Goal: Information Seeking & Learning: Learn about a topic

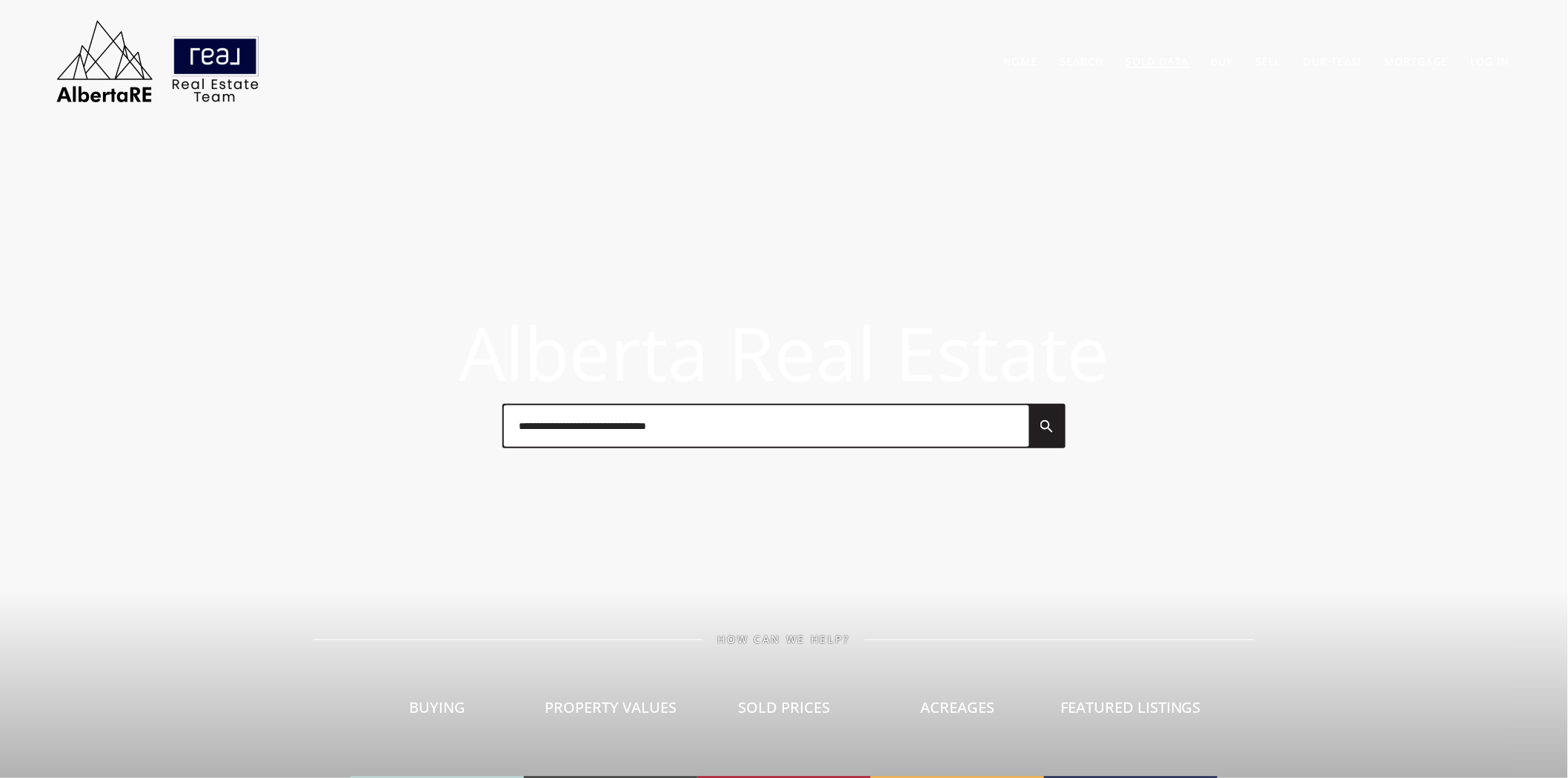
click at [1154, 55] on link "Sold Data" at bounding box center [1158, 61] width 63 height 14
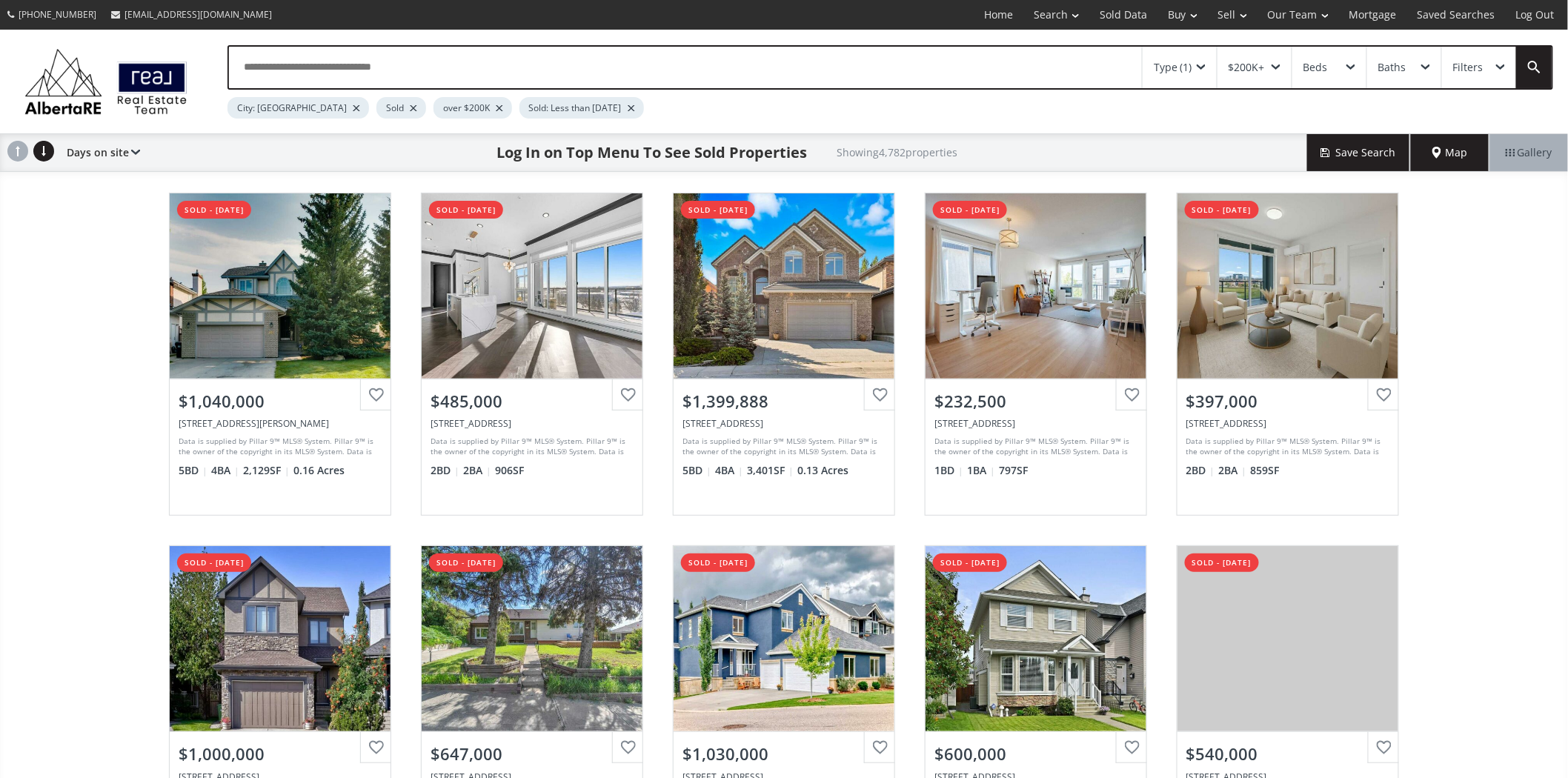
click at [1462, 79] on div "Filters" at bounding box center [1479, 67] width 74 height 41
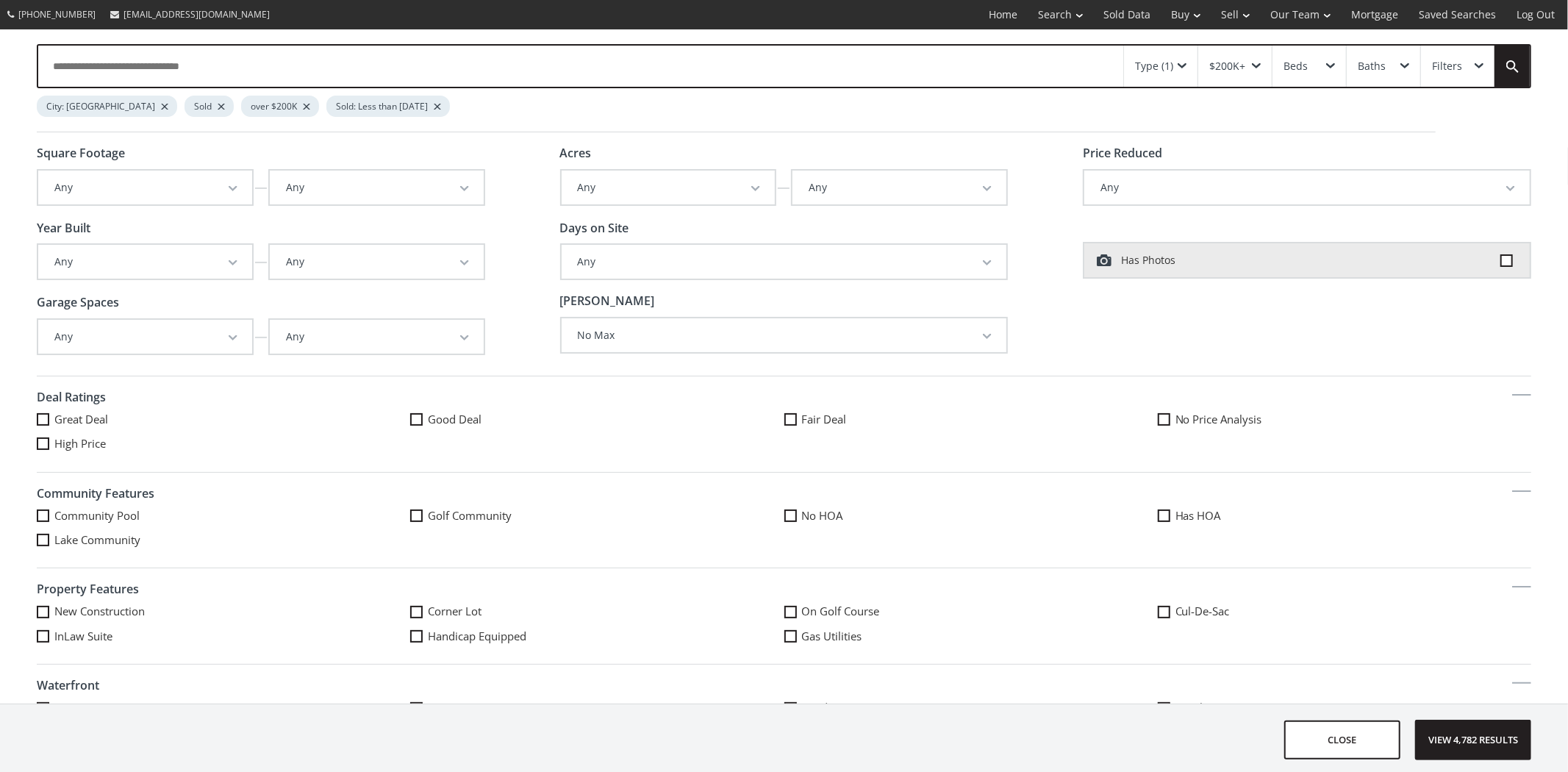
click at [440, 261] on button "Any" at bounding box center [377, 261] width 214 height 34
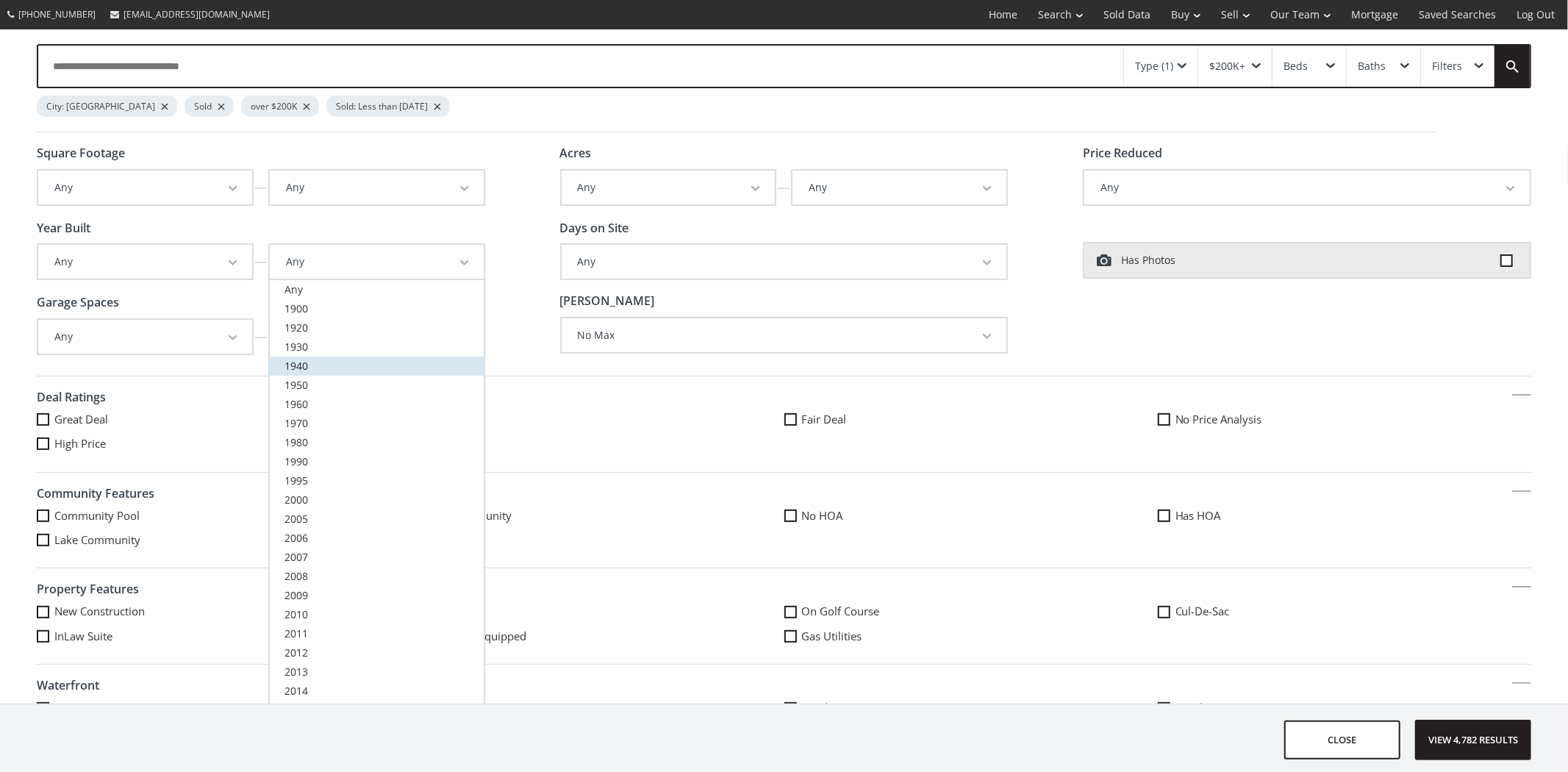
click at [289, 365] on span "1940" at bounding box center [296, 365] width 24 height 14
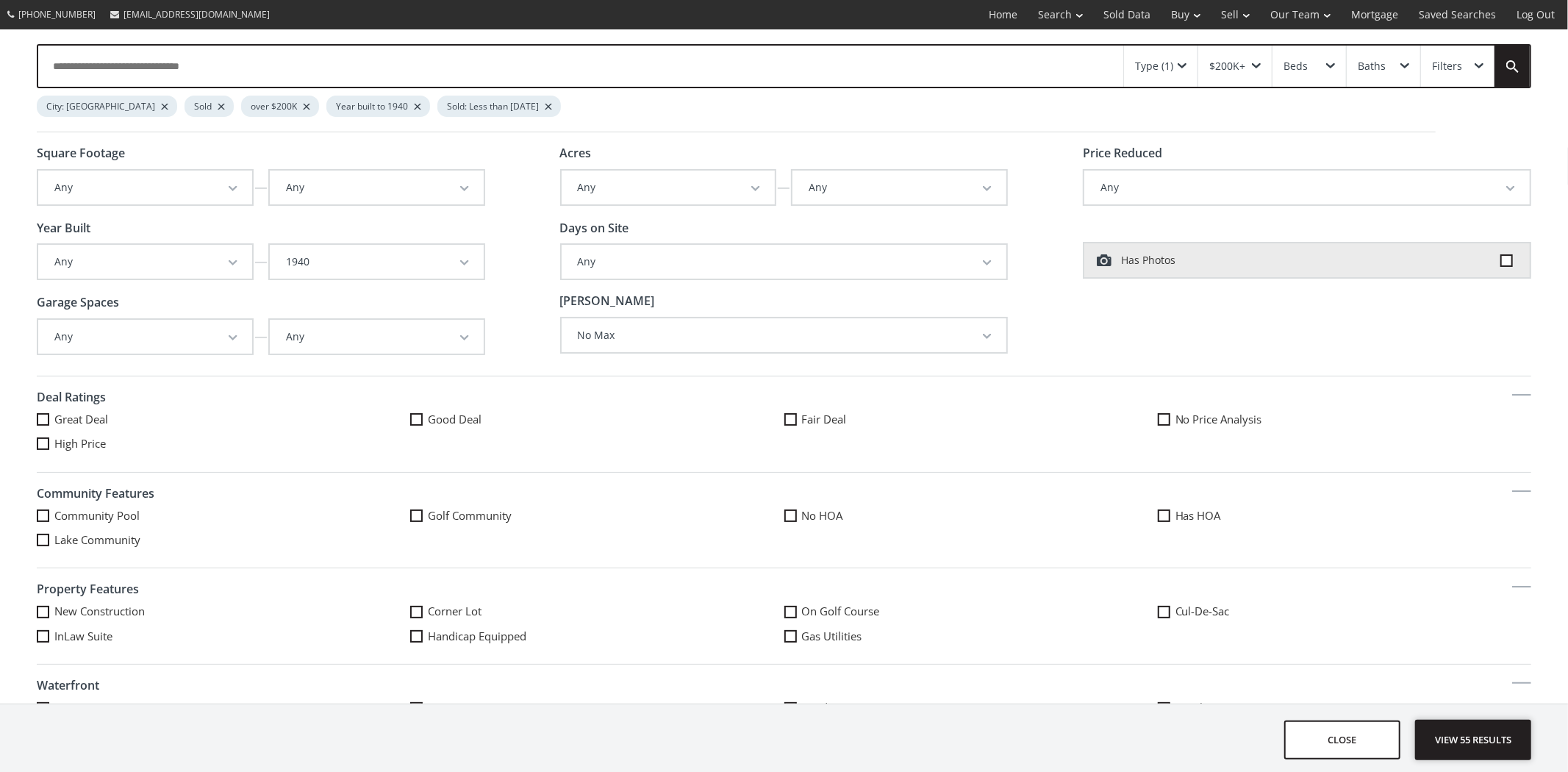
click at [1501, 739] on span "View 55 results" at bounding box center [1472, 739] width 107 height 39
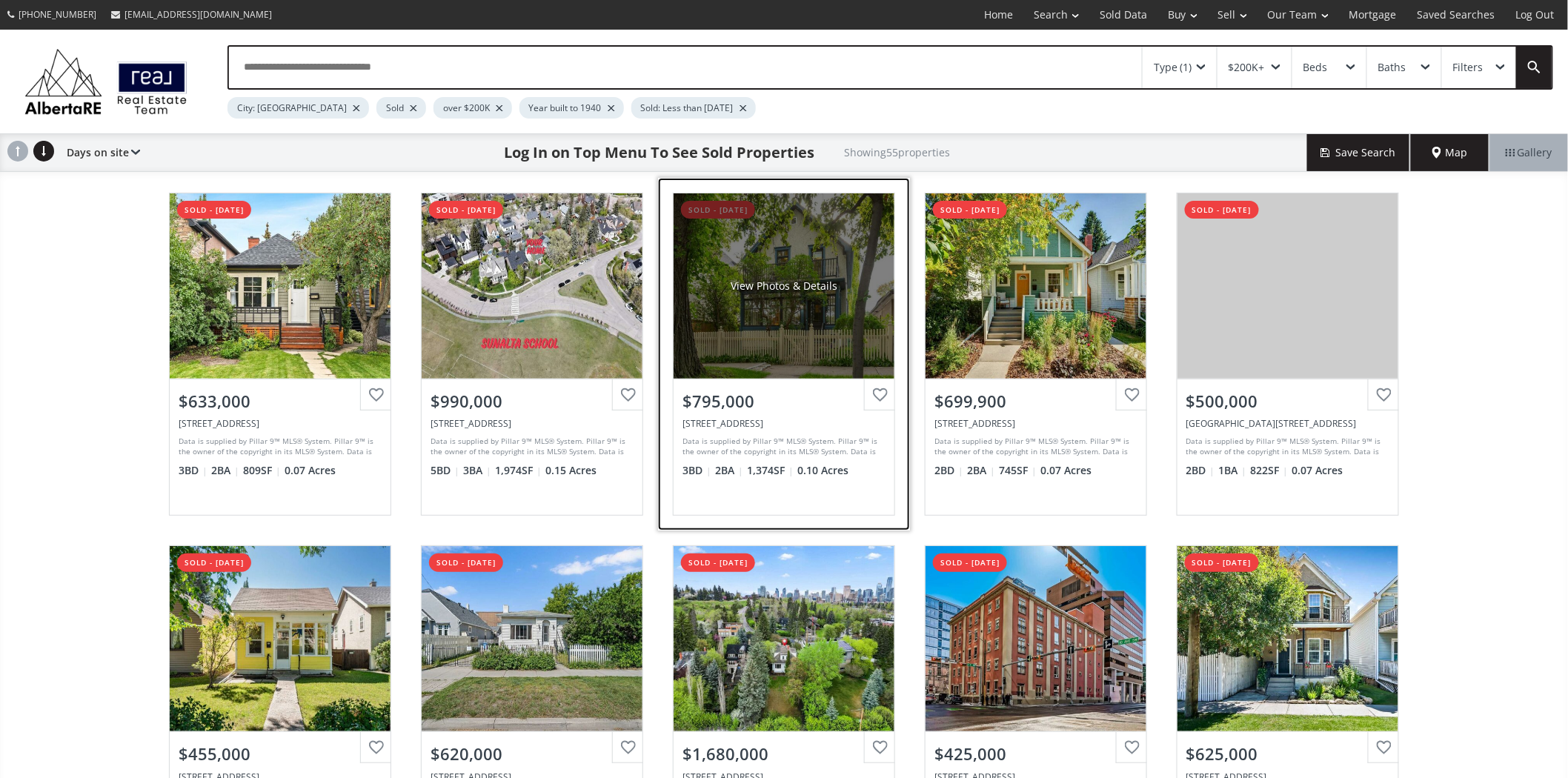
click at [769, 279] on div "View Photos & Details" at bounding box center [784, 286] width 106 height 15
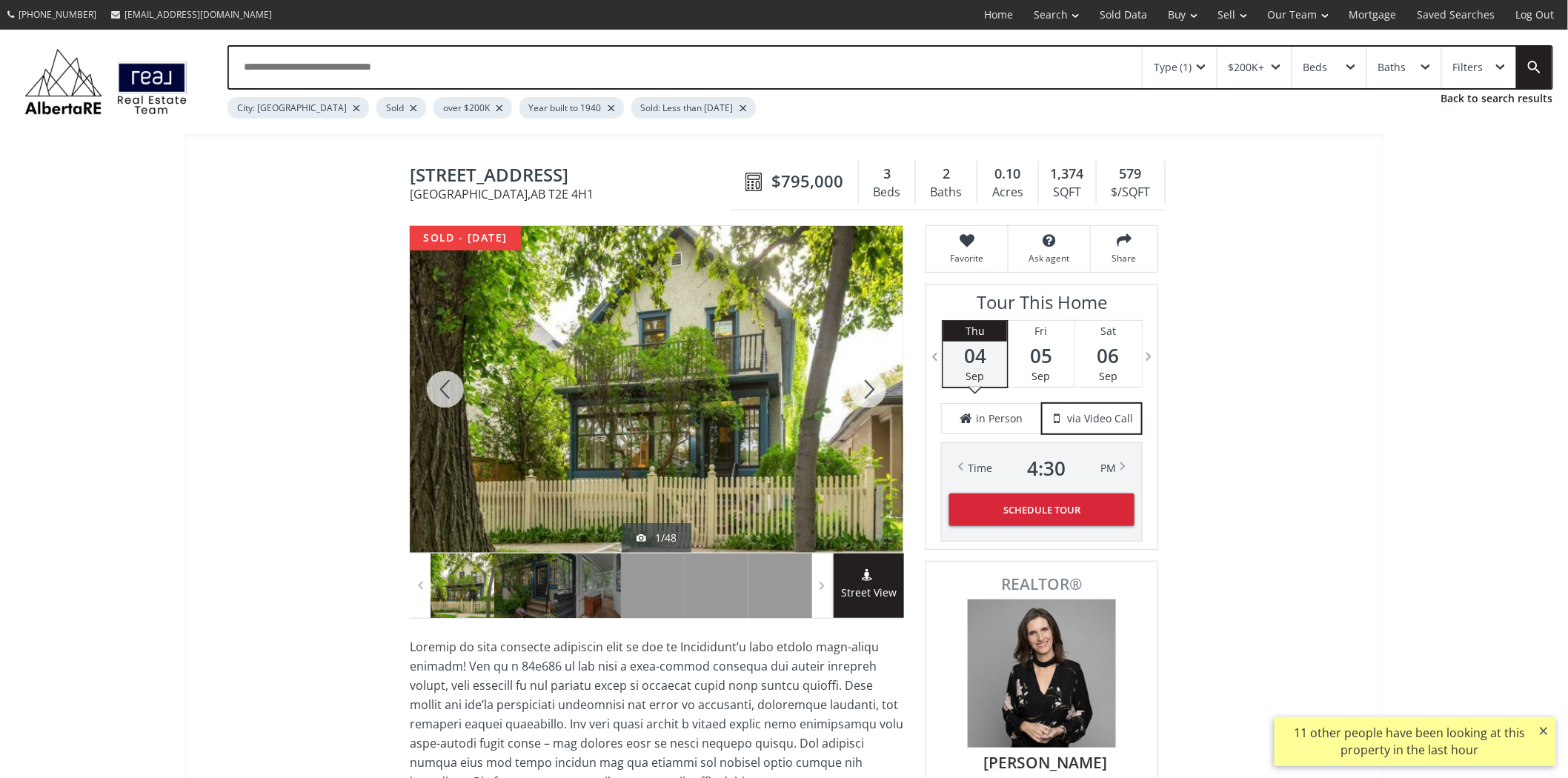
click at [883, 382] on div at bounding box center [868, 389] width 71 height 327
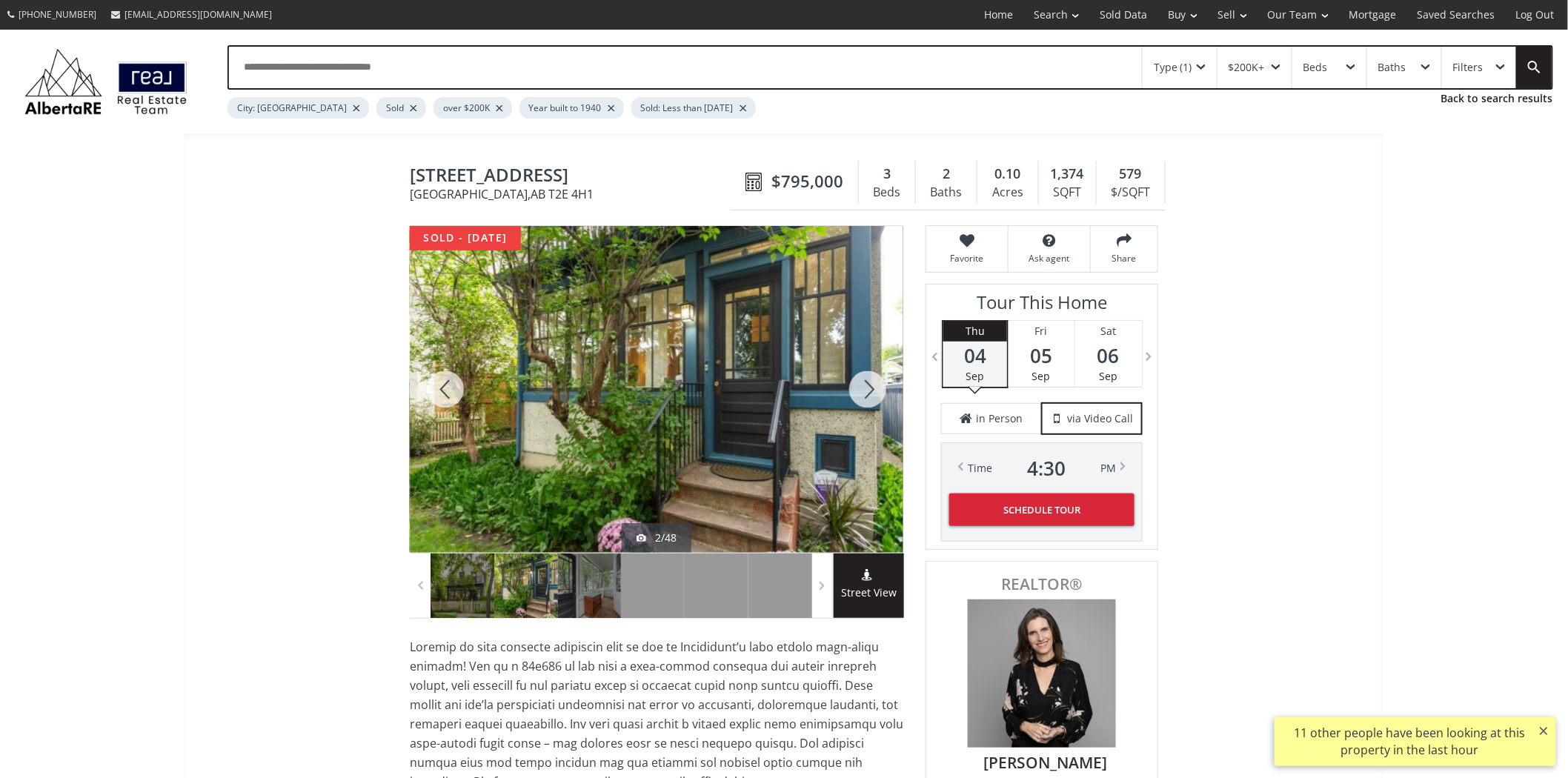
click at [883, 382] on div at bounding box center [868, 389] width 71 height 327
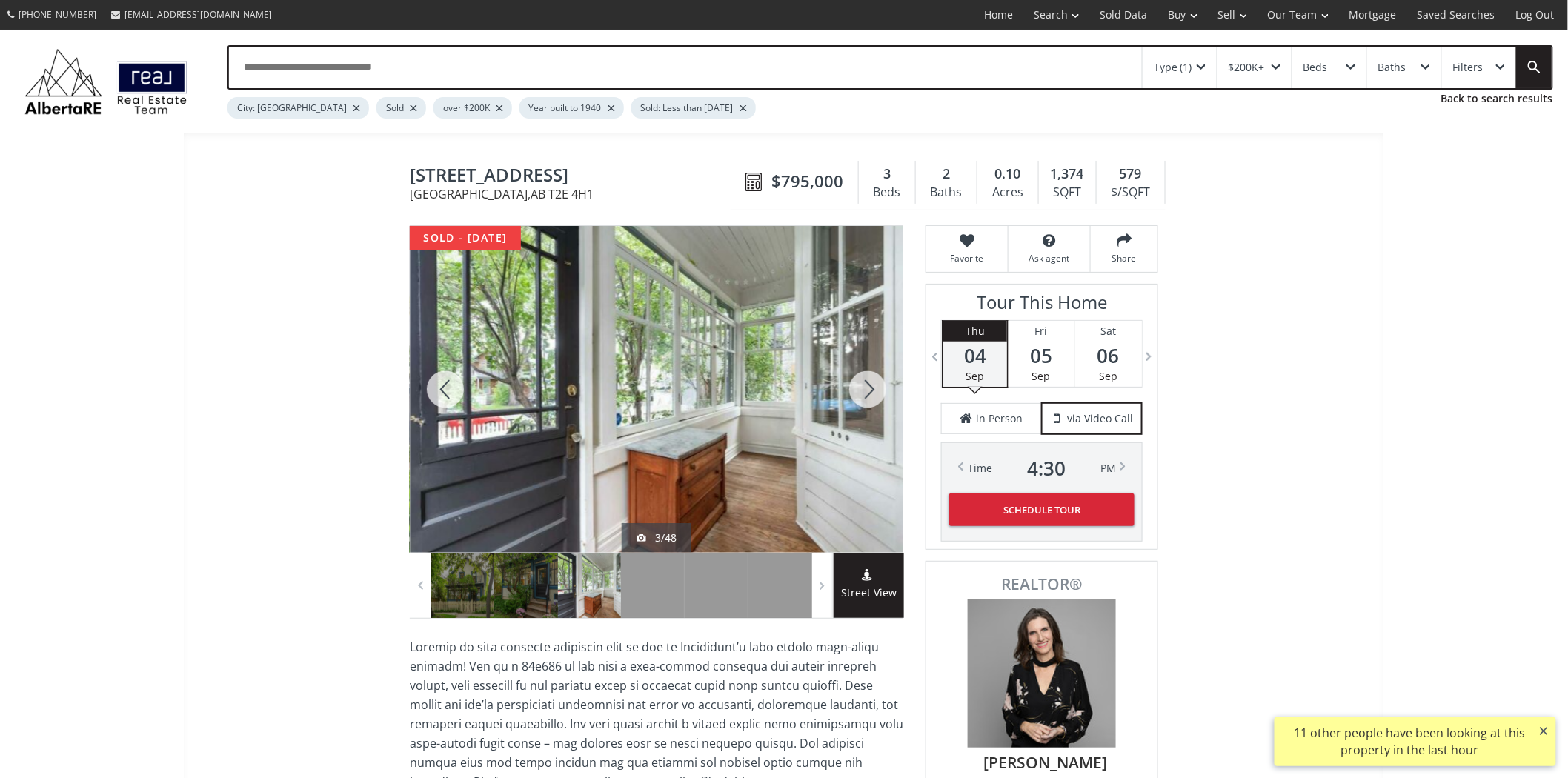
click at [439, 391] on div at bounding box center [445, 389] width 71 height 327
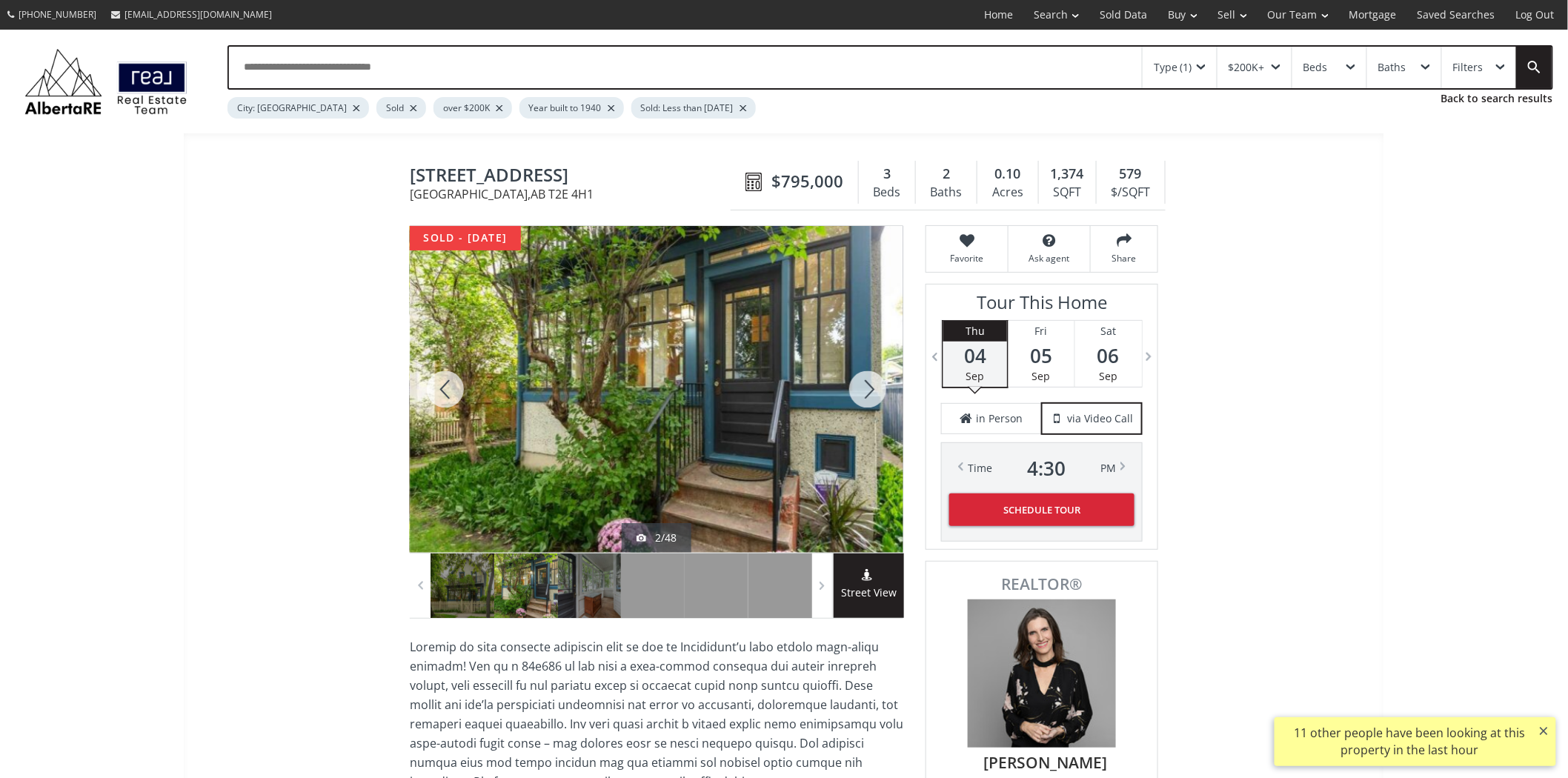
click at [868, 376] on div at bounding box center [868, 389] width 71 height 327
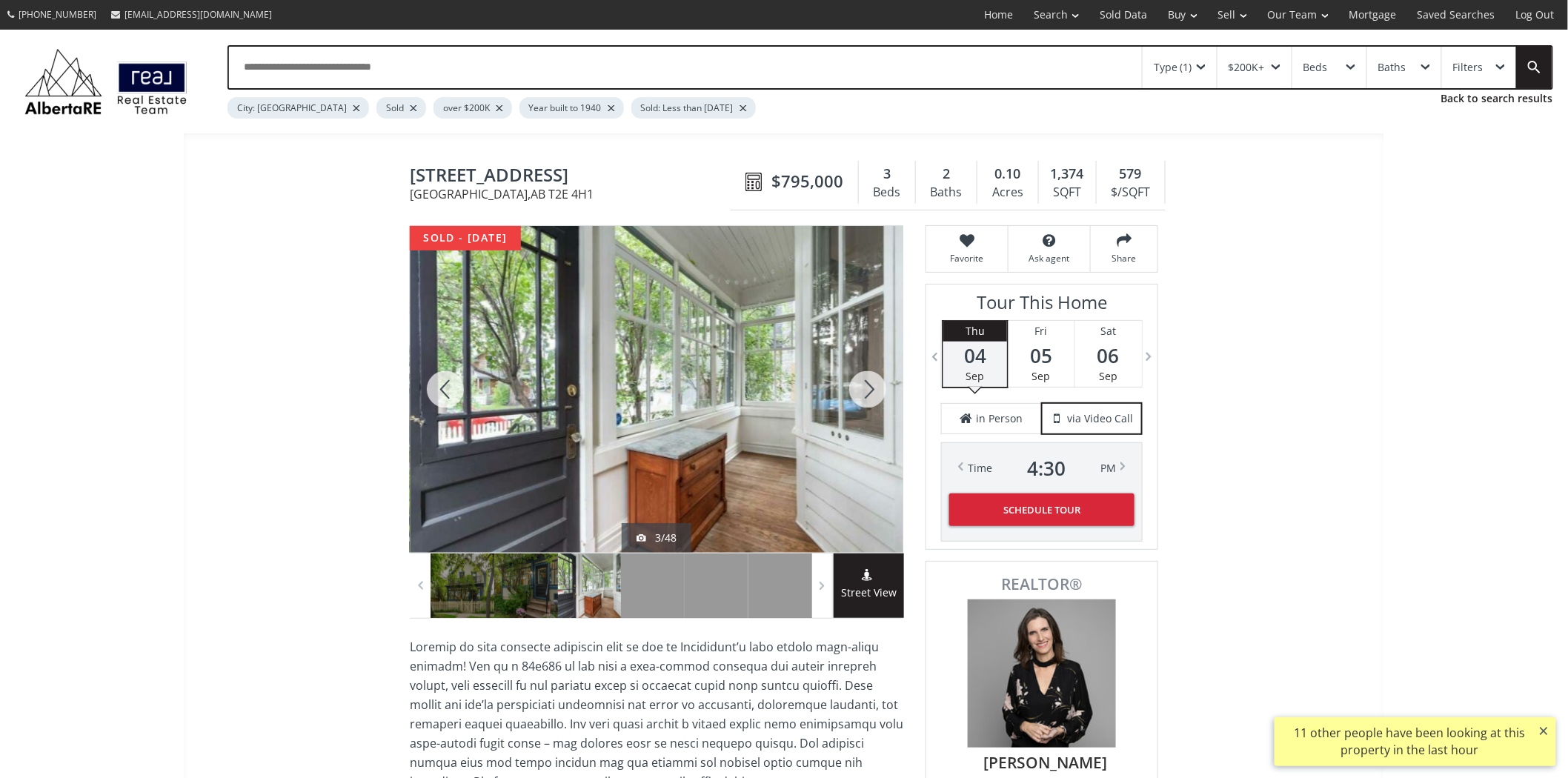
click at [868, 376] on div at bounding box center [868, 389] width 71 height 327
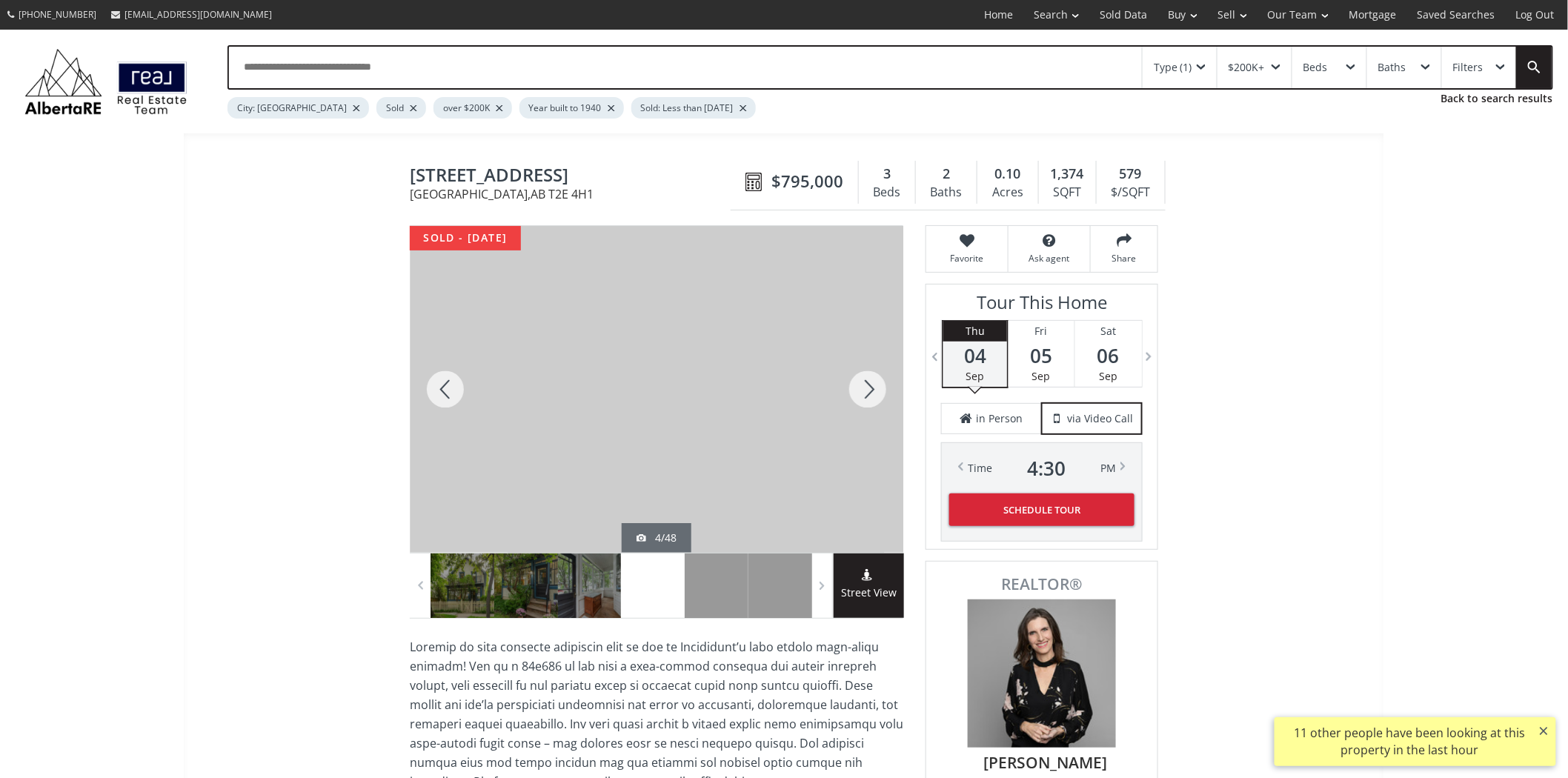
click at [868, 376] on div at bounding box center [868, 389] width 71 height 327
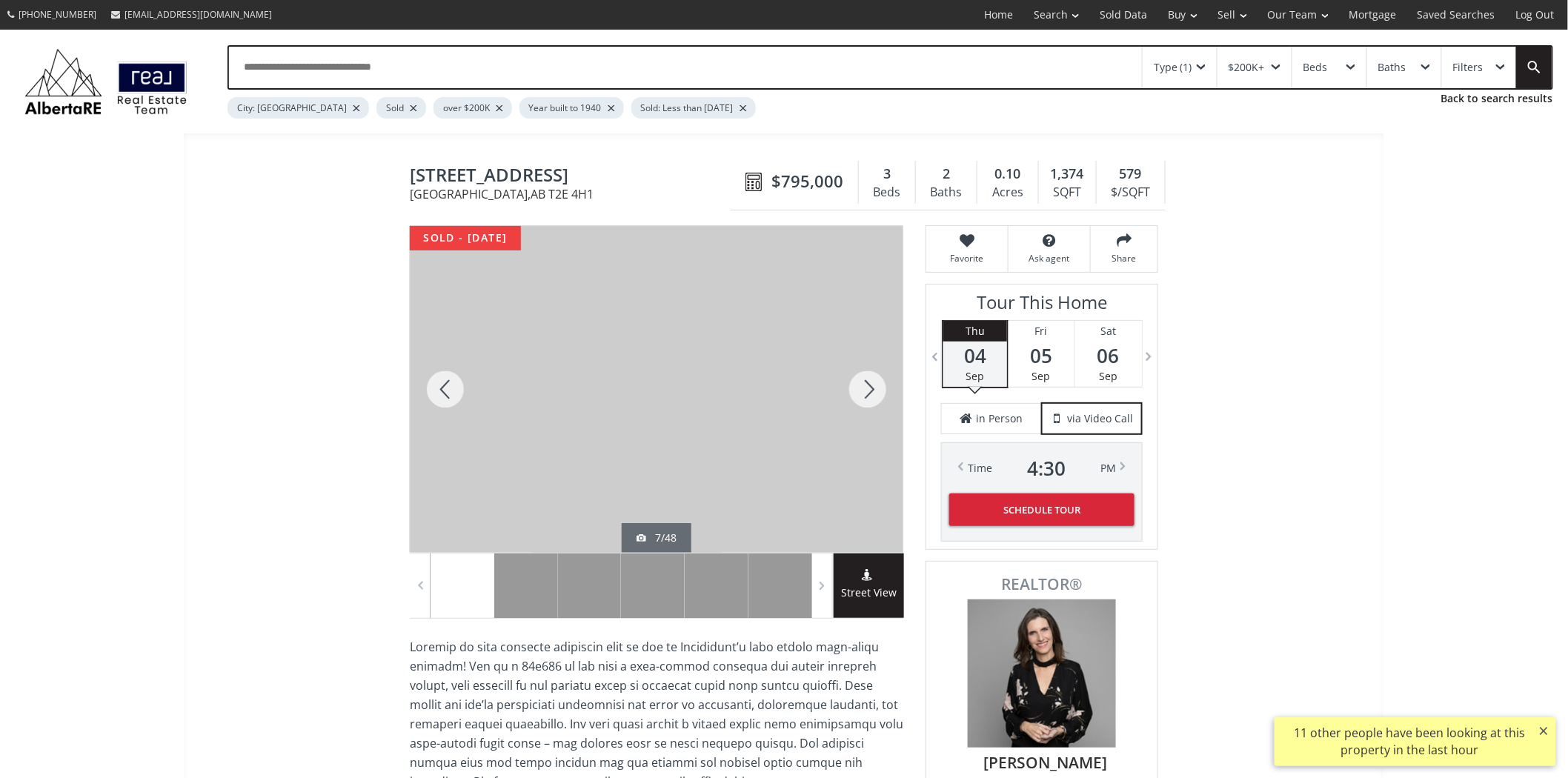
click at [868, 376] on div at bounding box center [868, 389] width 71 height 327
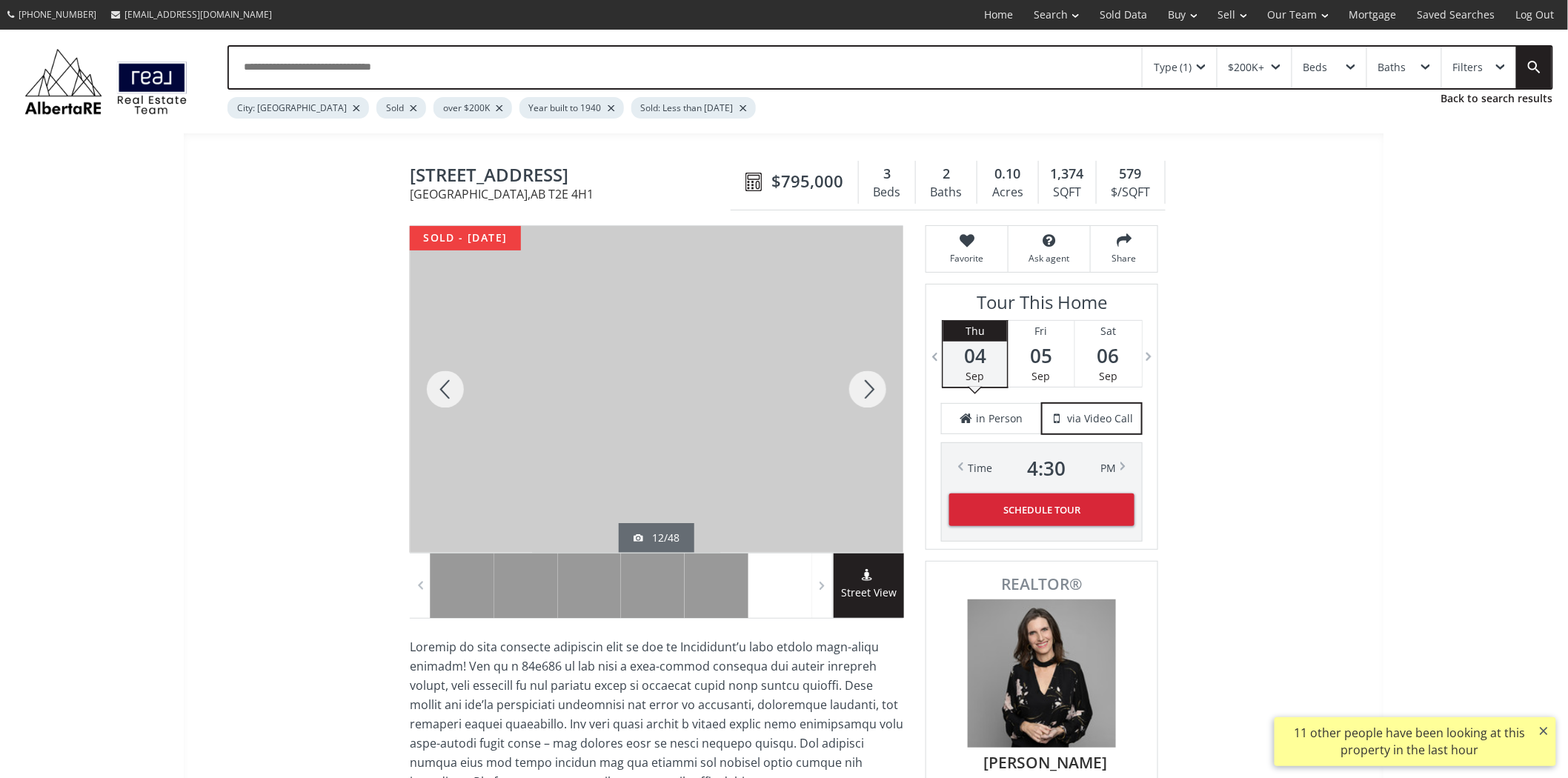
click at [868, 376] on div at bounding box center [868, 389] width 71 height 327
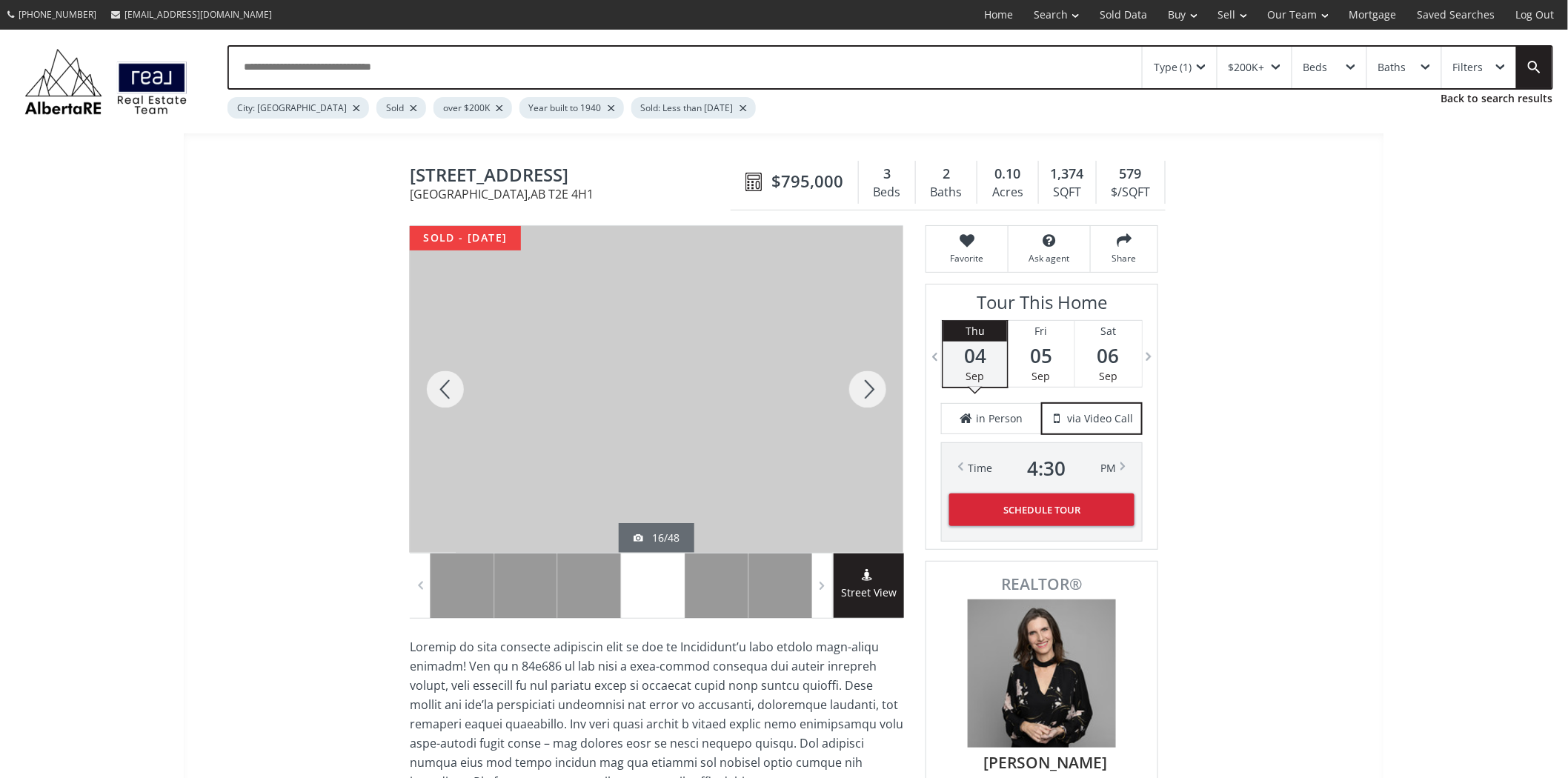
click at [868, 376] on div at bounding box center [868, 389] width 71 height 327
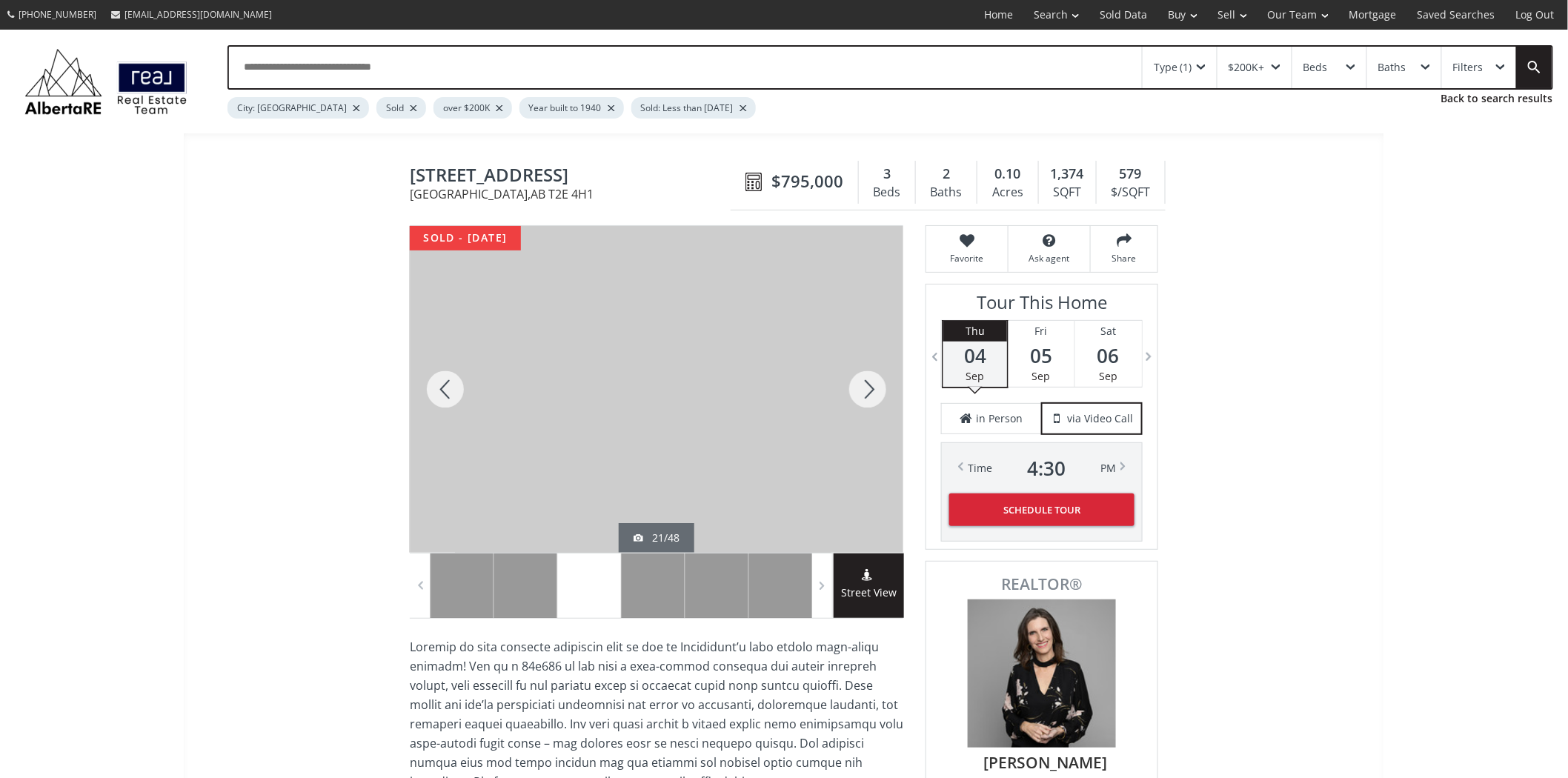
click at [868, 376] on div at bounding box center [868, 389] width 71 height 327
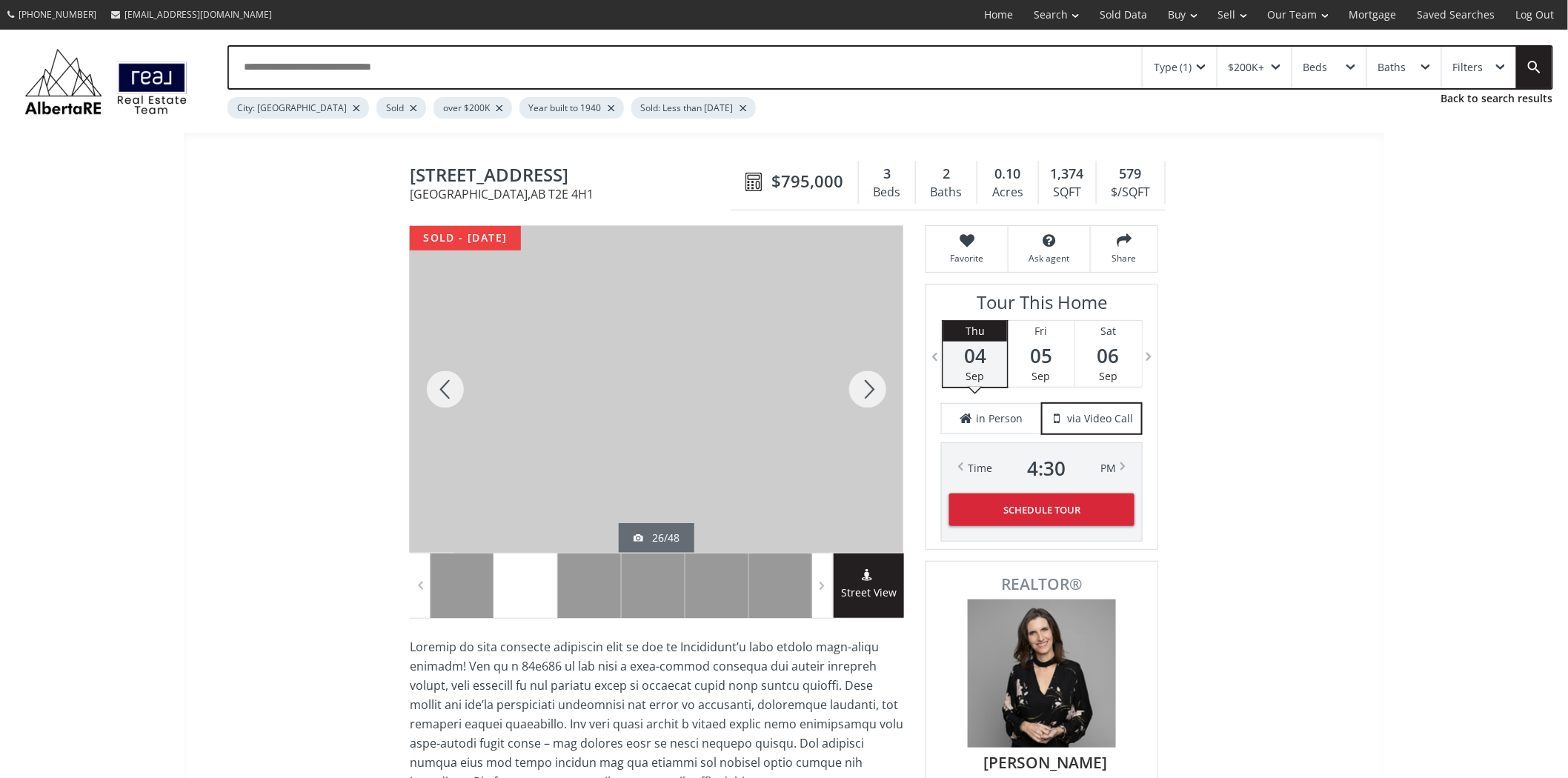
click at [868, 376] on div at bounding box center [868, 389] width 71 height 327
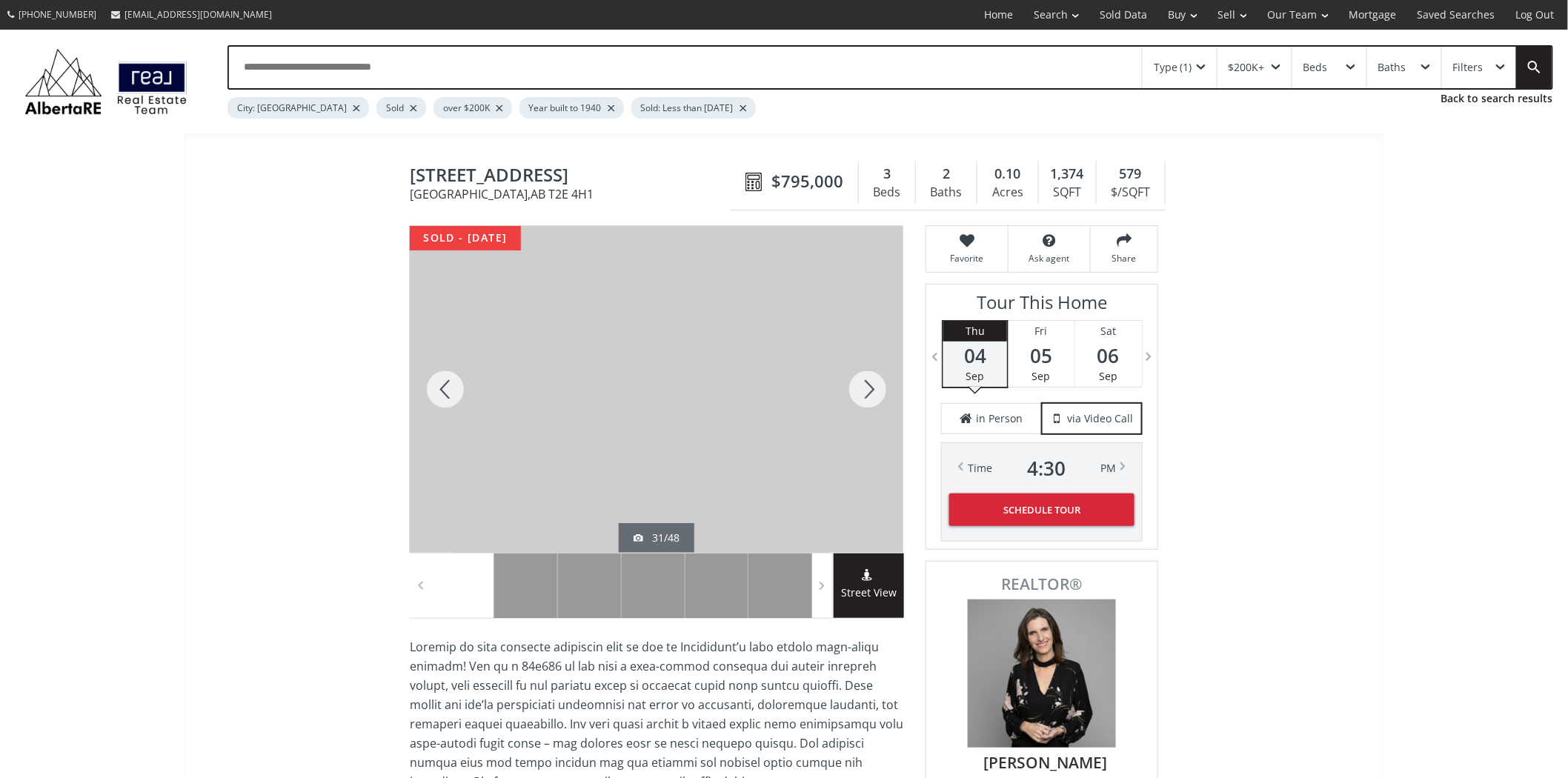
click at [868, 376] on div at bounding box center [868, 389] width 71 height 327
click at [868, 374] on div at bounding box center [868, 389] width 71 height 327
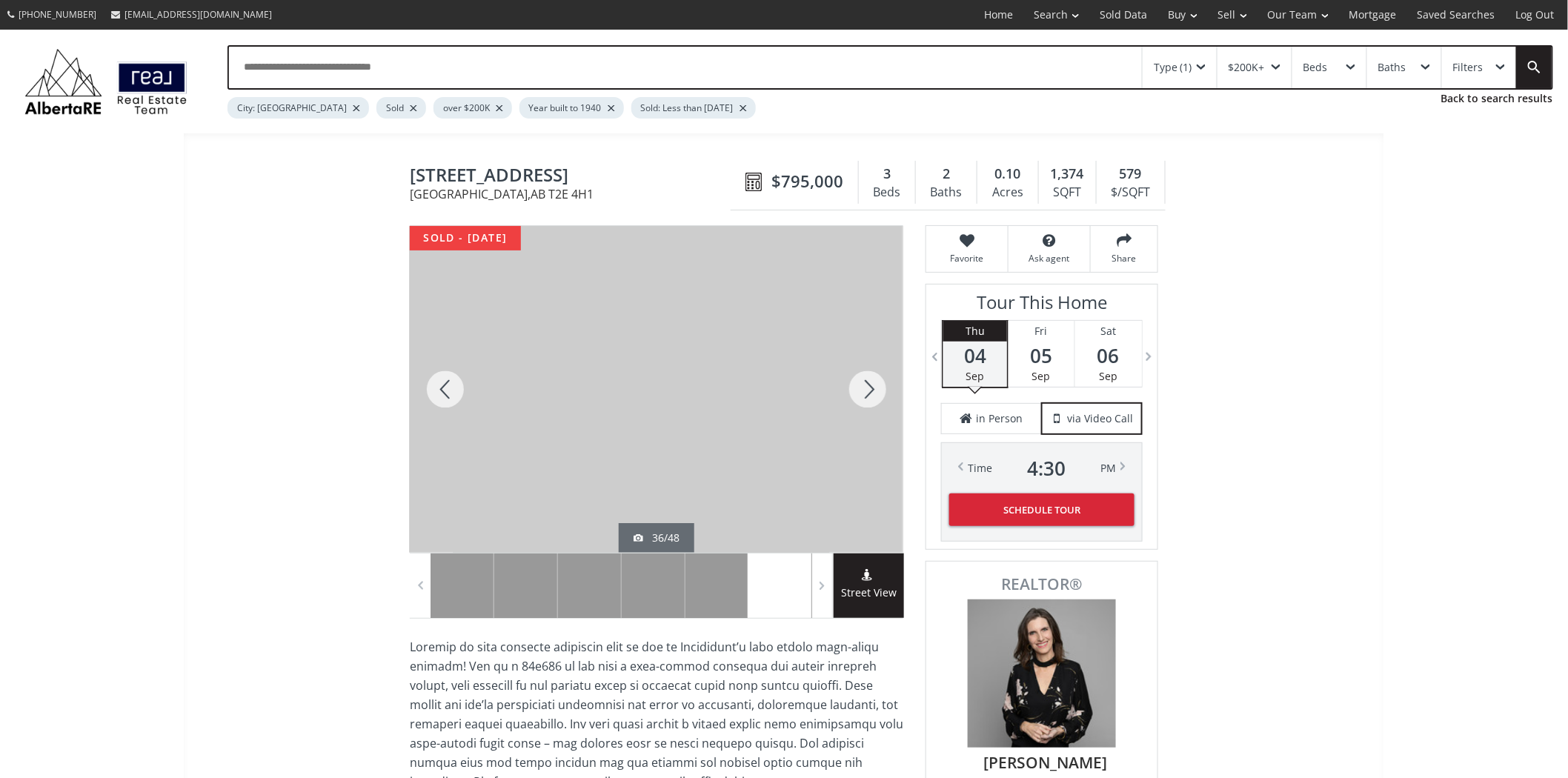
click at [866, 368] on div at bounding box center [868, 389] width 71 height 327
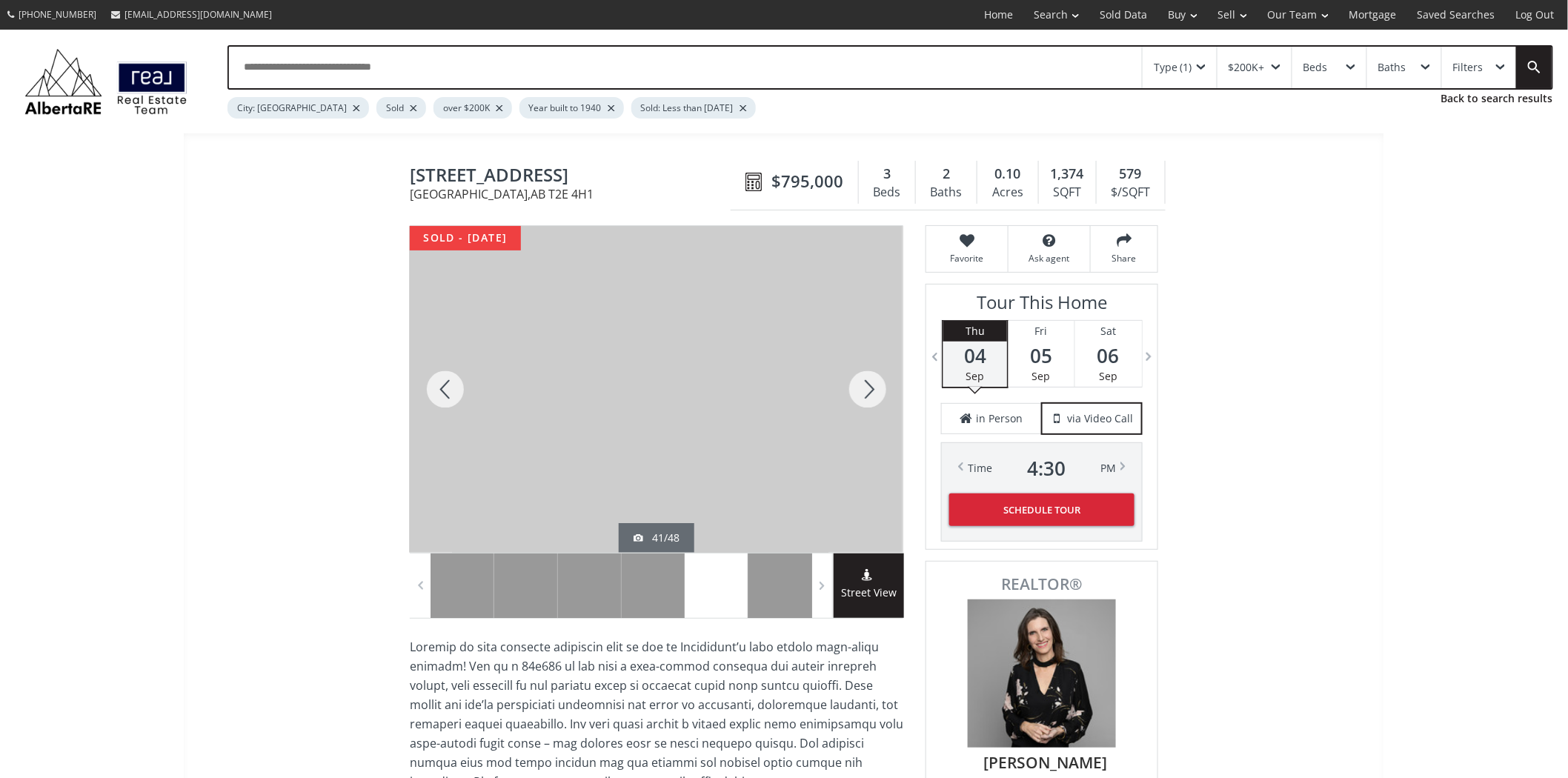
click at [866, 368] on div at bounding box center [868, 389] width 71 height 327
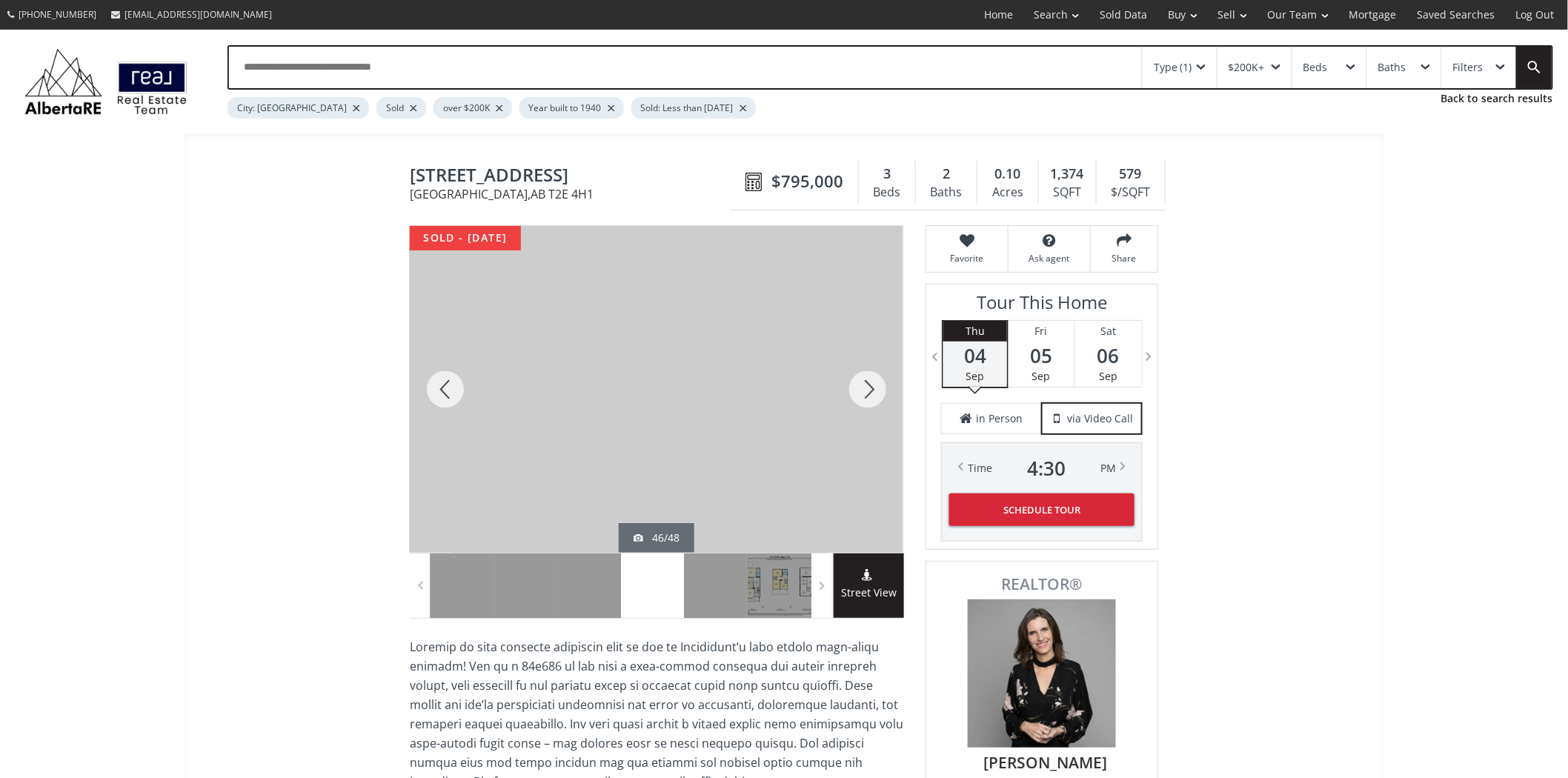
click at [866, 368] on div at bounding box center [868, 389] width 71 height 327
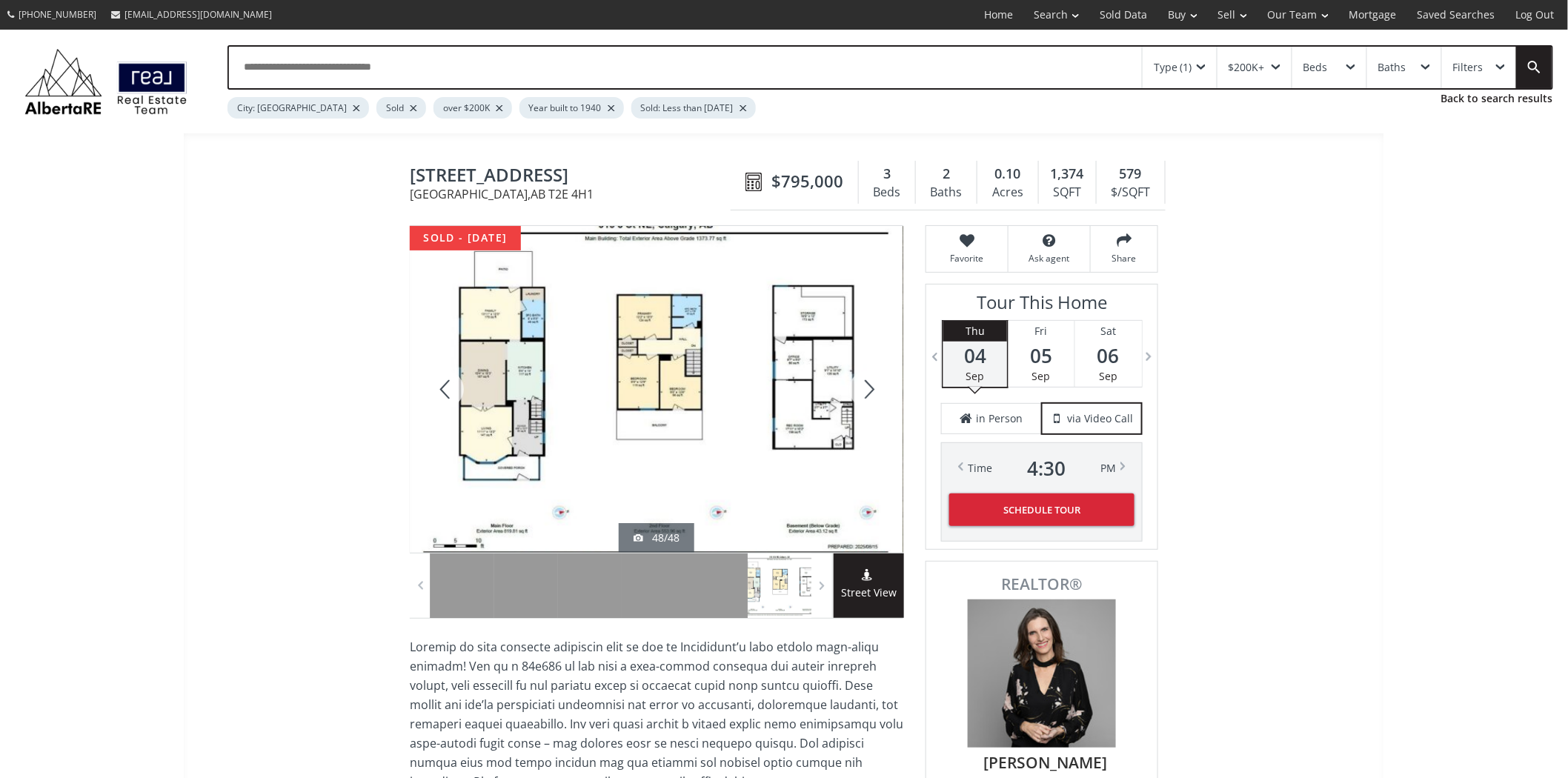
click at [866, 368] on div at bounding box center [868, 389] width 71 height 327
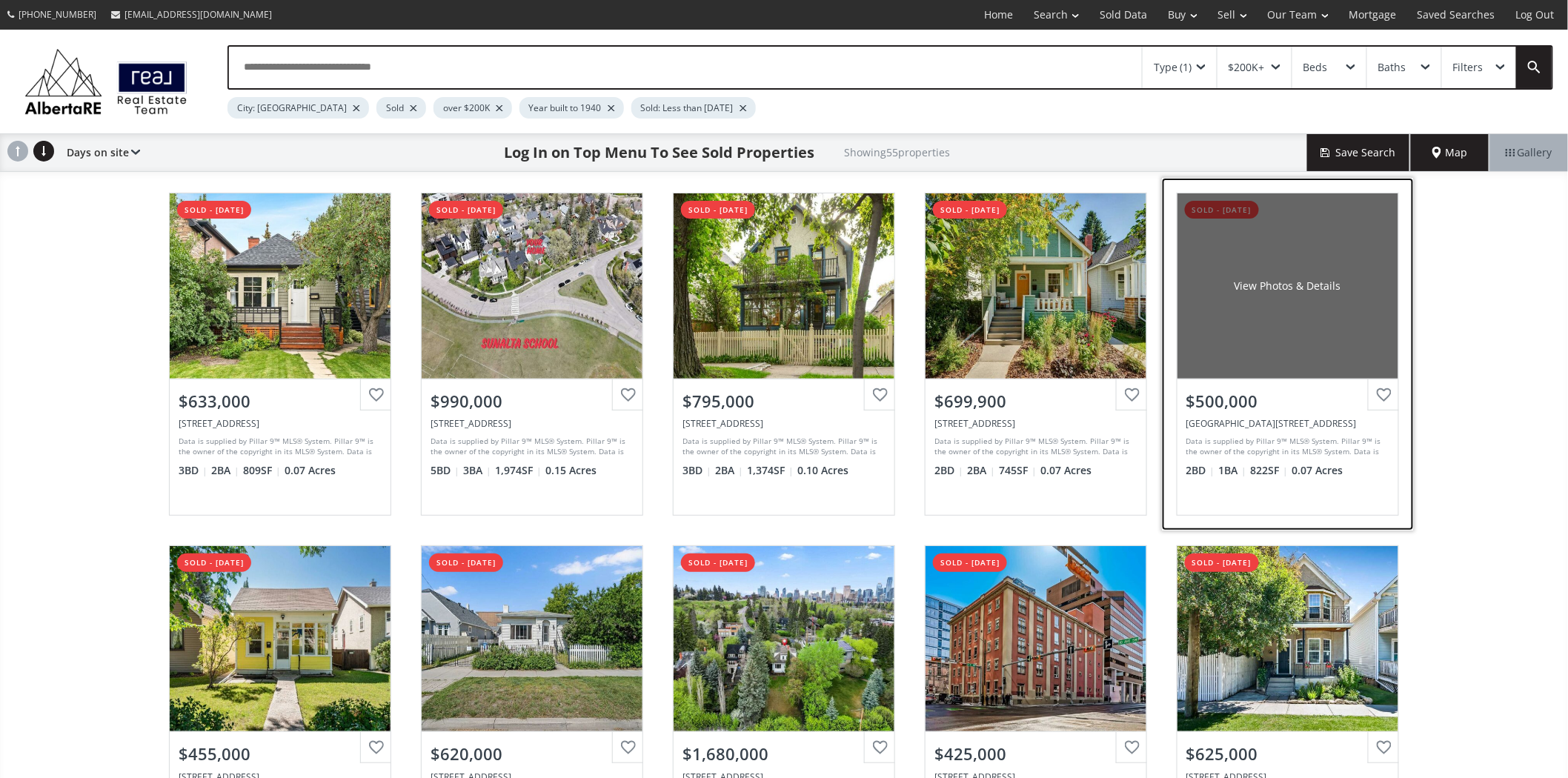
click at [1292, 250] on div "View Photos & Details" at bounding box center [1288, 286] width 221 height 185
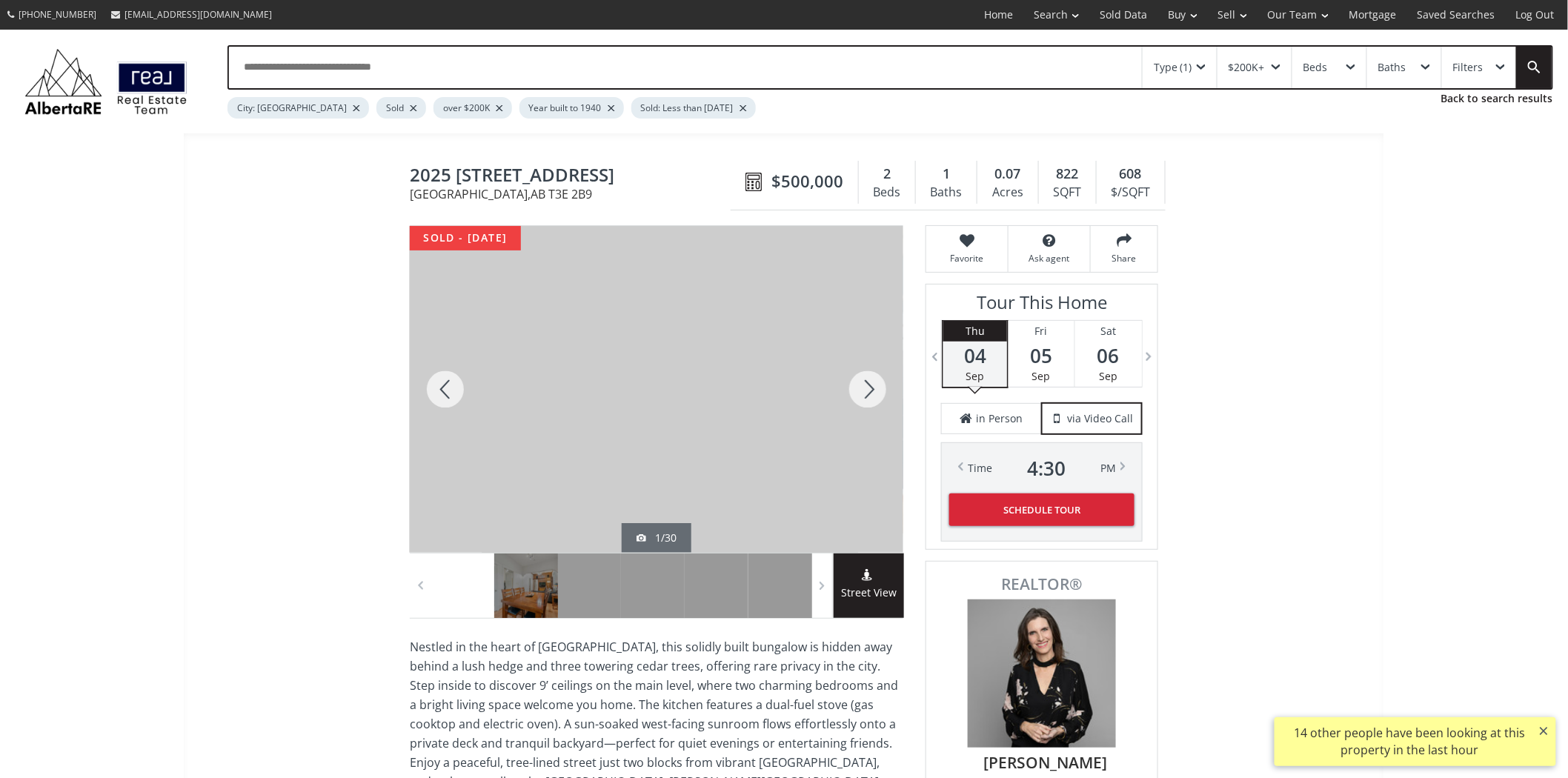
click at [878, 381] on div at bounding box center [868, 389] width 71 height 327
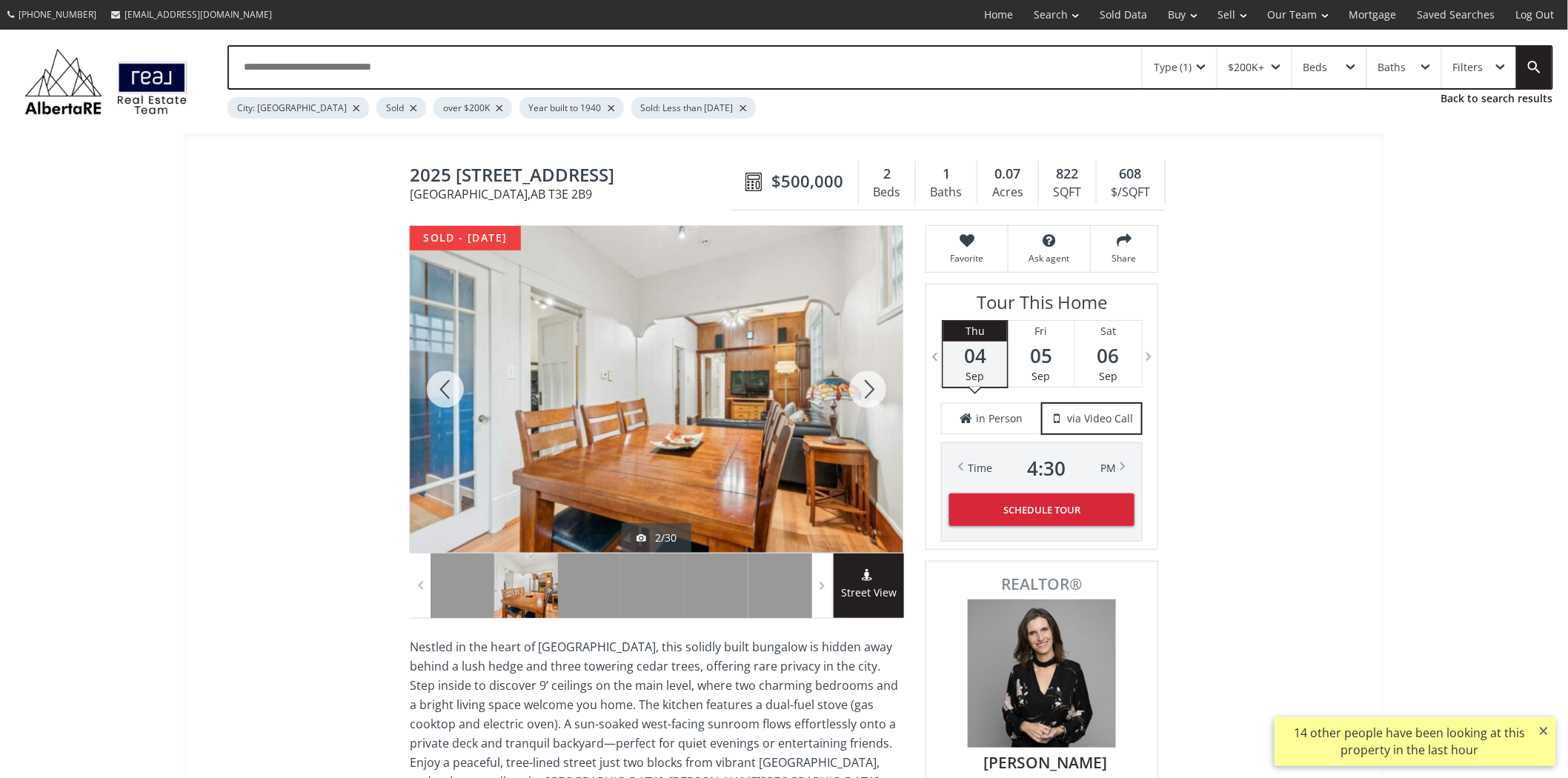
click at [878, 381] on div at bounding box center [868, 389] width 71 height 327
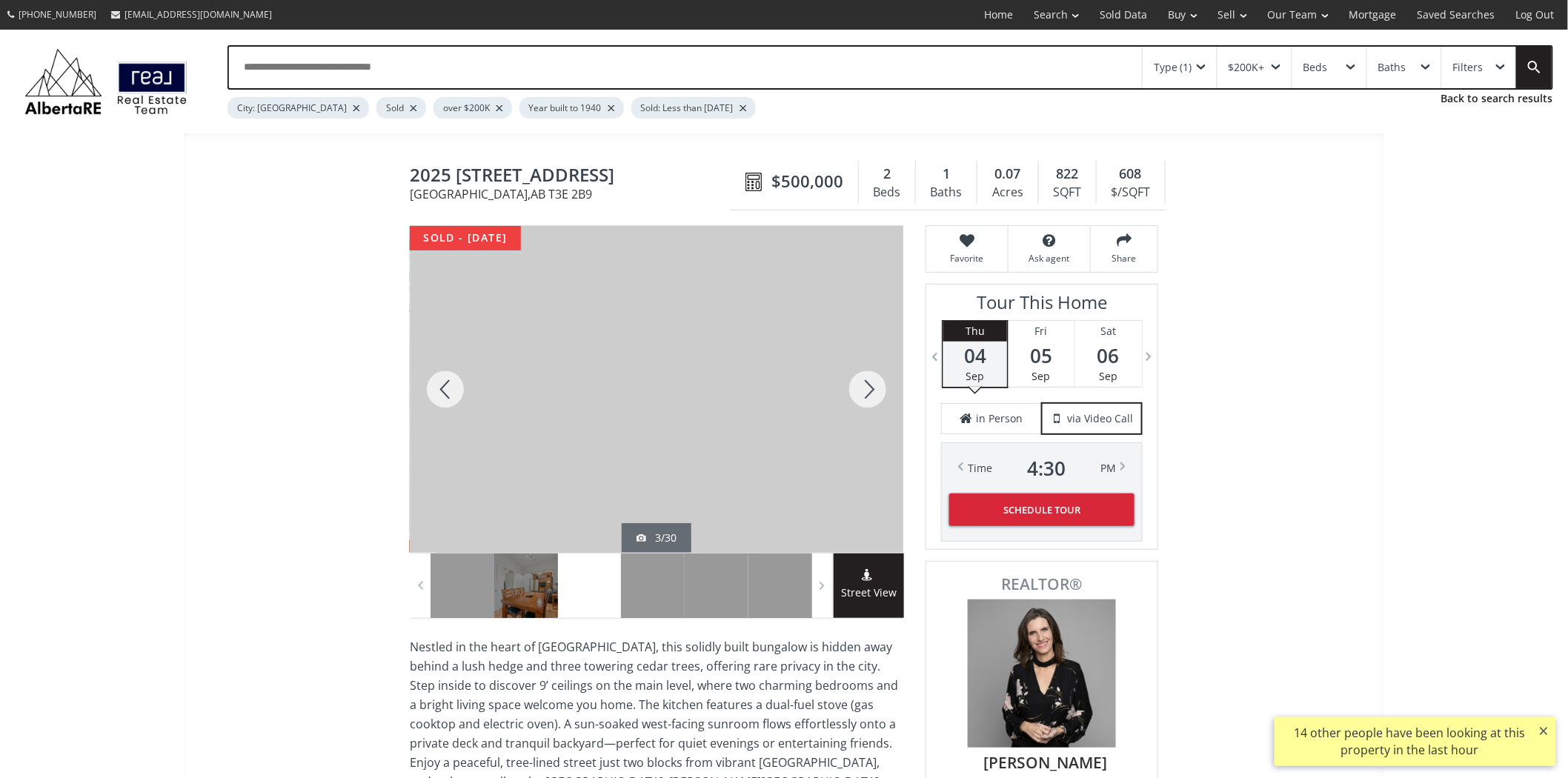
click at [878, 381] on div at bounding box center [868, 389] width 71 height 327
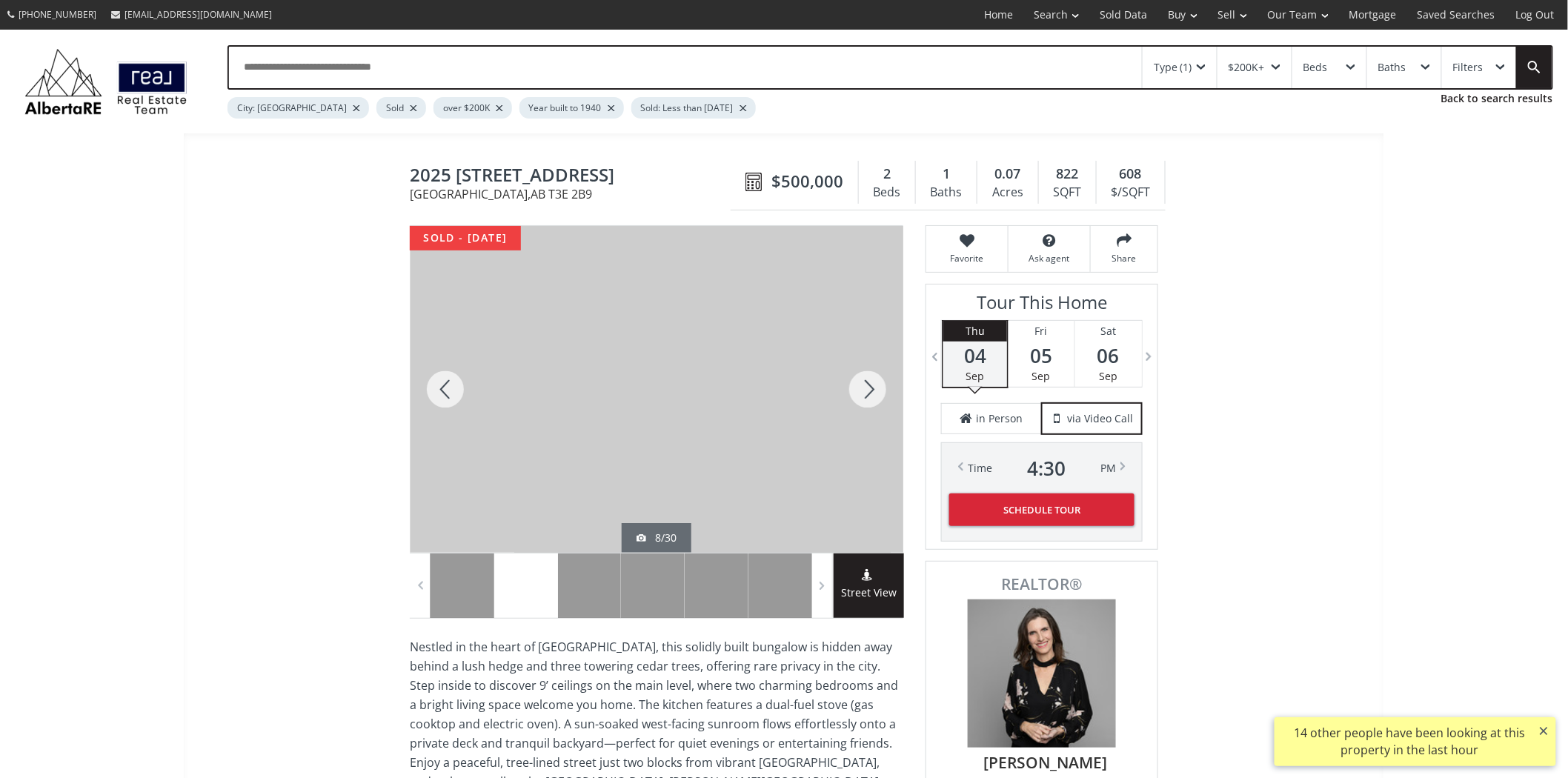
click at [878, 381] on div at bounding box center [868, 389] width 71 height 327
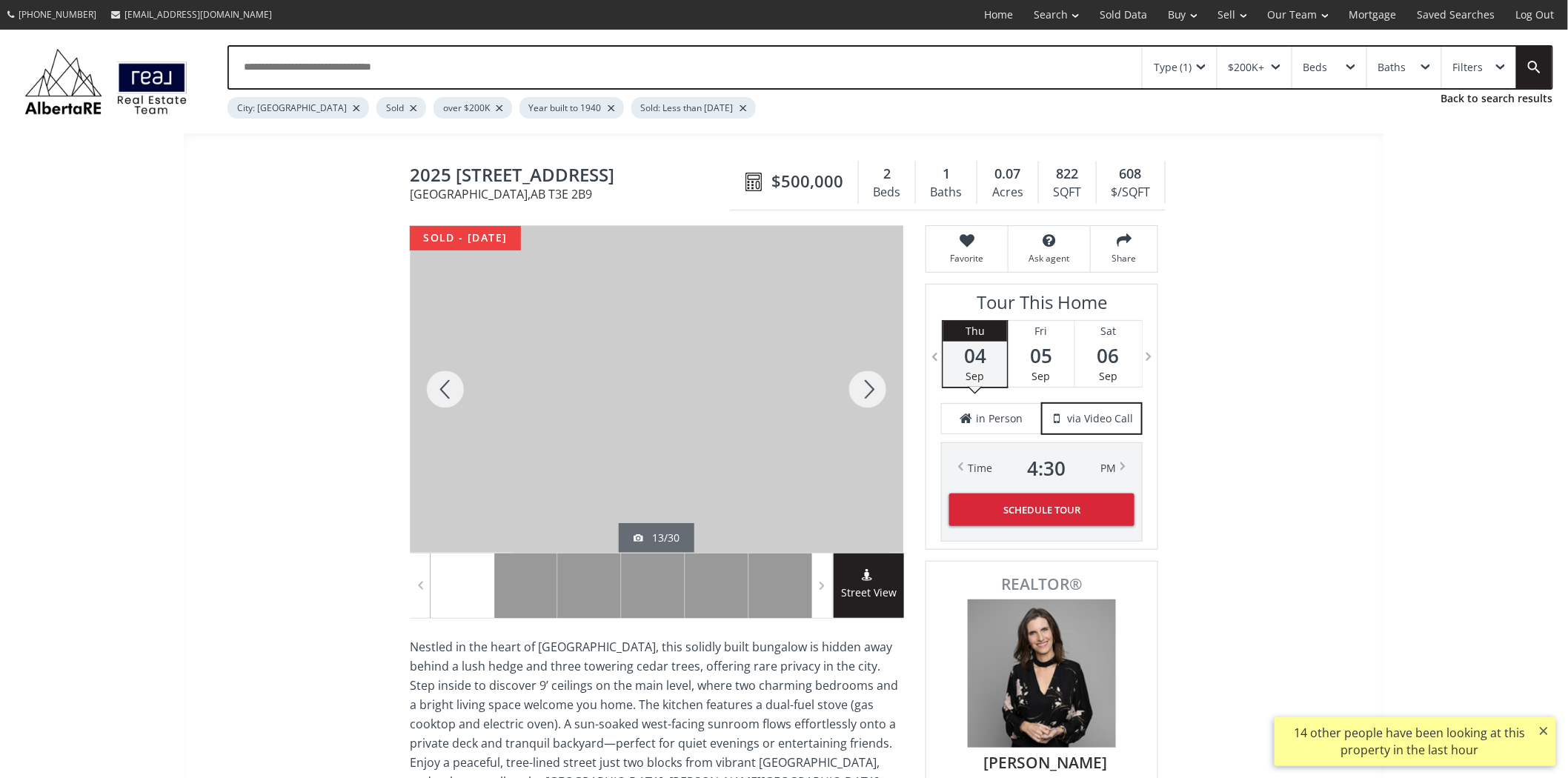
click at [878, 381] on div at bounding box center [868, 389] width 71 height 327
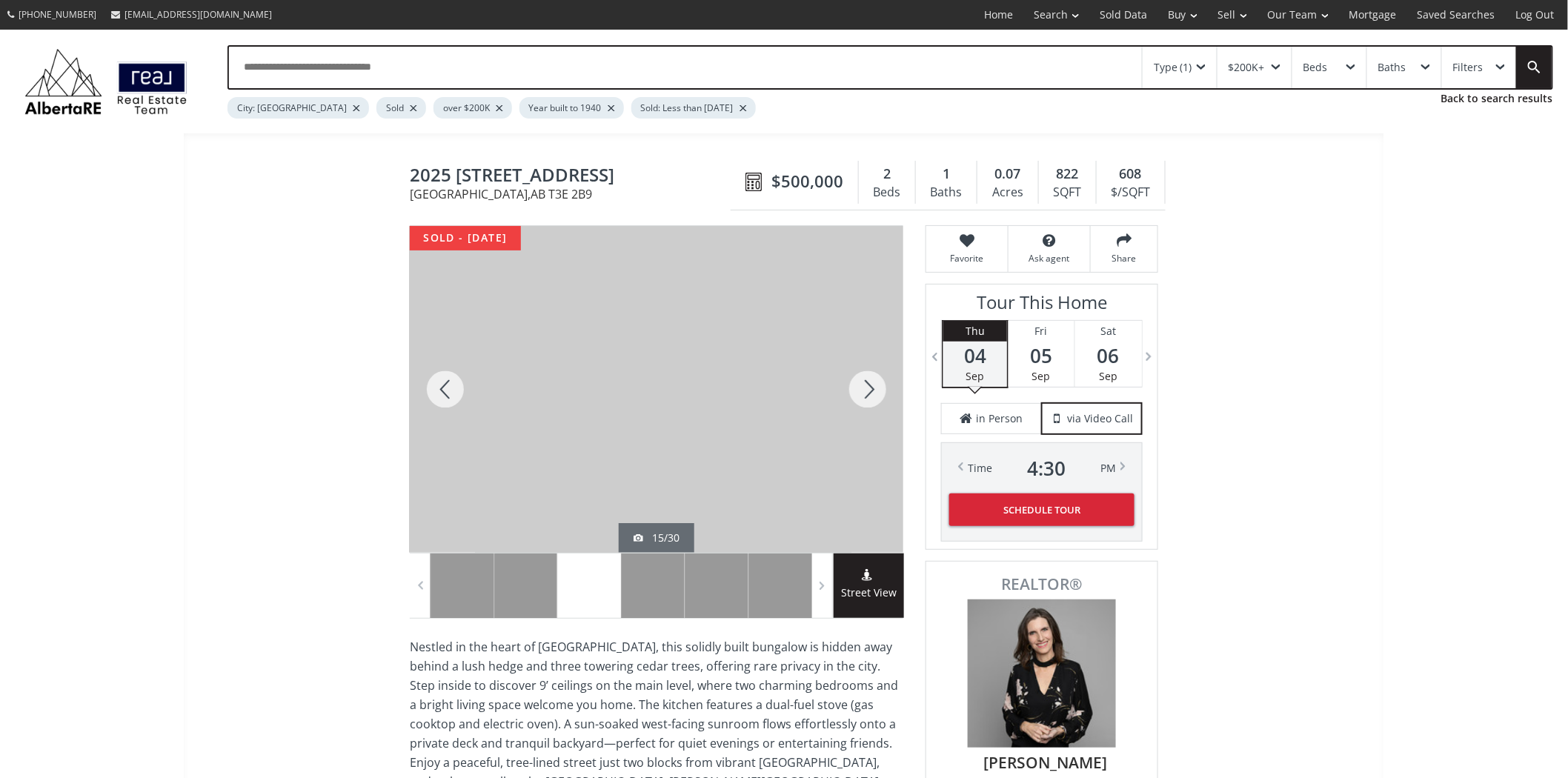
click at [878, 381] on div at bounding box center [868, 389] width 71 height 327
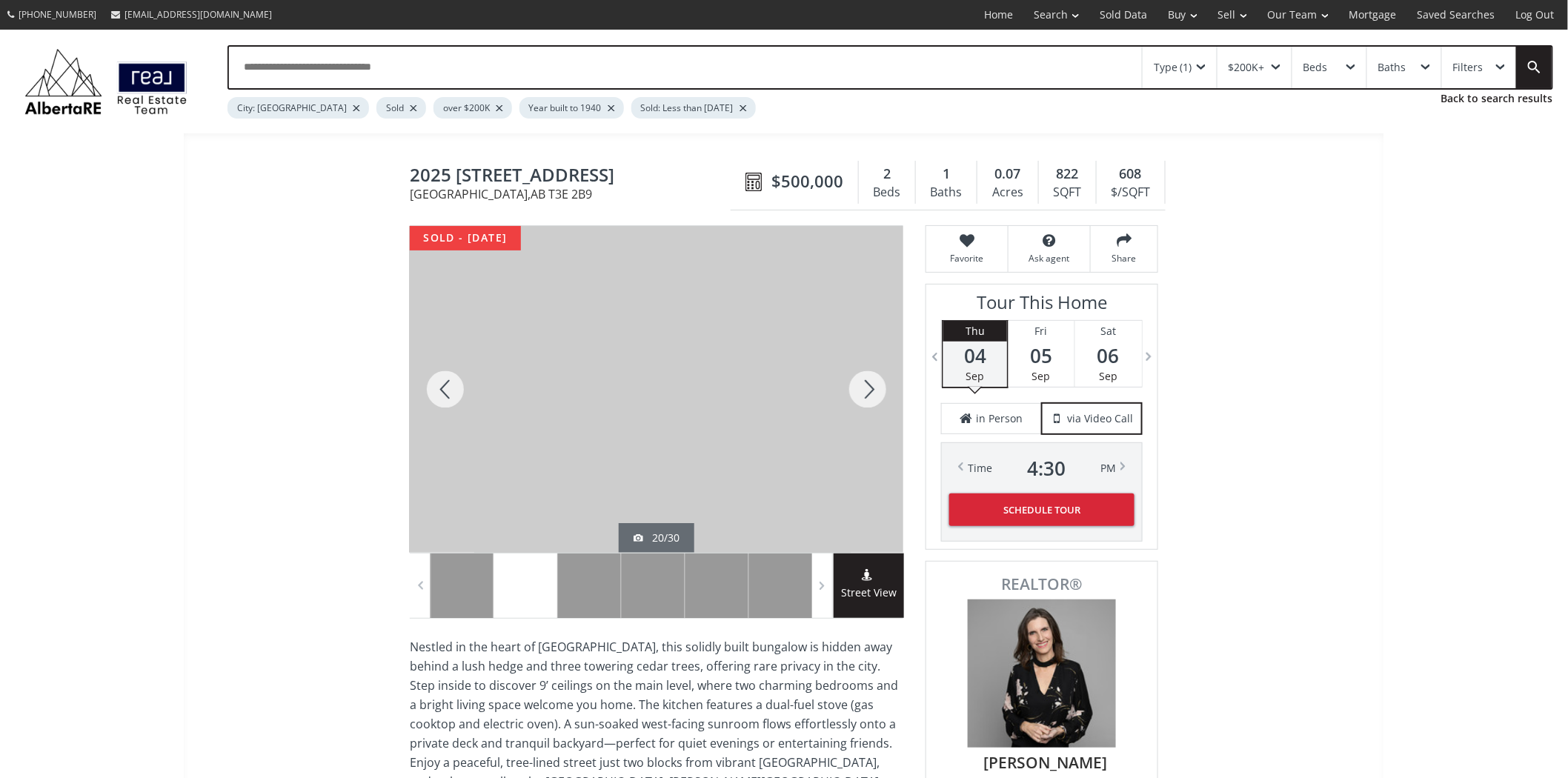
click at [878, 381] on div at bounding box center [868, 389] width 71 height 327
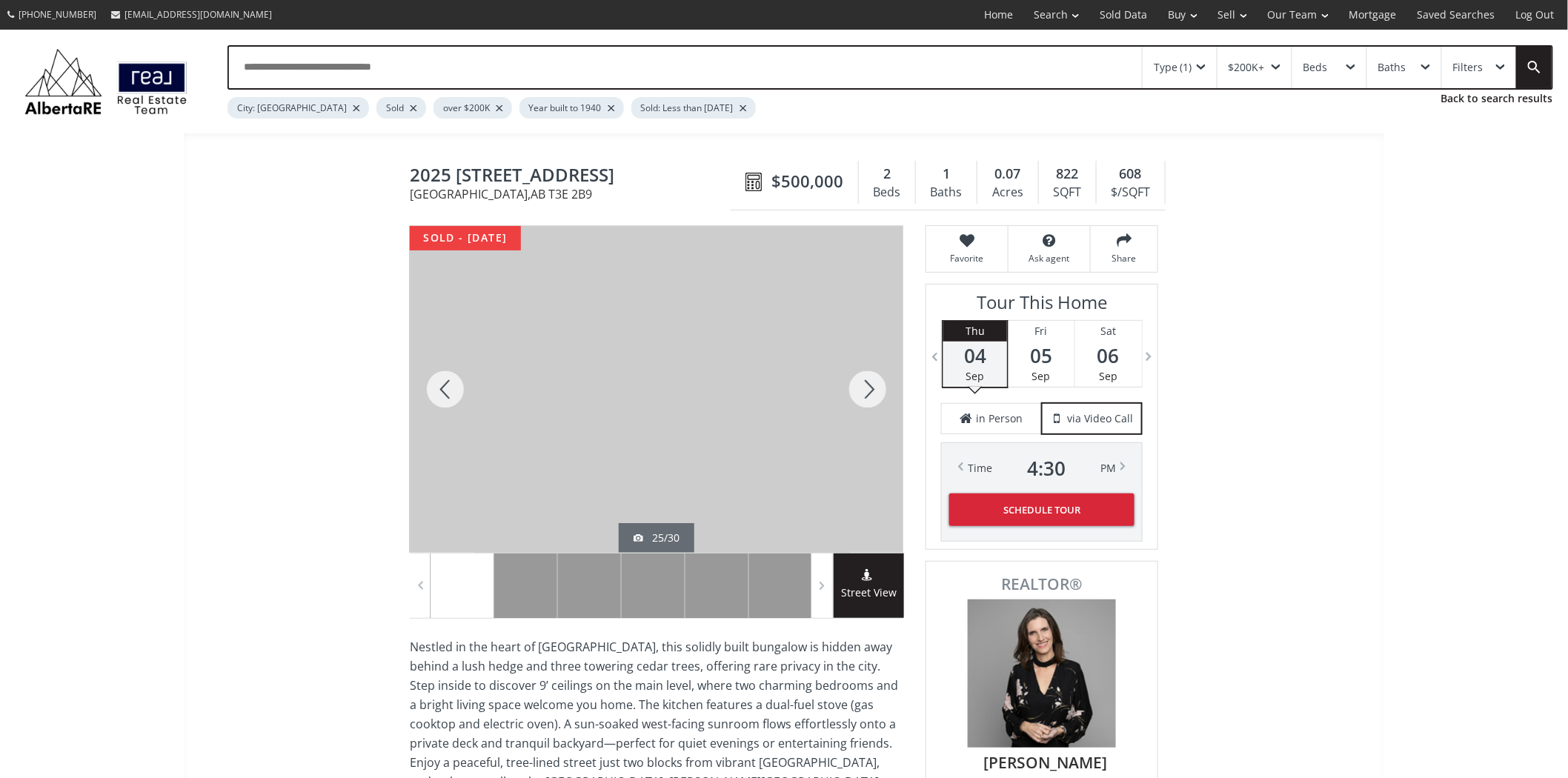
click at [878, 381] on div at bounding box center [868, 389] width 71 height 327
click at [449, 389] on div at bounding box center [445, 389] width 71 height 327
click at [876, 395] on div at bounding box center [868, 389] width 71 height 327
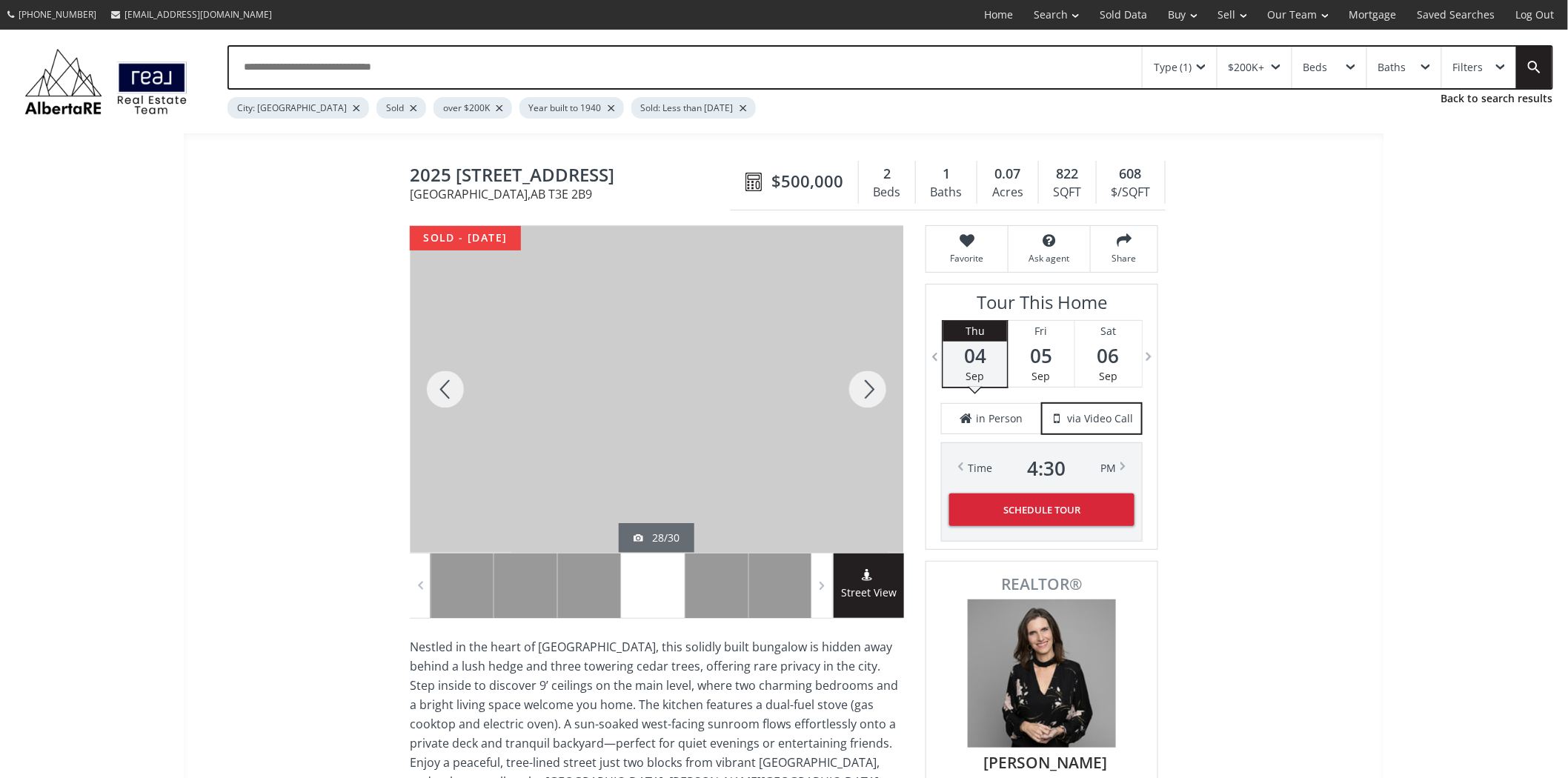
click at [876, 395] on div at bounding box center [868, 389] width 71 height 327
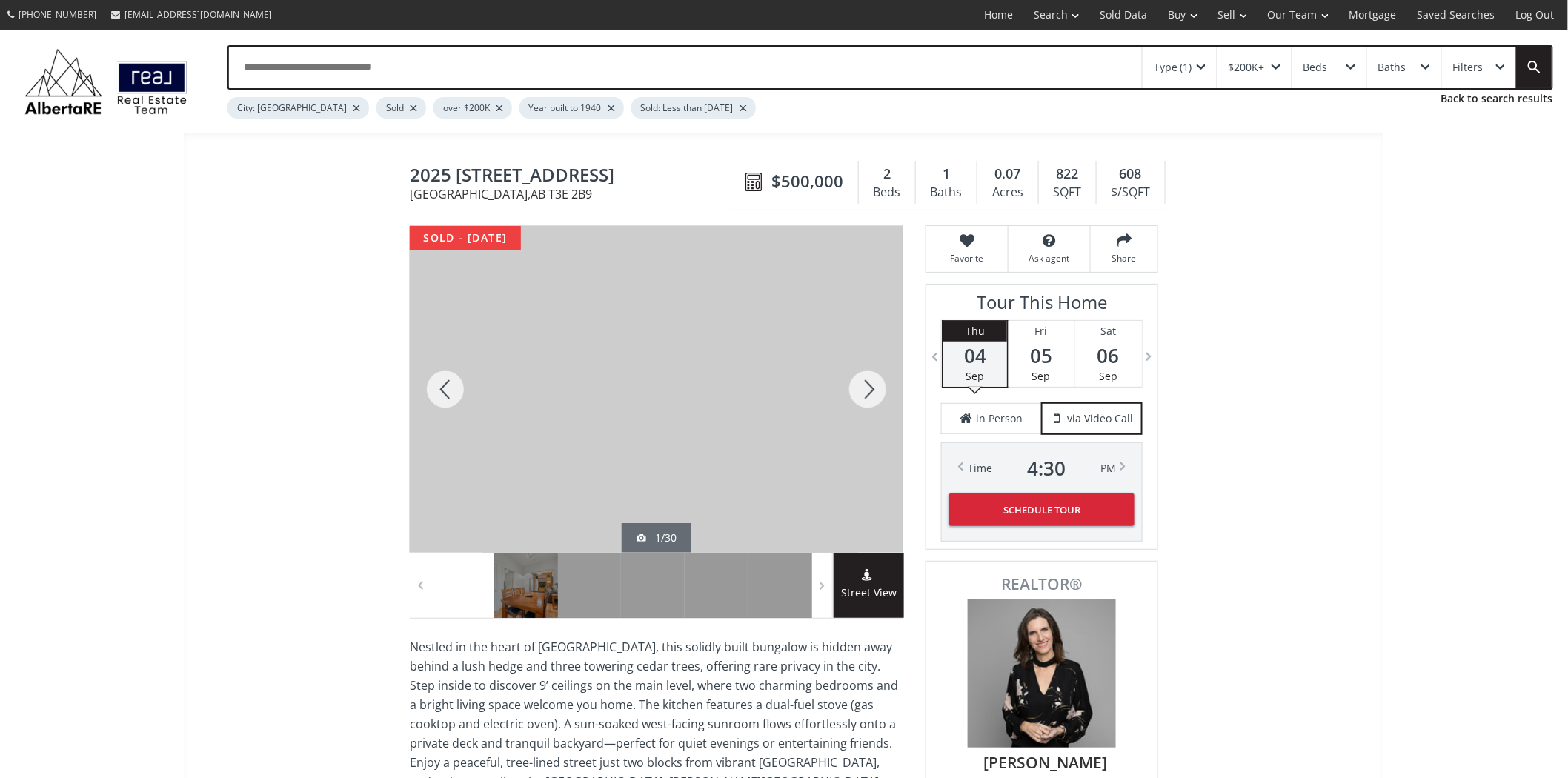
click at [876, 395] on div at bounding box center [868, 389] width 71 height 327
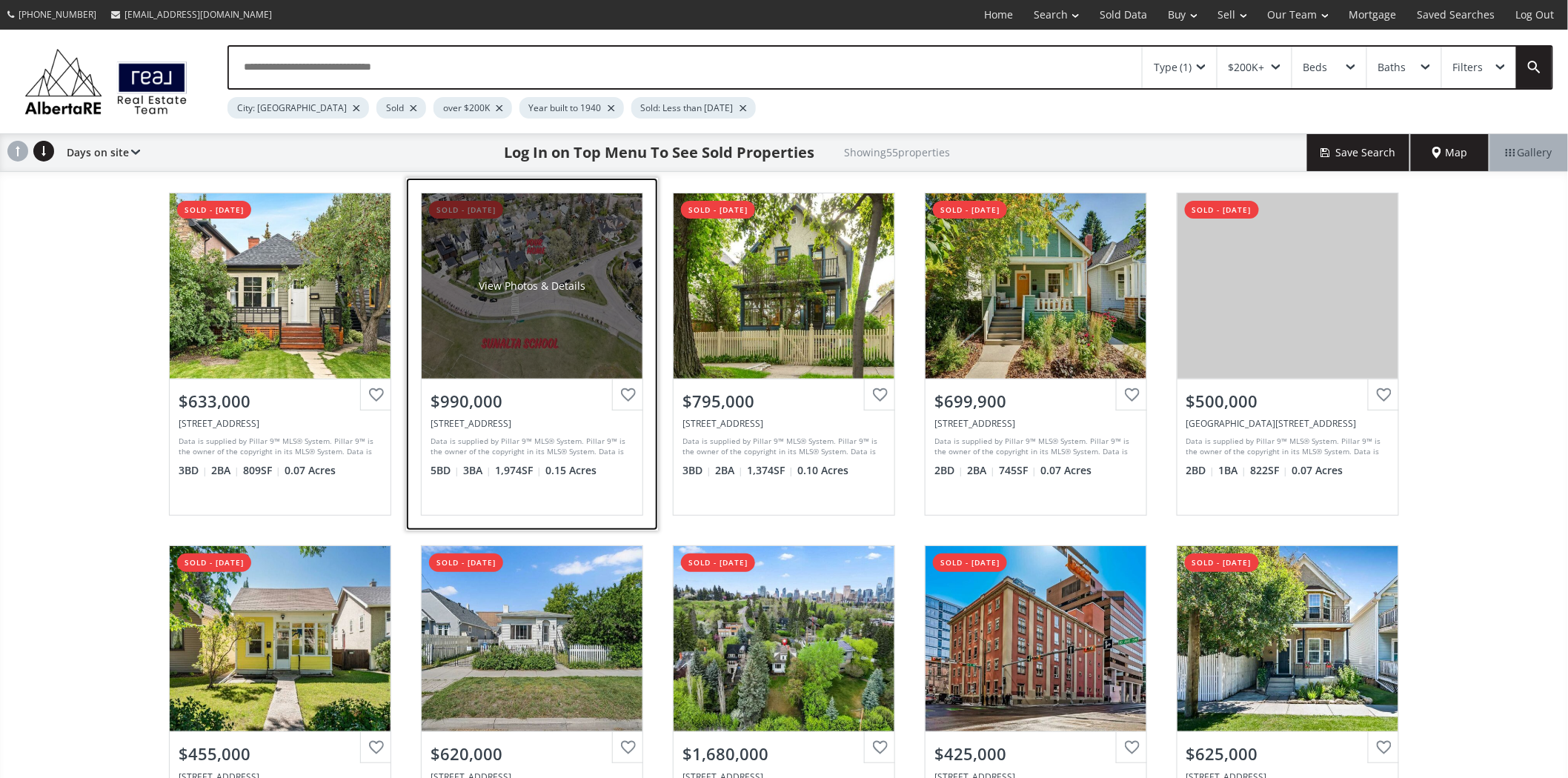
click at [589, 279] on div "View Photos & Details" at bounding box center [532, 286] width 221 height 185
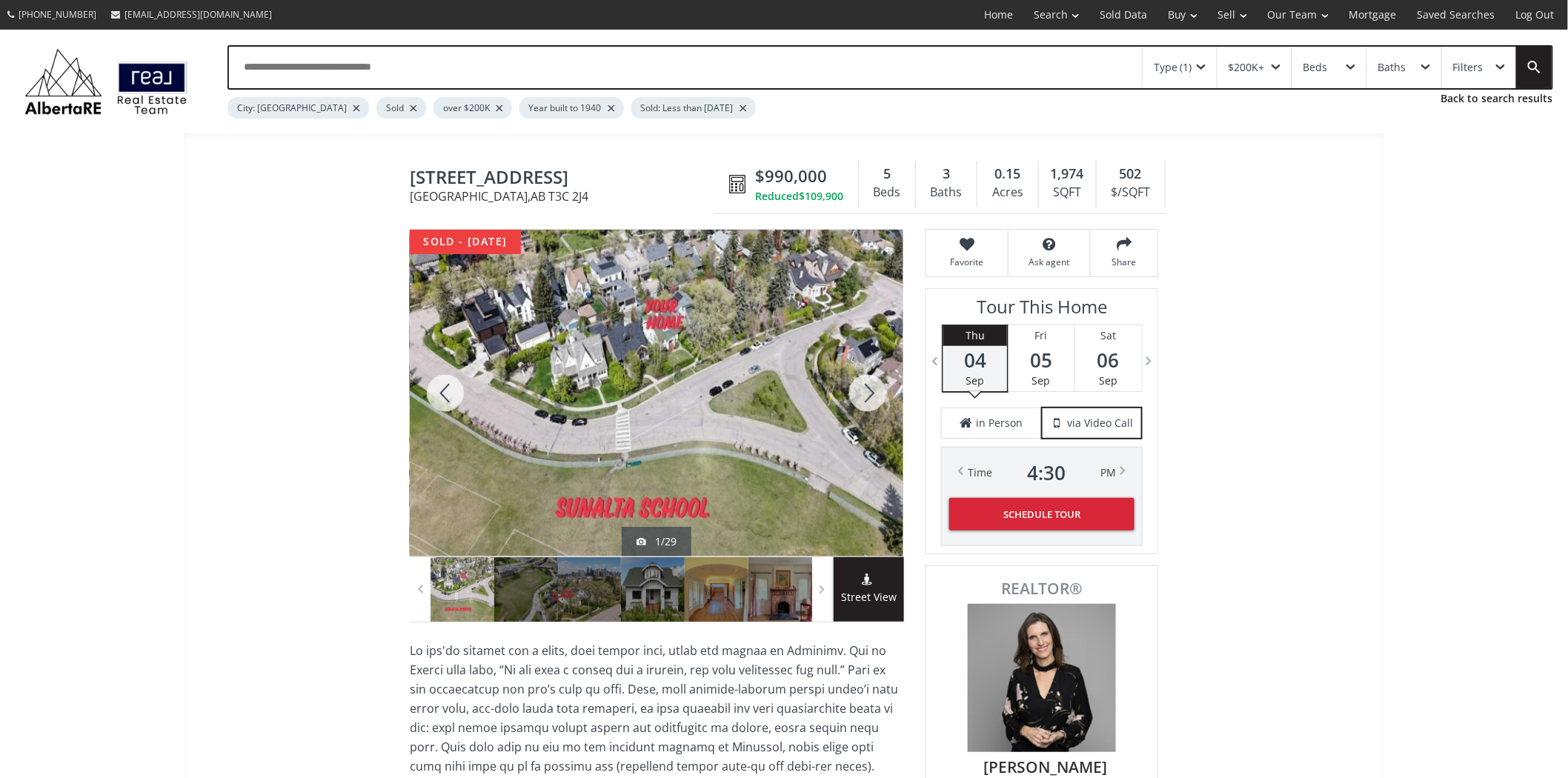
click at [862, 388] on div at bounding box center [868, 393] width 71 height 327
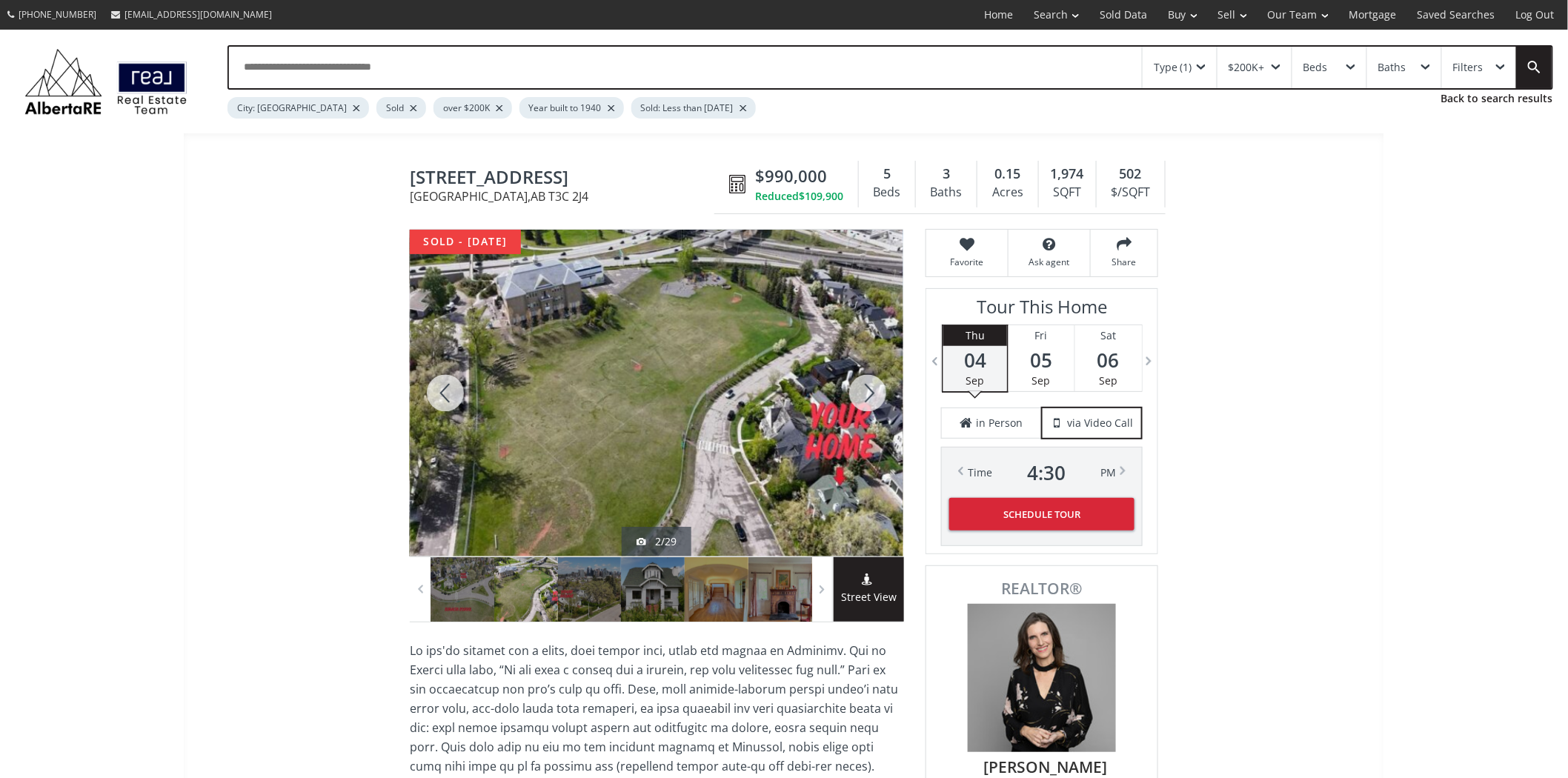
click at [862, 388] on div at bounding box center [868, 393] width 71 height 327
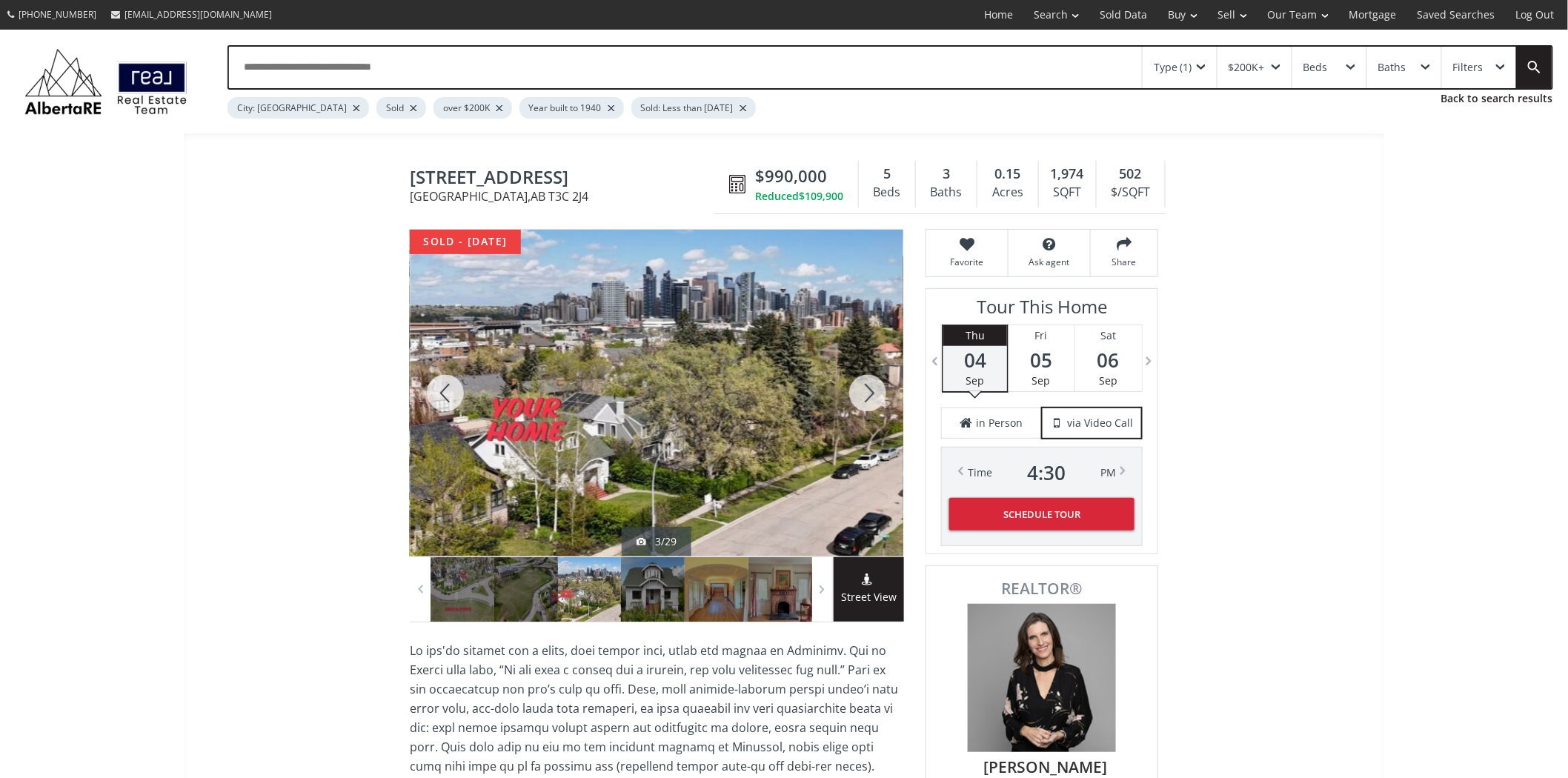
click at [862, 388] on div at bounding box center [868, 393] width 71 height 327
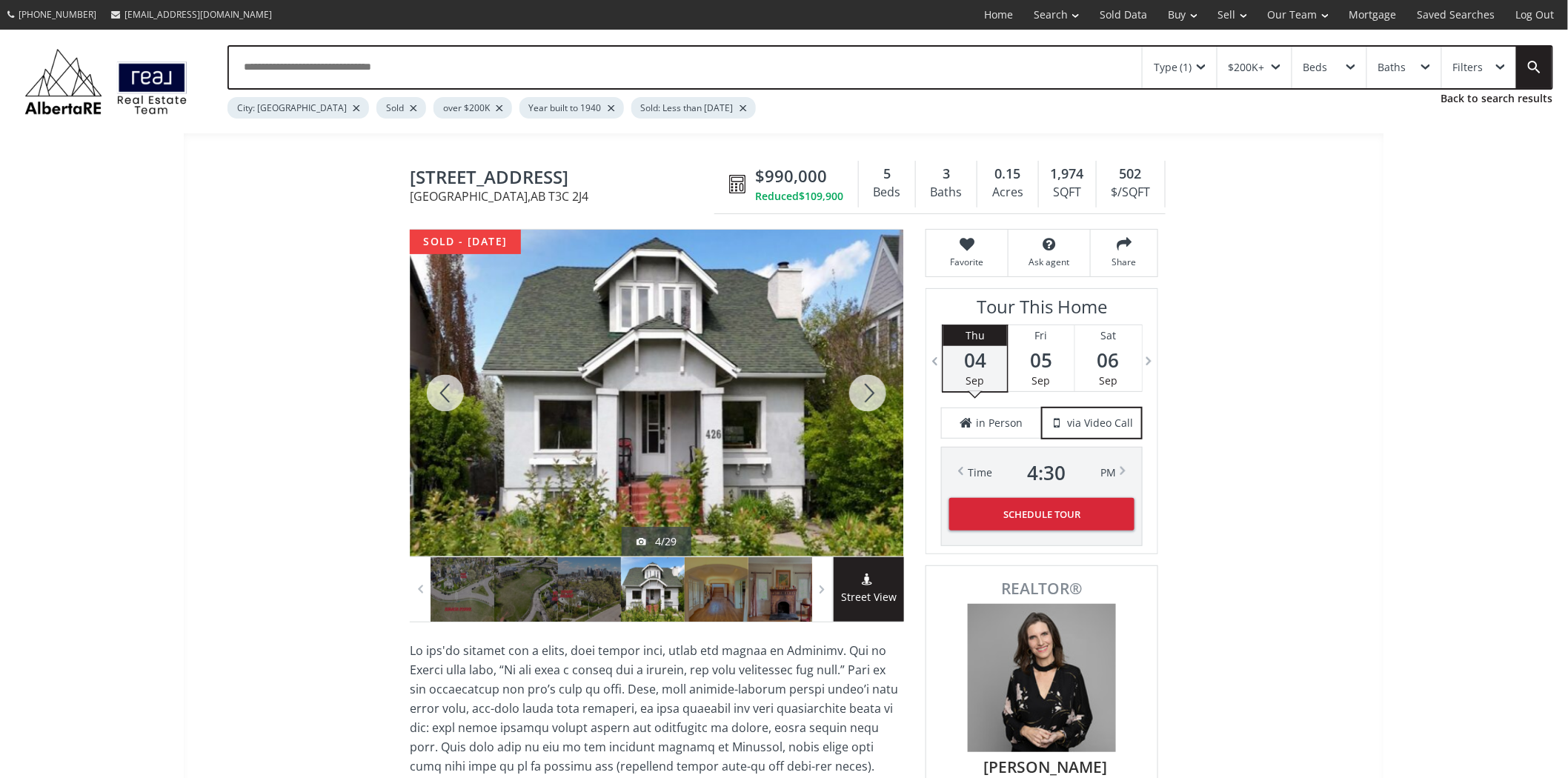
click at [862, 388] on div at bounding box center [868, 393] width 71 height 327
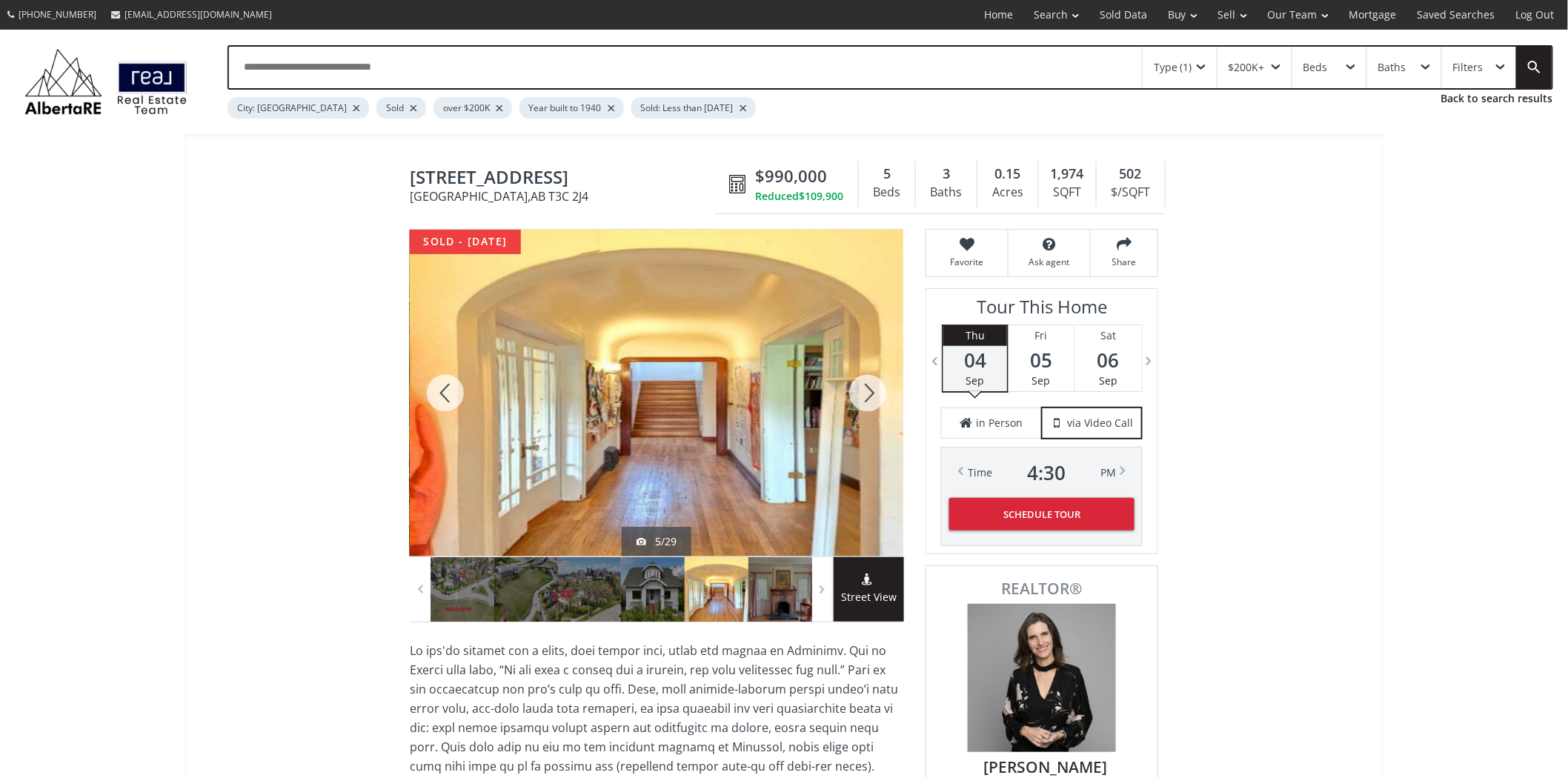
click at [862, 388] on div at bounding box center [868, 393] width 71 height 327
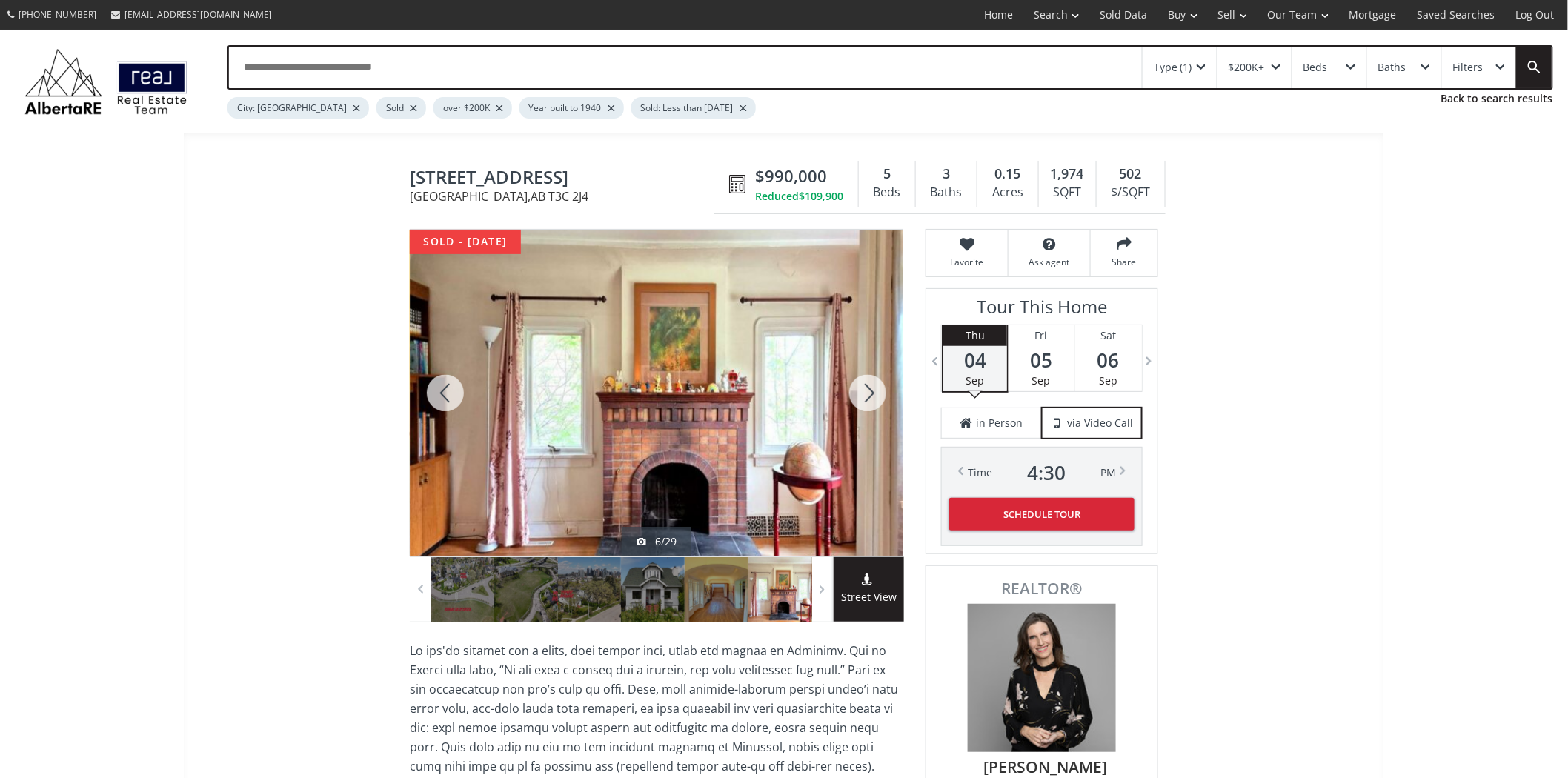
click at [862, 388] on div at bounding box center [868, 393] width 71 height 327
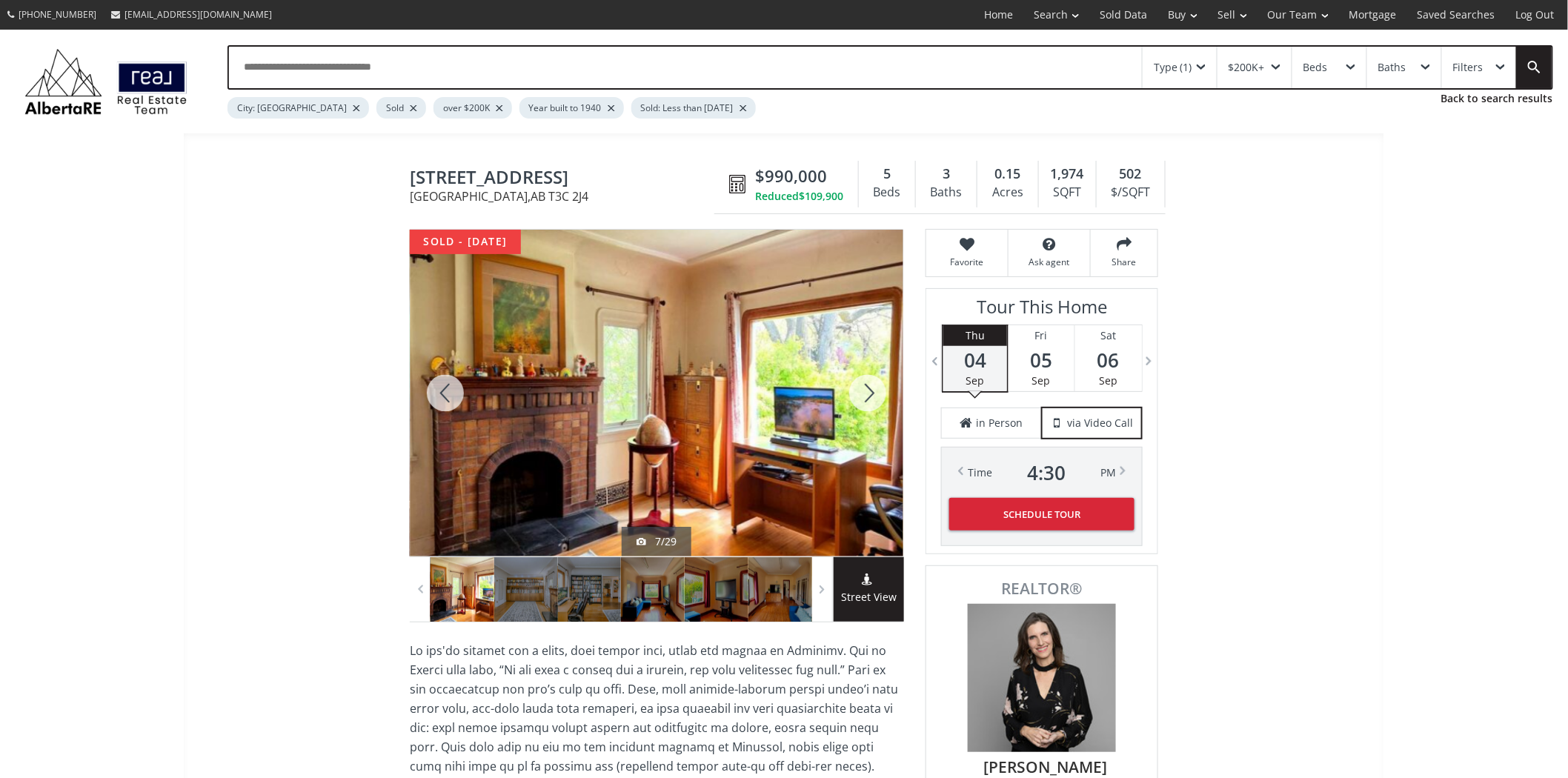
click at [862, 388] on div at bounding box center [868, 393] width 71 height 327
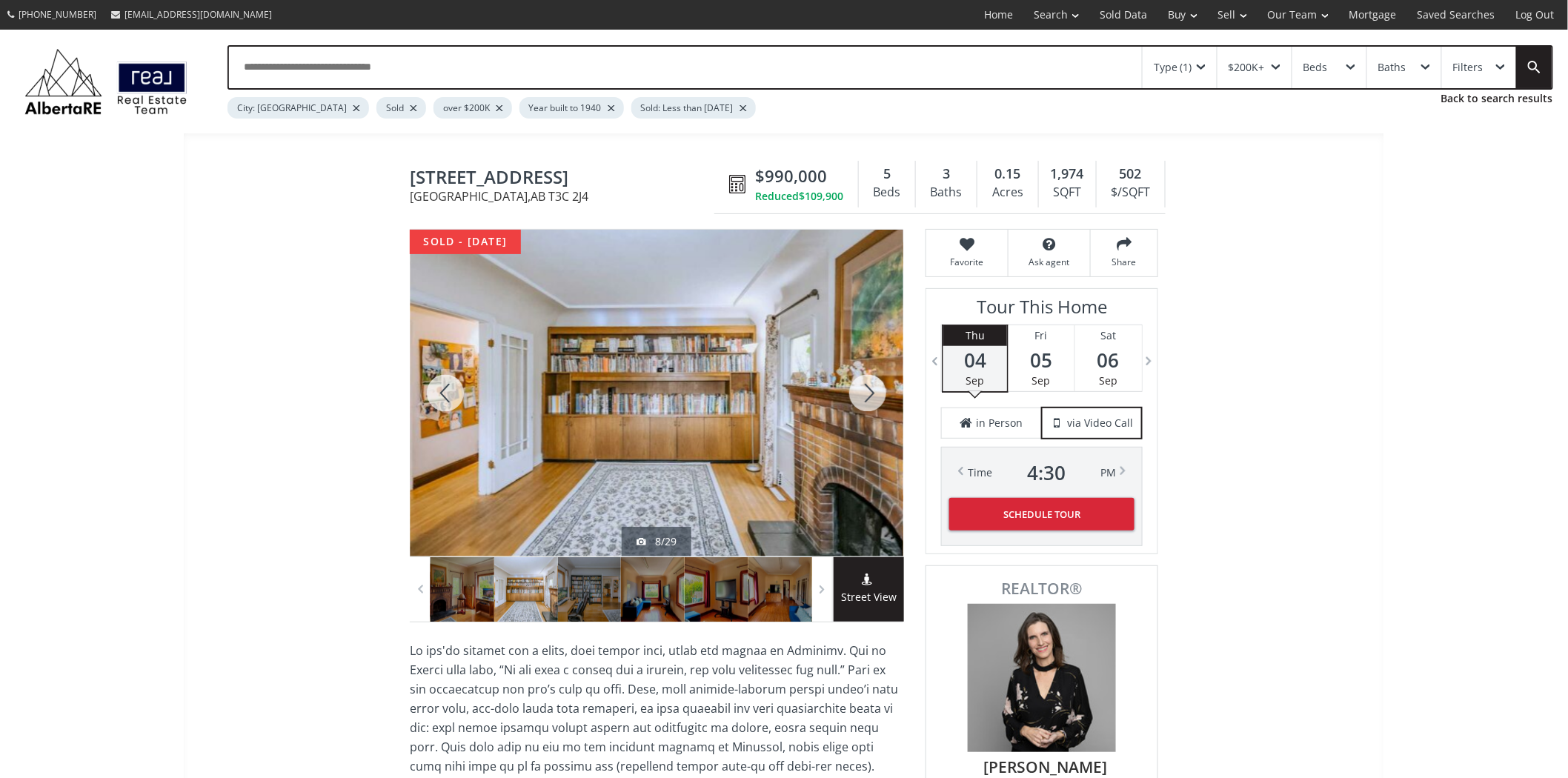
click at [862, 388] on div at bounding box center [868, 393] width 71 height 327
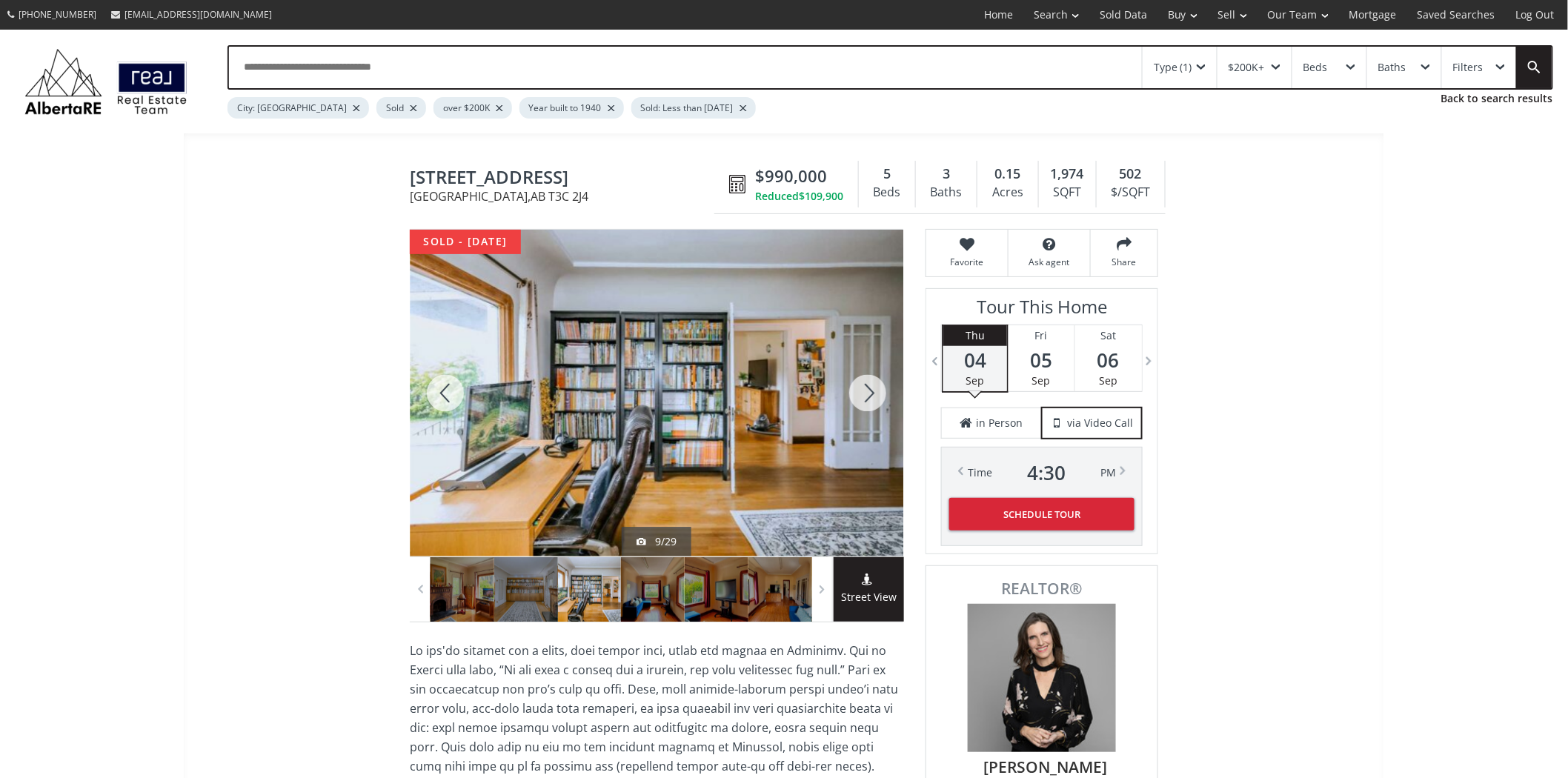
click at [862, 388] on div at bounding box center [868, 393] width 71 height 327
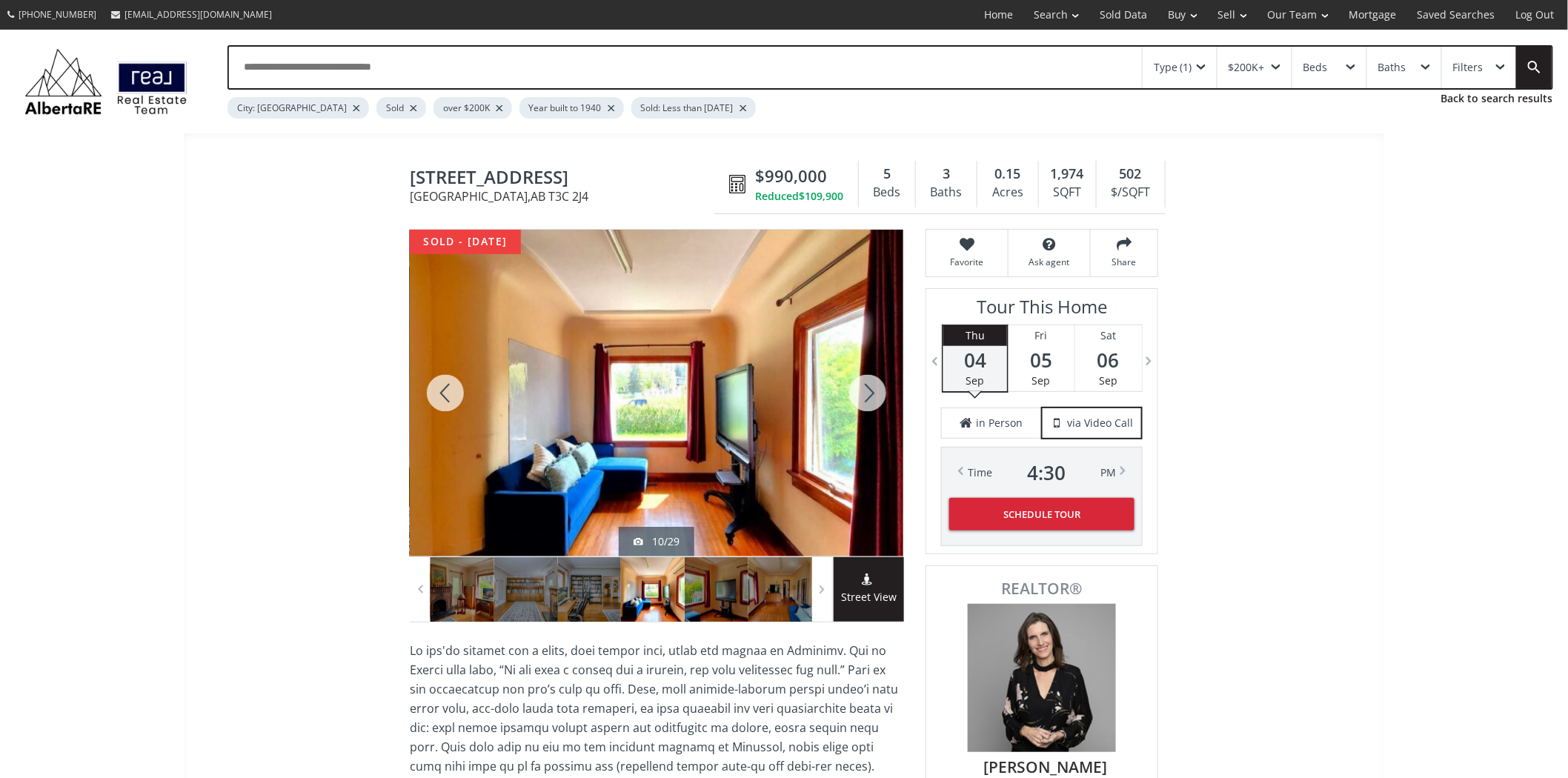
click at [862, 388] on div at bounding box center [868, 393] width 71 height 327
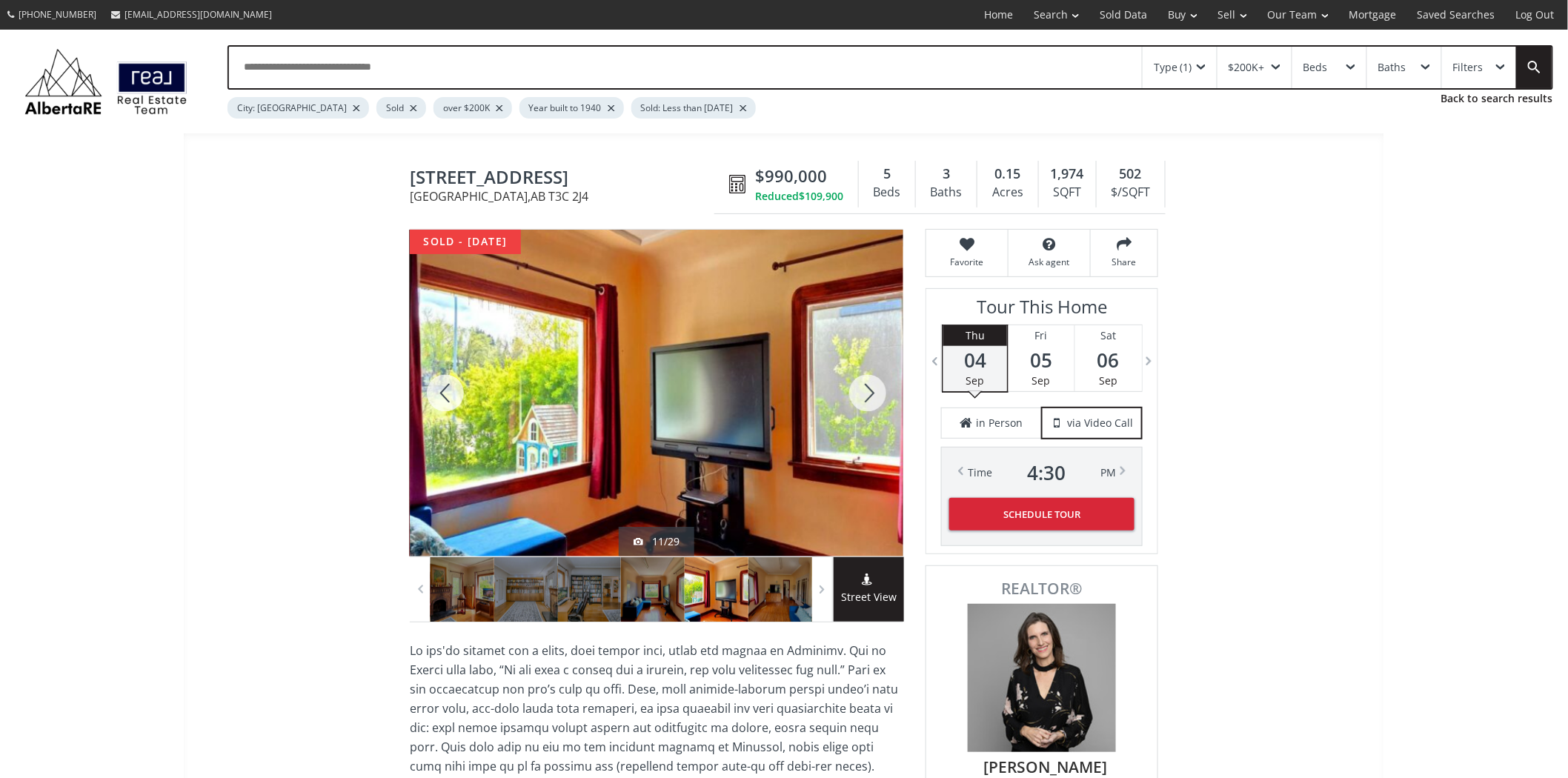
click at [862, 388] on div at bounding box center [868, 393] width 71 height 327
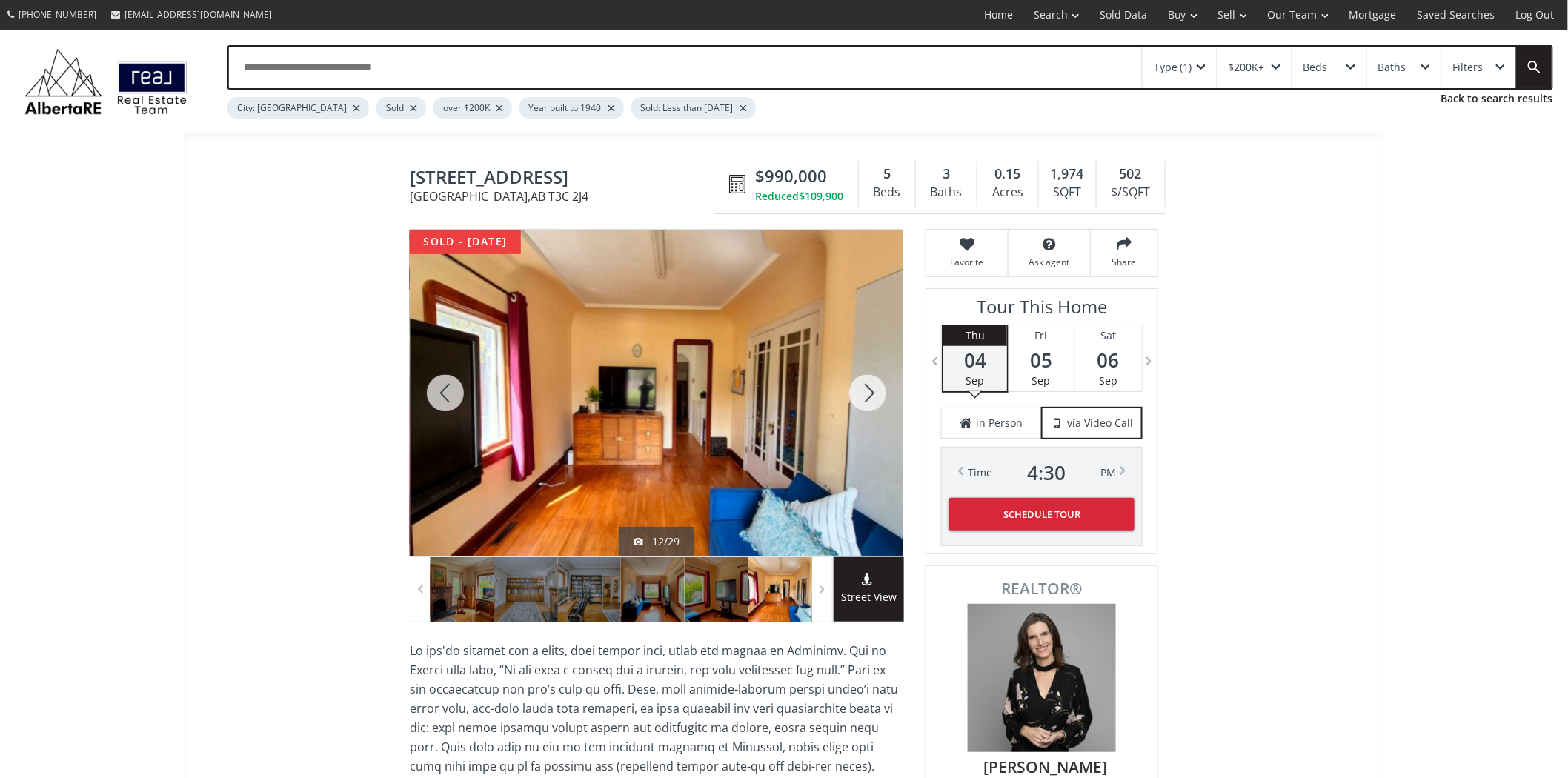
click at [862, 388] on div at bounding box center [868, 393] width 71 height 327
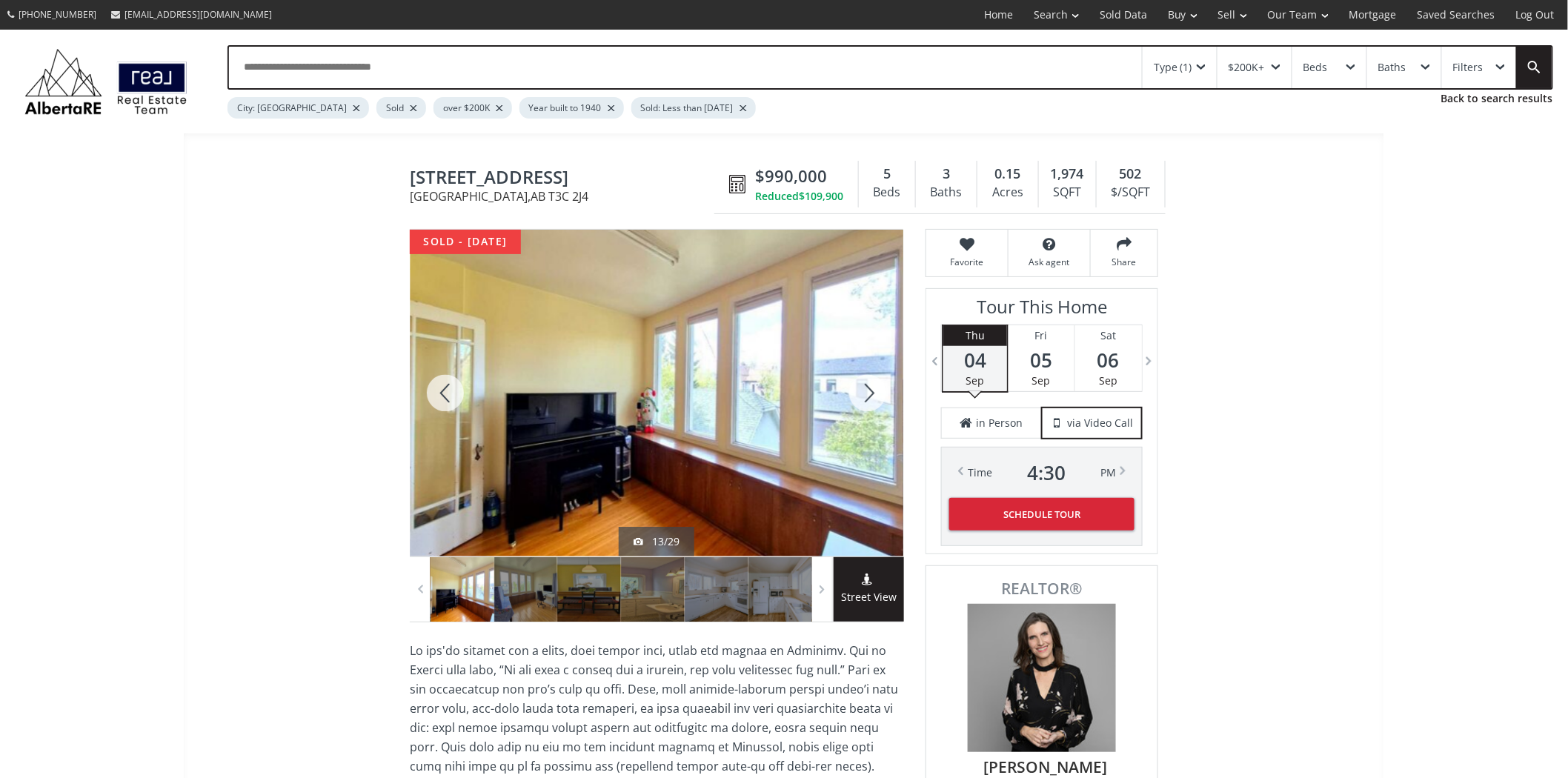
click at [862, 388] on div at bounding box center [868, 393] width 71 height 327
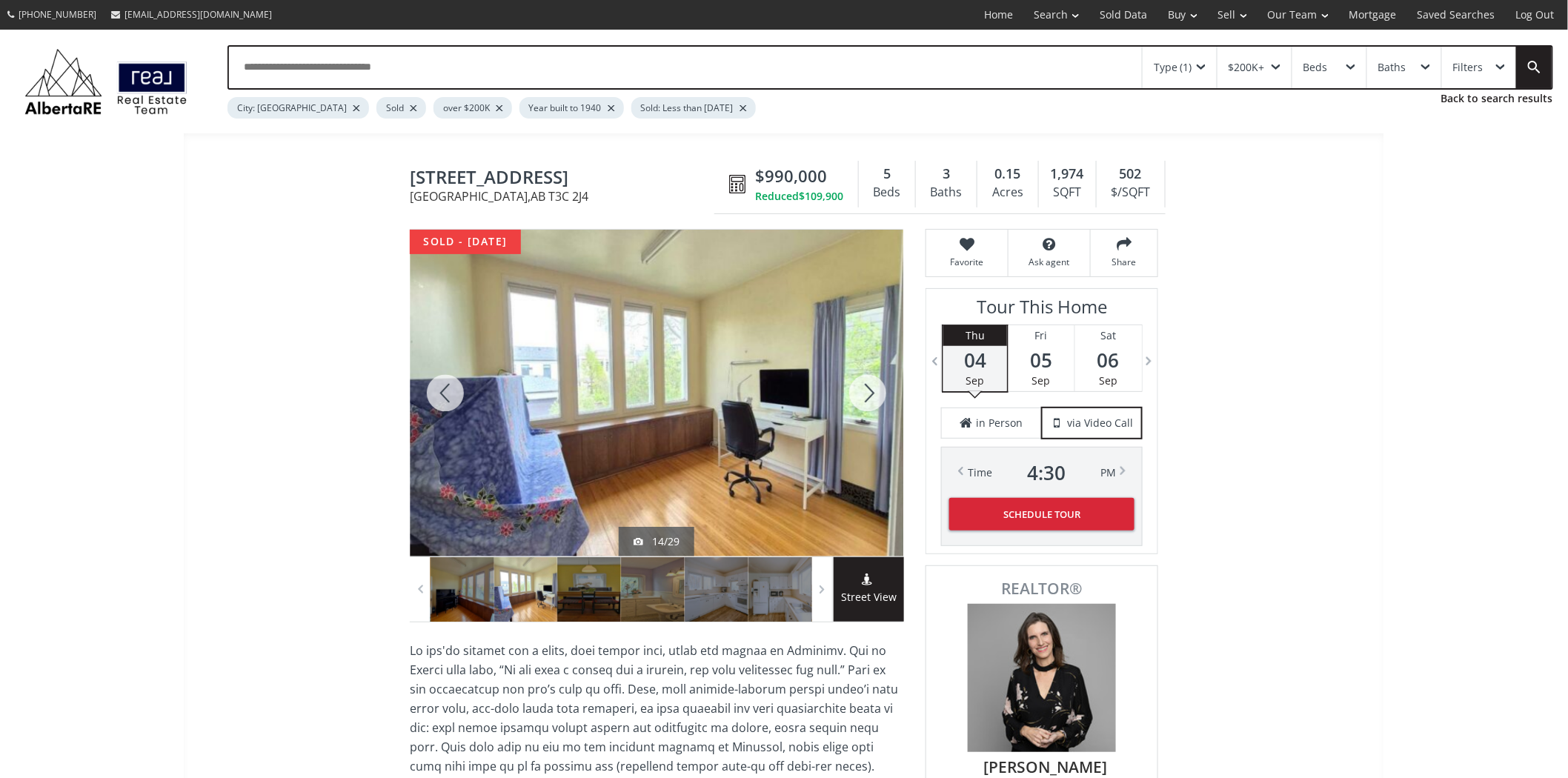
click at [858, 388] on div at bounding box center [868, 393] width 71 height 327
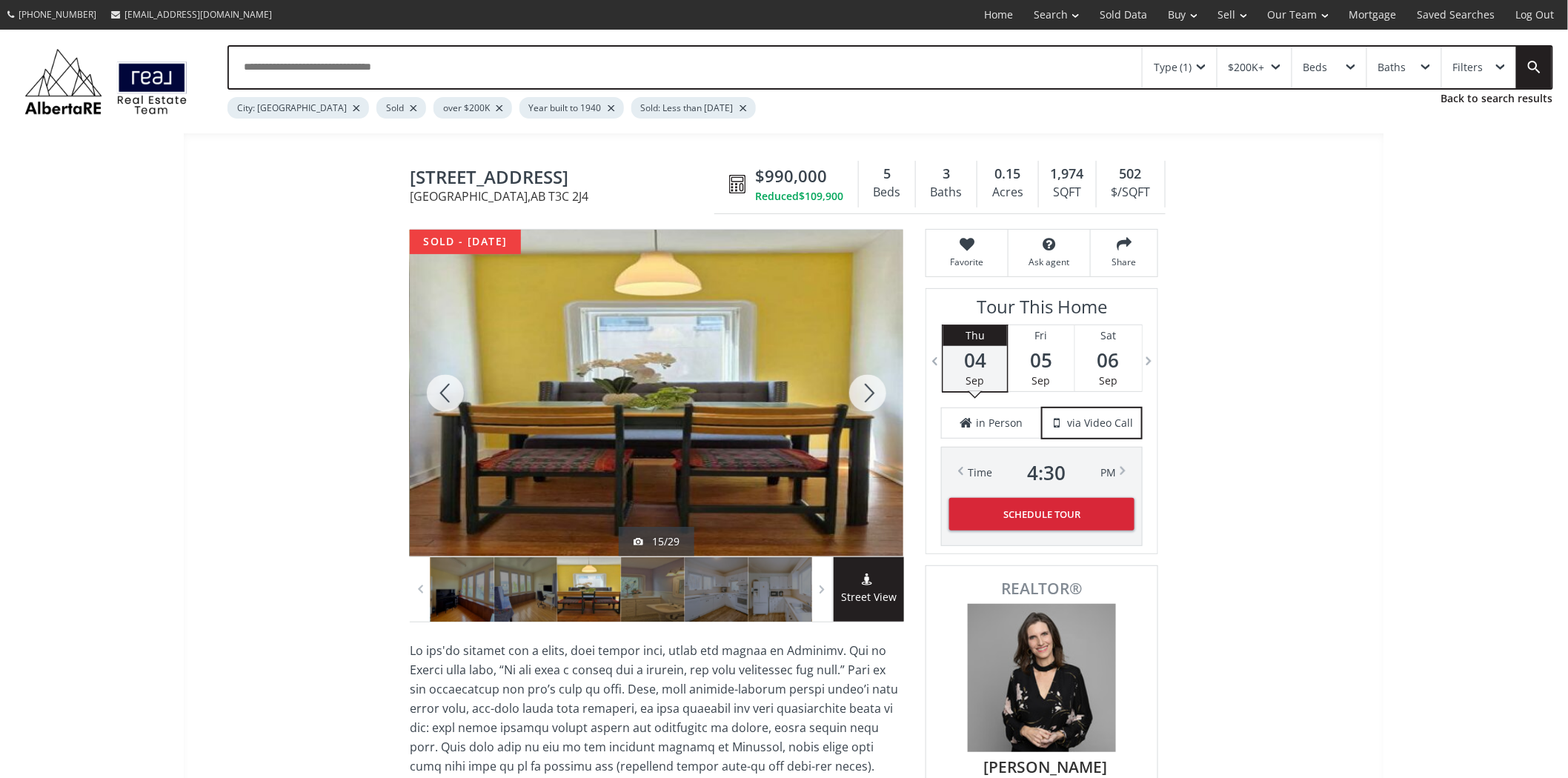
click at [854, 389] on div at bounding box center [868, 393] width 71 height 327
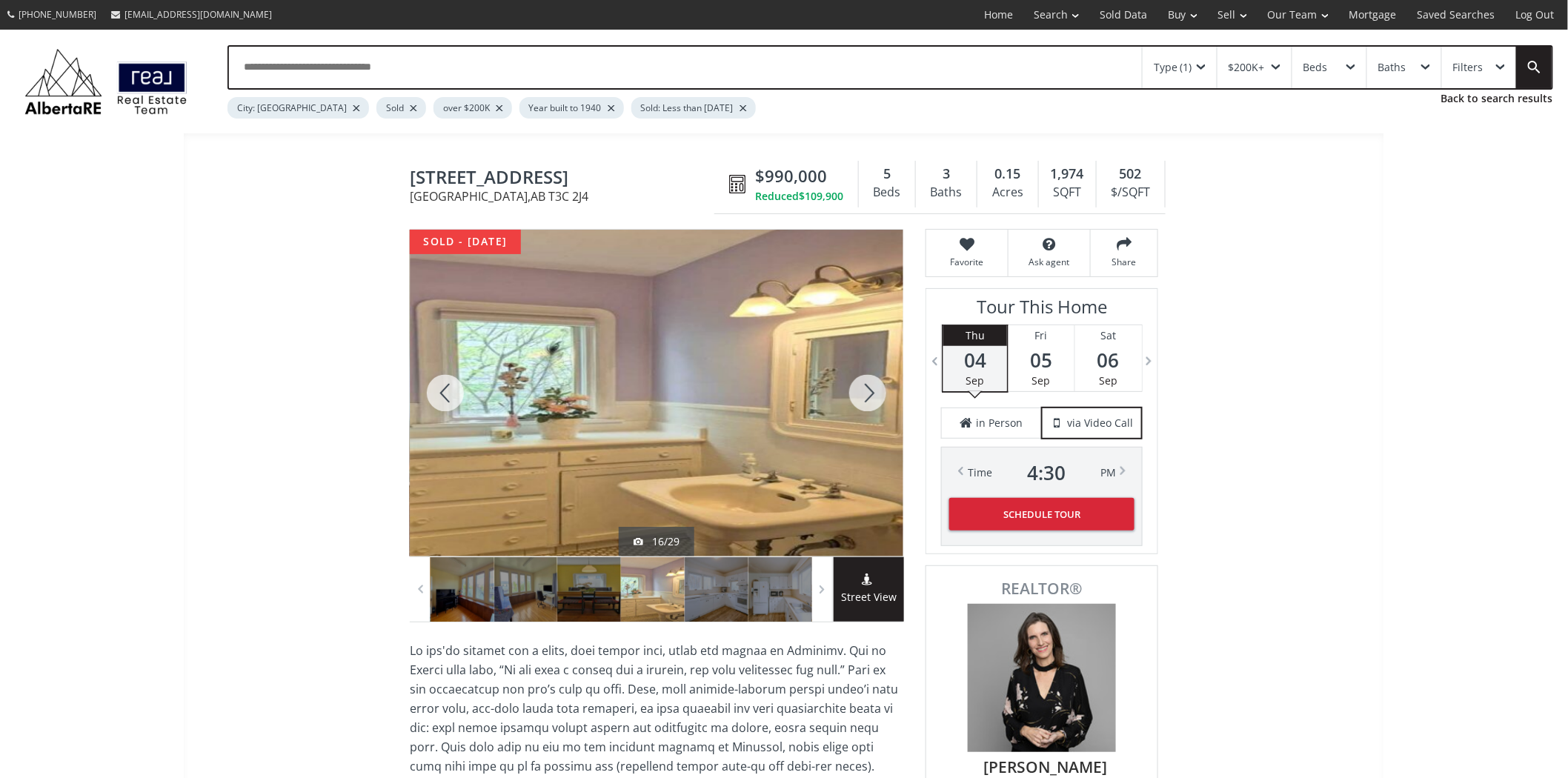
click at [863, 388] on div at bounding box center [868, 393] width 71 height 327
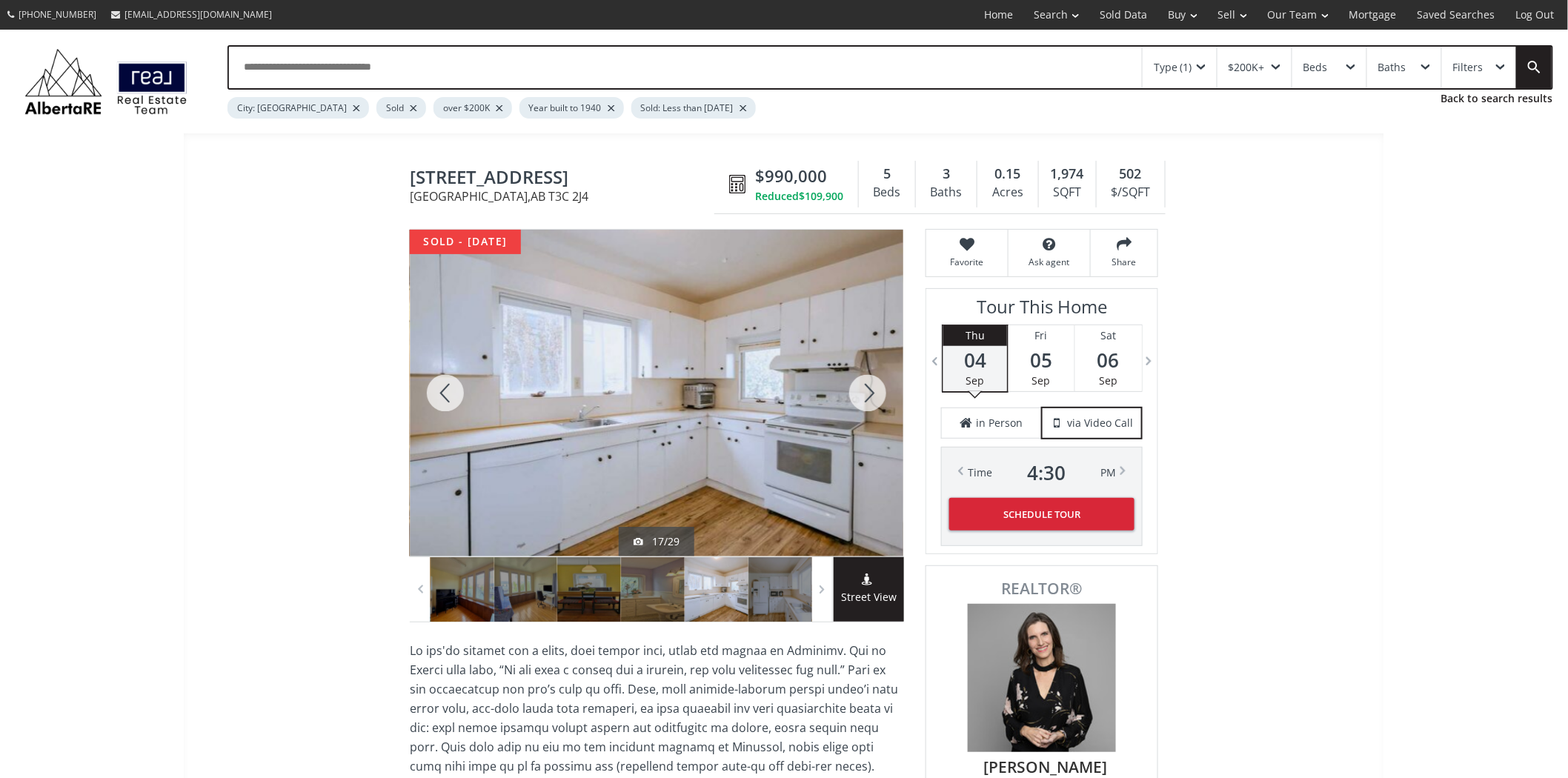
click at [863, 388] on div at bounding box center [868, 393] width 71 height 327
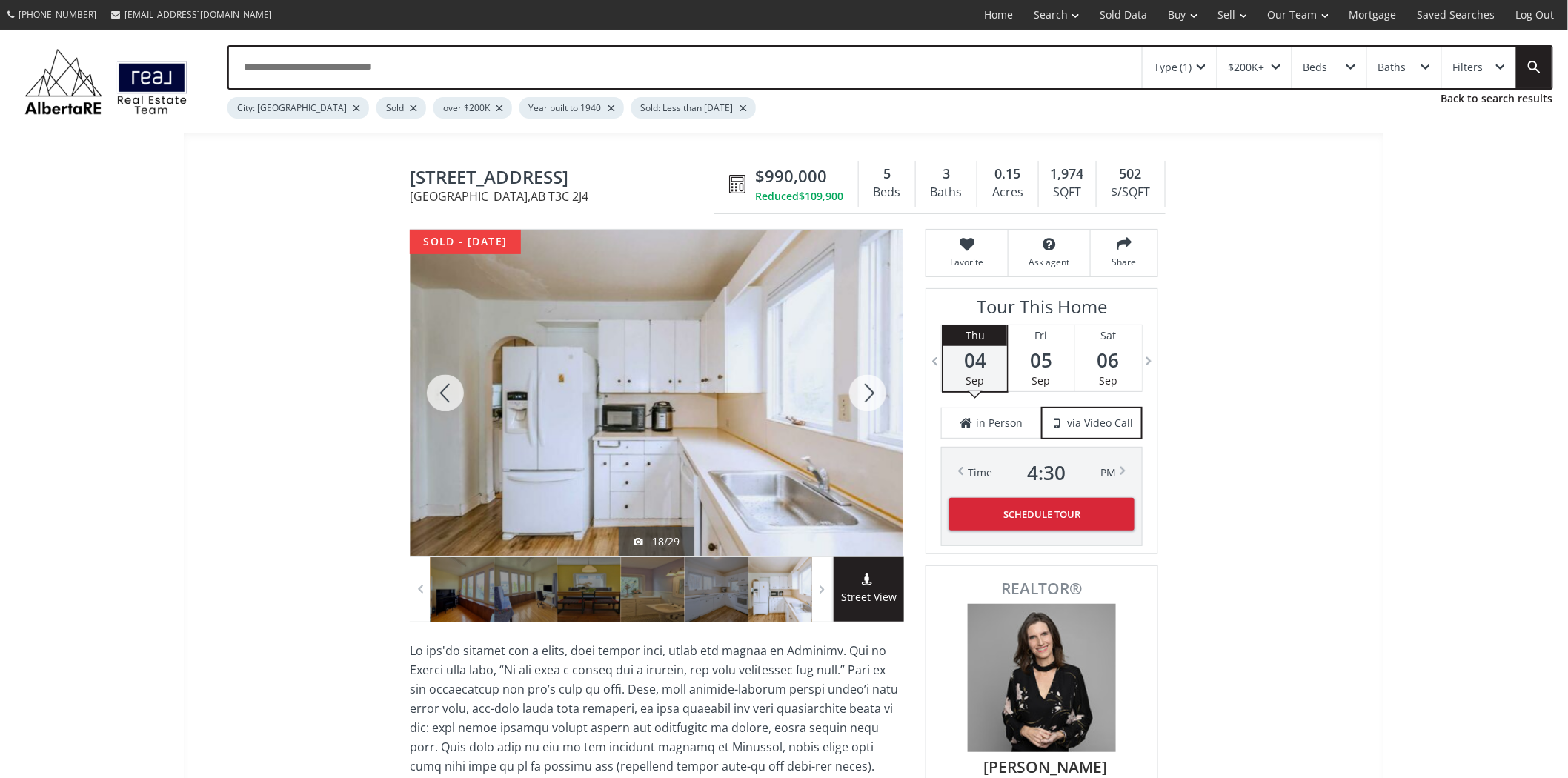
click at [863, 388] on div at bounding box center [868, 393] width 71 height 327
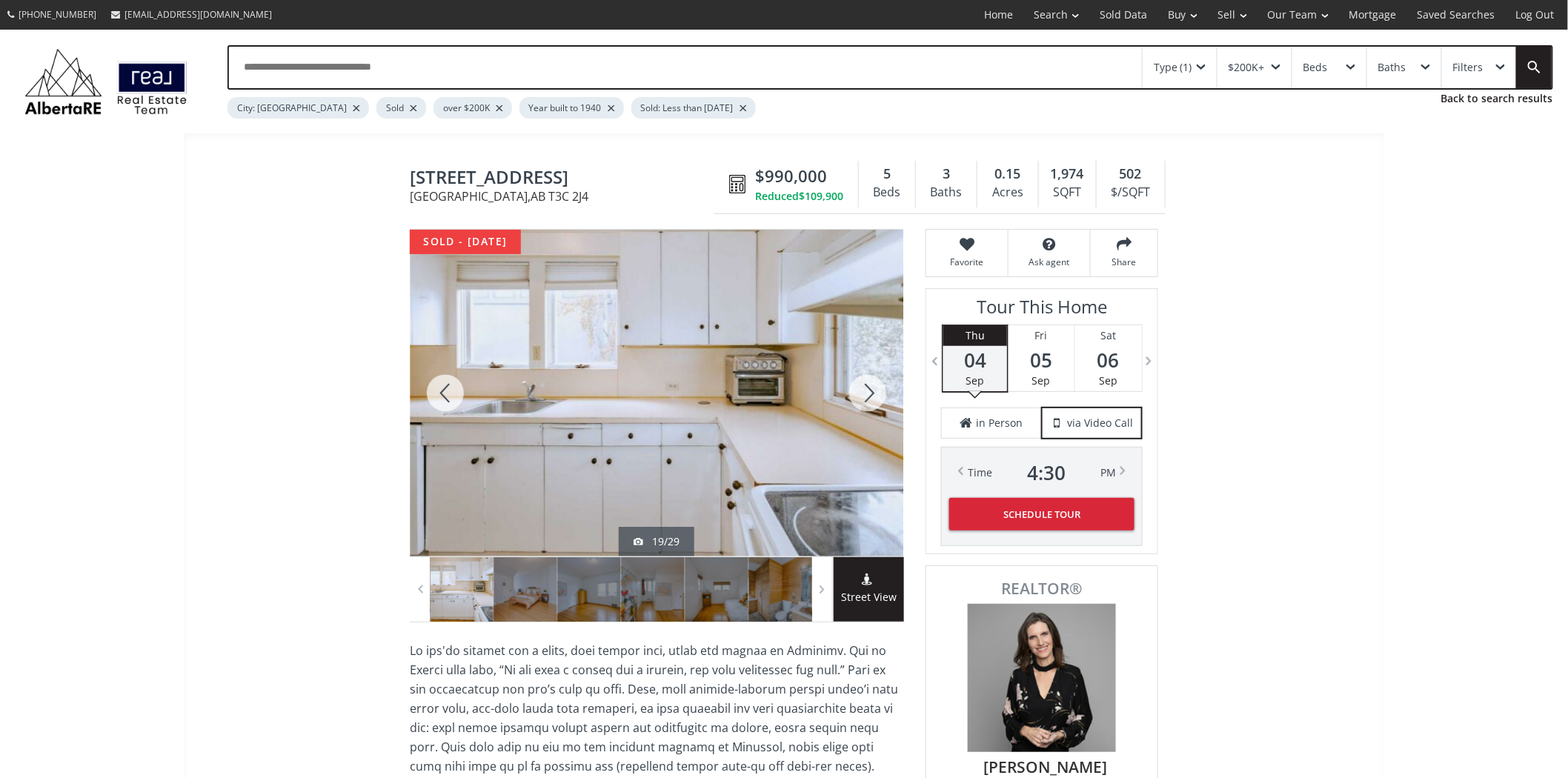
click at [863, 388] on div at bounding box center [868, 393] width 71 height 327
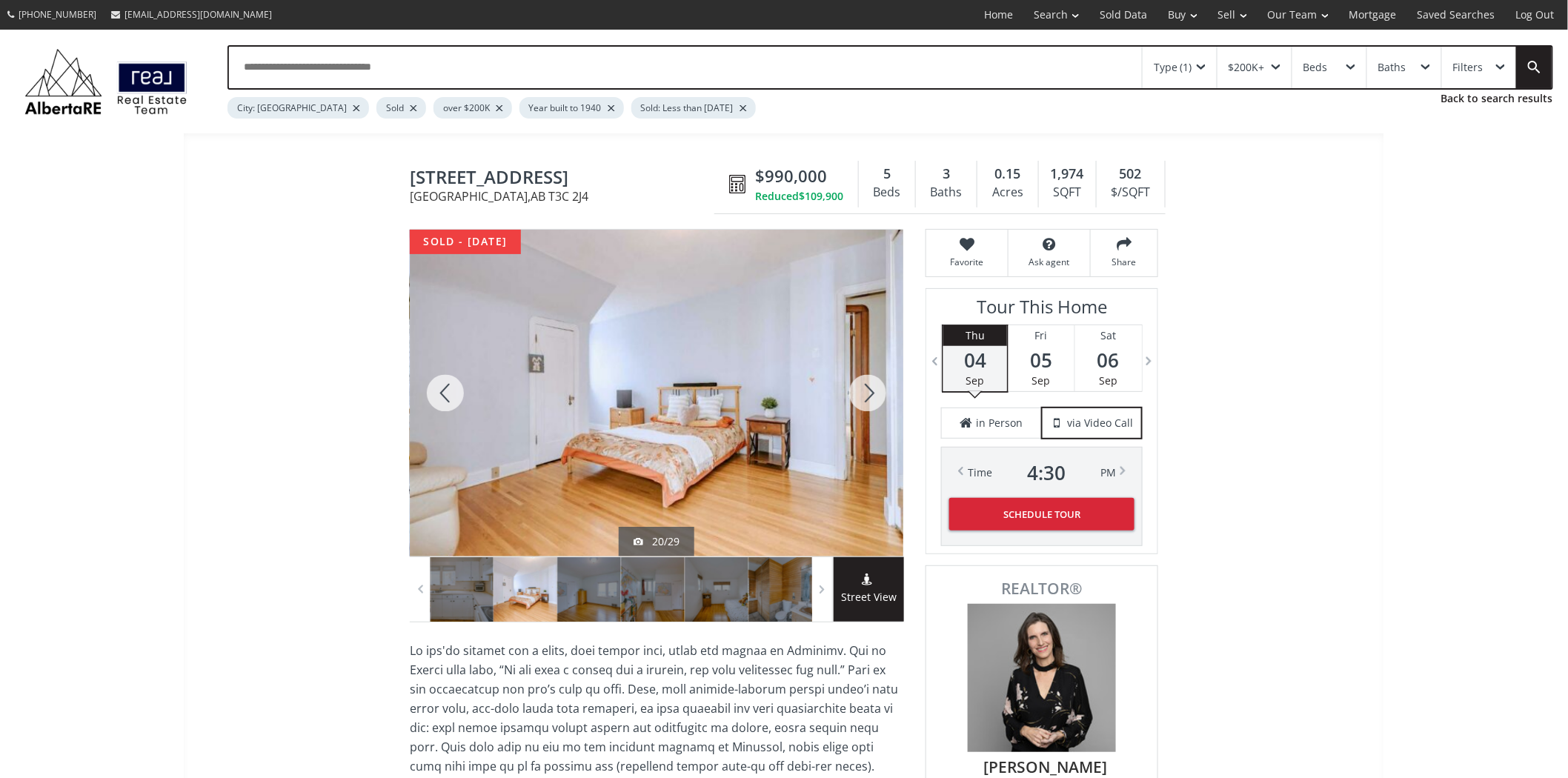
click at [857, 388] on div at bounding box center [868, 393] width 71 height 327
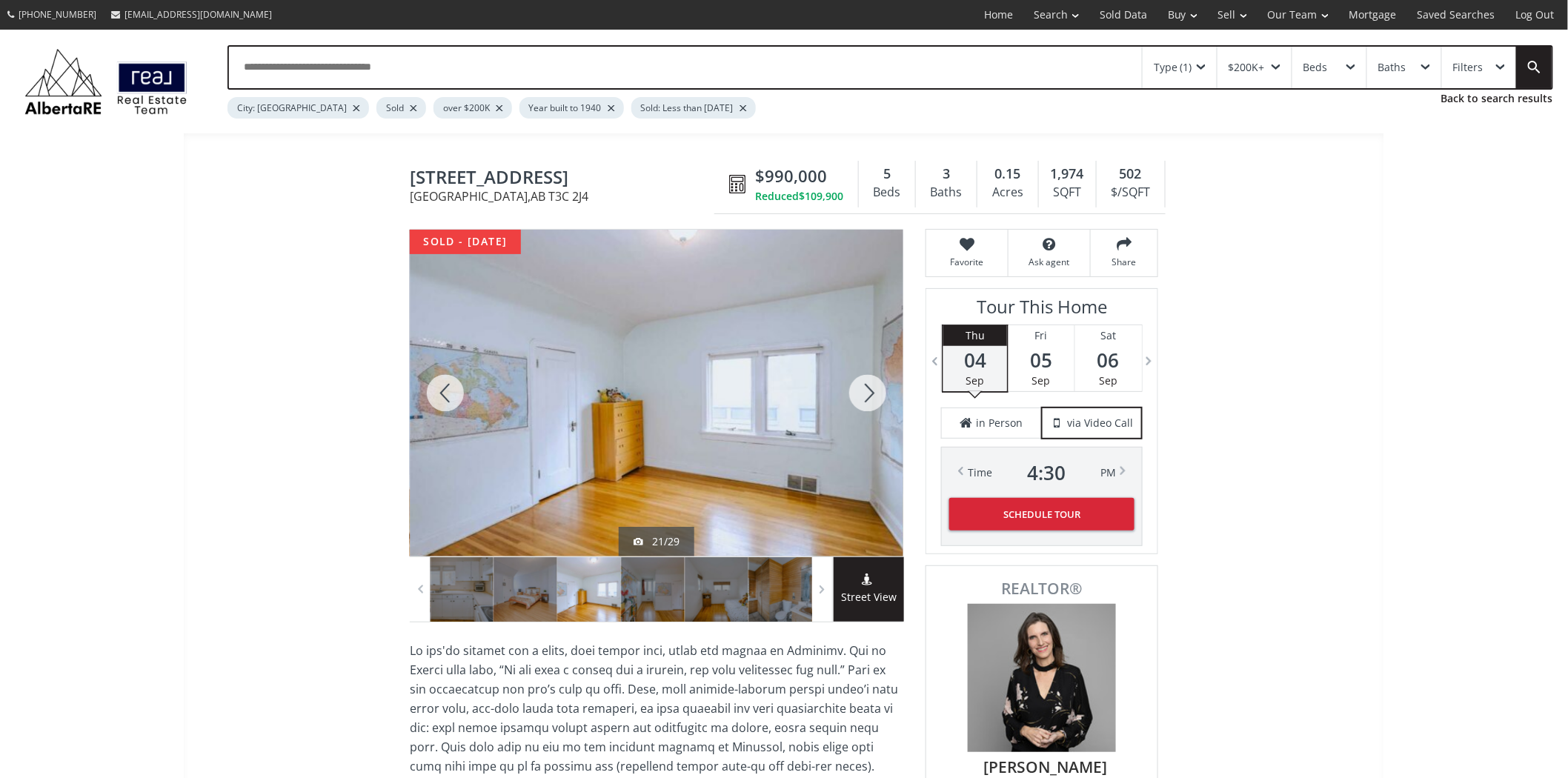
click at [857, 388] on div at bounding box center [868, 393] width 71 height 327
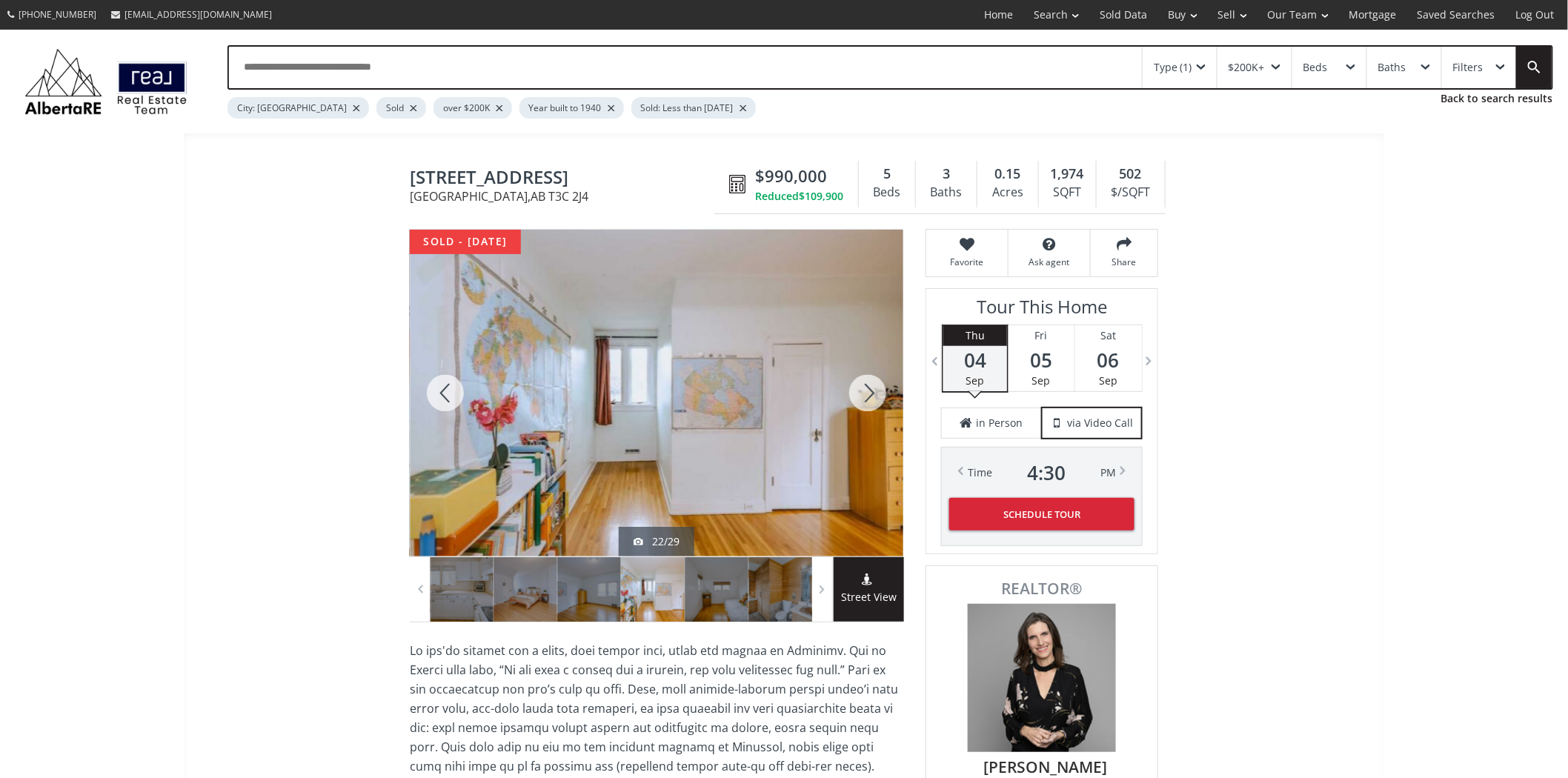
click at [857, 388] on div at bounding box center [868, 393] width 71 height 327
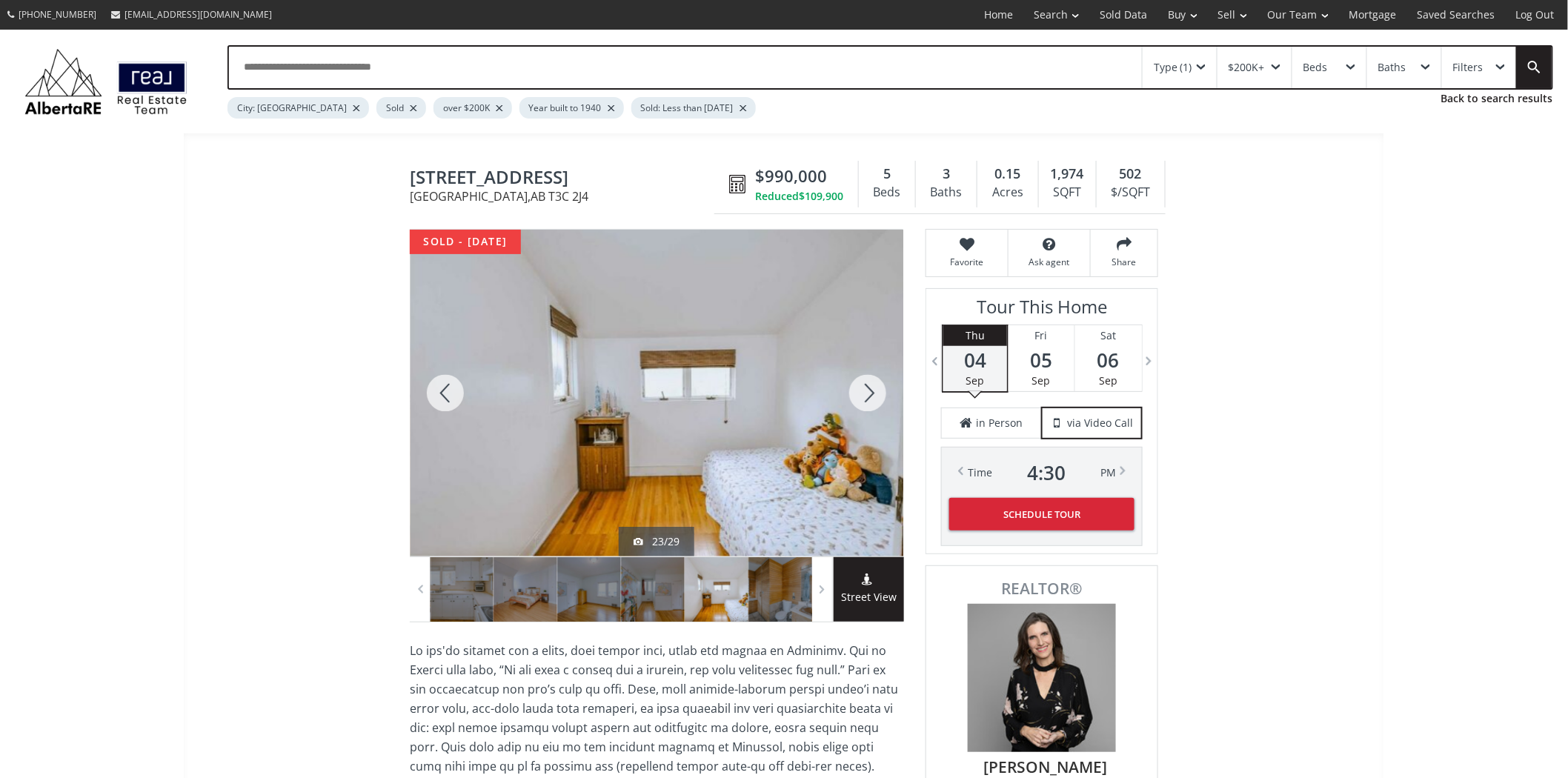
click at [857, 388] on div at bounding box center [868, 393] width 71 height 327
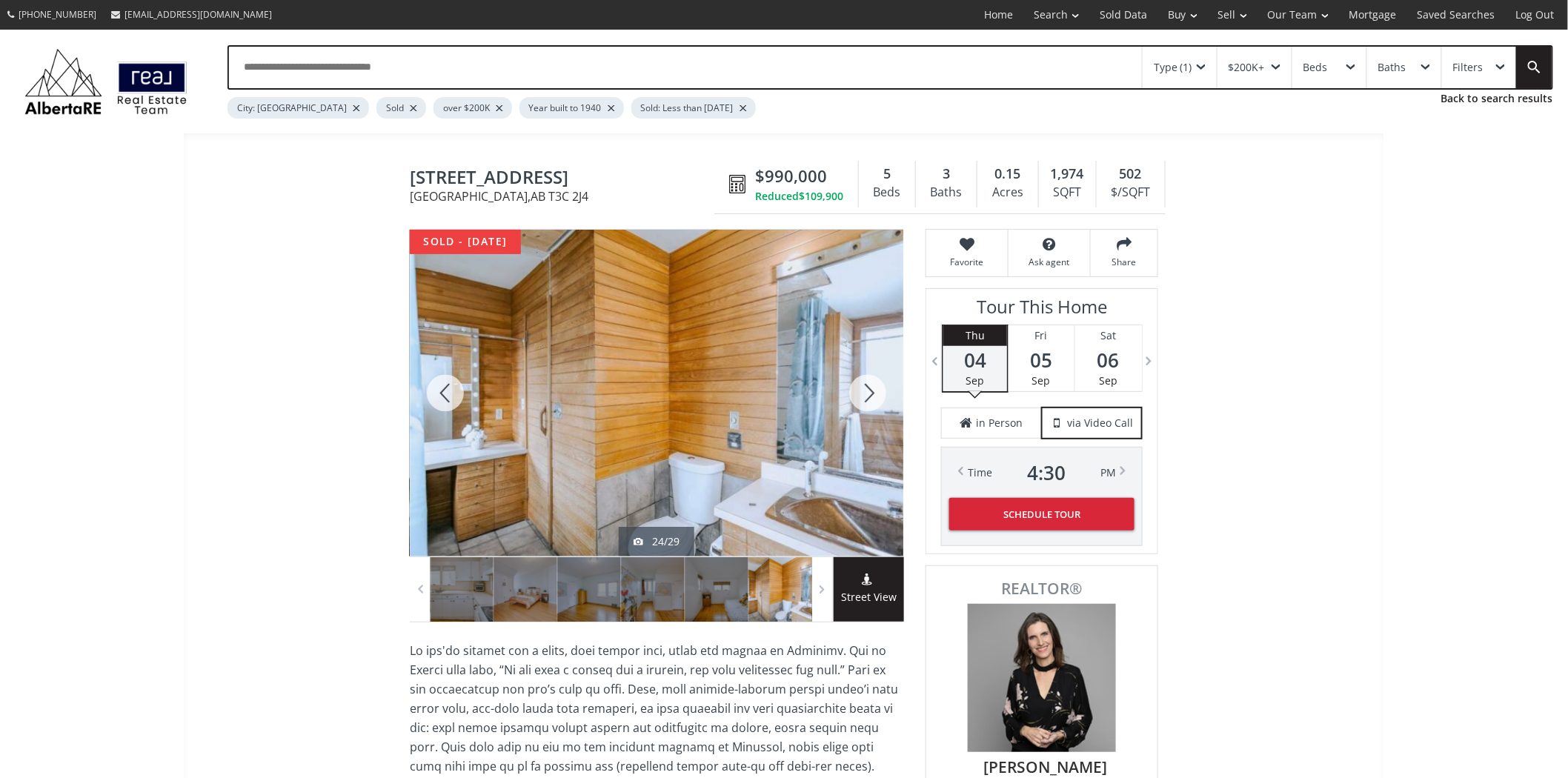
click at [857, 388] on div at bounding box center [868, 393] width 71 height 327
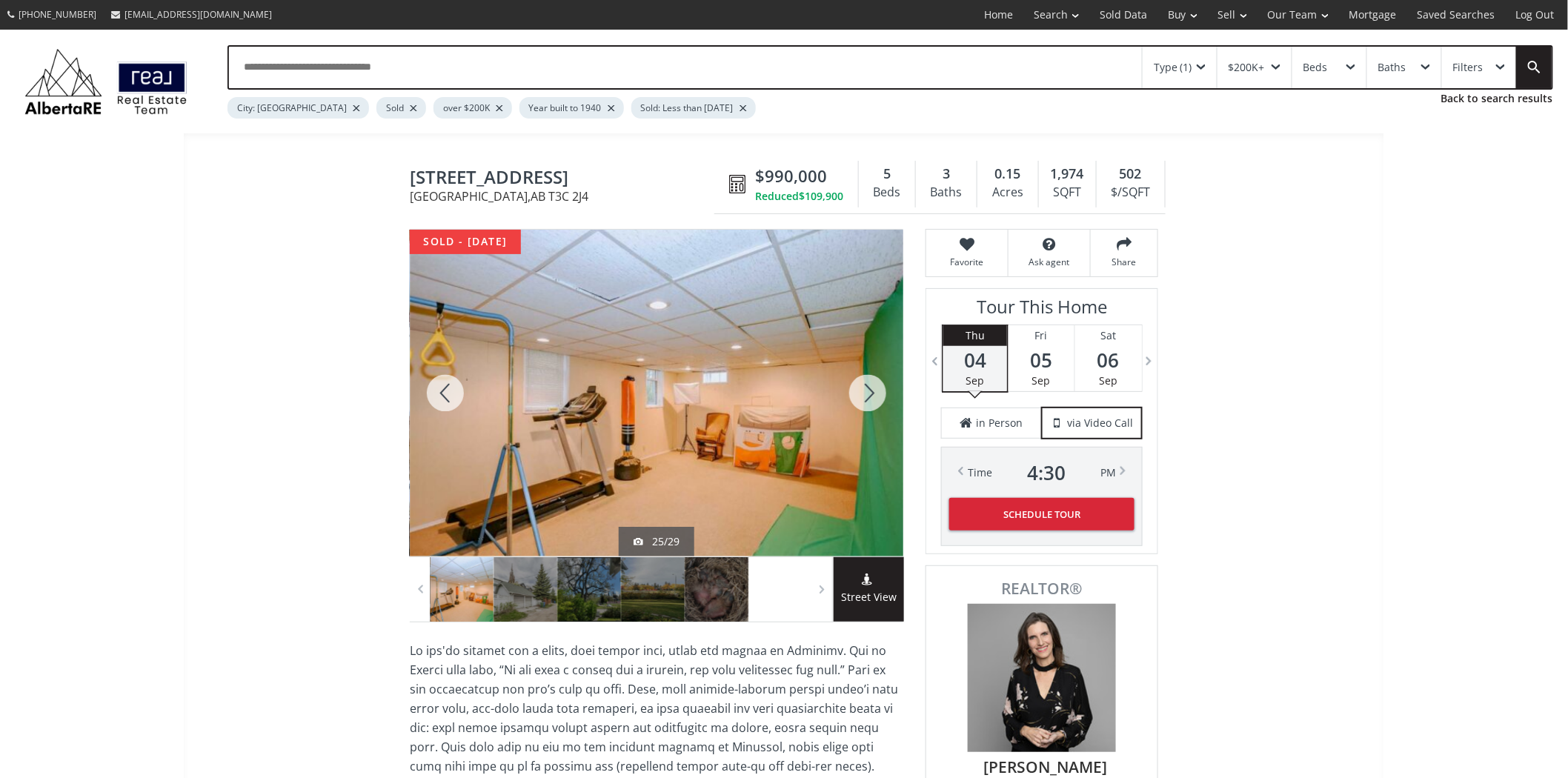
click at [857, 388] on div at bounding box center [868, 393] width 71 height 327
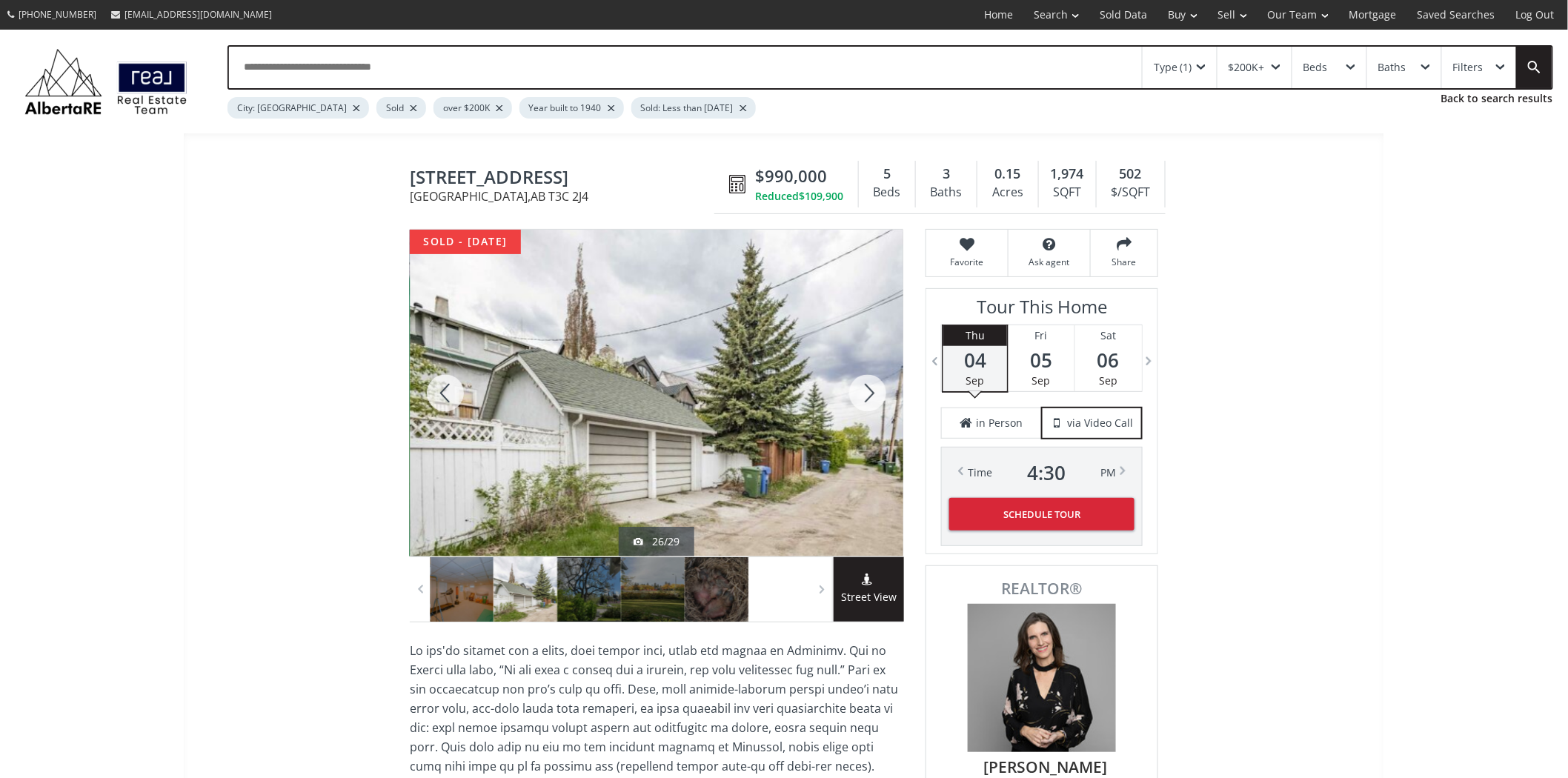
click at [857, 388] on div at bounding box center [868, 393] width 71 height 327
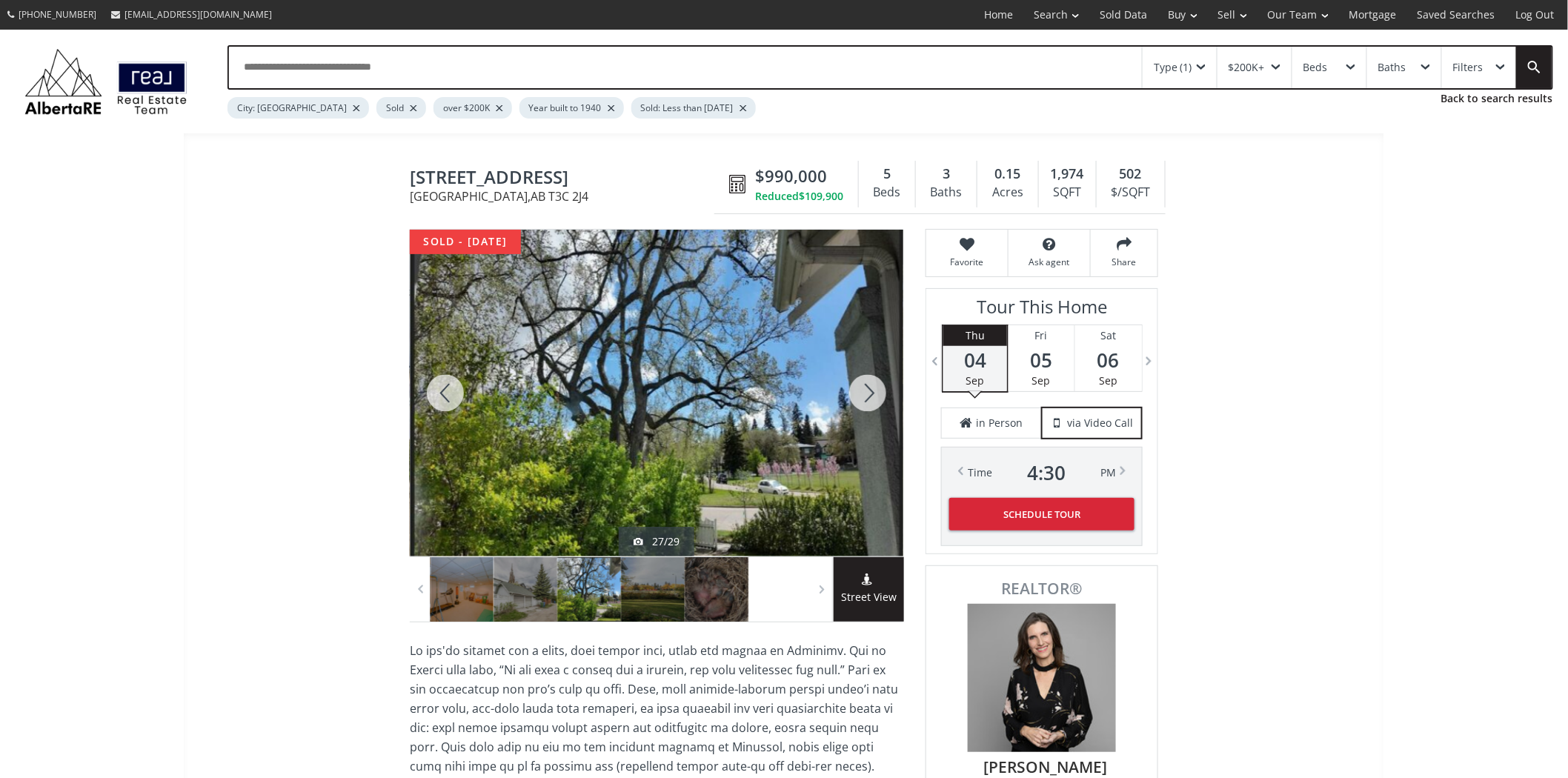
click at [857, 388] on div at bounding box center [868, 393] width 71 height 327
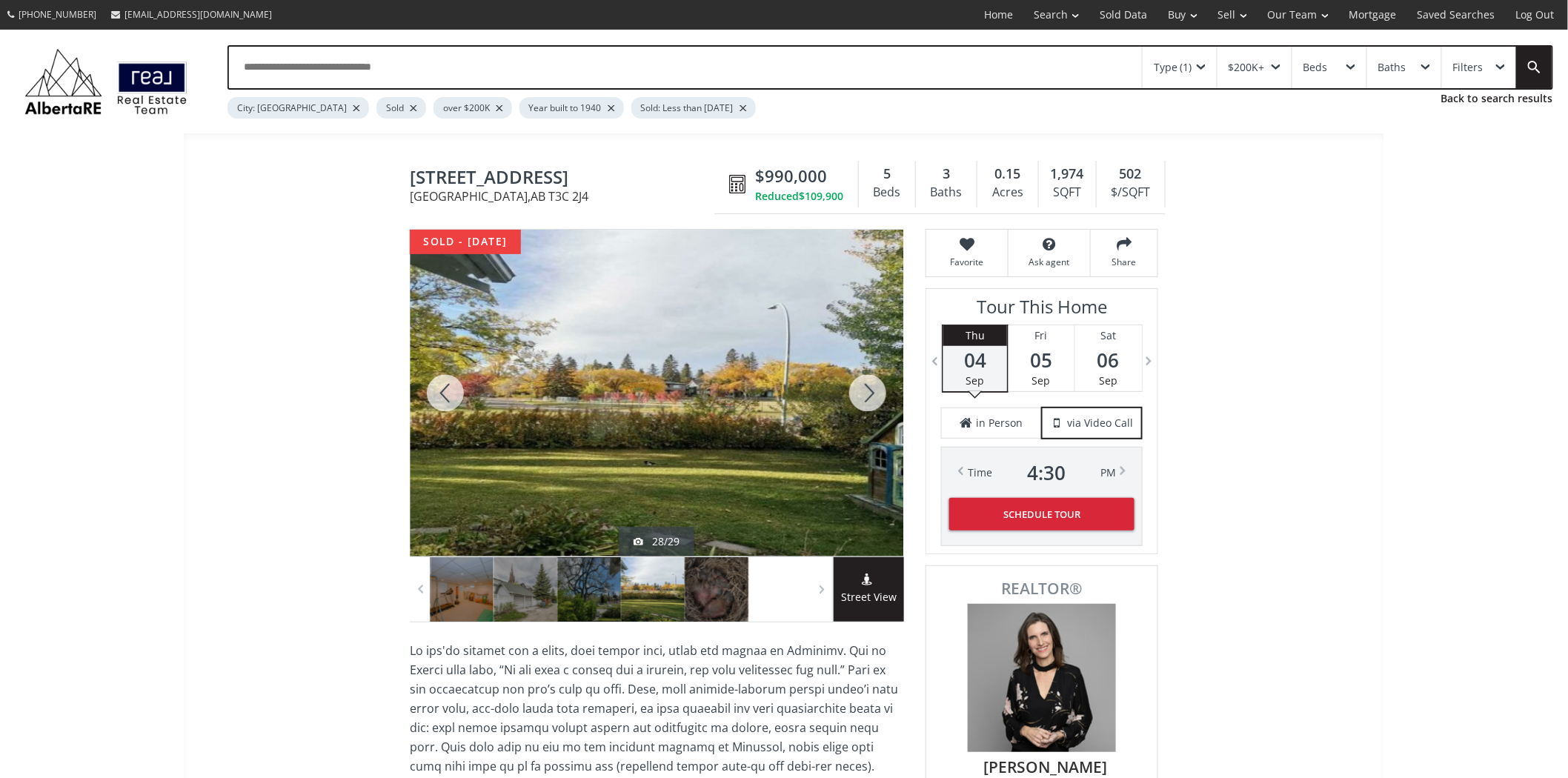
click at [857, 388] on div at bounding box center [868, 393] width 71 height 327
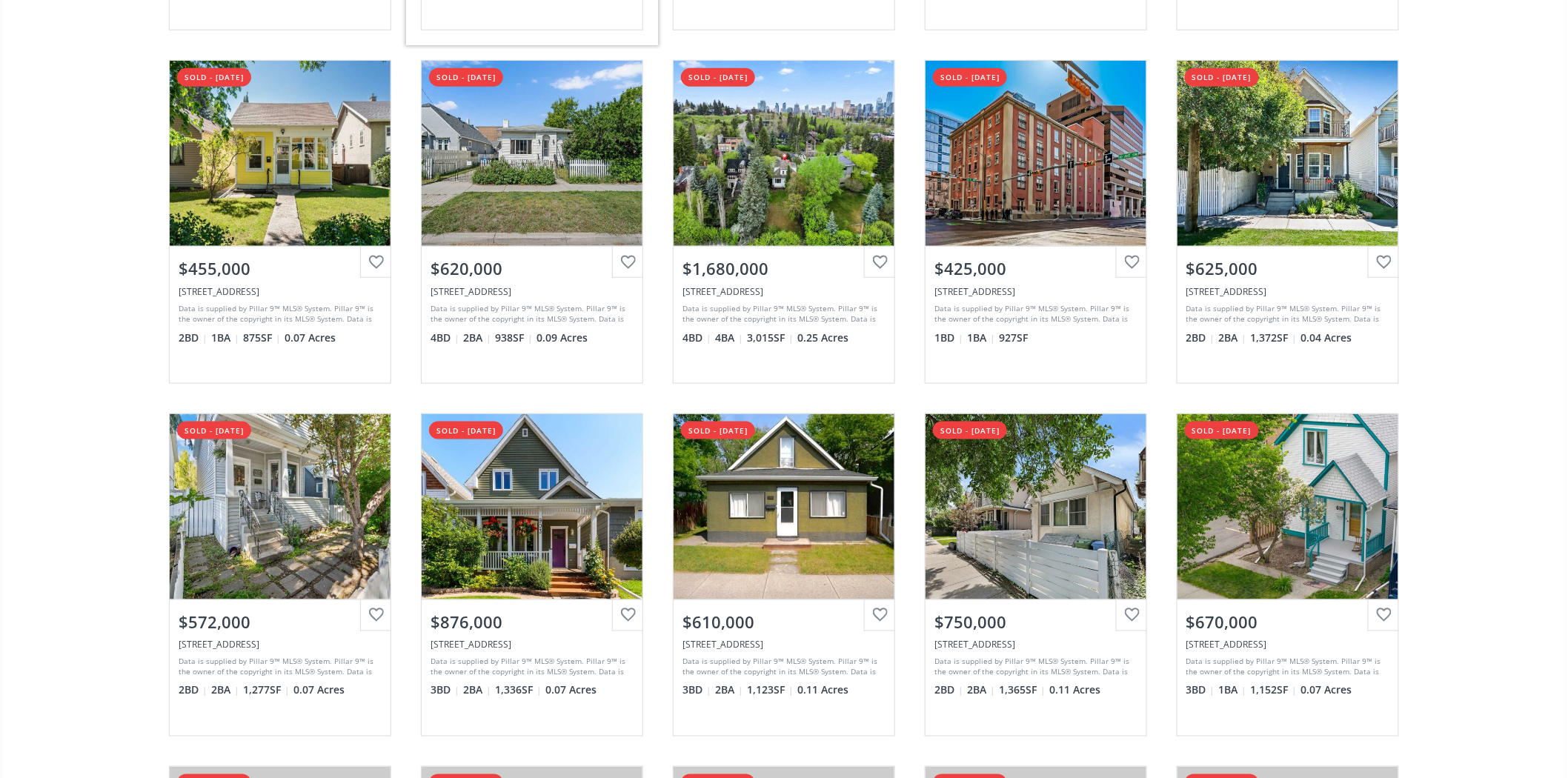
scroll to position [493, 0]
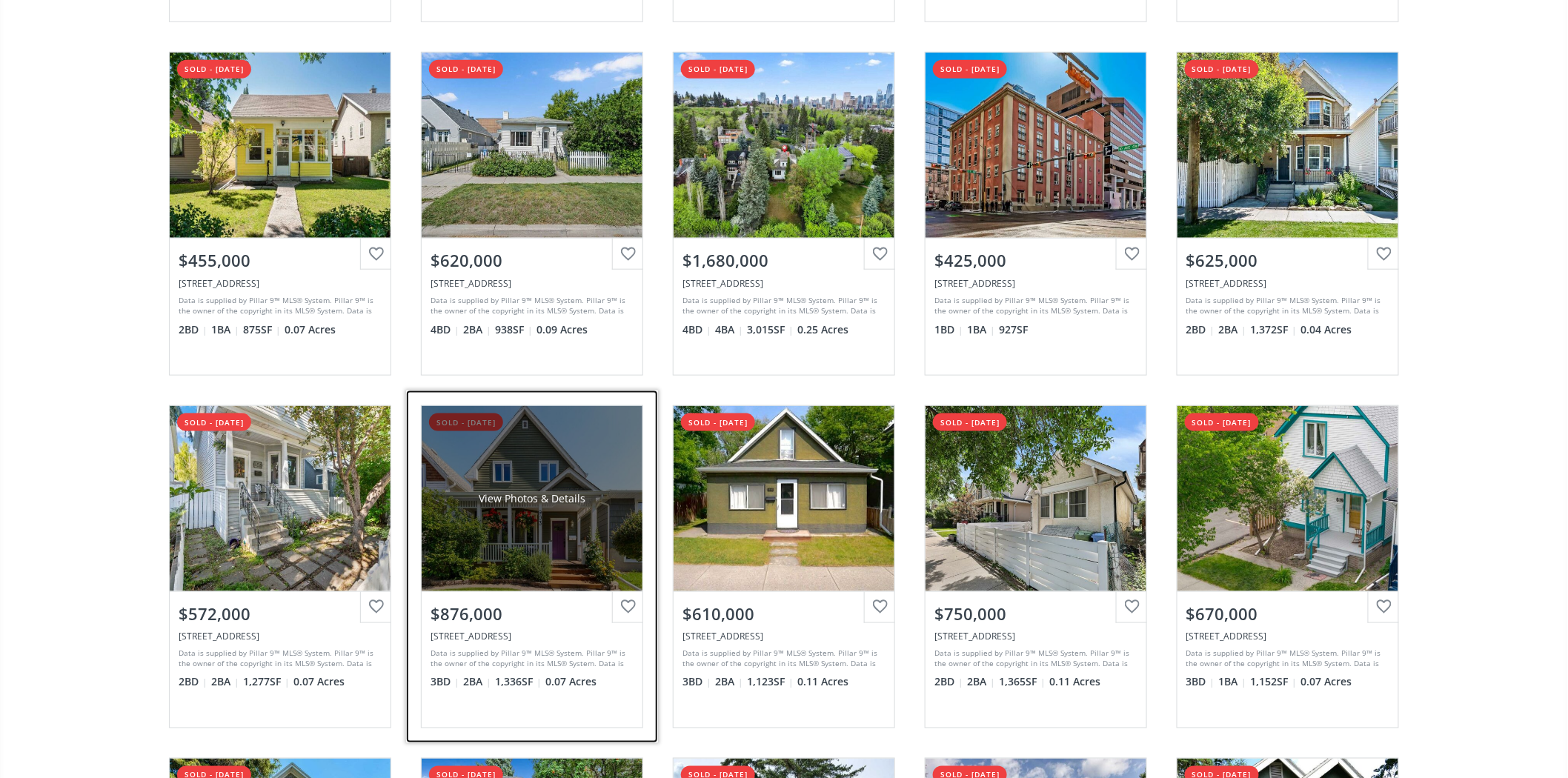
click at [568, 501] on div "View Photos & Details" at bounding box center [532, 499] width 106 height 15
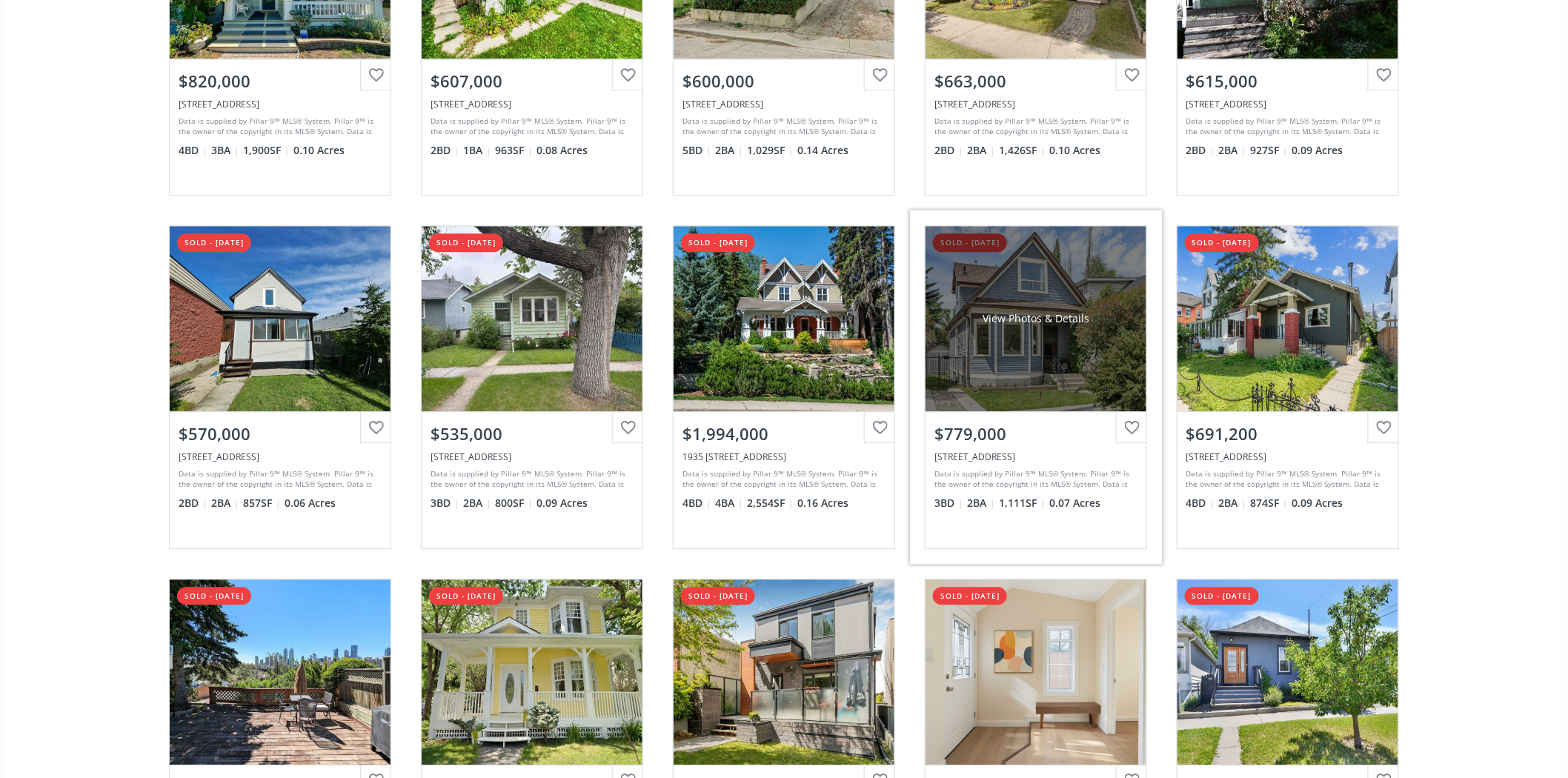
scroll to position [1482, 0]
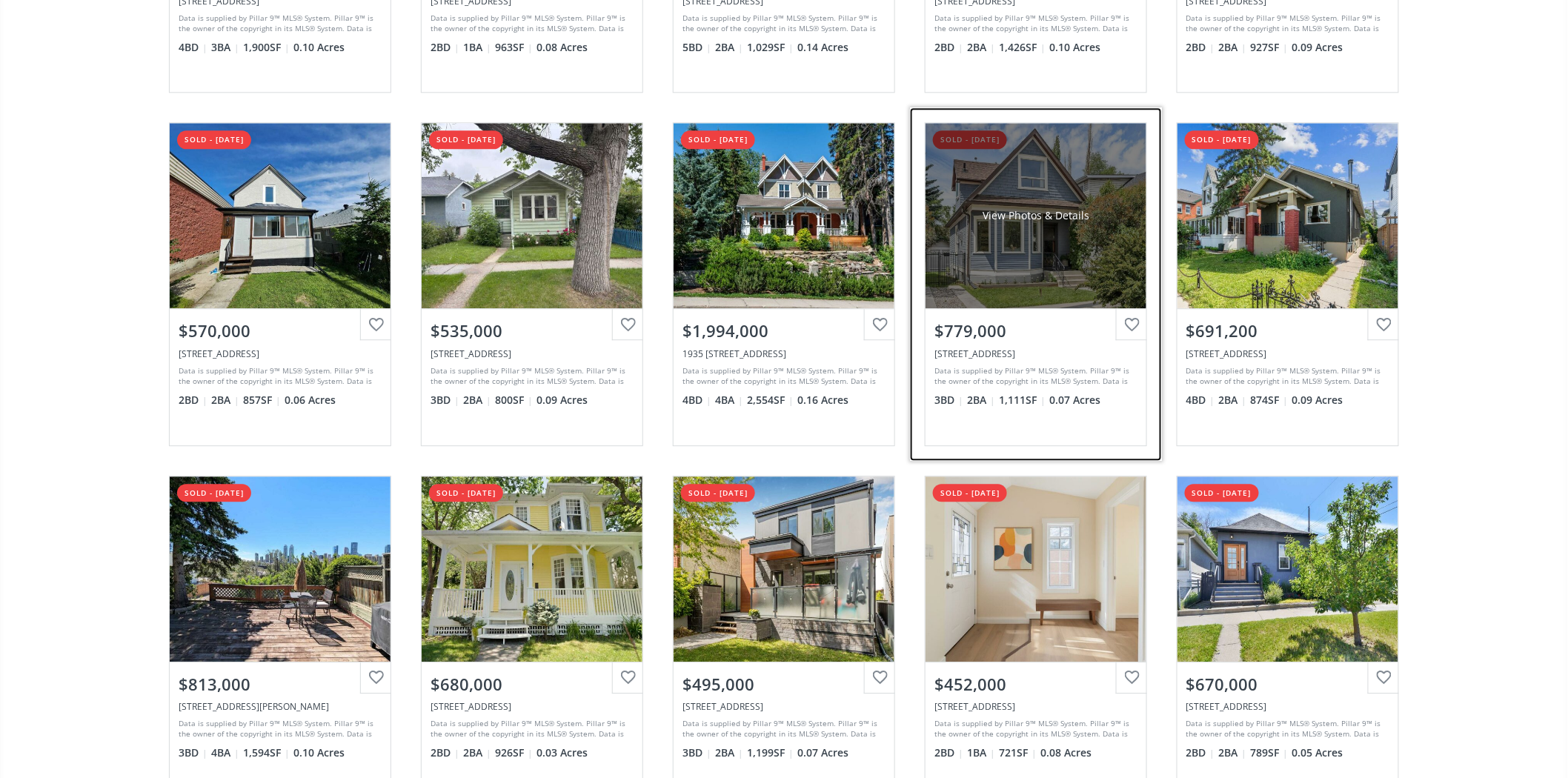
click at [1033, 257] on div "View Photos & Details" at bounding box center [1036, 216] width 221 height 185
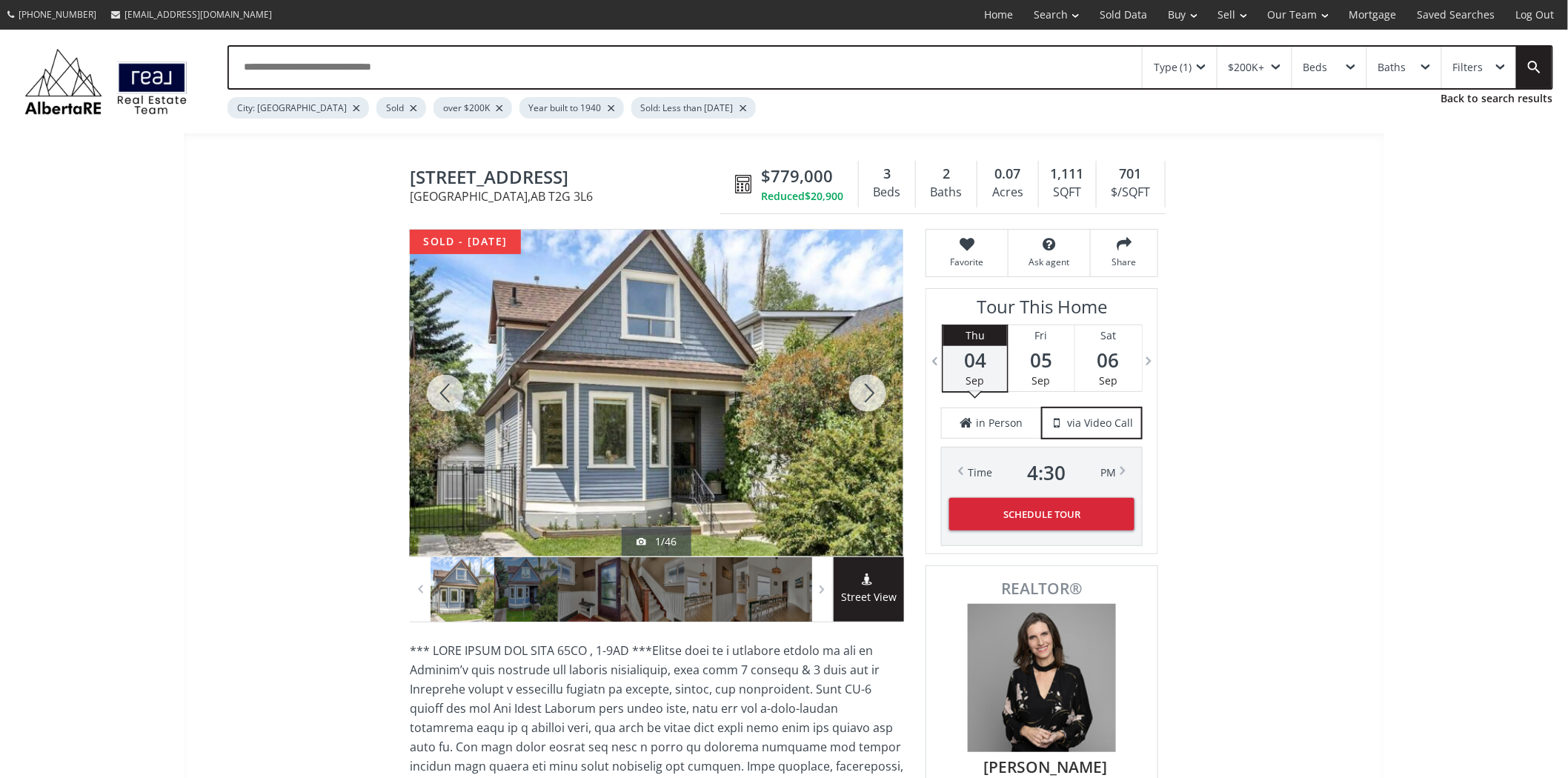
click at [878, 395] on div at bounding box center [868, 393] width 71 height 327
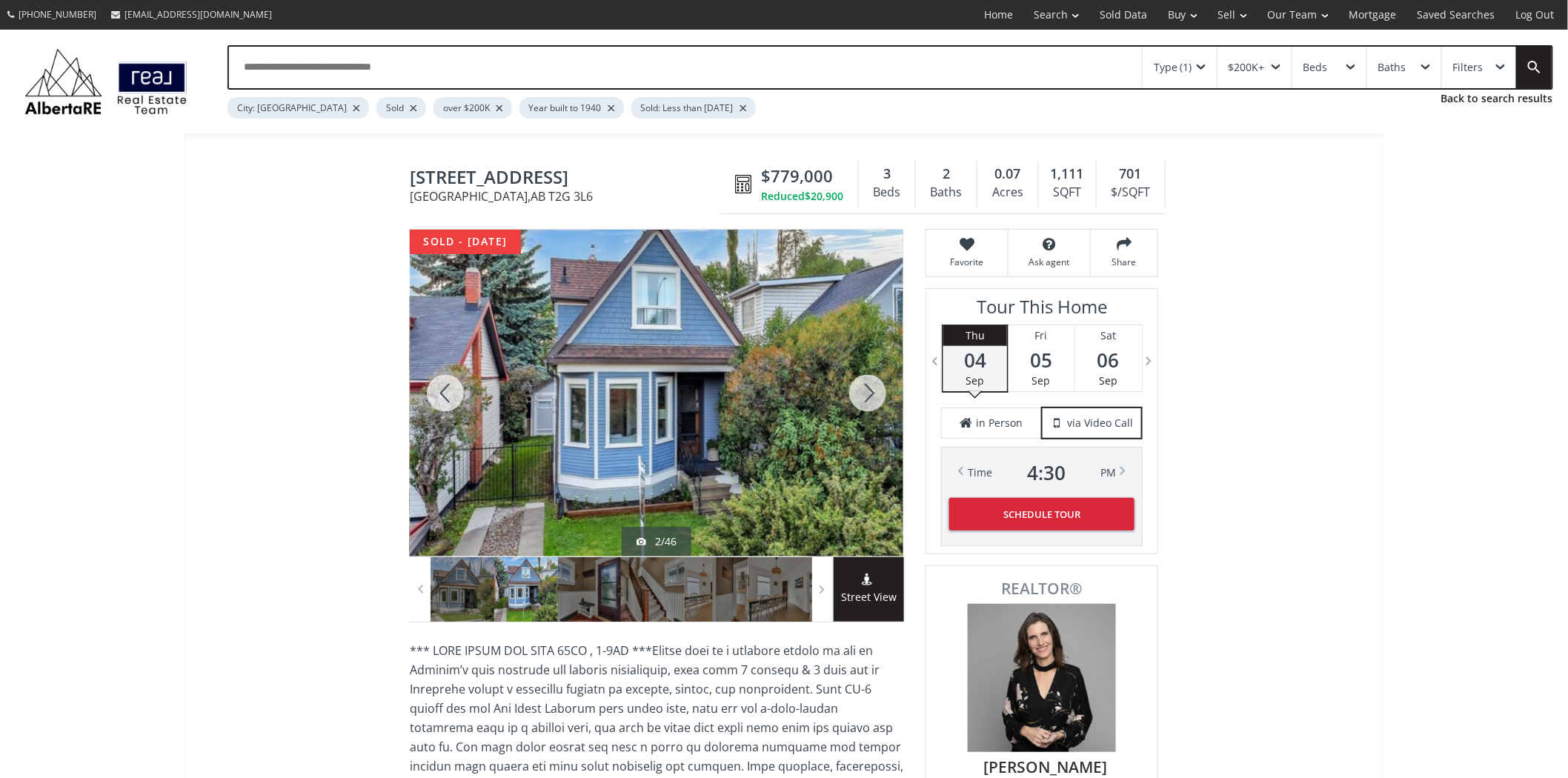
click at [878, 395] on div at bounding box center [868, 393] width 71 height 327
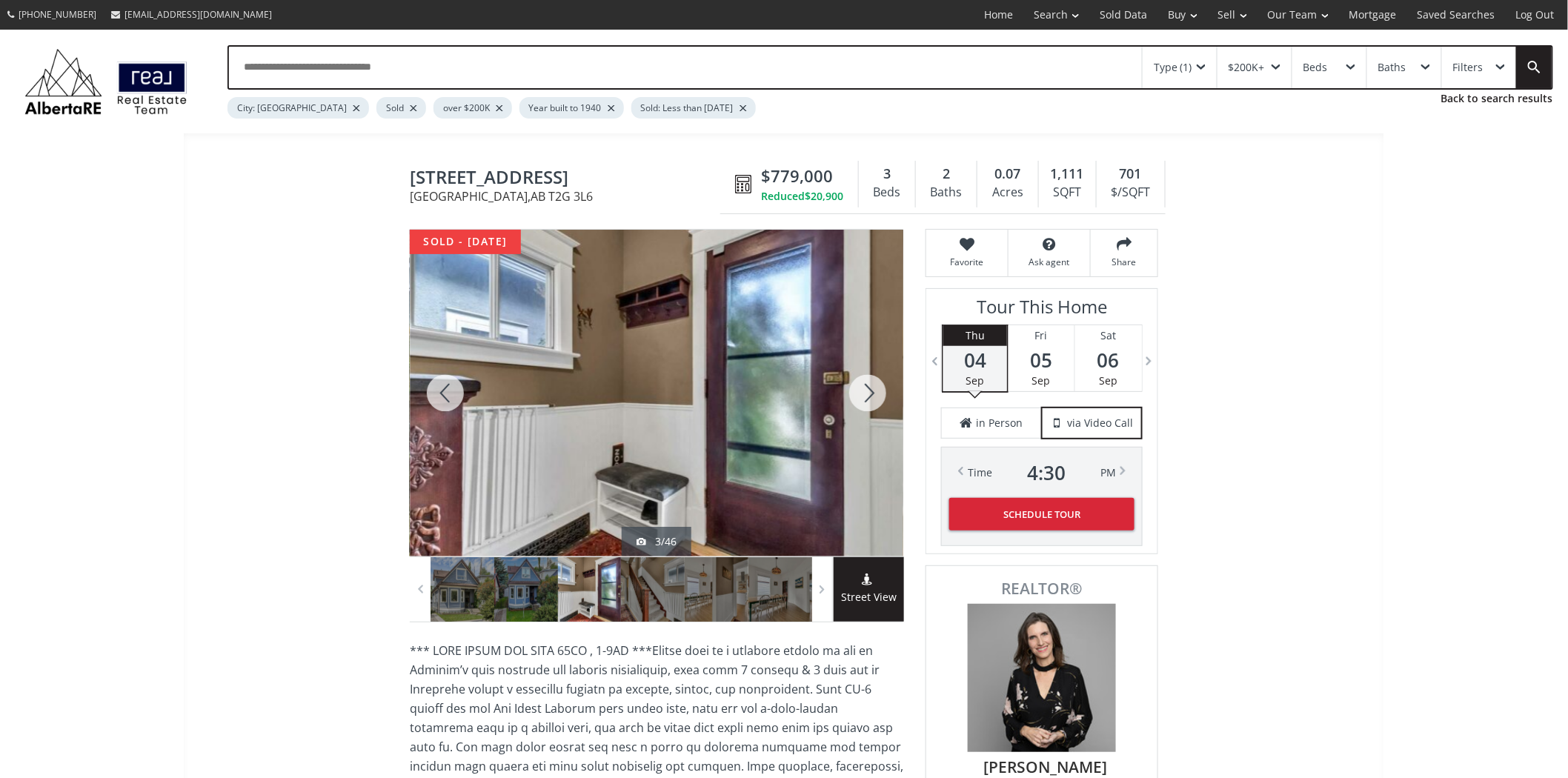
click at [878, 395] on div at bounding box center [868, 393] width 71 height 327
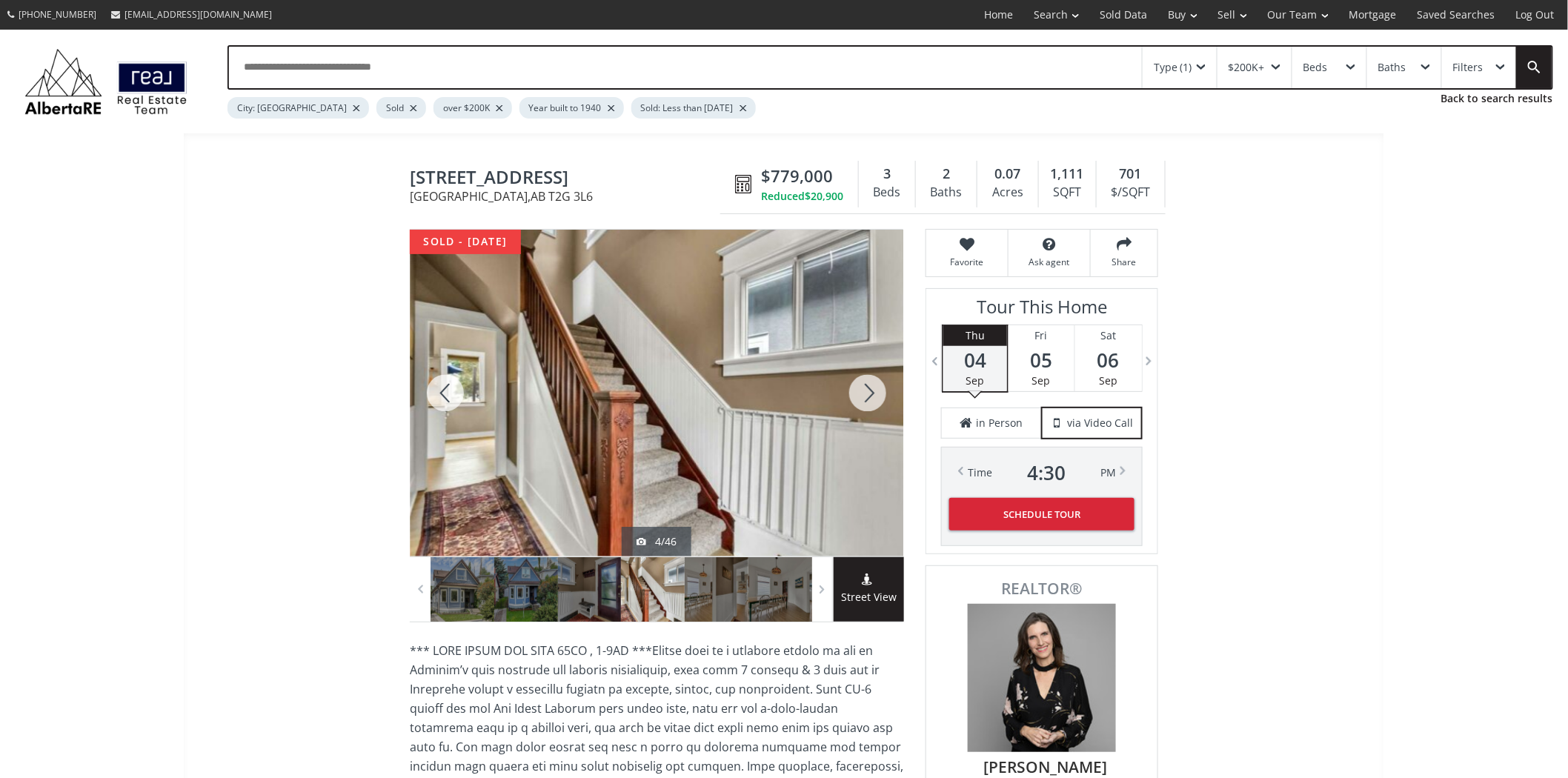
click at [878, 395] on div at bounding box center [868, 393] width 71 height 327
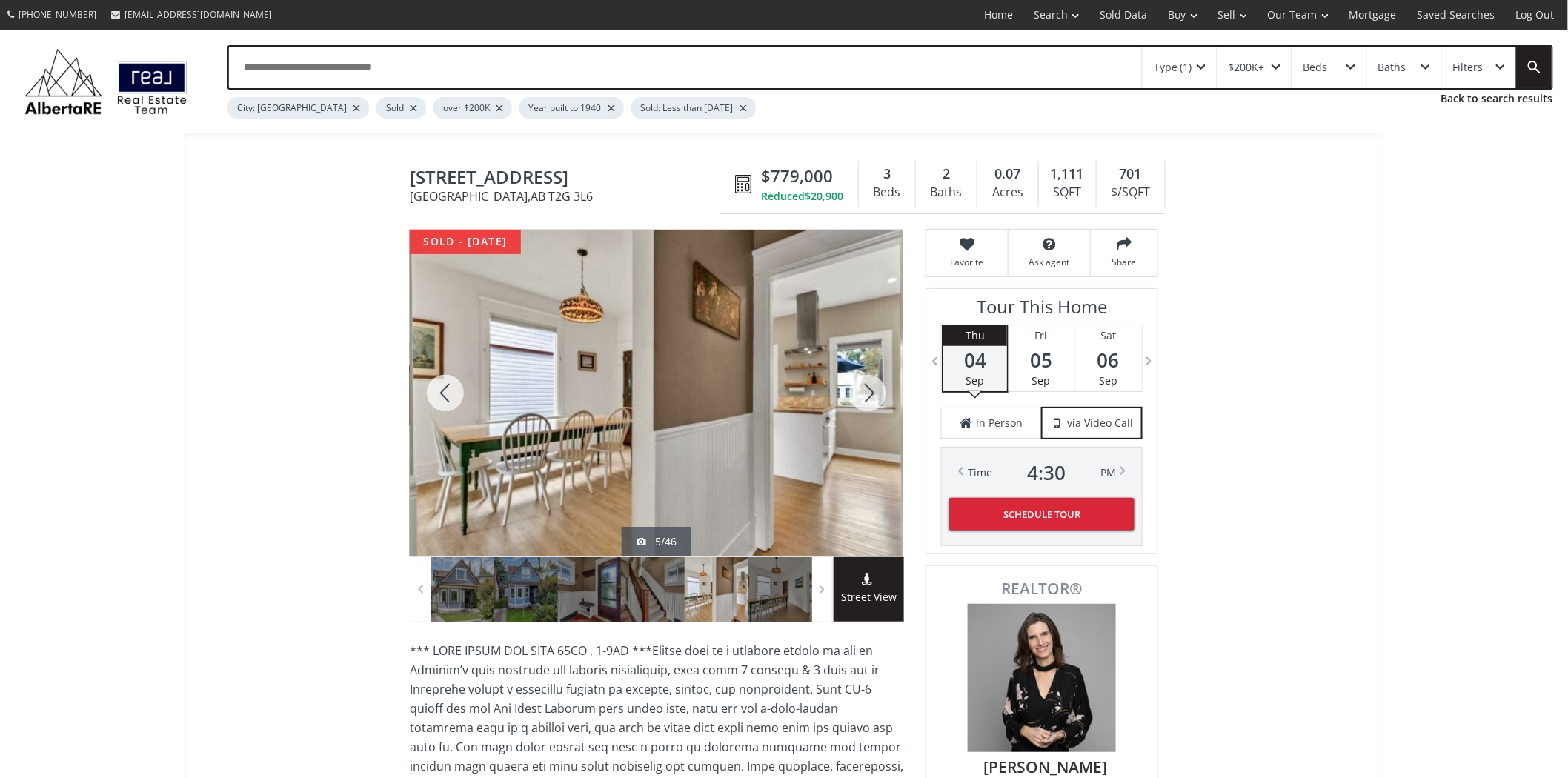
click at [878, 395] on div at bounding box center [868, 393] width 71 height 327
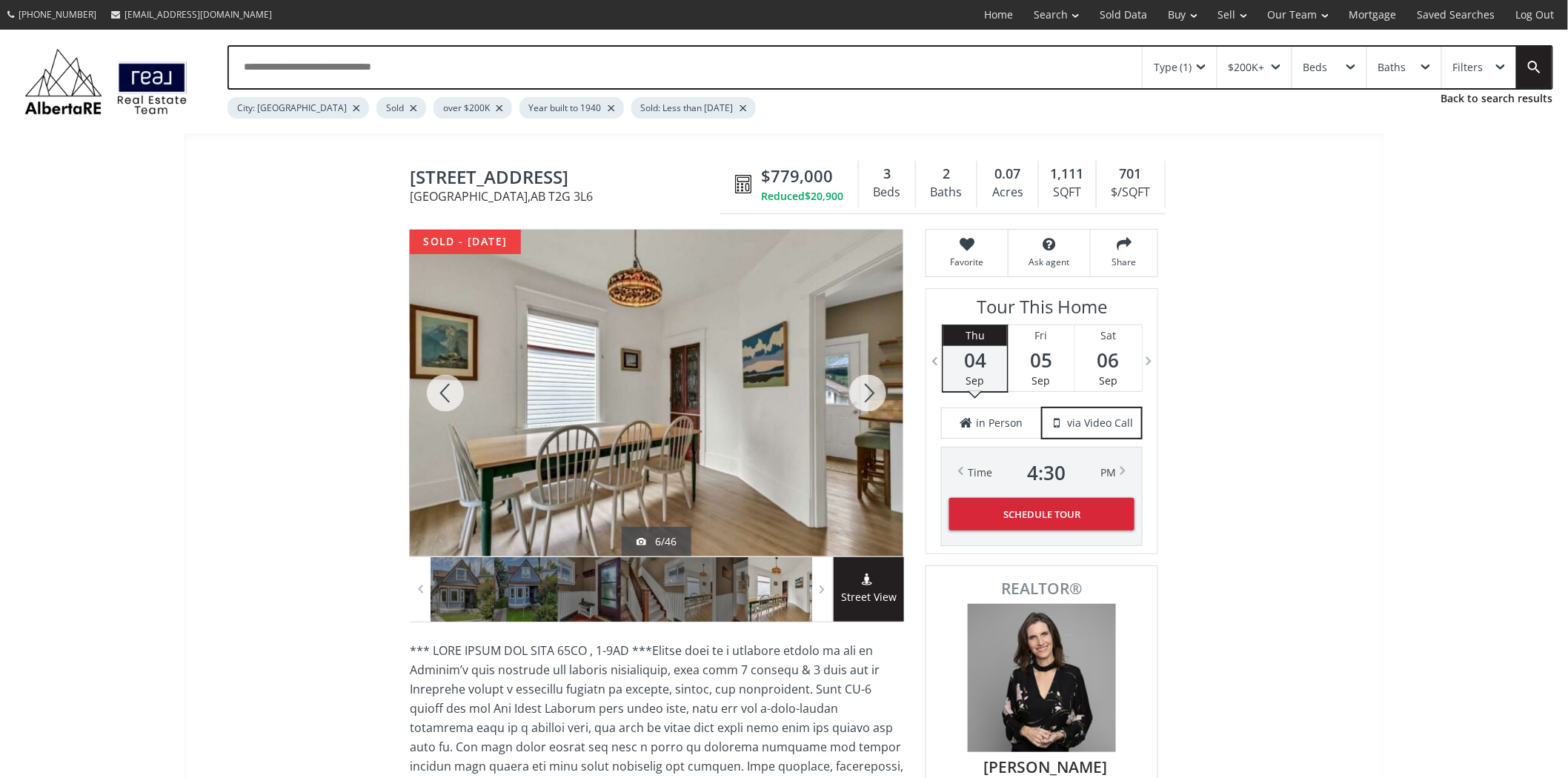
click at [878, 395] on div at bounding box center [868, 393] width 71 height 327
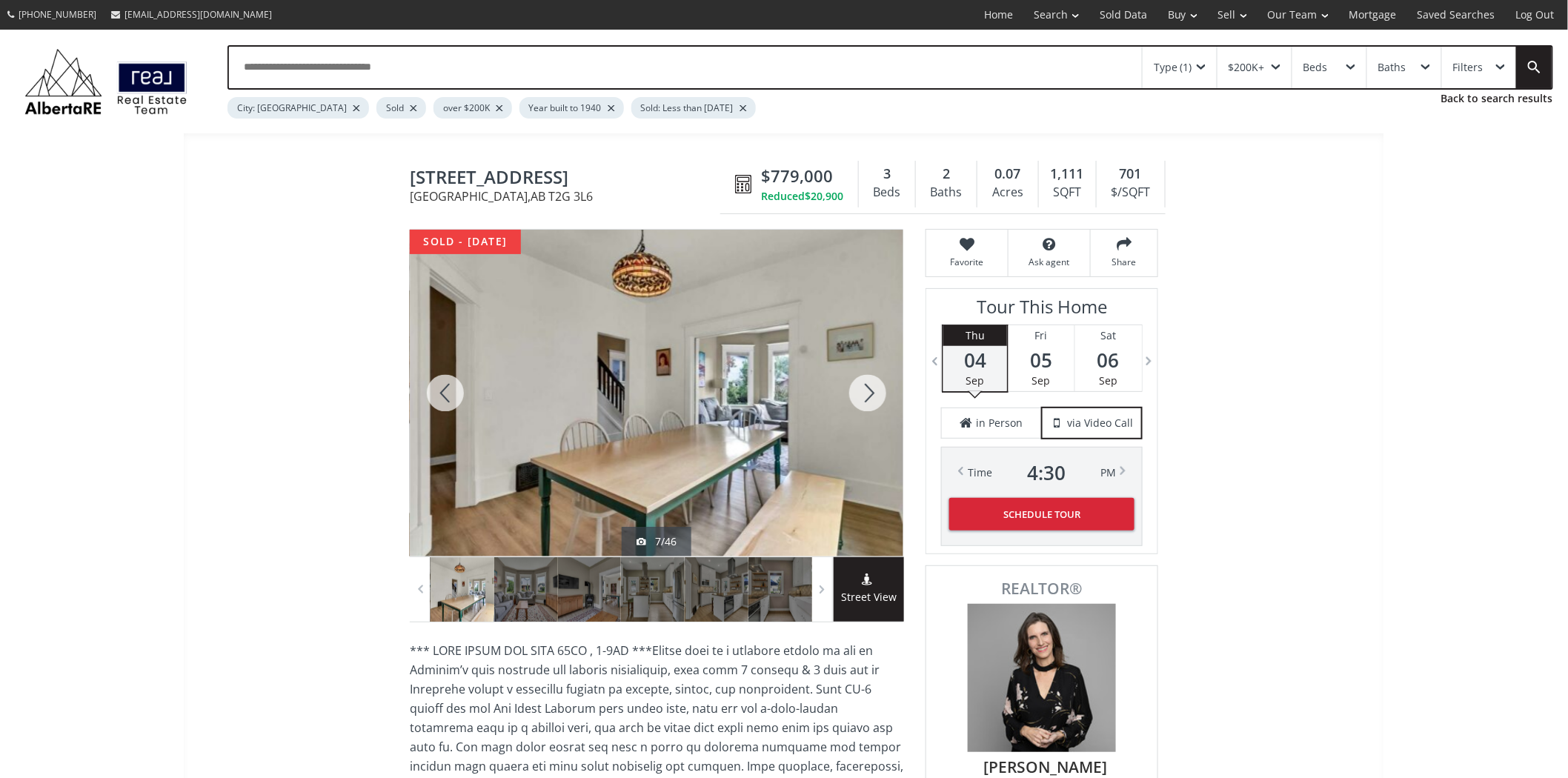
click at [878, 395] on div at bounding box center [868, 393] width 71 height 327
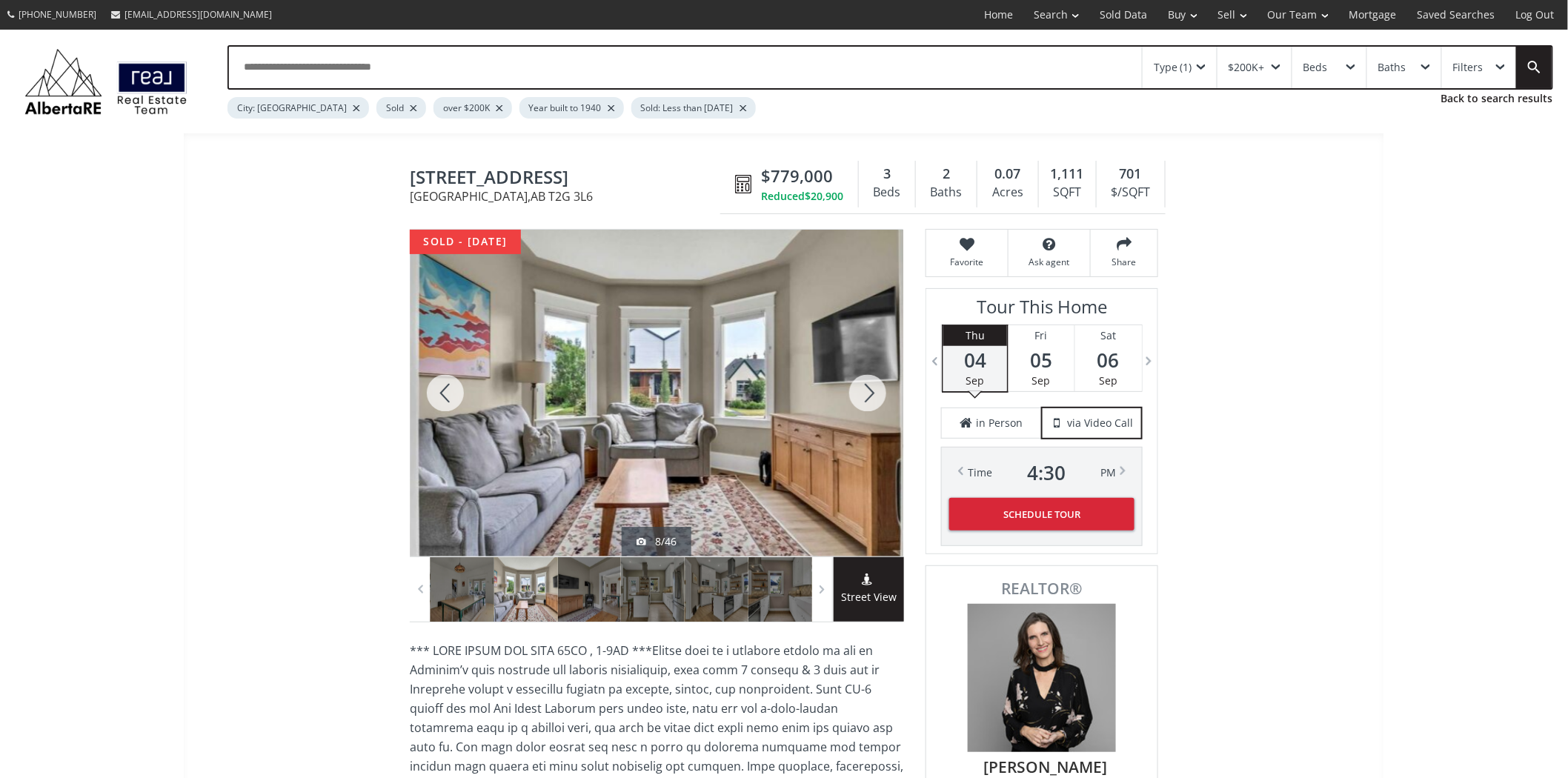
click at [878, 395] on div at bounding box center [868, 393] width 71 height 327
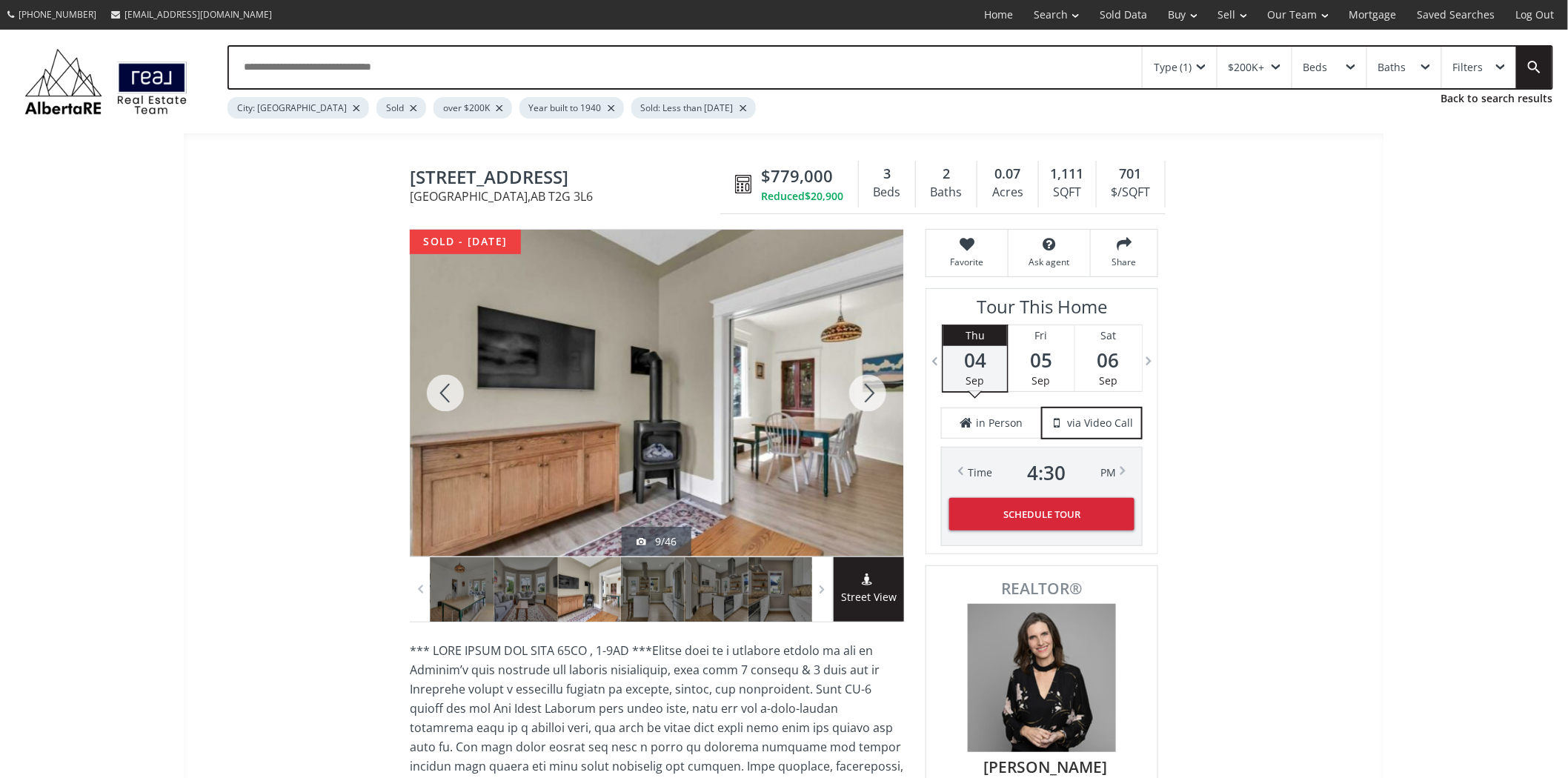
click at [878, 395] on div at bounding box center [868, 393] width 71 height 327
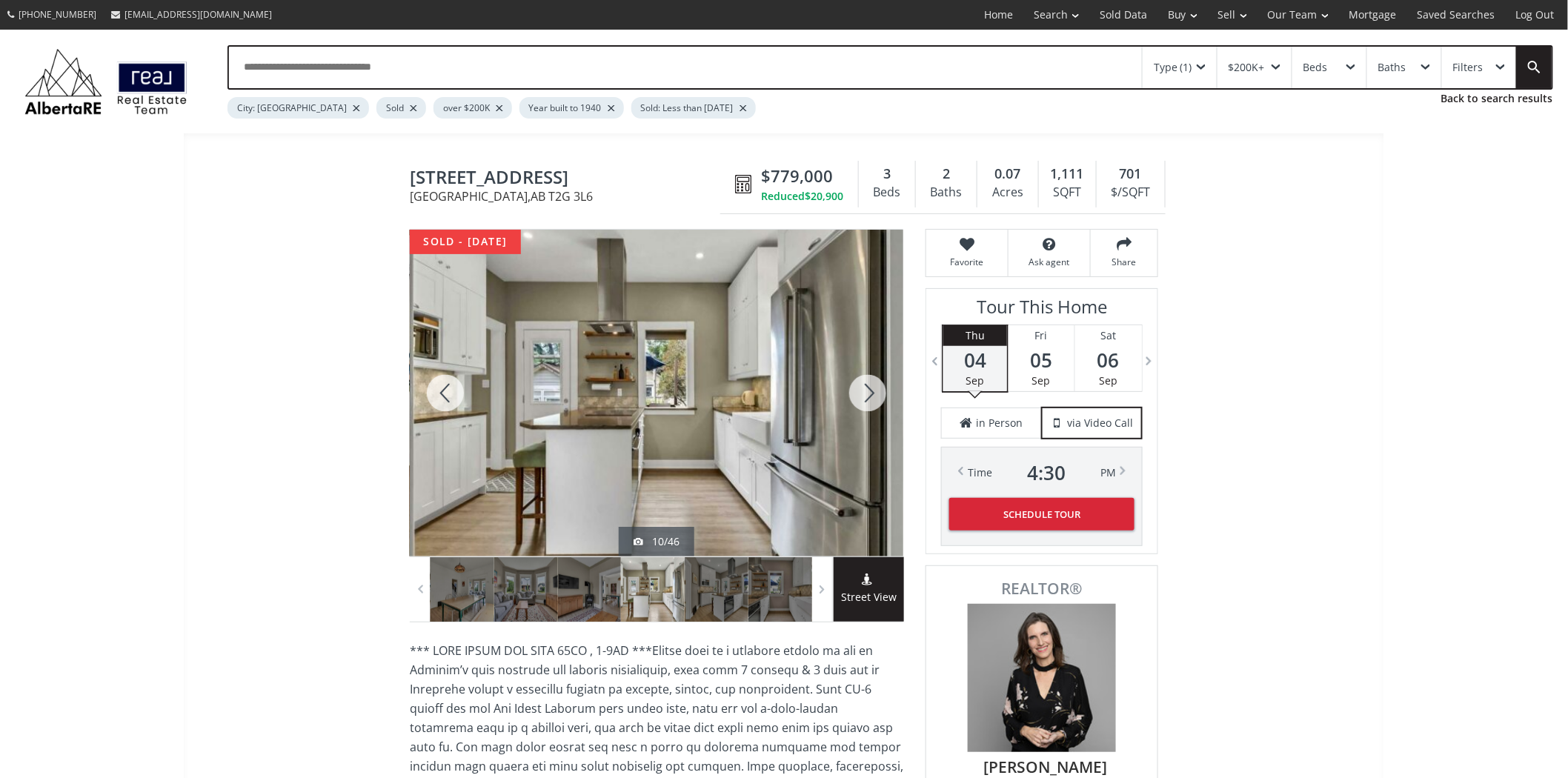
click at [878, 395] on div at bounding box center [868, 393] width 71 height 327
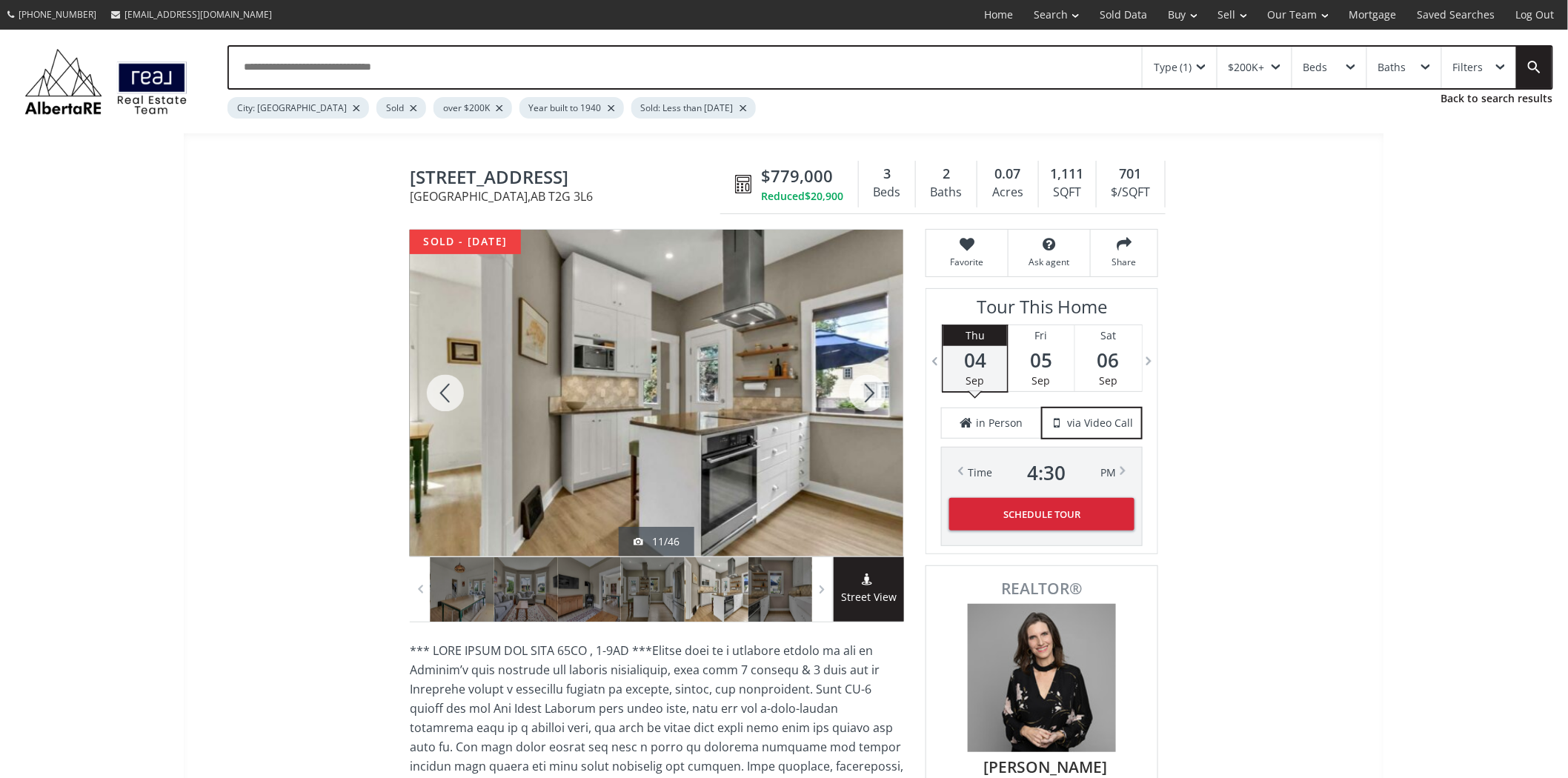
click at [878, 395] on div at bounding box center [868, 393] width 71 height 327
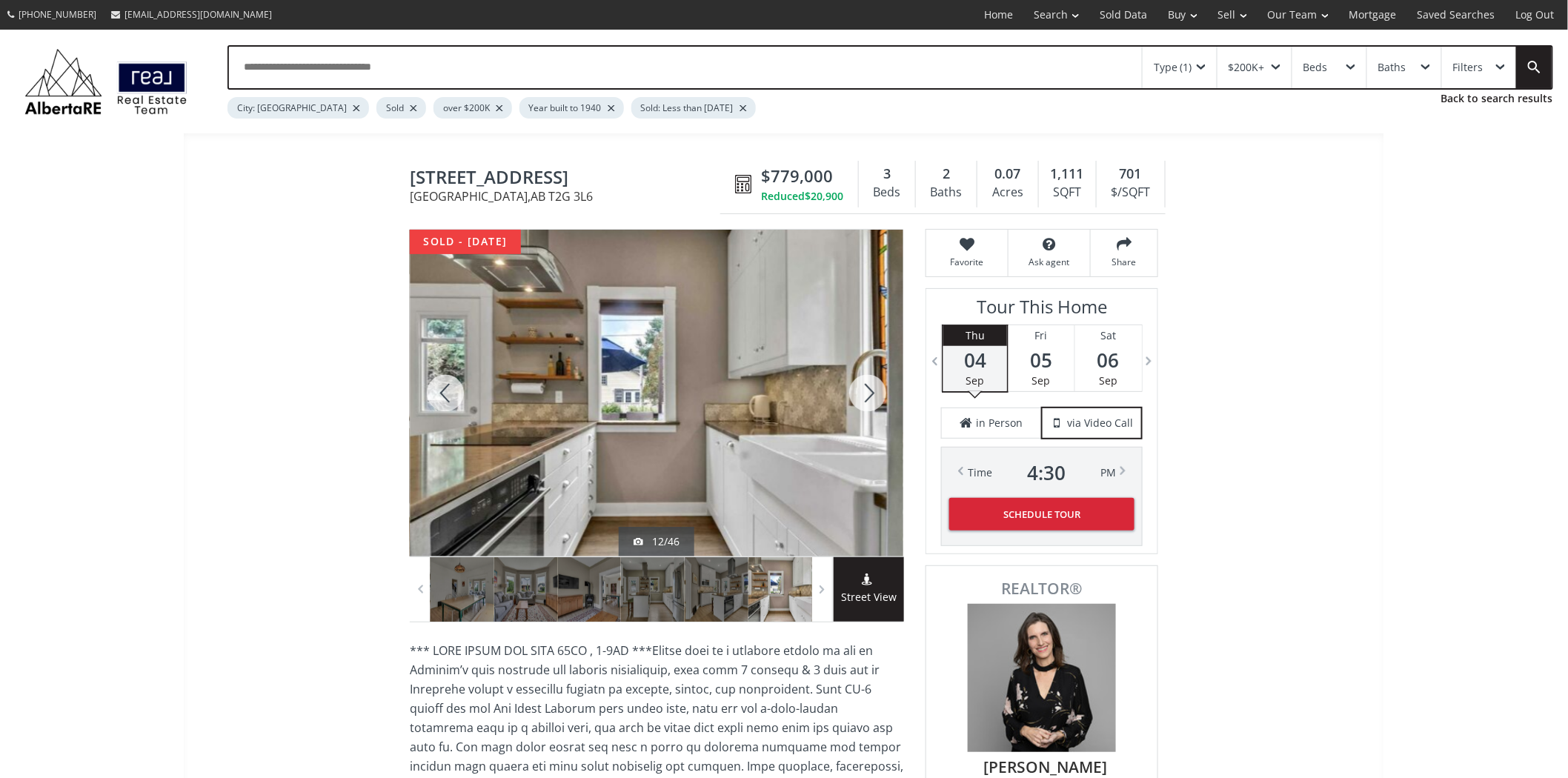
click at [878, 395] on div at bounding box center [868, 393] width 71 height 327
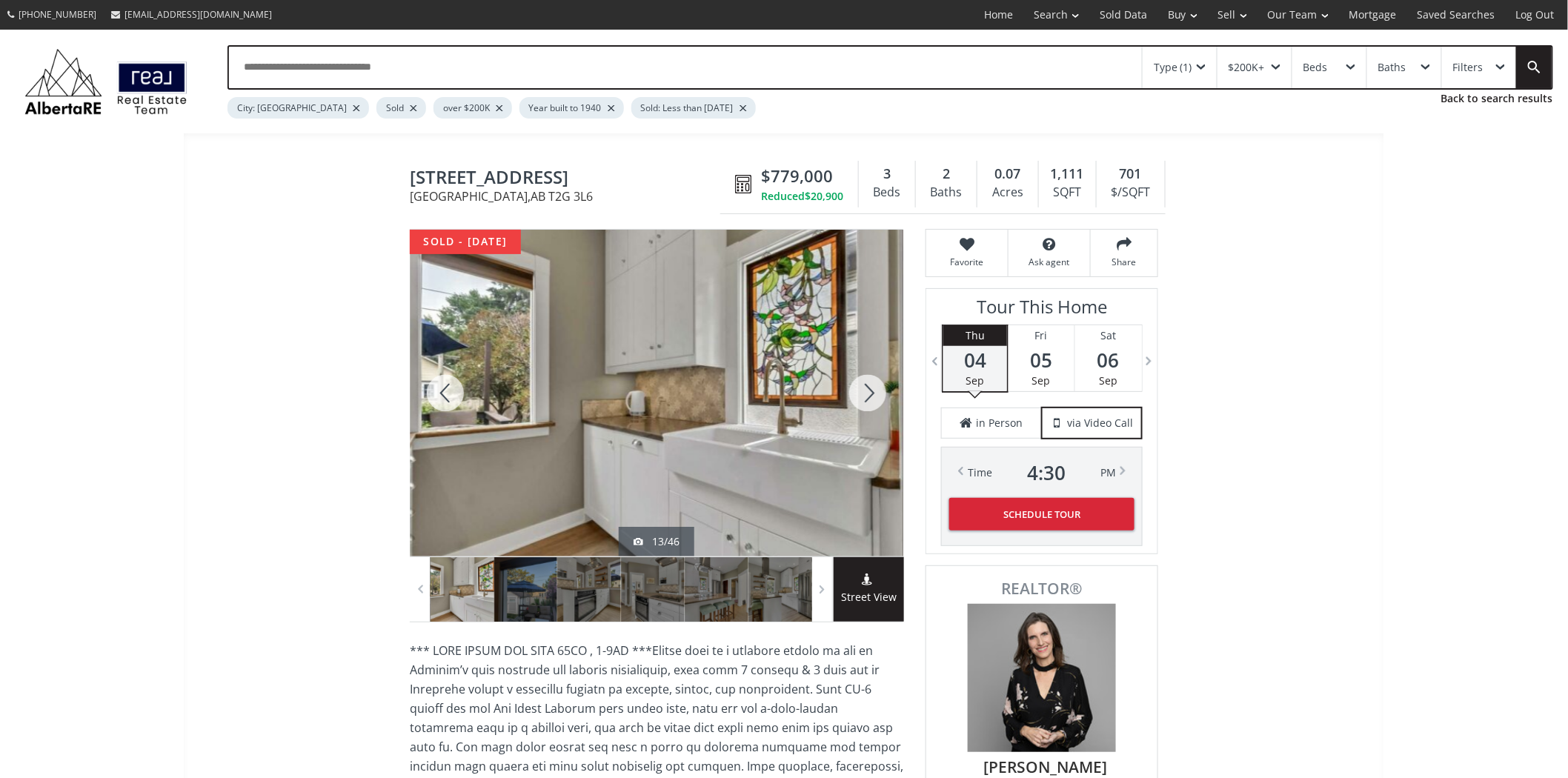
click at [878, 395] on div at bounding box center [868, 393] width 71 height 327
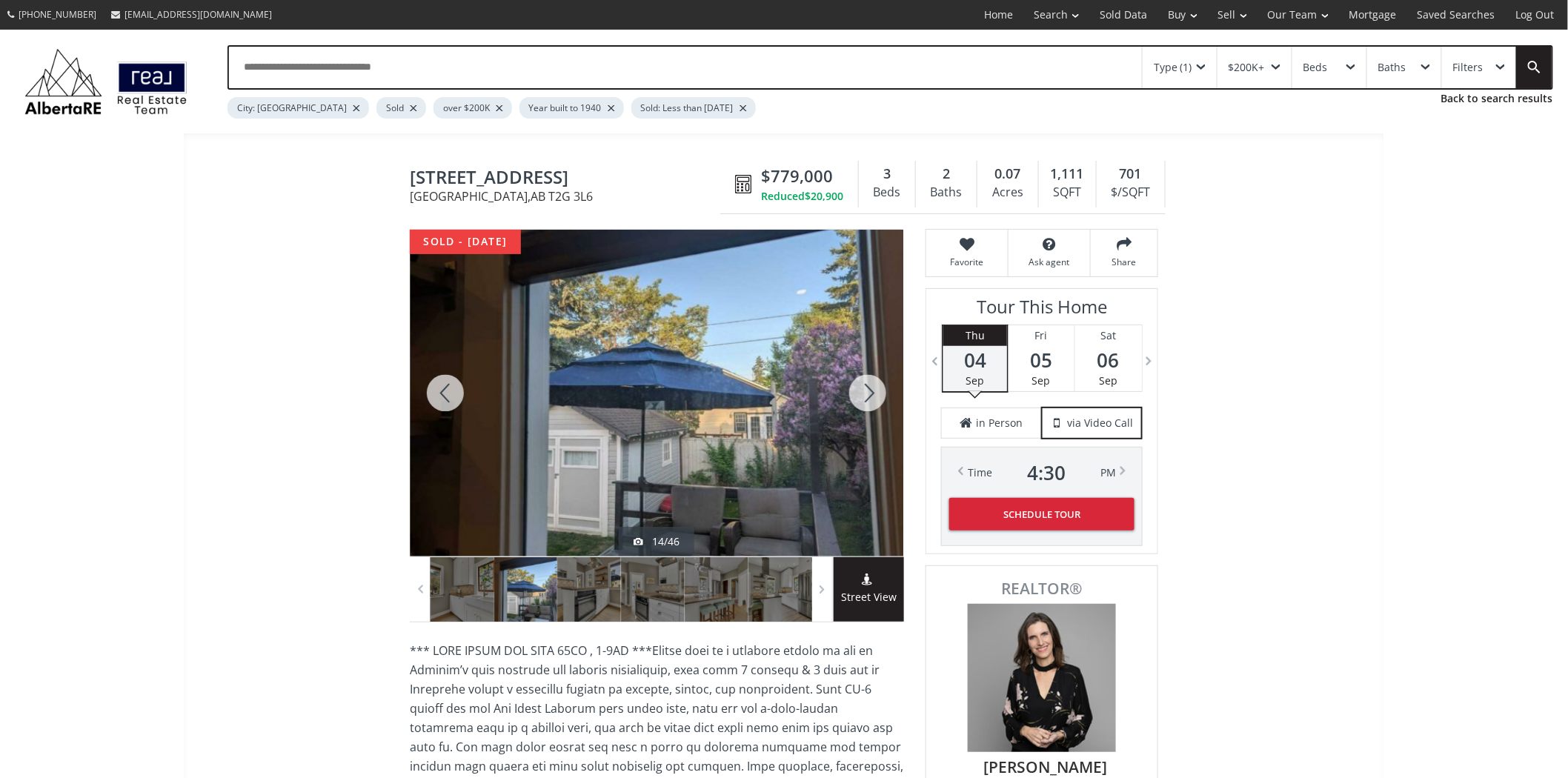
click at [878, 395] on div at bounding box center [868, 393] width 71 height 327
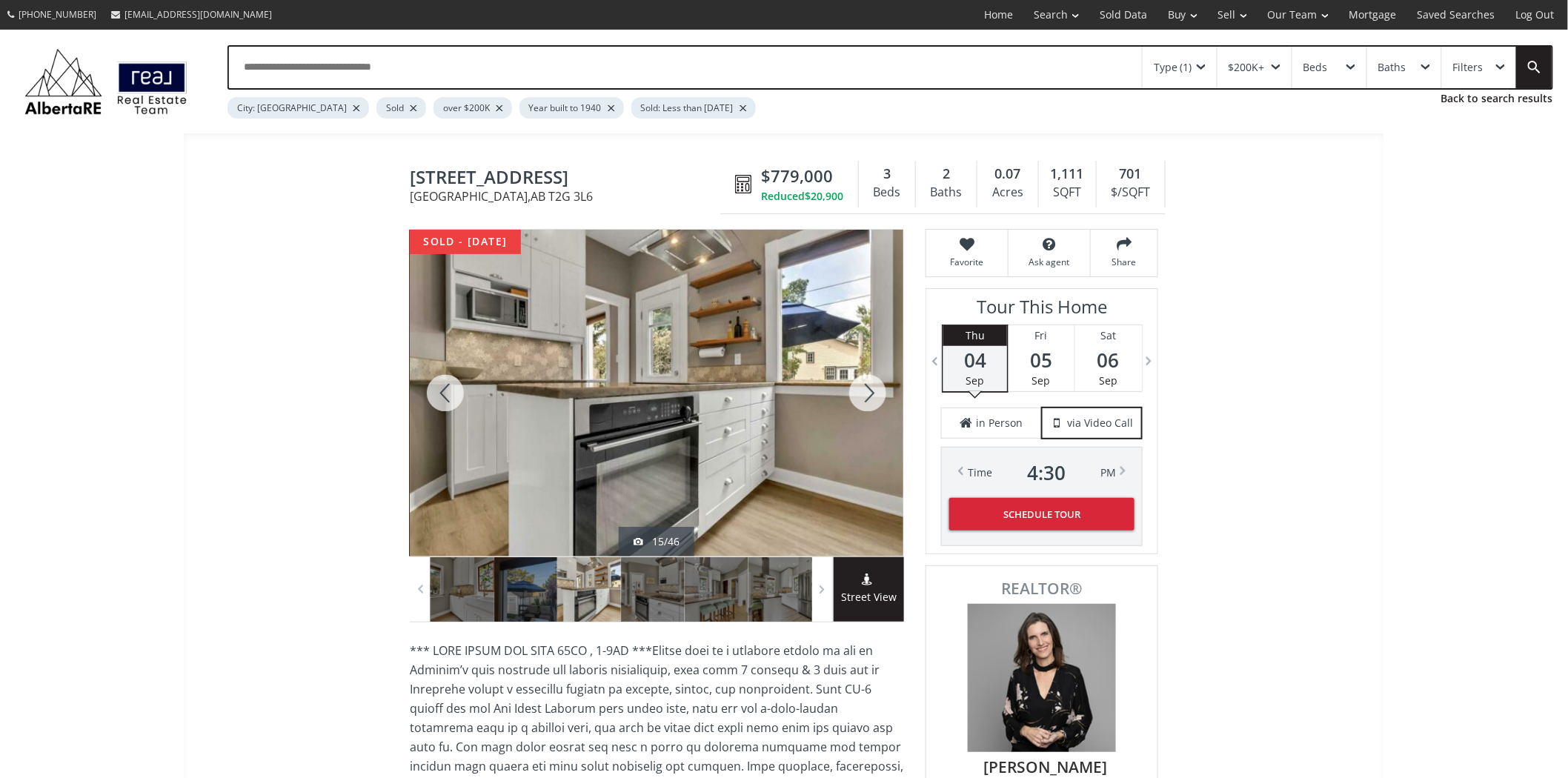
click at [878, 395] on div at bounding box center [868, 393] width 71 height 327
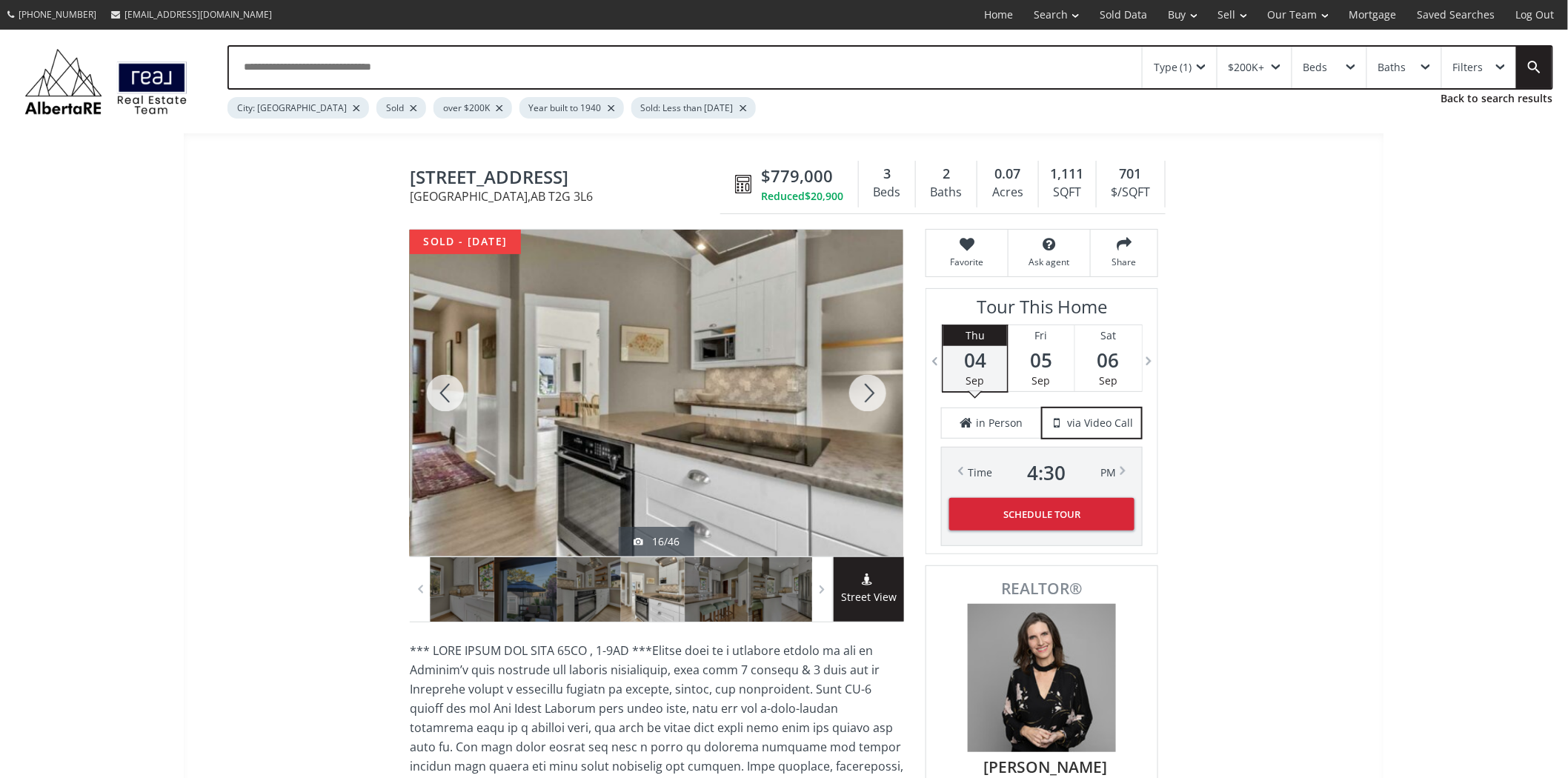
click at [878, 395] on div at bounding box center [868, 393] width 71 height 327
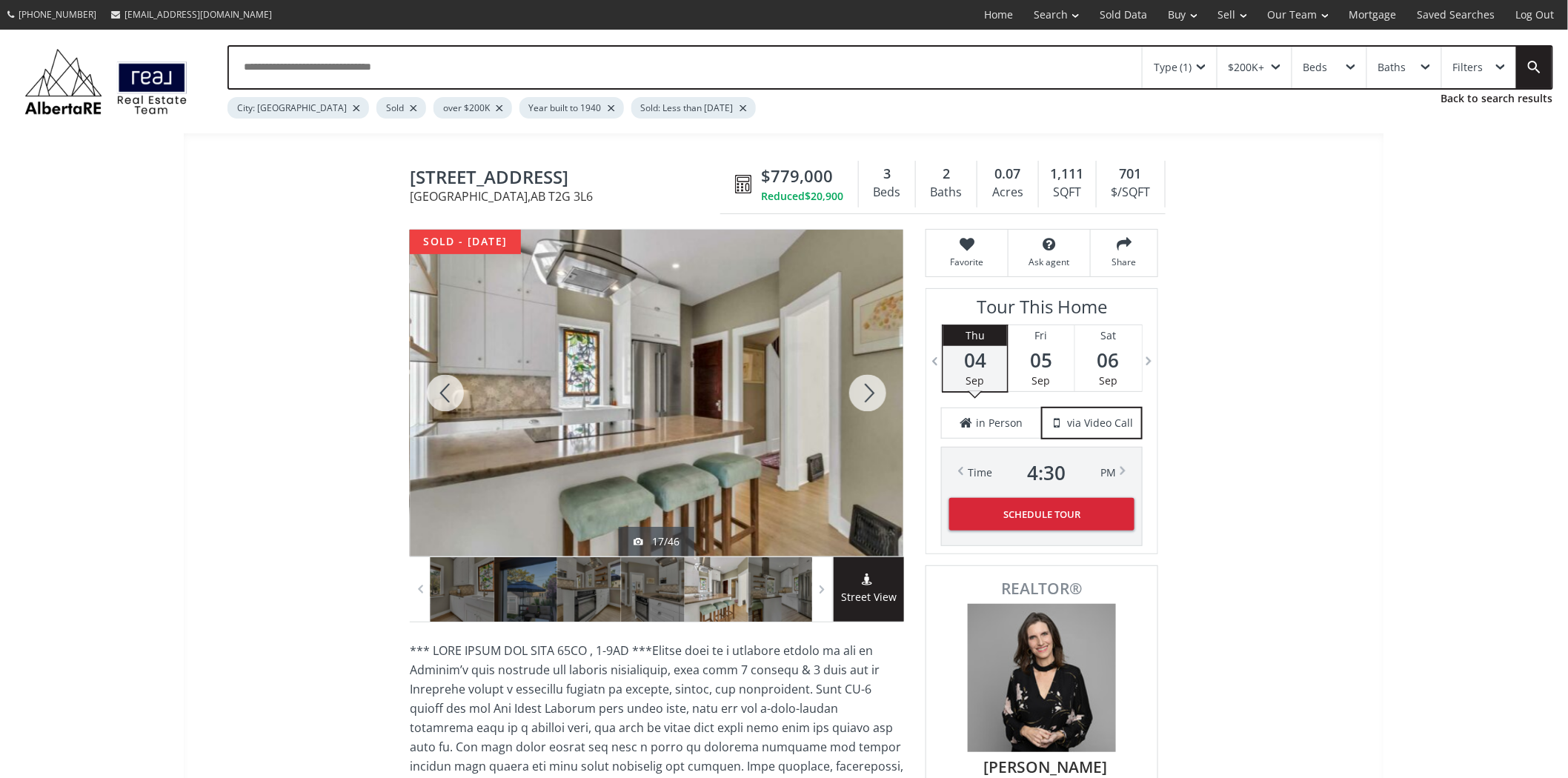
click at [878, 395] on div at bounding box center [868, 393] width 71 height 327
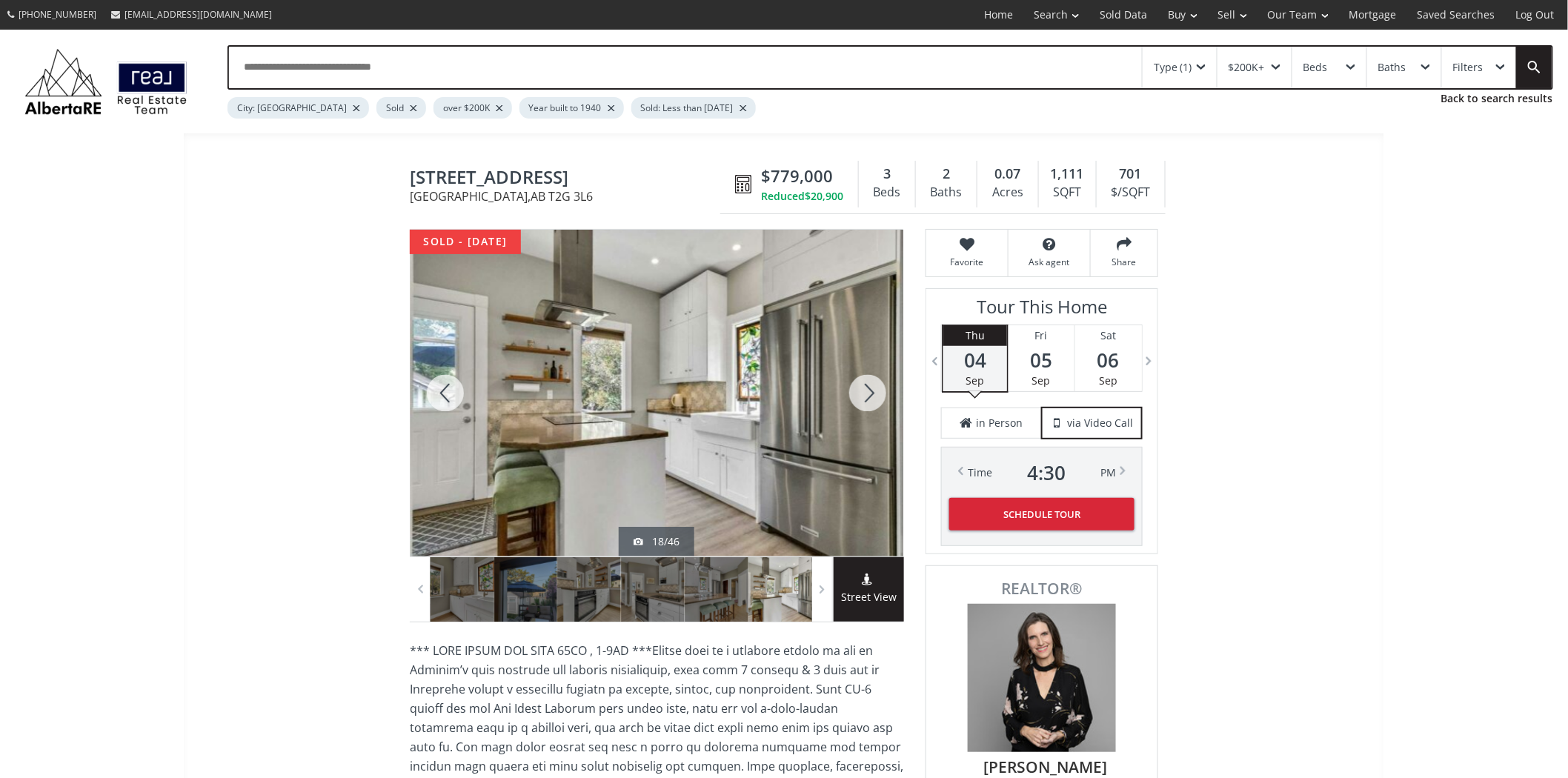
click at [878, 395] on div at bounding box center [868, 393] width 71 height 327
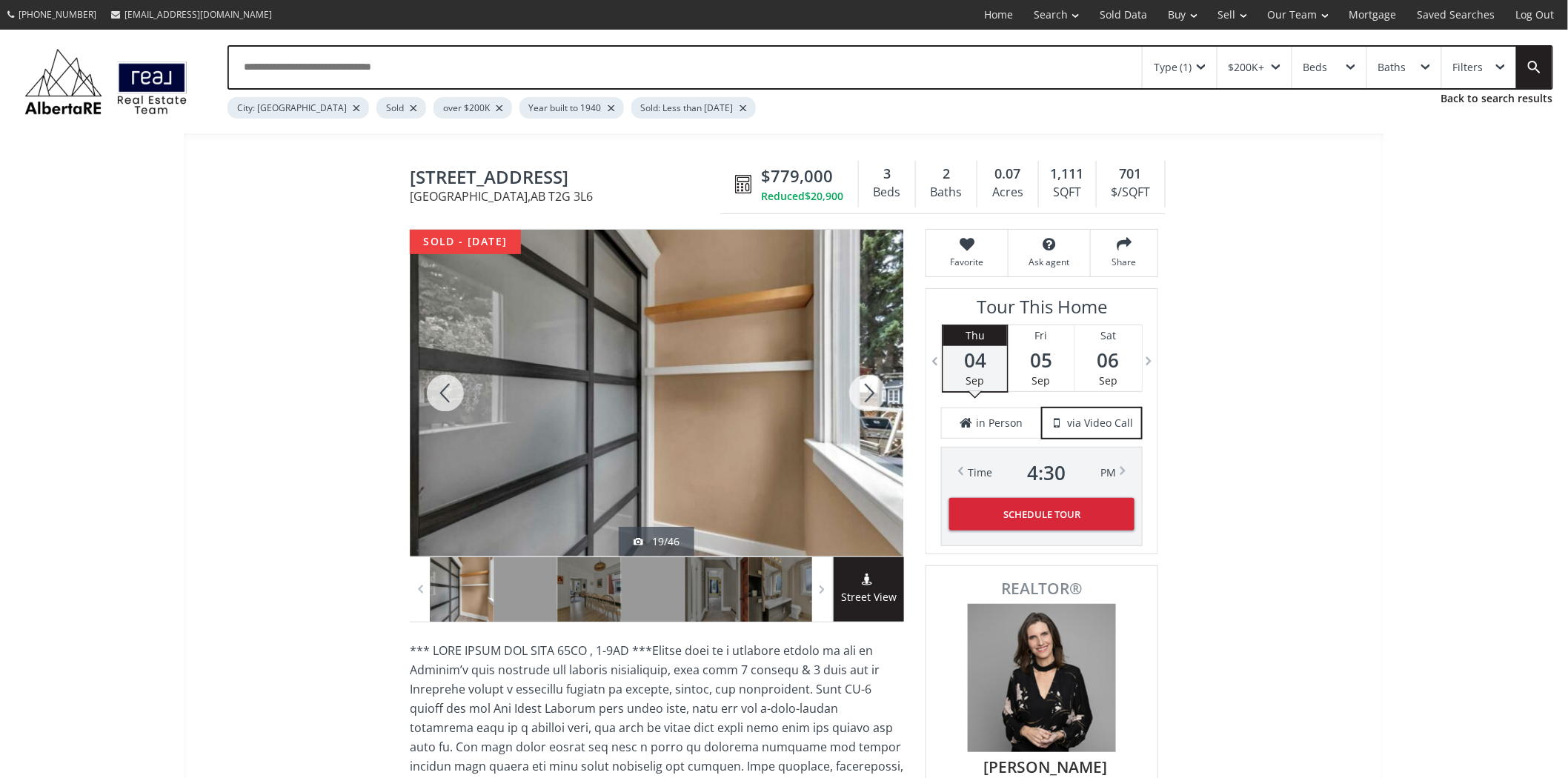
click at [878, 395] on div at bounding box center [868, 393] width 71 height 327
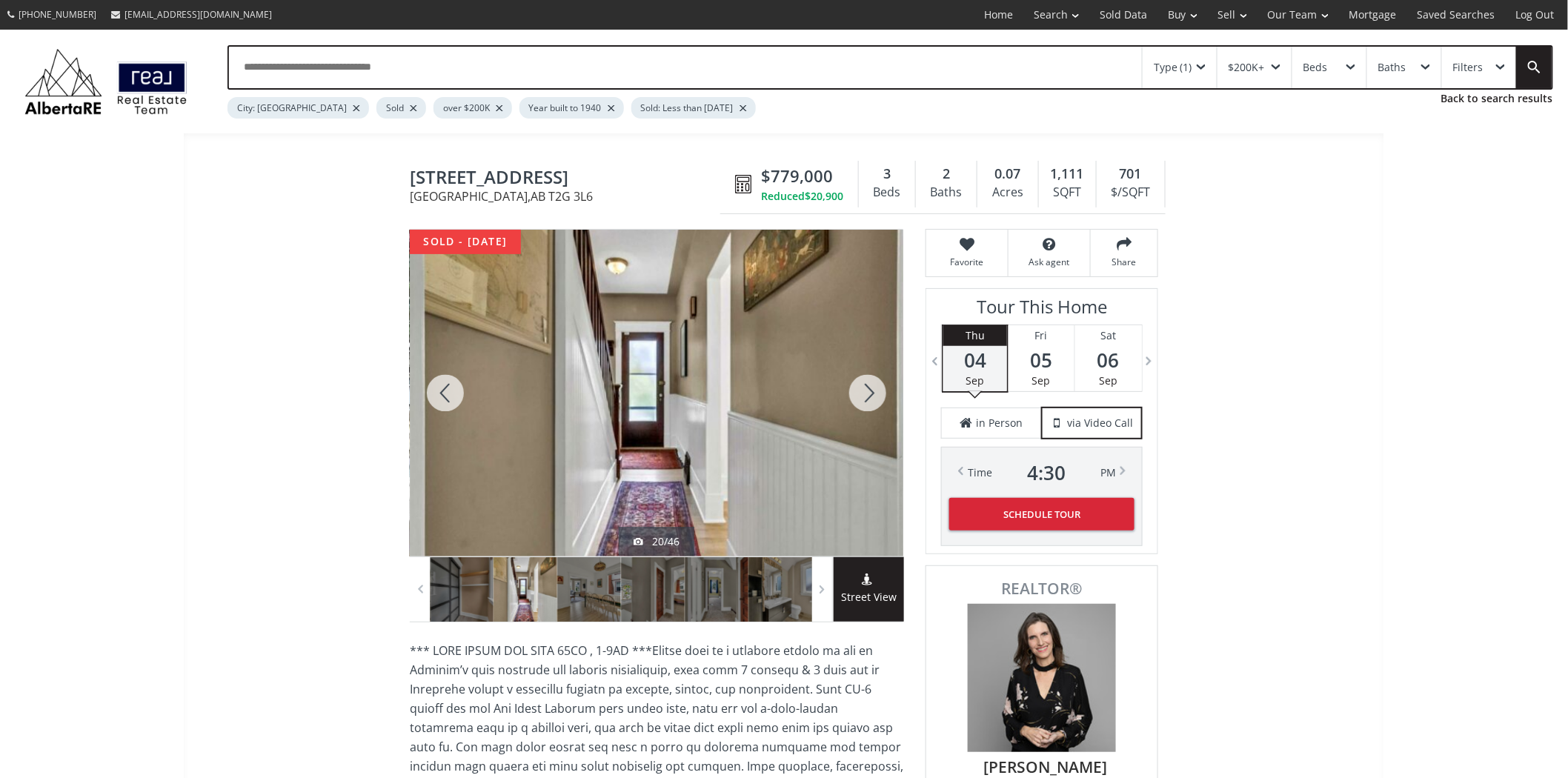
click at [878, 395] on div at bounding box center [868, 393] width 71 height 327
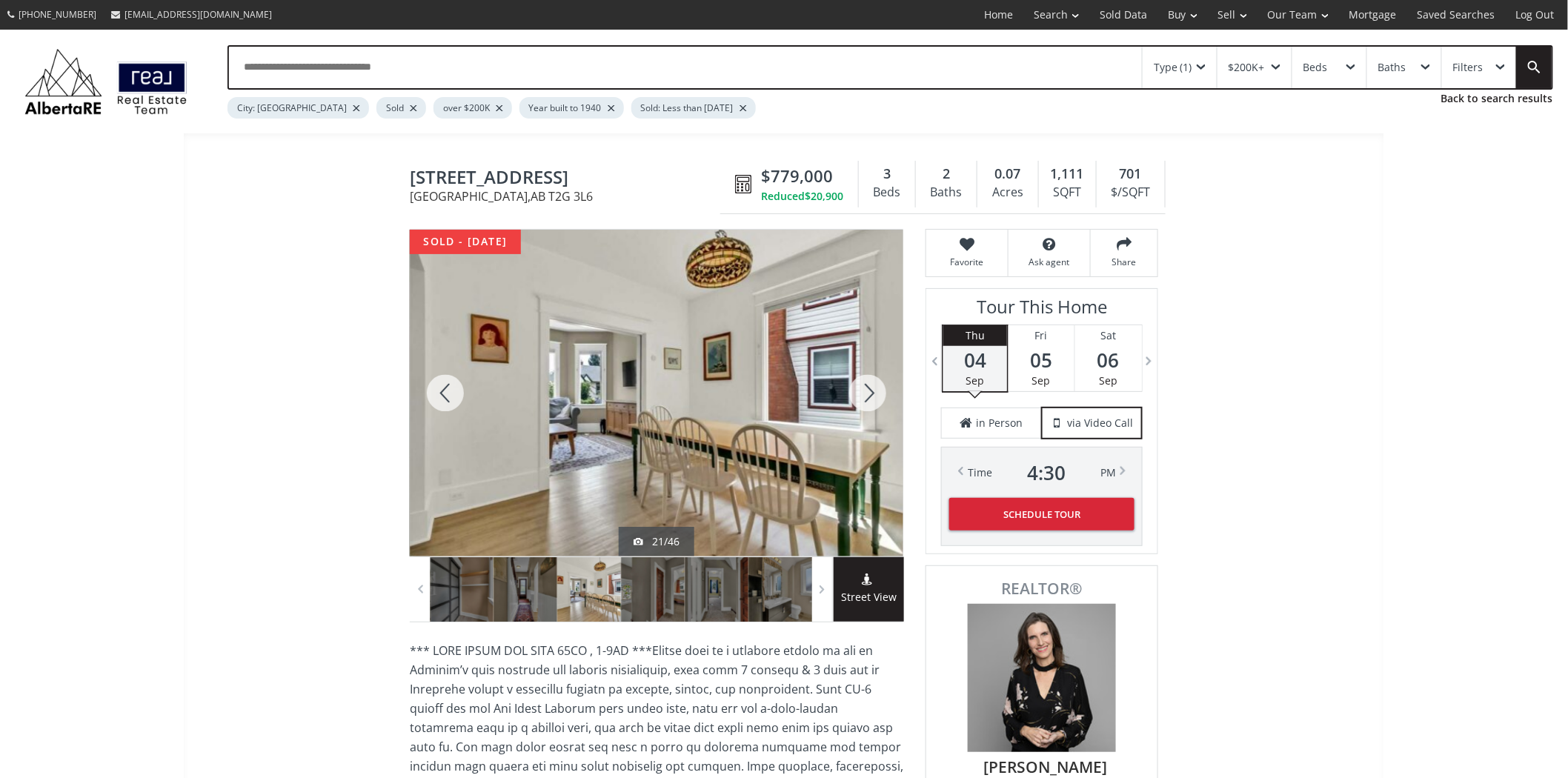
click at [878, 395] on div at bounding box center [868, 393] width 71 height 327
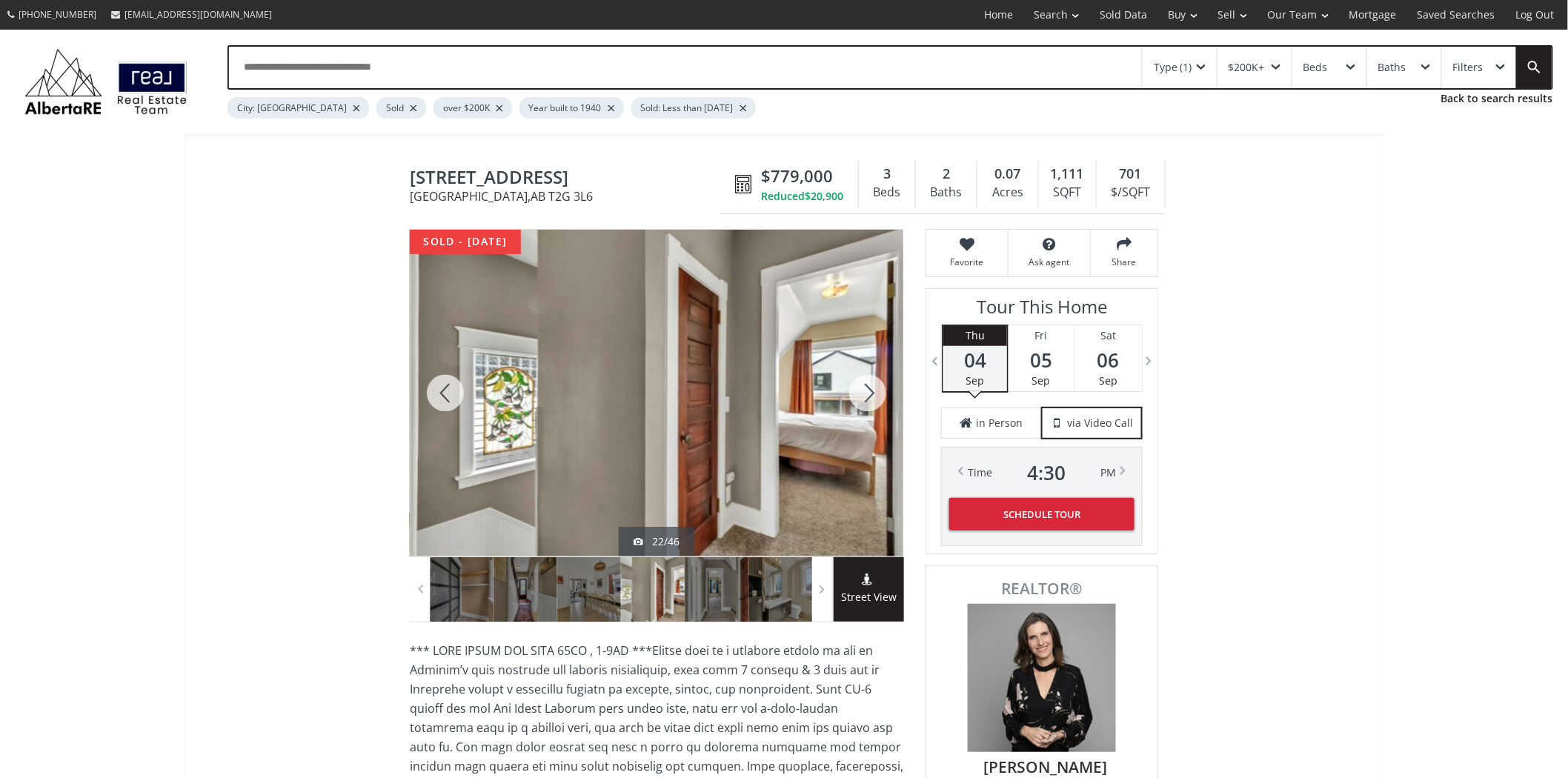
click at [878, 395] on div at bounding box center [868, 393] width 71 height 327
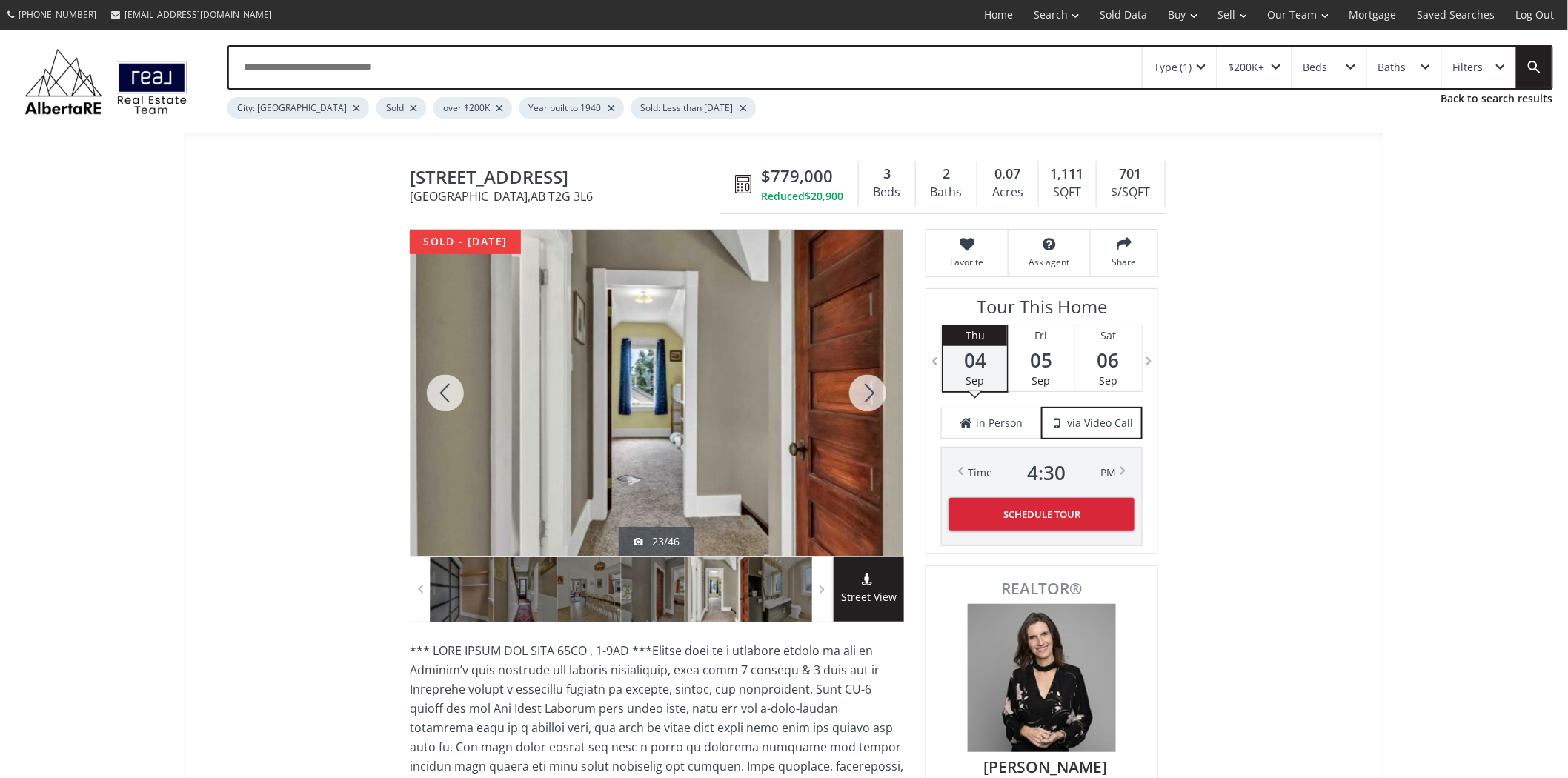
click at [878, 395] on div at bounding box center [868, 393] width 71 height 327
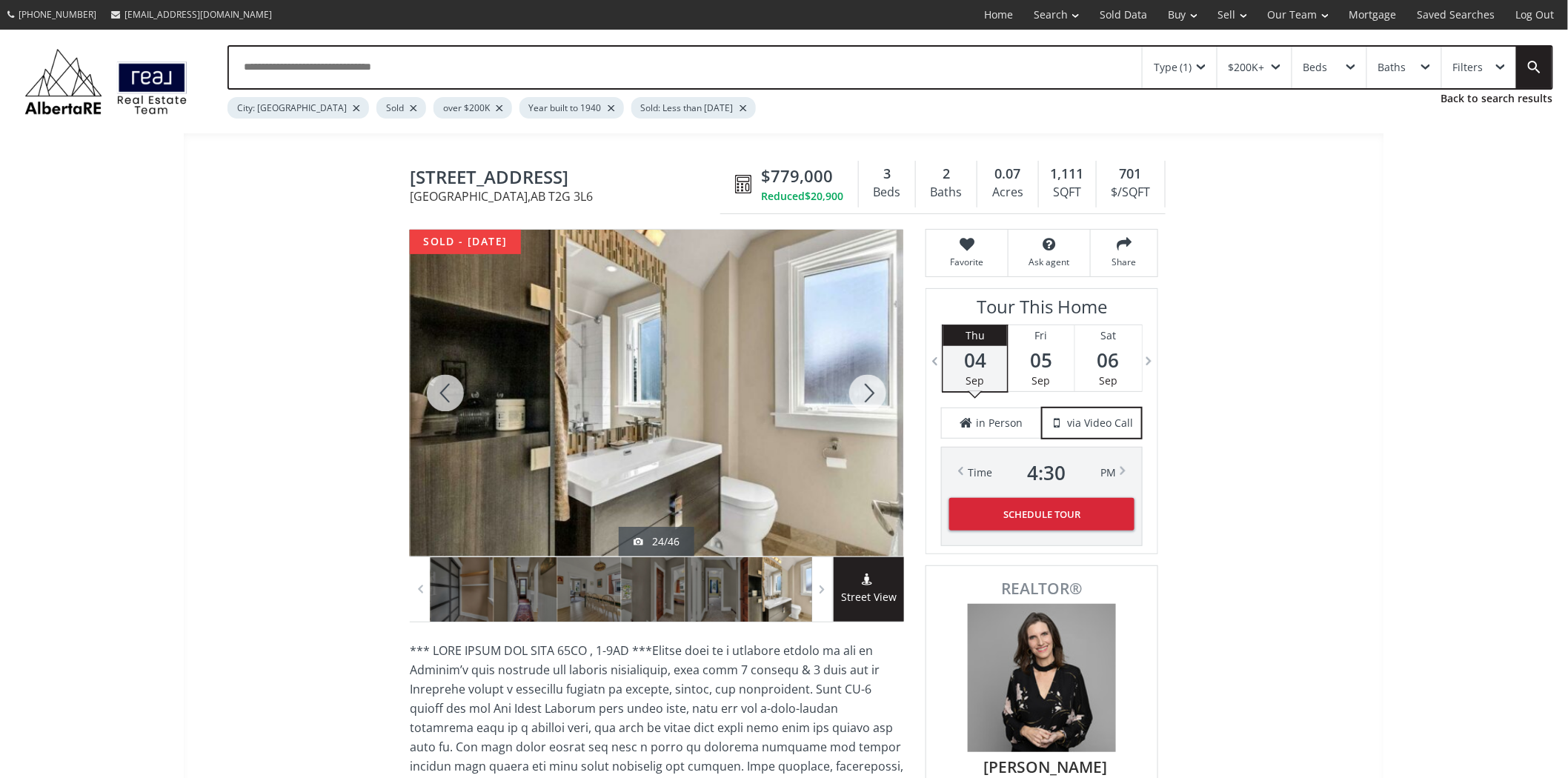
click at [878, 395] on div at bounding box center [868, 393] width 71 height 327
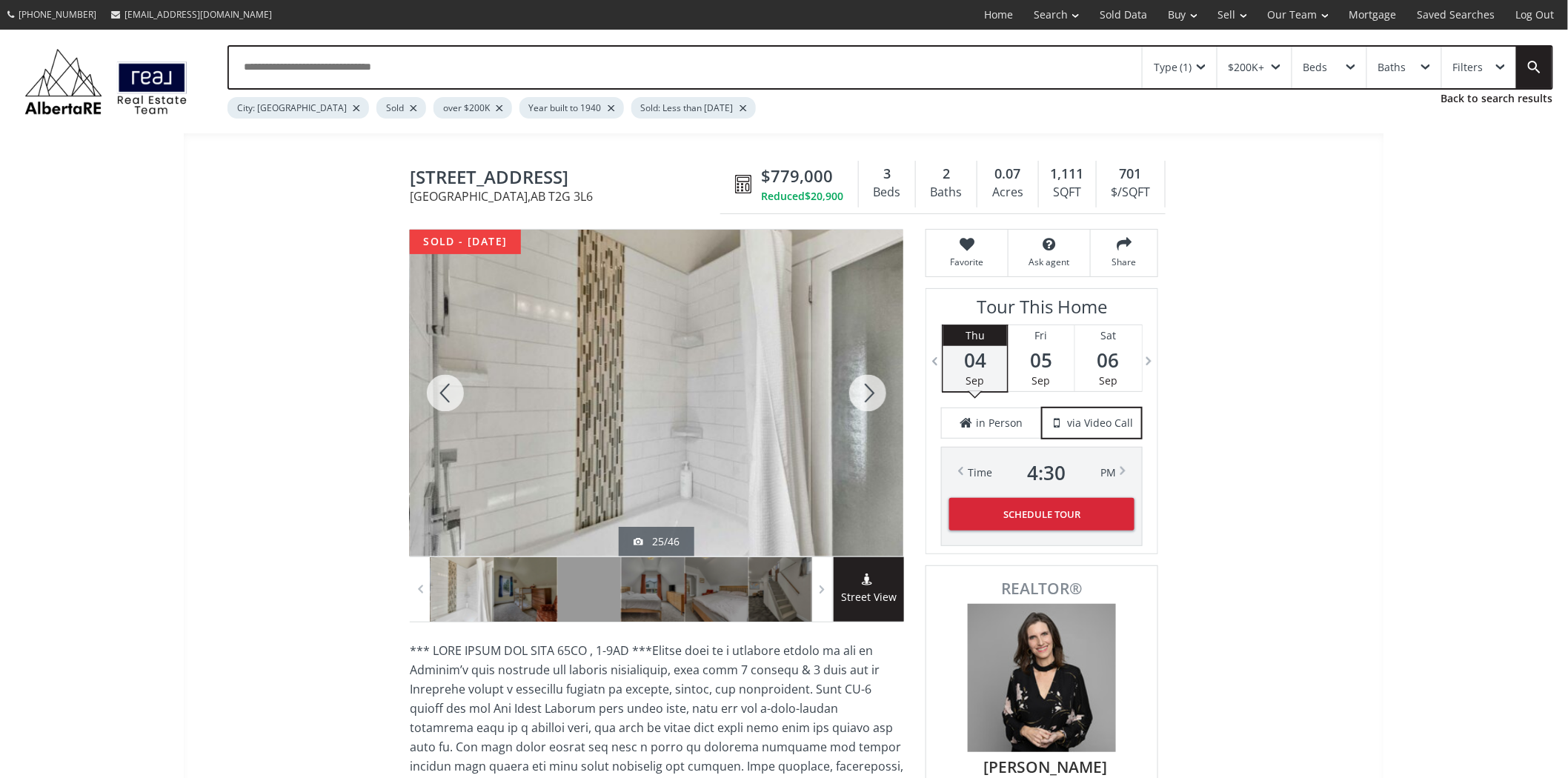
click at [878, 395] on div at bounding box center [868, 393] width 71 height 327
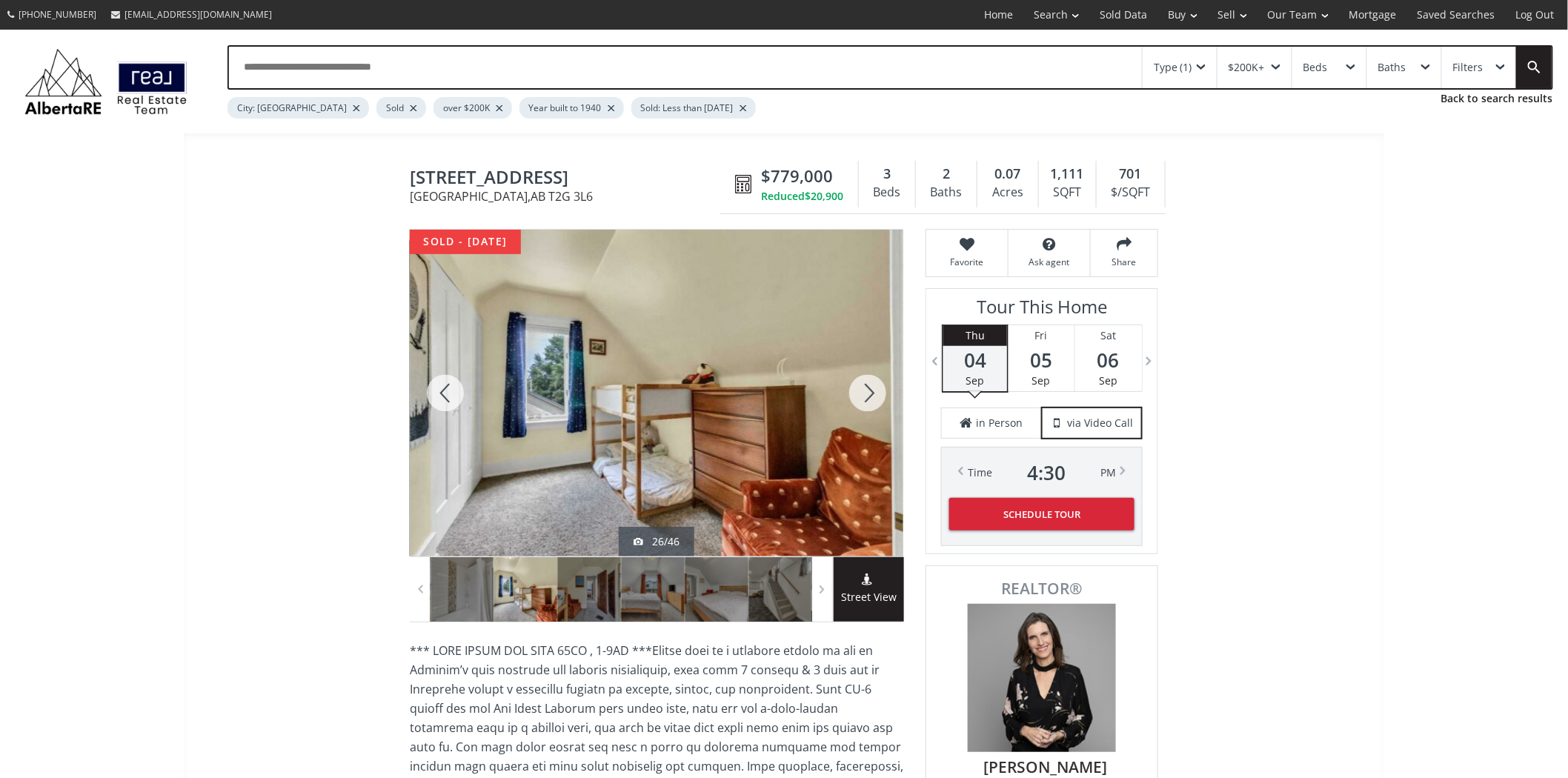
click at [878, 395] on div at bounding box center [868, 393] width 71 height 327
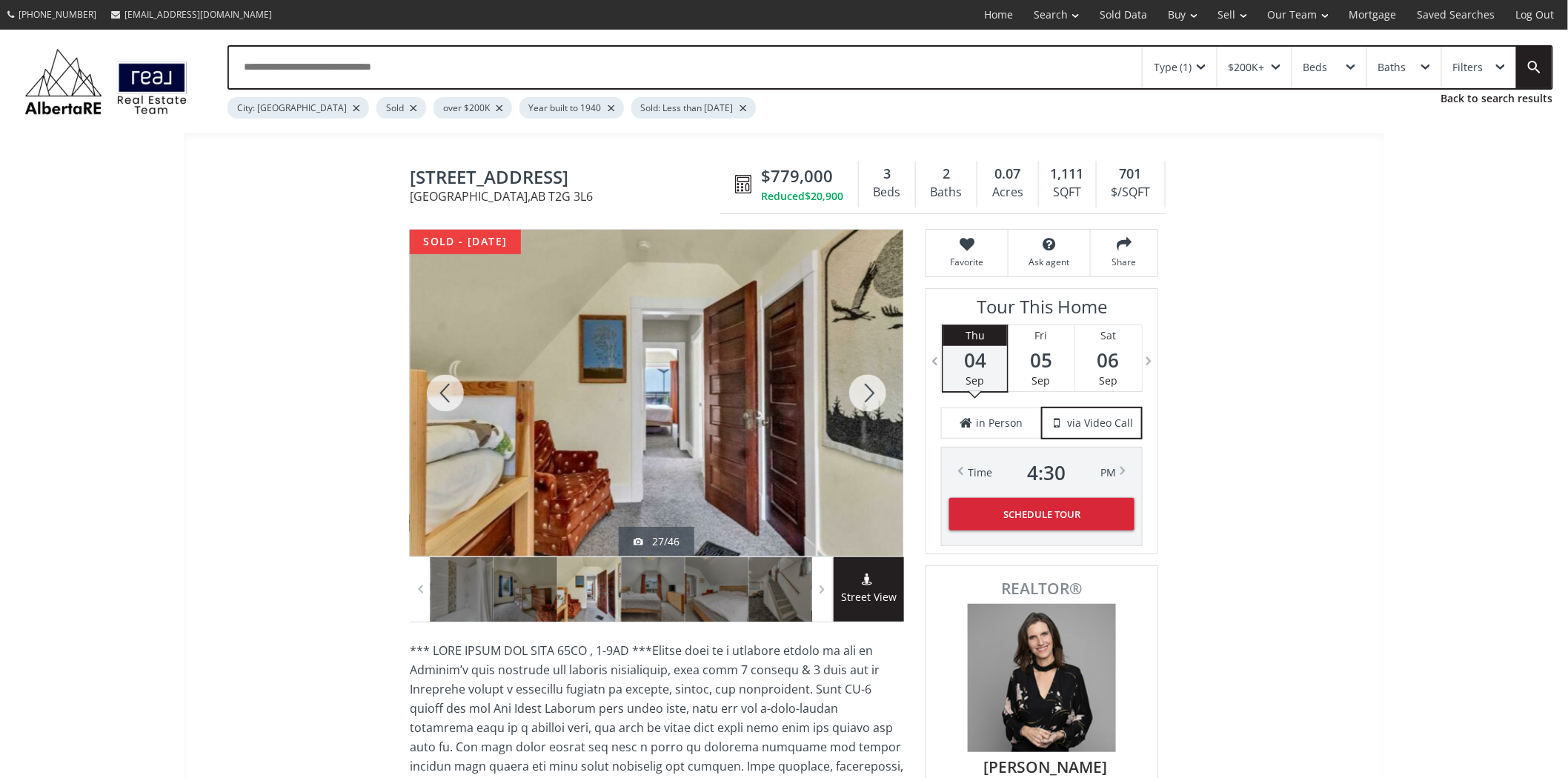
click at [878, 395] on div at bounding box center [868, 393] width 71 height 327
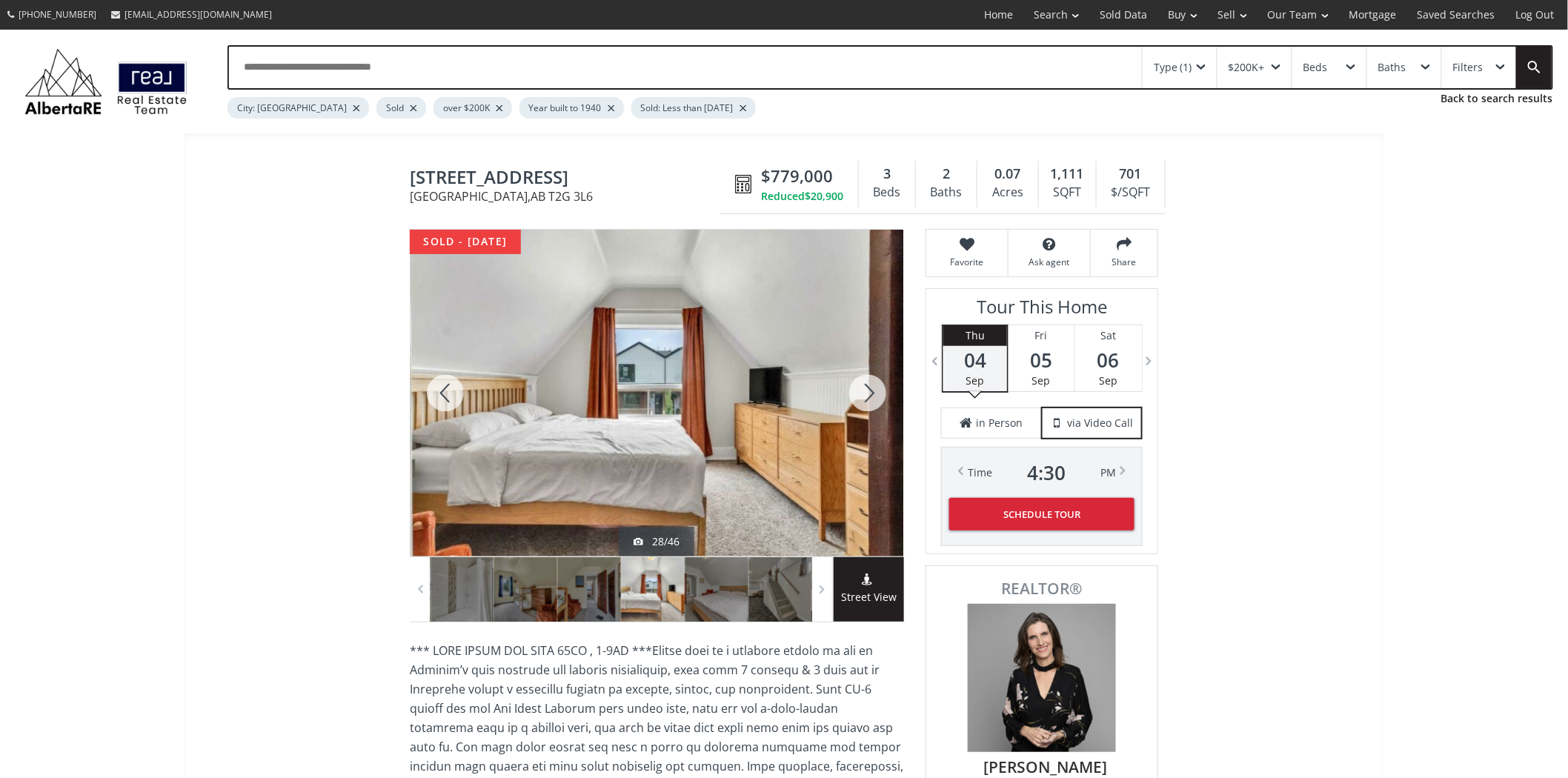
click at [878, 395] on div at bounding box center [868, 393] width 71 height 327
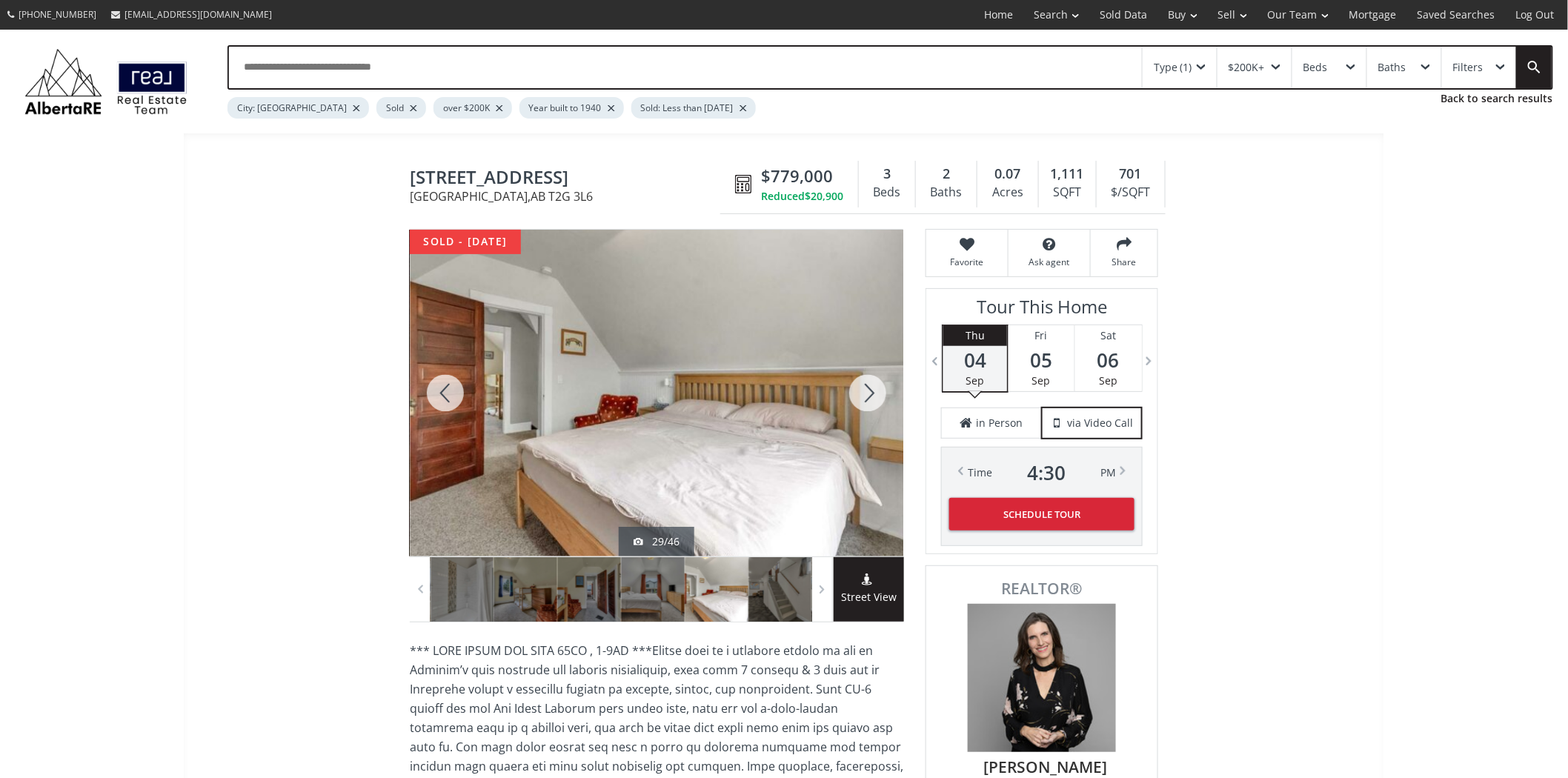
click at [878, 395] on div at bounding box center [868, 393] width 71 height 327
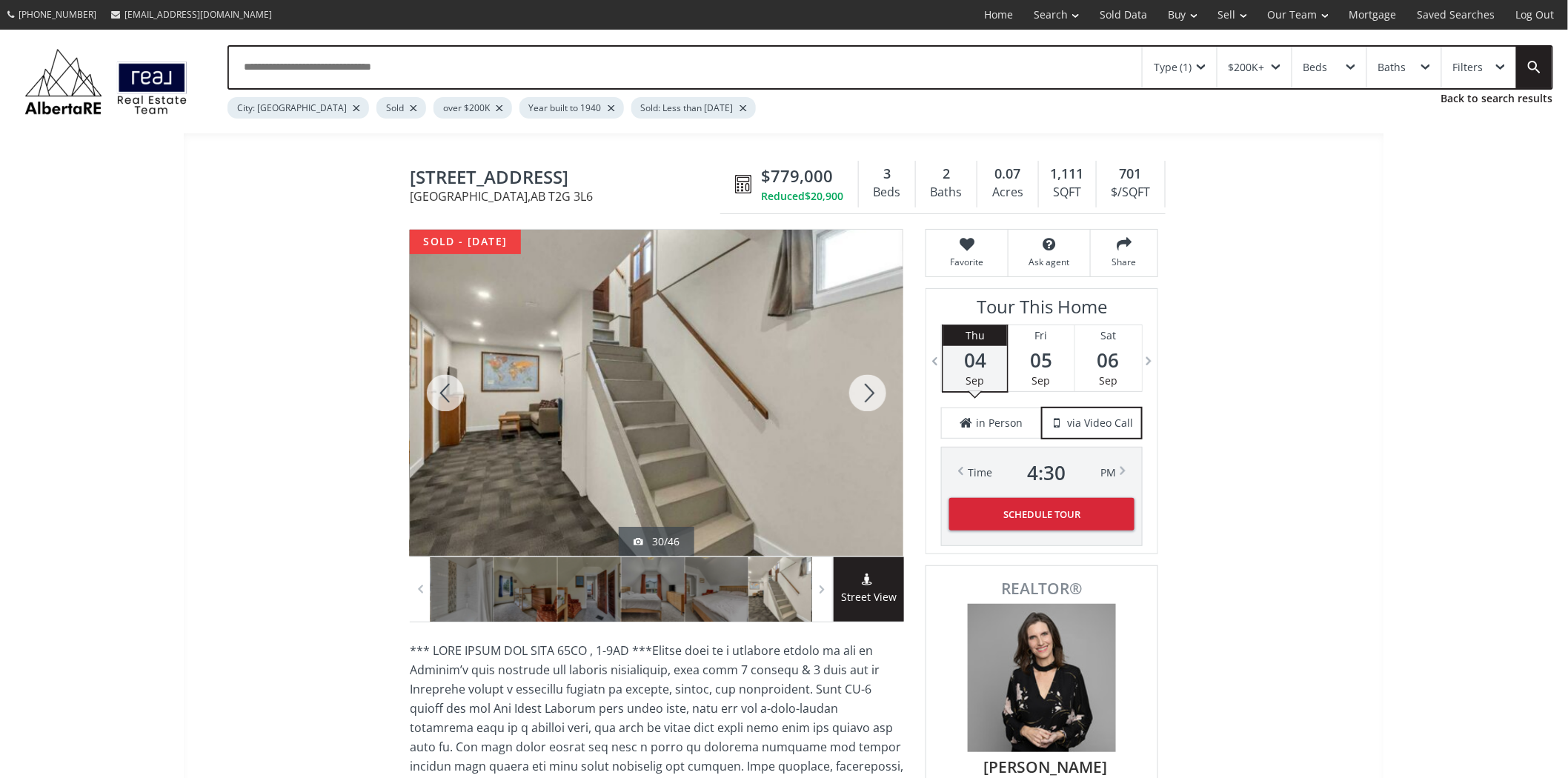
click at [878, 395] on div at bounding box center [868, 393] width 71 height 327
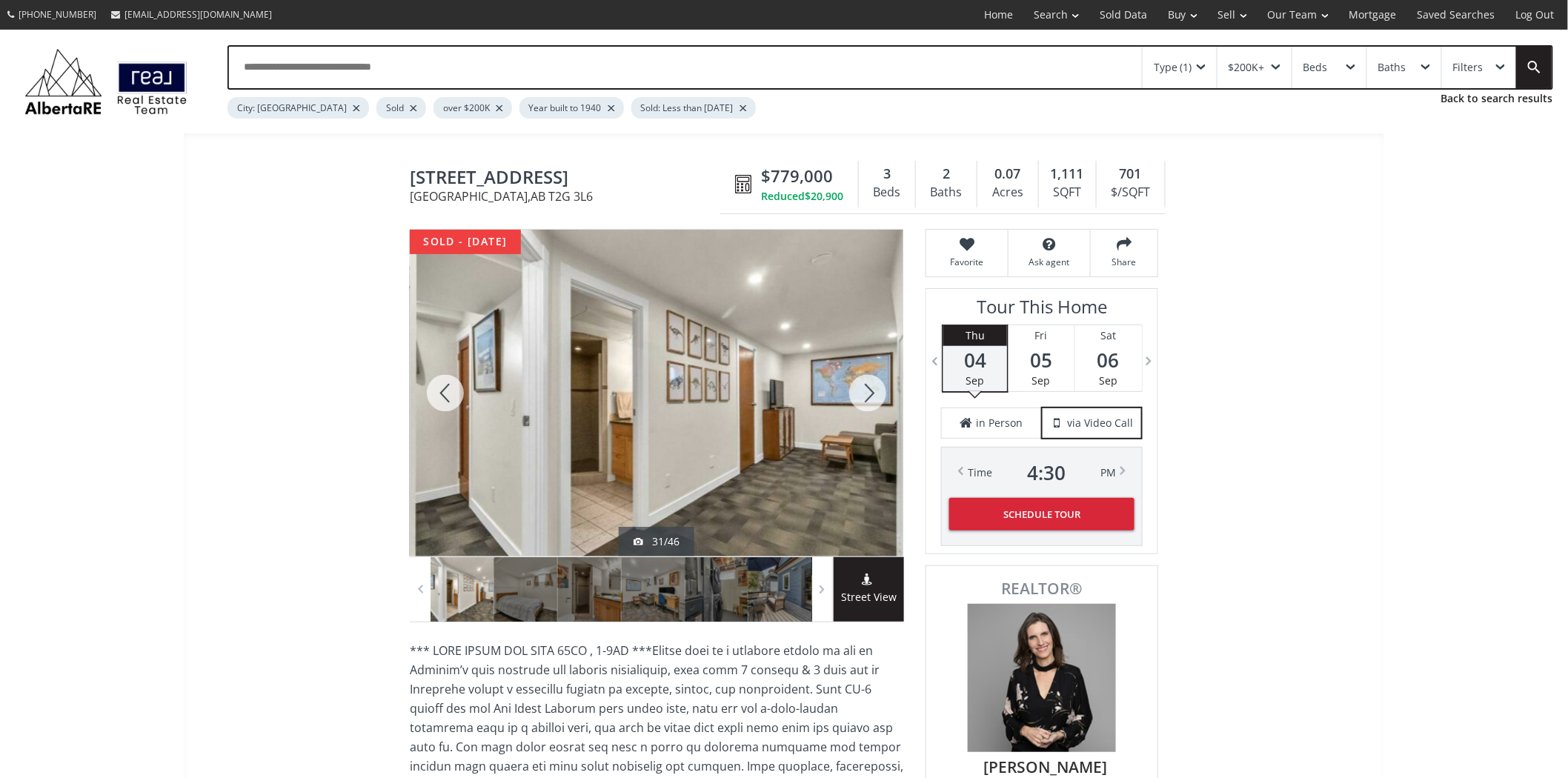
click at [878, 395] on div at bounding box center [868, 393] width 71 height 327
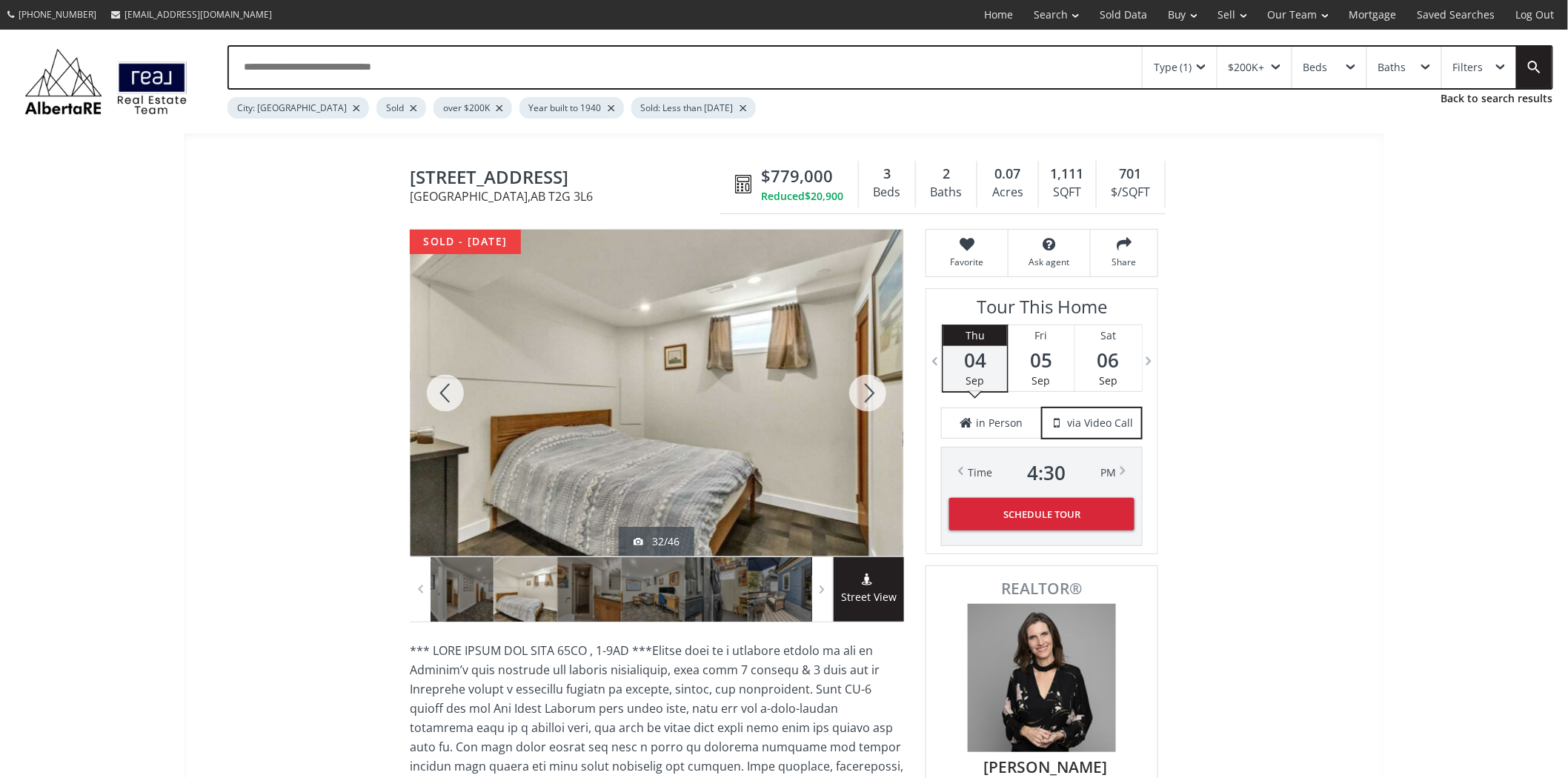
click at [878, 395] on div at bounding box center [868, 393] width 71 height 327
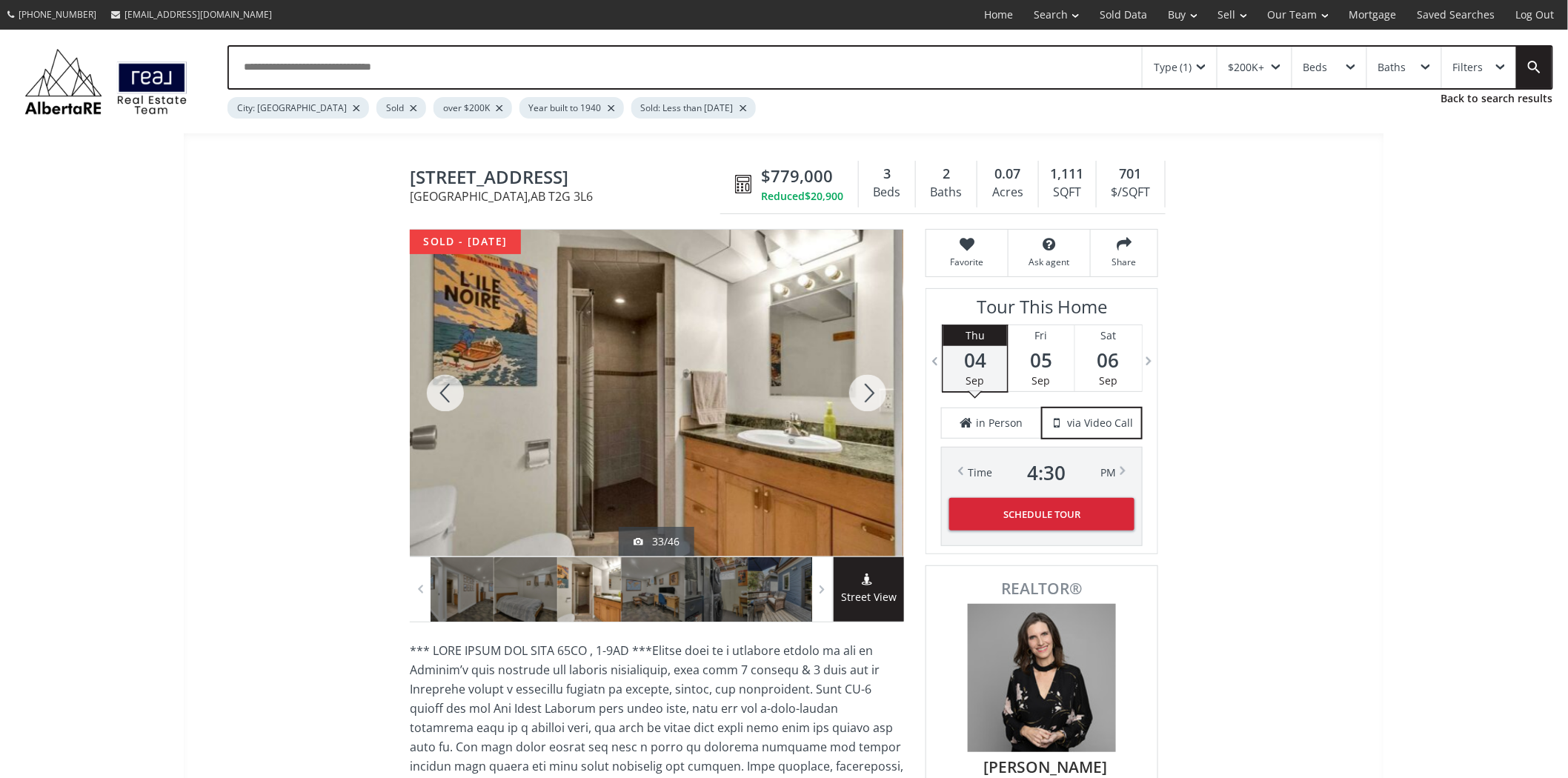
click at [878, 395] on div at bounding box center [868, 393] width 71 height 327
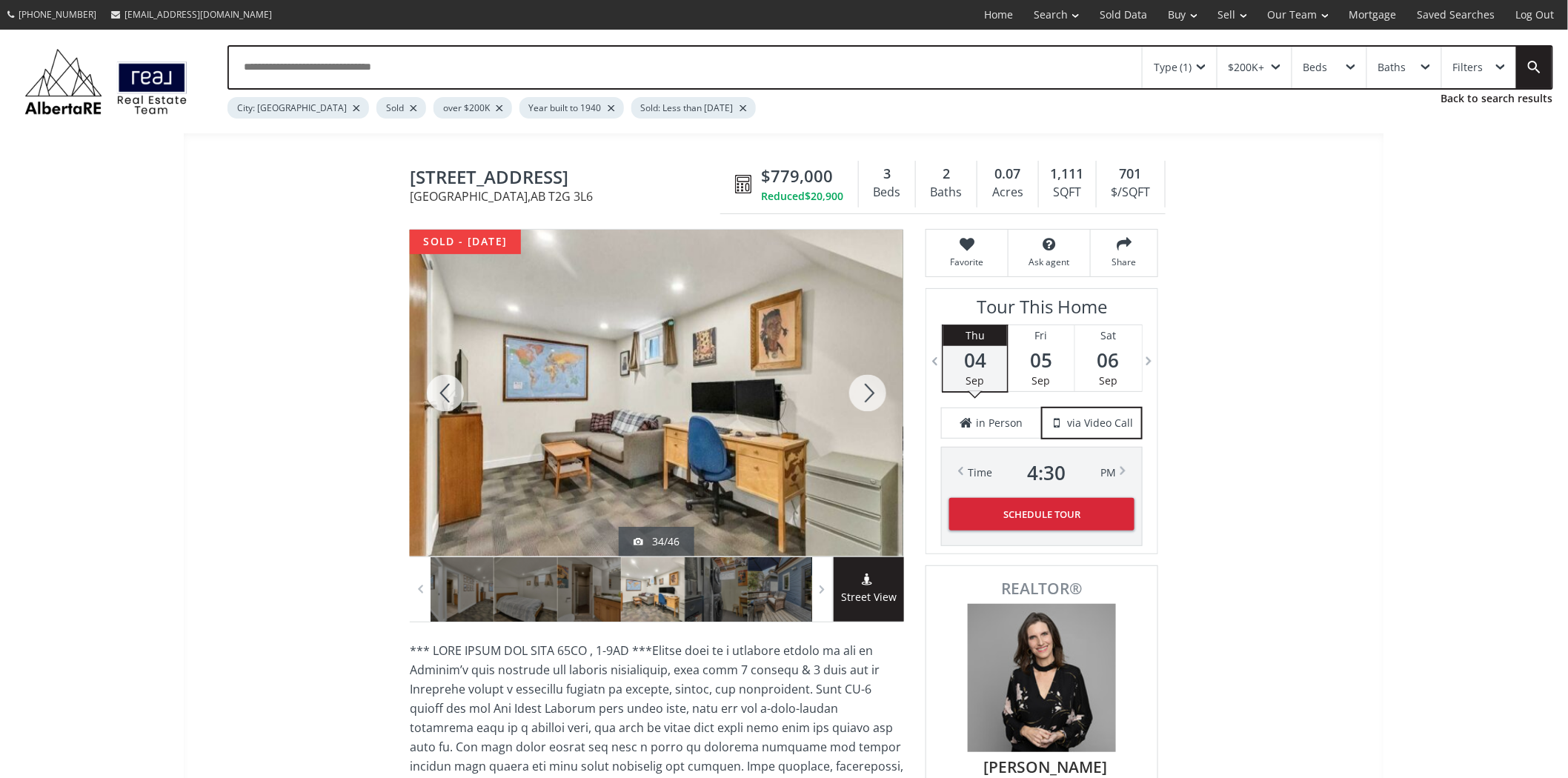
click at [878, 395] on div at bounding box center [868, 393] width 71 height 327
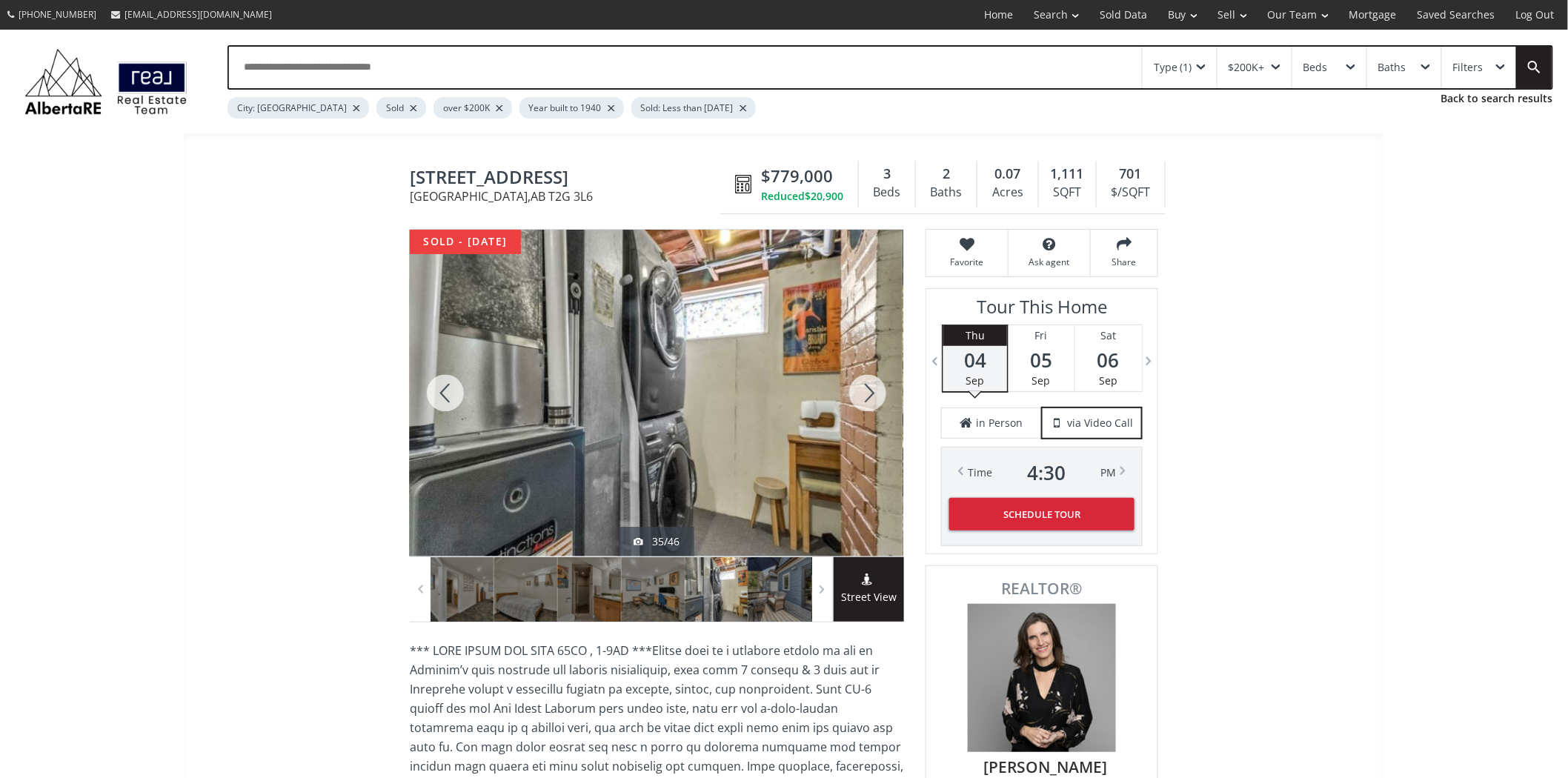
click at [878, 395] on div at bounding box center [868, 393] width 71 height 327
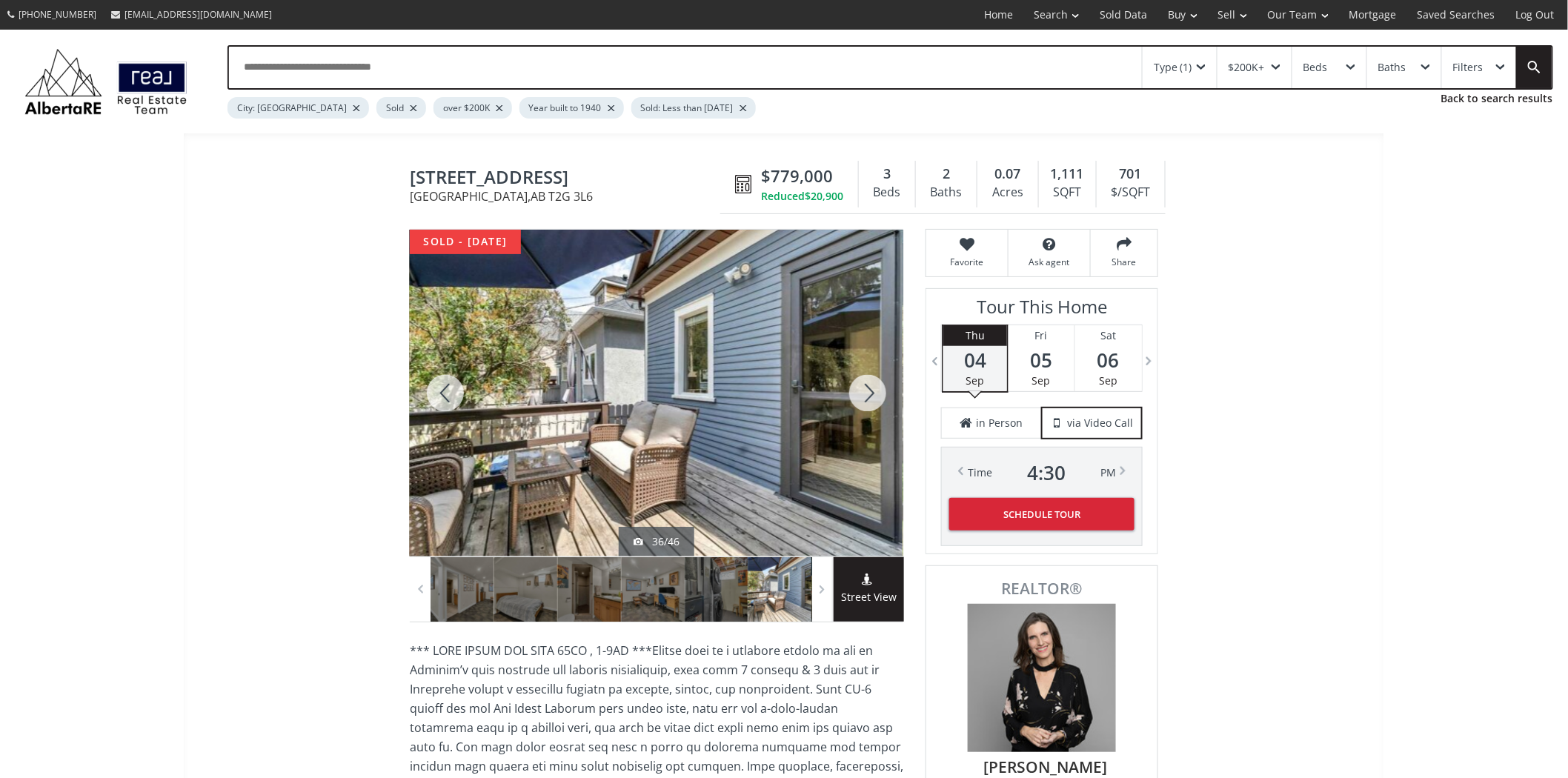
click at [878, 395] on div at bounding box center [868, 393] width 71 height 327
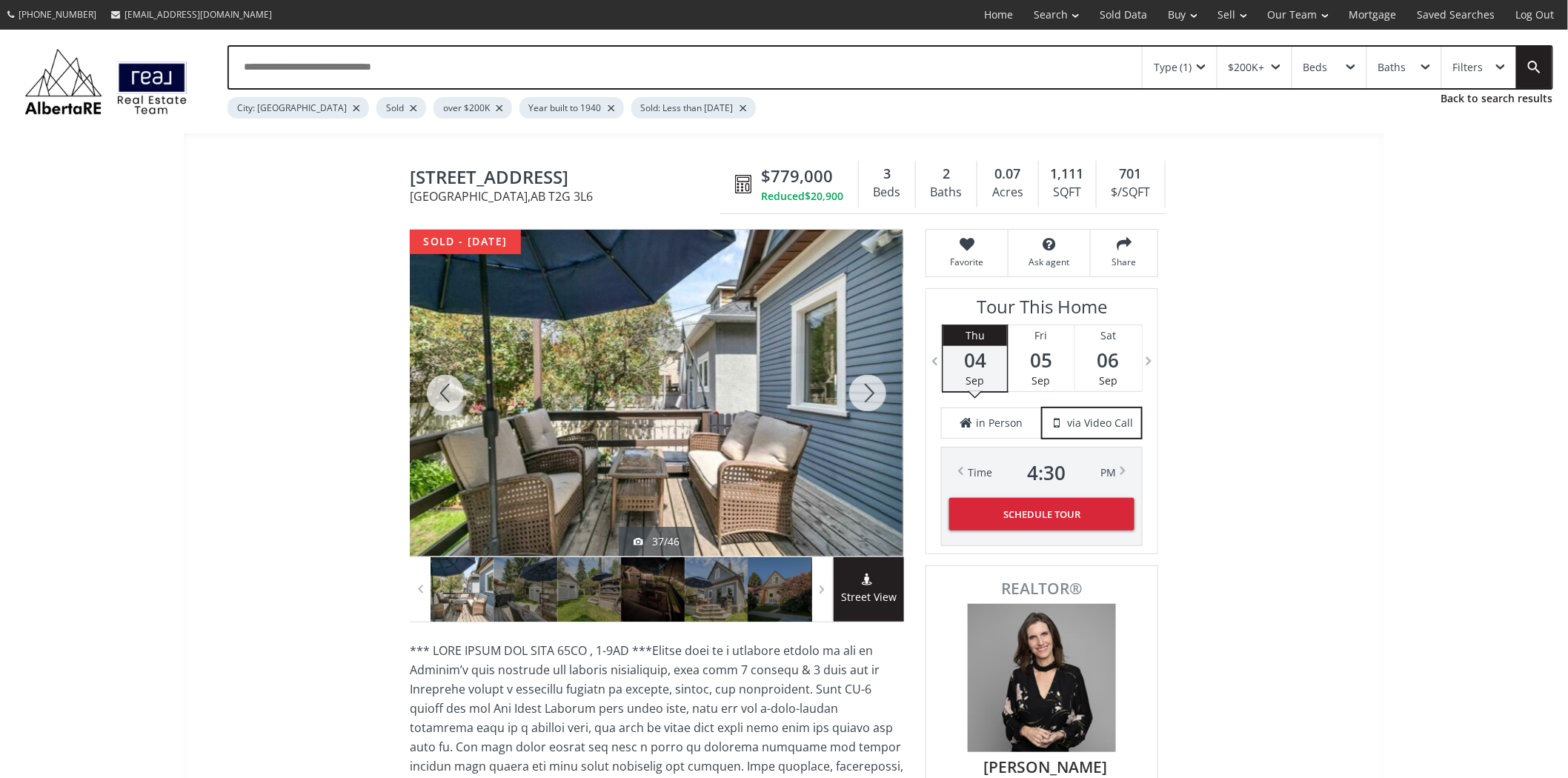
click at [878, 395] on div at bounding box center [868, 393] width 71 height 327
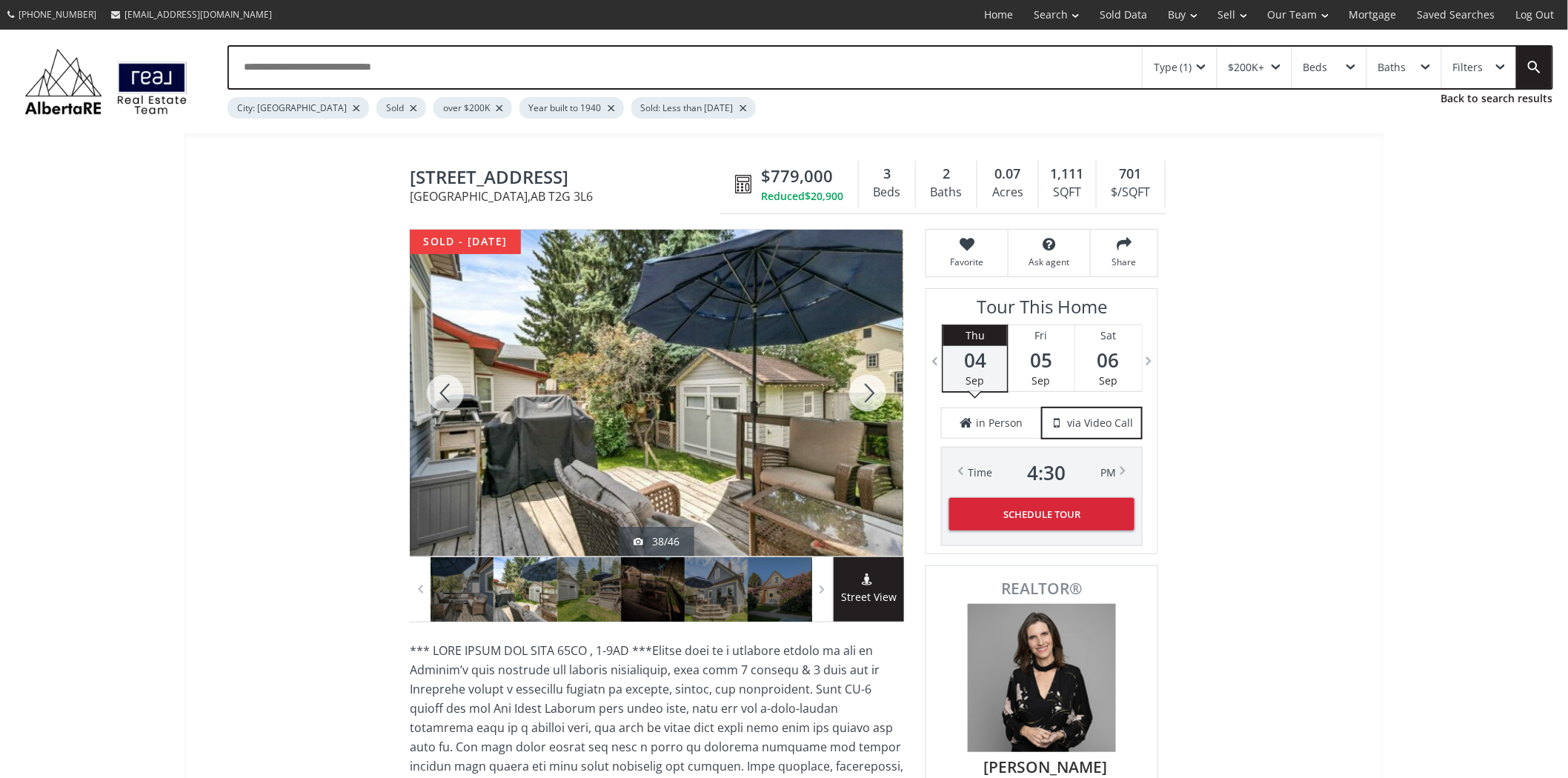
click at [878, 395] on div at bounding box center [868, 393] width 71 height 327
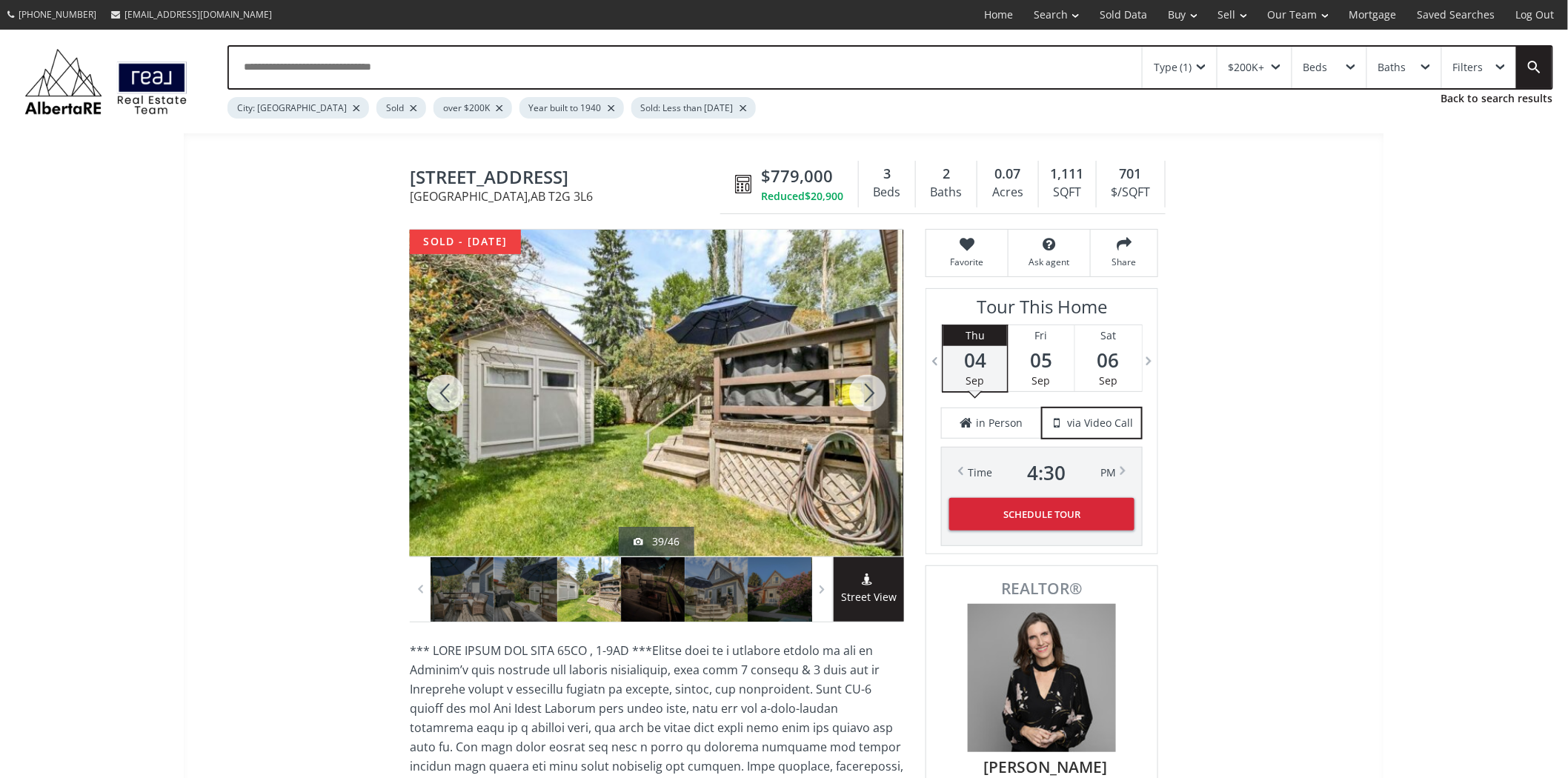
click at [878, 395] on div at bounding box center [868, 393] width 71 height 327
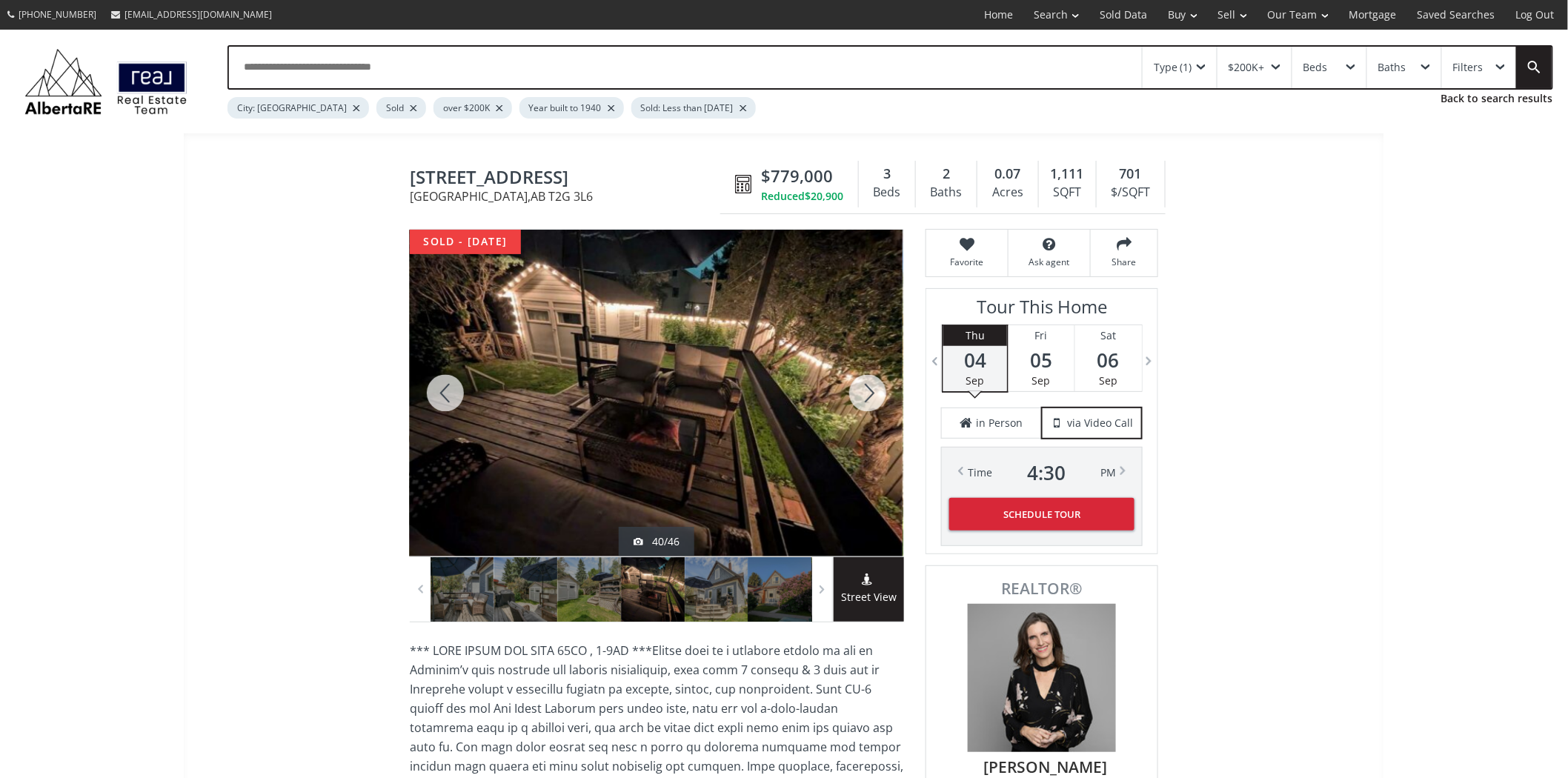
click at [878, 395] on div at bounding box center [868, 393] width 71 height 327
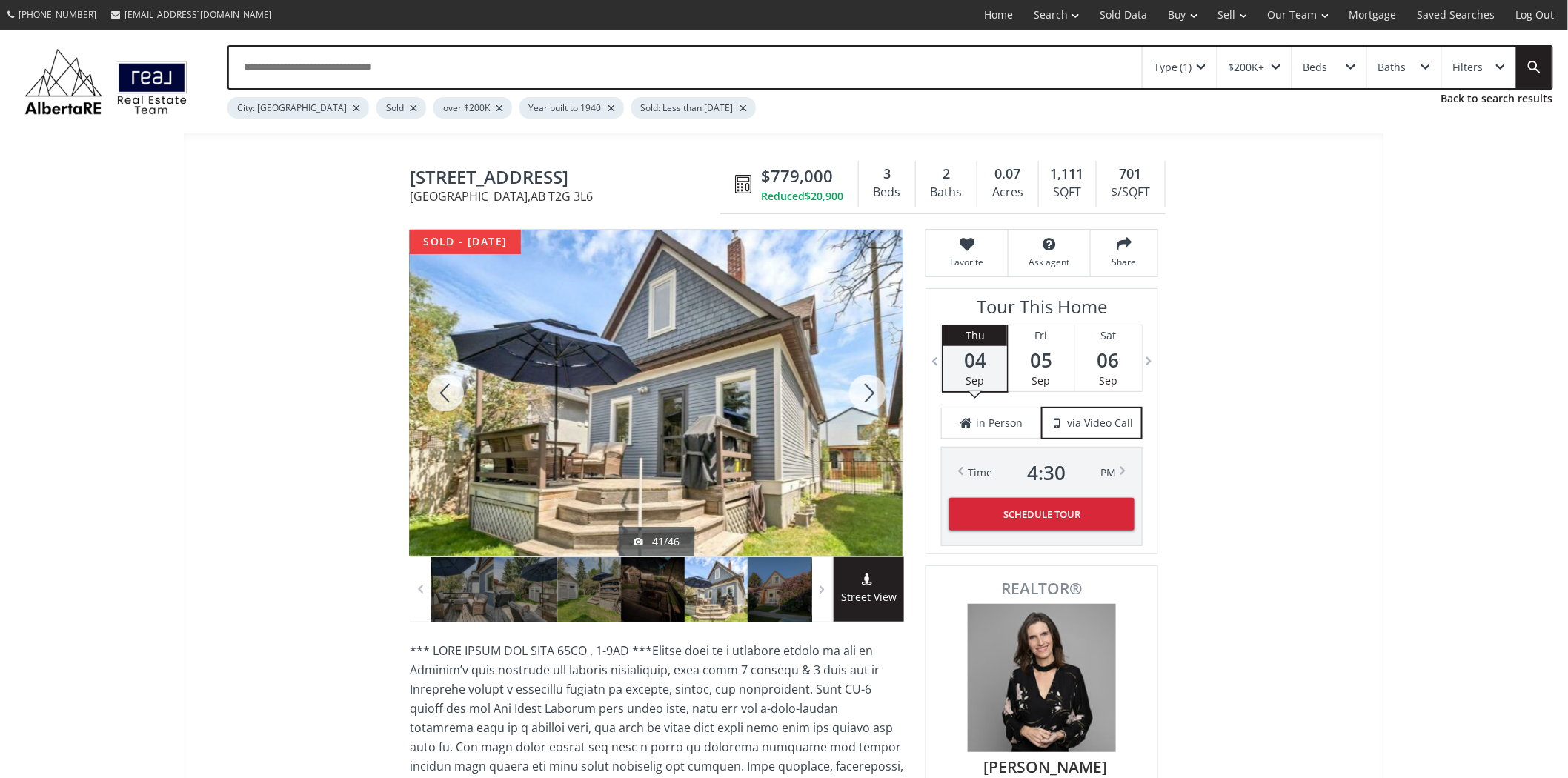
click at [878, 395] on div at bounding box center [868, 393] width 71 height 327
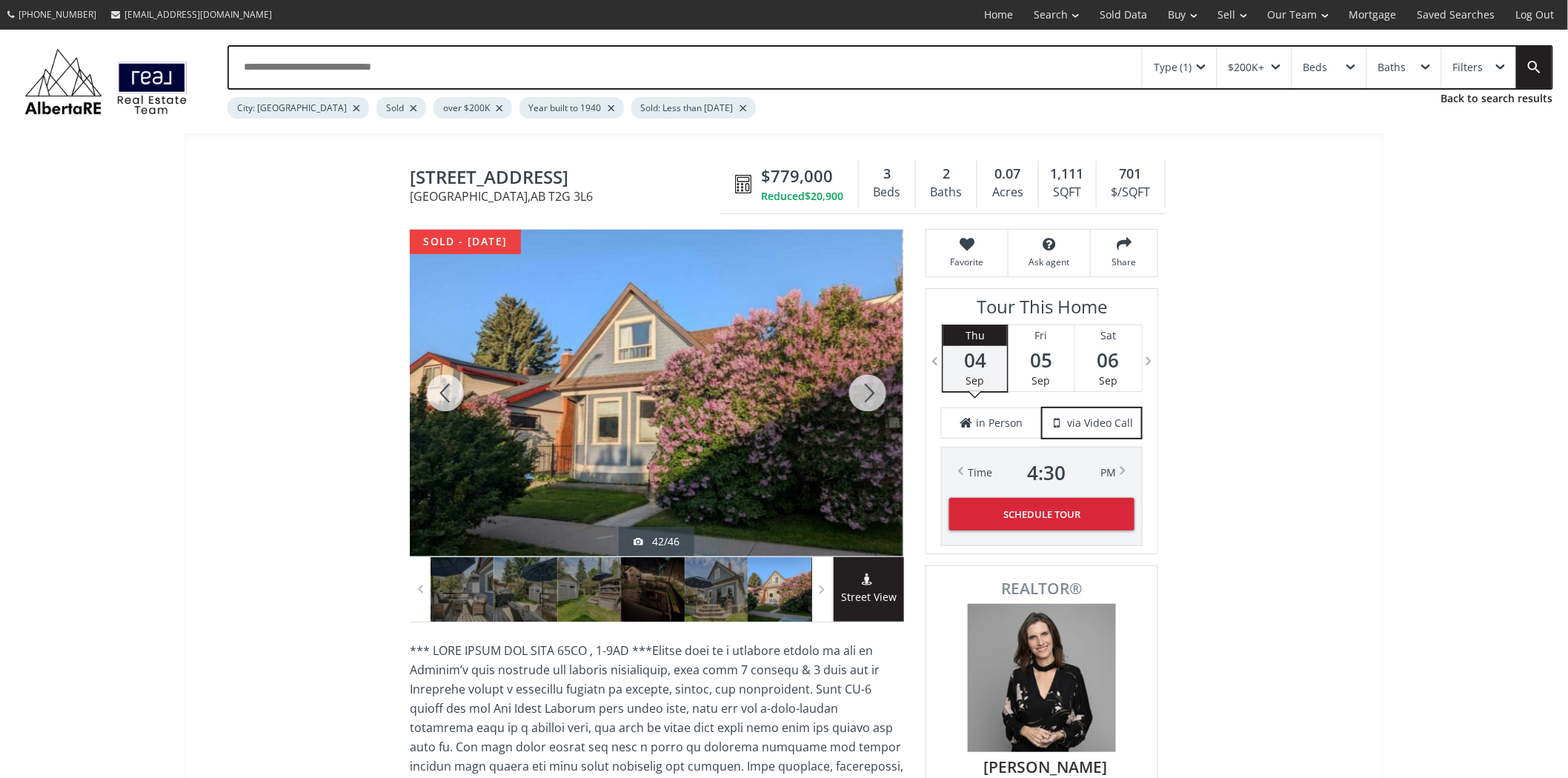
click at [878, 395] on div at bounding box center [868, 393] width 71 height 327
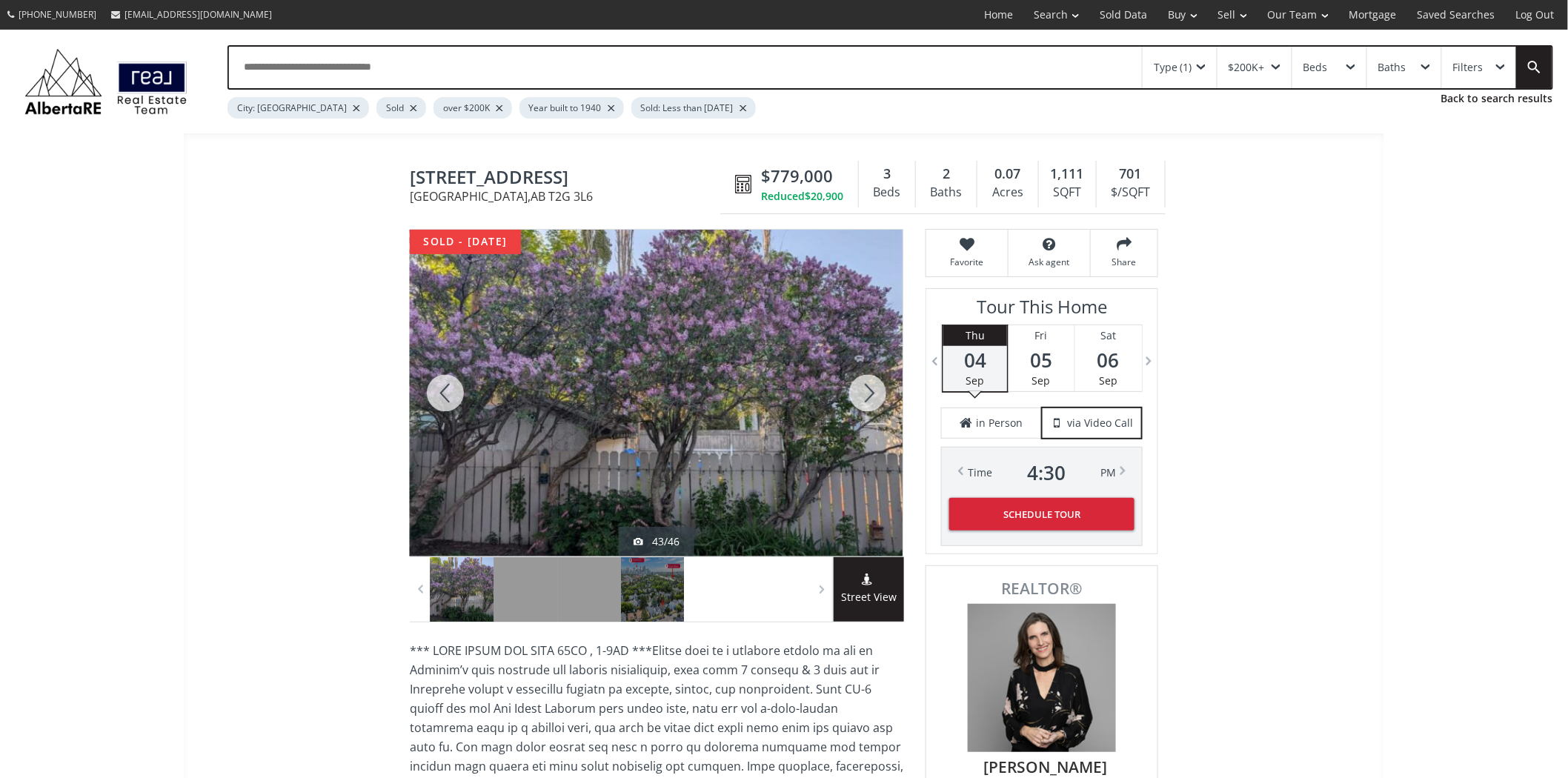
click at [878, 395] on div at bounding box center [868, 393] width 71 height 327
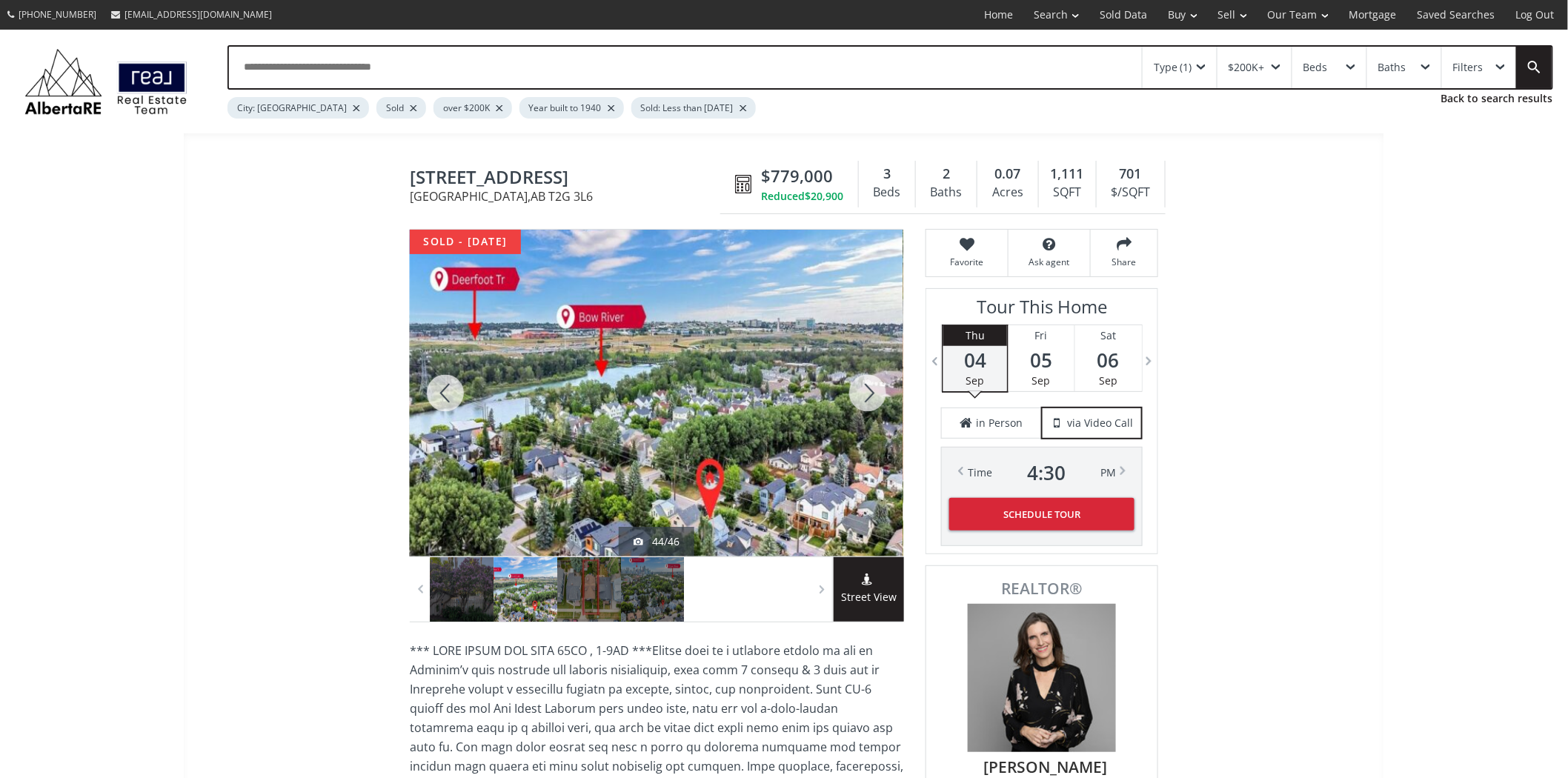
click at [878, 395] on div at bounding box center [868, 393] width 71 height 327
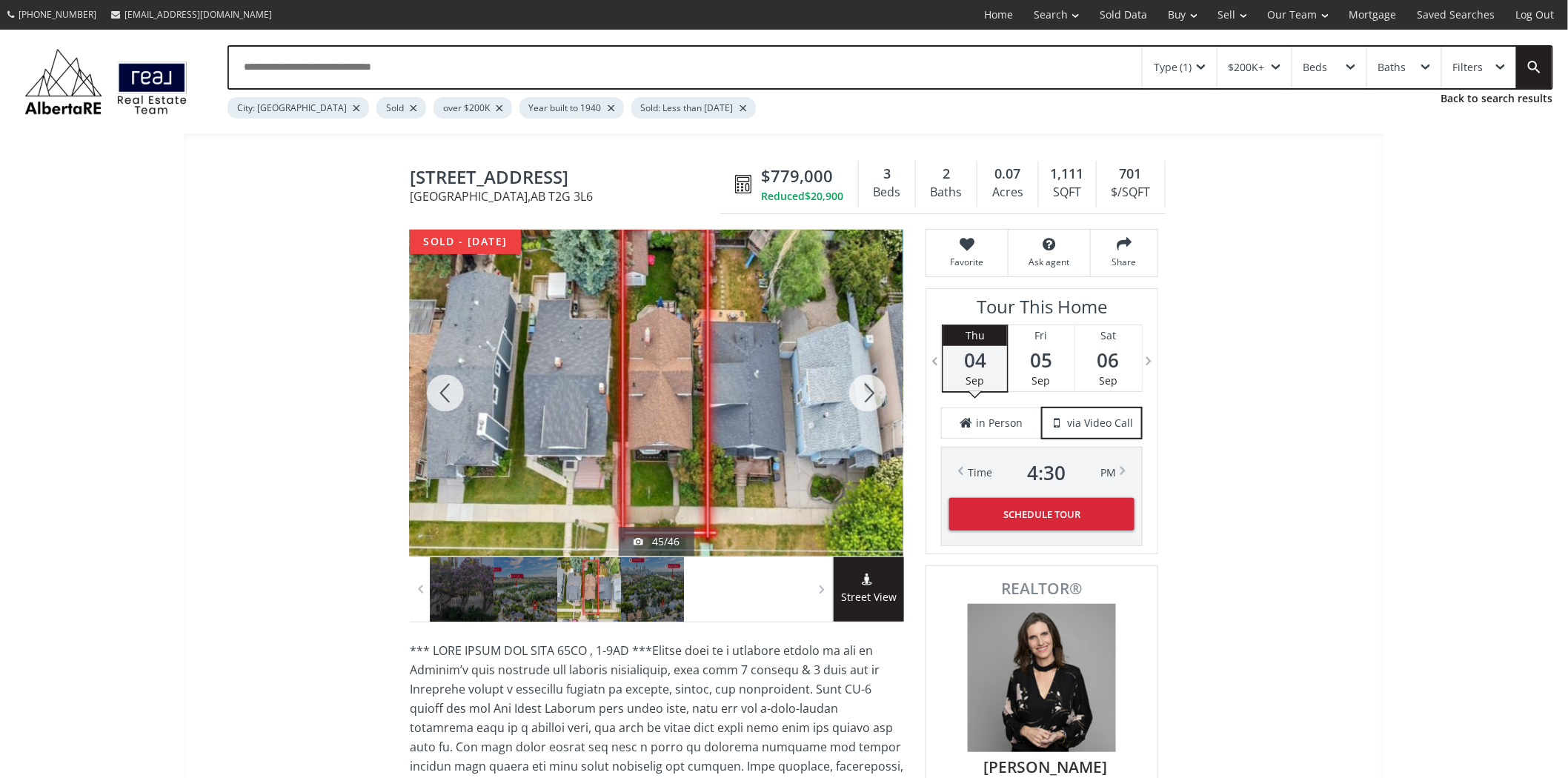
click at [877, 395] on div at bounding box center [868, 393] width 71 height 327
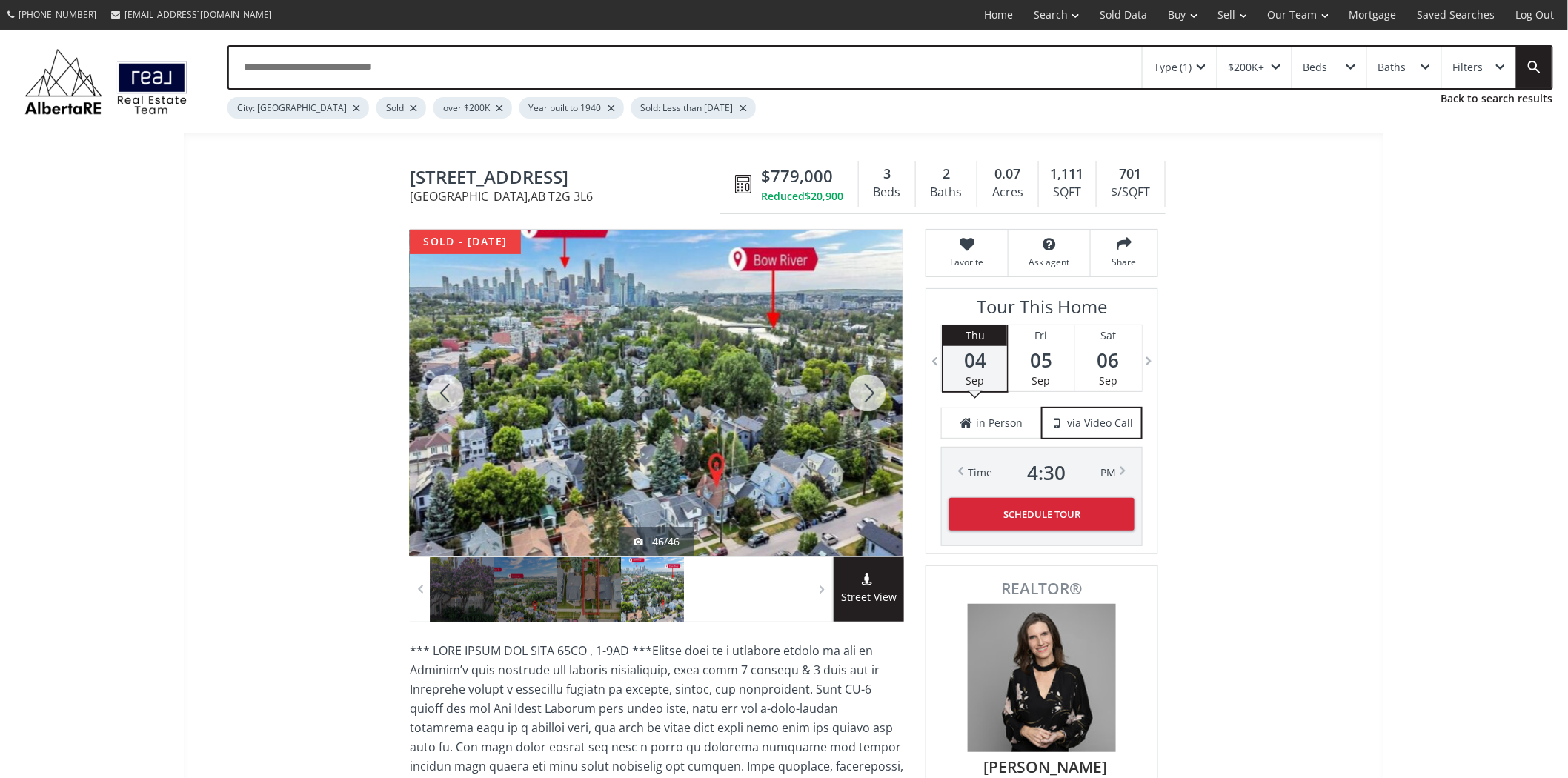
click at [873, 396] on div at bounding box center [868, 393] width 71 height 327
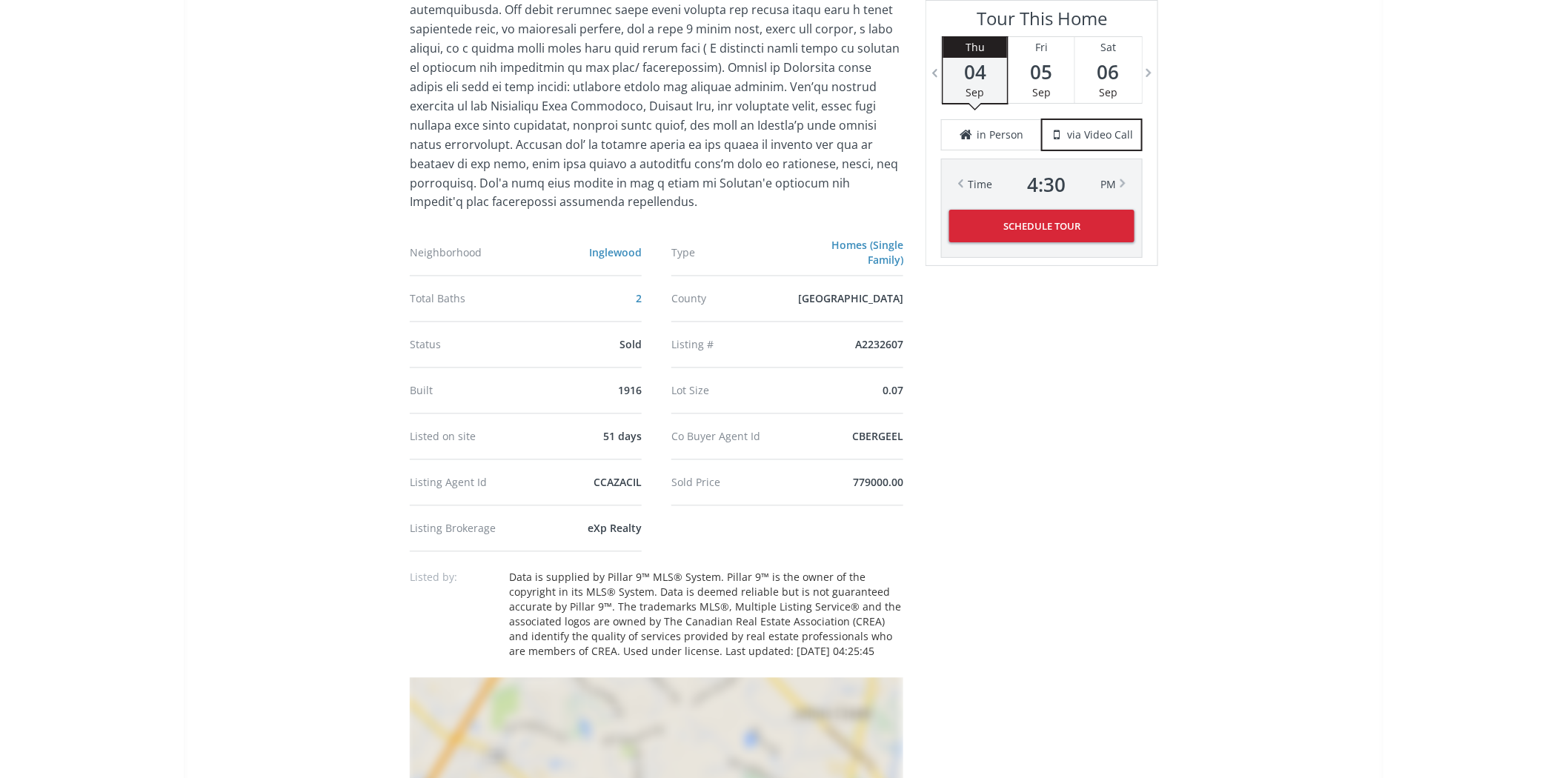
scroll to position [1482, 0]
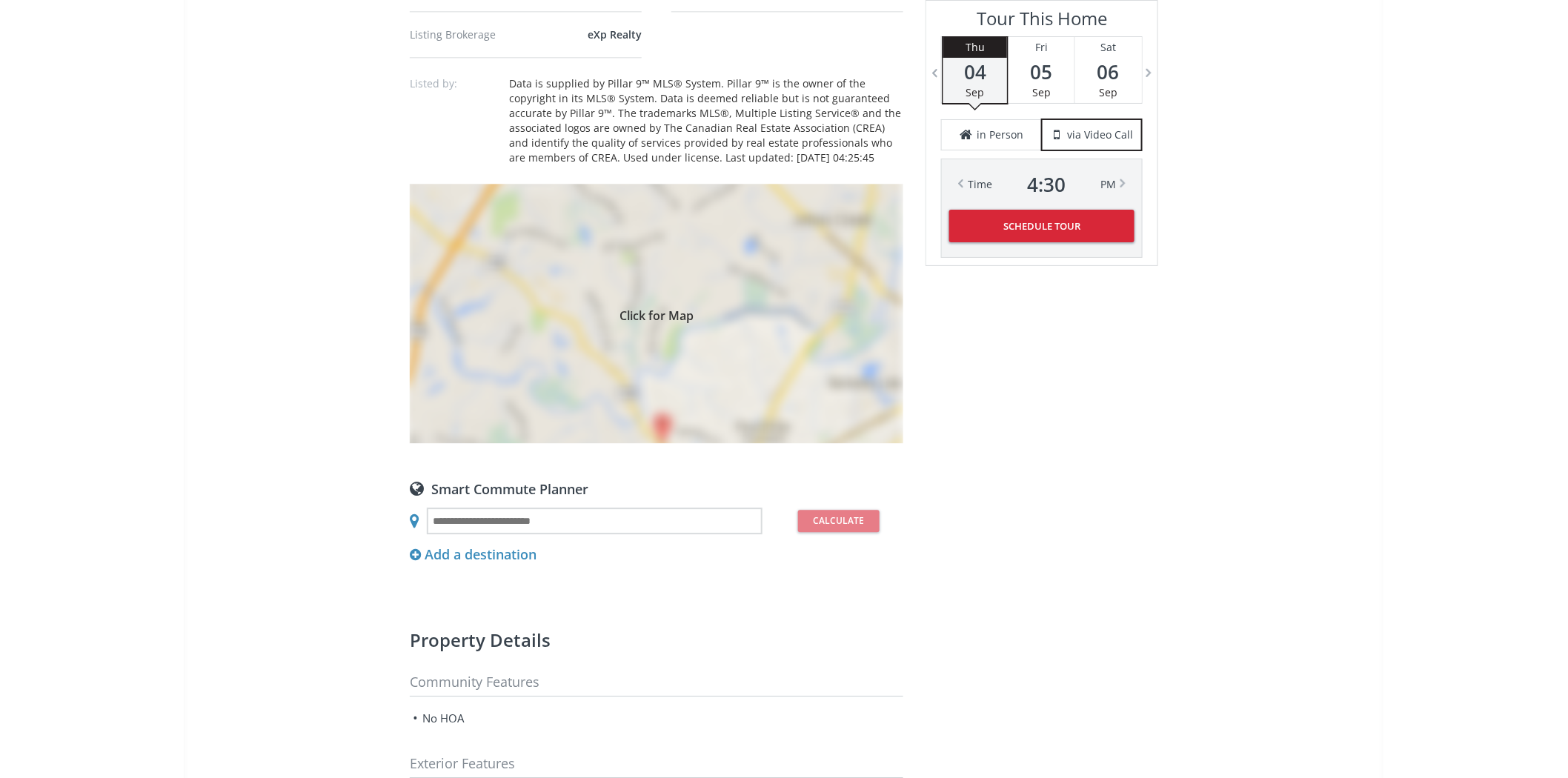
click at [755, 382] on div "Click for Map" at bounding box center [656, 313] width 493 height 260
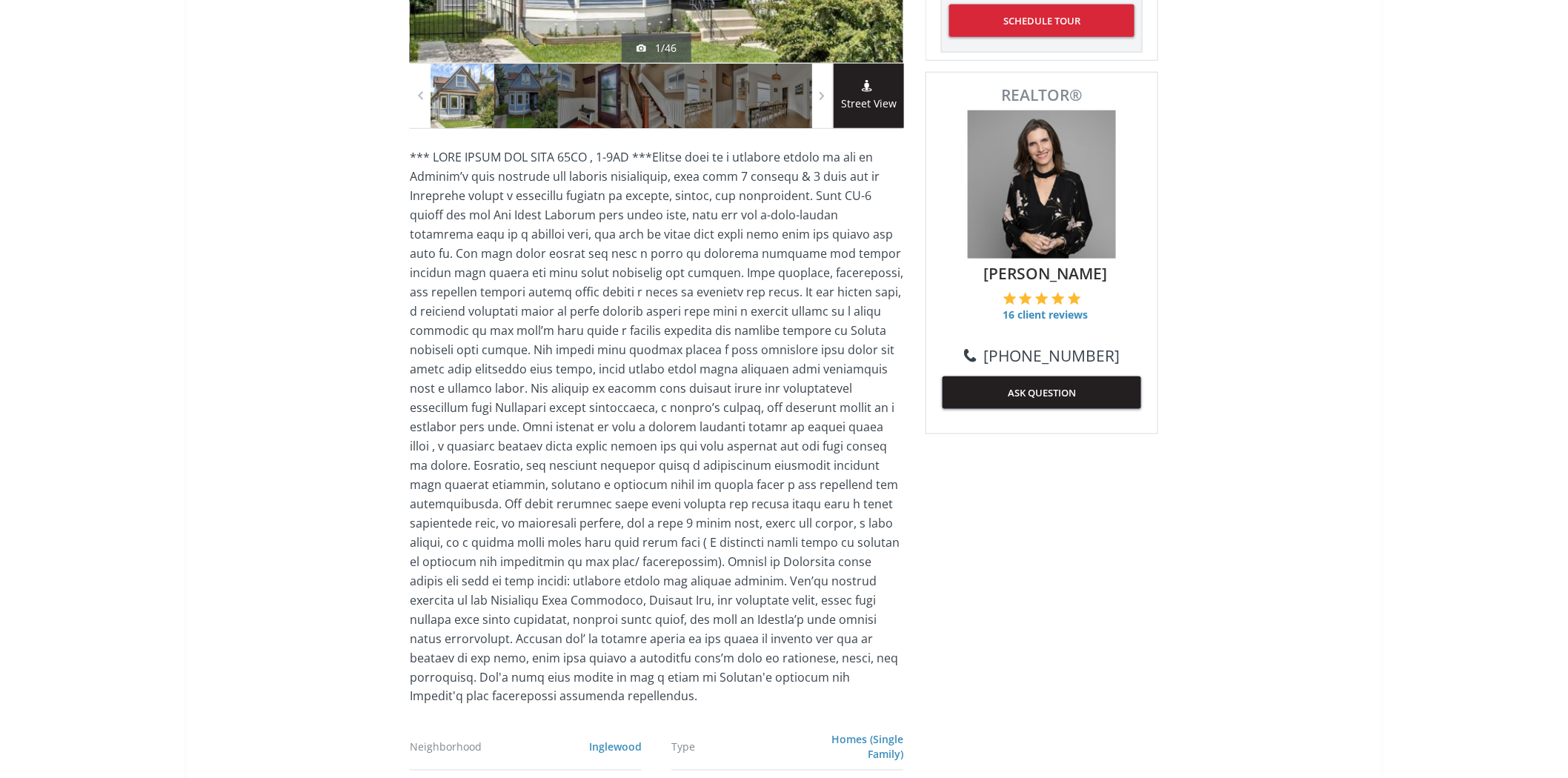
scroll to position [82, 0]
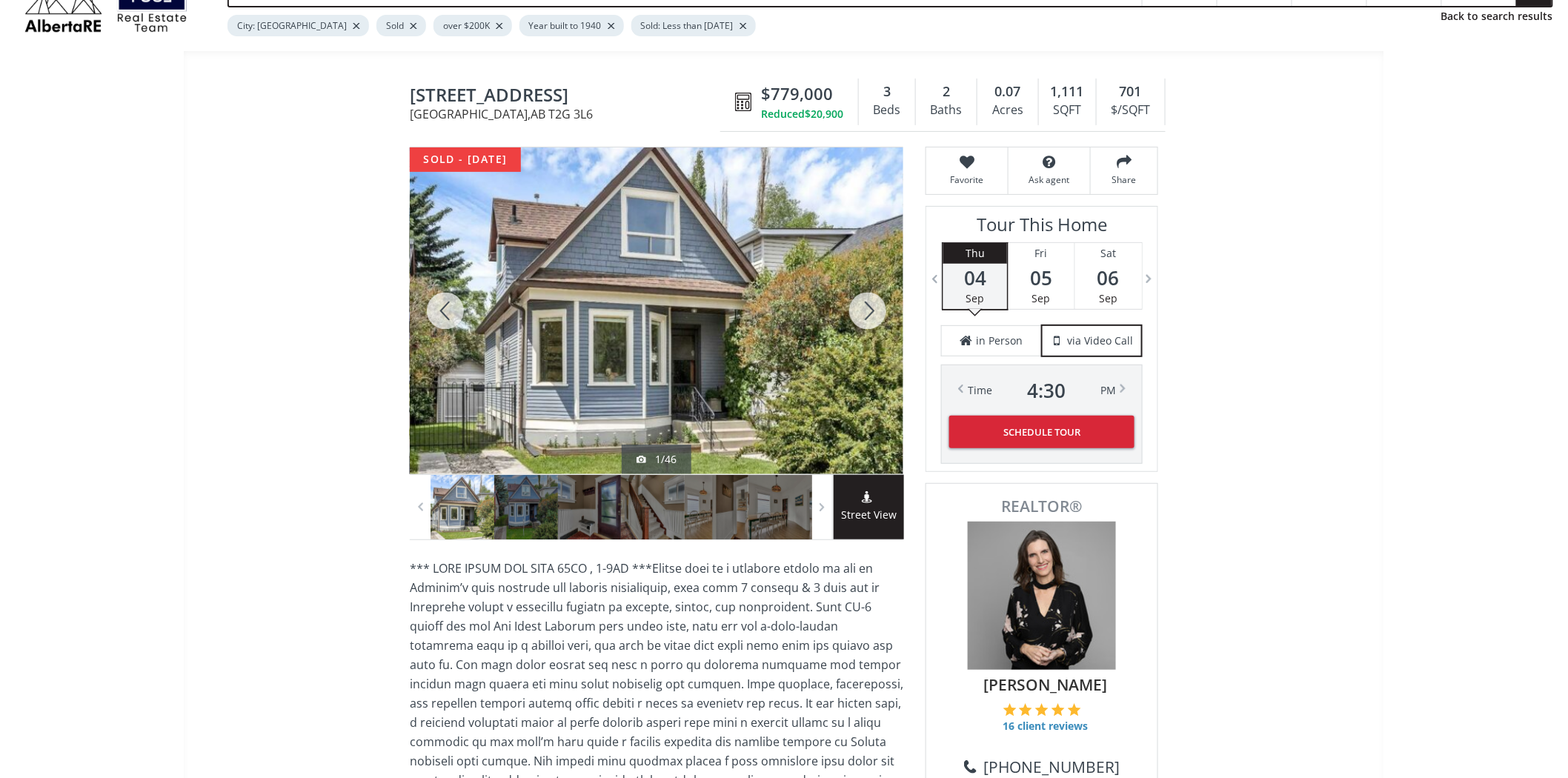
click at [455, 316] on div at bounding box center [445, 311] width 71 height 327
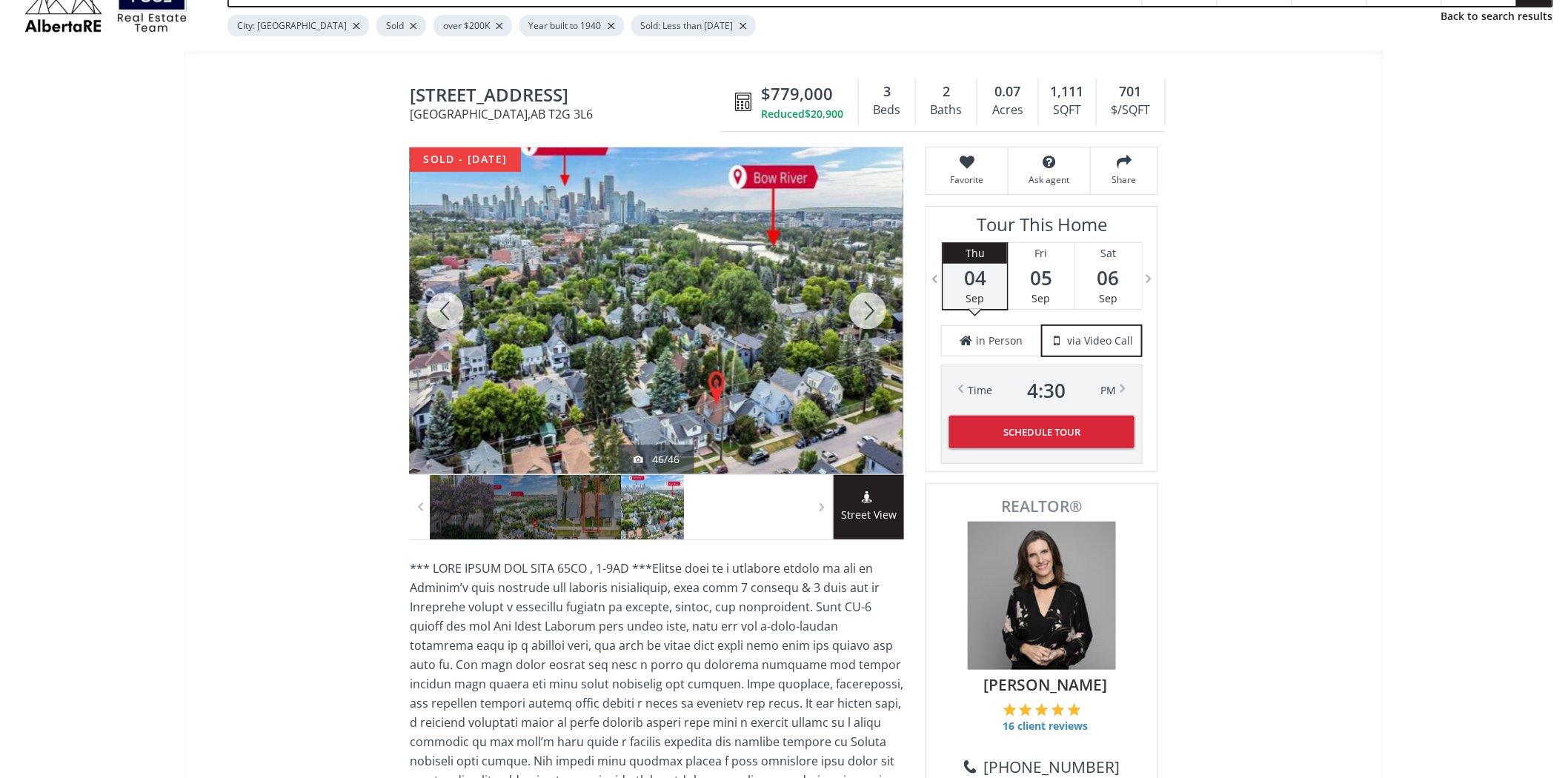
click at [455, 316] on div at bounding box center [445, 311] width 71 height 327
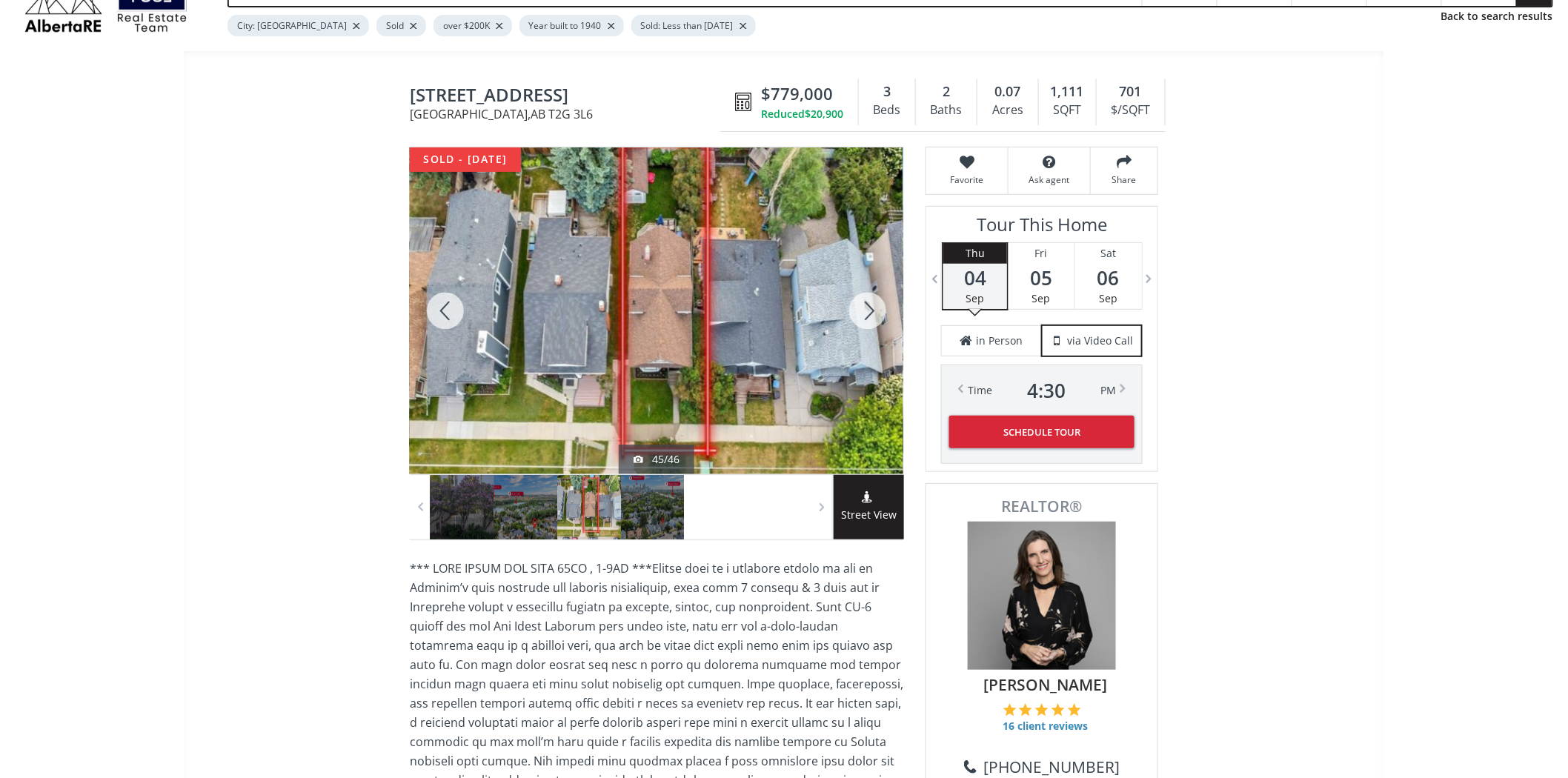
click at [454, 316] on div at bounding box center [445, 311] width 71 height 327
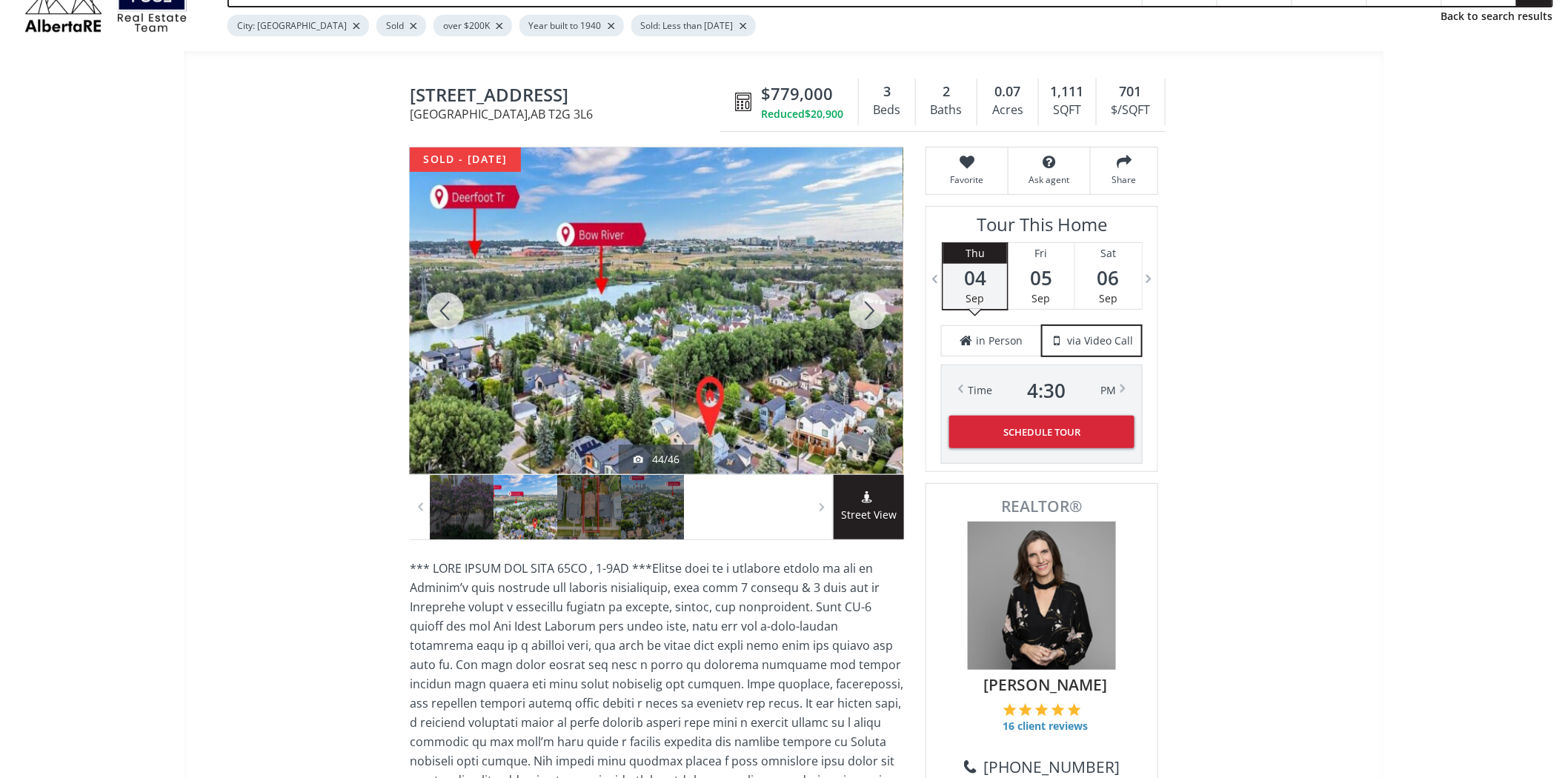
click at [453, 316] on div at bounding box center [445, 311] width 71 height 327
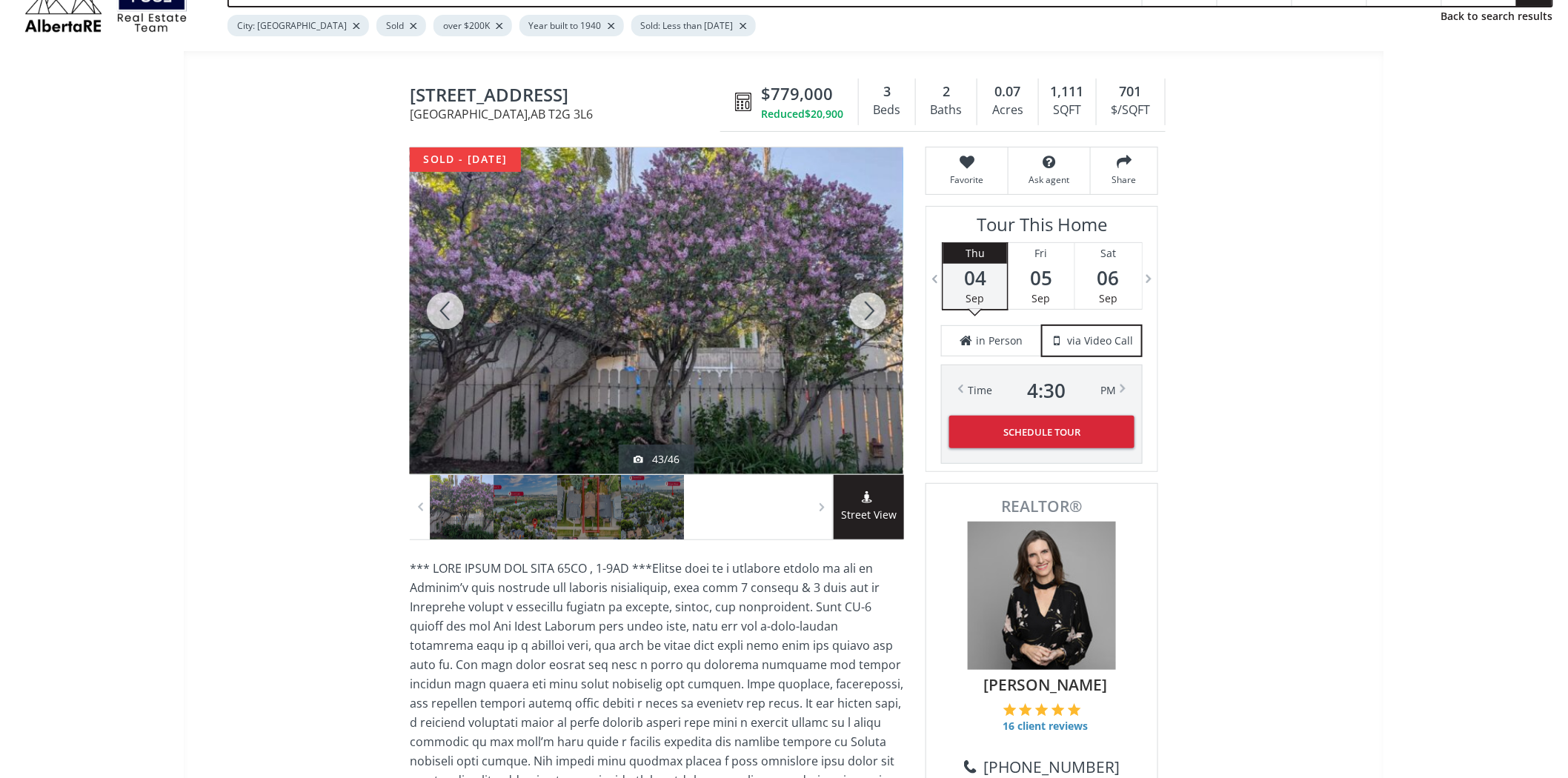
click at [453, 316] on div at bounding box center [445, 311] width 71 height 327
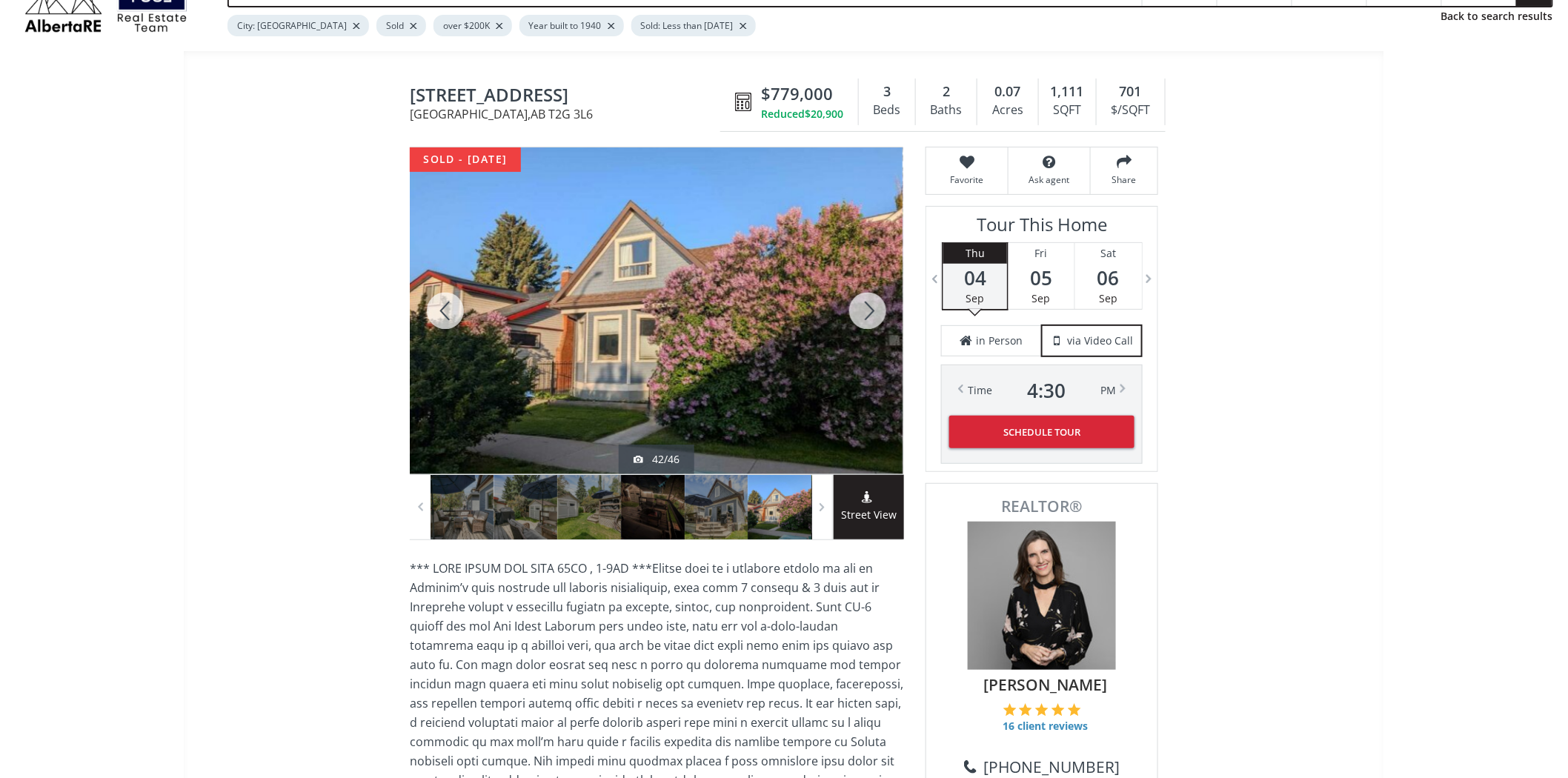
click at [453, 316] on div at bounding box center [445, 311] width 71 height 327
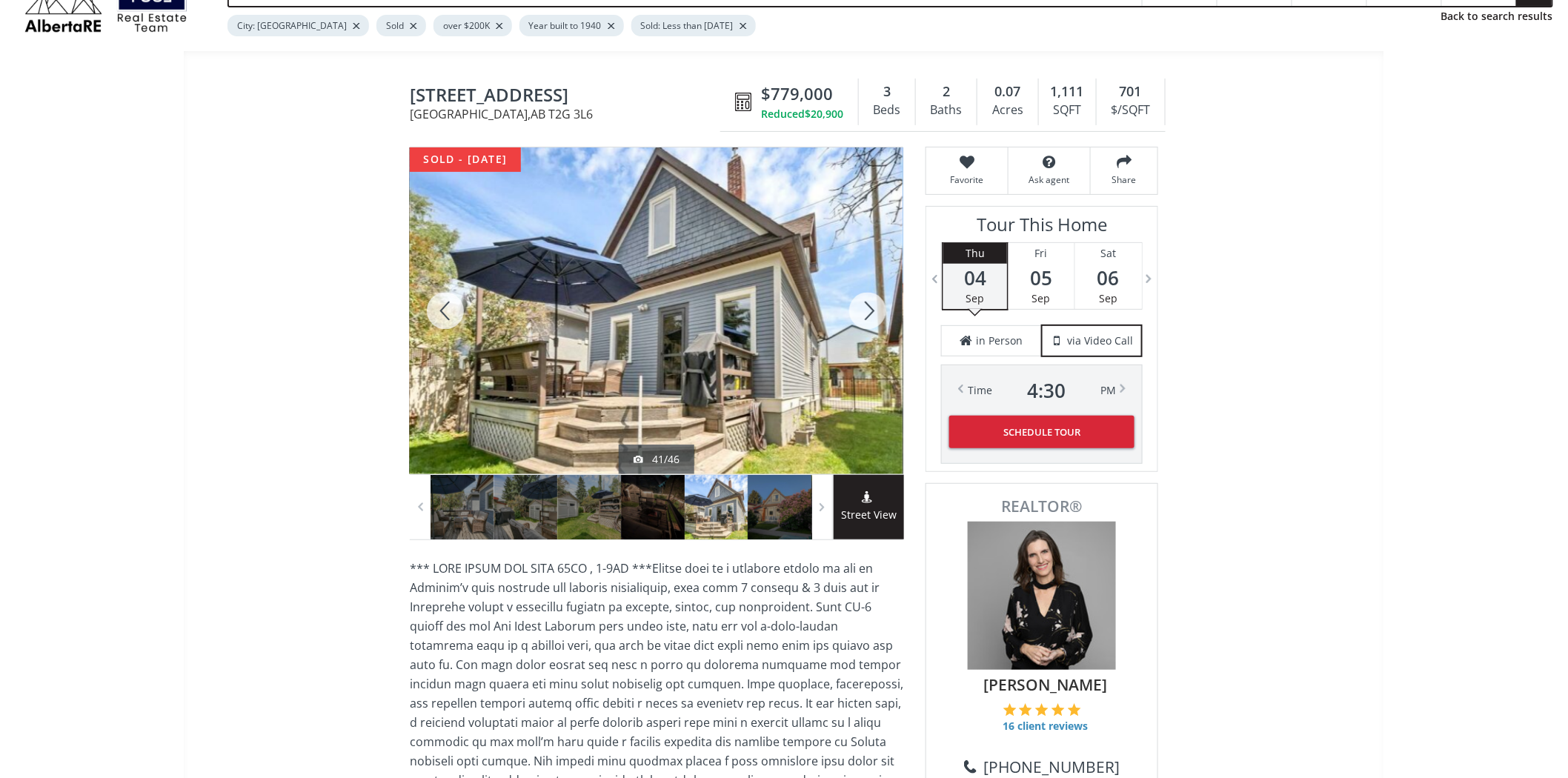
click at [453, 316] on div at bounding box center [445, 311] width 71 height 327
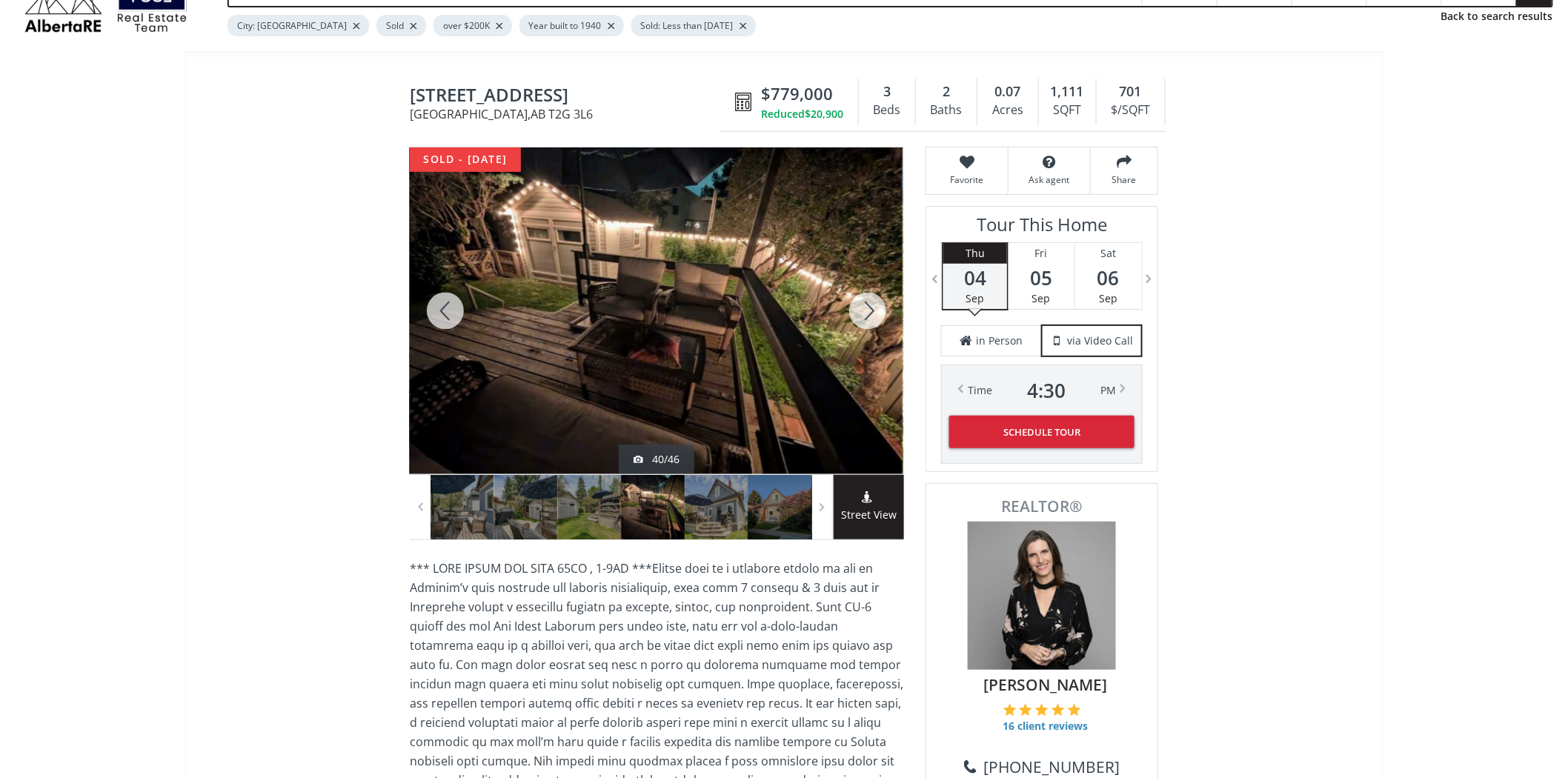
click at [453, 316] on div at bounding box center [445, 311] width 71 height 327
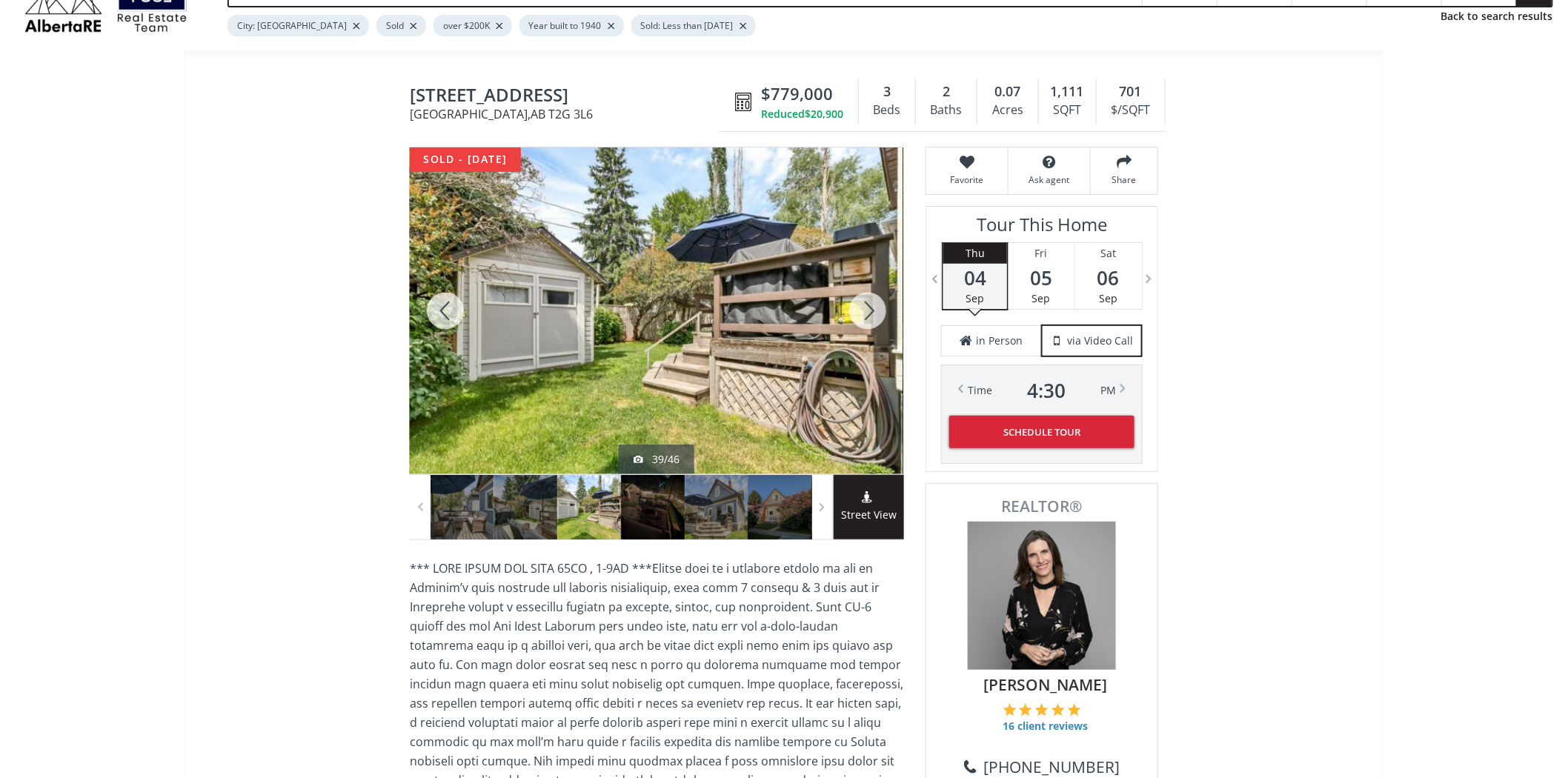
click at [453, 316] on div at bounding box center [445, 311] width 71 height 327
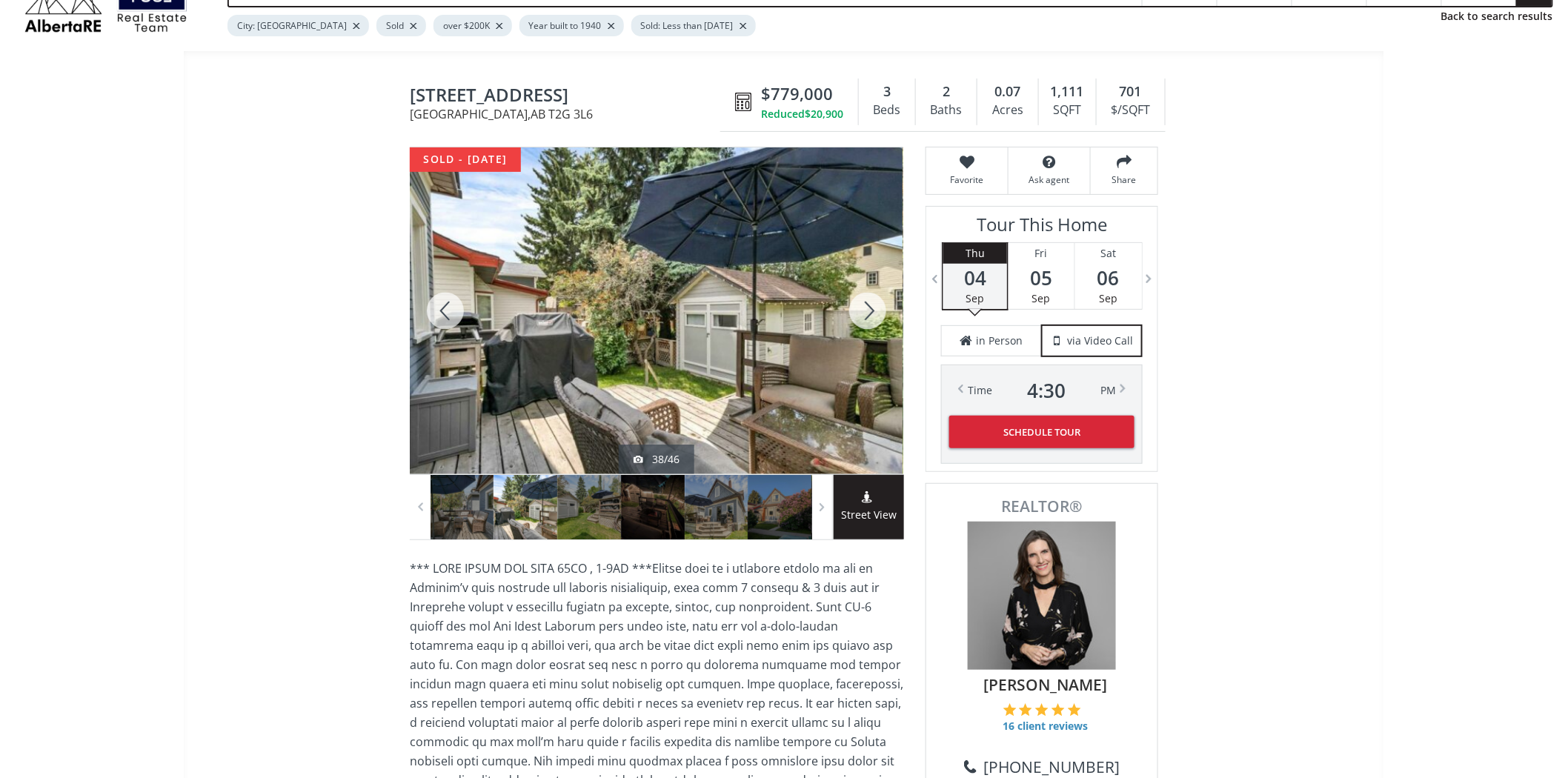
click at [453, 316] on div at bounding box center [445, 311] width 71 height 327
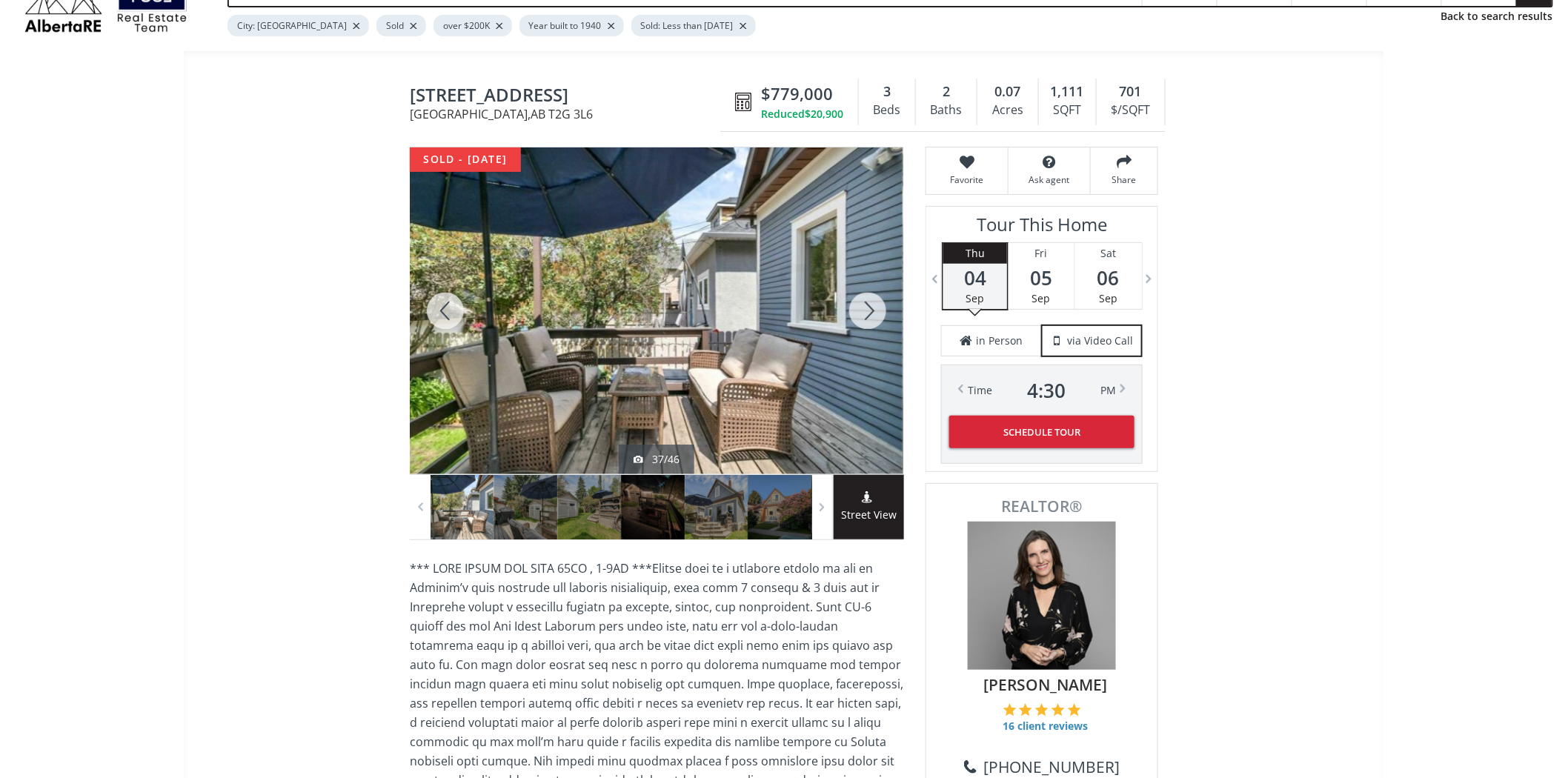
click at [453, 316] on div at bounding box center [445, 311] width 71 height 327
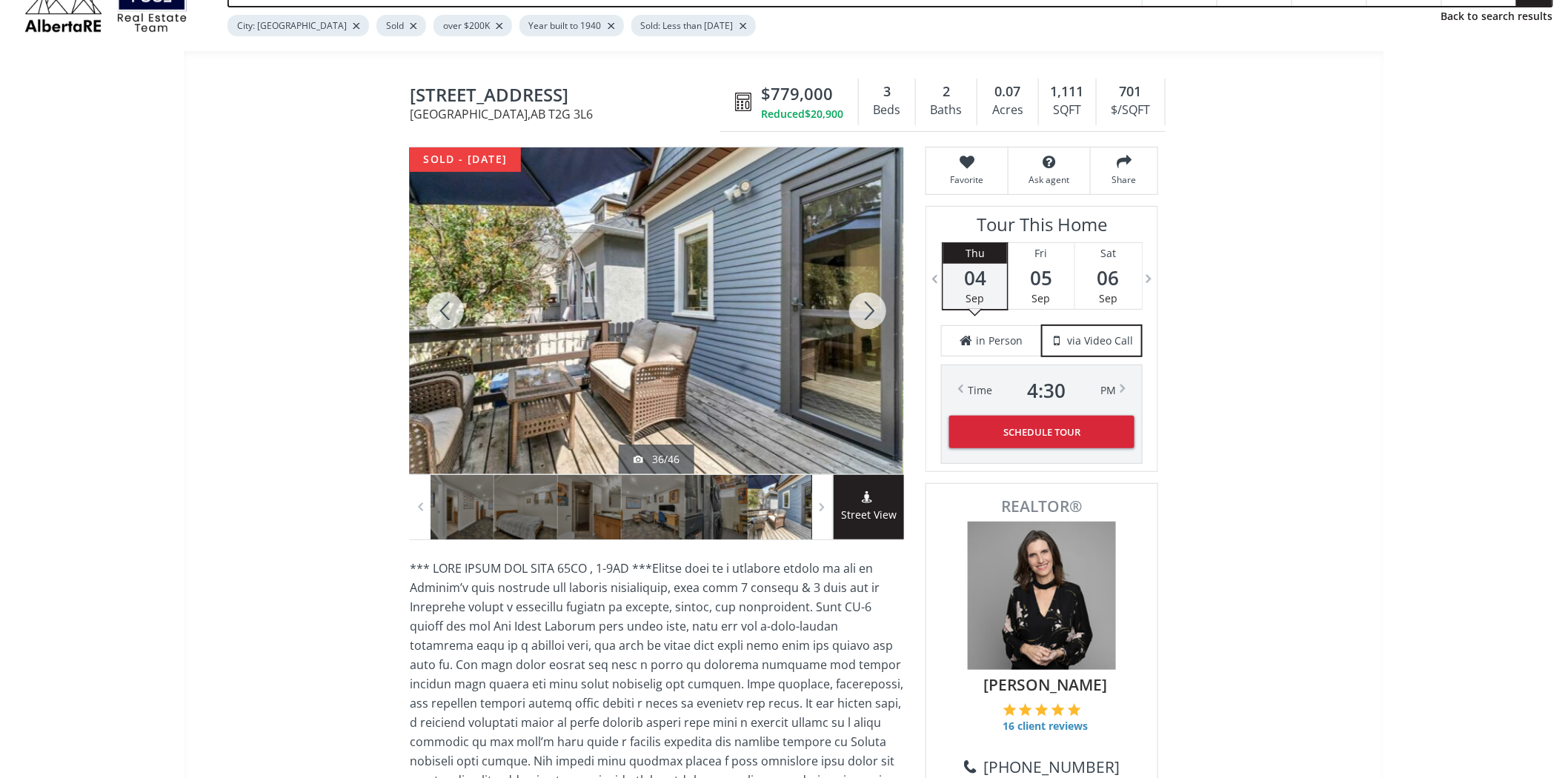
click at [453, 316] on div at bounding box center [445, 311] width 71 height 327
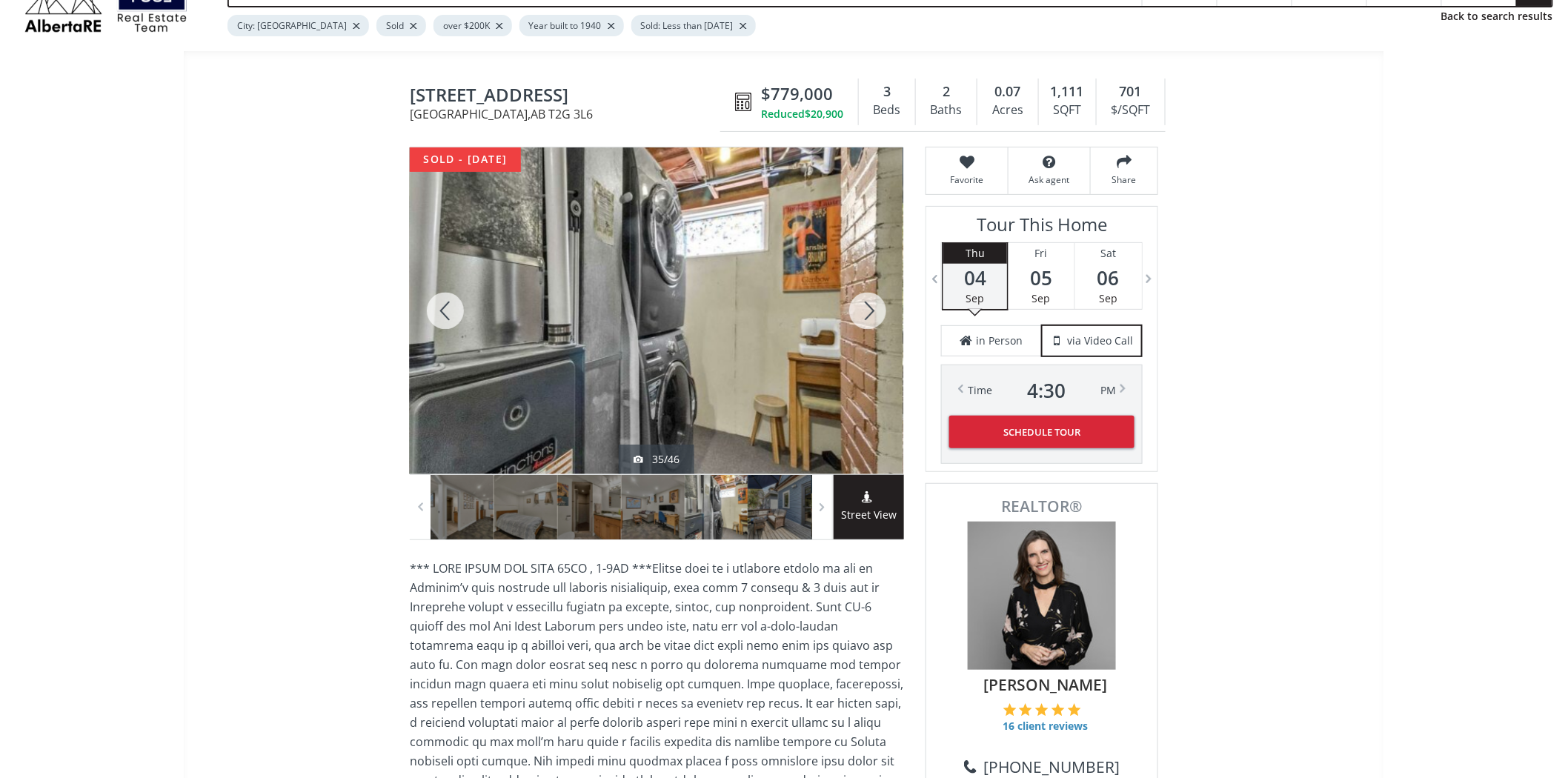
click at [453, 316] on div at bounding box center [445, 311] width 71 height 327
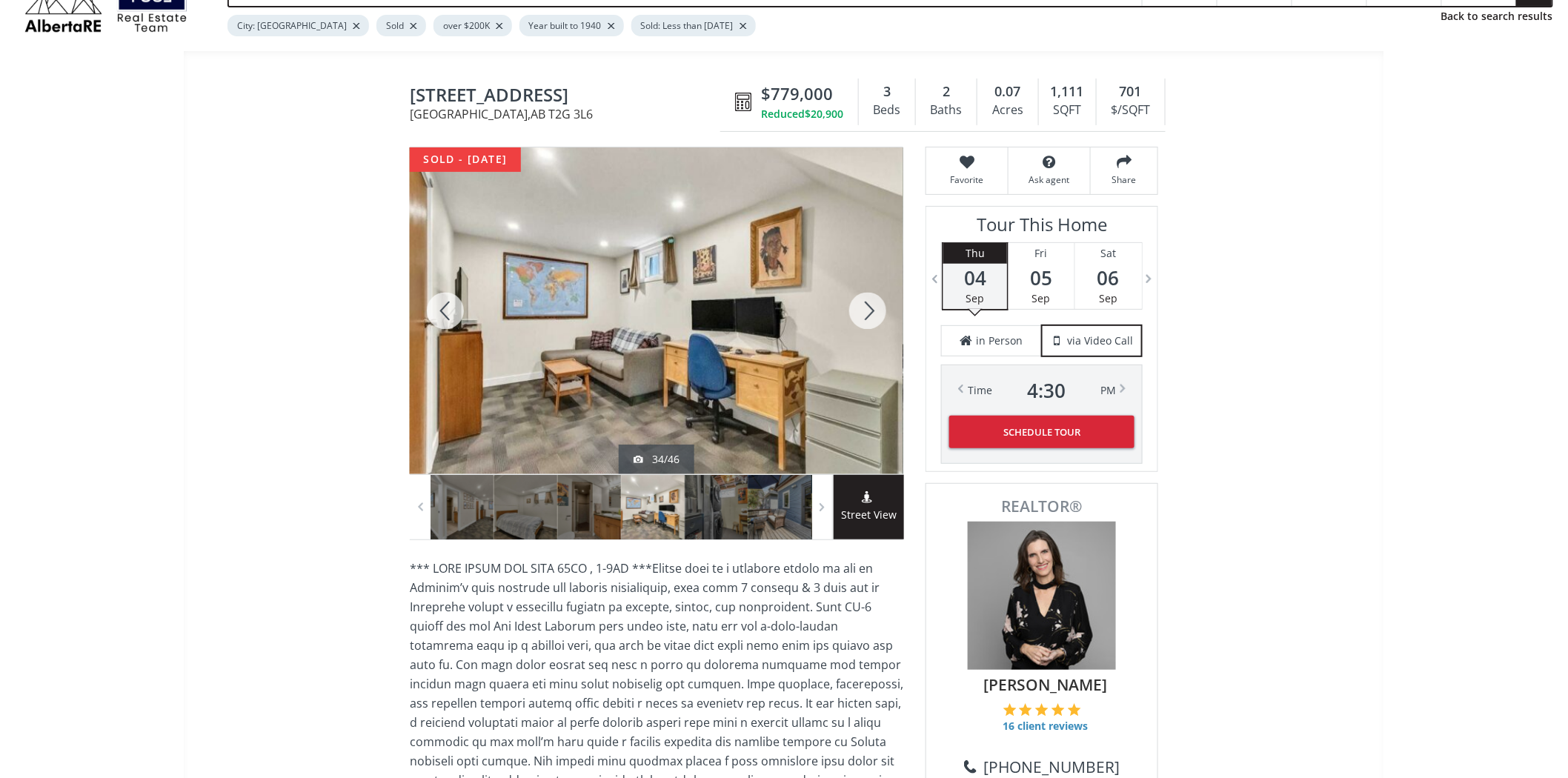
click at [453, 316] on div at bounding box center [445, 311] width 71 height 327
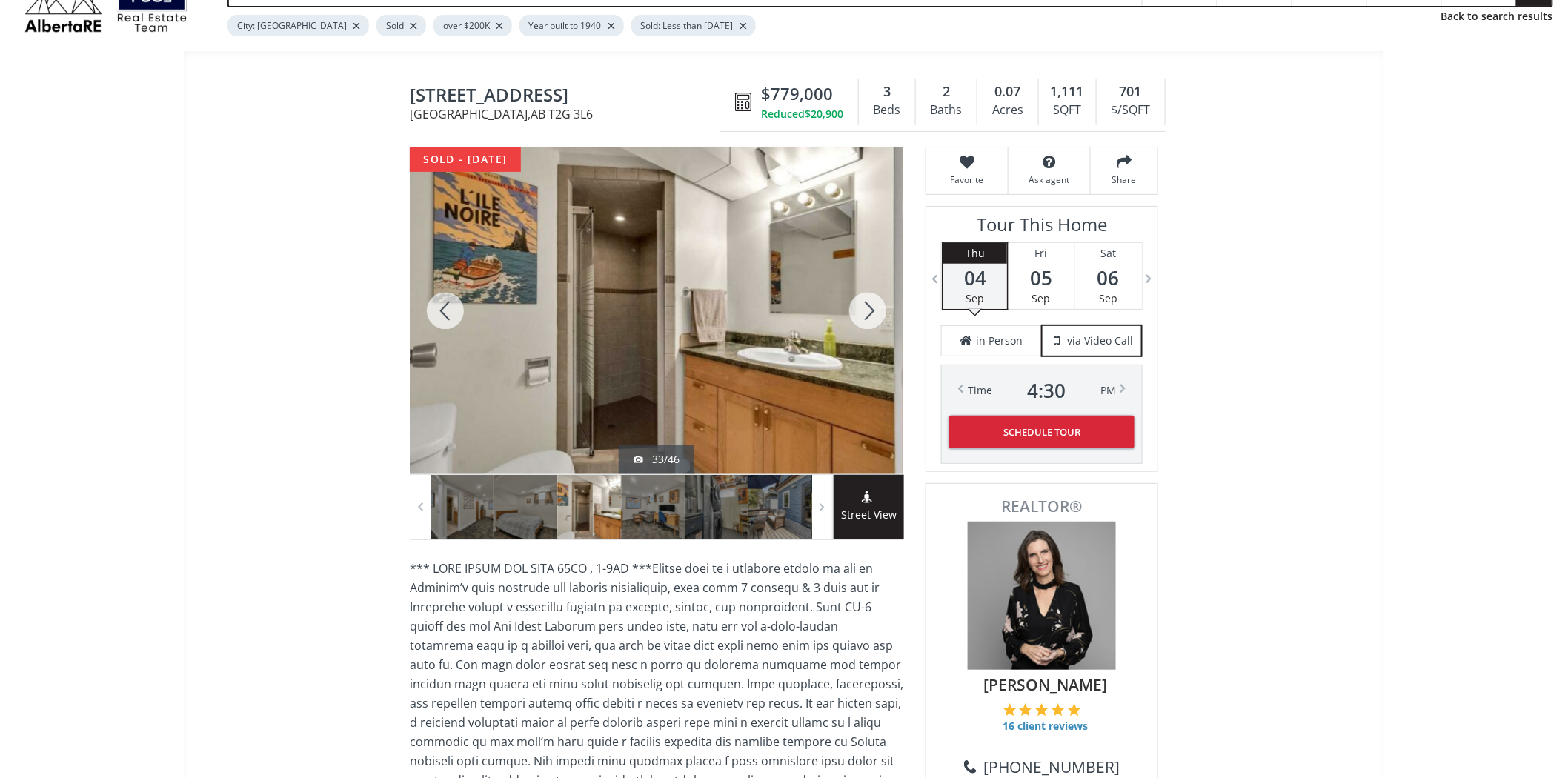
click at [867, 309] on div at bounding box center [868, 311] width 71 height 327
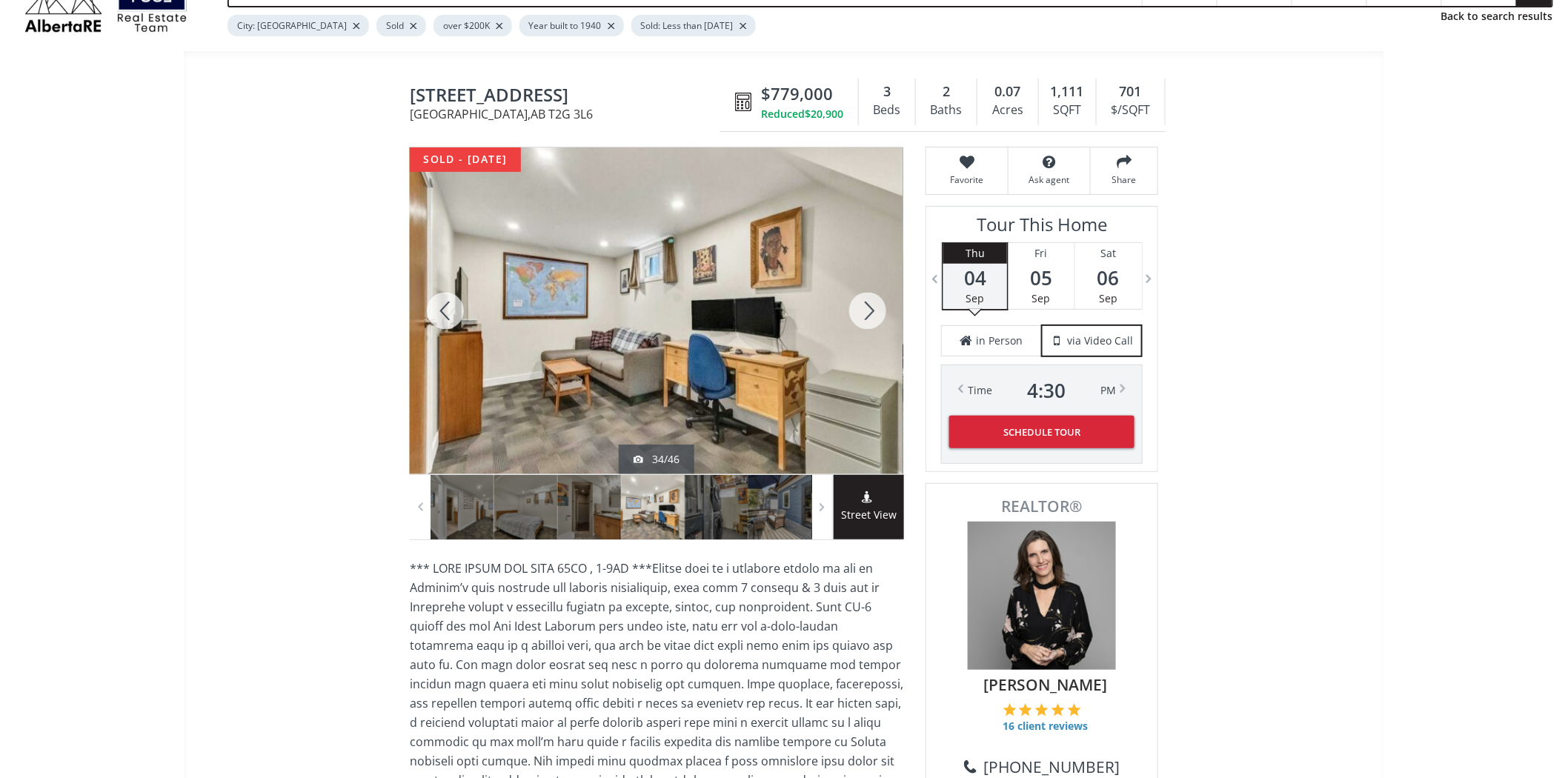
click at [439, 301] on div at bounding box center [445, 311] width 71 height 327
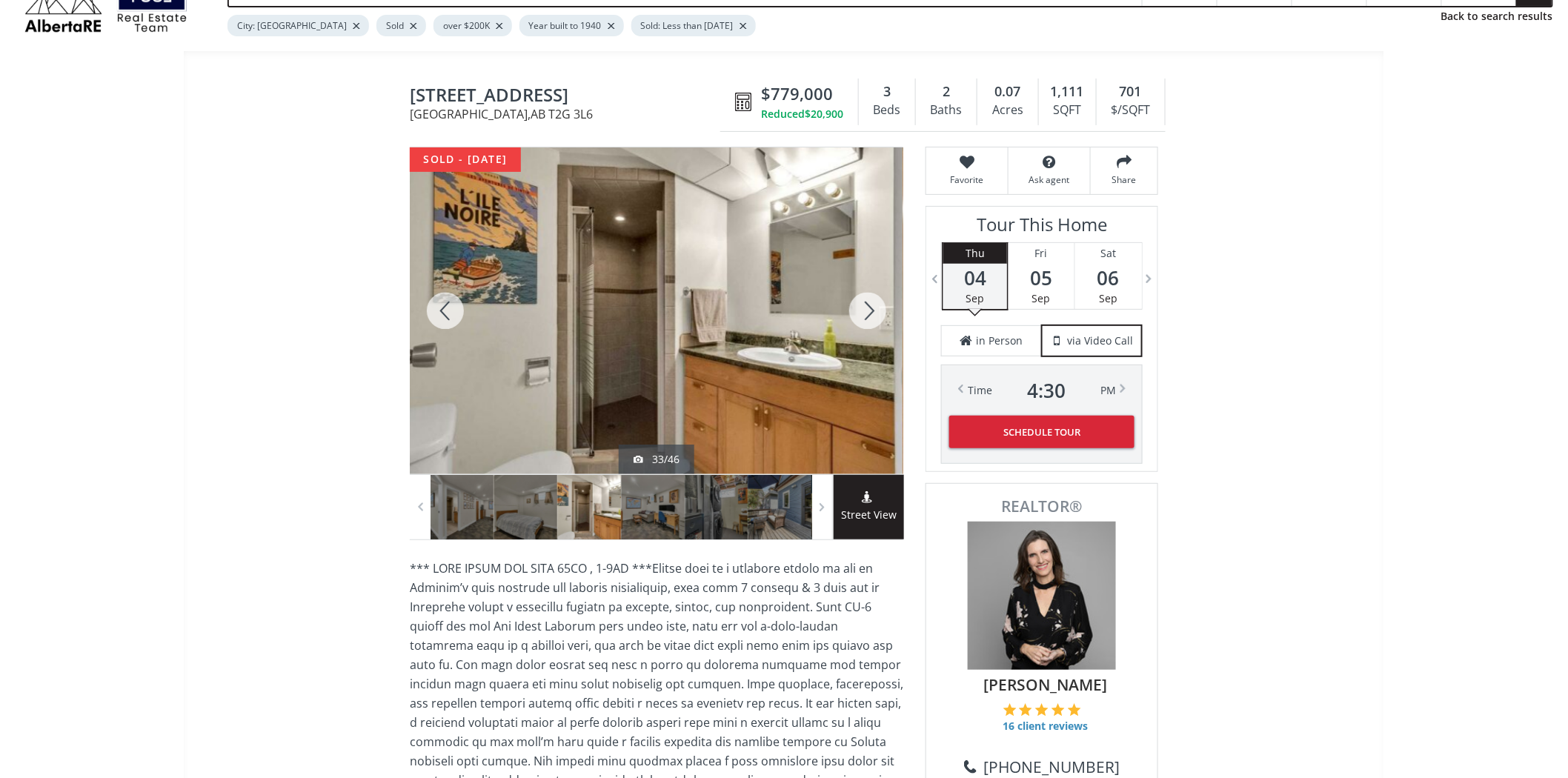
click at [439, 301] on div at bounding box center [445, 311] width 71 height 327
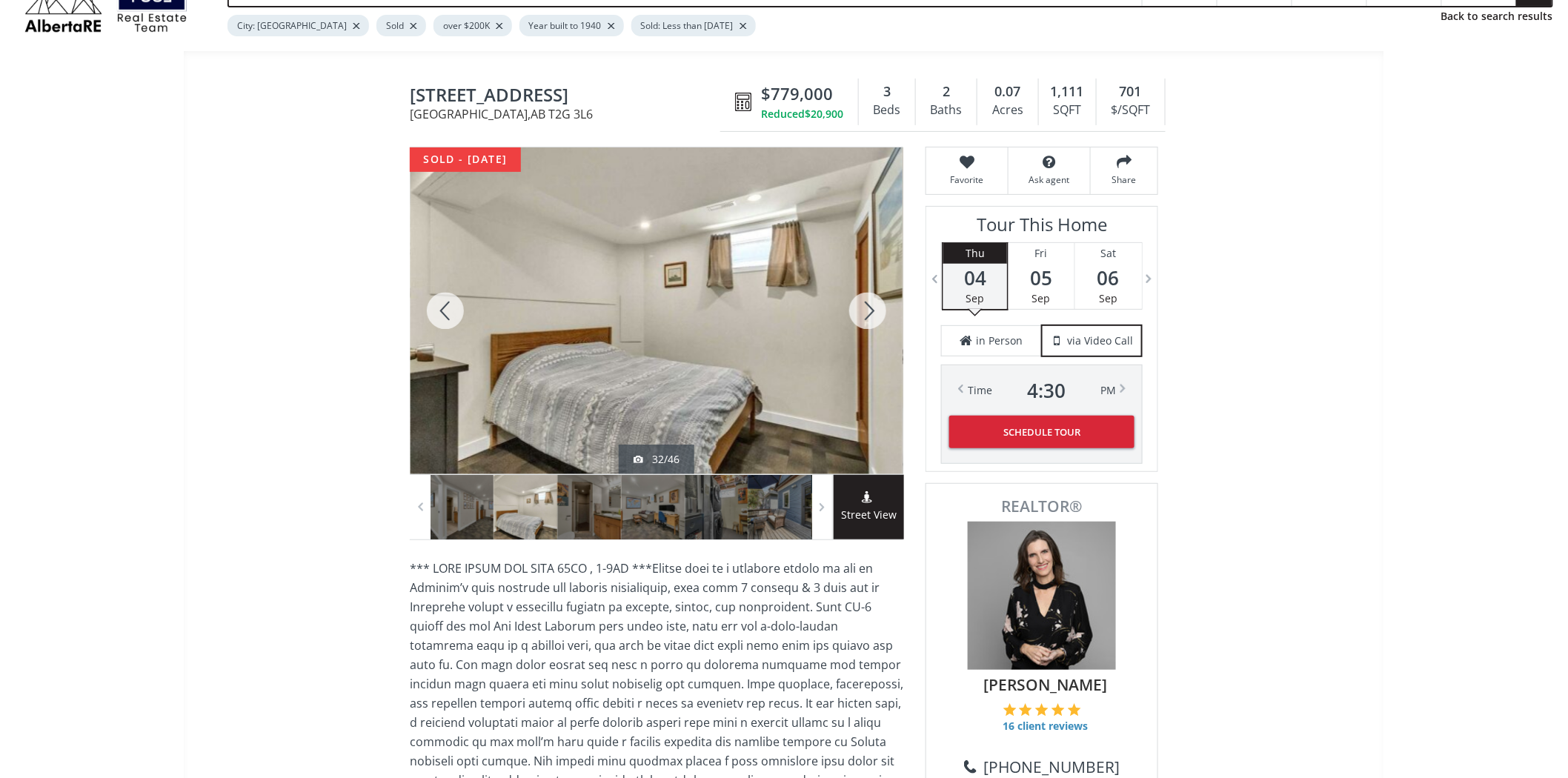
click at [439, 301] on div at bounding box center [445, 311] width 71 height 327
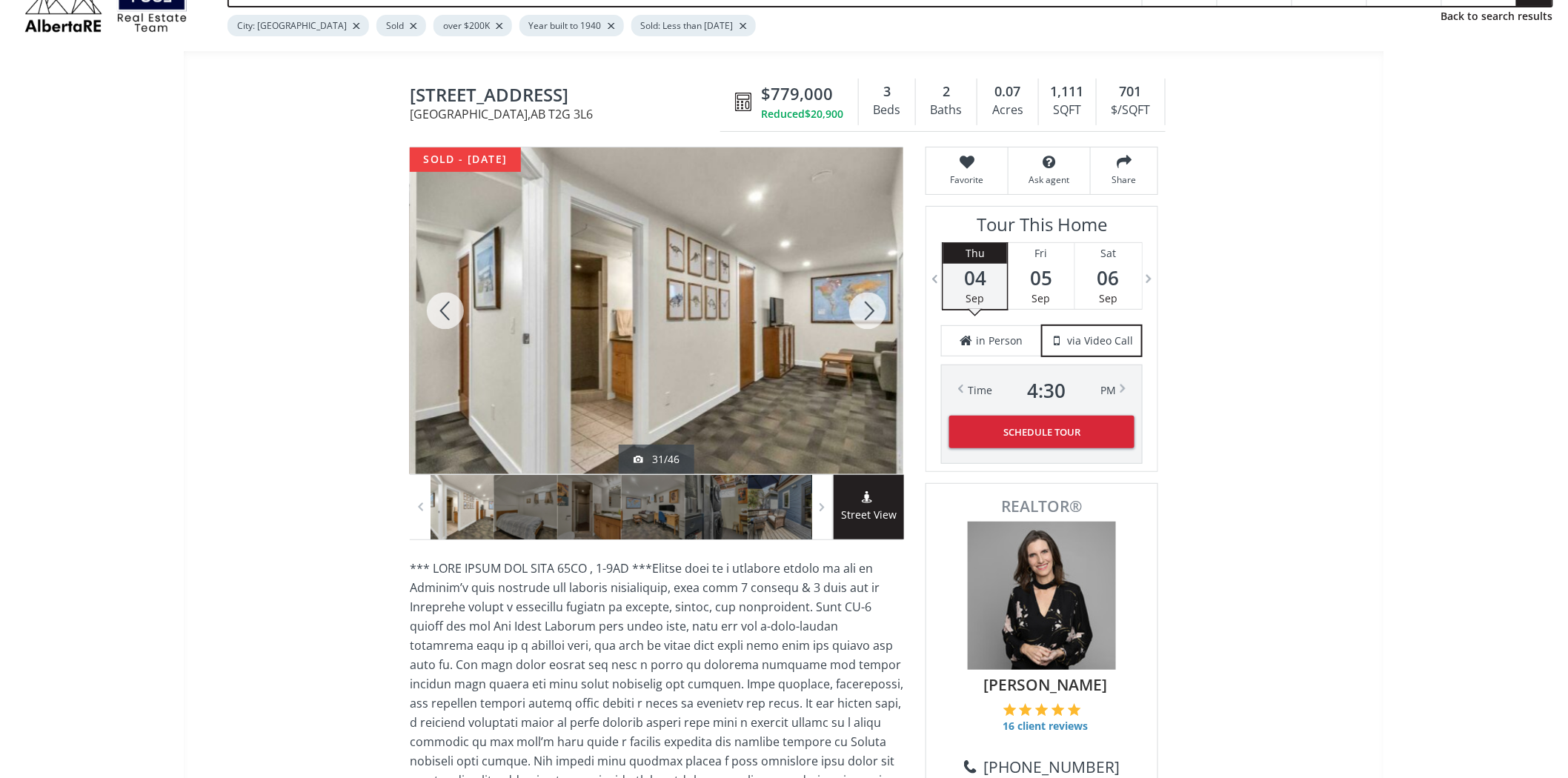
click at [439, 301] on div at bounding box center [445, 311] width 71 height 327
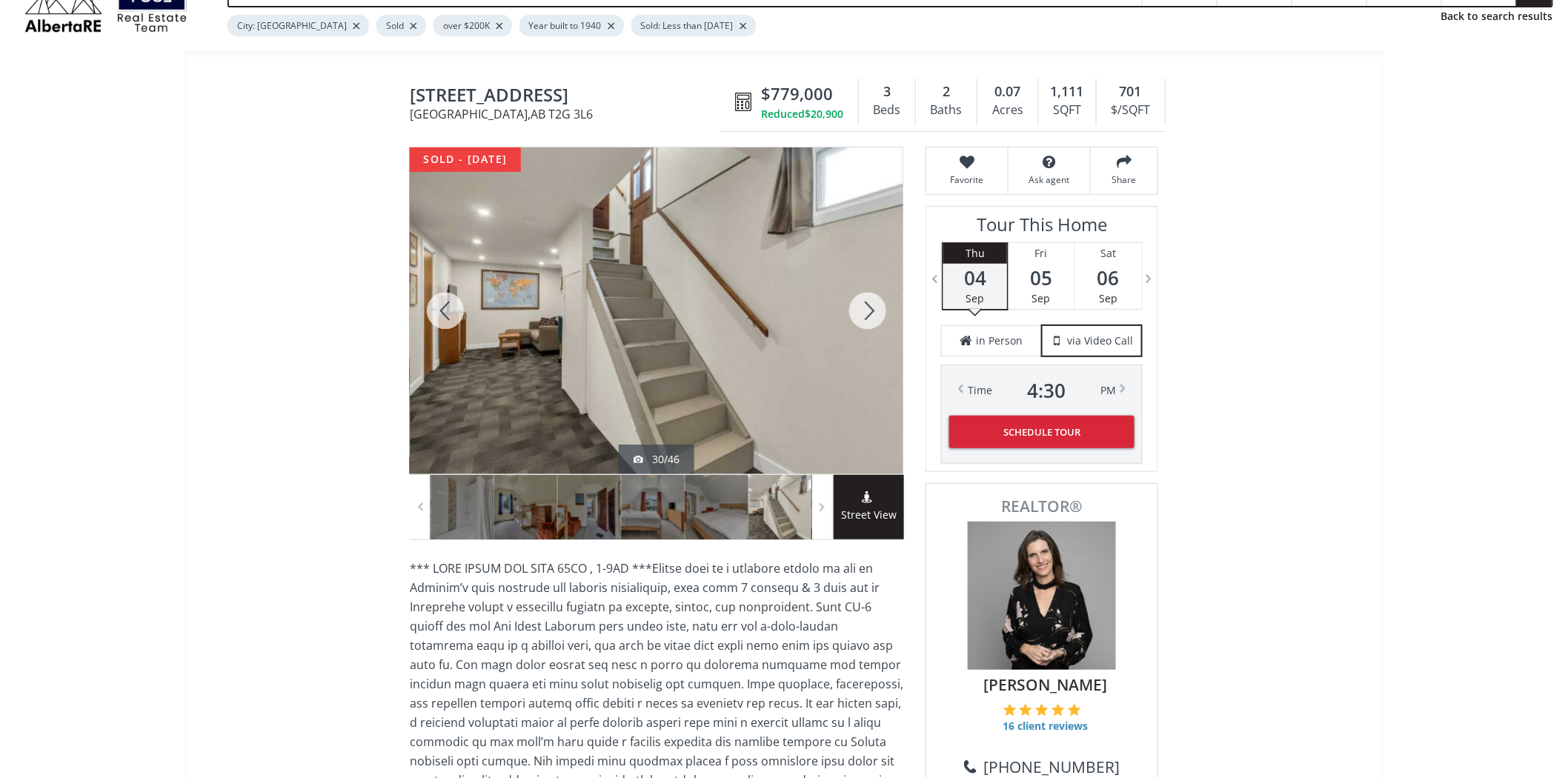
click at [439, 301] on div at bounding box center [445, 311] width 71 height 327
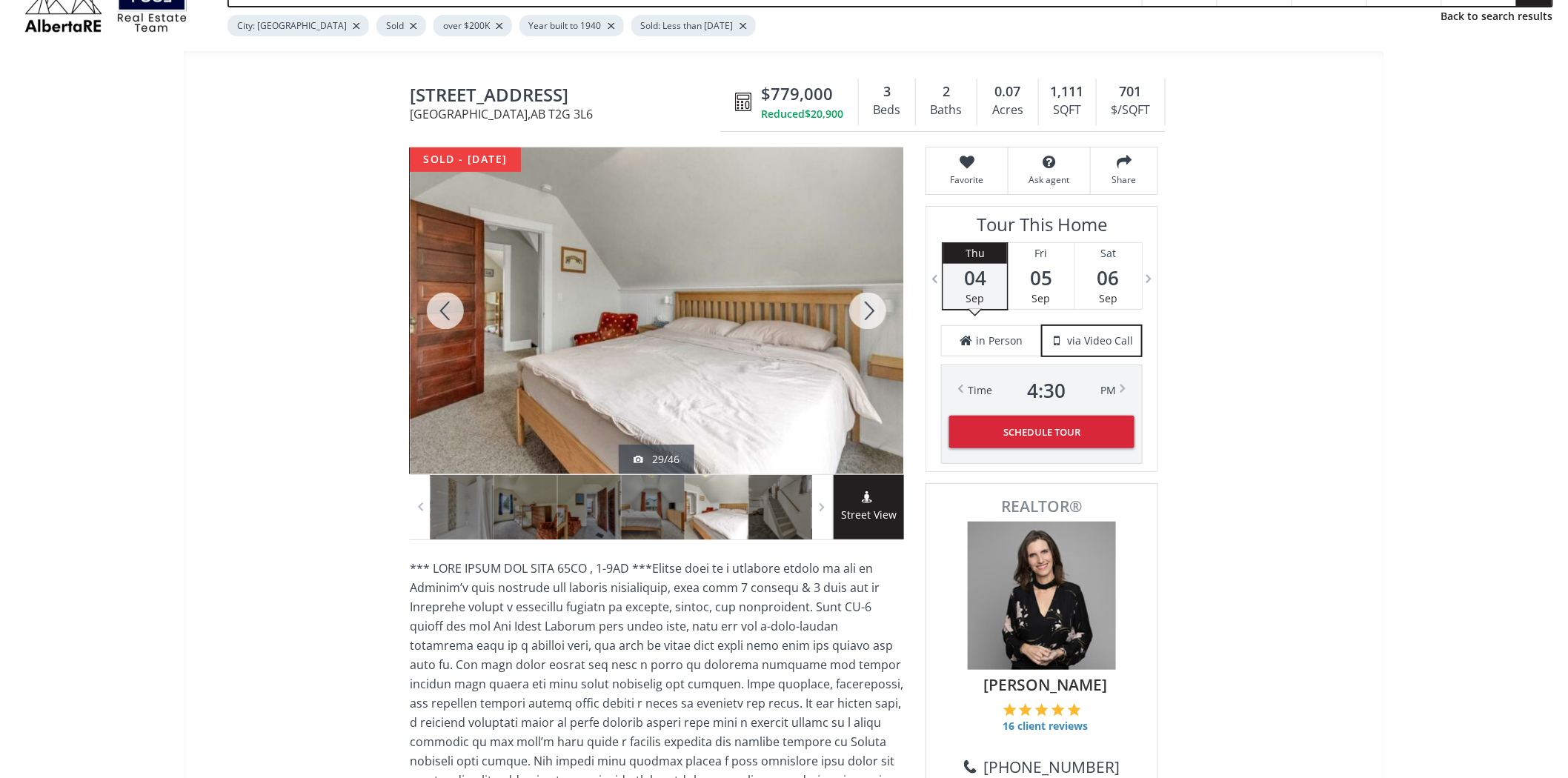
click at [439, 301] on div at bounding box center [445, 311] width 71 height 327
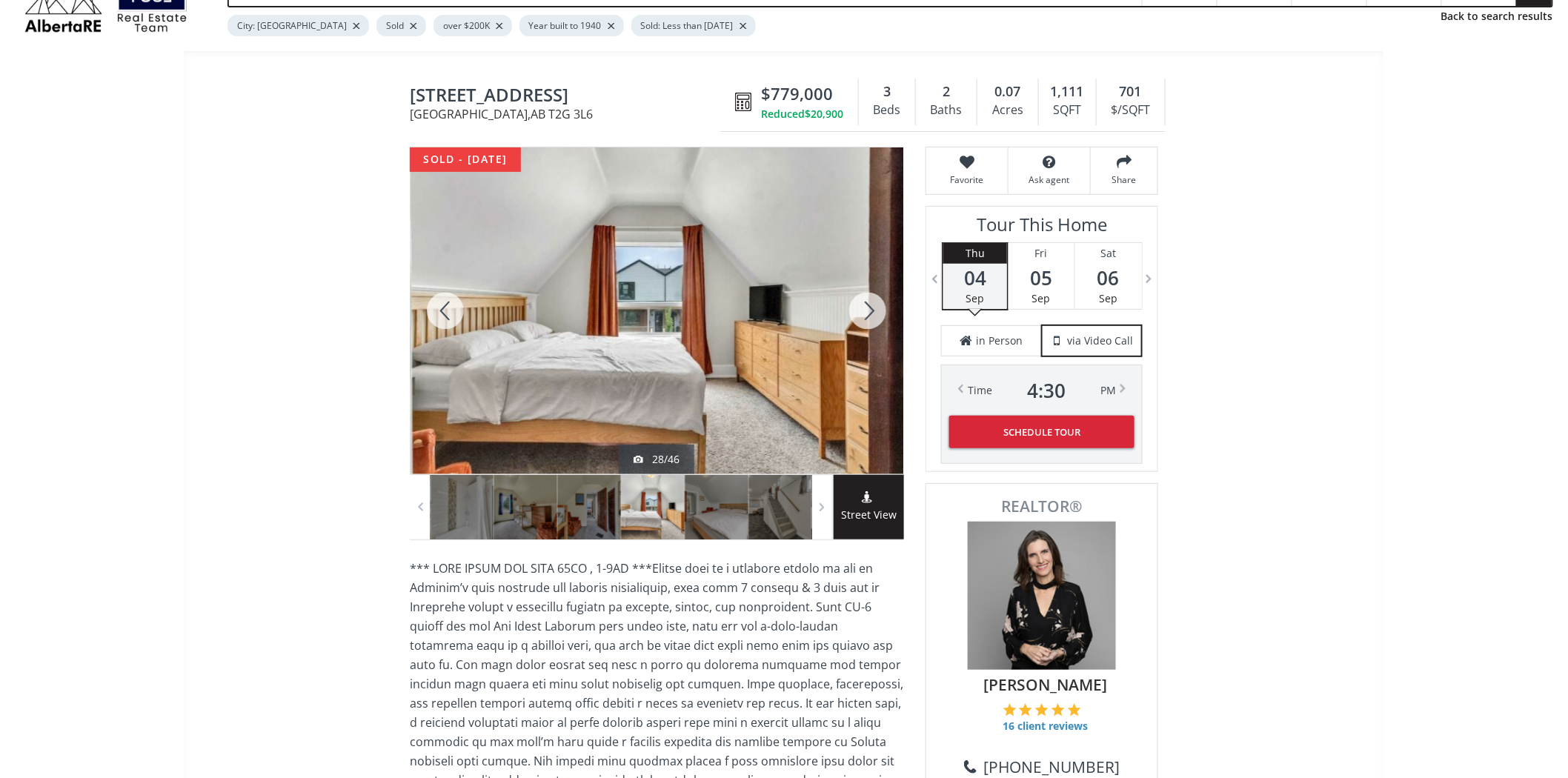
click at [439, 301] on div at bounding box center [445, 311] width 71 height 327
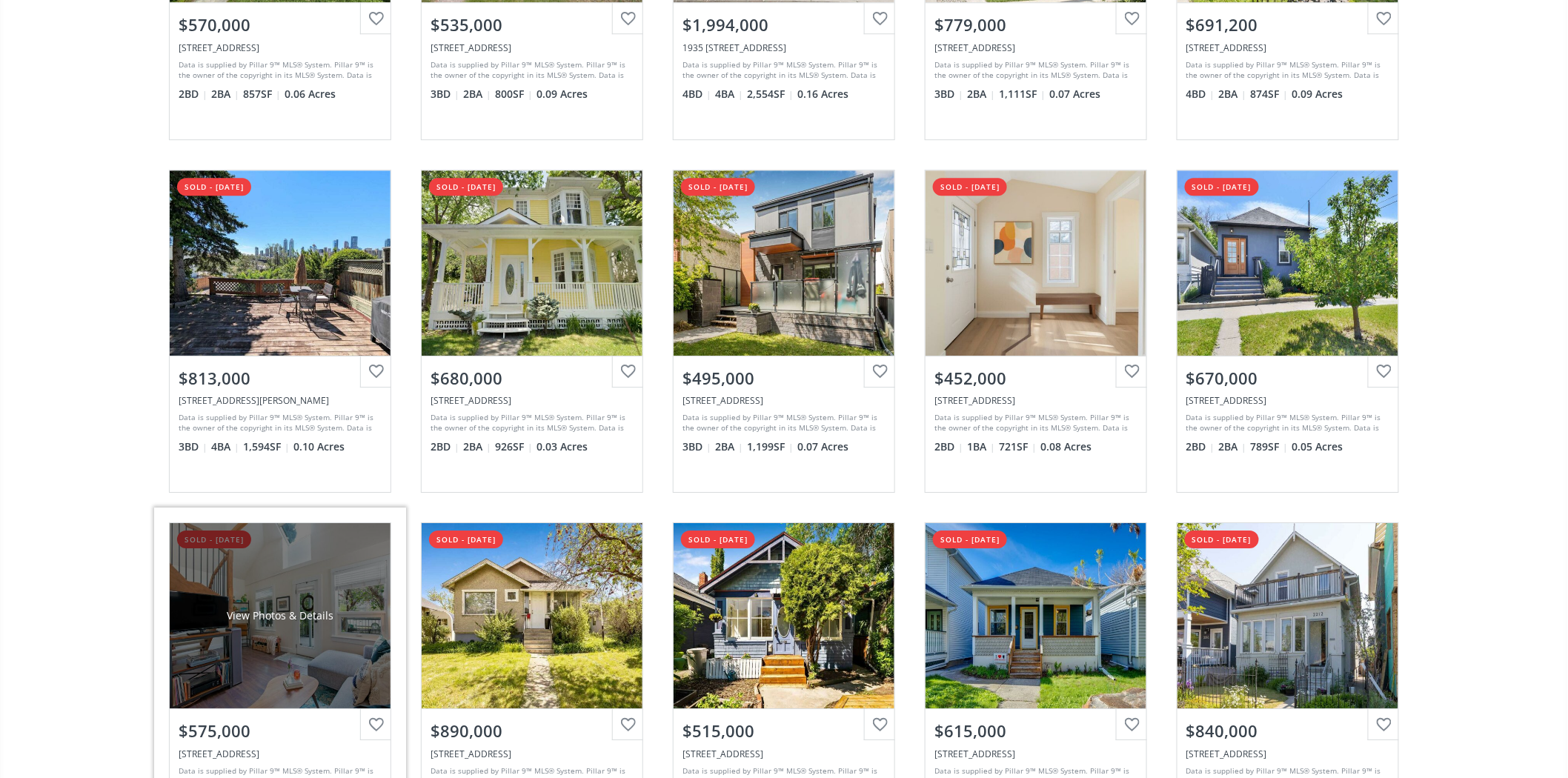
scroll to position [1811, 0]
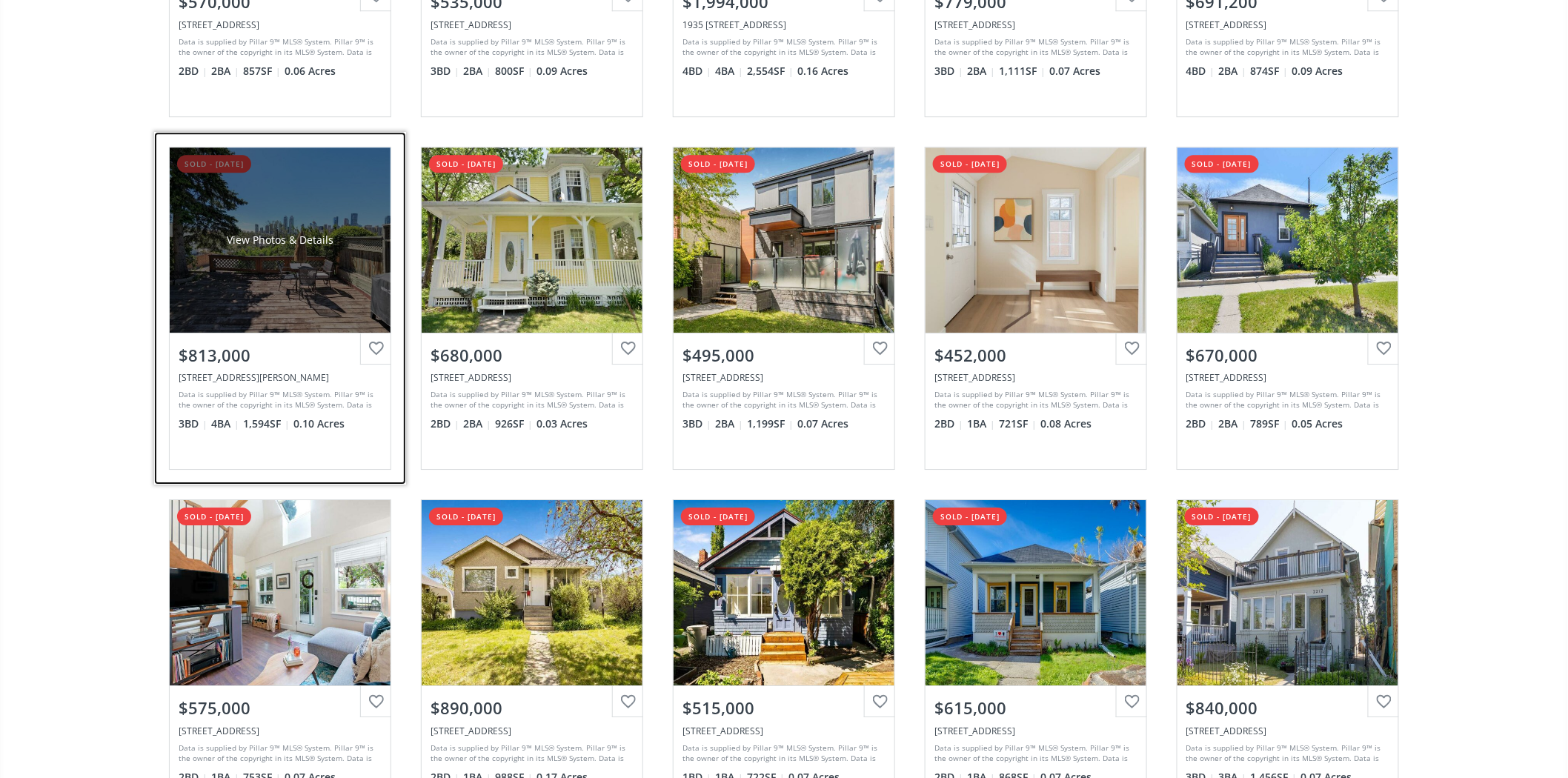
click at [257, 275] on div "View Photos & Details" at bounding box center [280, 240] width 221 height 185
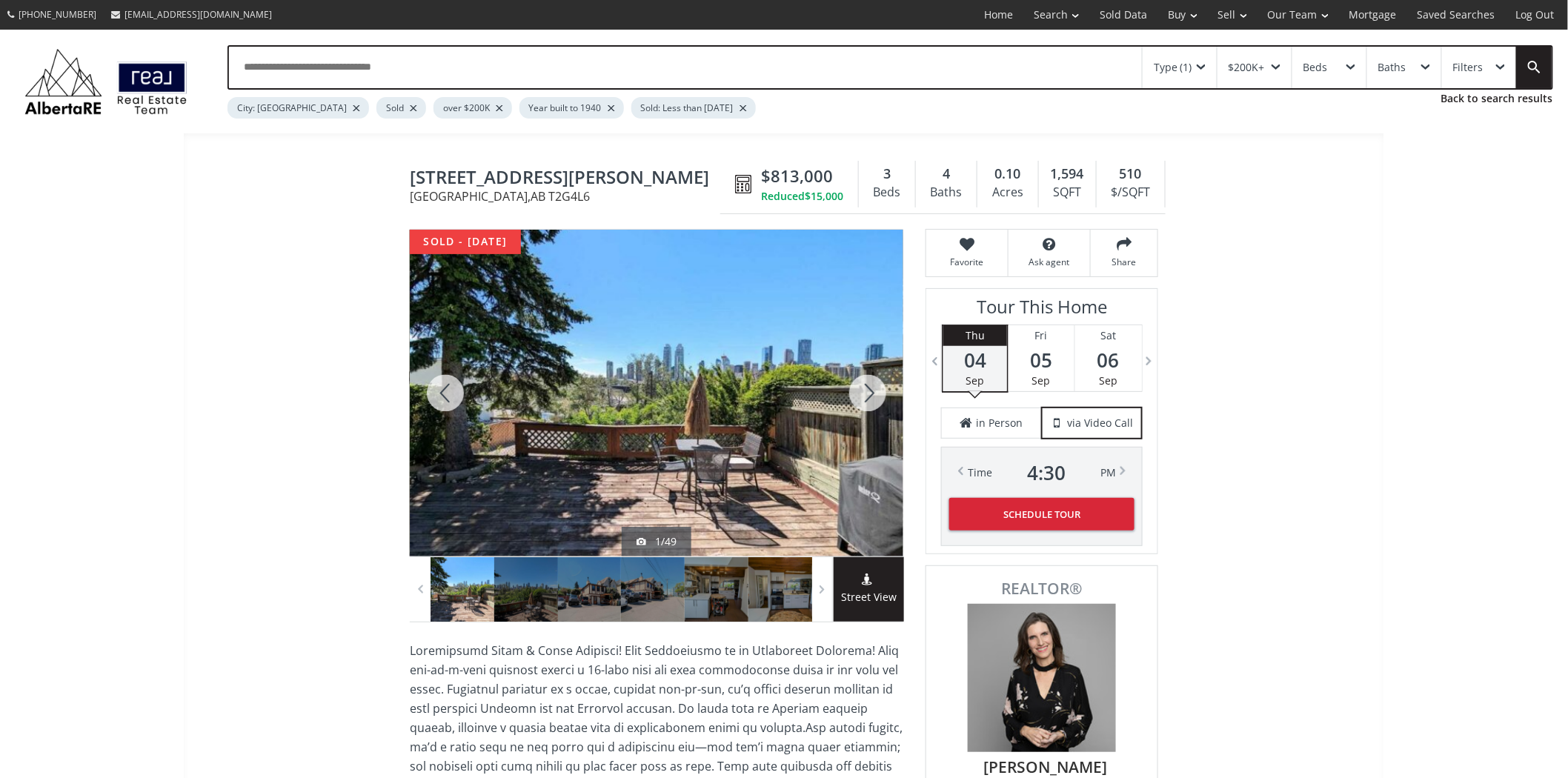
click at [882, 386] on div at bounding box center [868, 393] width 71 height 327
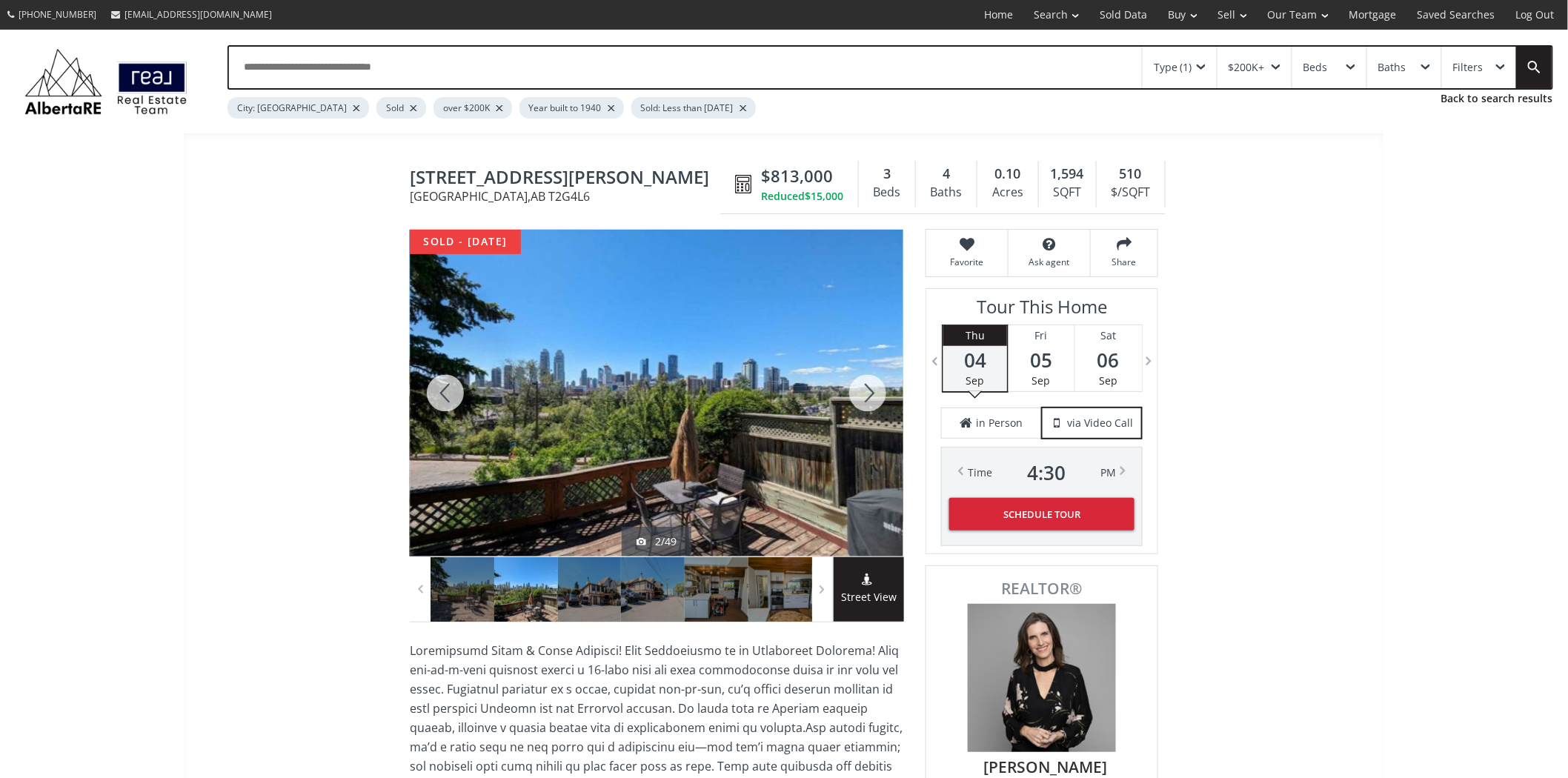
click at [880, 386] on div at bounding box center [868, 393] width 71 height 327
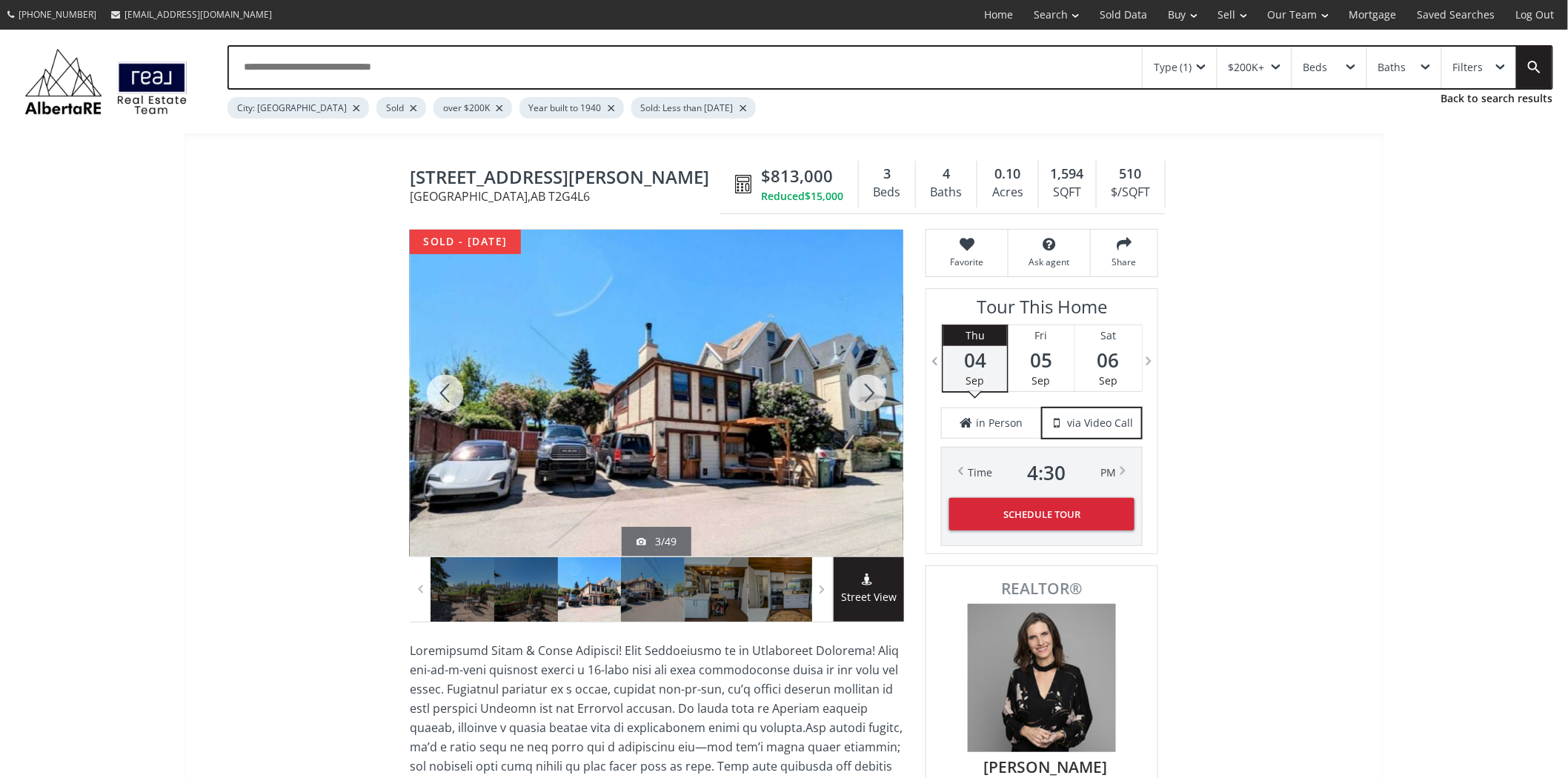
click at [878, 385] on div at bounding box center [868, 393] width 71 height 327
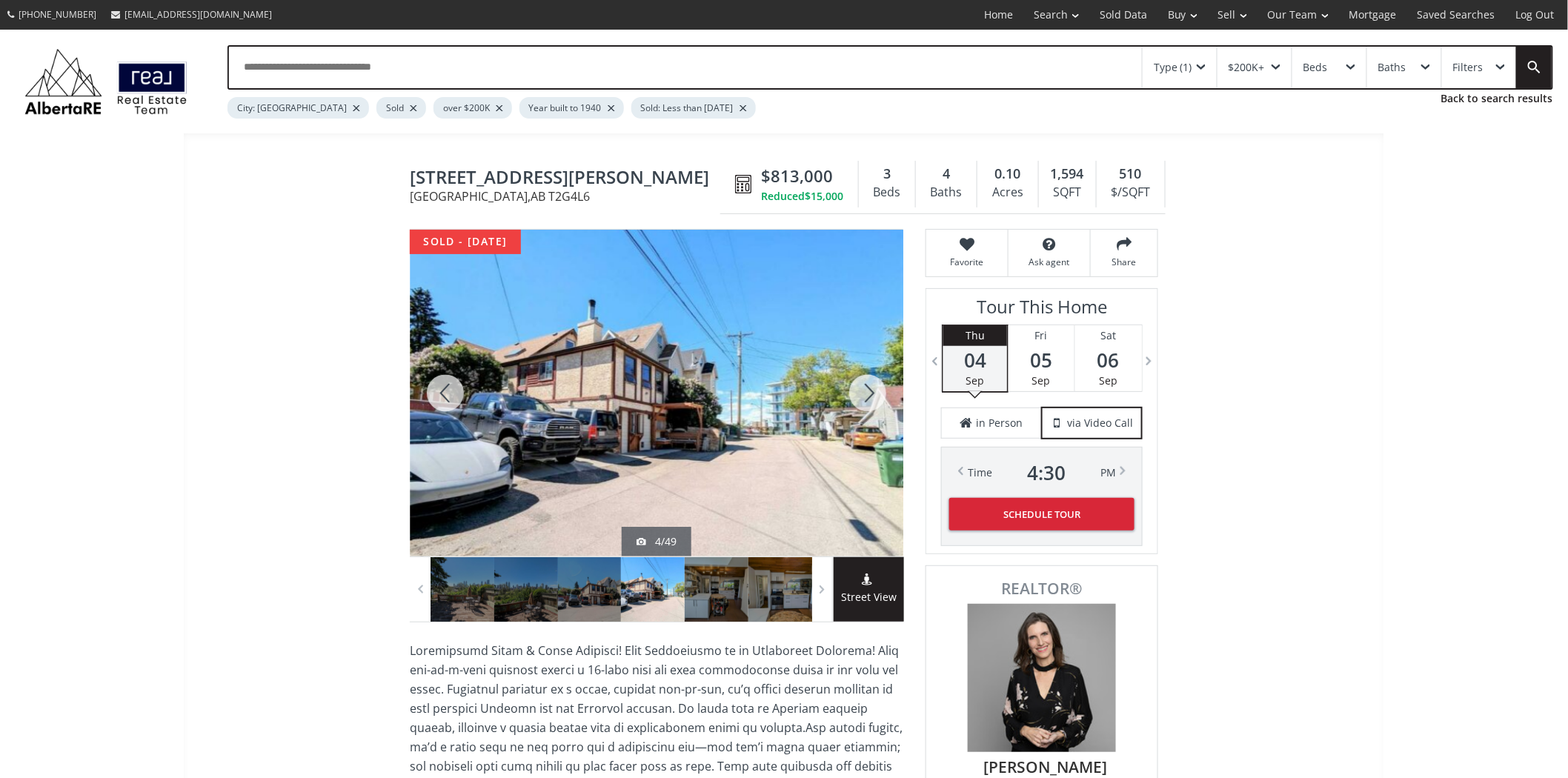
click at [862, 380] on div at bounding box center [868, 393] width 71 height 327
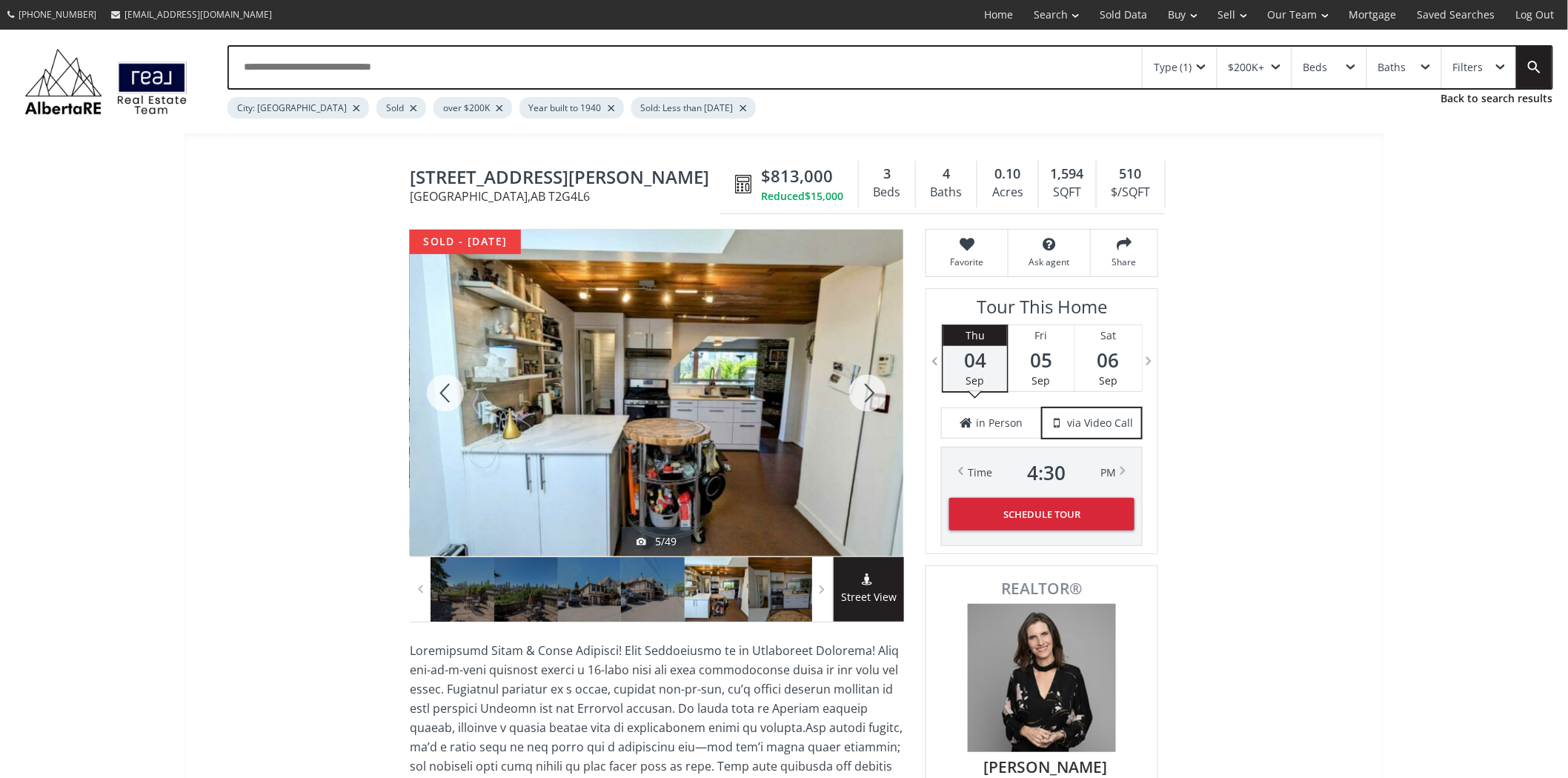
click at [857, 380] on div at bounding box center [868, 393] width 71 height 327
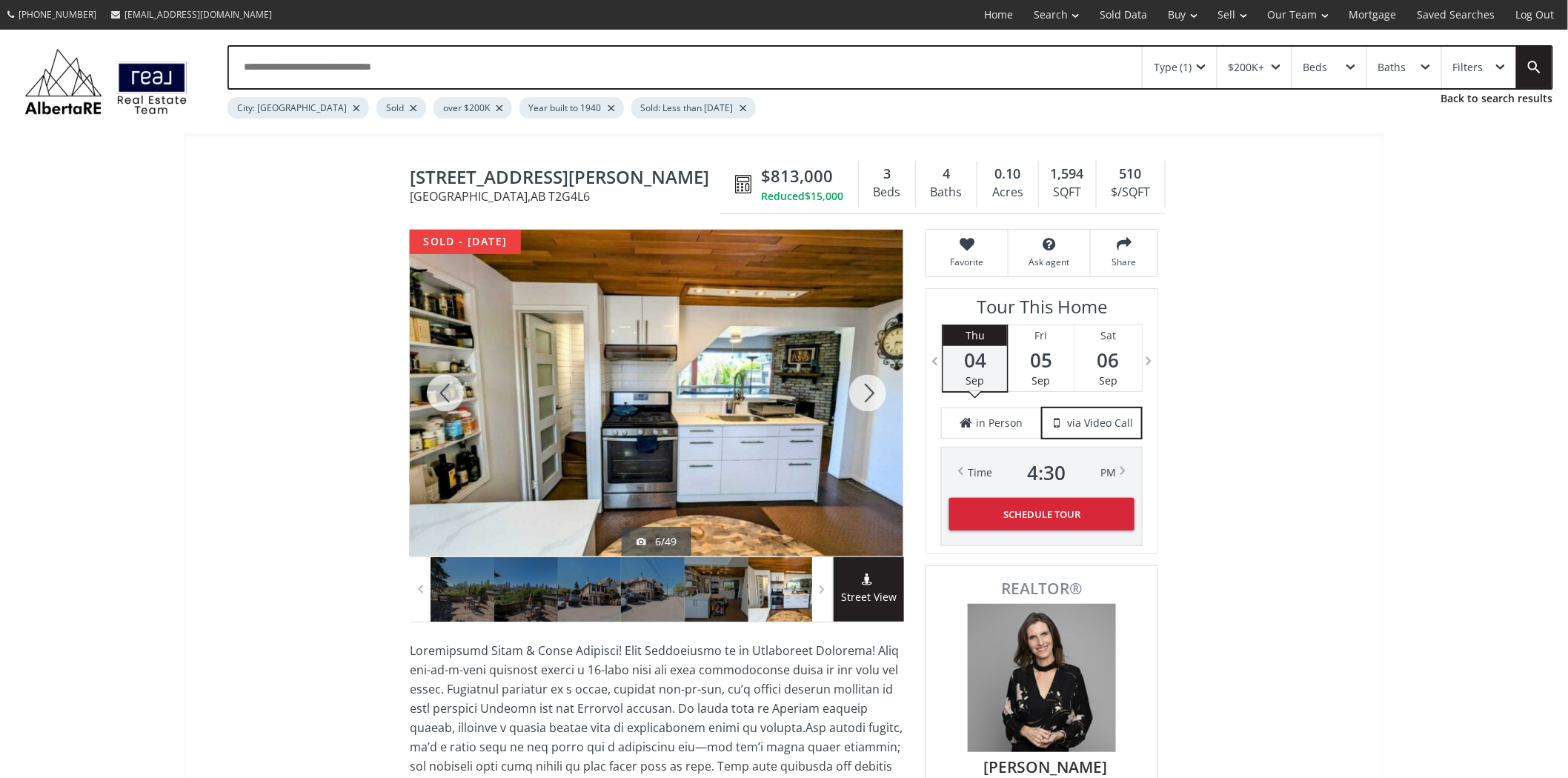
click at [872, 382] on div at bounding box center [868, 393] width 71 height 327
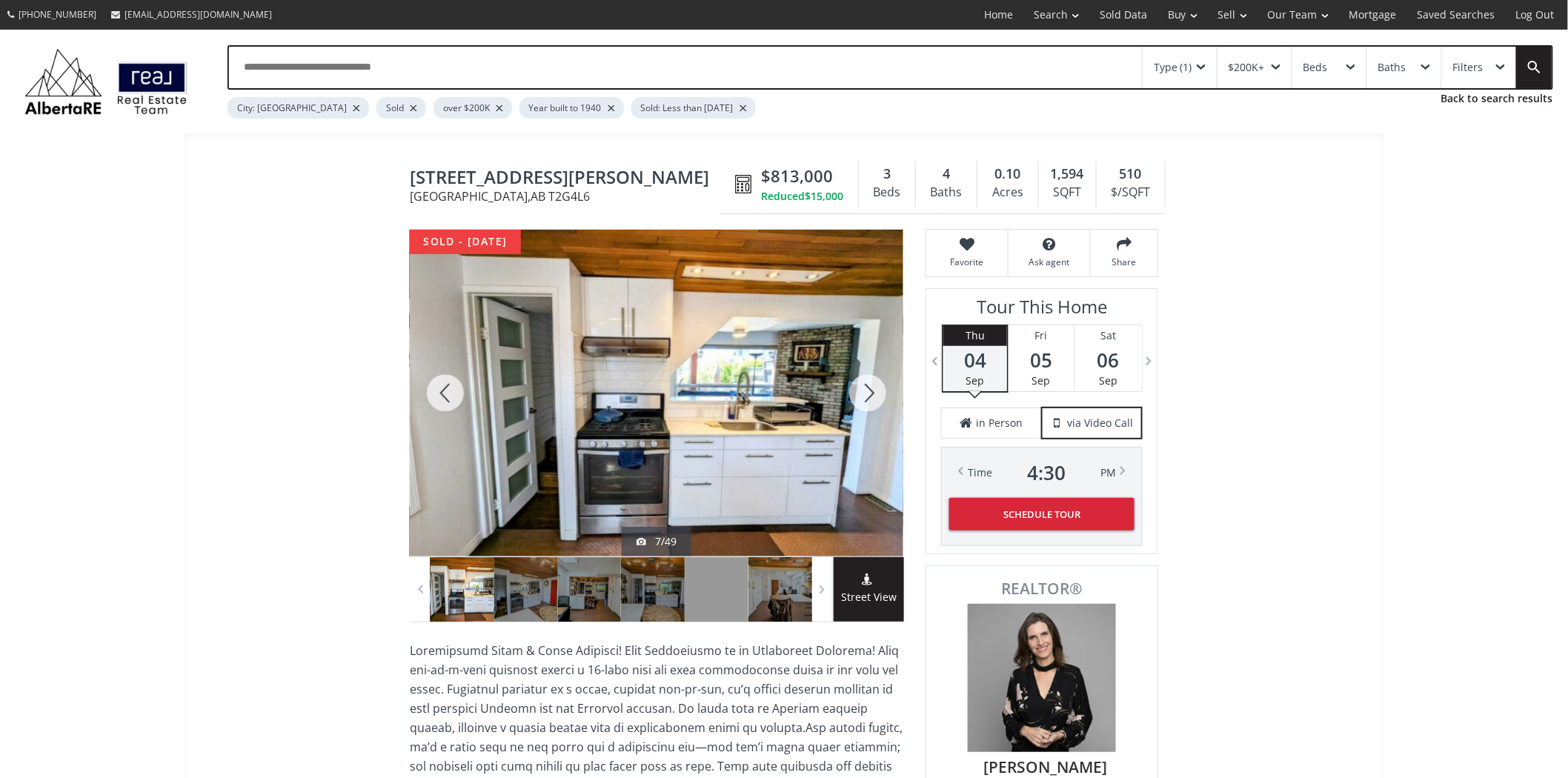
click at [869, 382] on div at bounding box center [868, 393] width 71 height 327
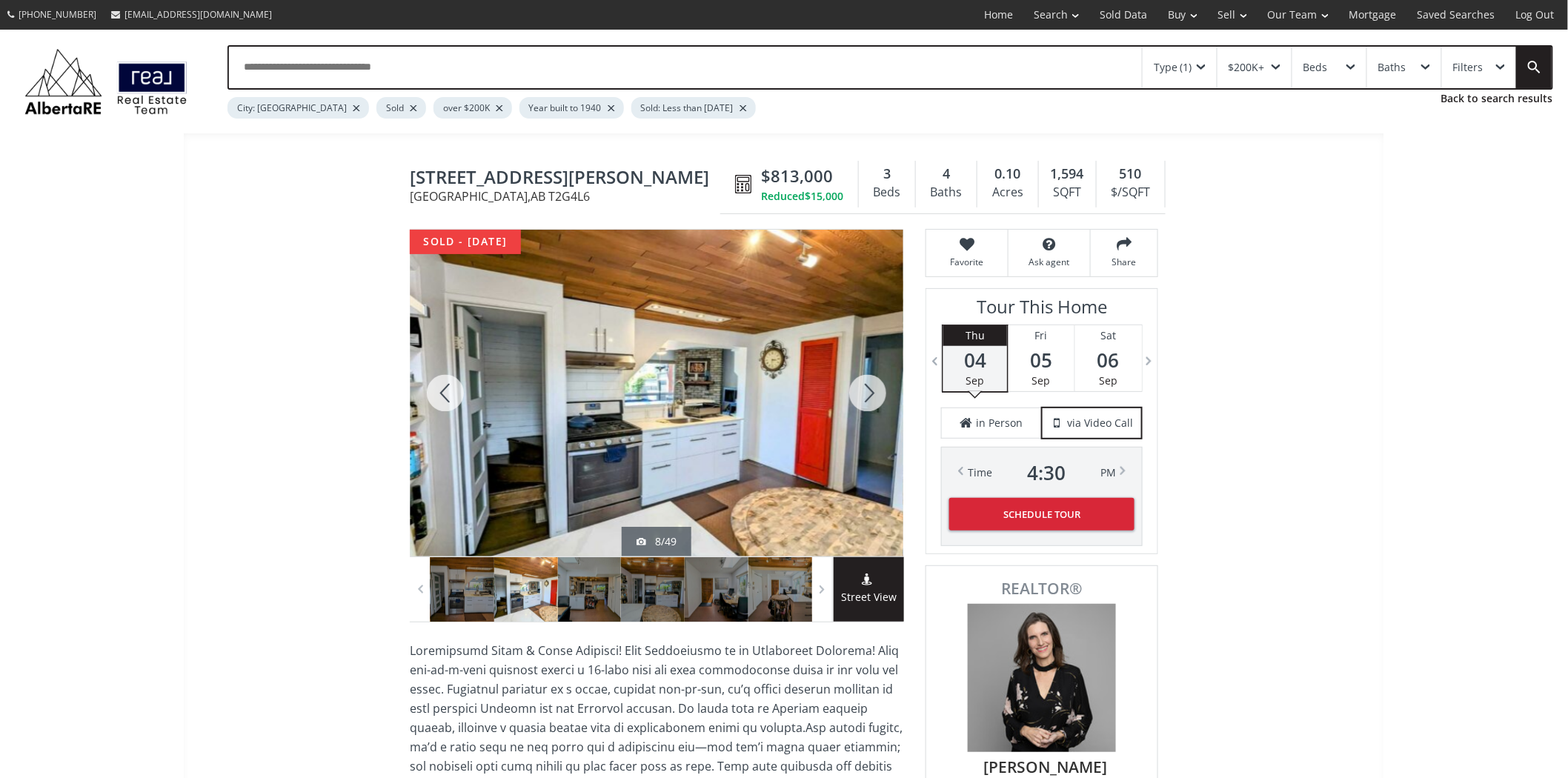
click at [869, 382] on div at bounding box center [868, 393] width 71 height 327
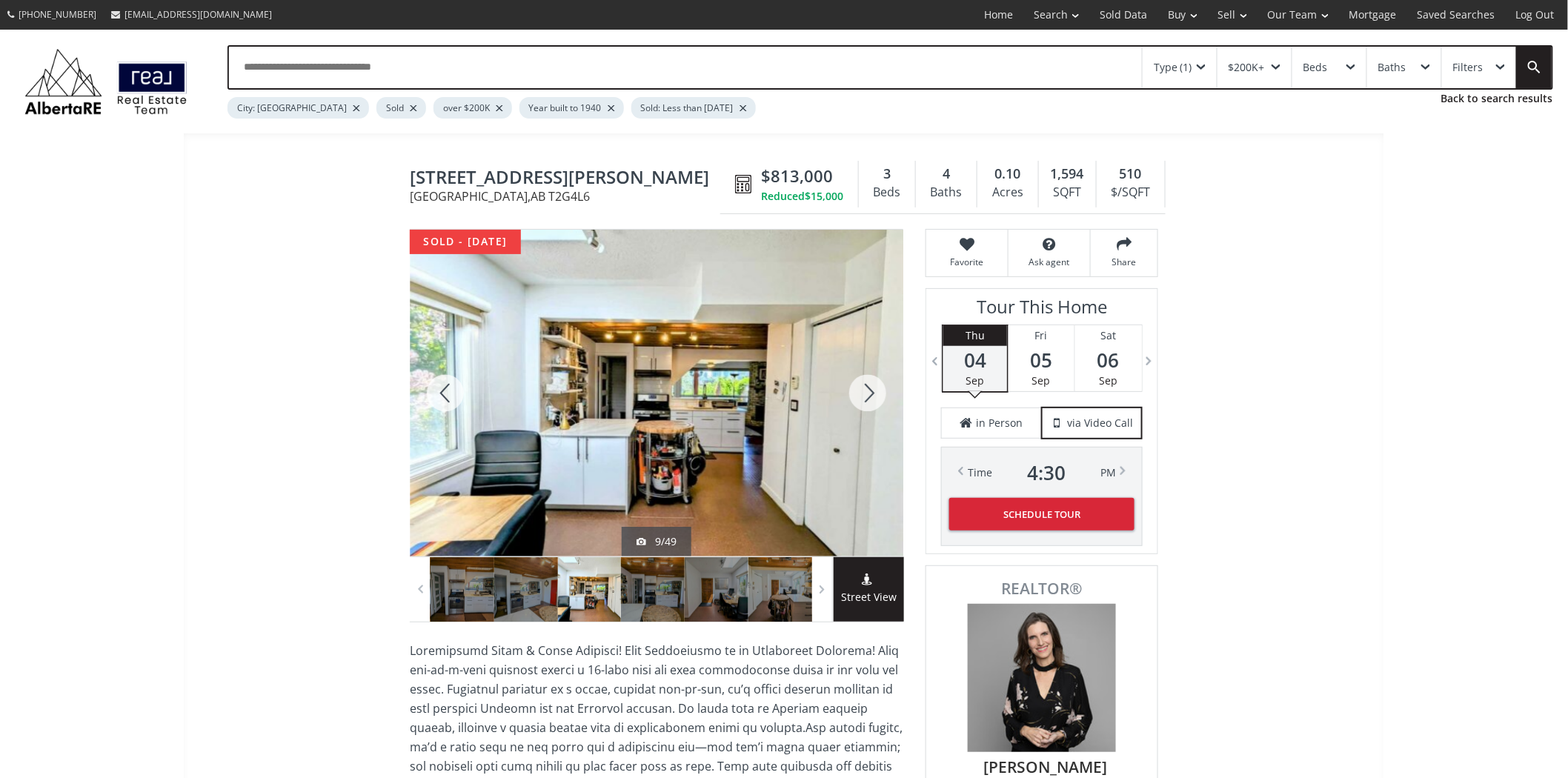
click at [867, 382] on div at bounding box center [868, 393] width 71 height 327
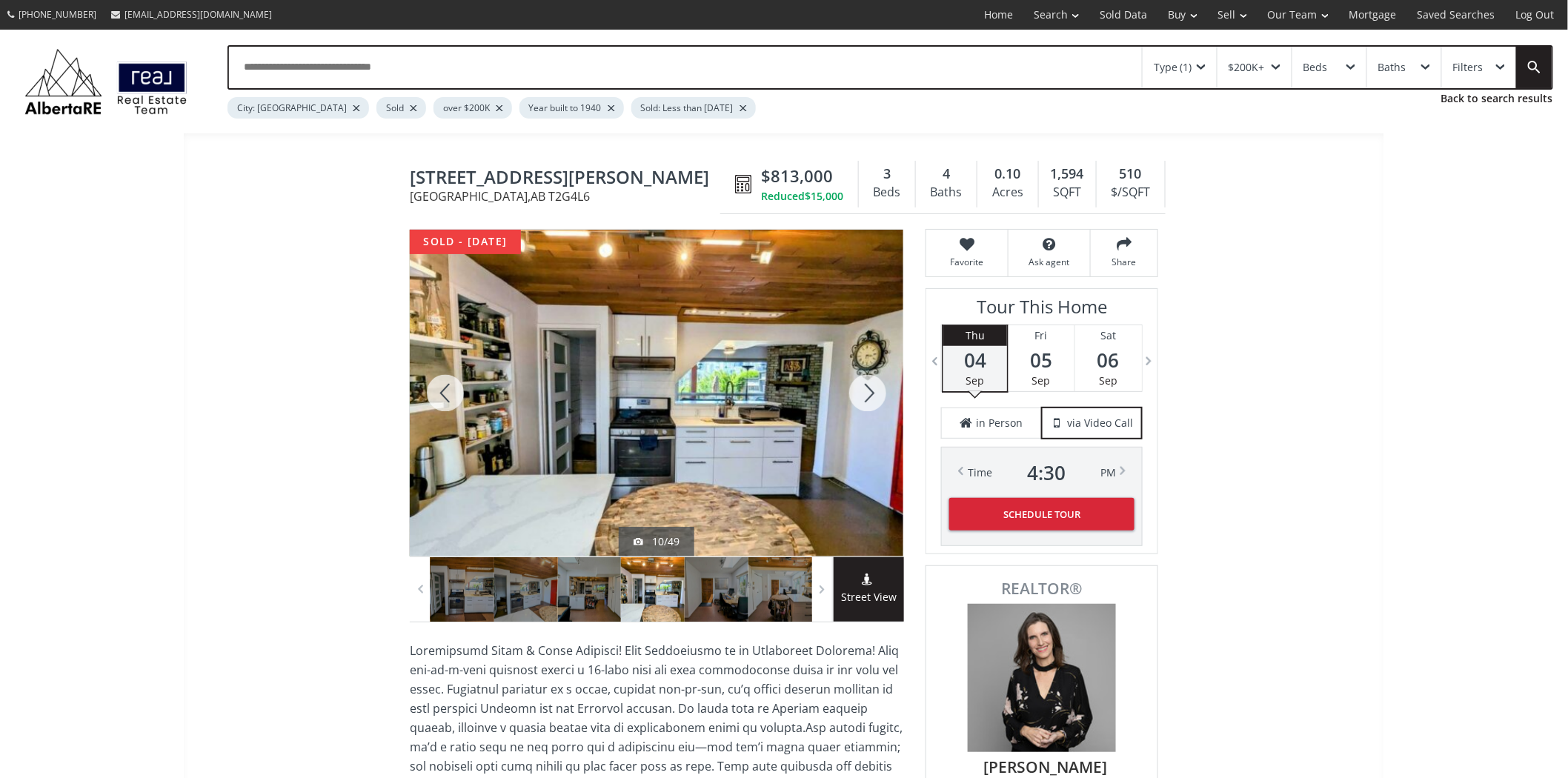
click at [863, 381] on div at bounding box center [868, 393] width 71 height 327
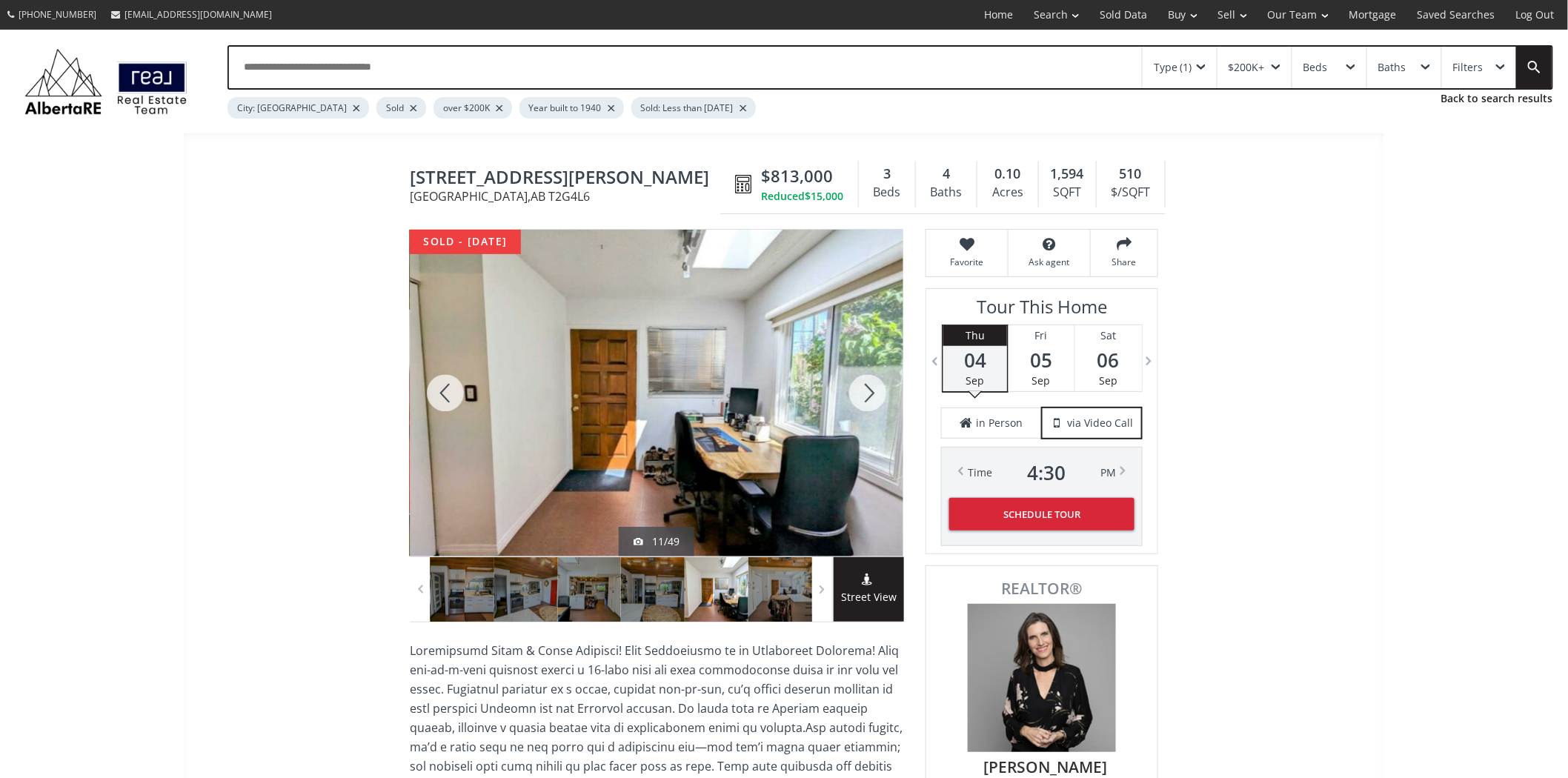
click at [863, 381] on div at bounding box center [868, 393] width 71 height 327
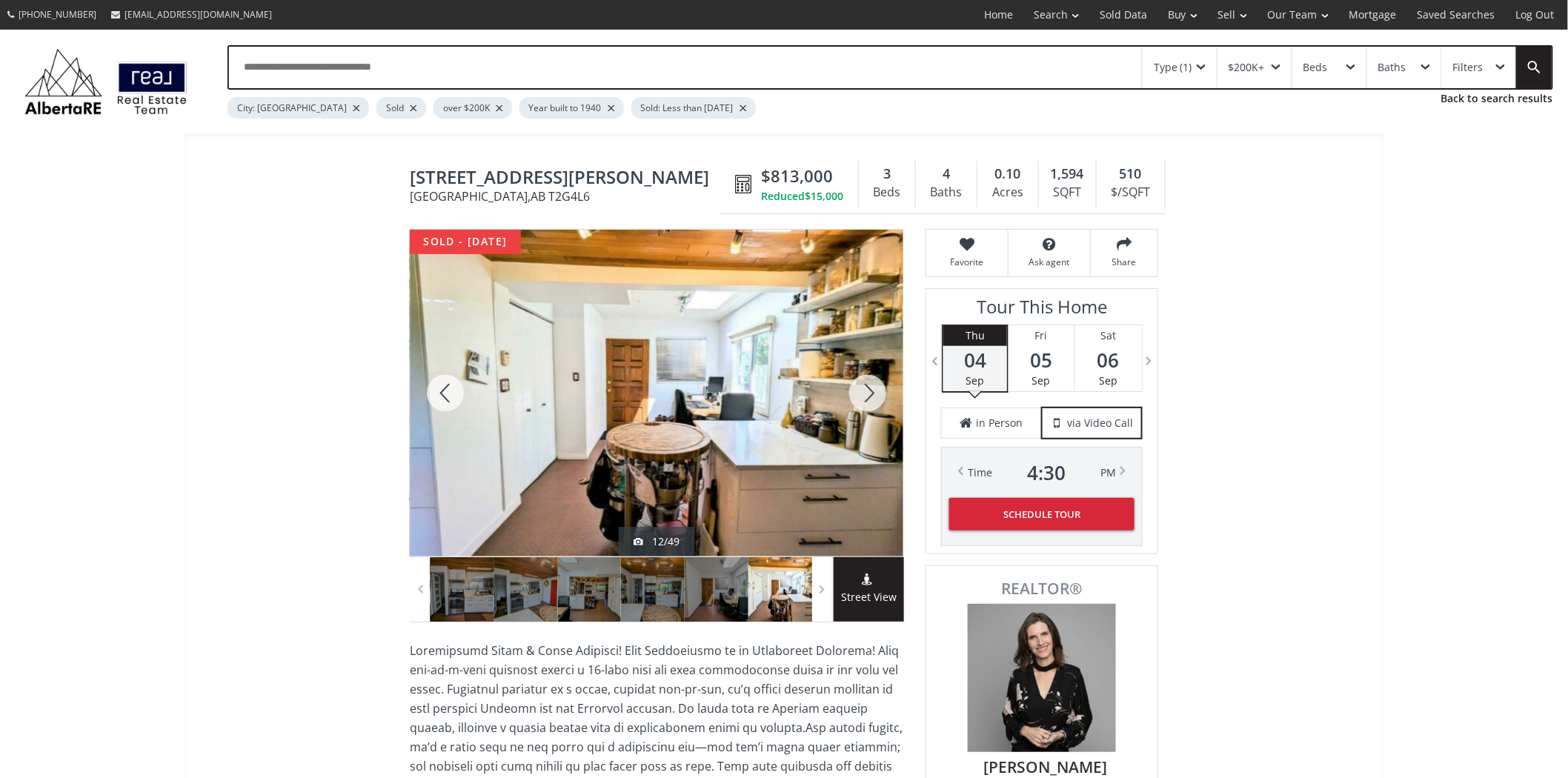
click at [860, 378] on div at bounding box center [868, 393] width 71 height 327
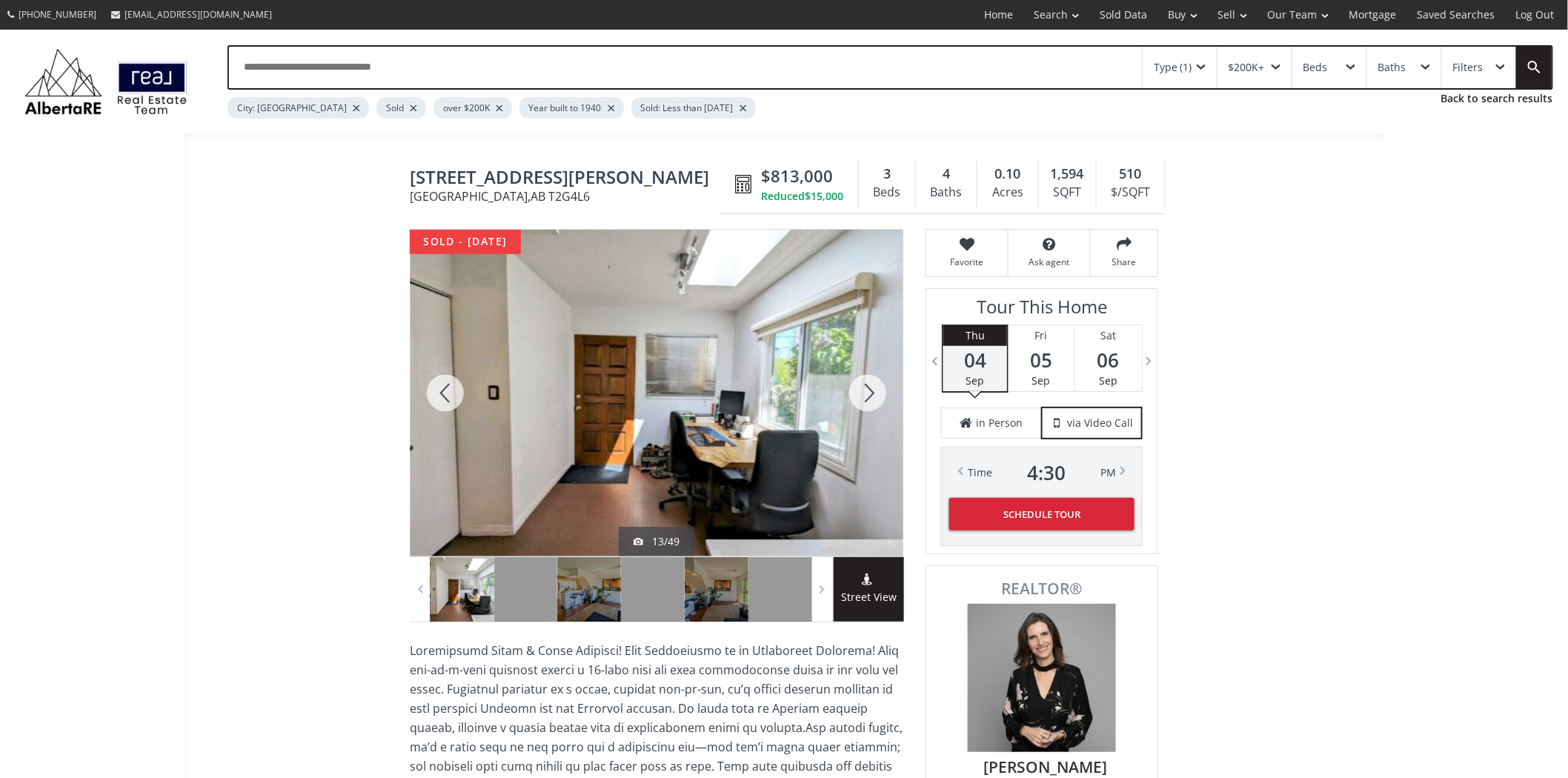
click at [858, 378] on div at bounding box center [868, 393] width 71 height 327
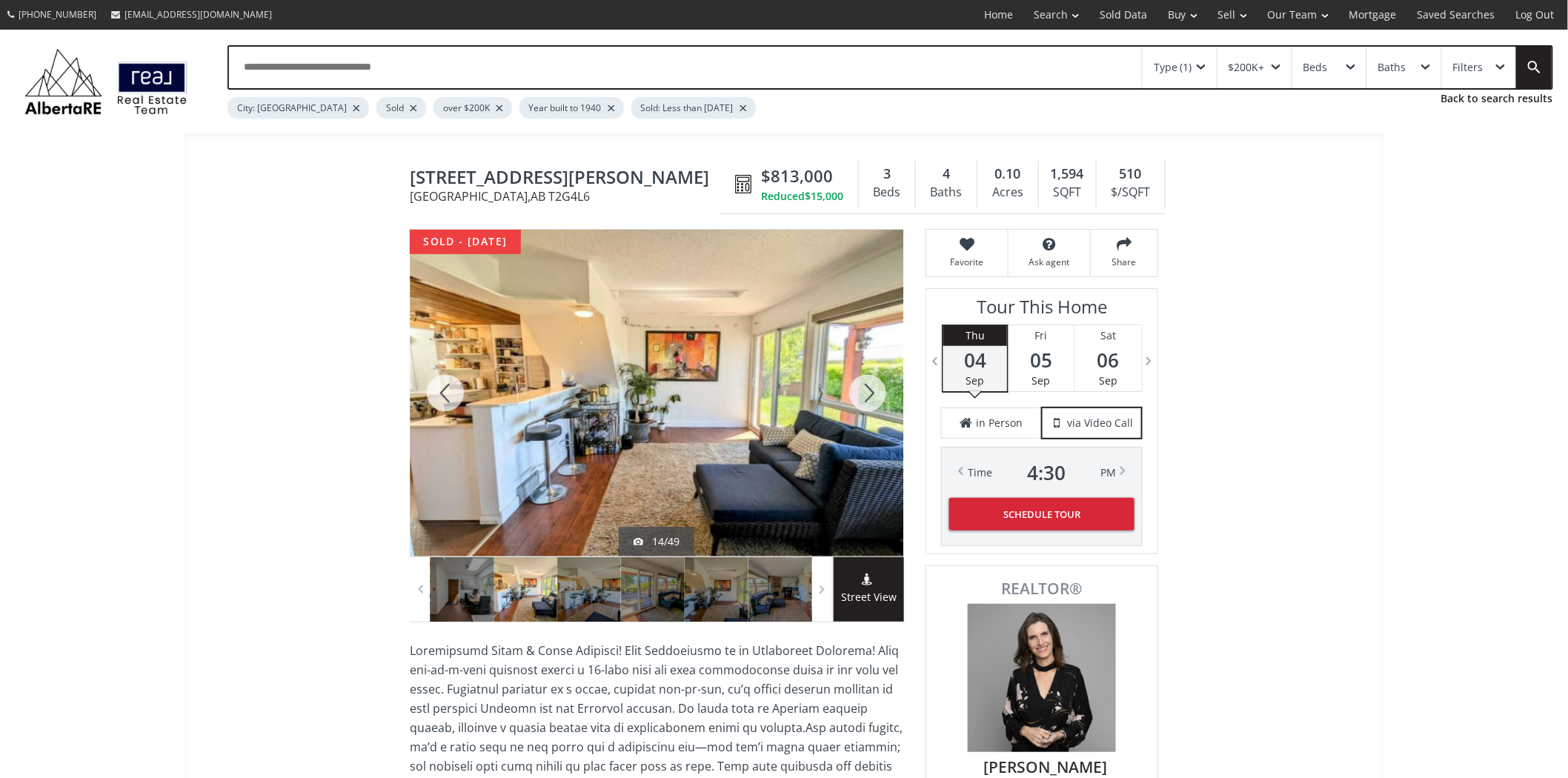
click at [857, 377] on div at bounding box center [868, 393] width 71 height 327
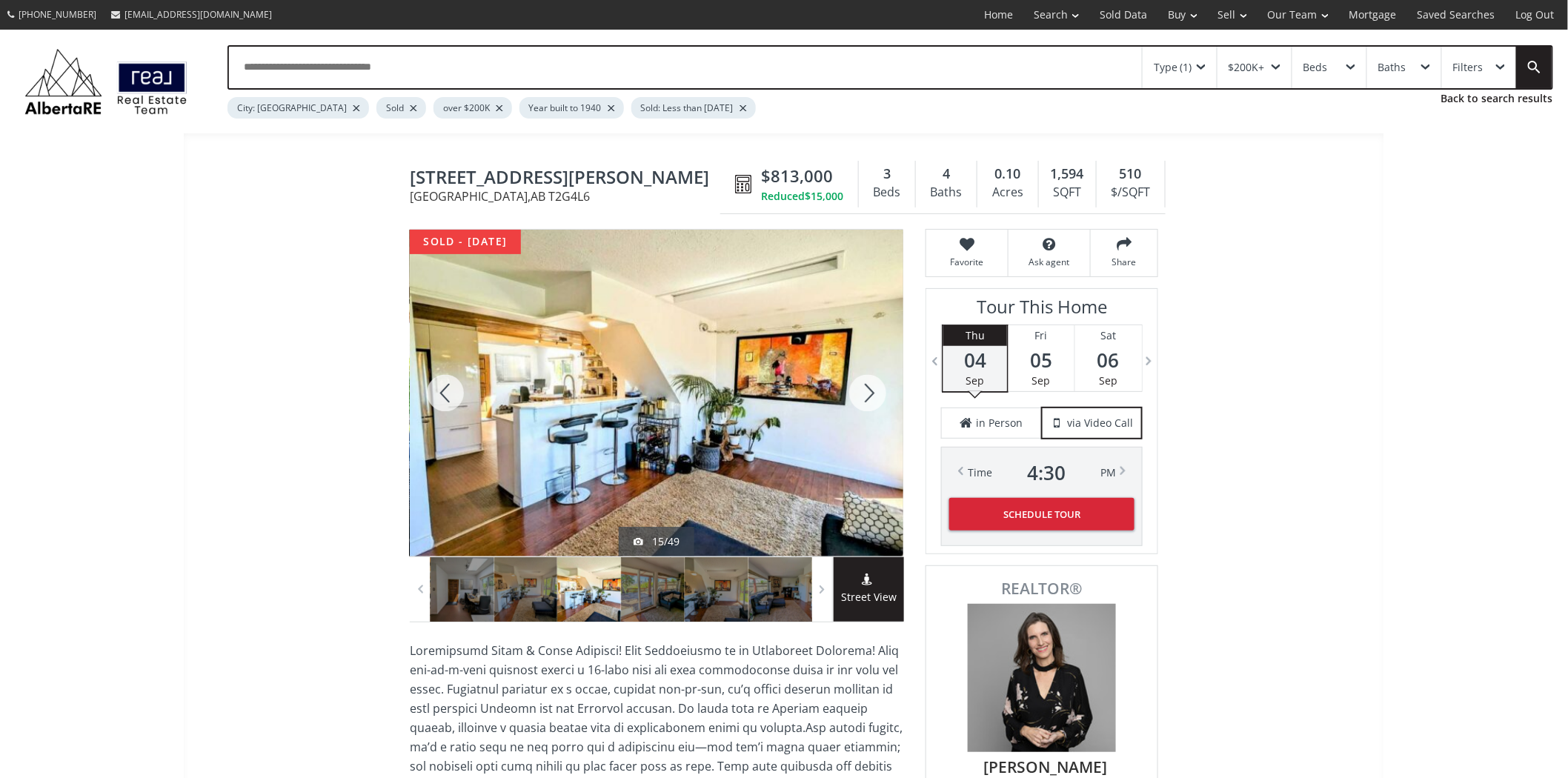
click at [856, 377] on div at bounding box center [868, 393] width 71 height 327
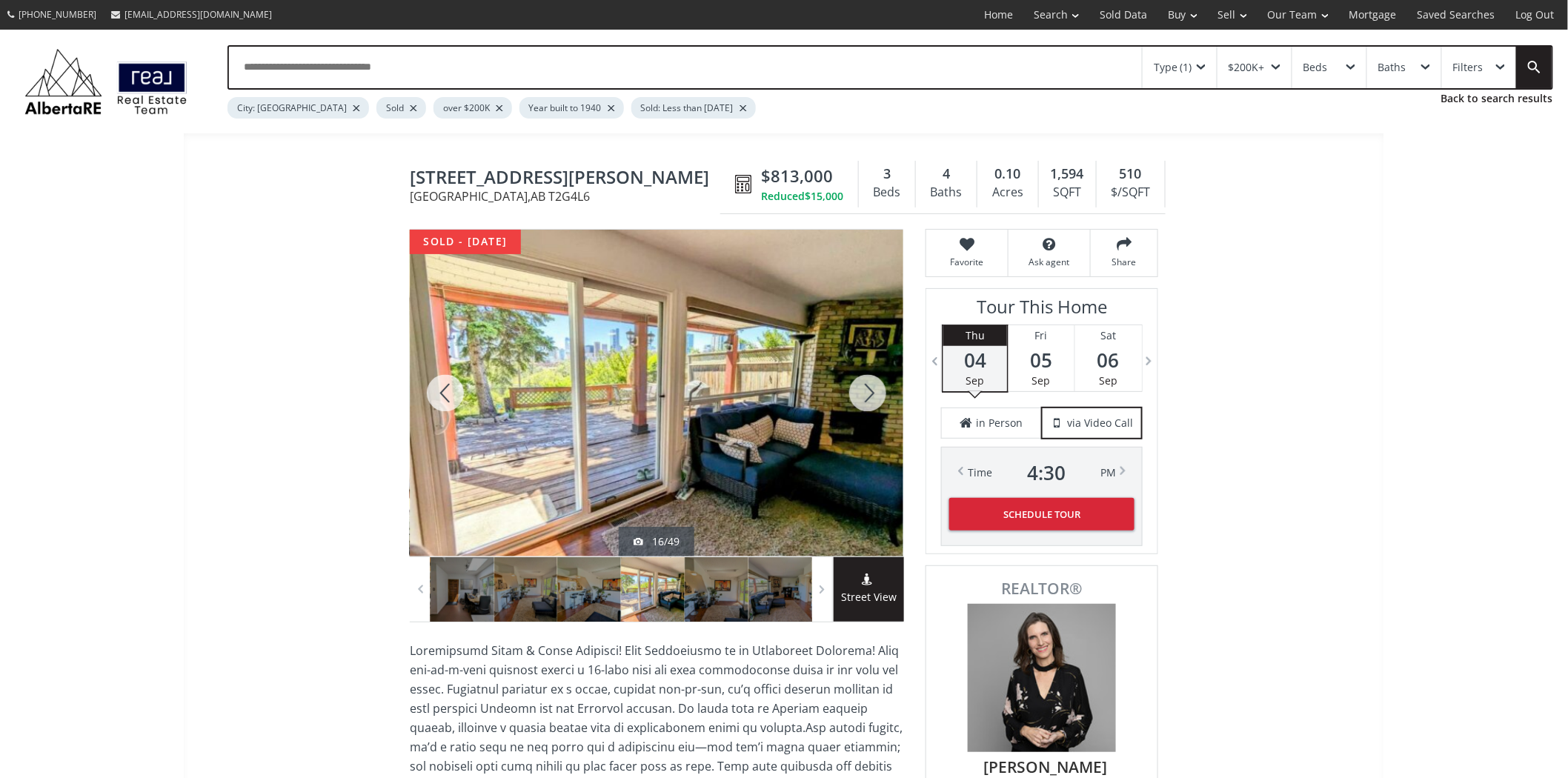
click at [856, 377] on div at bounding box center [868, 393] width 71 height 327
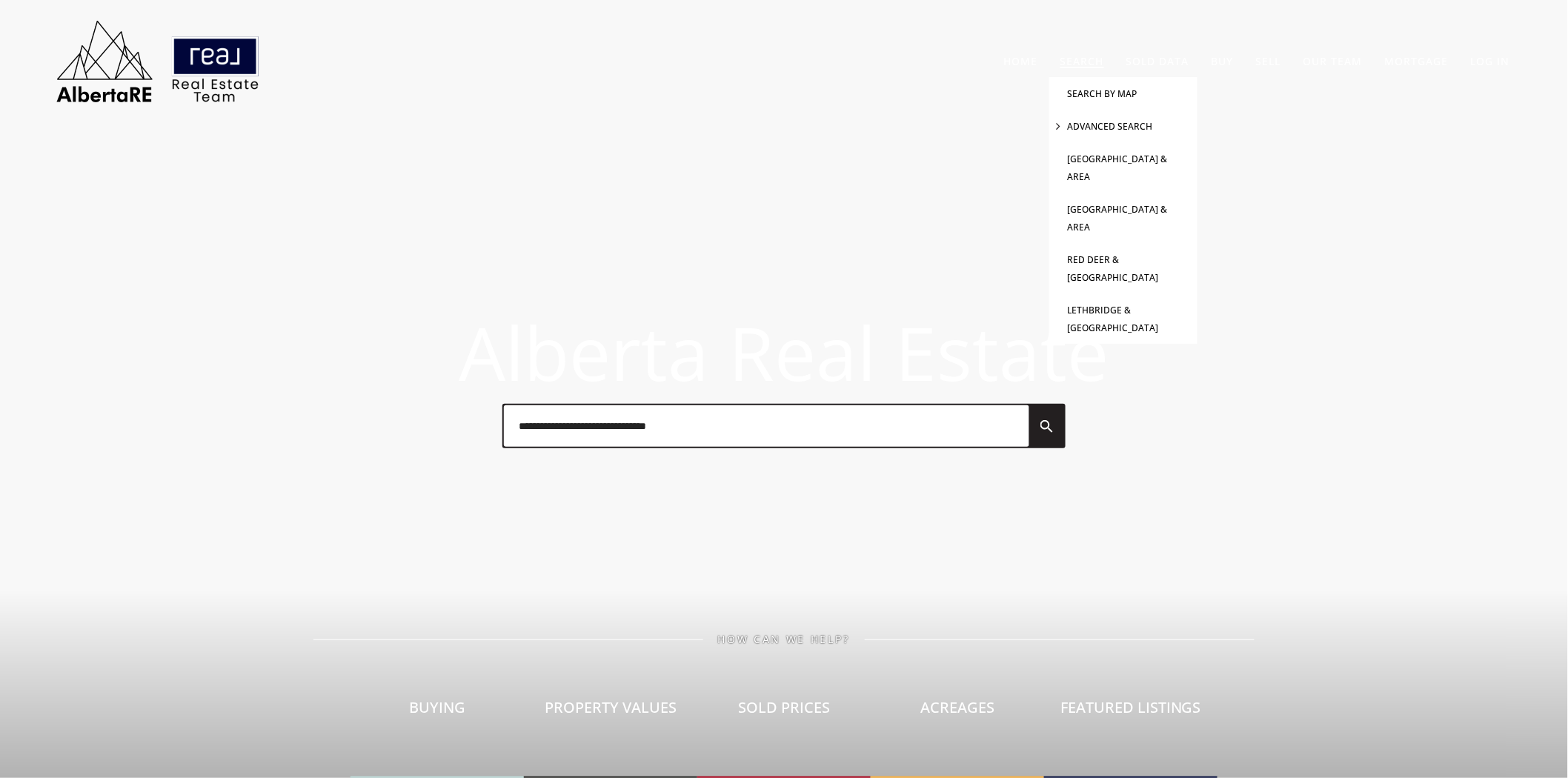
click at [1118, 120] on link "Advanced Search" at bounding box center [1110, 126] width 85 height 12
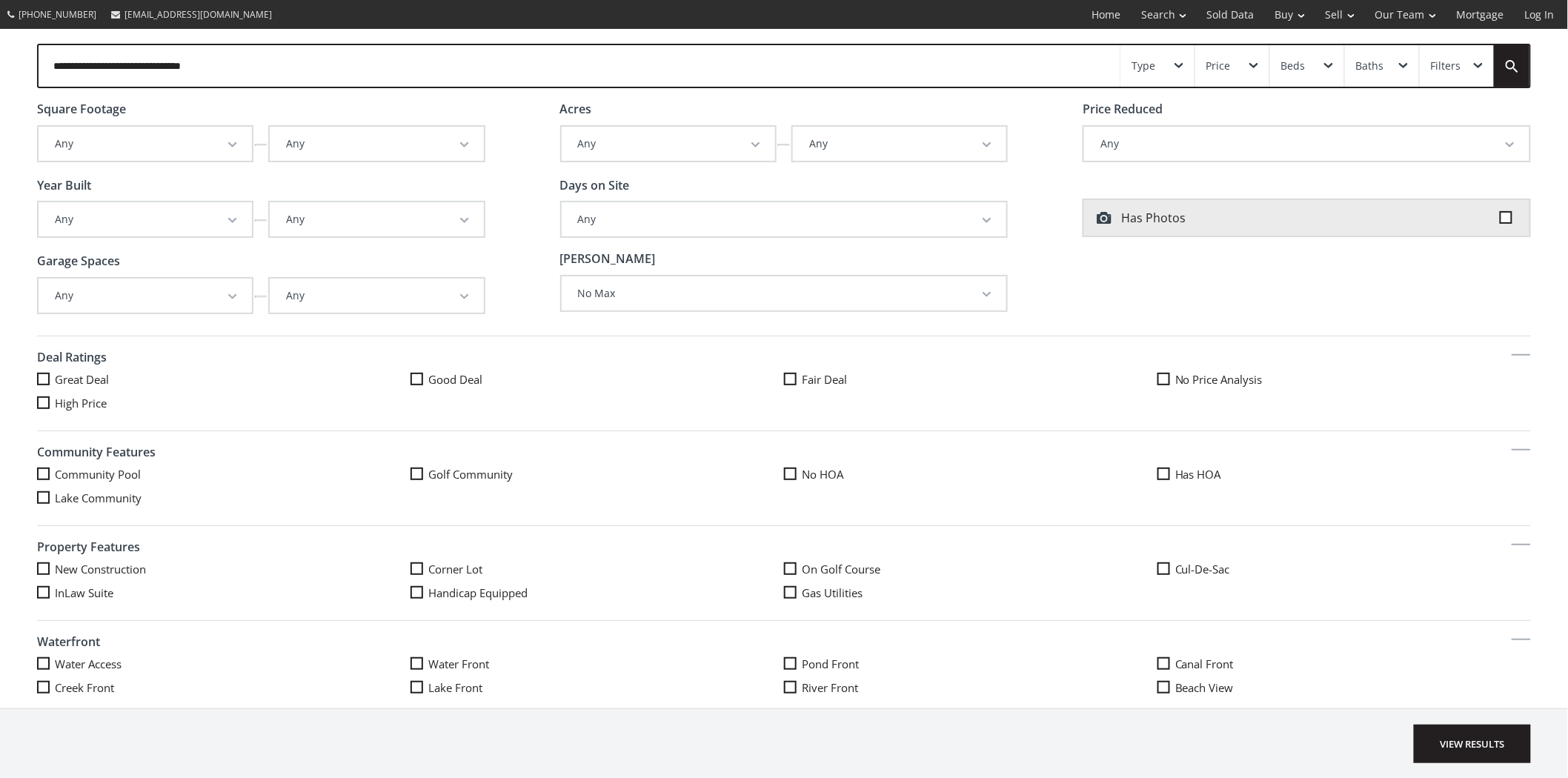
click at [461, 211] on button "Any" at bounding box center [376, 219] width 214 height 34
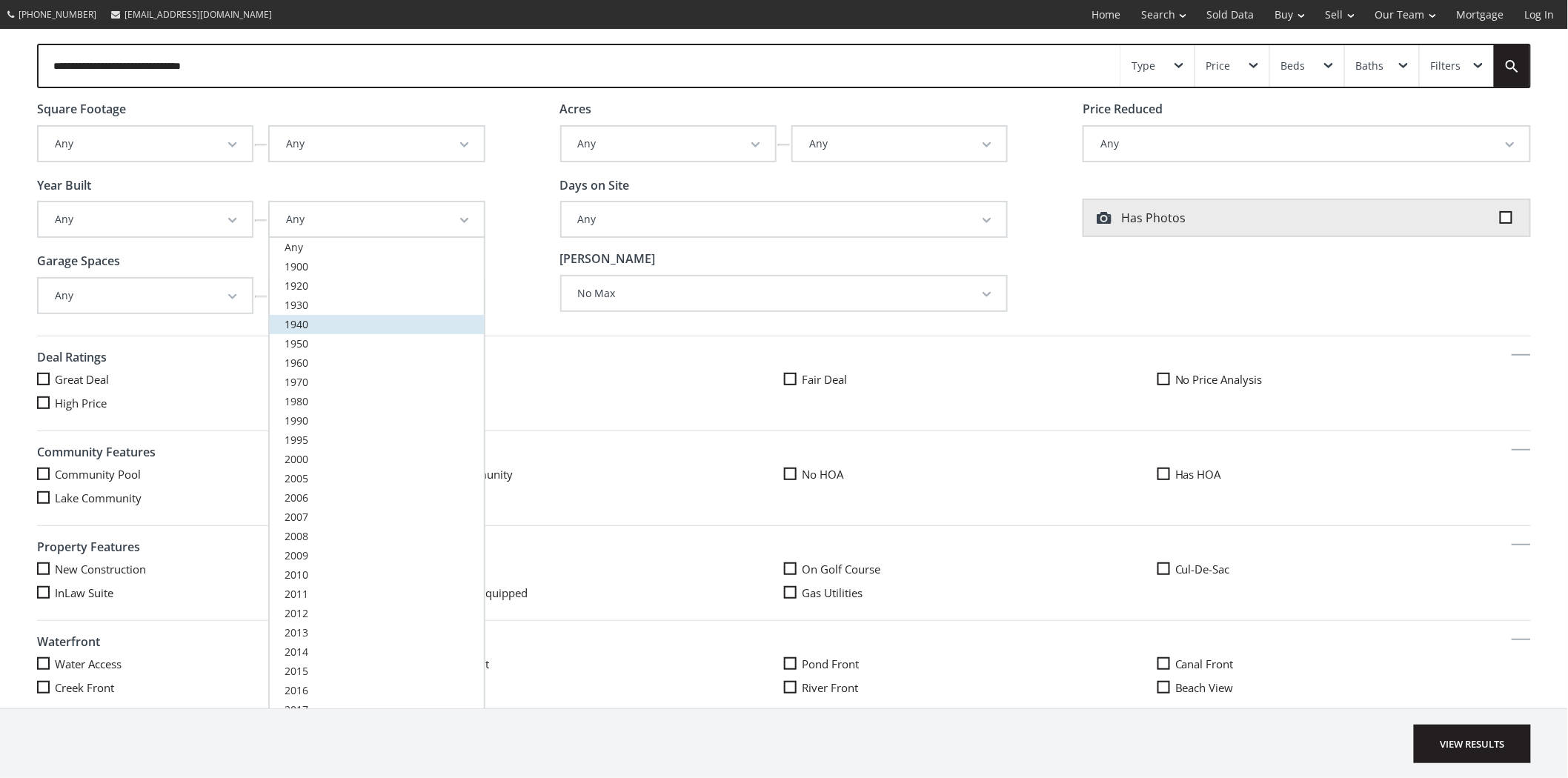
click at [285, 317] on span "1940" at bounding box center [296, 324] width 24 height 14
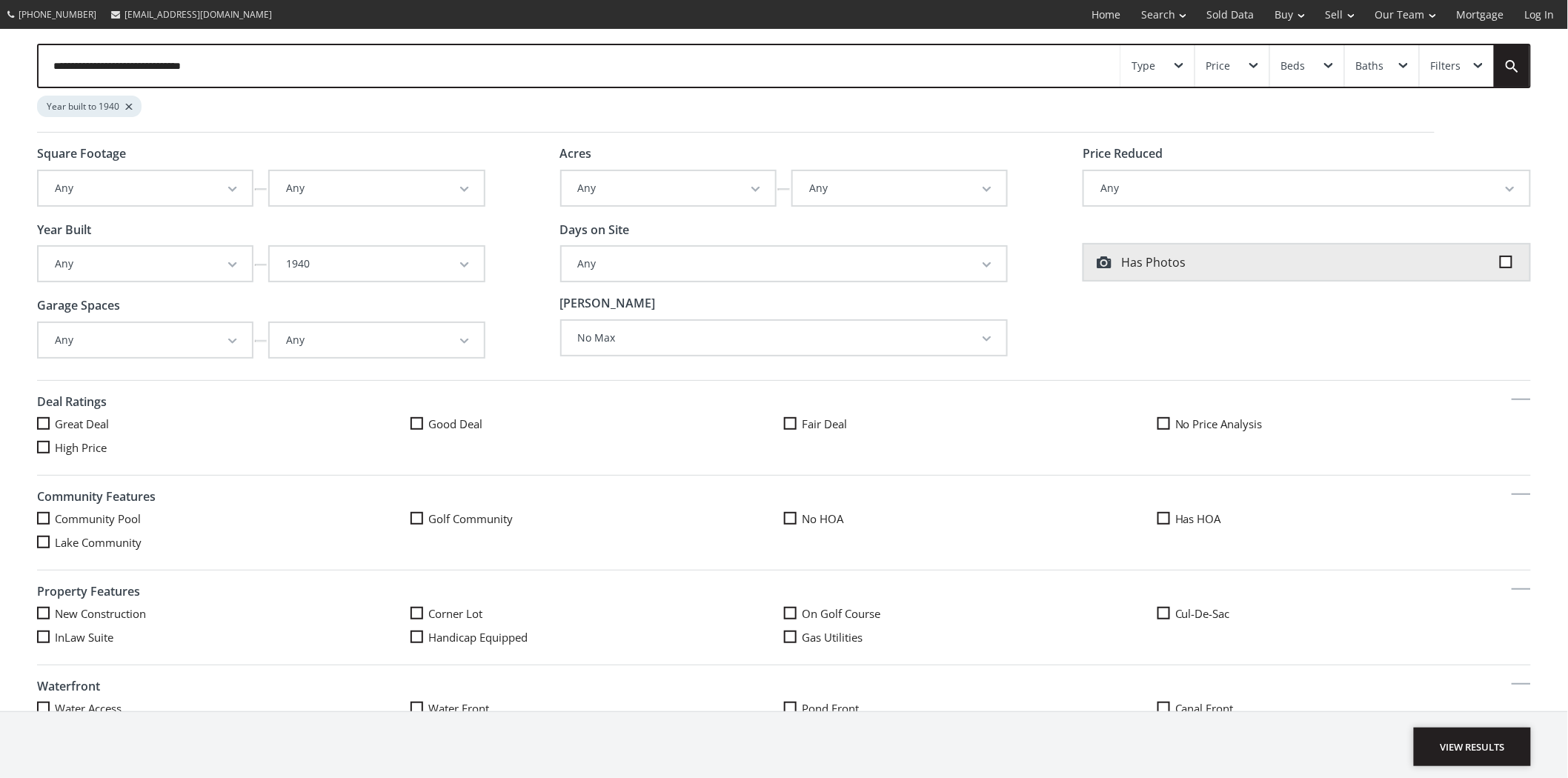
click at [1491, 740] on span "View Results" at bounding box center [1472, 747] width 117 height 38
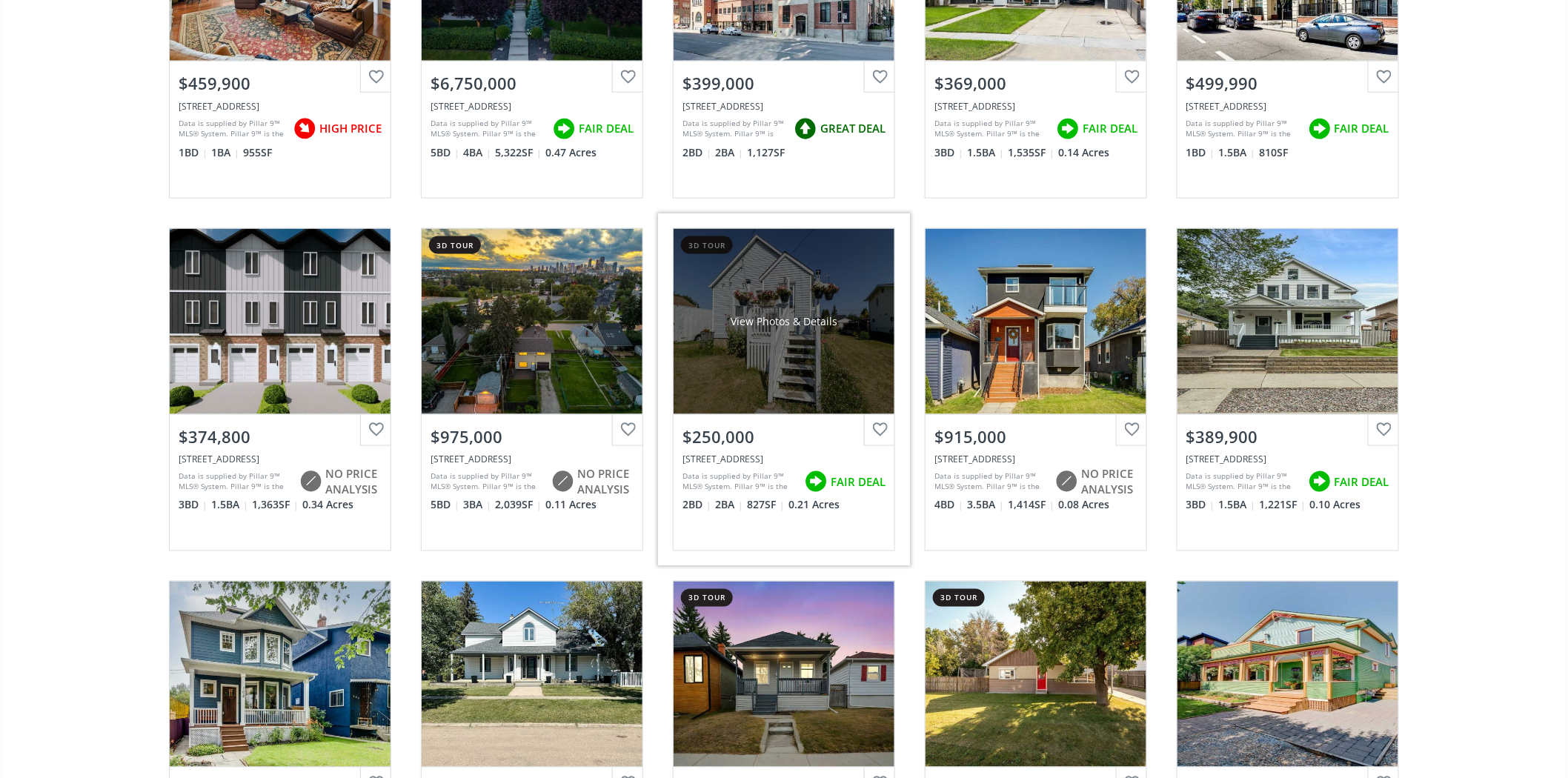
scroll to position [905, 0]
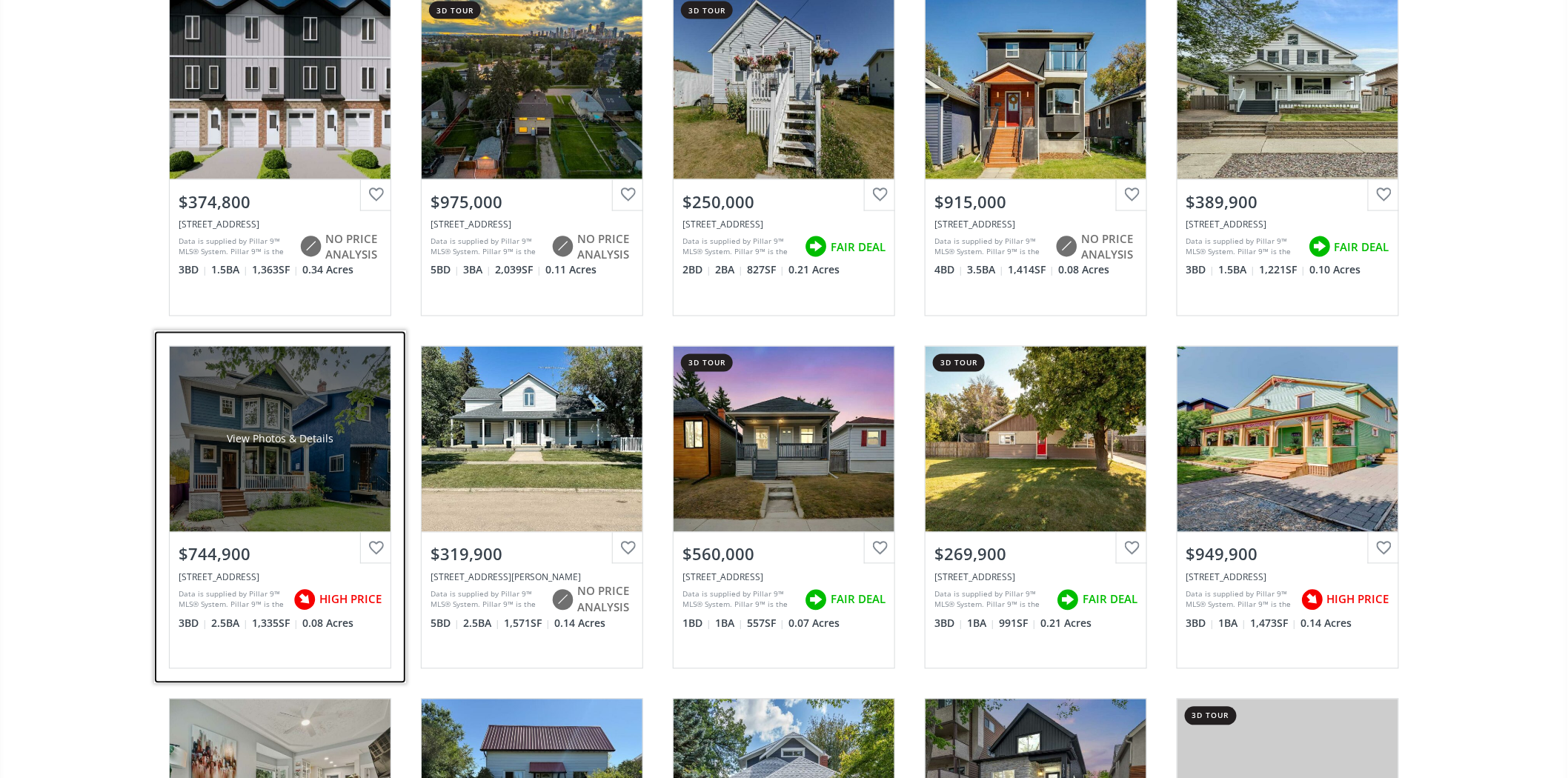
click at [320, 391] on div "View Photos & Details" at bounding box center [280, 440] width 221 height 185
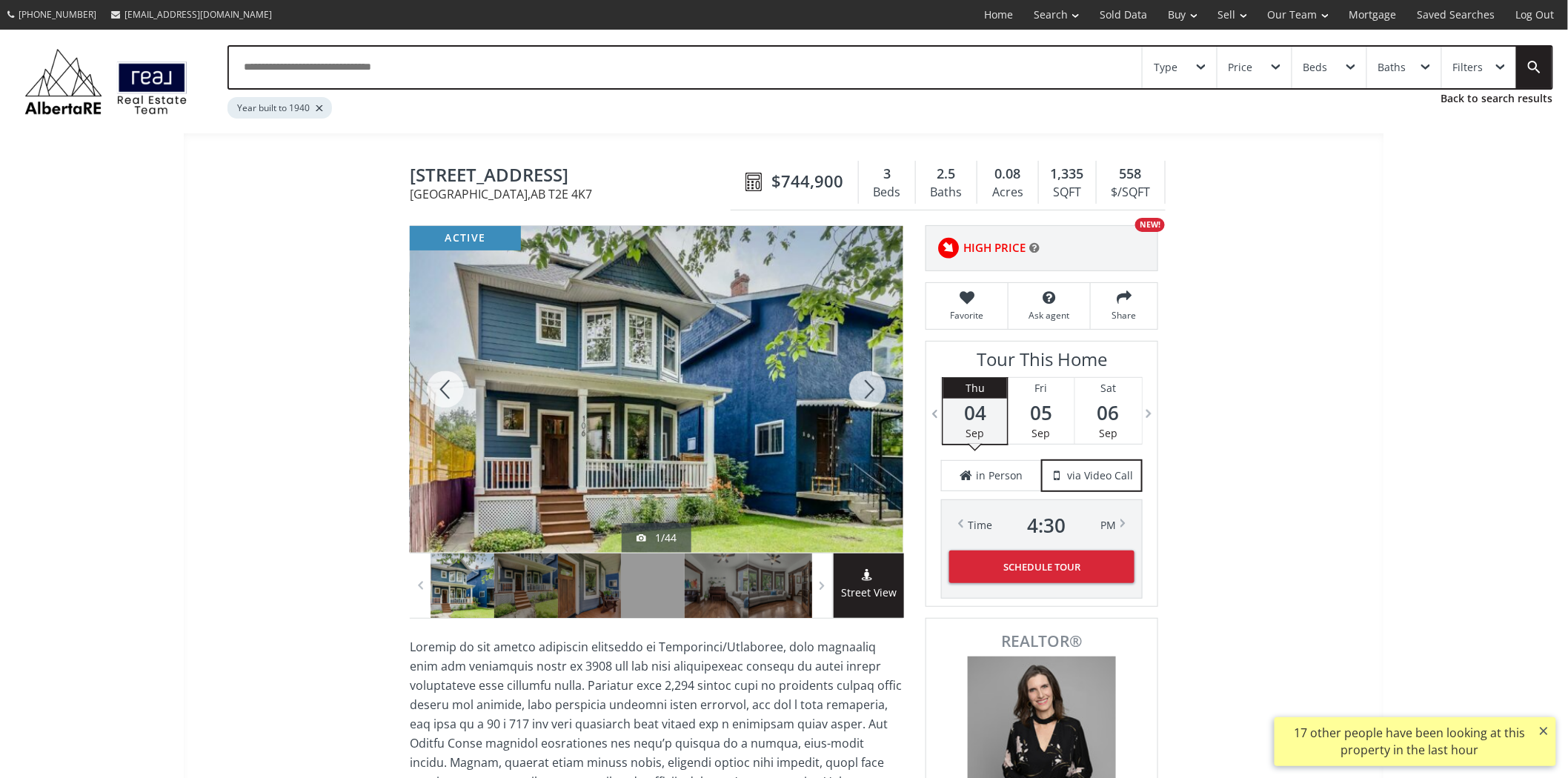
click at [867, 383] on div at bounding box center [868, 389] width 71 height 327
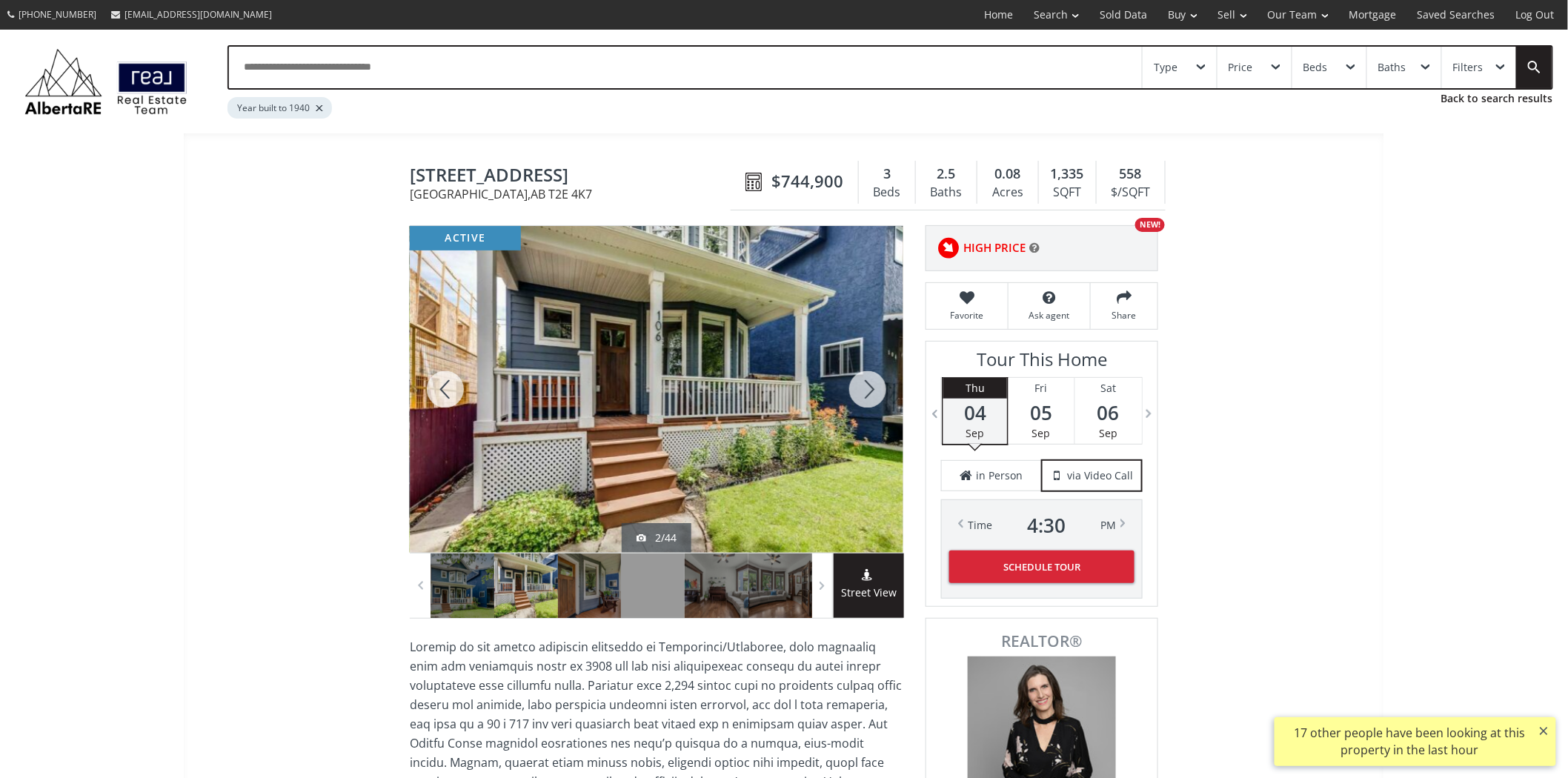
click at [867, 383] on div at bounding box center [868, 389] width 71 height 327
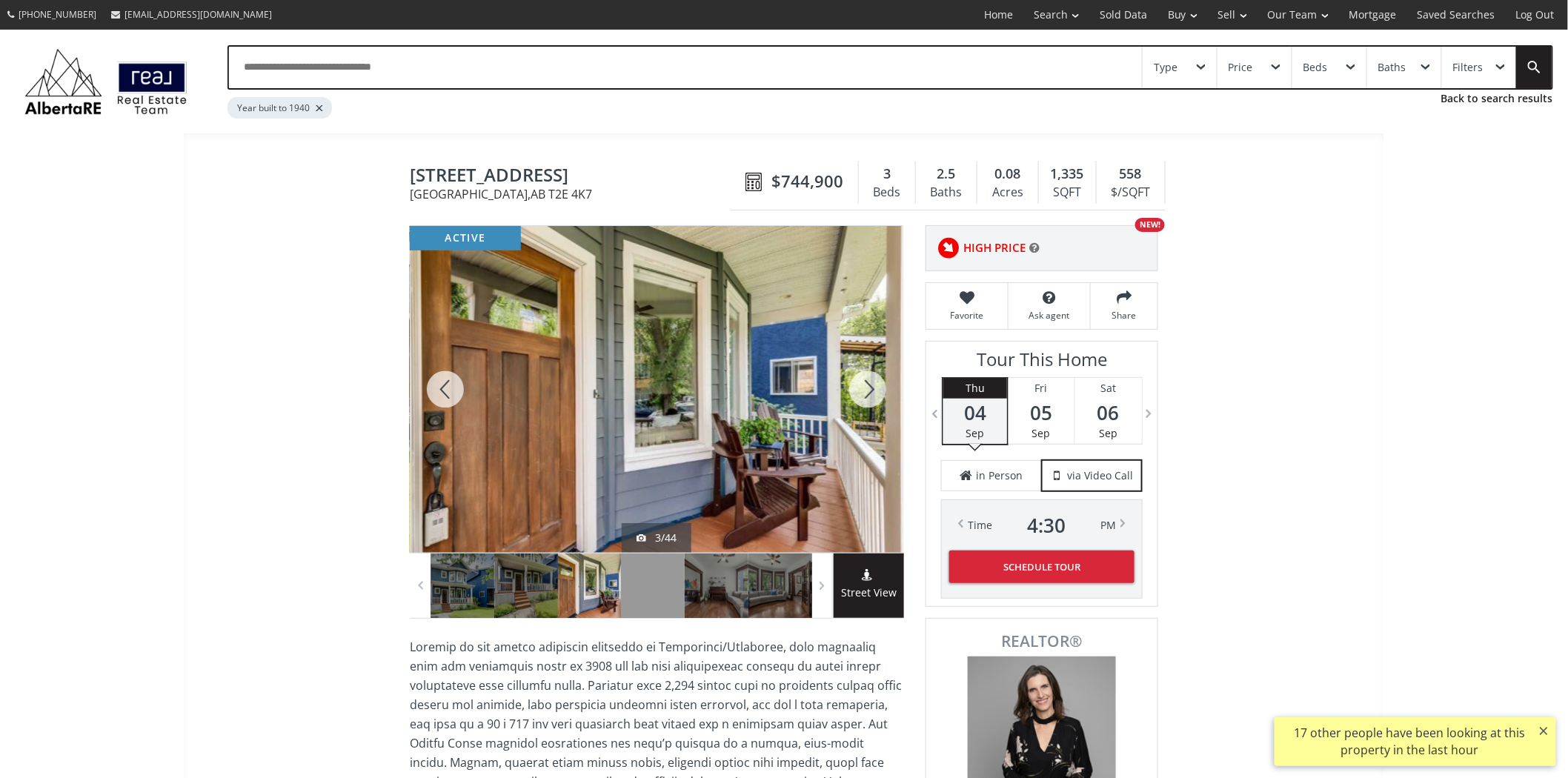
click at [867, 383] on div at bounding box center [868, 389] width 71 height 327
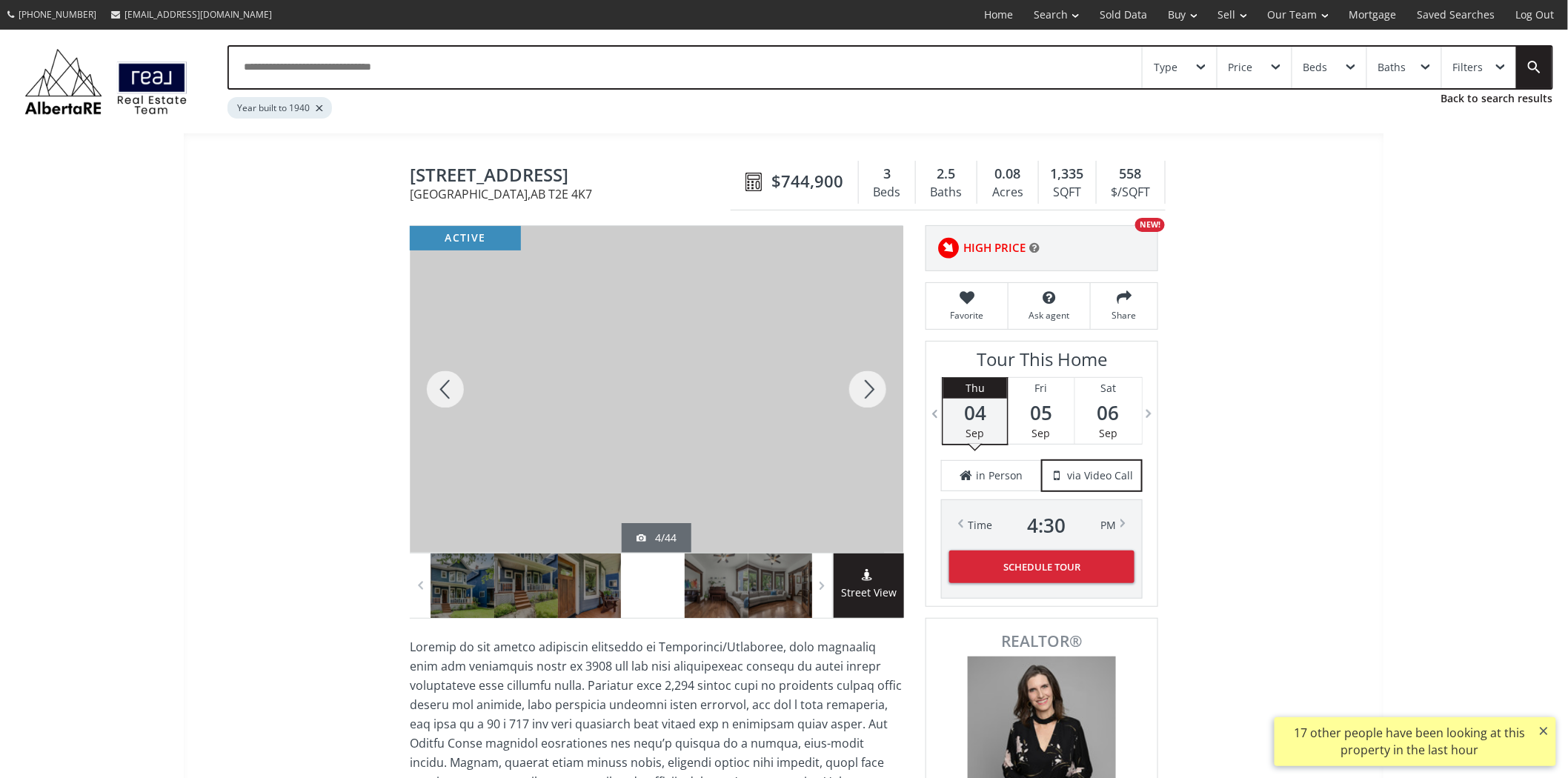
click at [865, 383] on div at bounding box center [868, 389] width 71 height 327
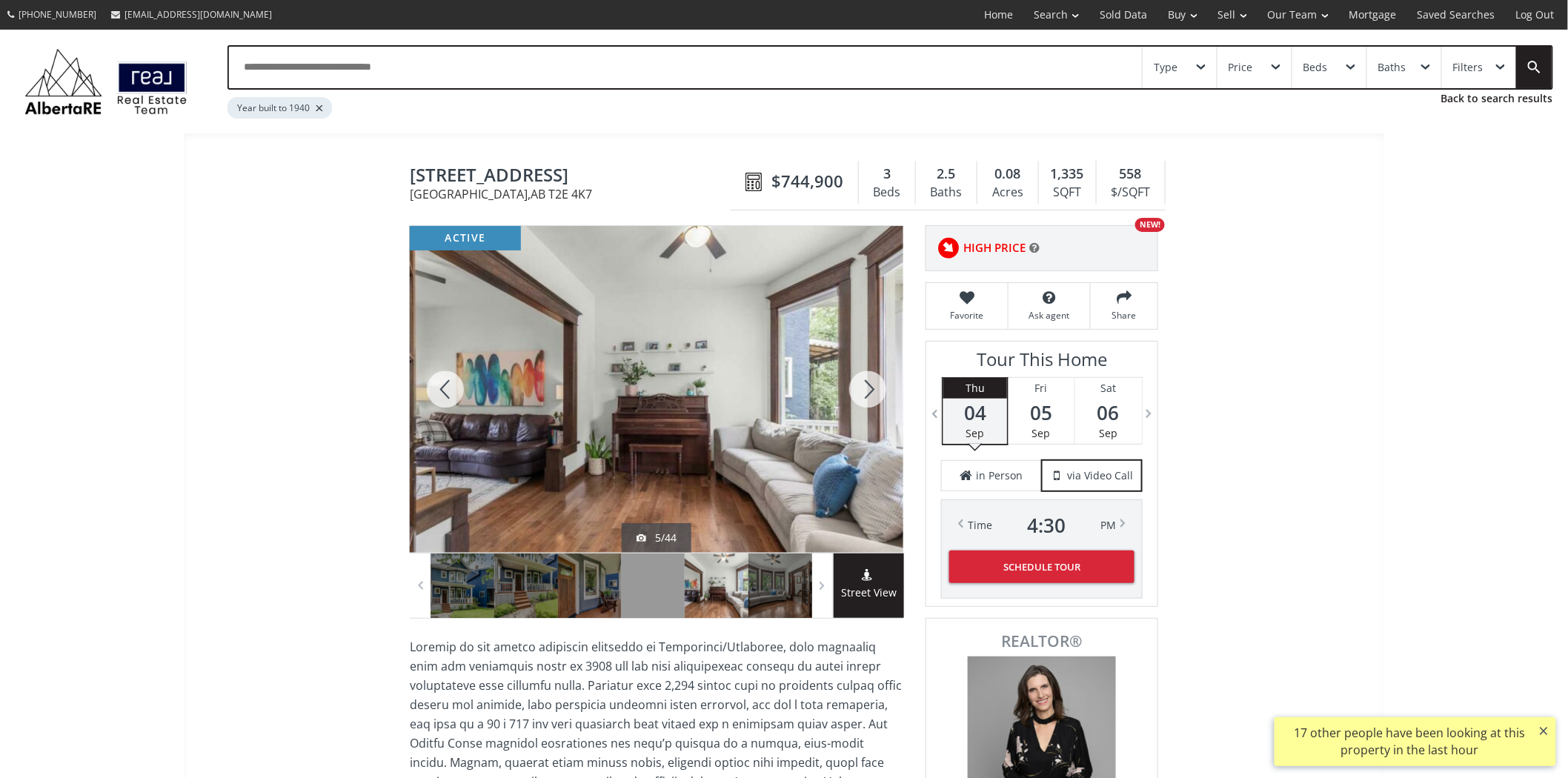
click at [865, 383] on div at bounding box center [868, 389] width 71 height 327
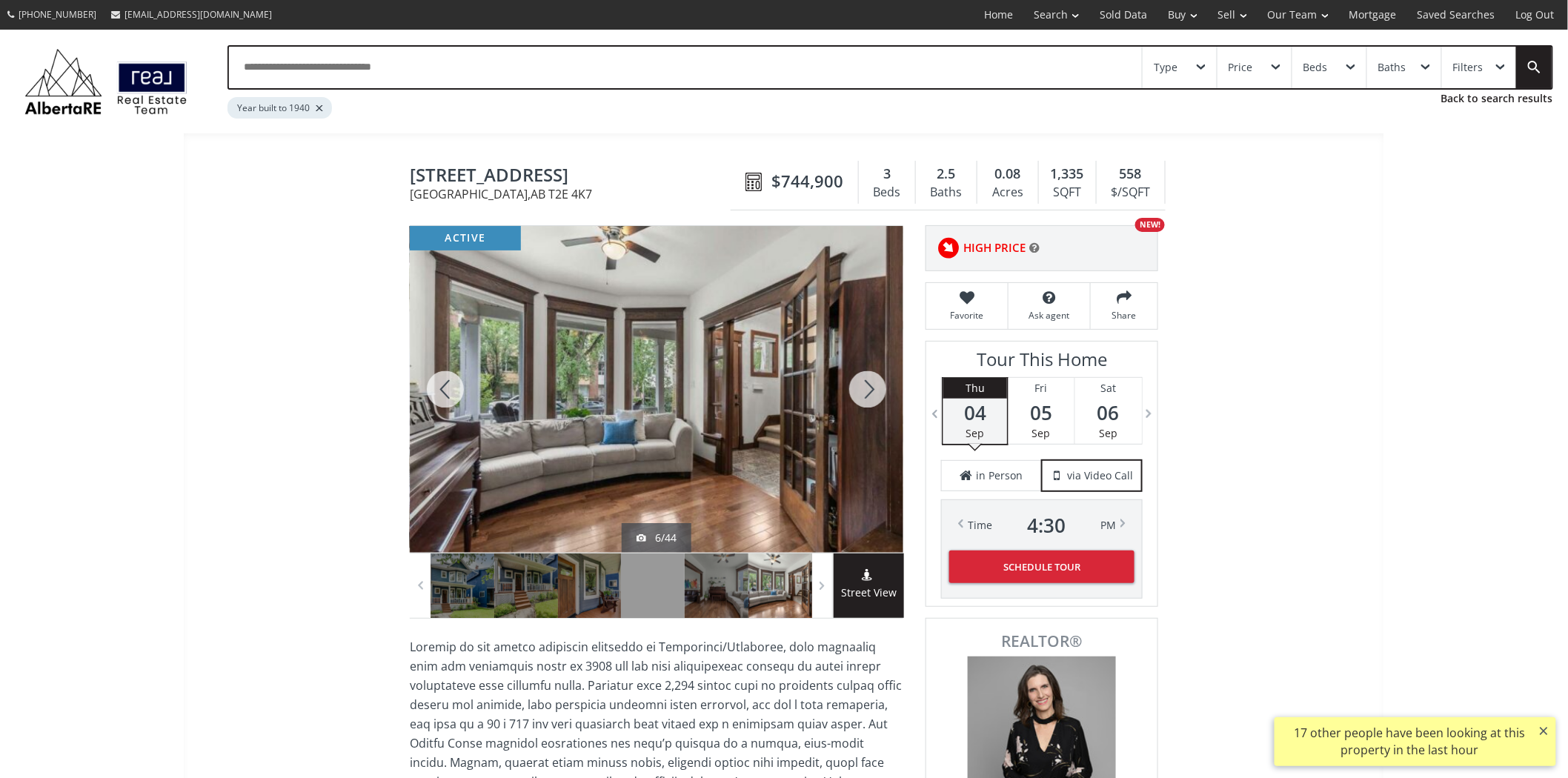
click at [861, 383] on div at bounding box center [868, 389] width 71 height 327
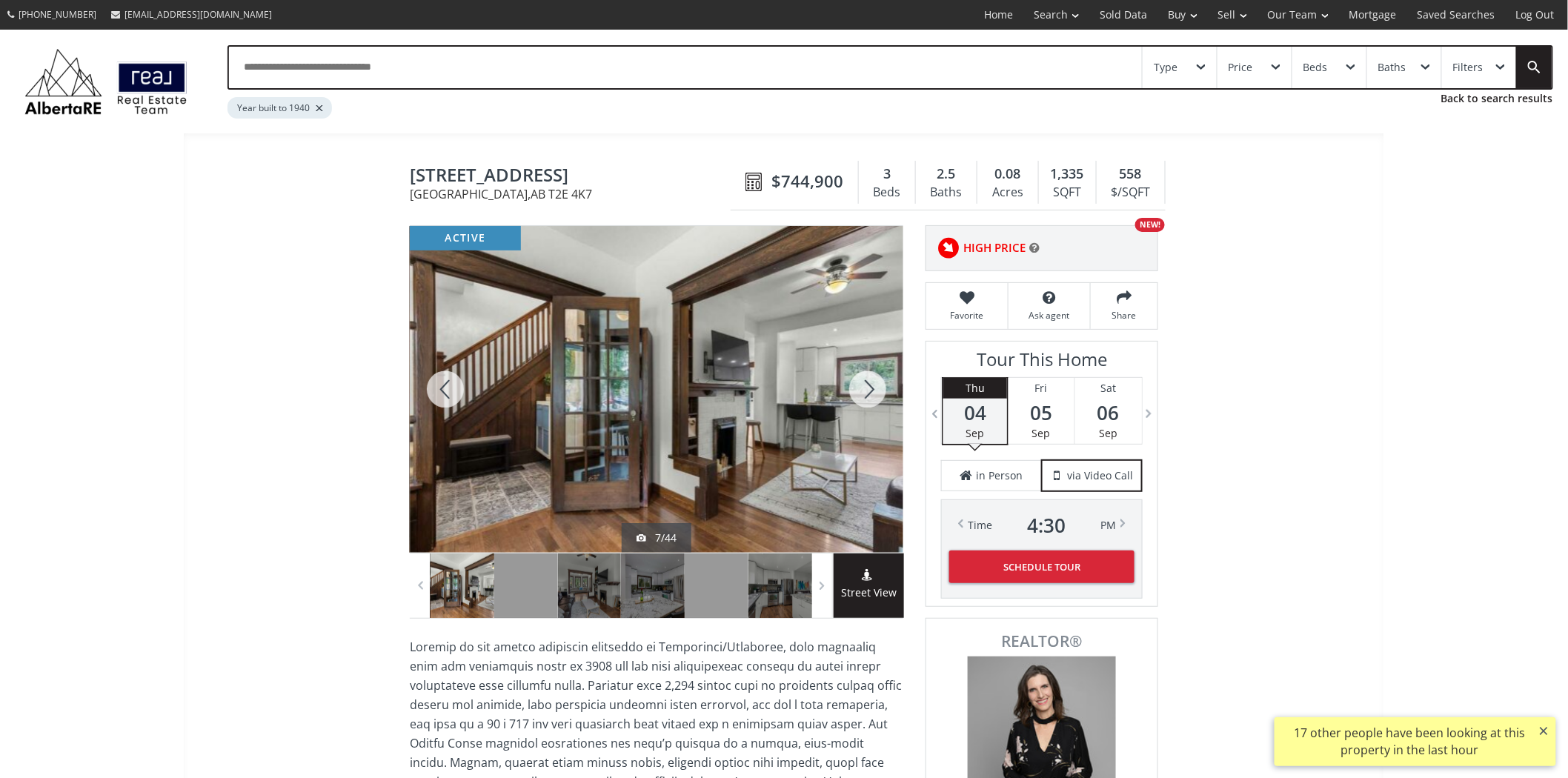
click at [861, 383] on div at bounding box center [868, 389] width 71 height 327
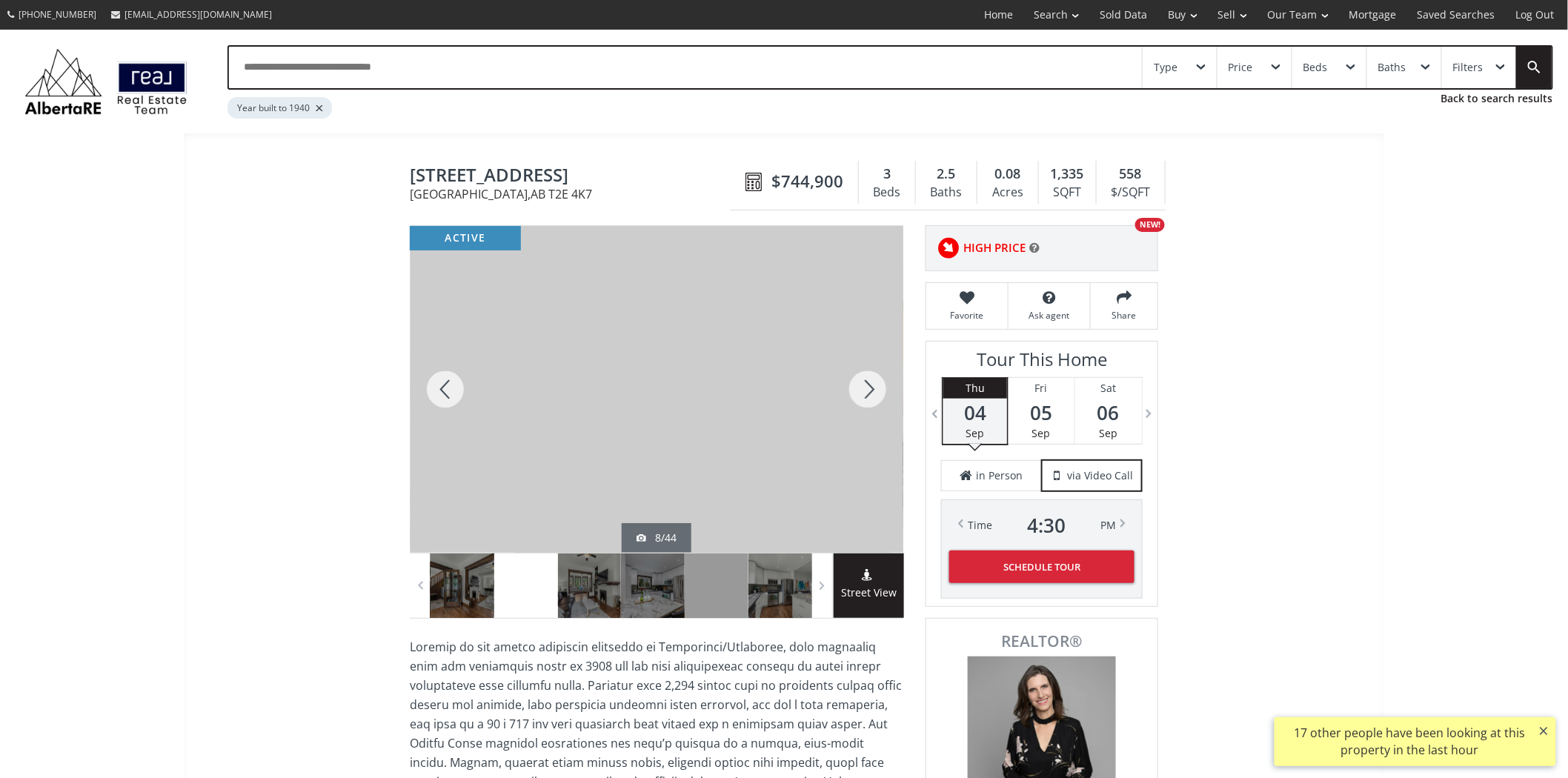
click at [858, 383] on div at bounding box center [868, 389] width 71 height 327
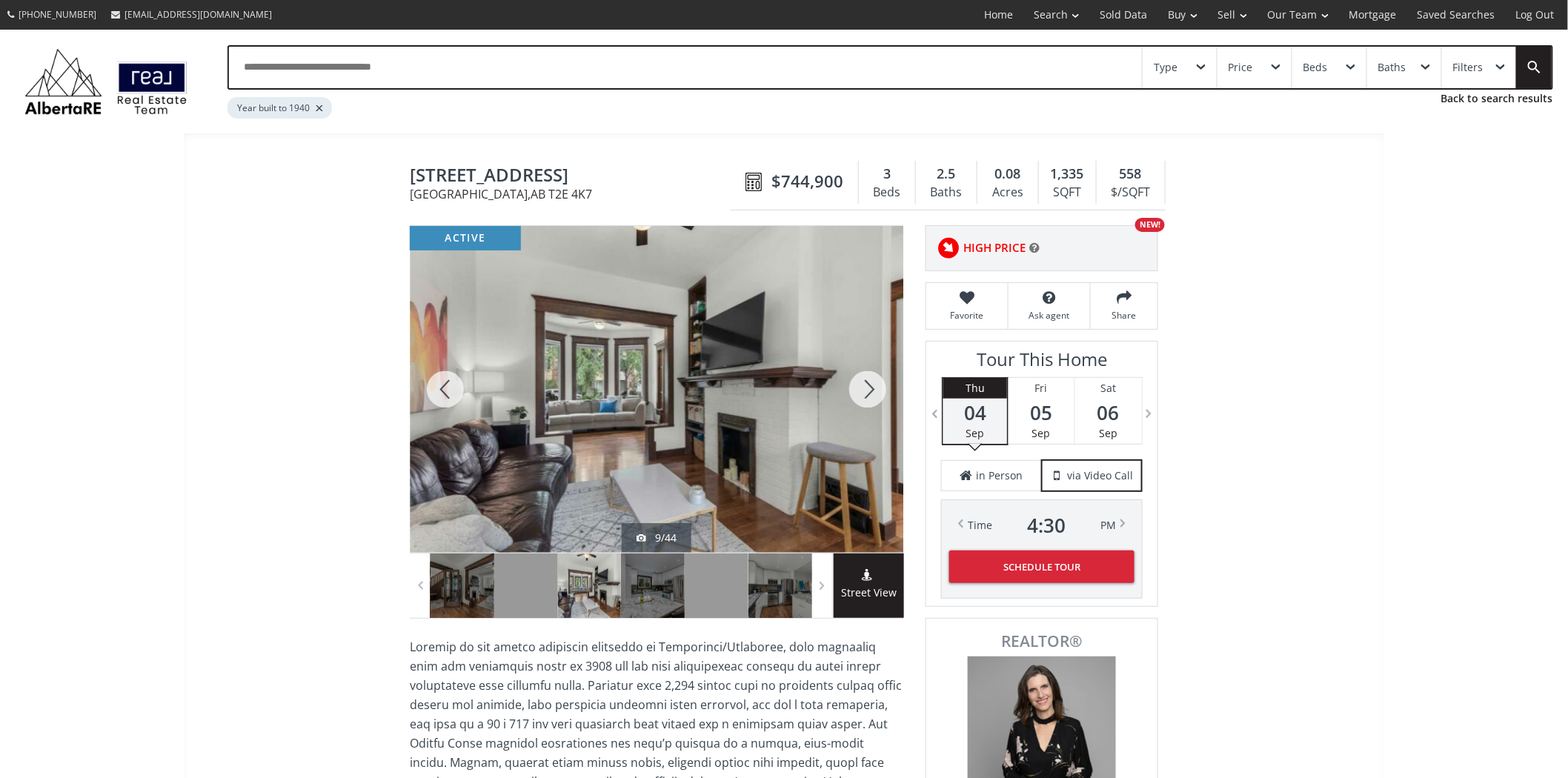
click at [858, 383] on div at bounding box center [868, 389] width 71 height 327
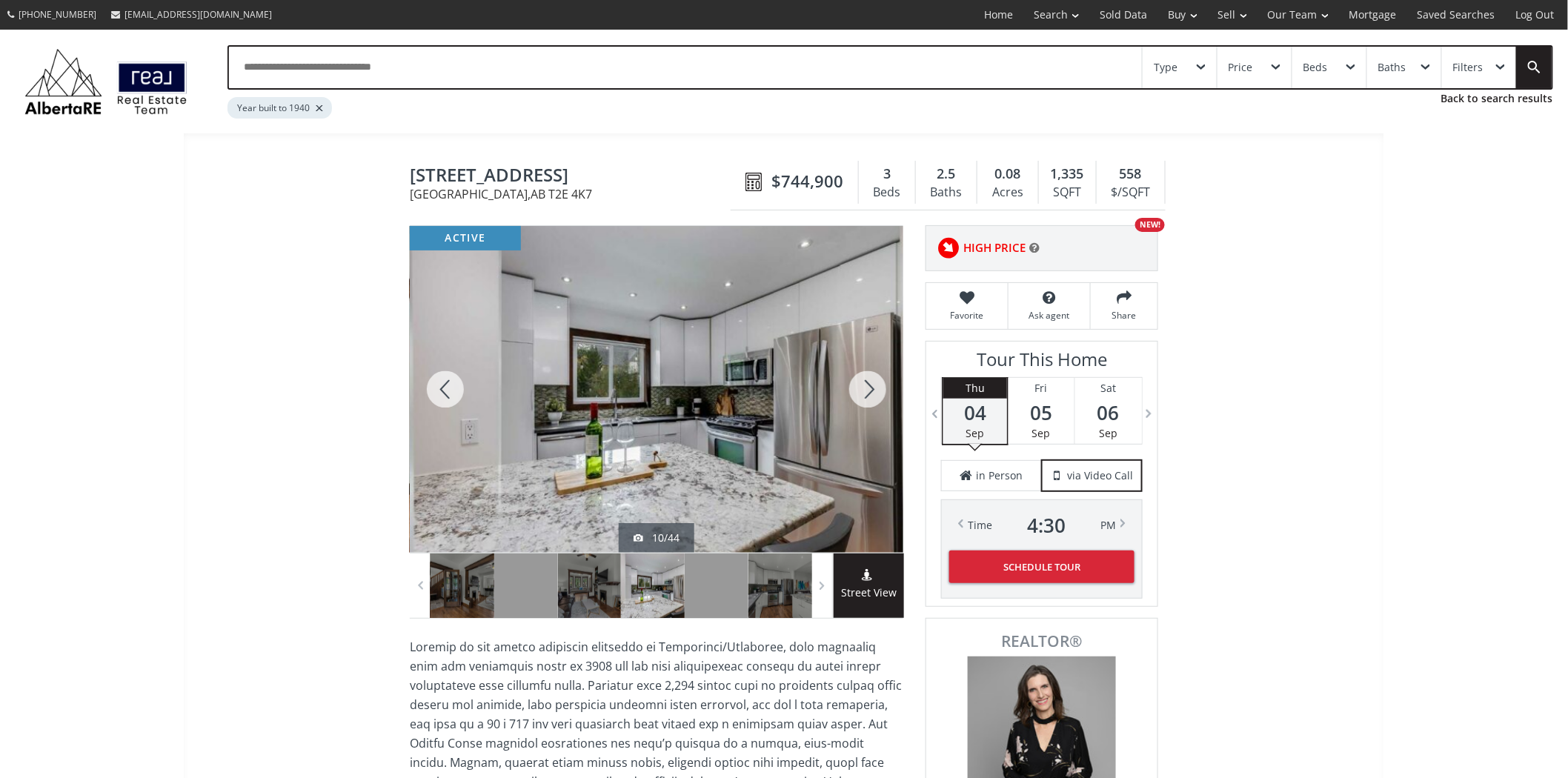
click at [858, 383] on div at bounding box center [868, 389] width 71 height 327
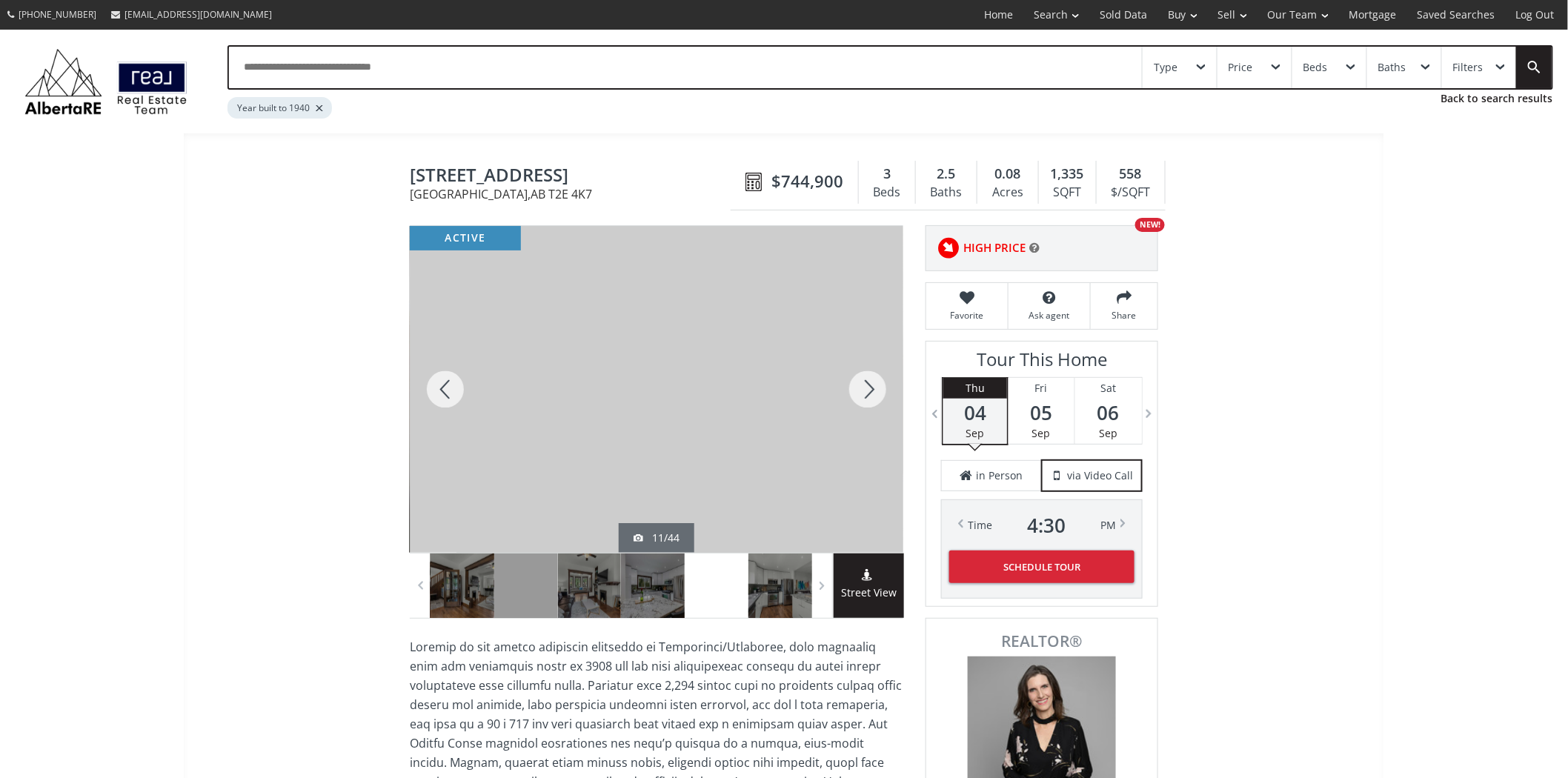
click at [858, 383] on div at bounding box center [868, 389] width 71 height 327
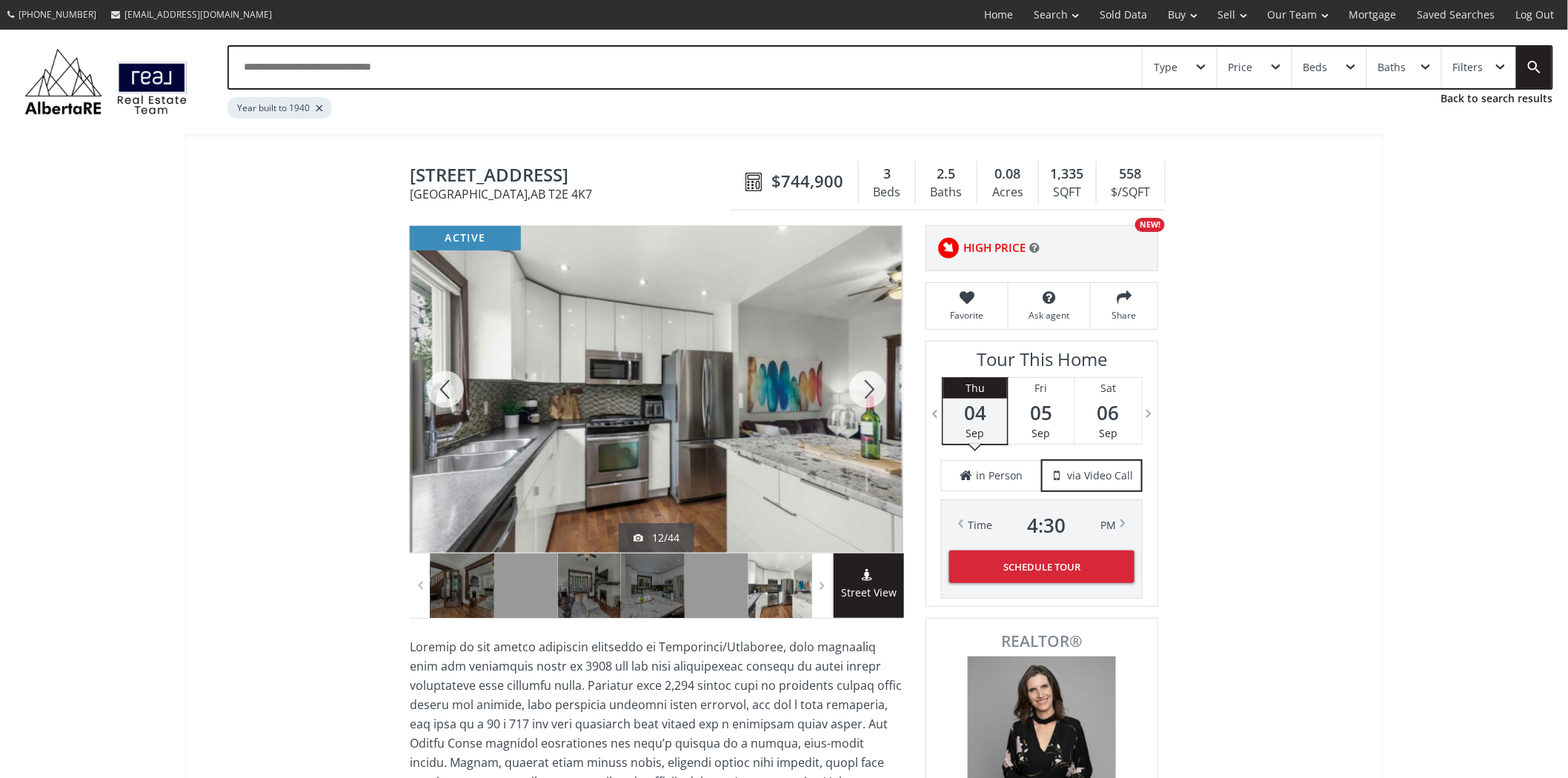
click at [858, 383] on div at bounding box center [868, 389] width 71 height 327
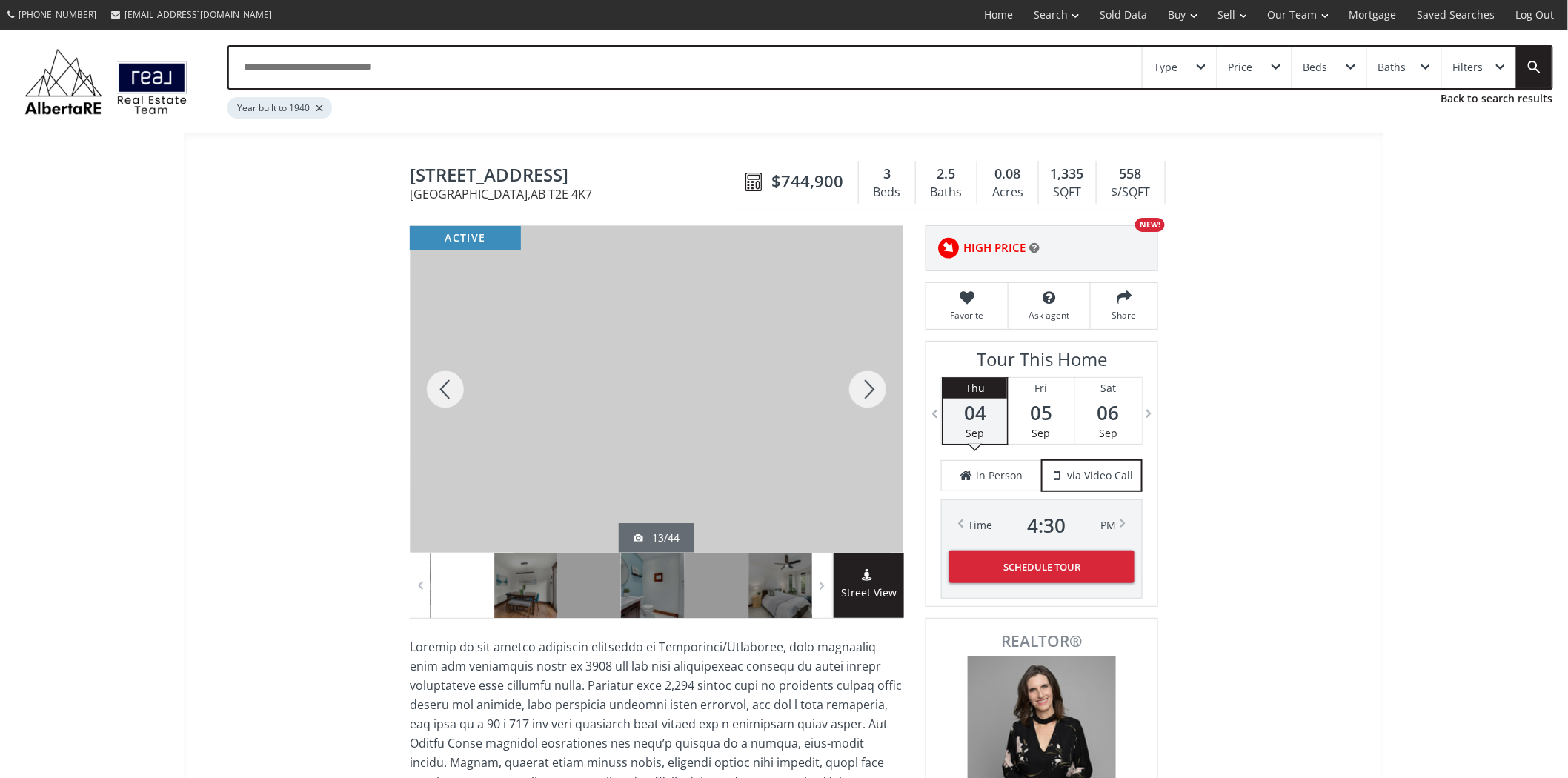
click at [858, 383] on div at bounding box center [868, 389] width 71 height 327
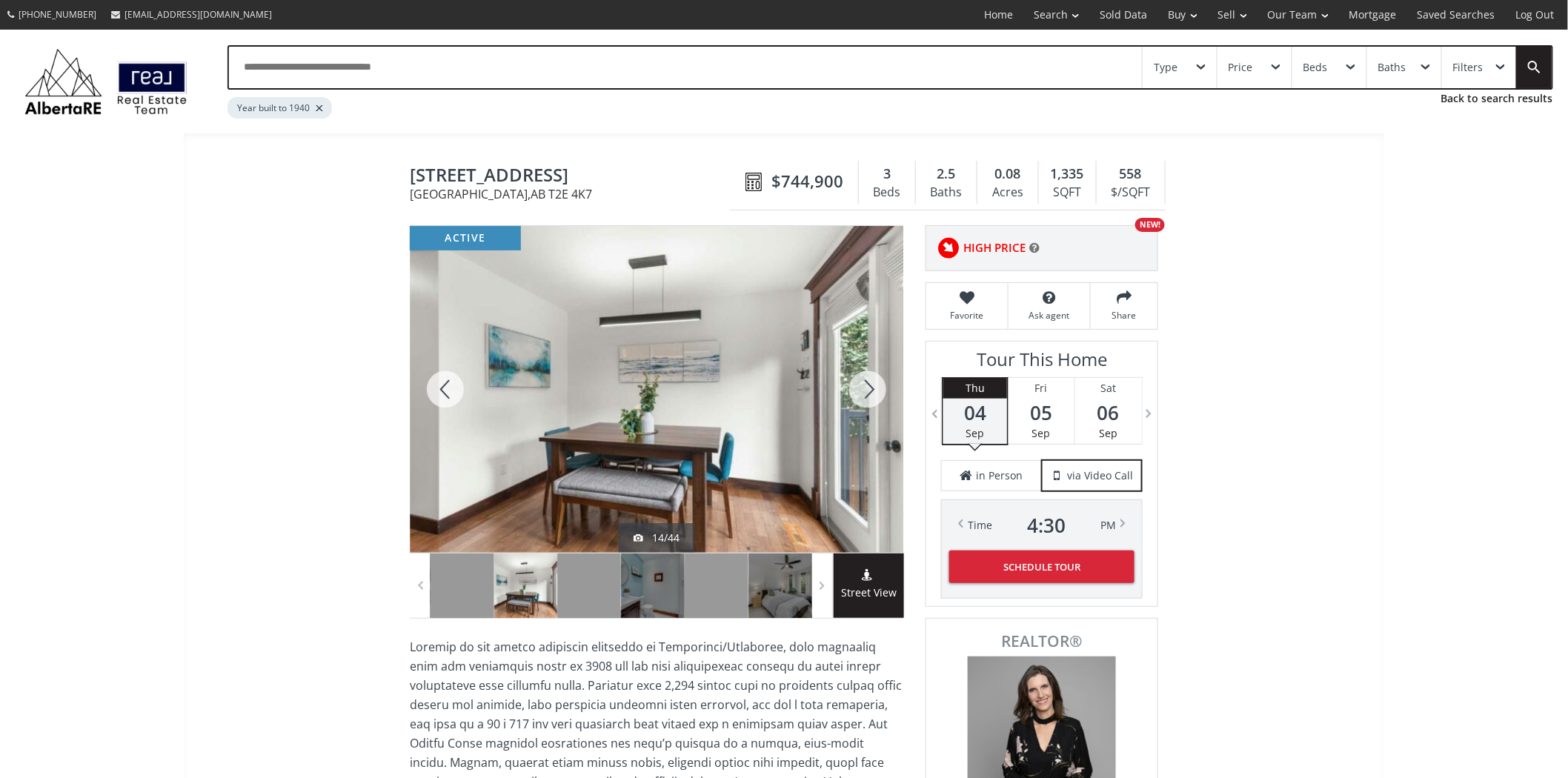
click at [858, 383] on div at bounding box center [868, 389] width 71 height 327
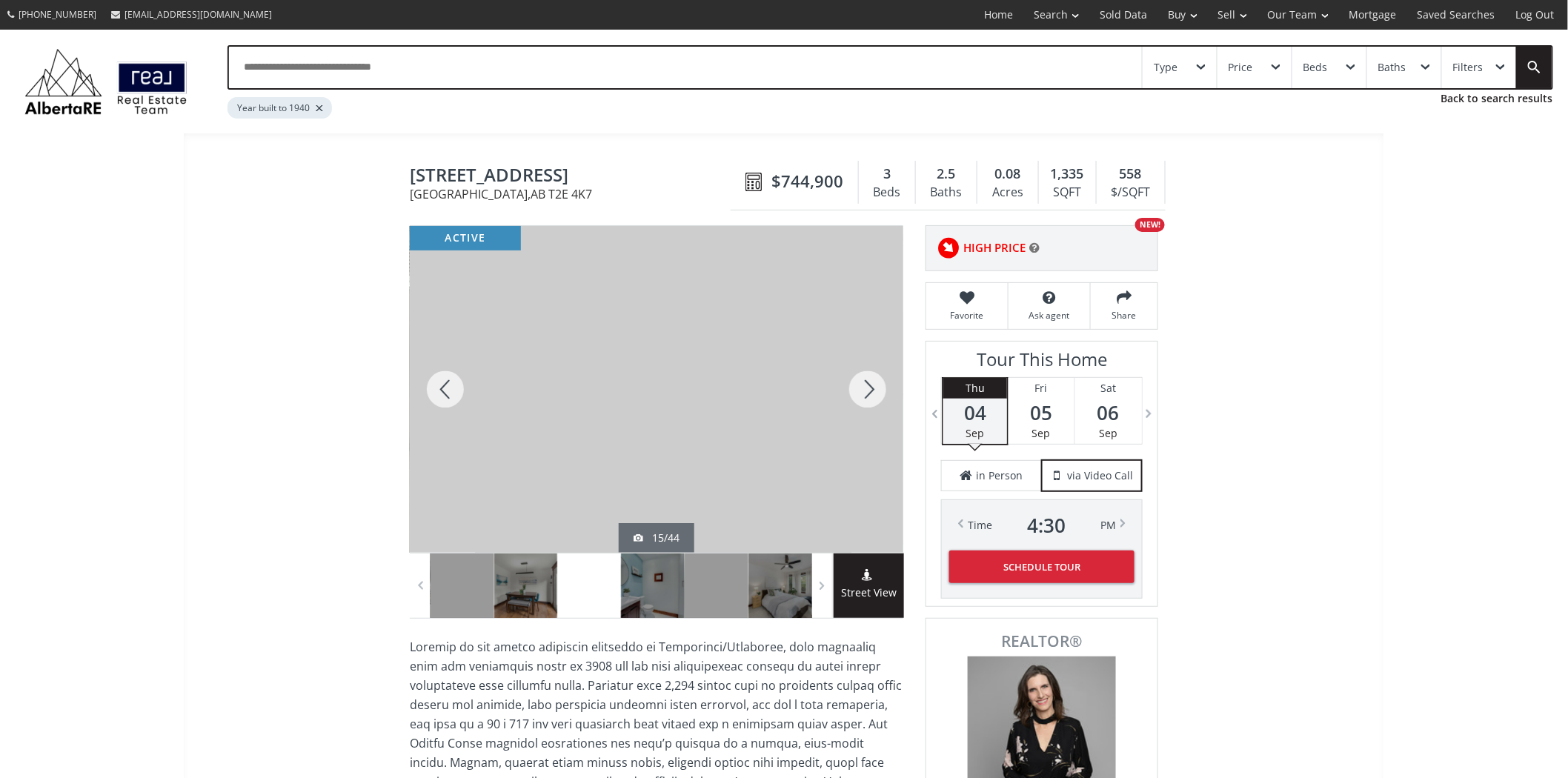
click at [857, 383] on div at bounding box center [868, 389] width 71 height 327
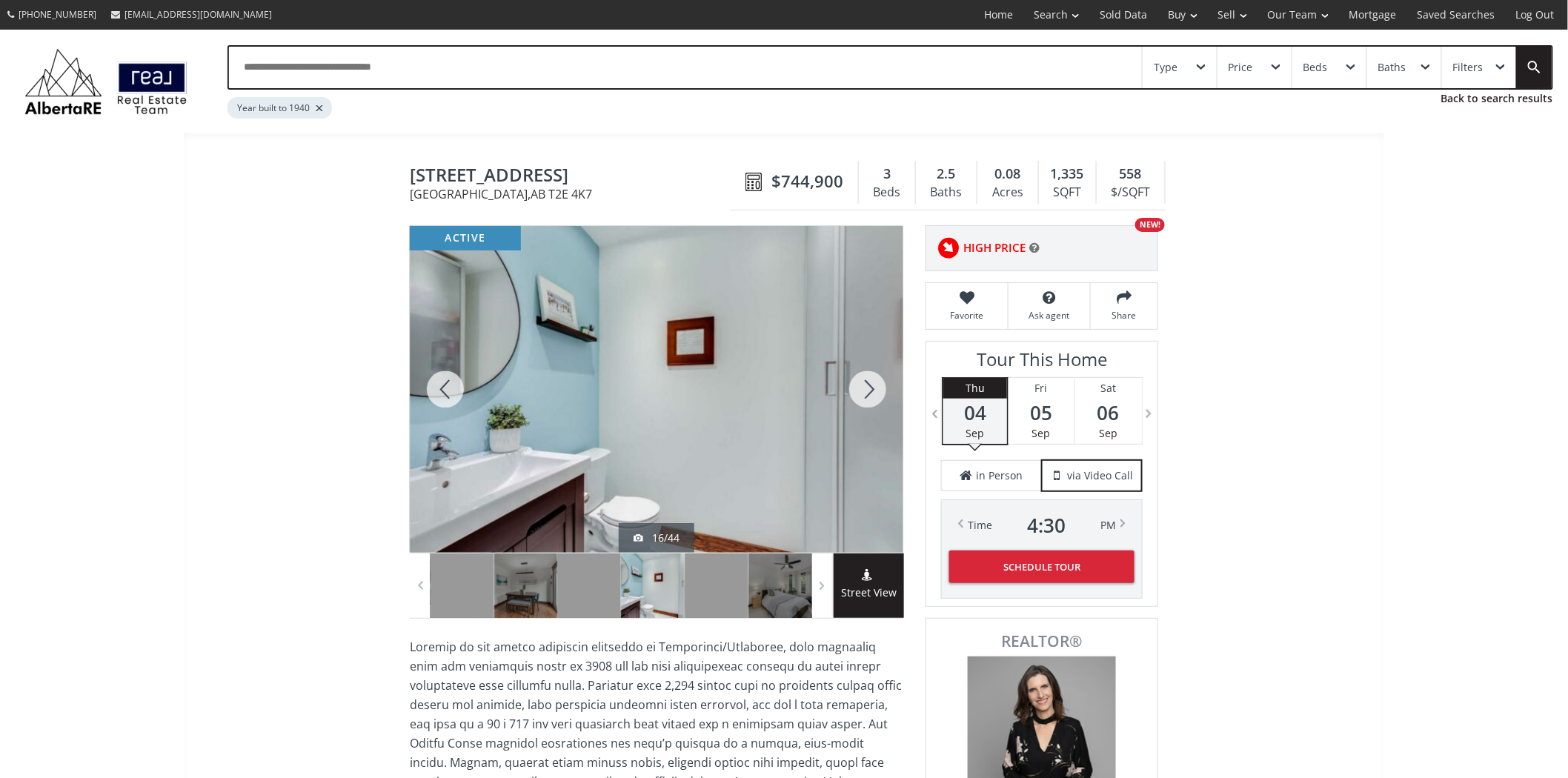
click at [857, 383] on div at bounding box center [868, 389] width 71 height 327
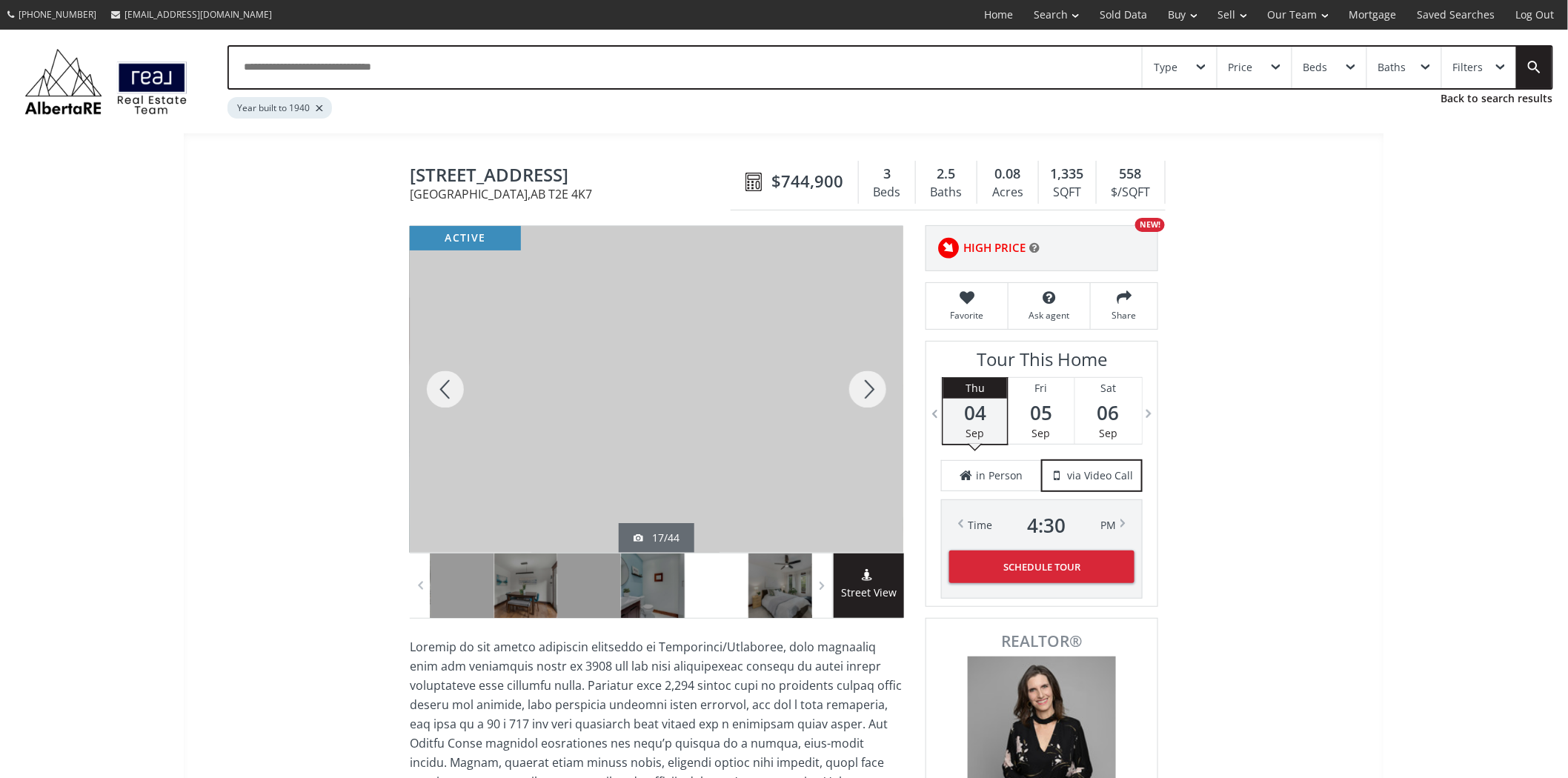
click at [857, 383] on div at bounding box center [868, 389] width 71 height 327
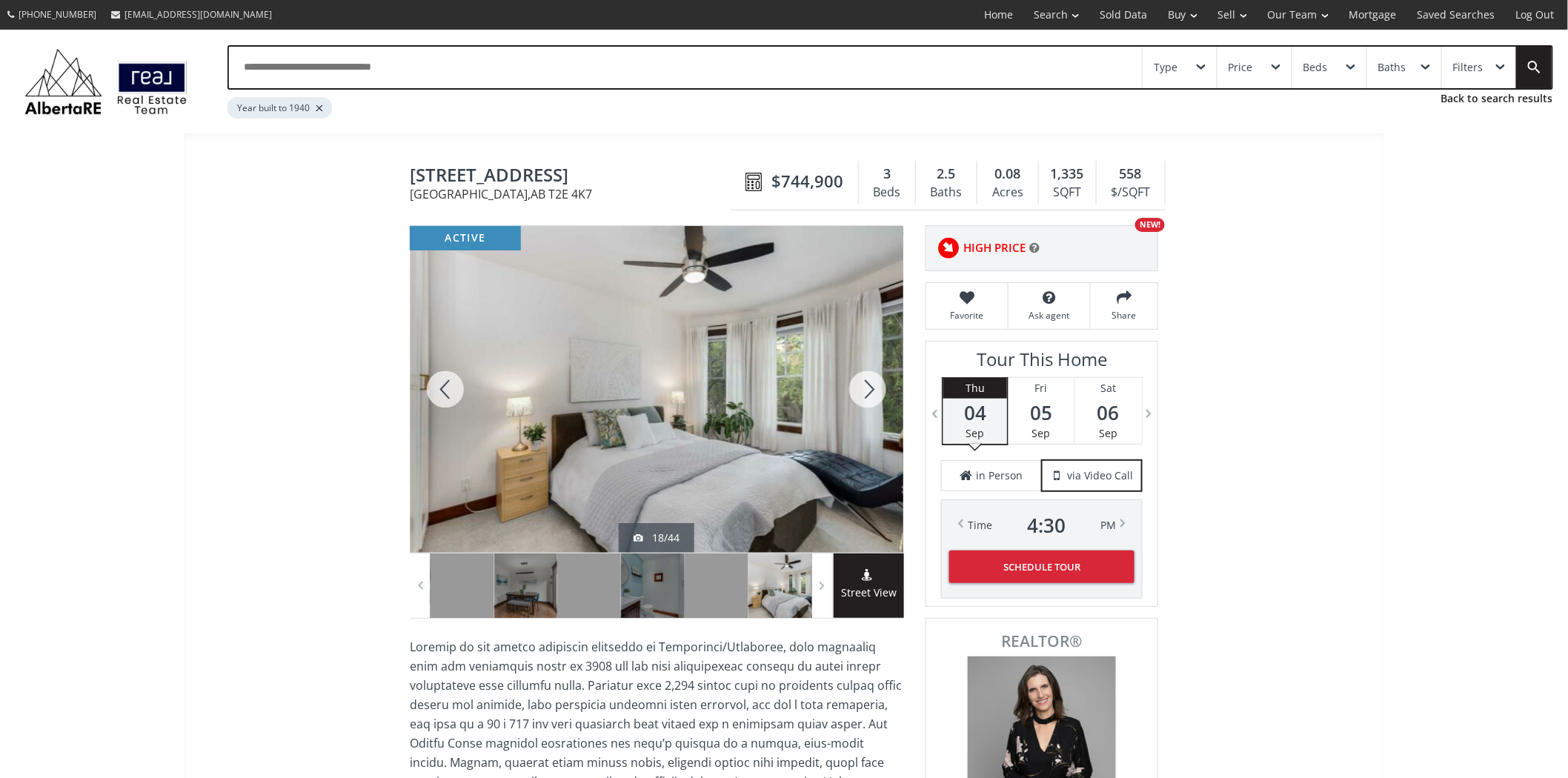
click at [857, 383] on div at bounding box center [868, 389] width 71 height 327
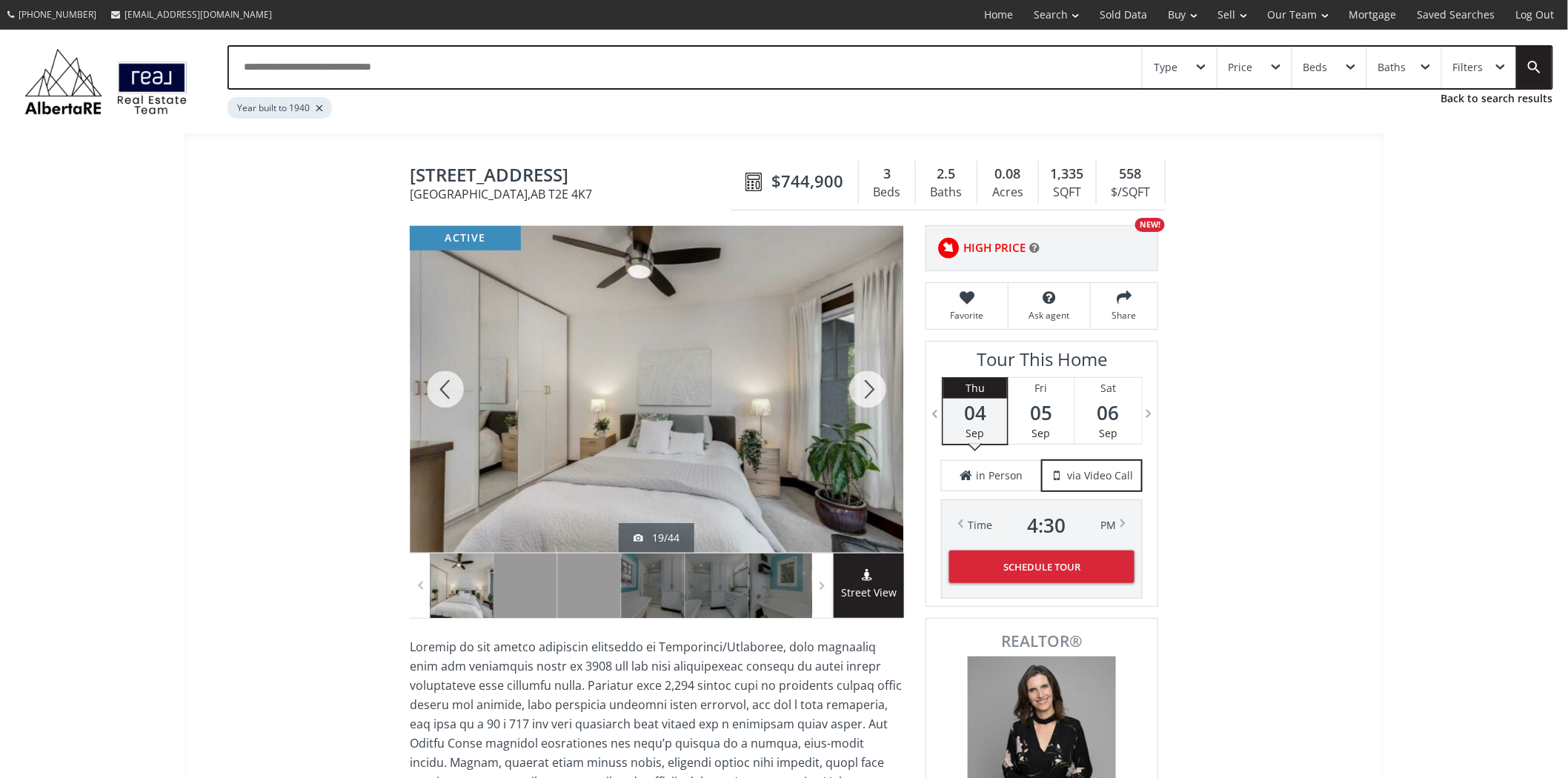
click at [857, 383] on div at bounding box center [868, 389] width 71 height 327
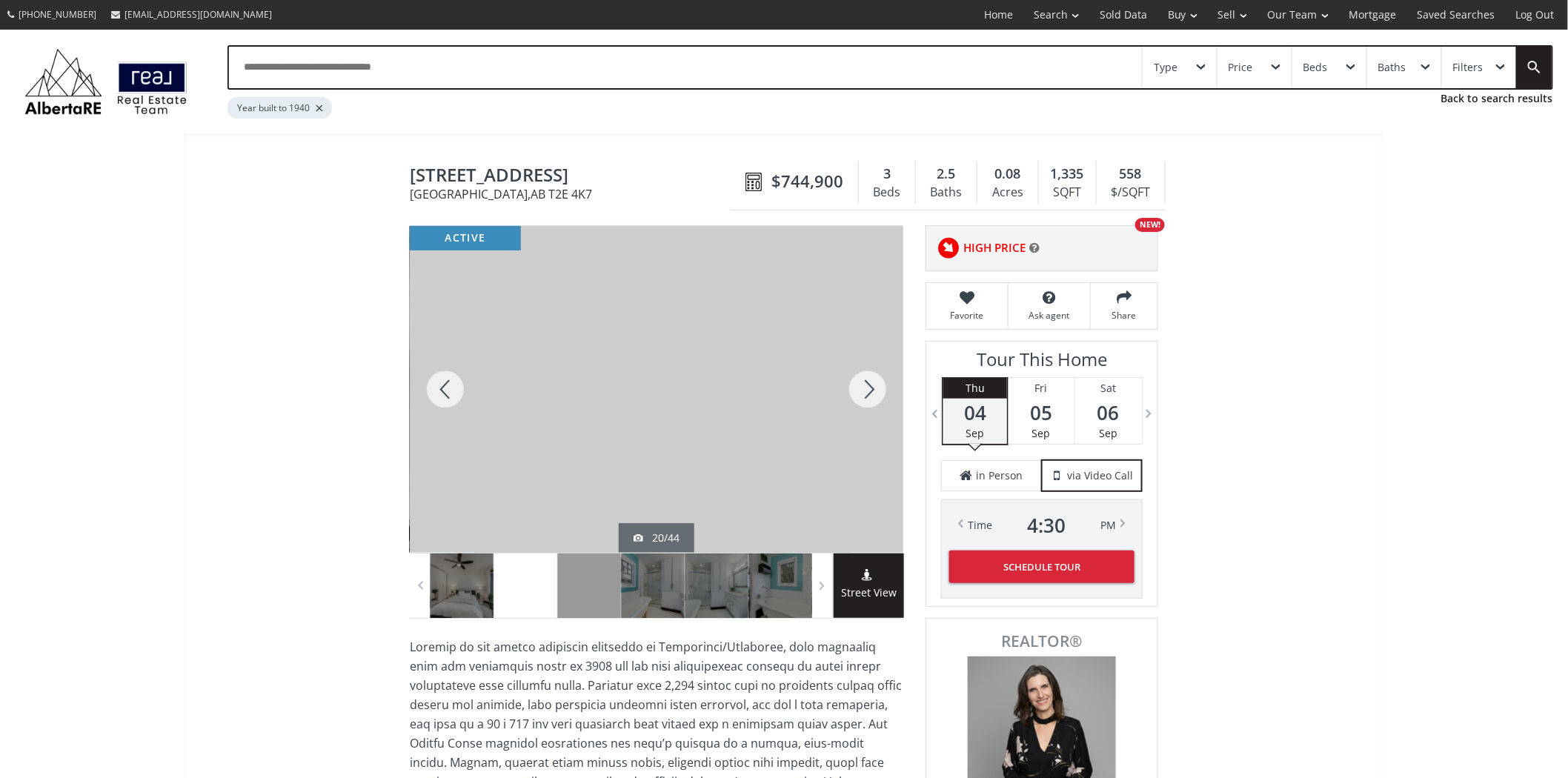
click at [857, 383] on div at bounding box center [868, 389] width 71 height 327
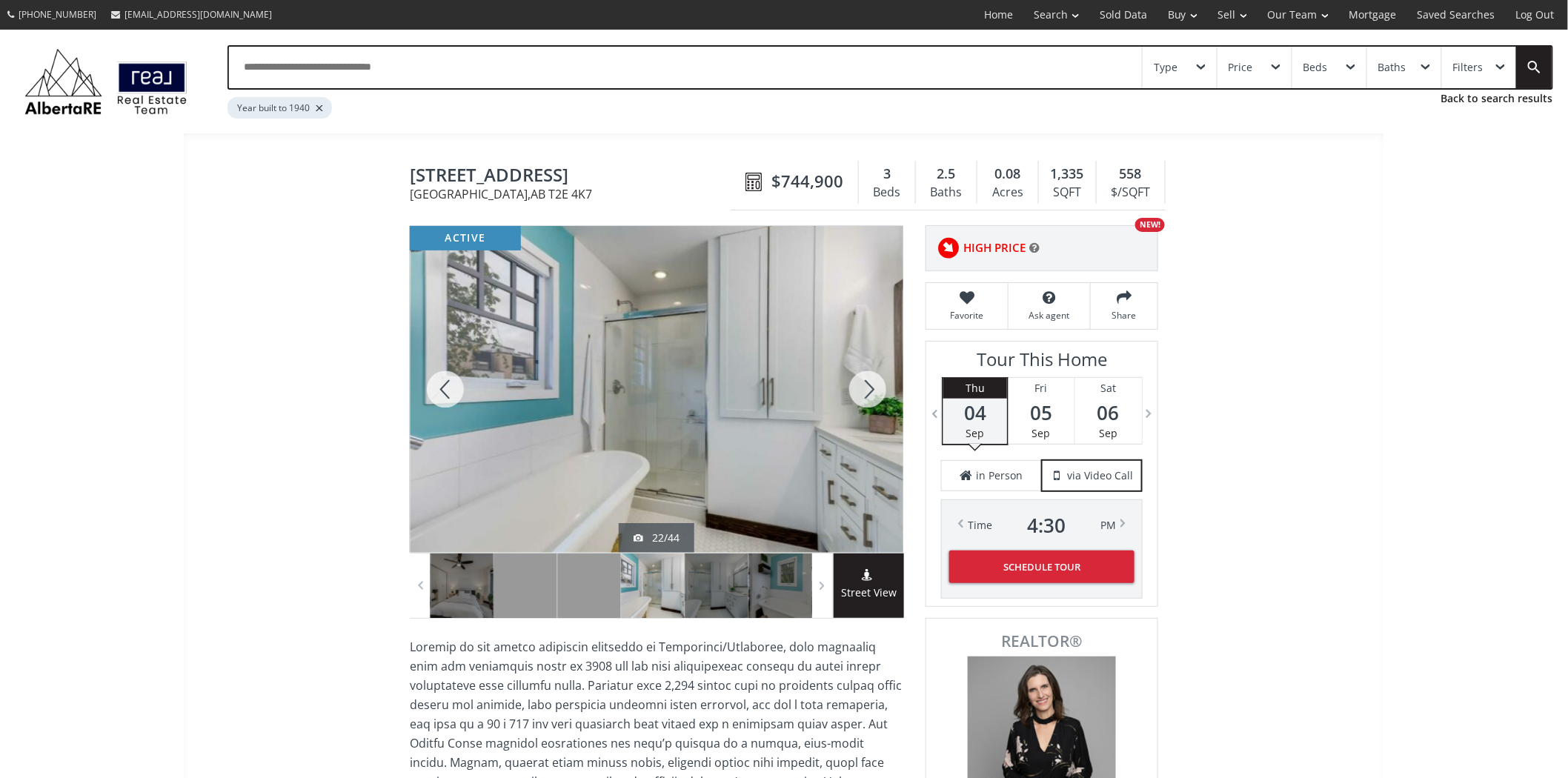
click at [857, 383] on div at bounding box center [868, 389] width 71 height 327
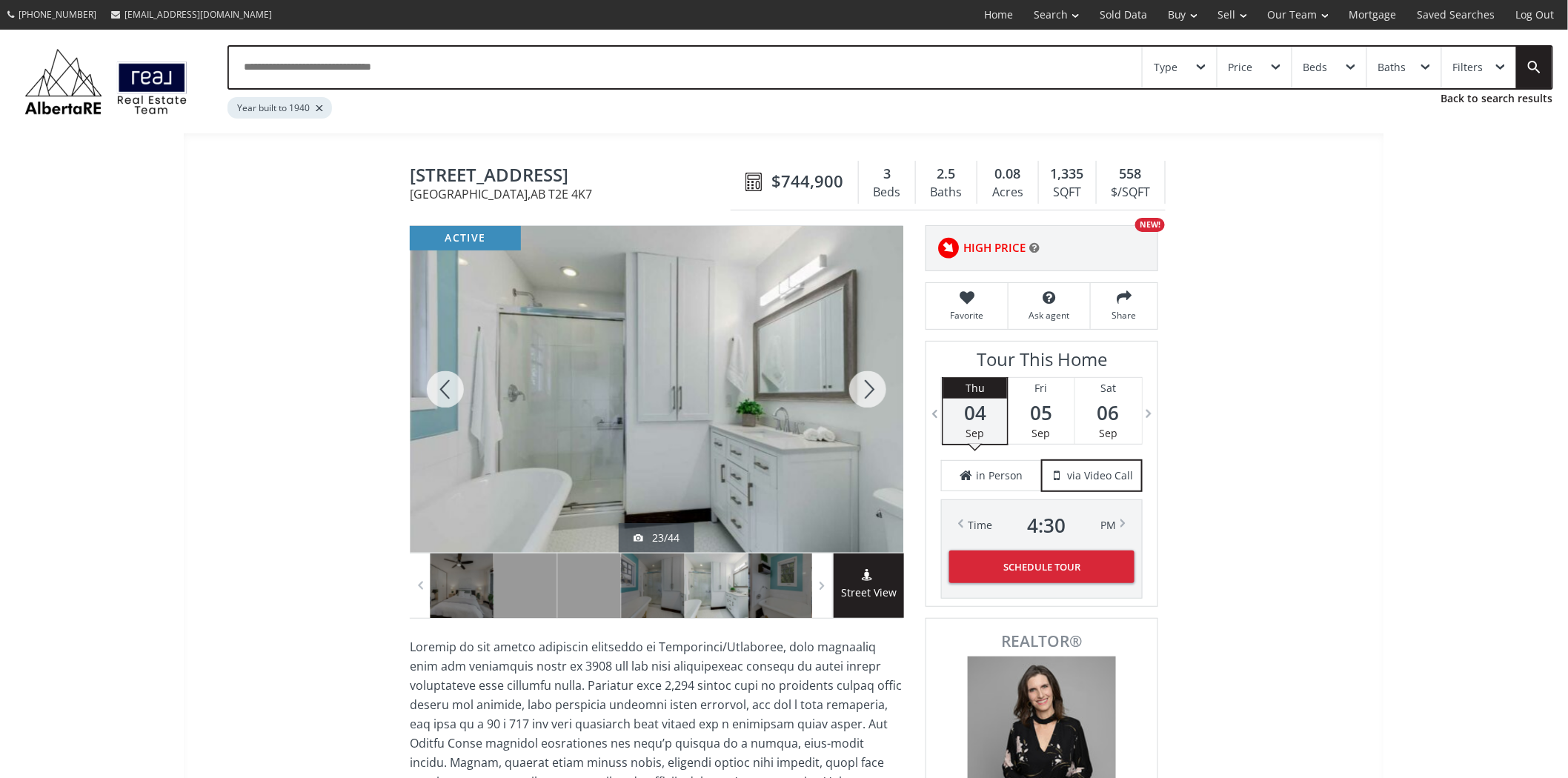
click at [856, 383] on div at bounding box center [868, 389] width 71 height 327
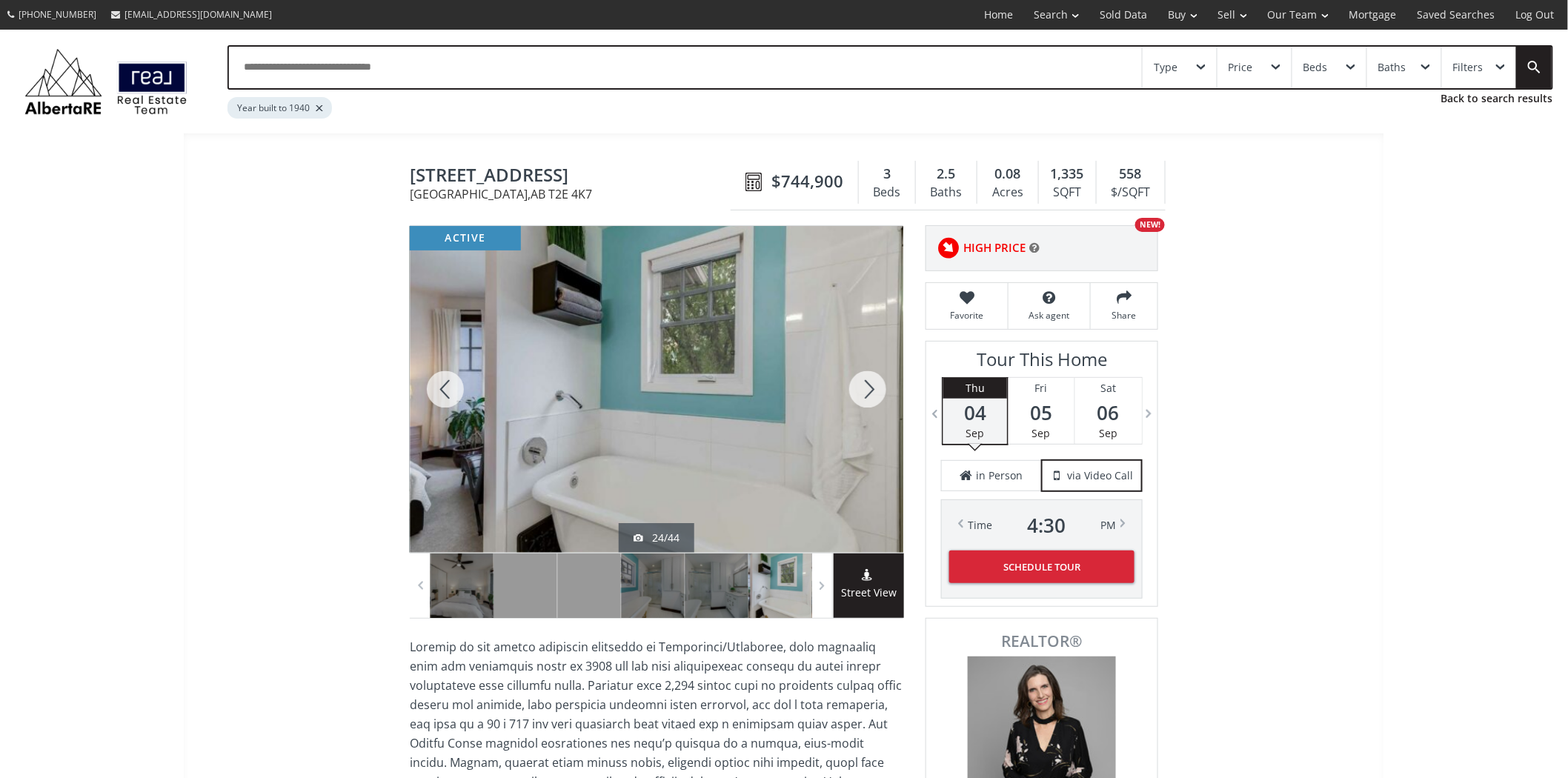
click at [856, 383] on div at bounding box center [868, 389] width 71 height 327
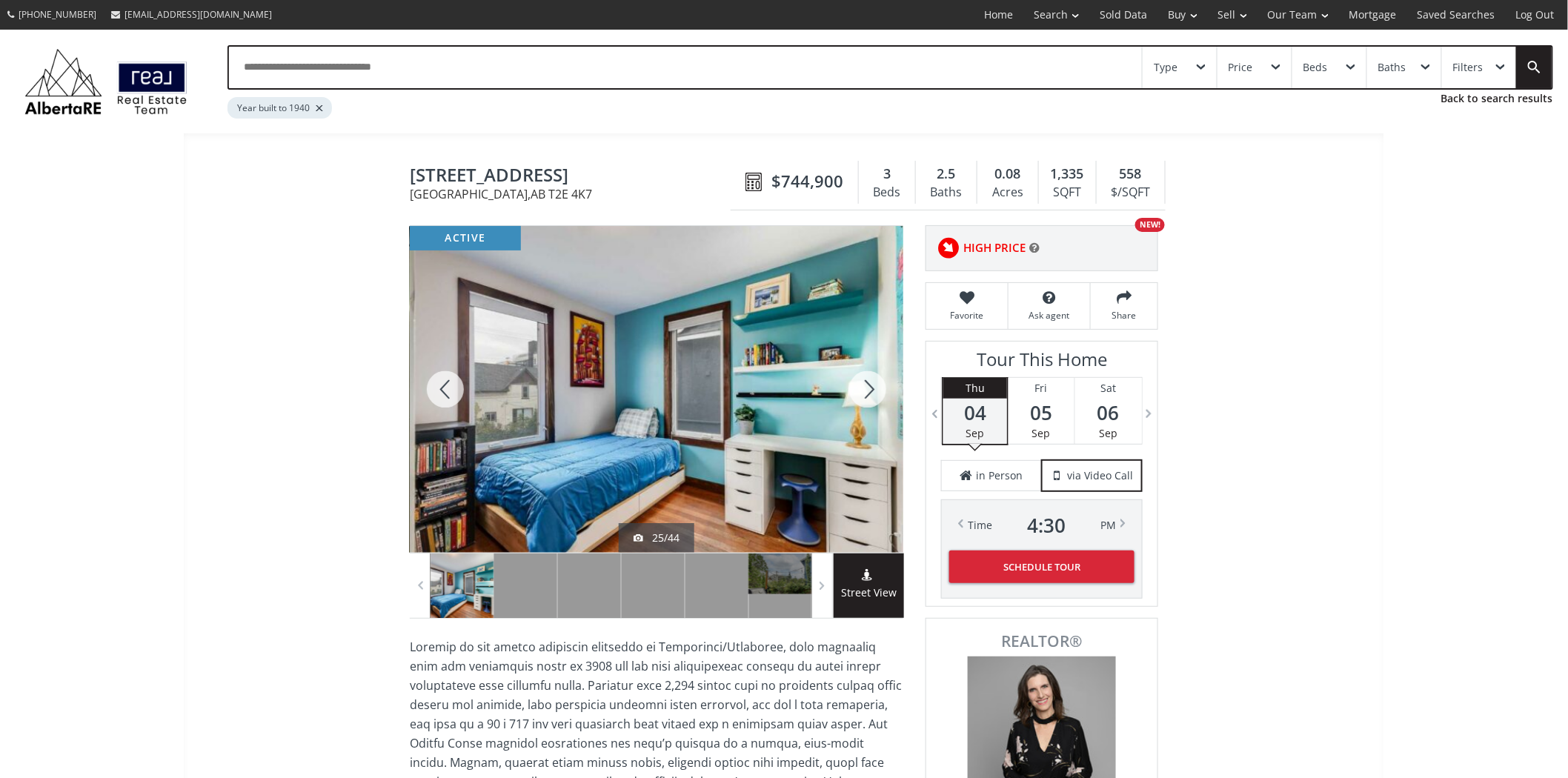
click at [856, 383] on div at bounding box center [868, 389] width 71 height 327
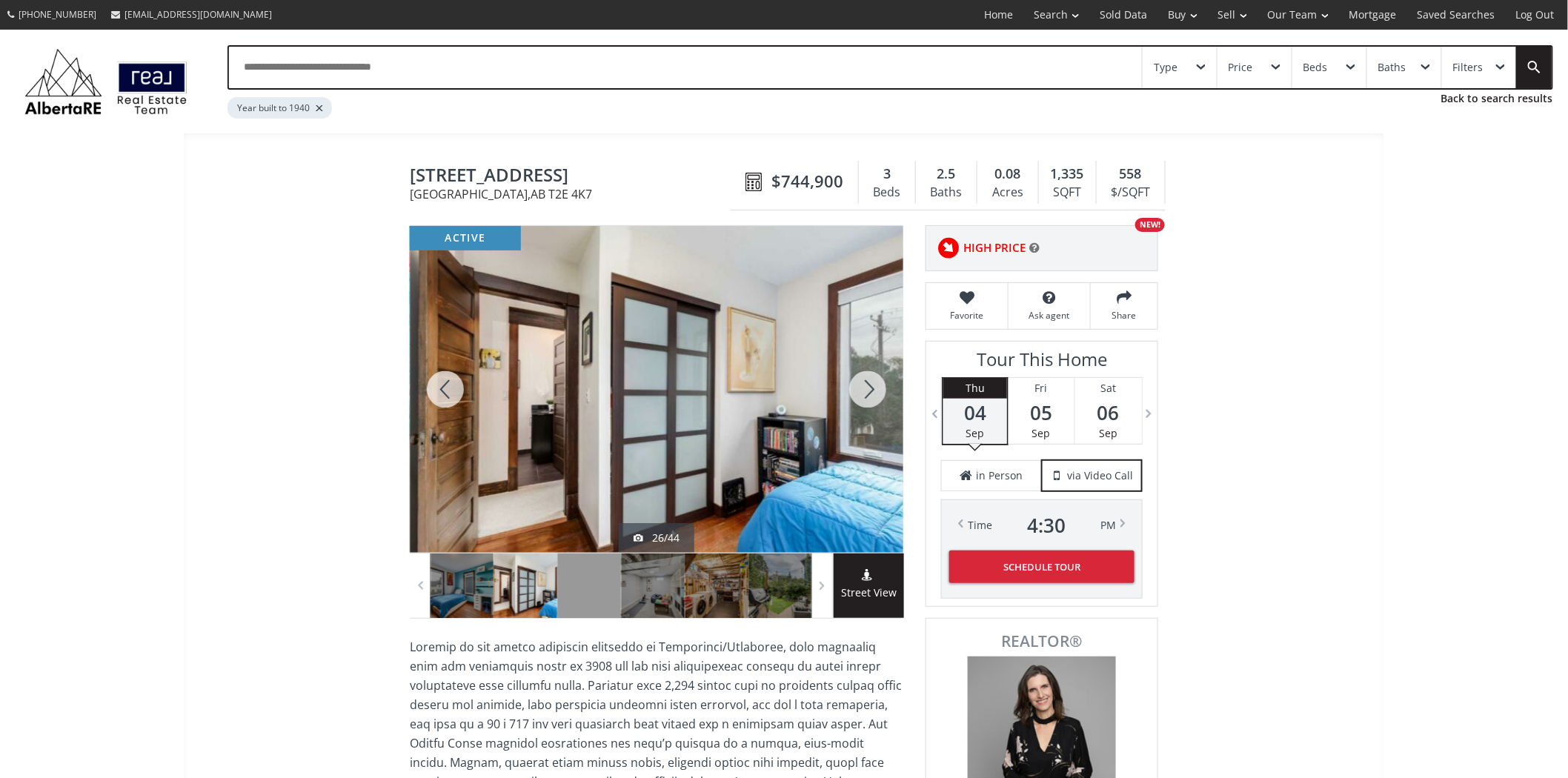
click at [856, 383] on div at bounding box center [868, 389] width 71 height 327
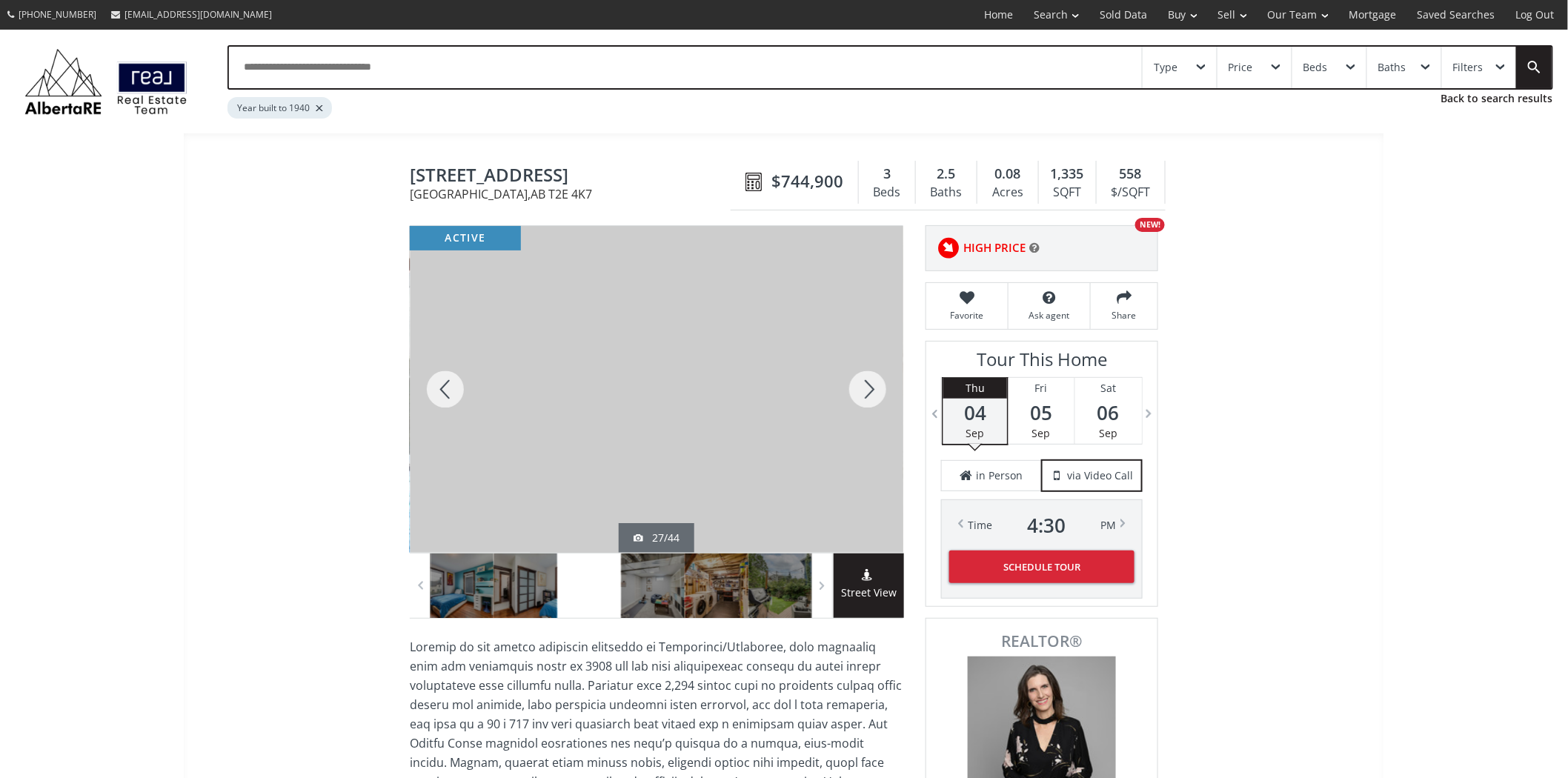
click at [856, 383] on div at bounding box center [868, 389] width 71 height 327
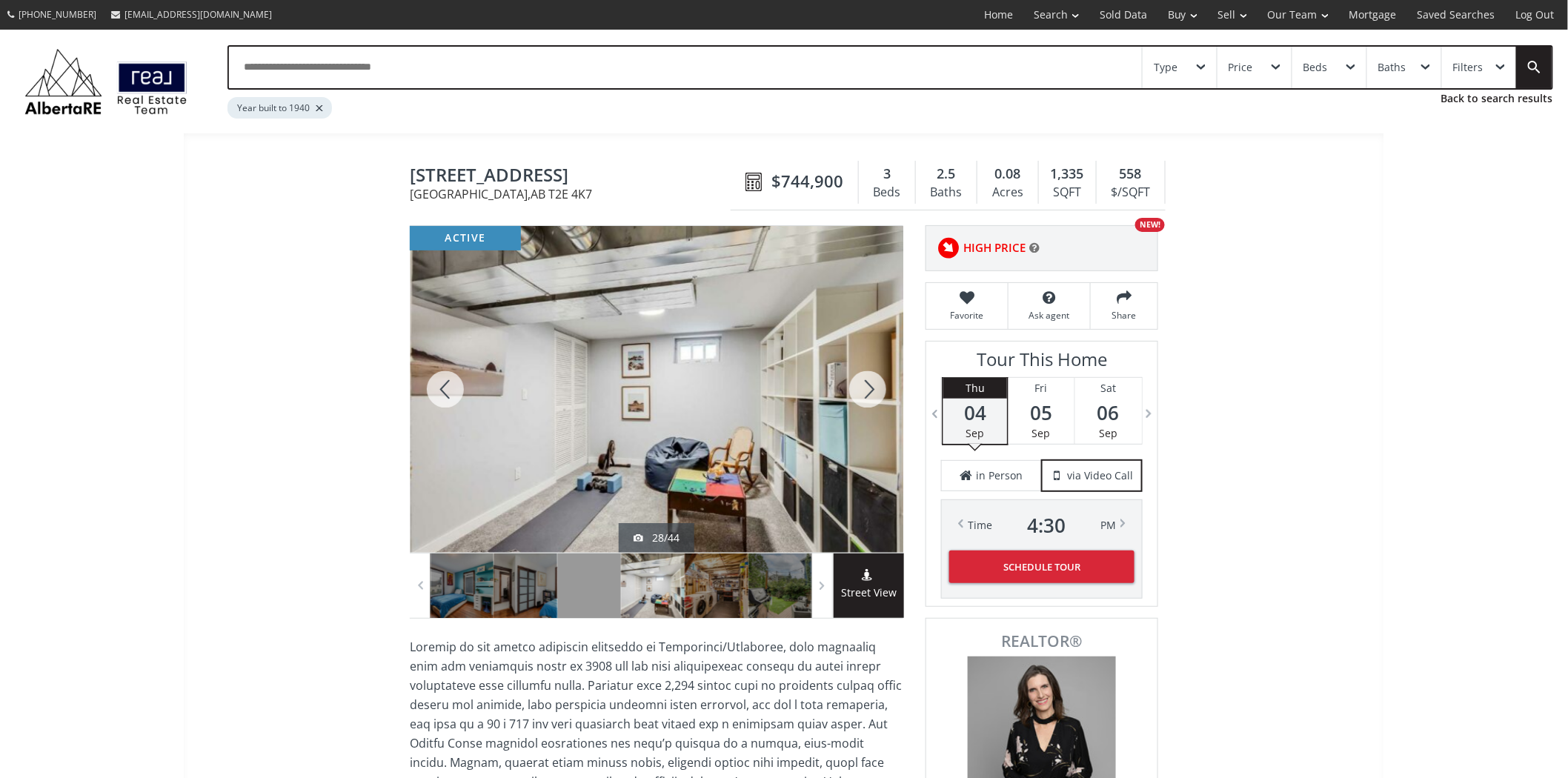
click at [856, 383] on div at bounding box center [868, 389] width 71 height 327
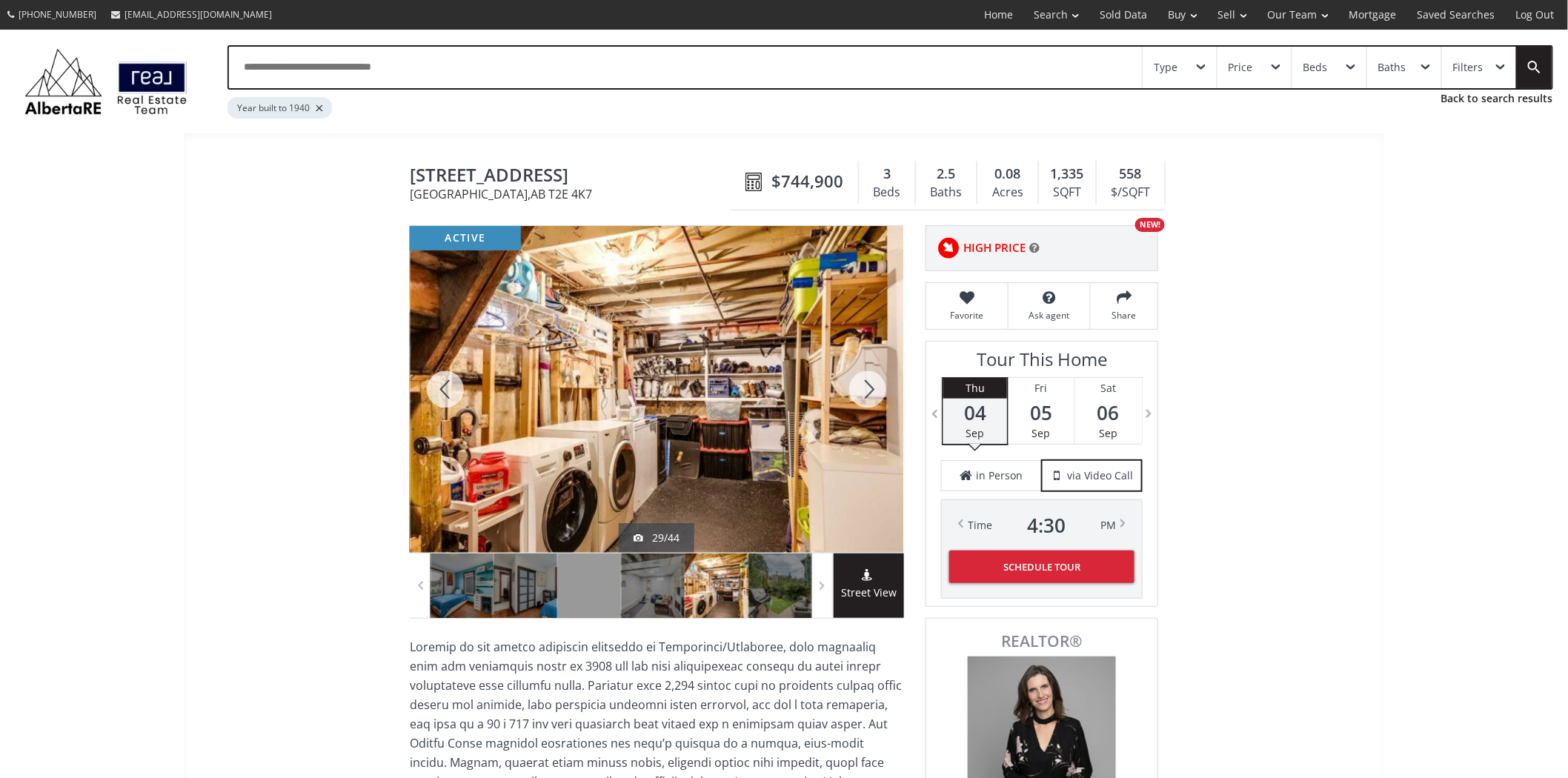
click at [856, 383] on div at bounding box center [868, 389] width 71 height 327
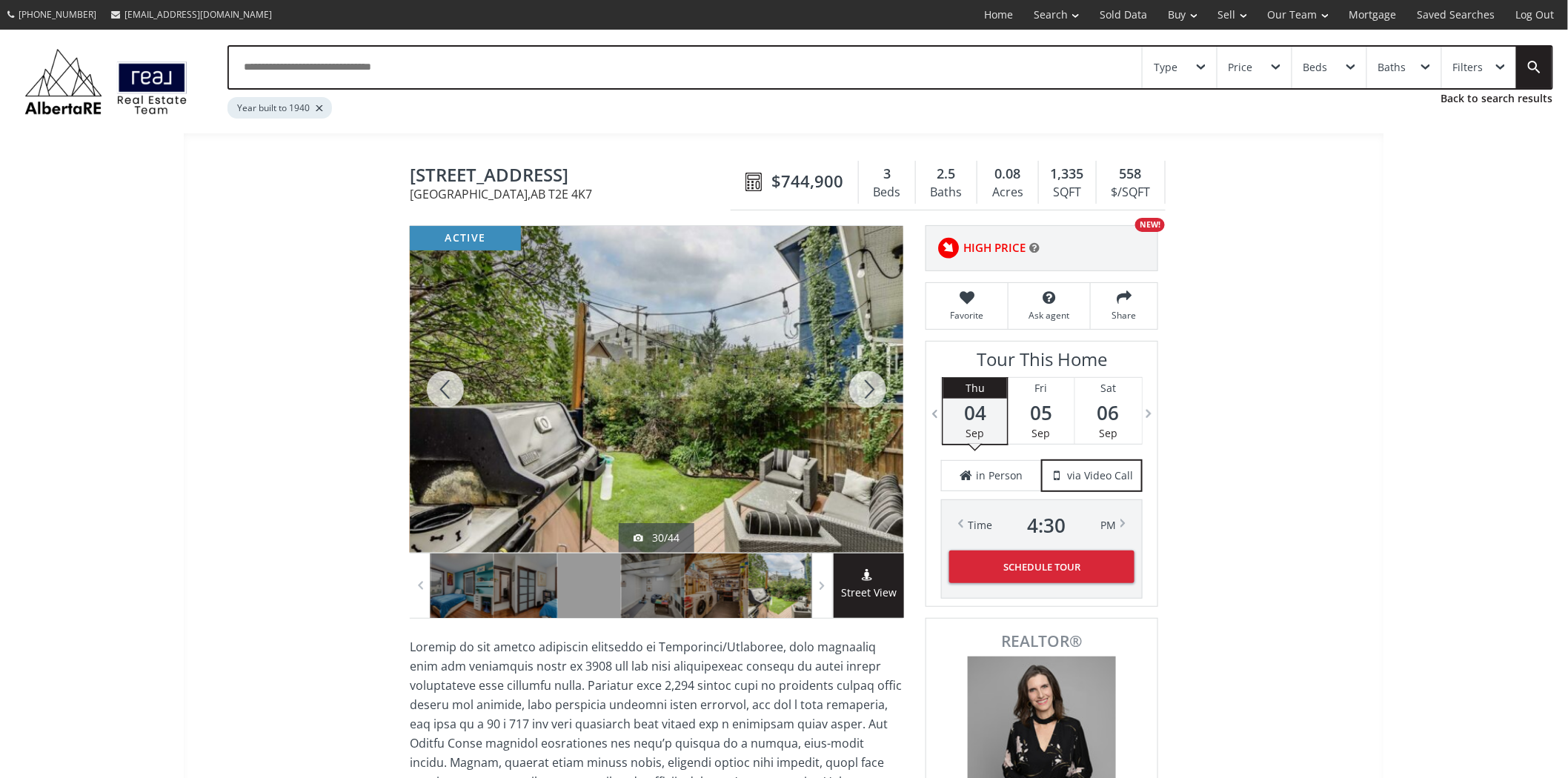
click at [856, 383] on div at bounding box center [868, 389] width 71 height 327
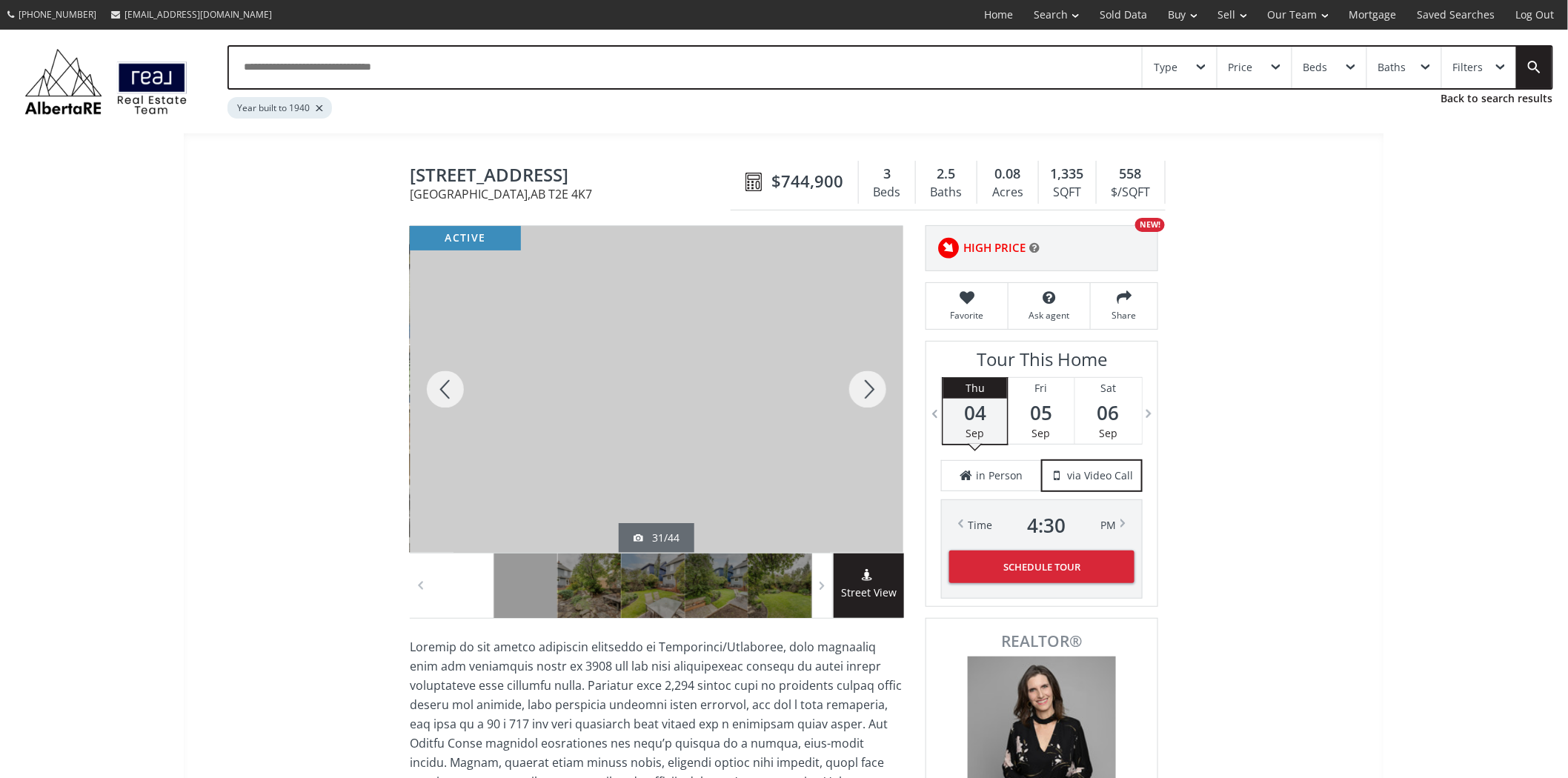
click at [856, 383] on div at bounding box center [868, 389] width 71 height 327
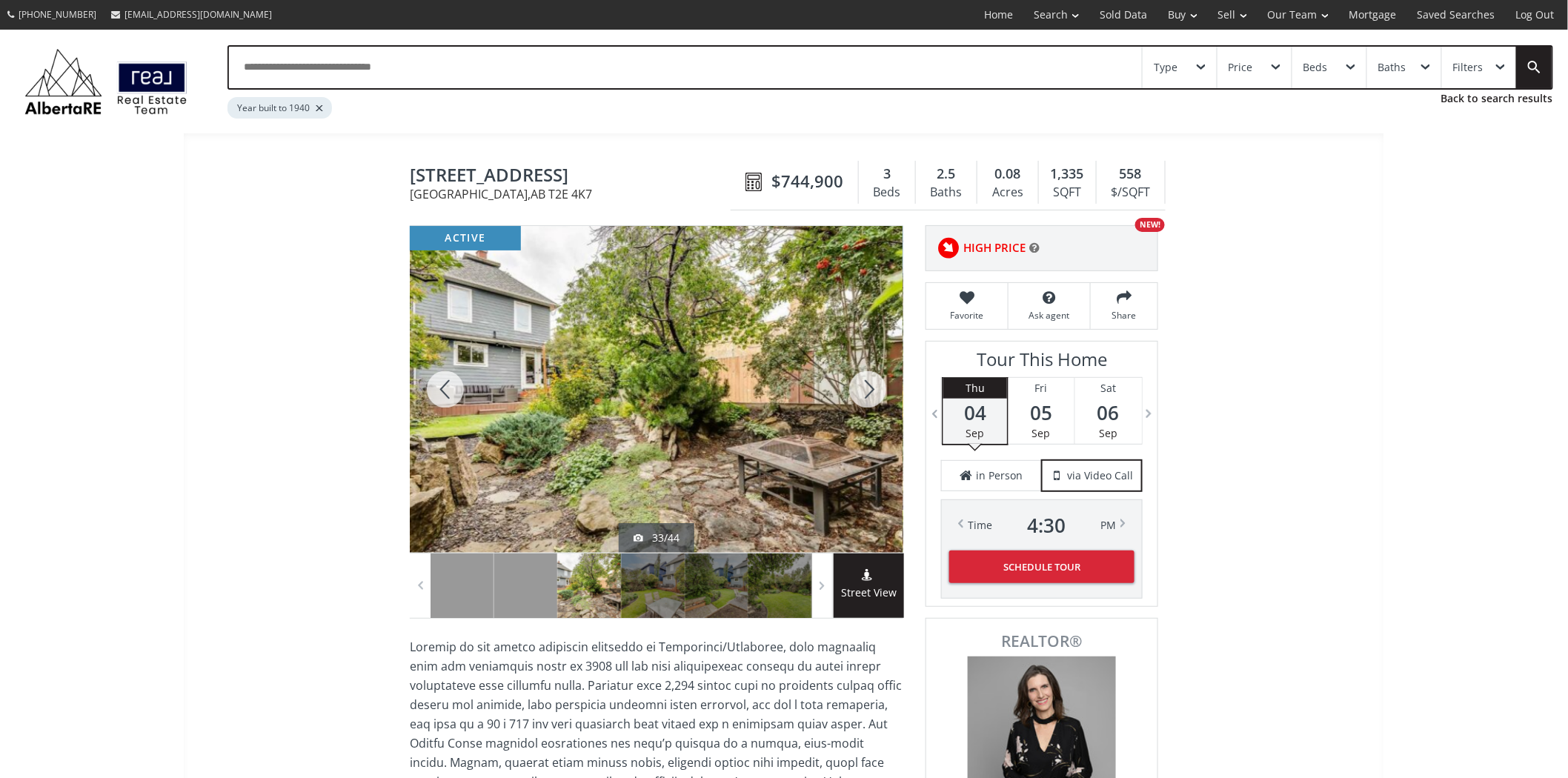
click at [856, 383] on div at bounding box center [868, 389] width 71 height 327
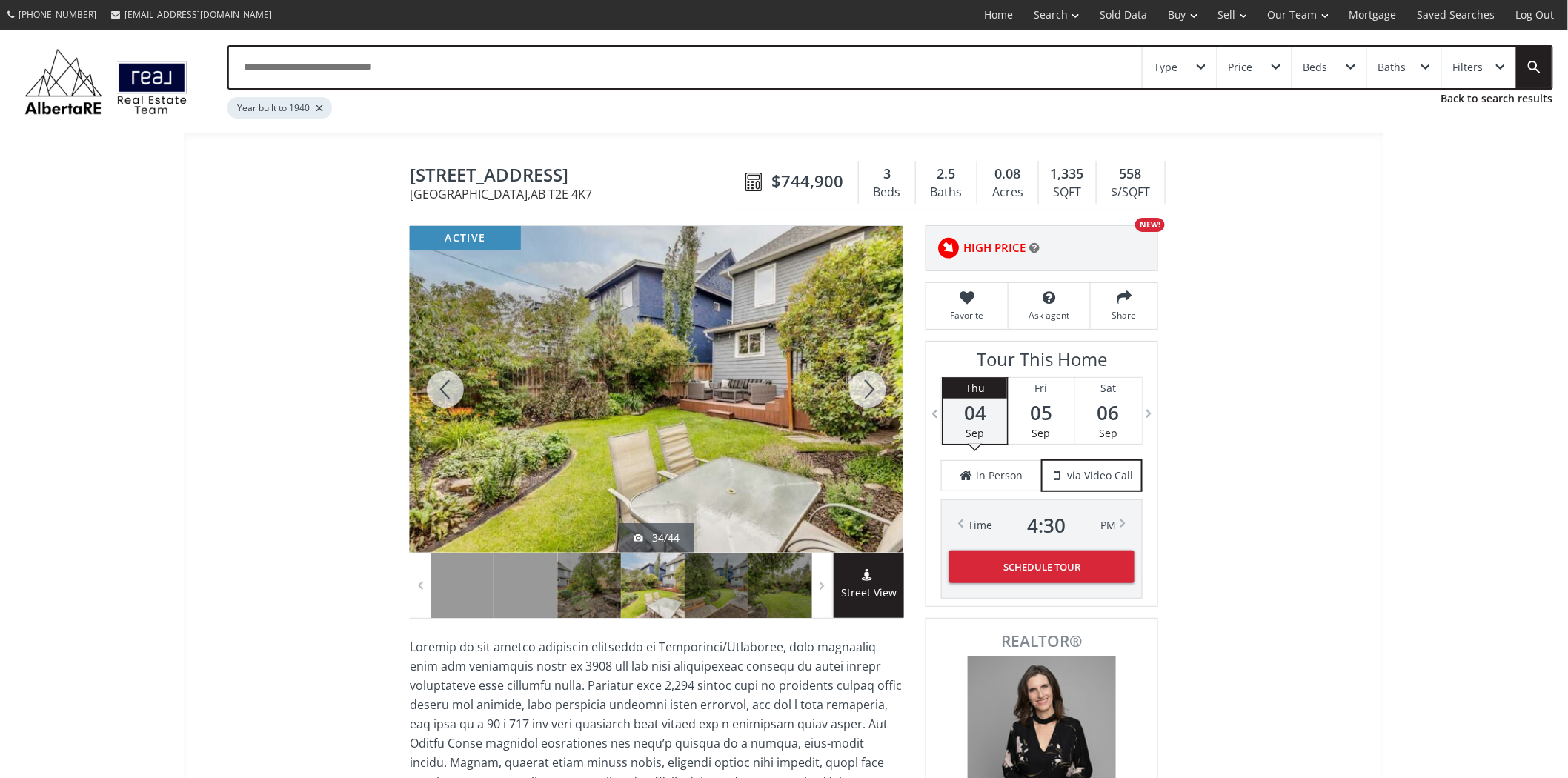
click at [856, 383] on div at bounding box center [868, 389] width 71 height 327
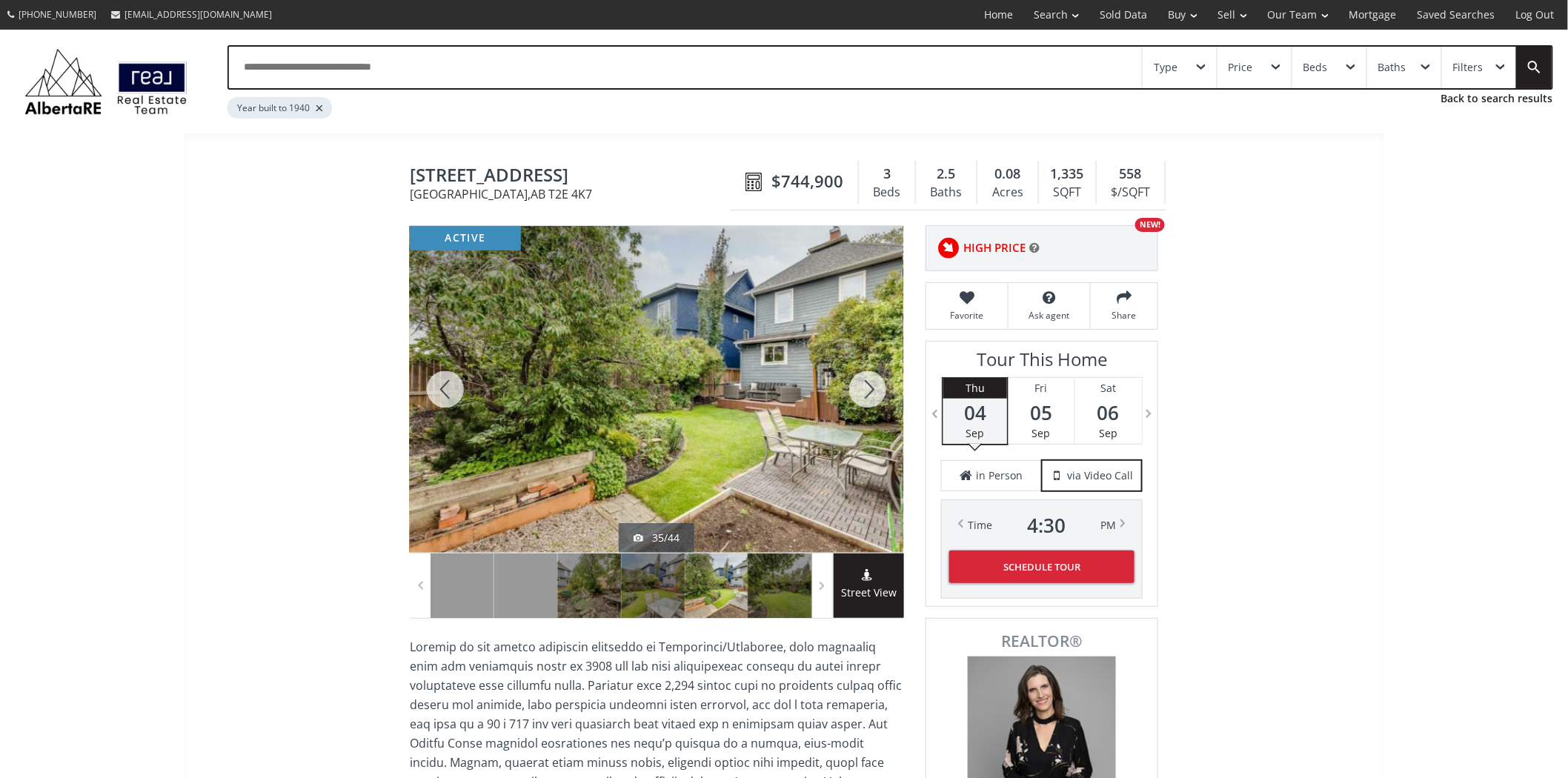
click at [856, 383] on div at bounding box center [868, 389] width 71 height 327
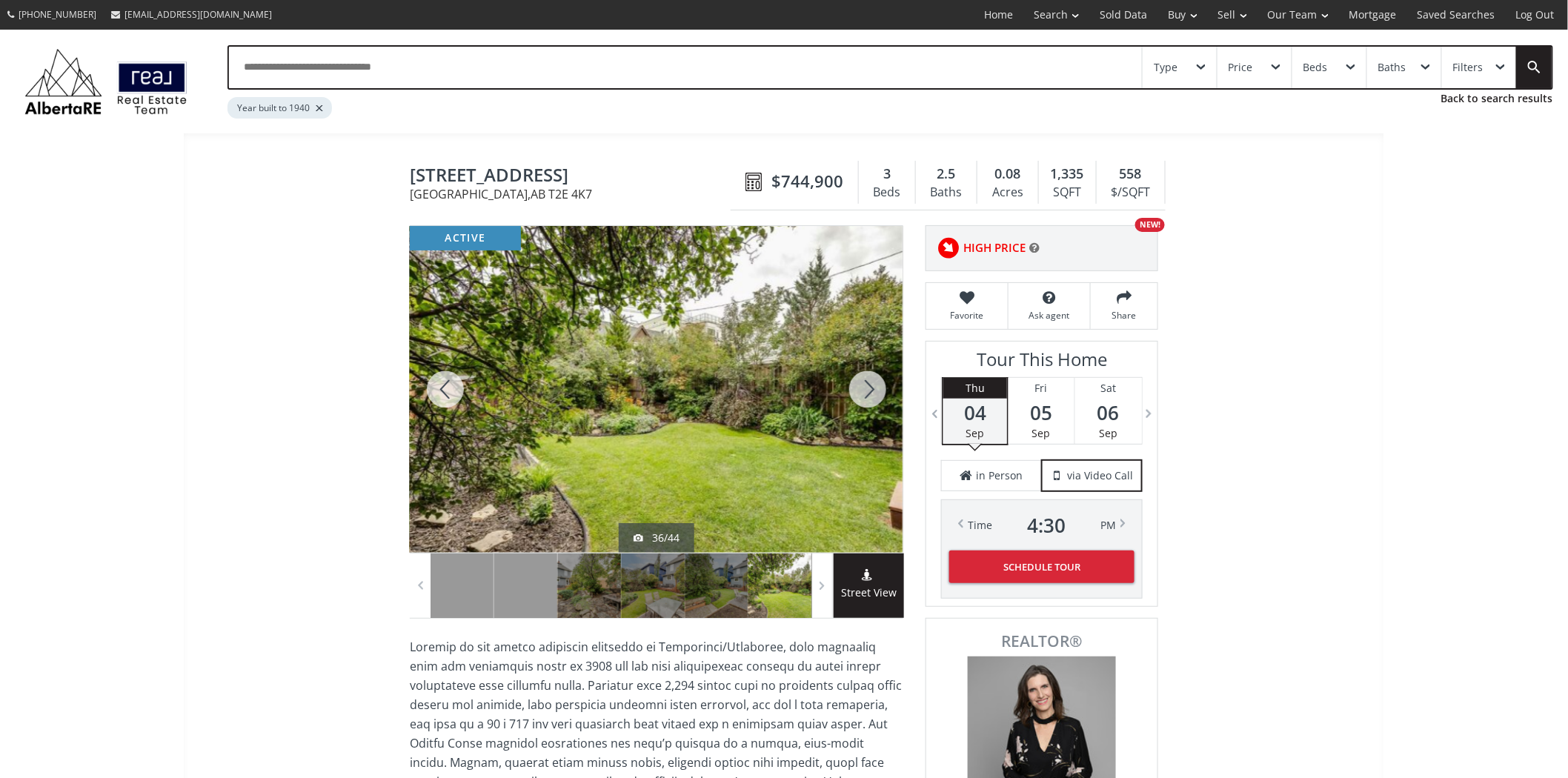
click at [856, 383] on div at bounding box center [868, 389] width 71 height 327
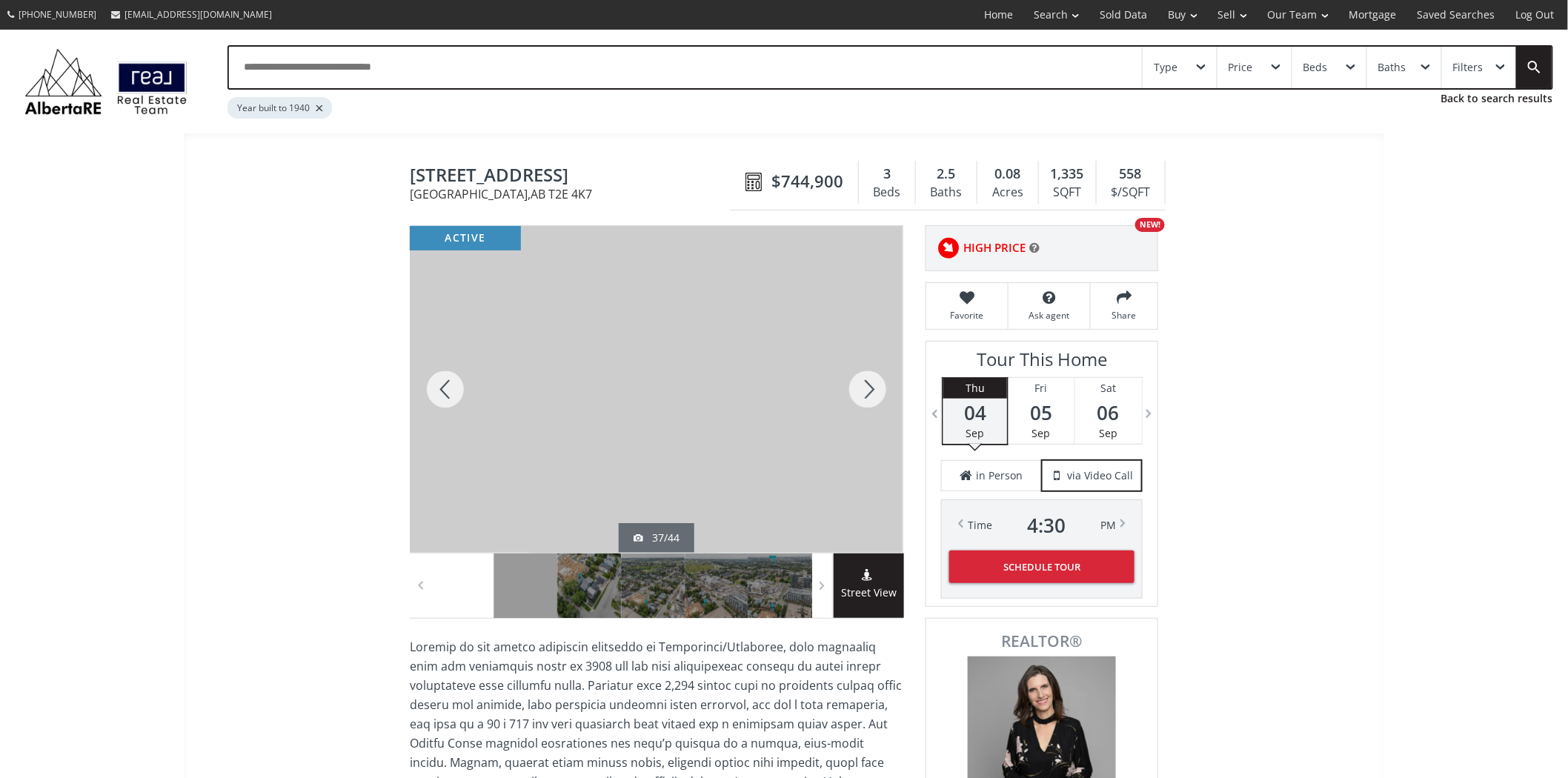
click at [856, 383] on div at bounding box center [868, 389] width 71 height 327
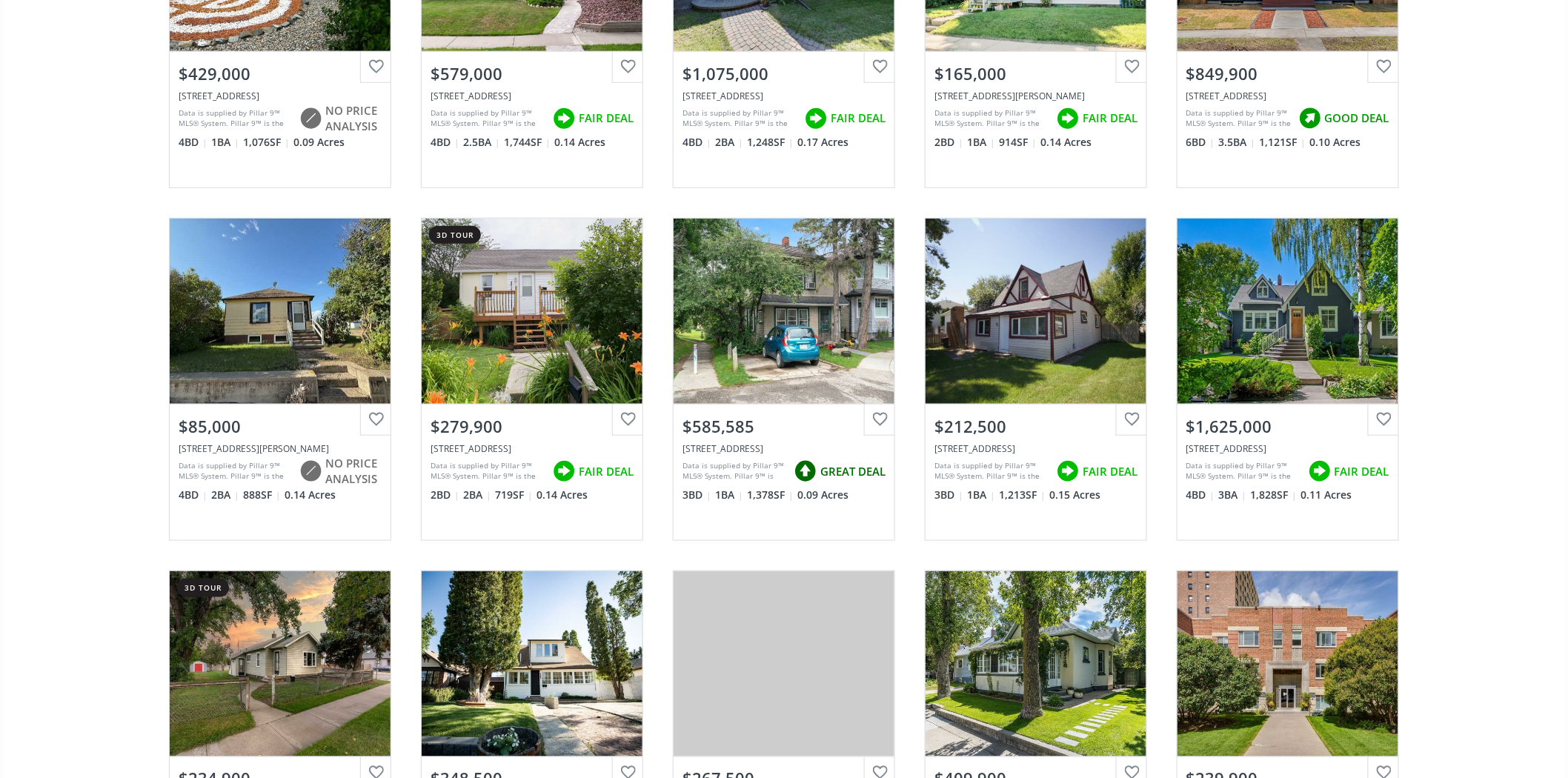
scroll to position [3128, 0]
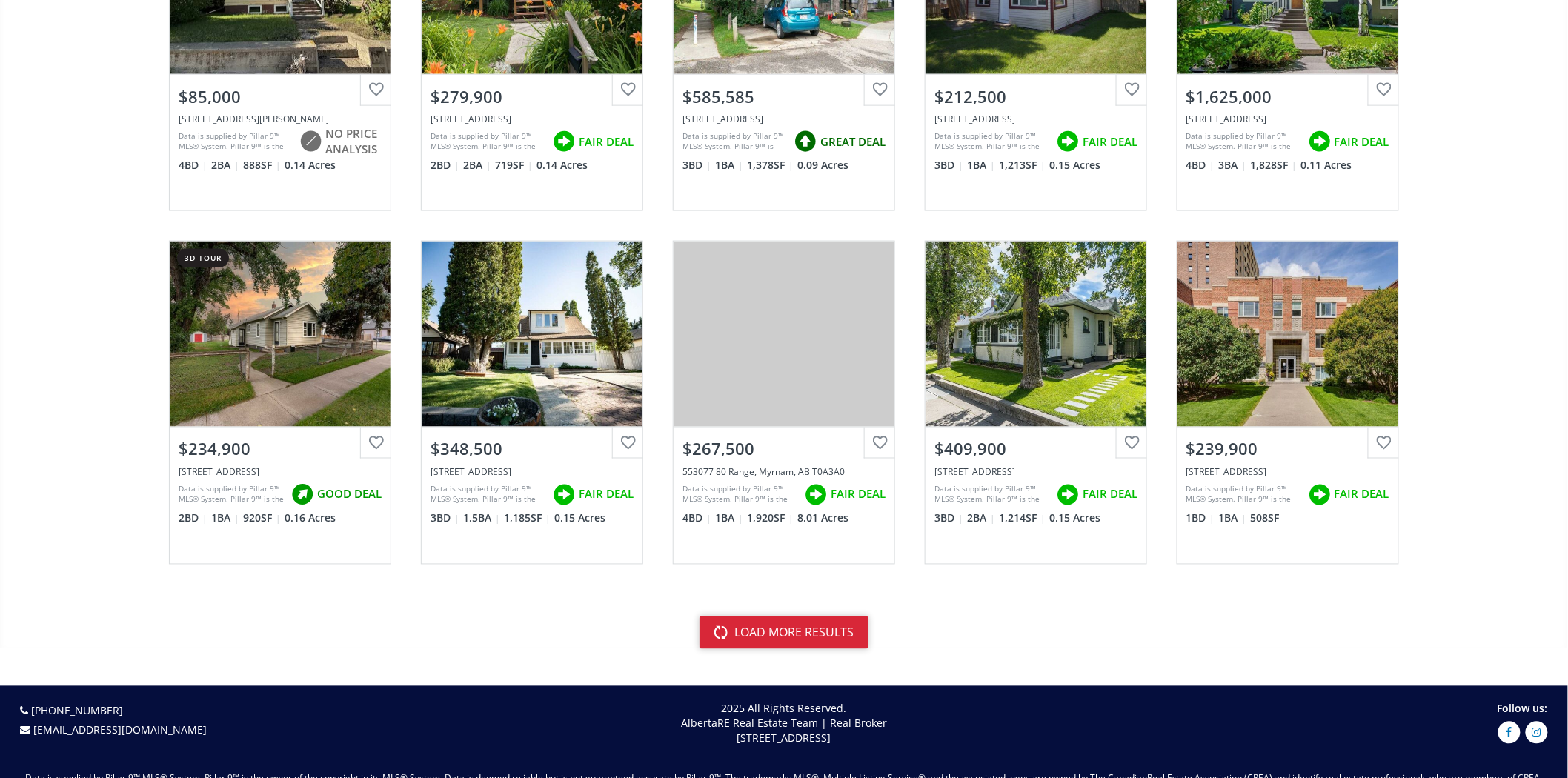
click at [811, 629] on button "load more results" at bounding box center [784, 633] width 169 height 33
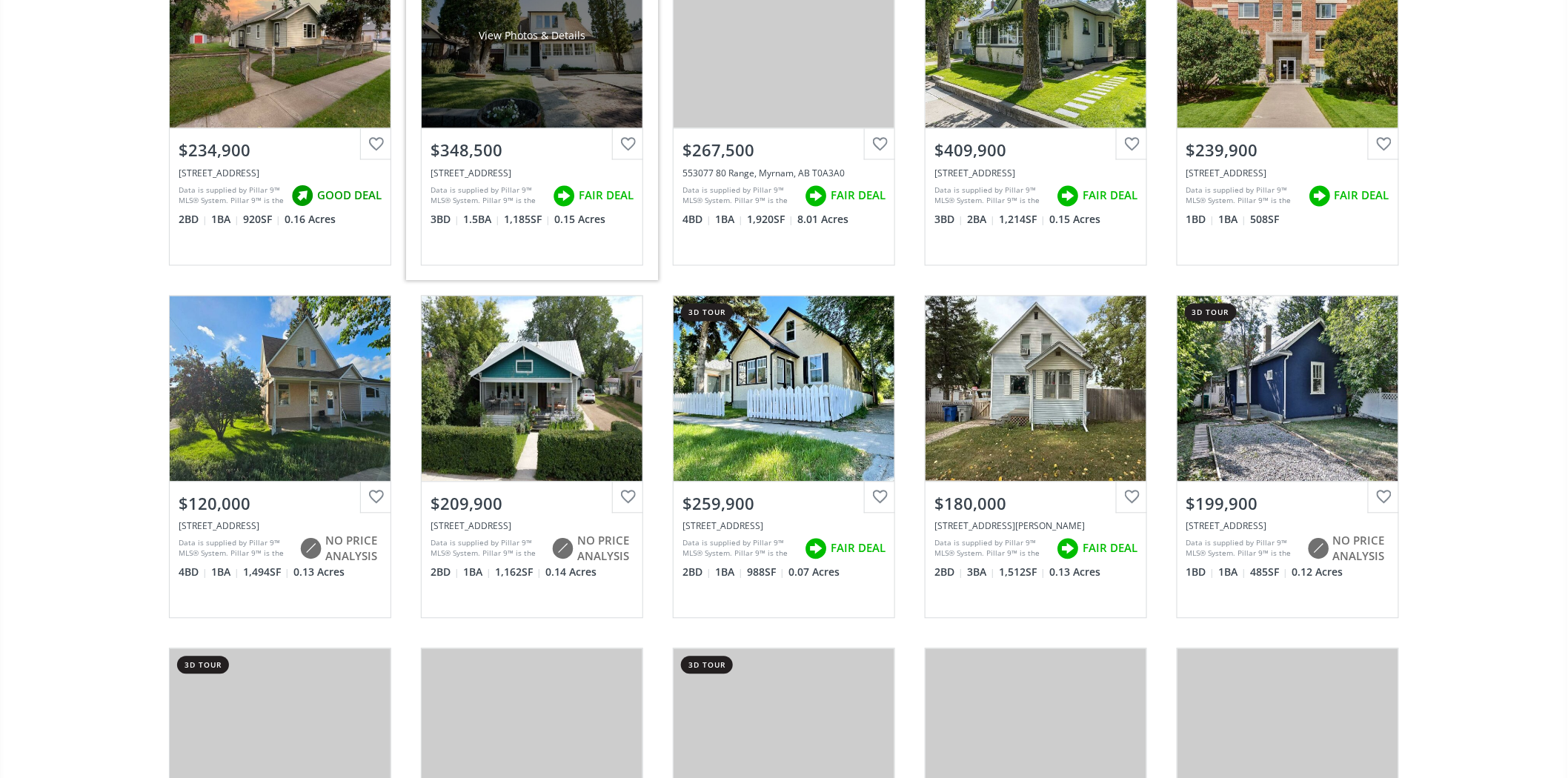
scroll to position [3457, 0]
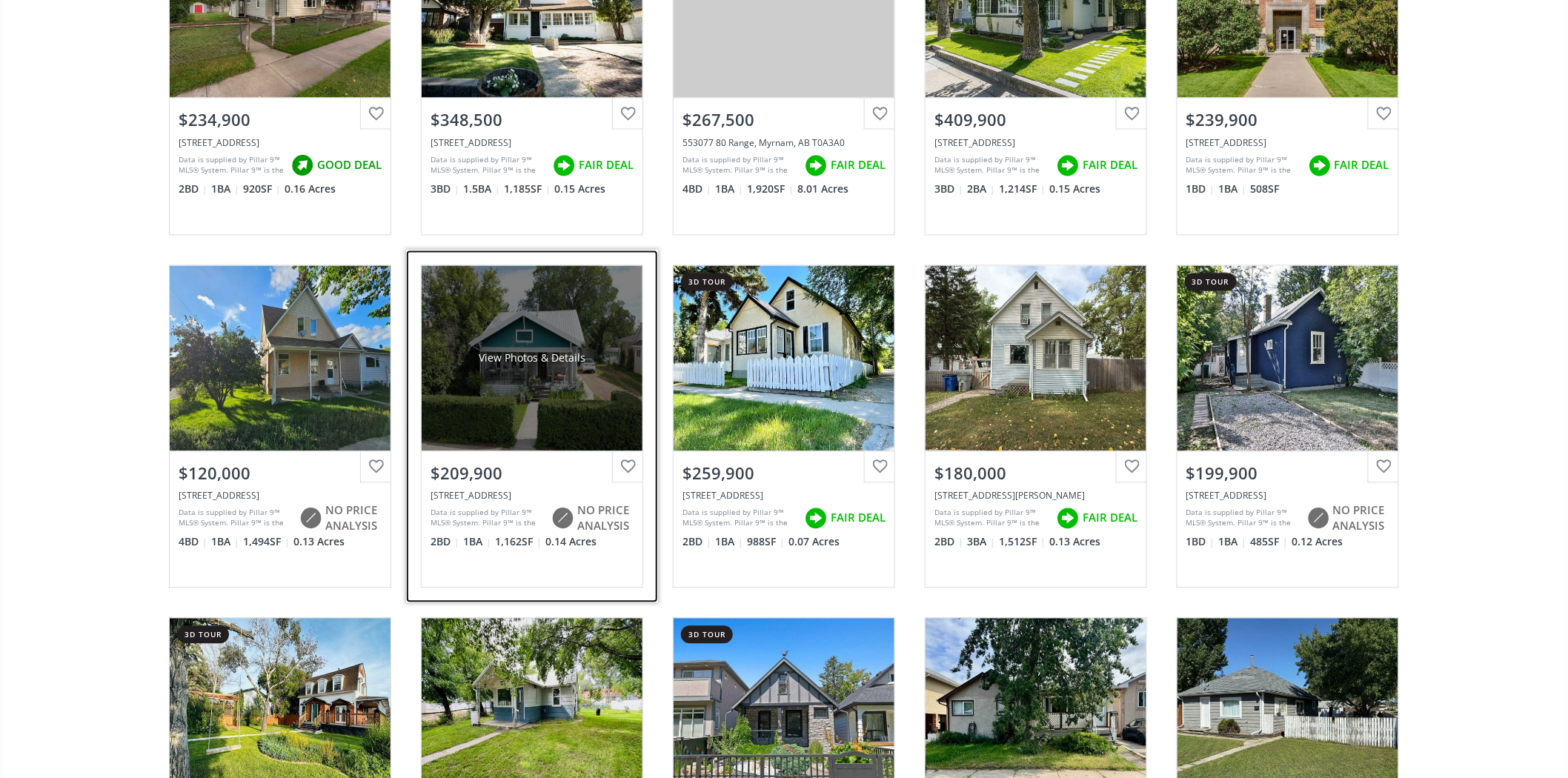
click at [524, 361] on div "View Photos & Details" at bounding box center [532, 358] width 106 height 15
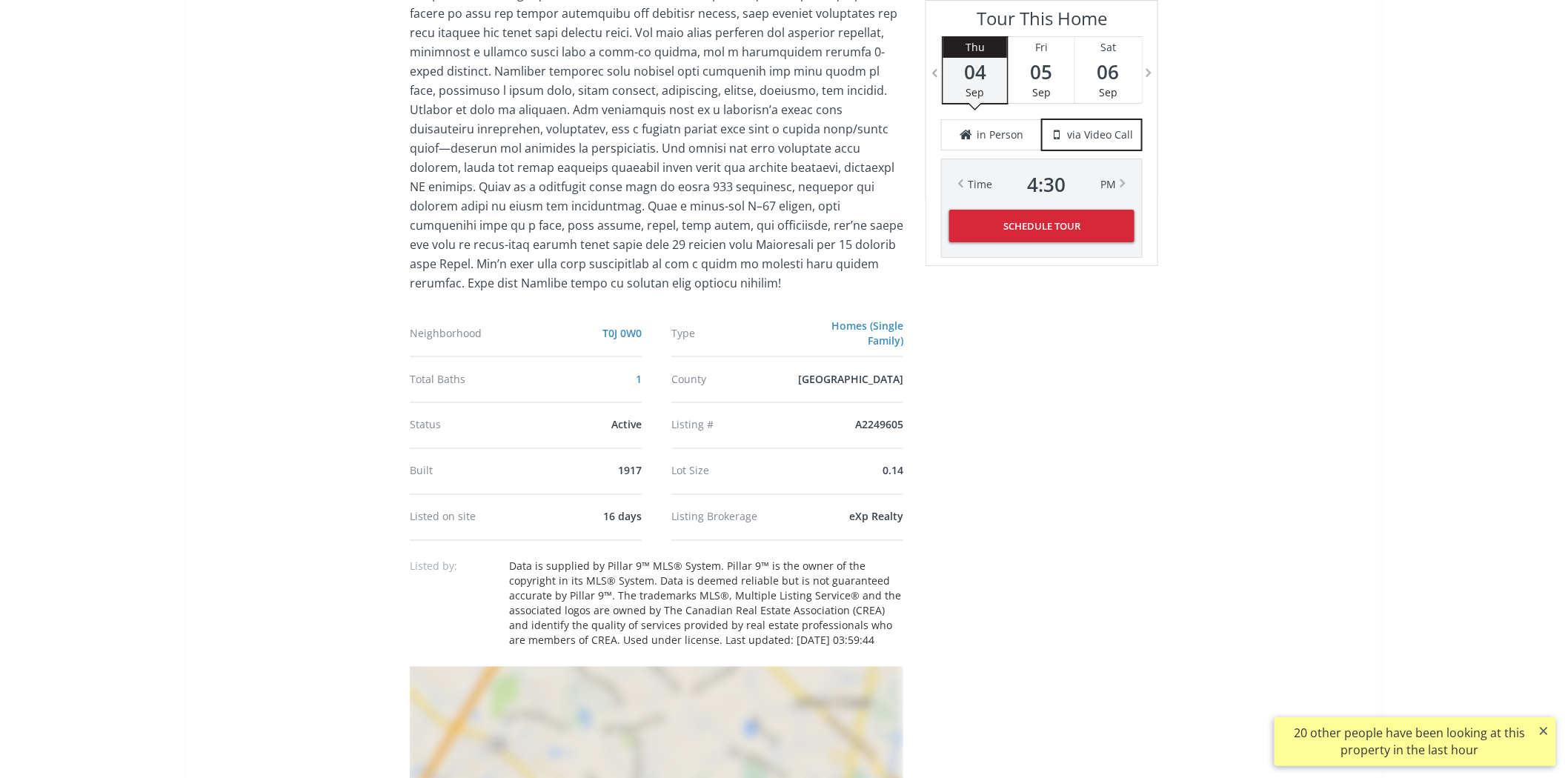
scroll to position [988, 0]
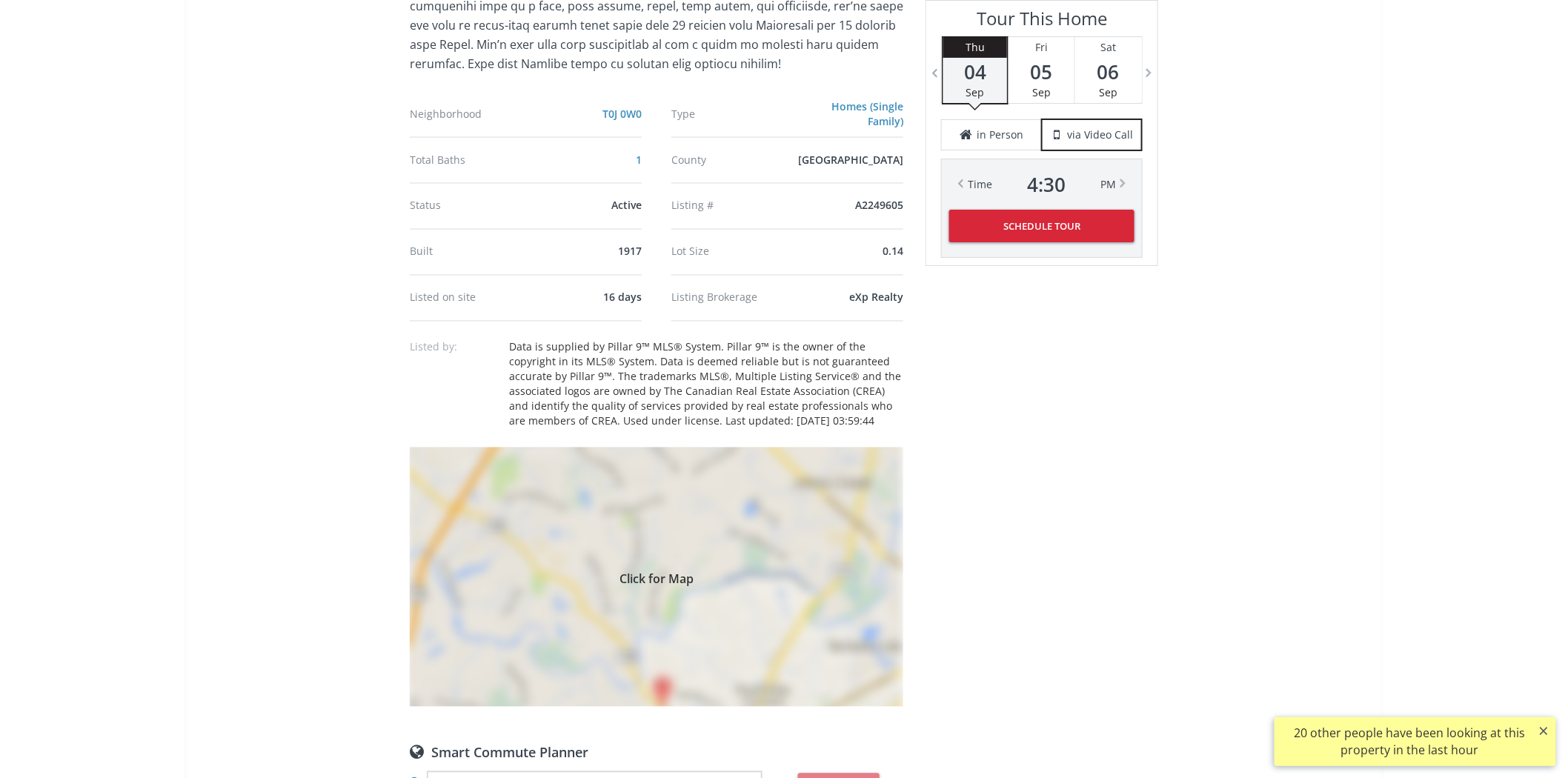
click at [799, 521] on div "Click for Map" at bounding box center [656, 577] width 493 height 260
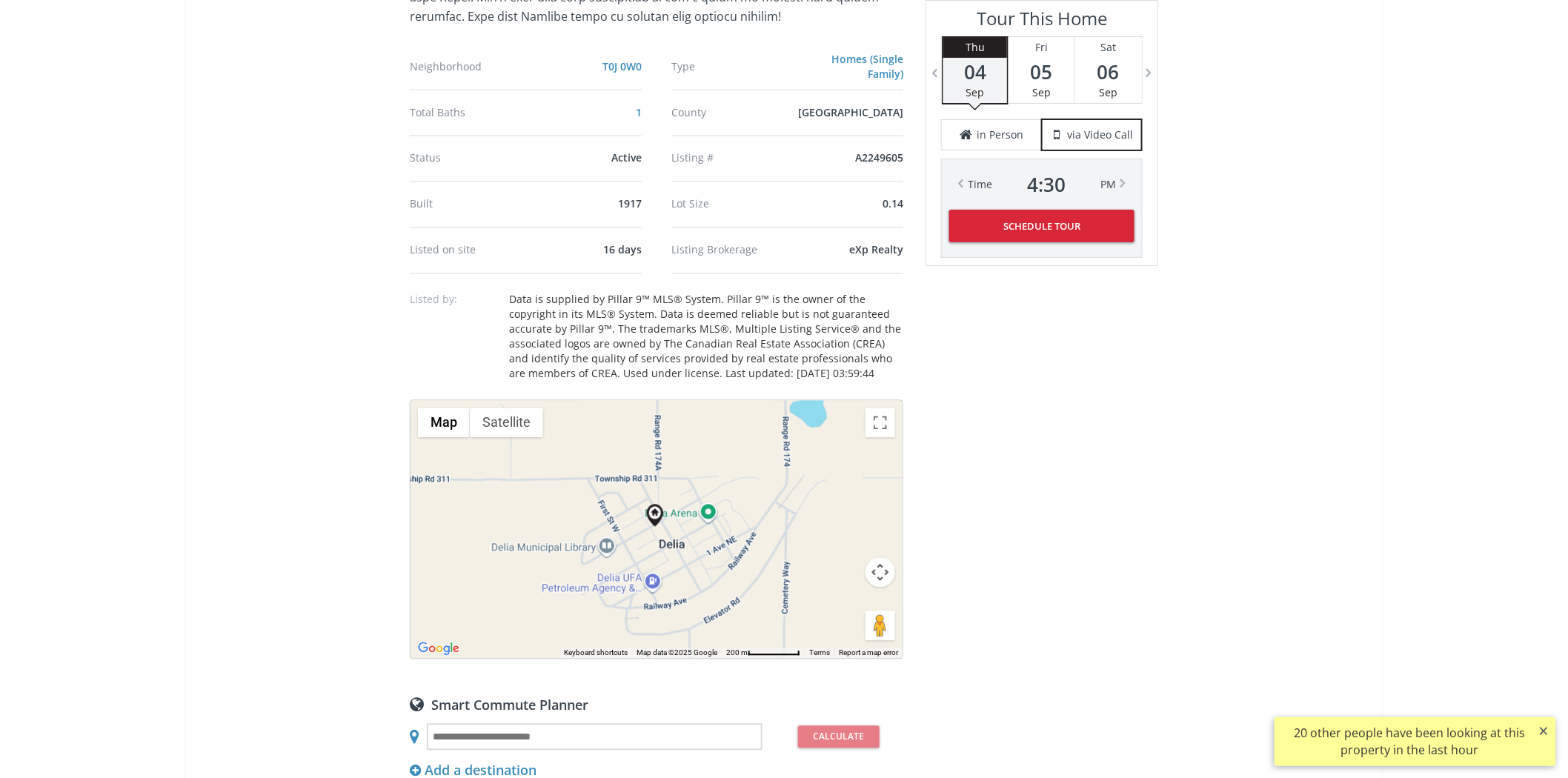
scroll to position [1152, 0]
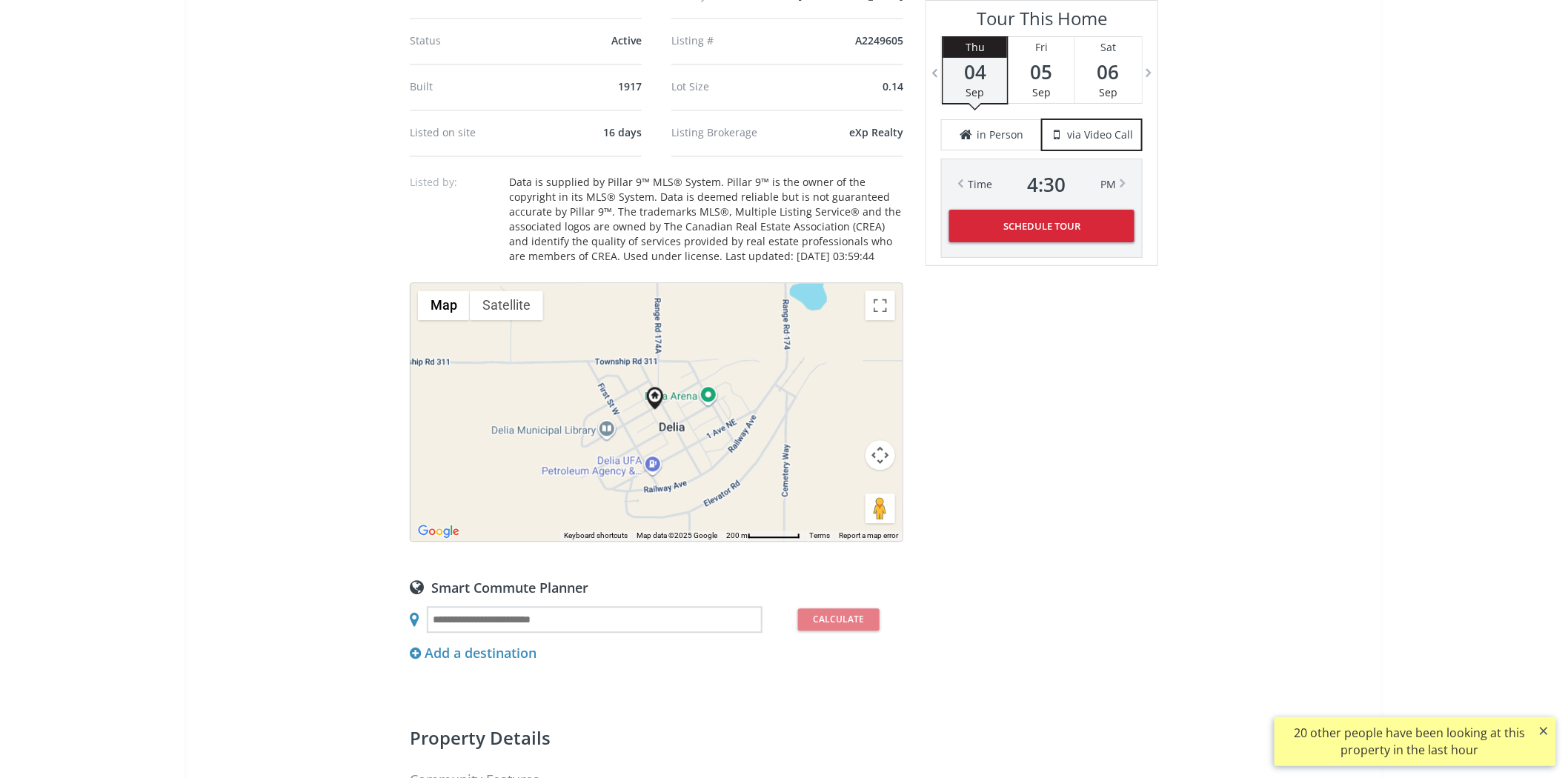
click at [890, 452] on button "Map camera controls" at bounding box center [880, 456] width 30 height 30
click at [842, 492] on button "Zoom out" at bounding box center [843, 492] width 30 height 30
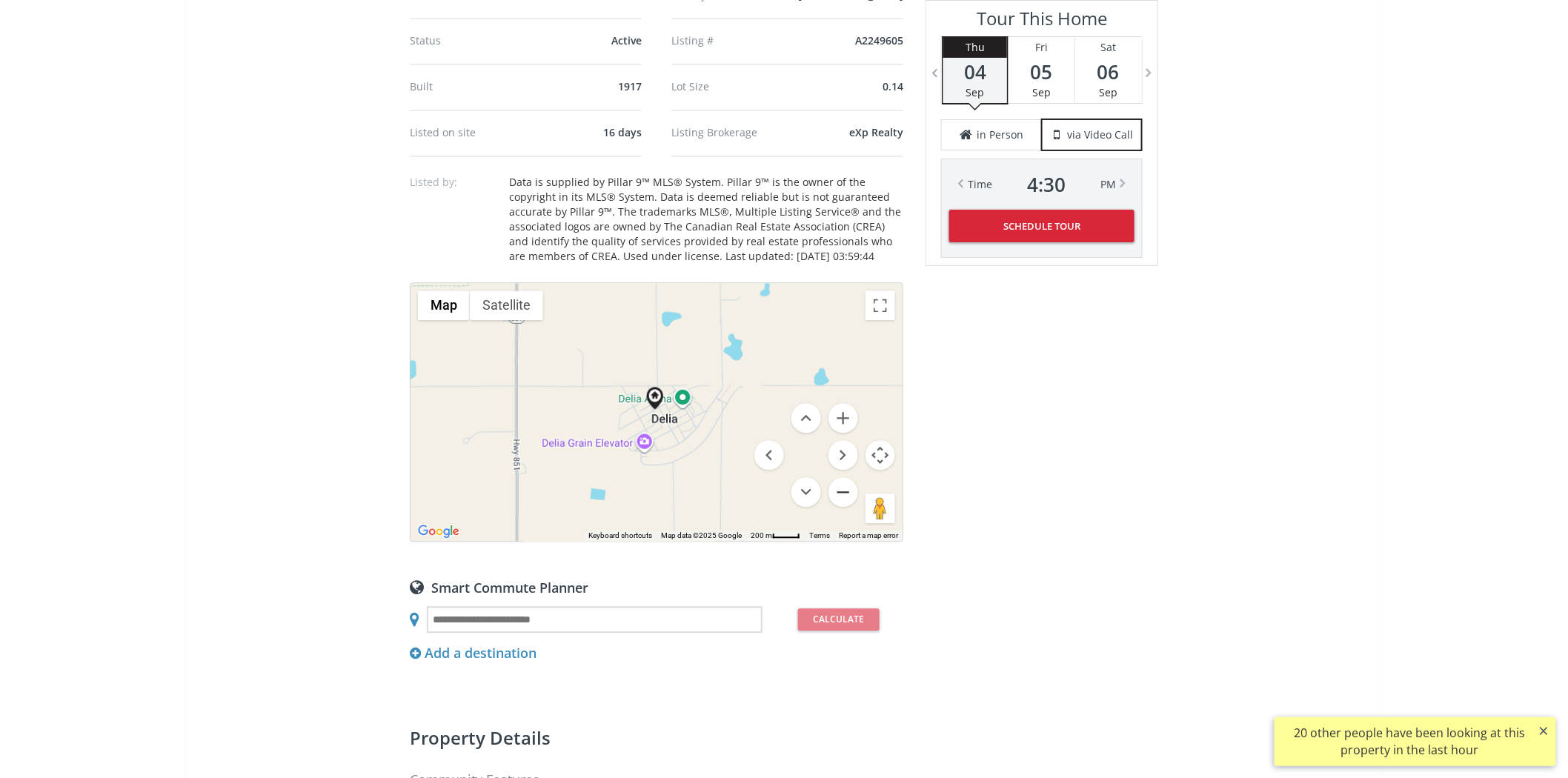
click at [842, 492] on button "Zoom out" at bounding box center [843, 492] width 30 height 30
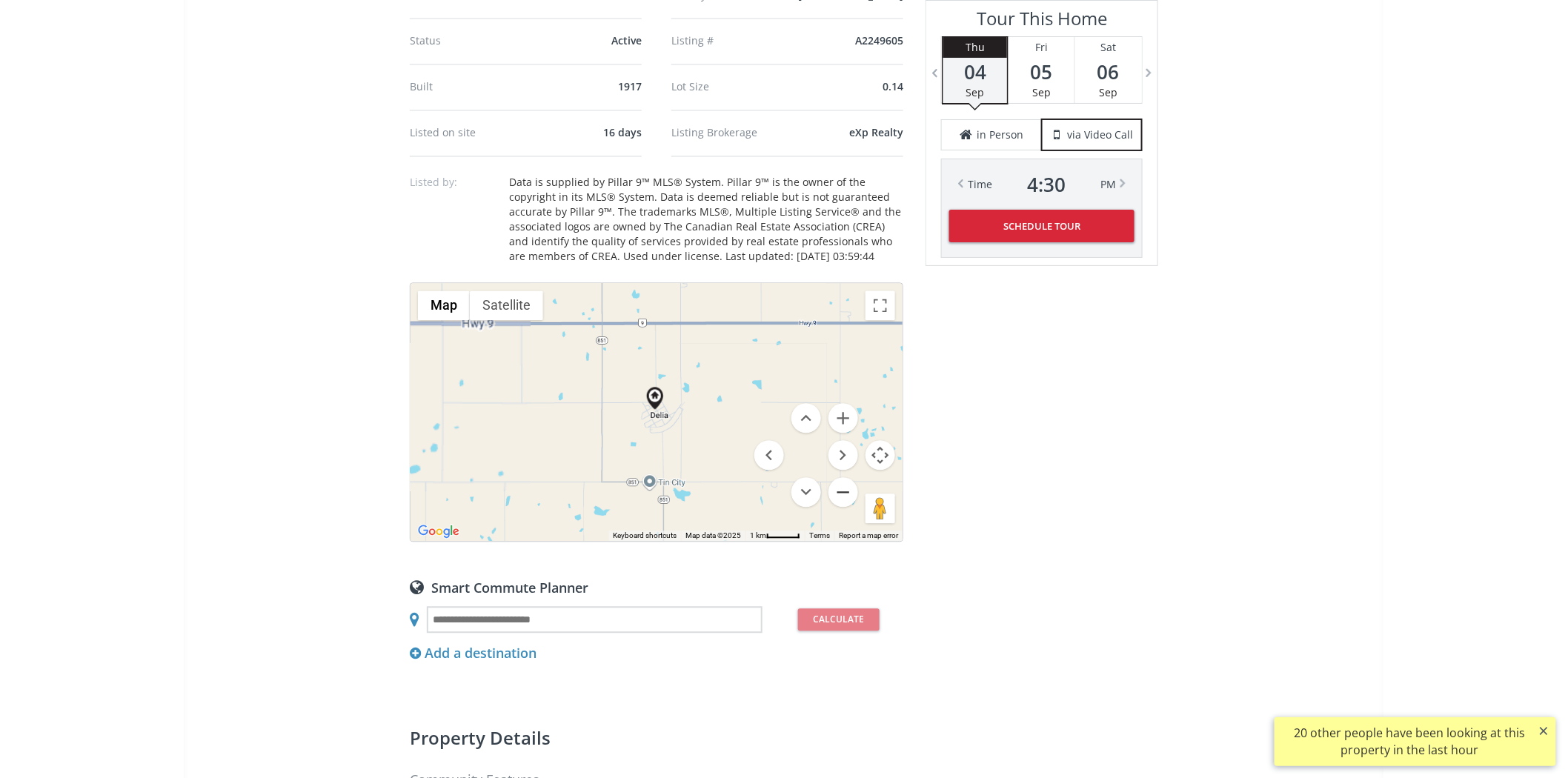
click at [842, 492] on button "Zoom out" at bounding box center [843, 492] width 30 height 30
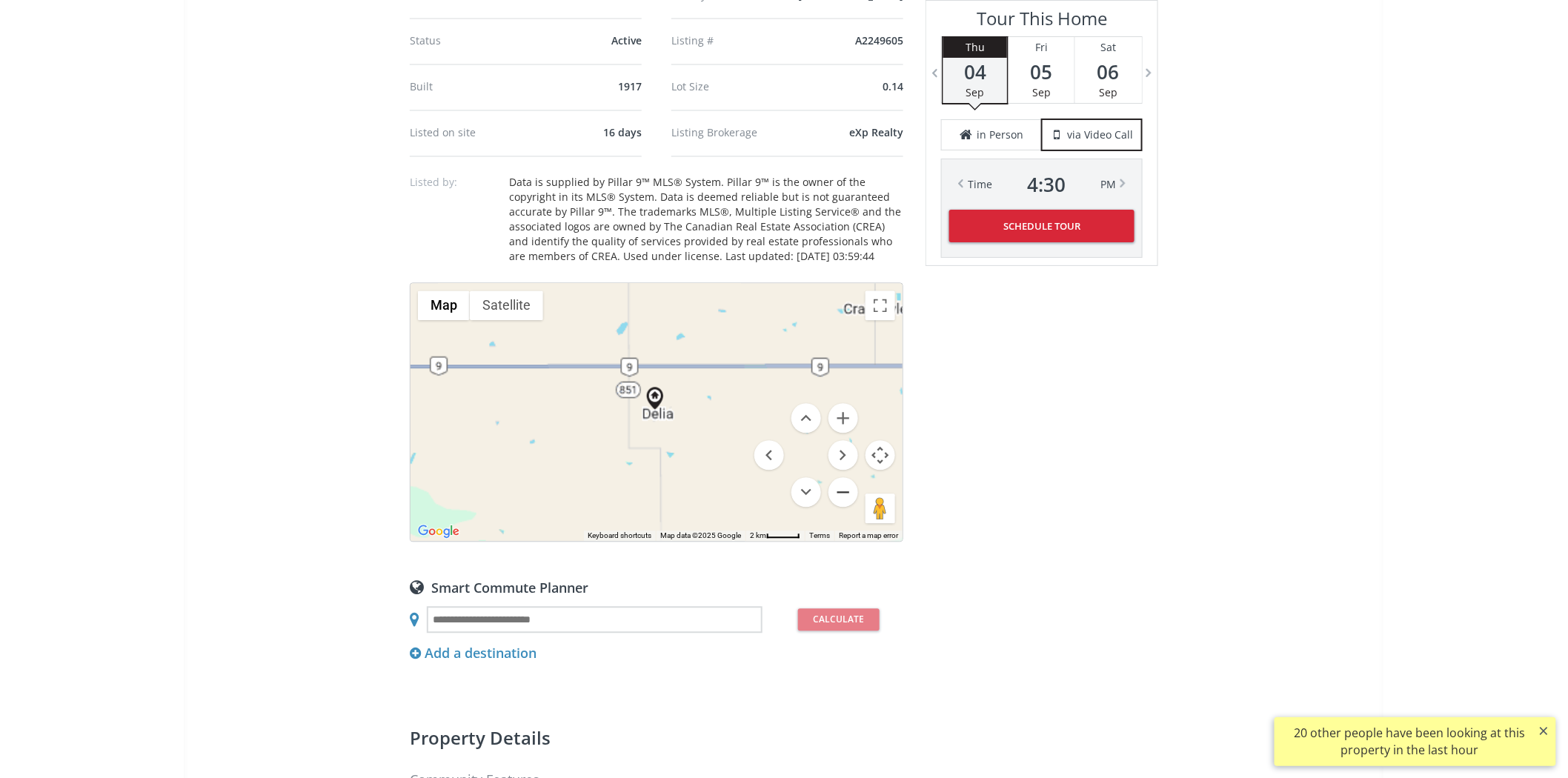
click at [842, 492] on button "Zoom out" at bounding box center [843, 492] width 30 height 30
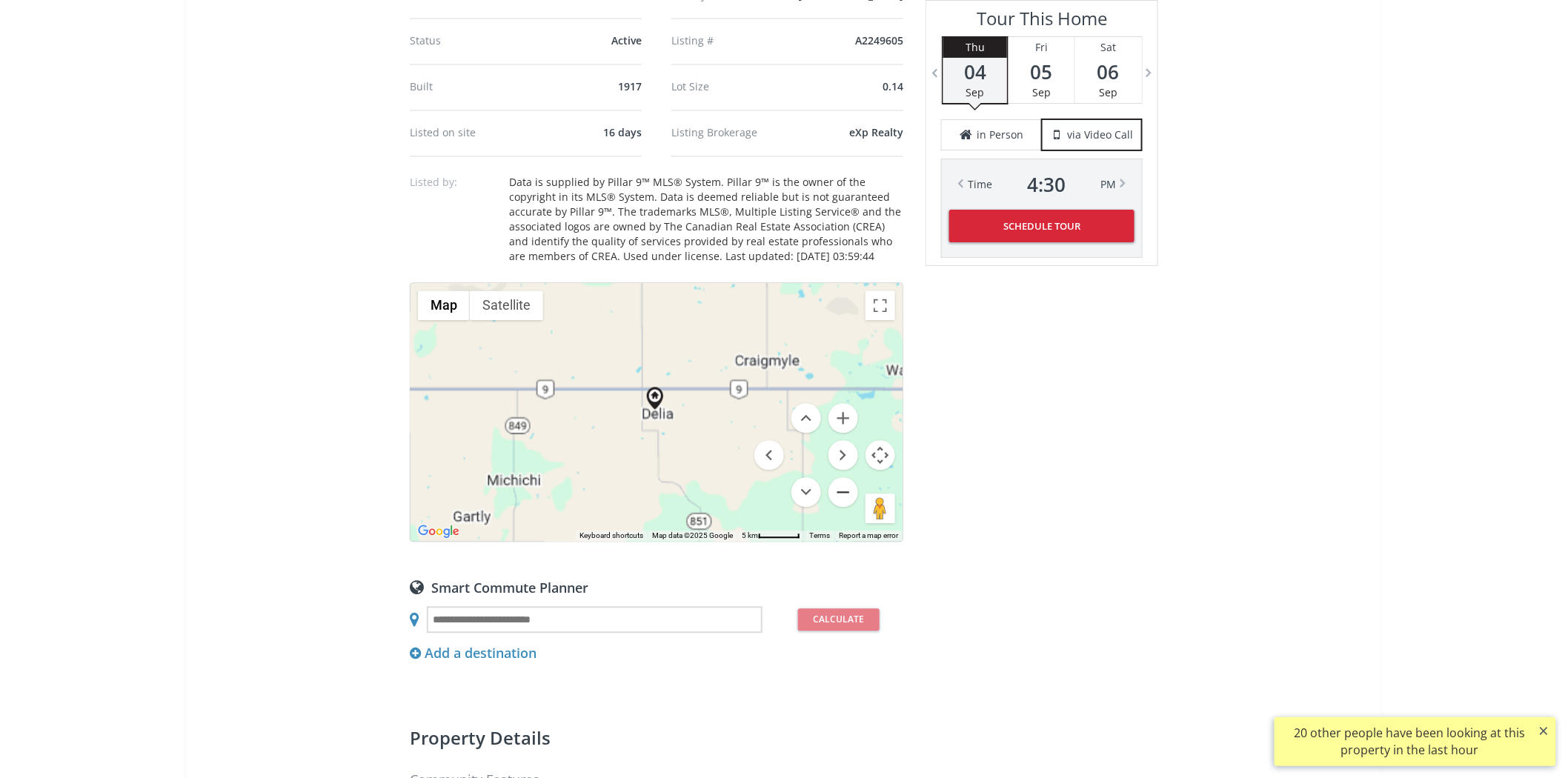
click at [842, 492] on button "Zoom out" at bounding box center [843, 492] width 30 height 30
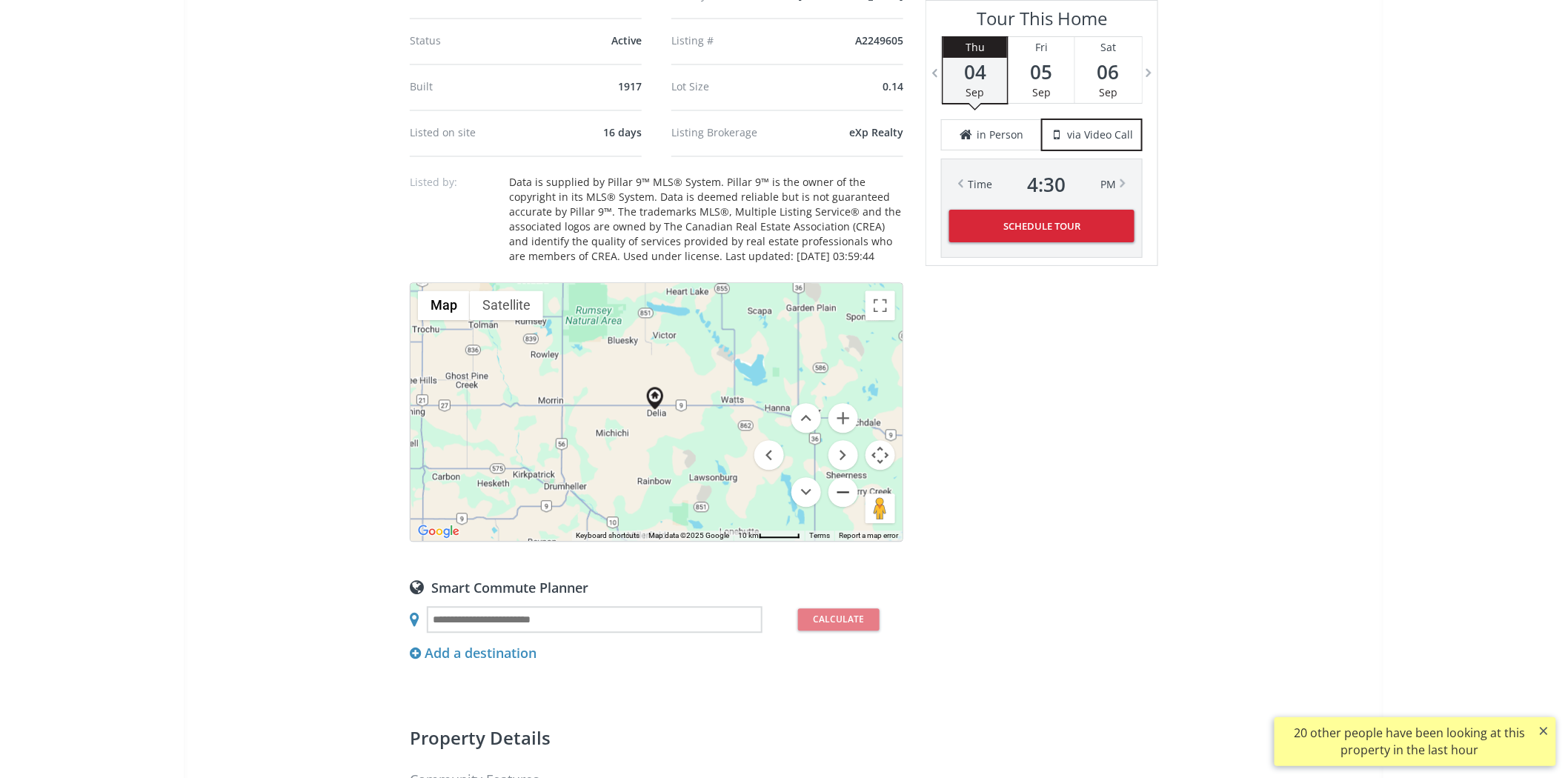
click at [842, 492] on button "Zoom out" at bounding box center [843, 492] width 30 height 30
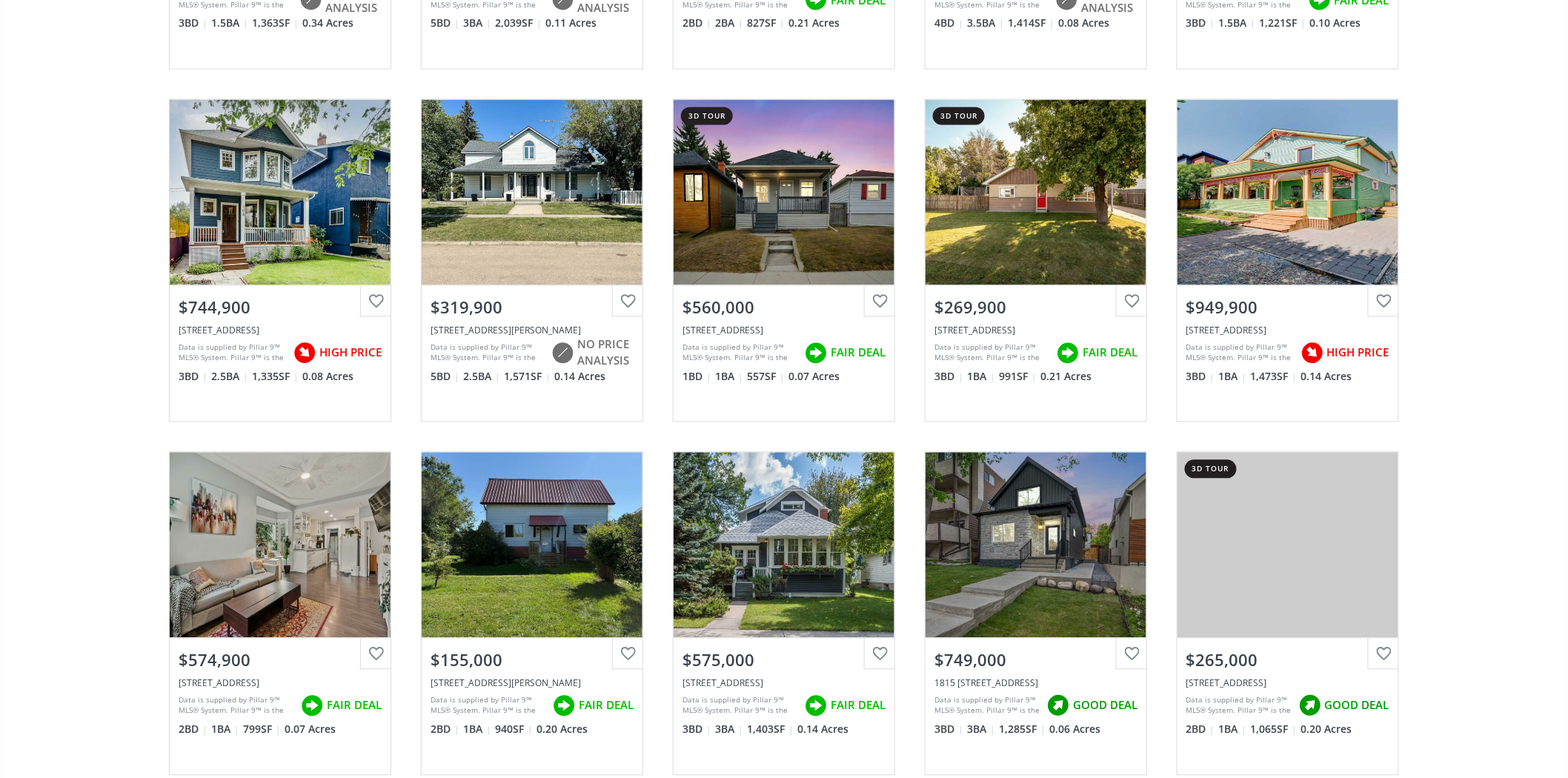
scroll to position [3457, 0]
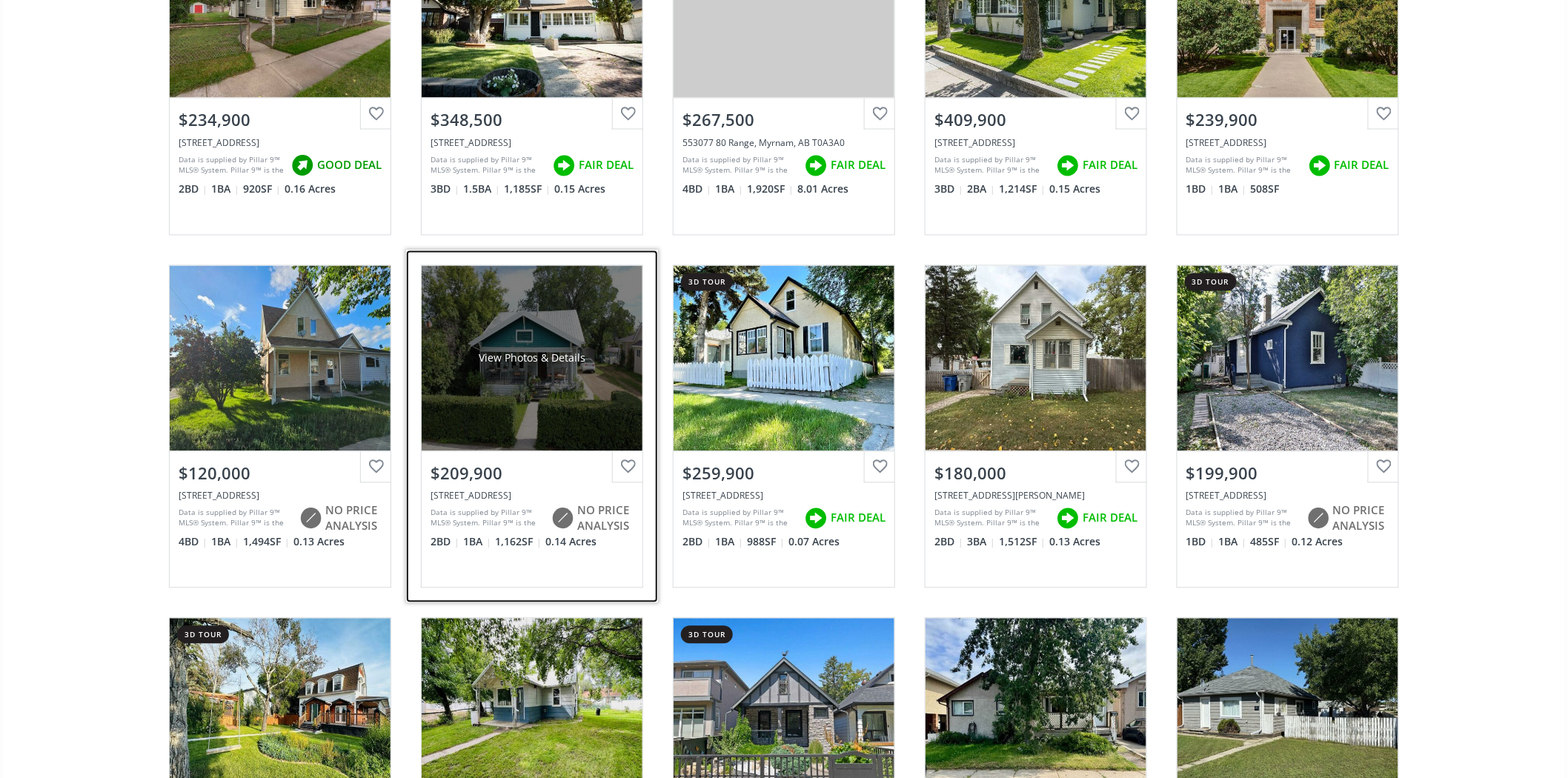
click at [558, 365] on div "View Photos & Details" at bounding box center [532, 358] width 106 height 15
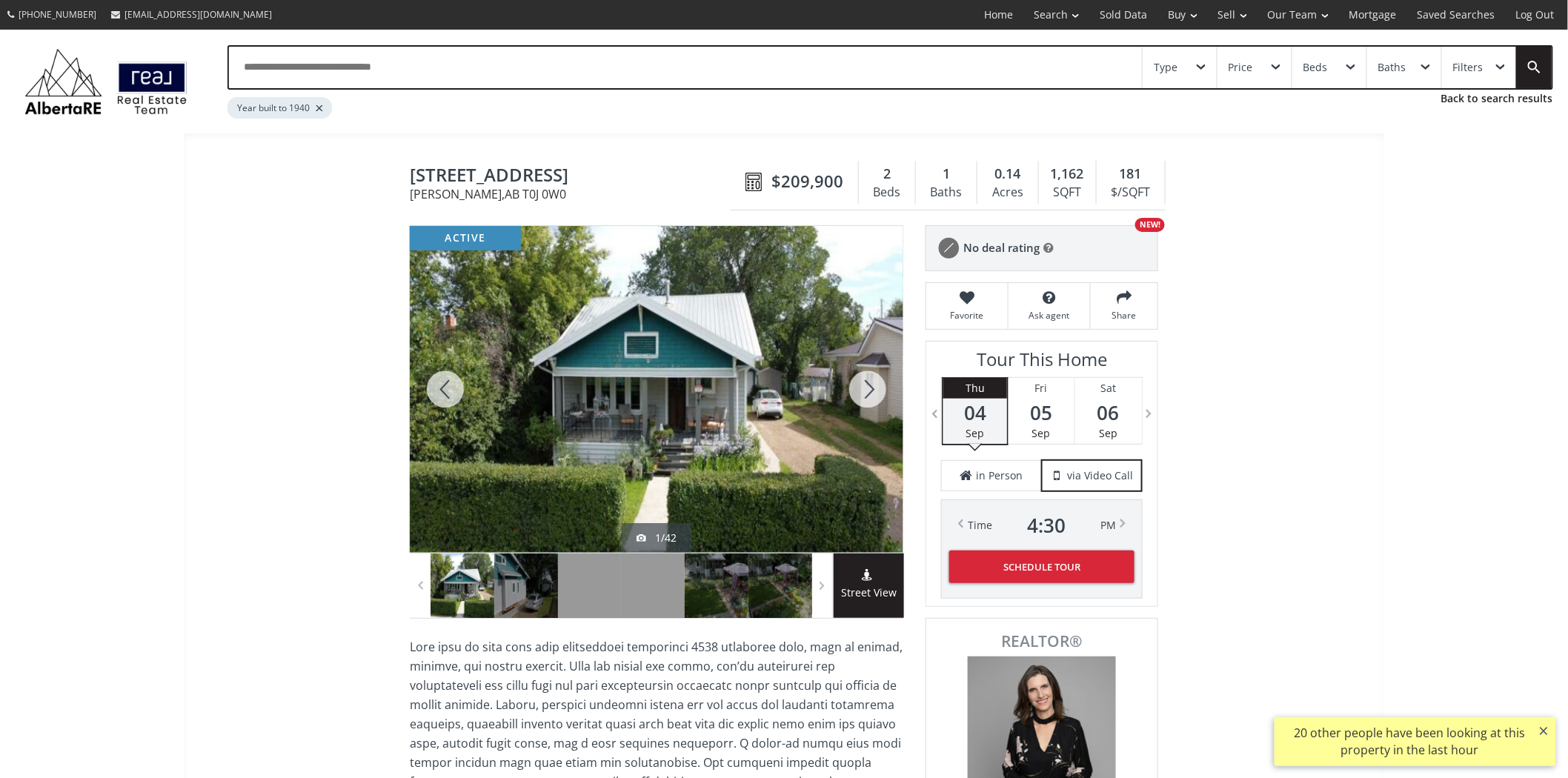
click at [846, 396] on div at bounding box center [868, 389] width 71 height 327
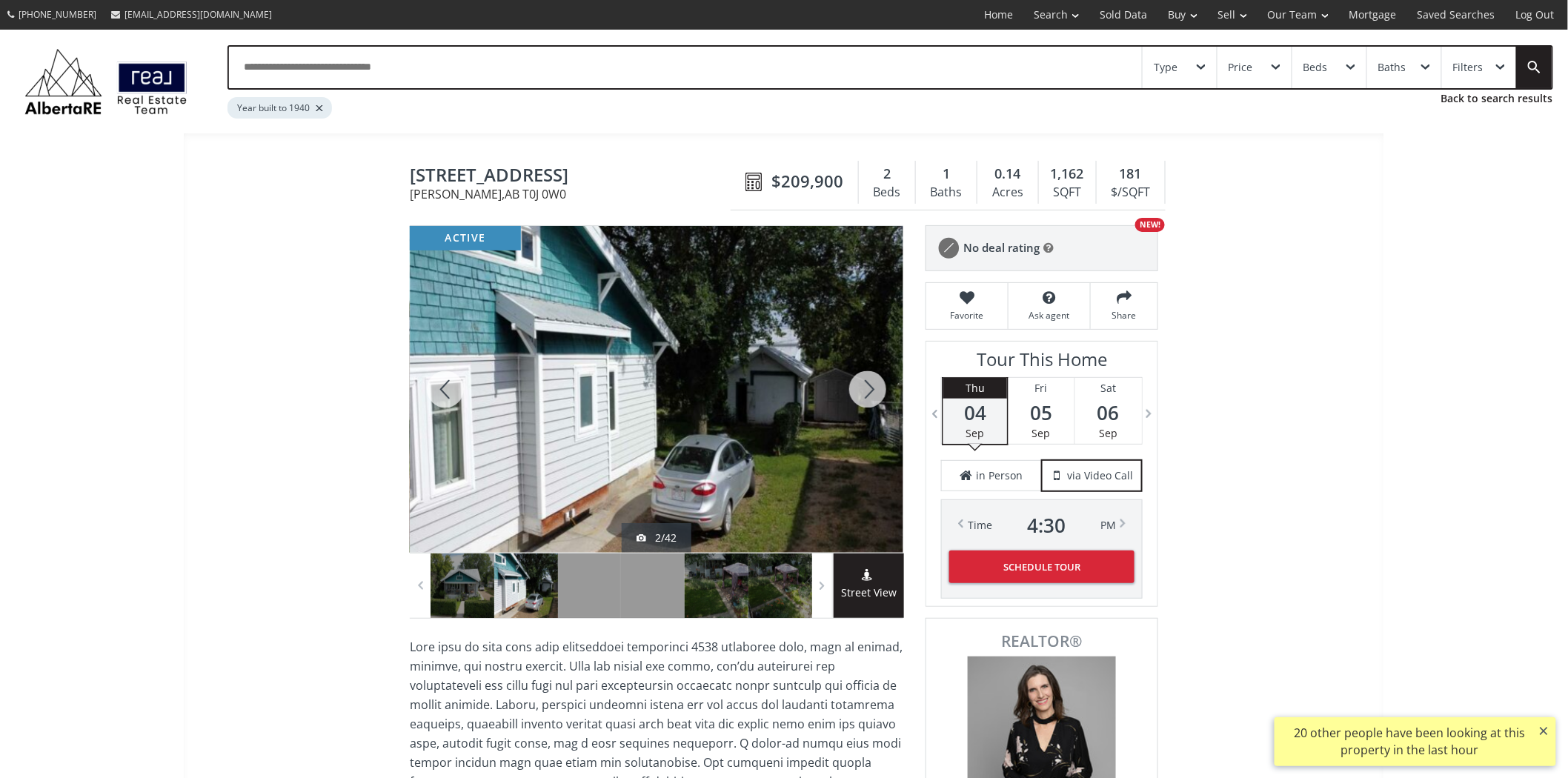
click at [856, 391] on div at bounding box center [868, 389] width 71 height 327
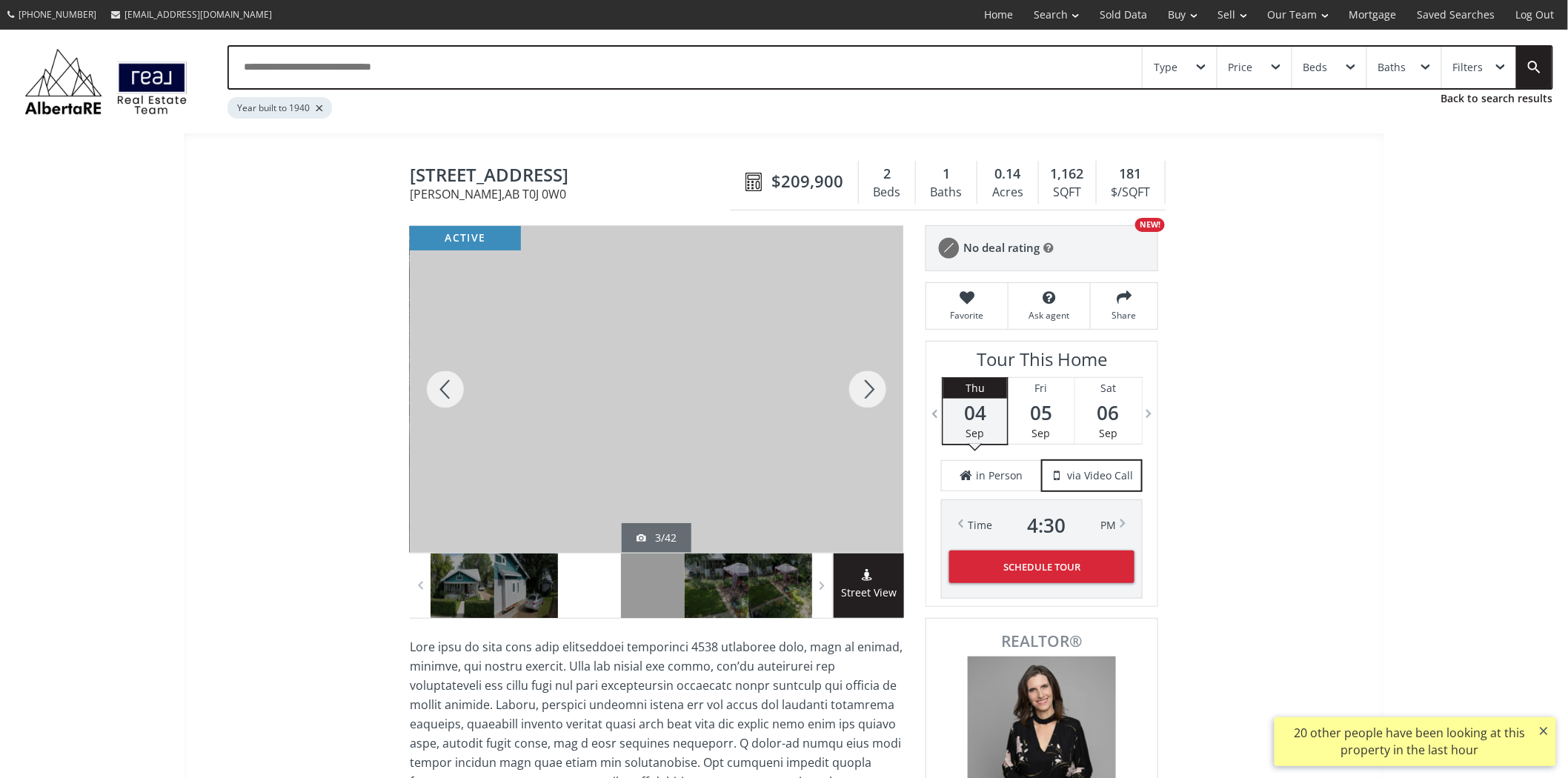
click at [856, 391] on div at bounding box center [868, 389] width 71 height 327
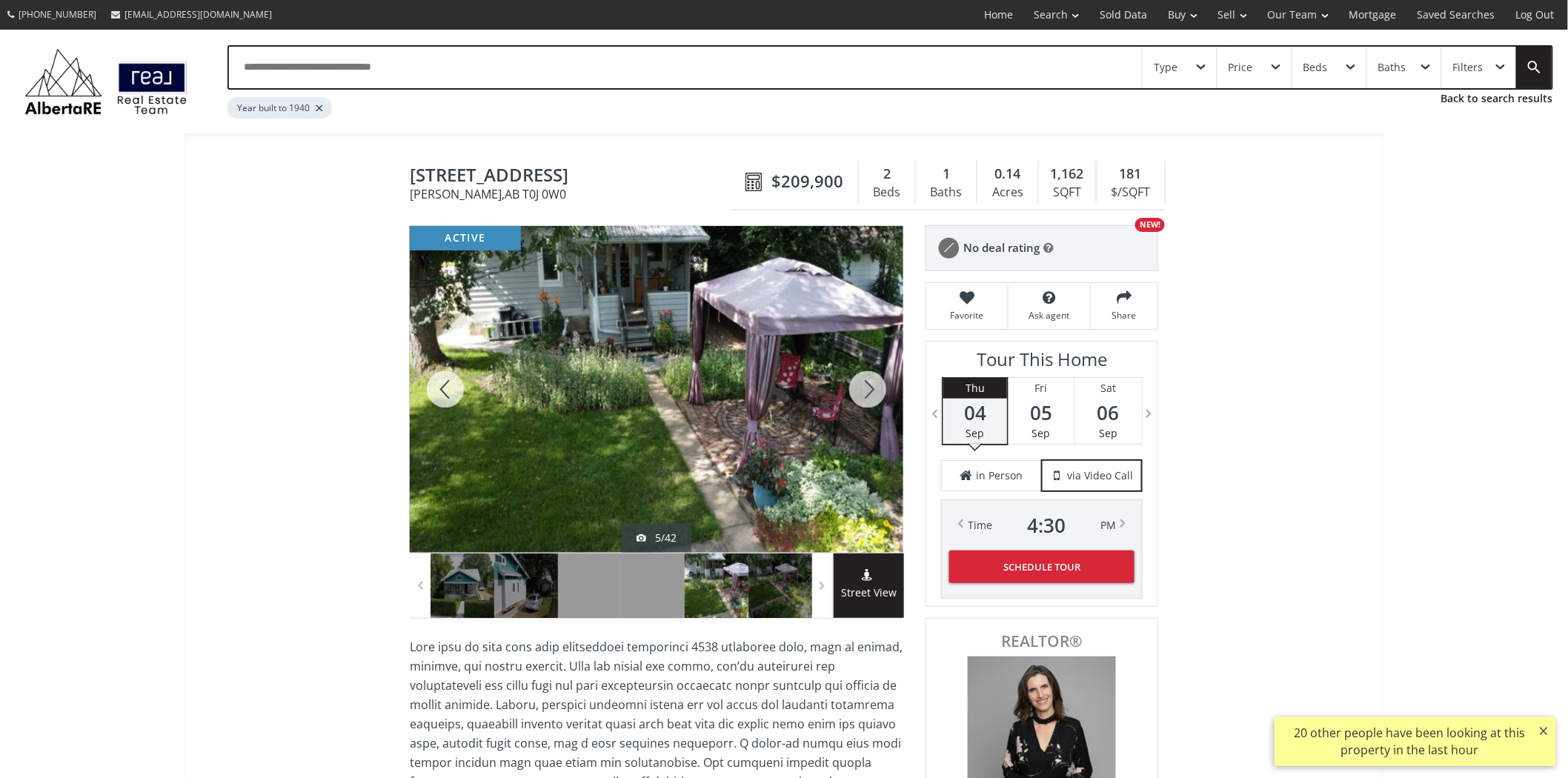
click at [856, 391] on div at bounding box center [868, 389] width 71 height 327
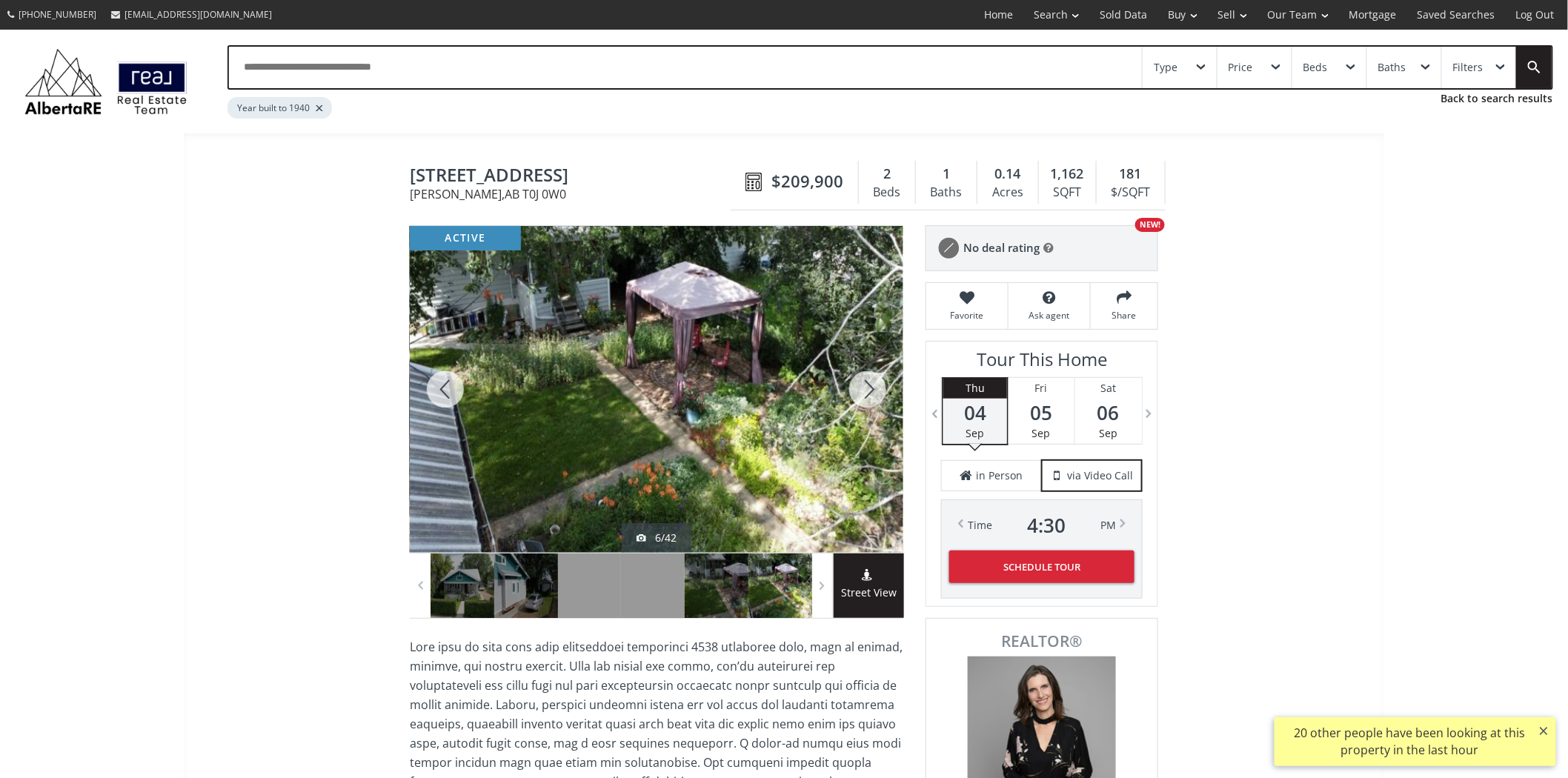
click at [856, 391] on div at bounding box center [868, 389] width 71 height 327
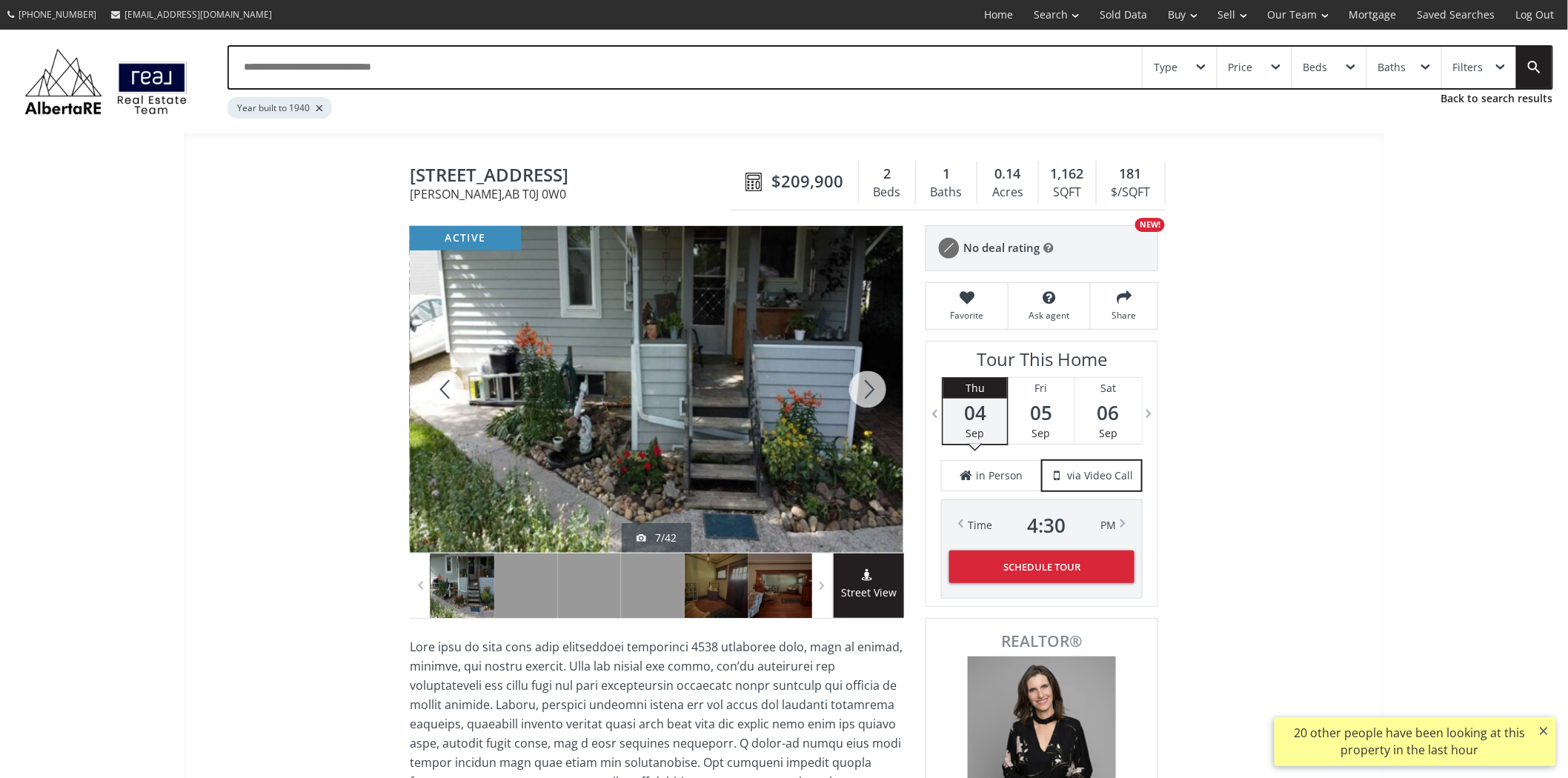
click at [856, 391] on div at bounding box center [868, 389] width 71 height 327
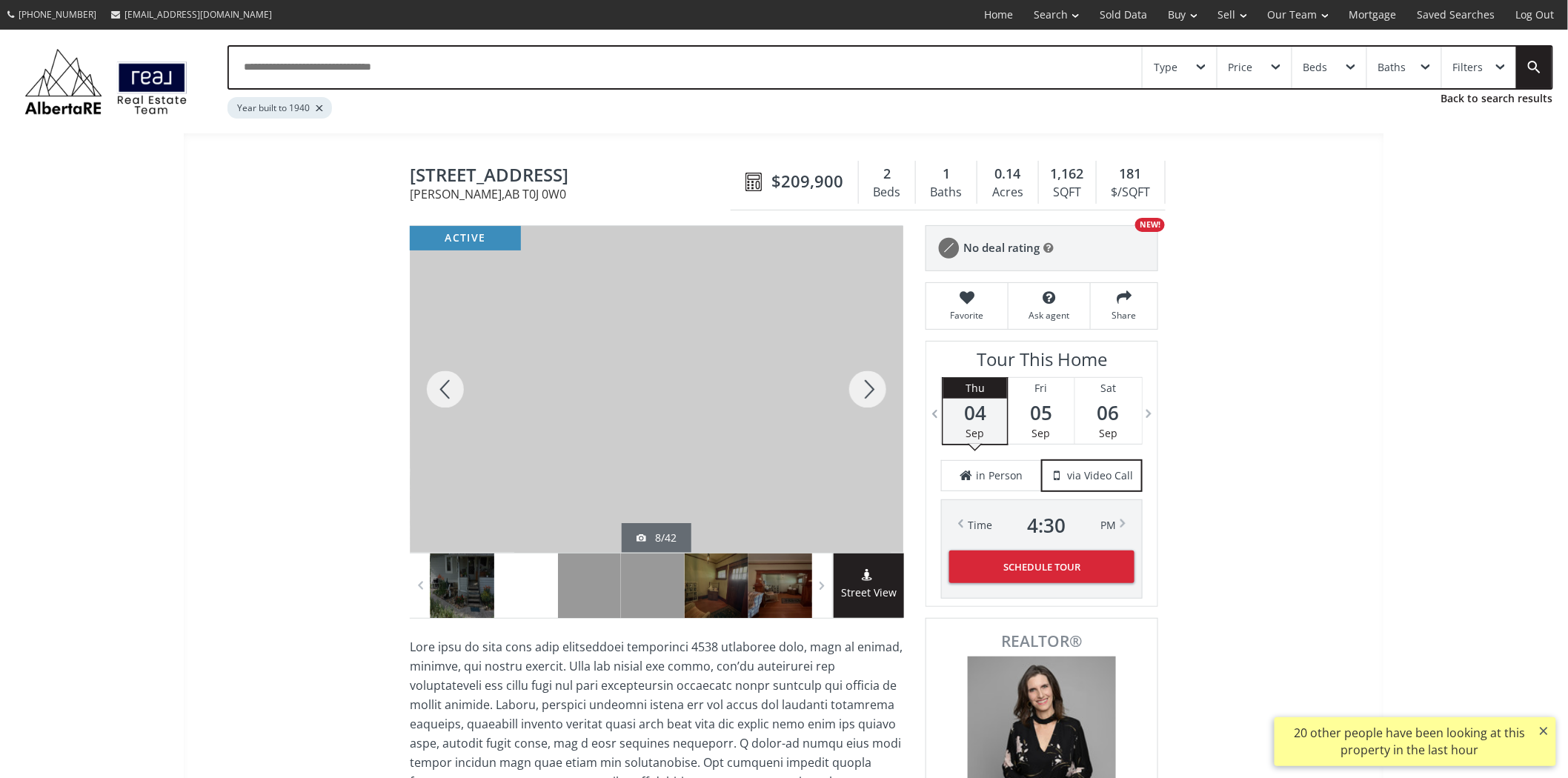
click at [856, 391] on div at bounding box center [868, 389] width 71 height 327
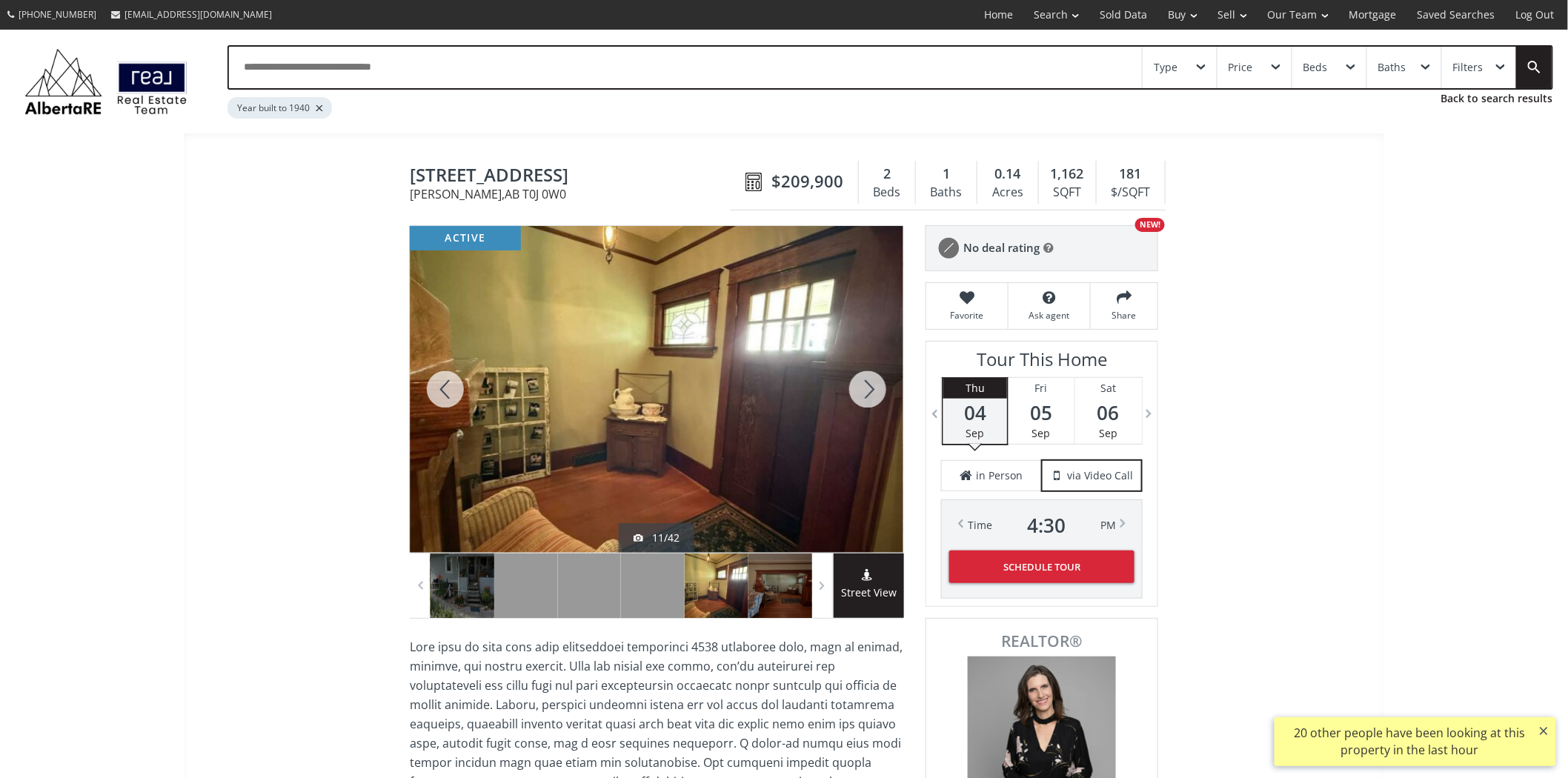
click at [856, 391] on div at bounding box center [868, 389] width 71 height 327
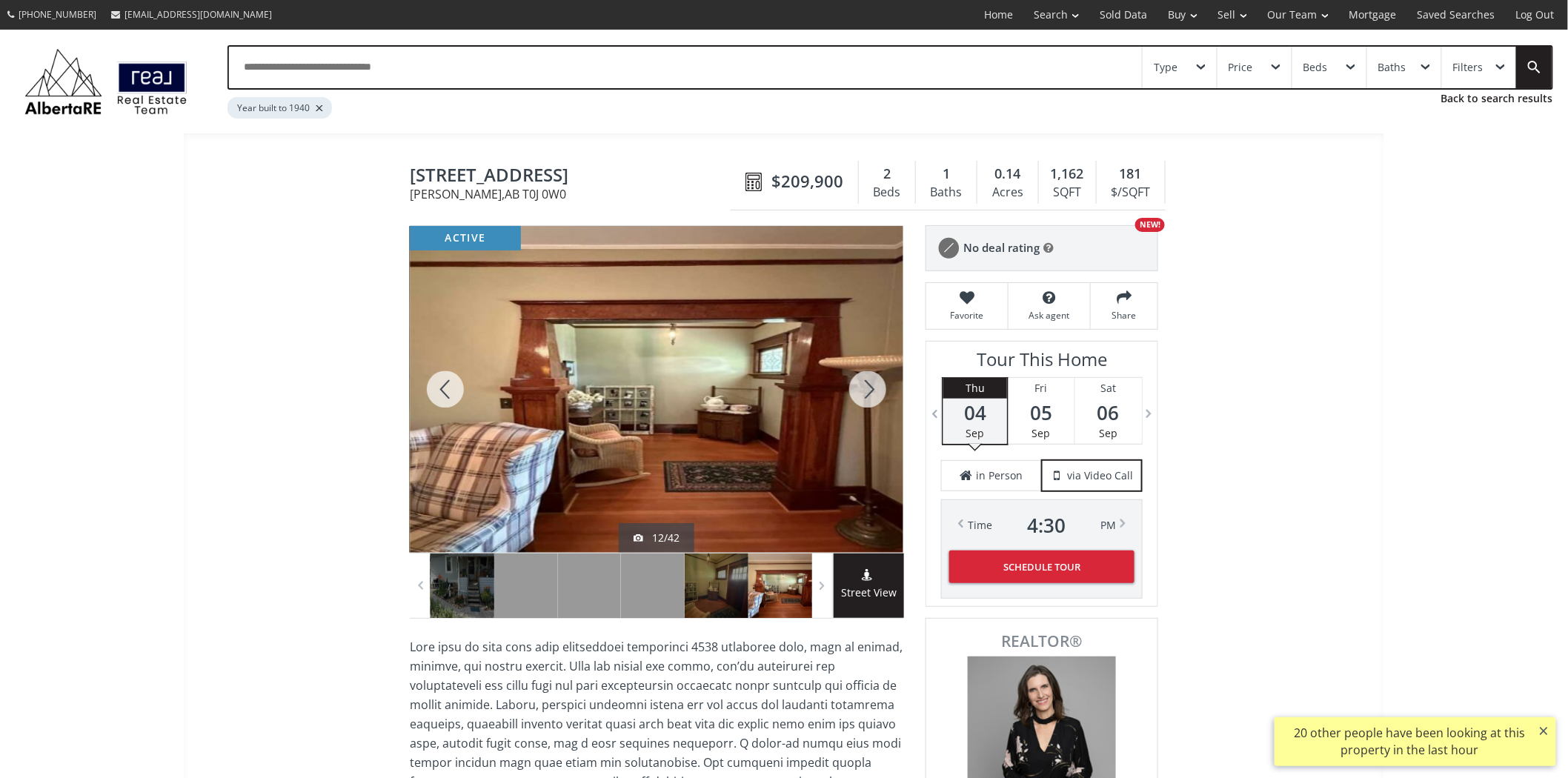
click at [856, 391] on div at bounding box center [868, 389] width 71 height 327
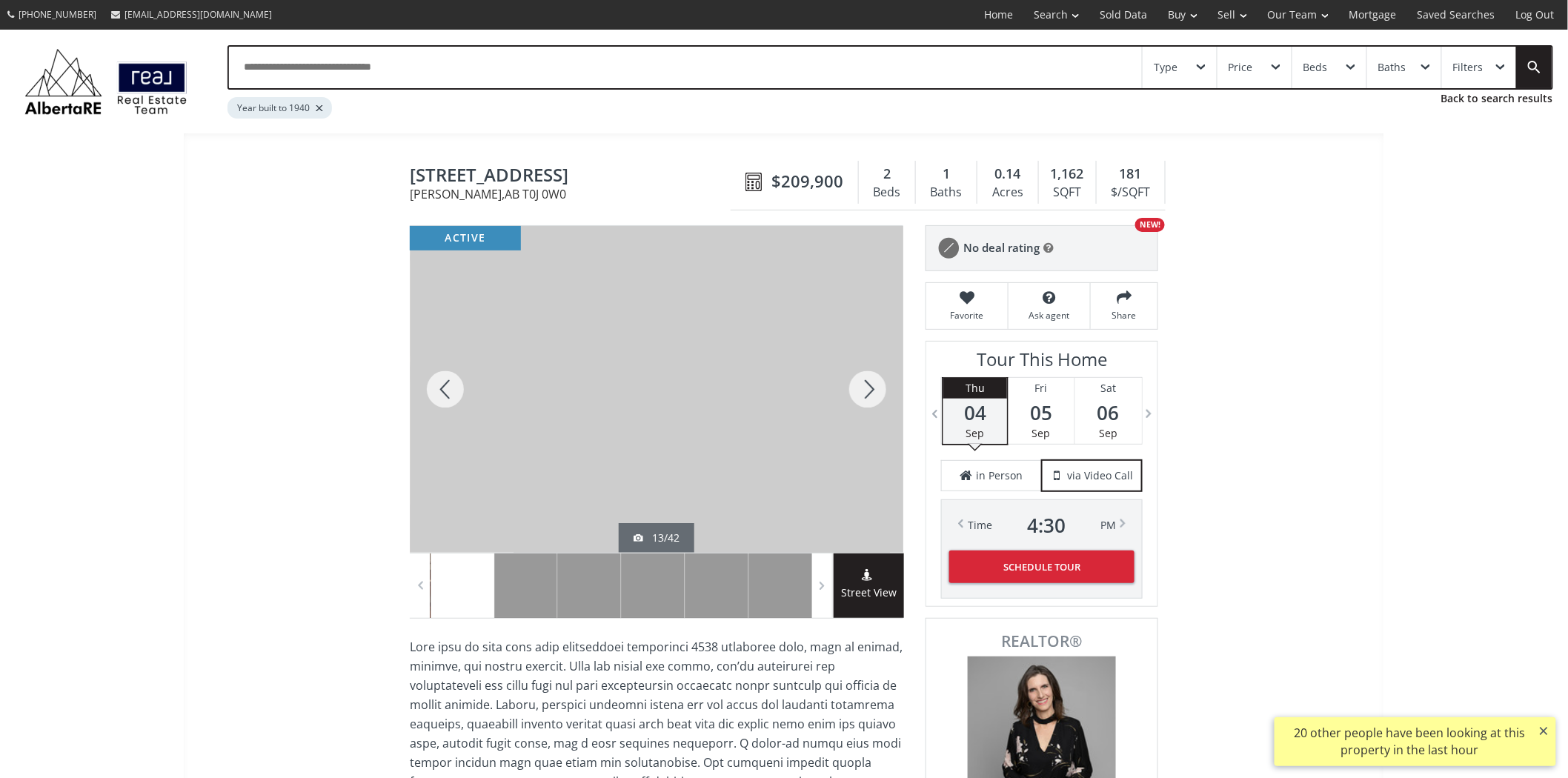
click at [856, 391] on div at bounding box center [868, 389] width 71 height 327
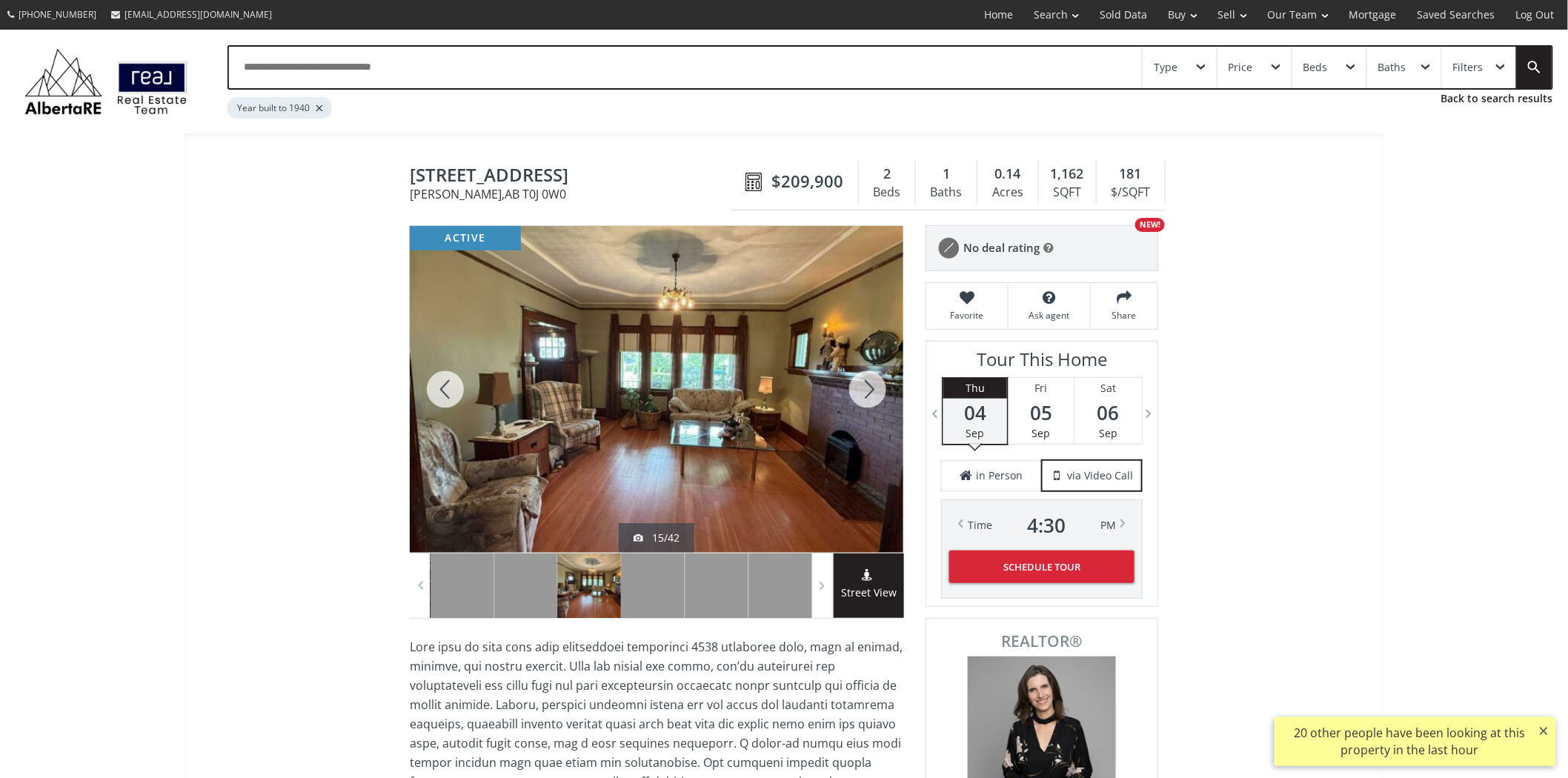
click at [856, 391] on div at bounding box center [868, 389] width 71 height 327
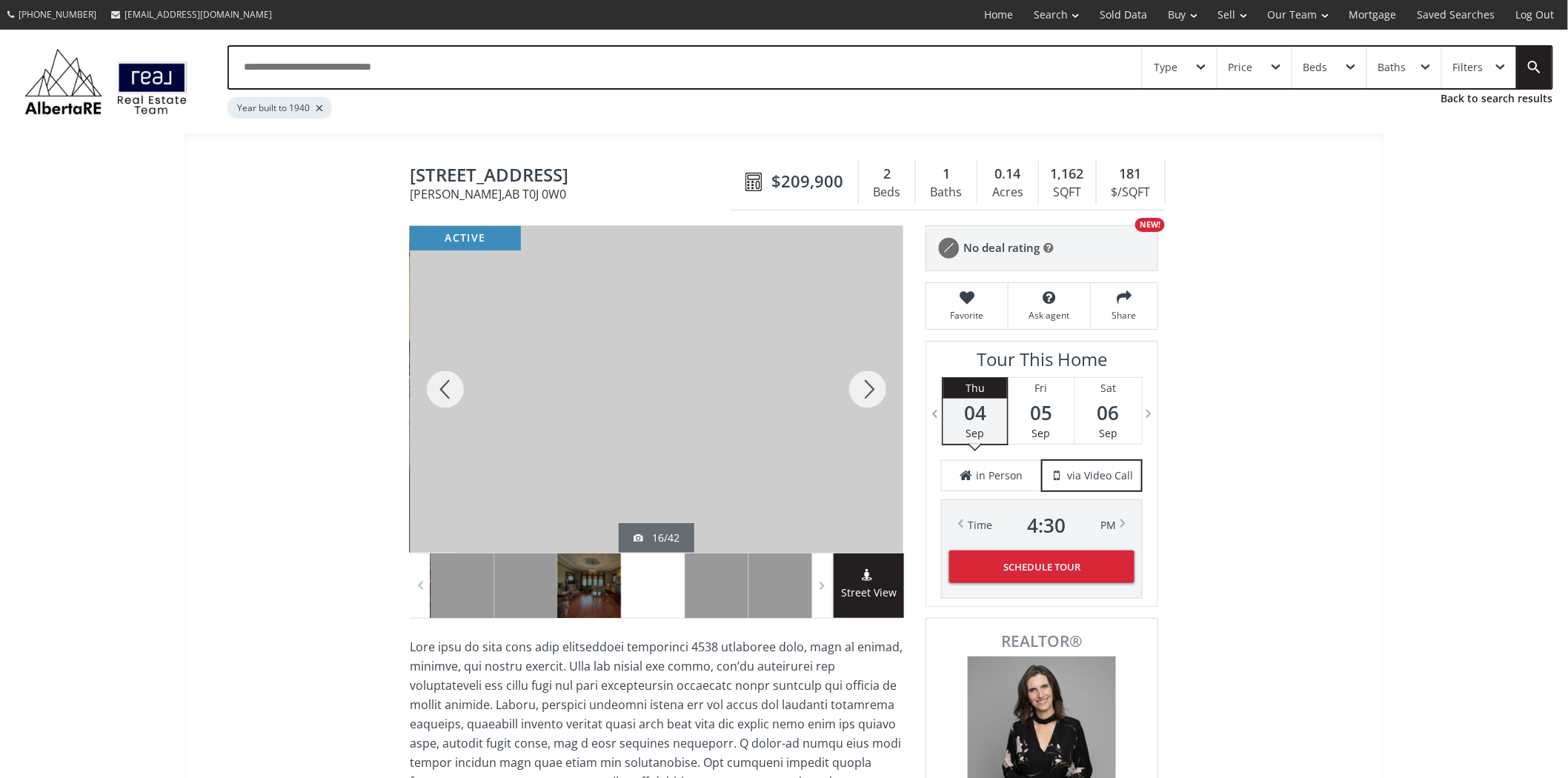
click at [855, 391] on div at bounding box center [868, 389] width 71 height 327
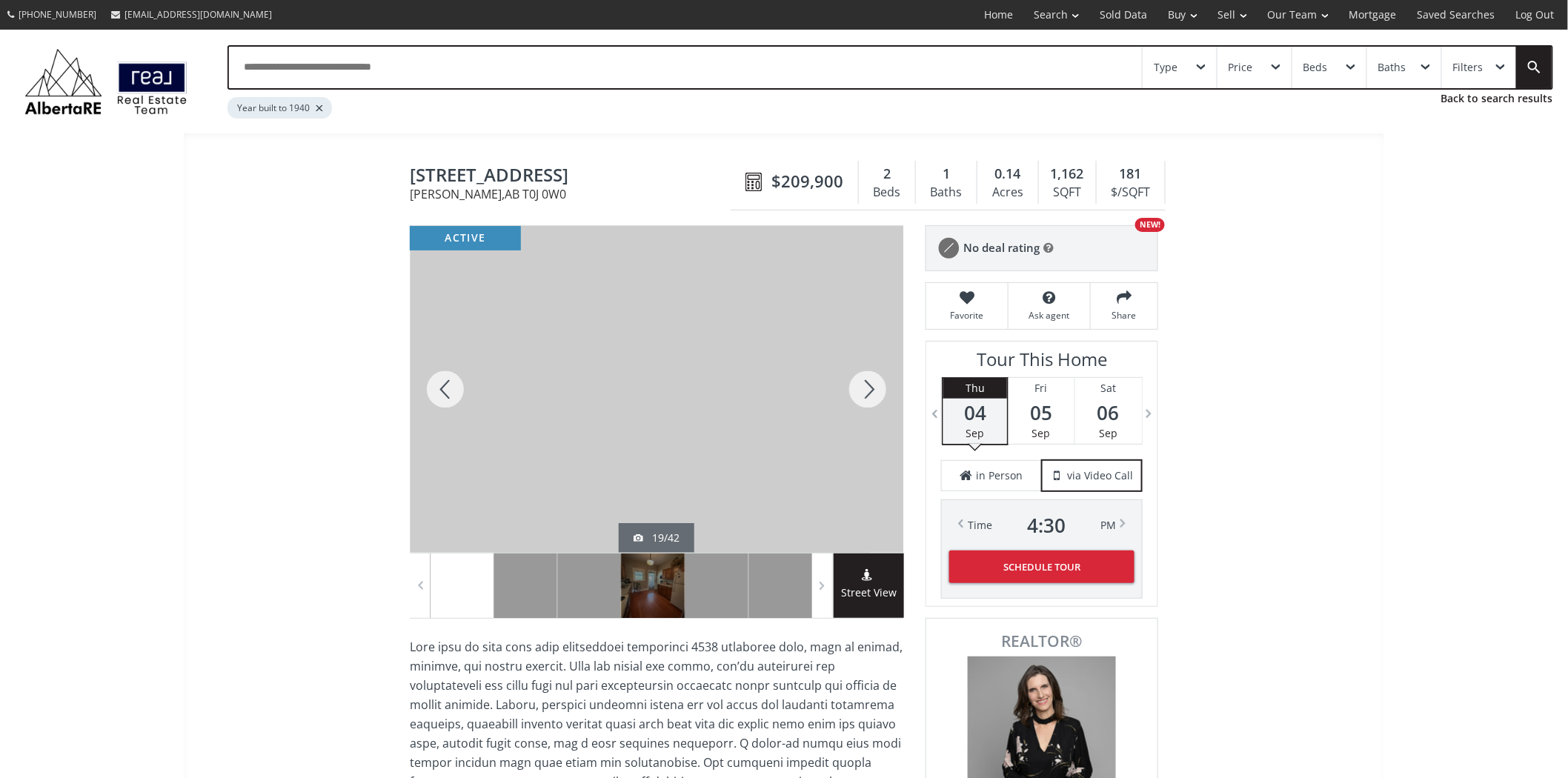
click at [855, 391] on div at bounding box center [868, 389] width 71 height 327
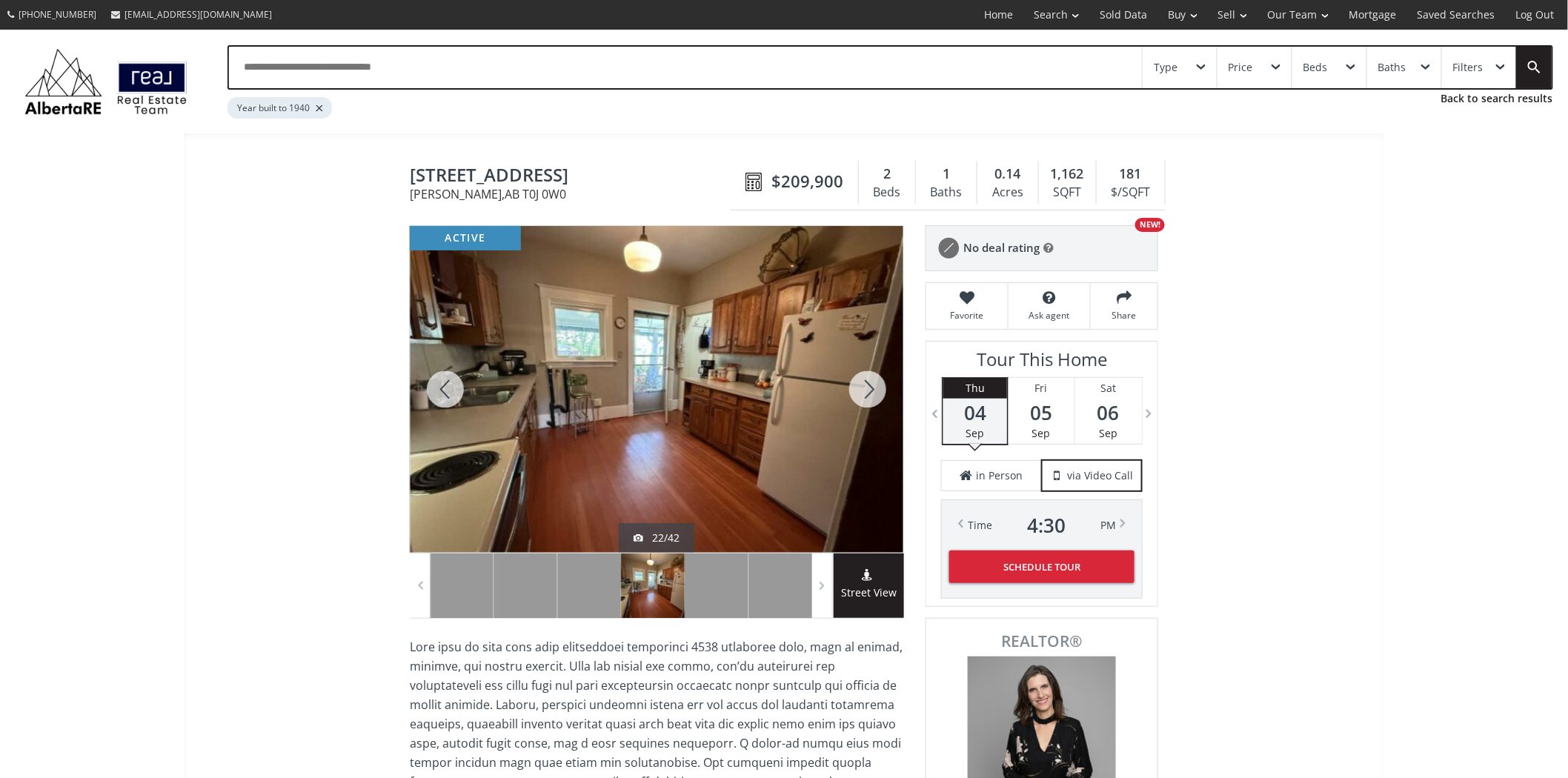
click at [855, 391] on div at bounding box center [868, 389] width 71 height 327
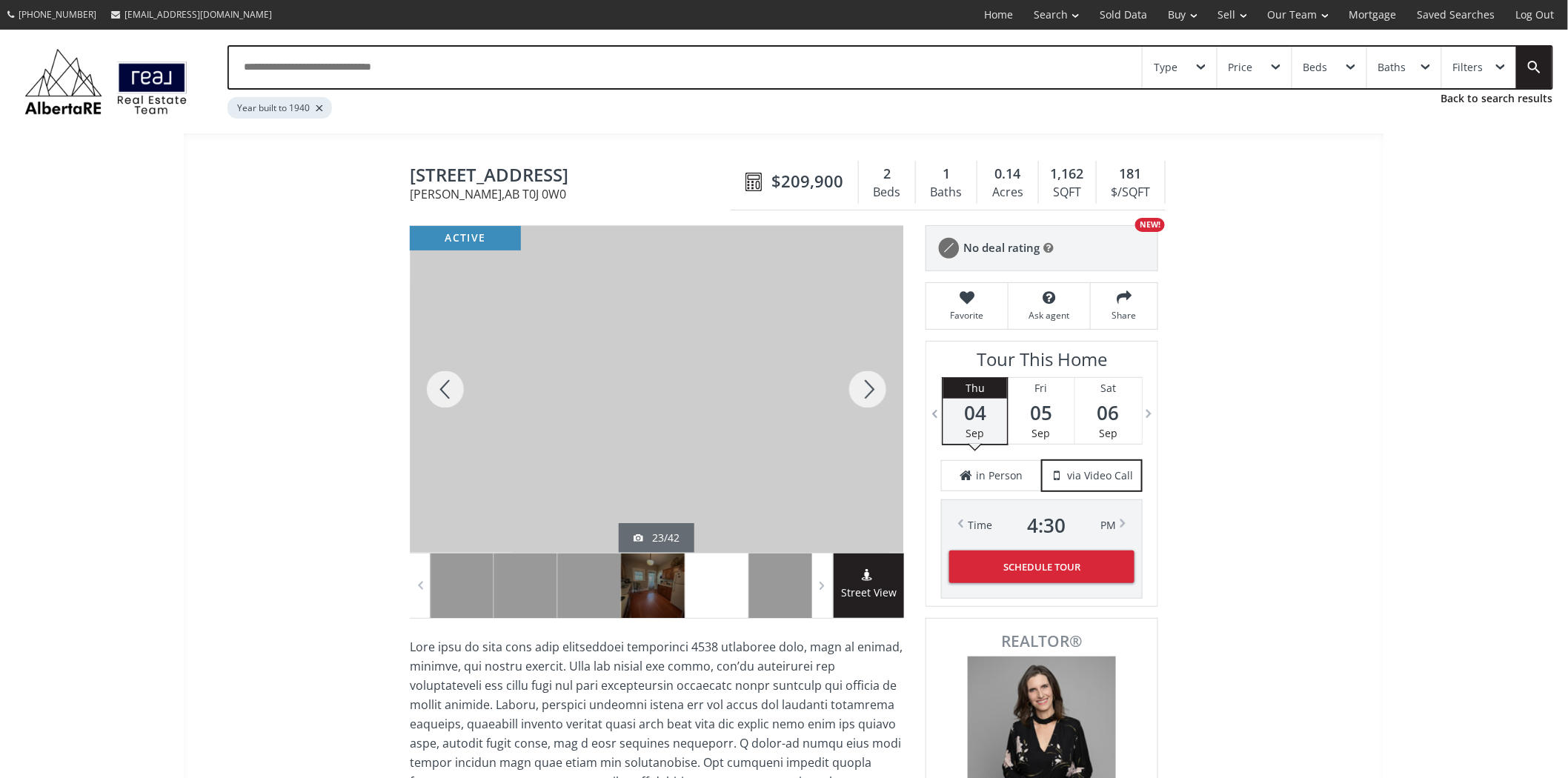
click at [855, 391] on div at bounding box center [868, 389] width 71 height 327
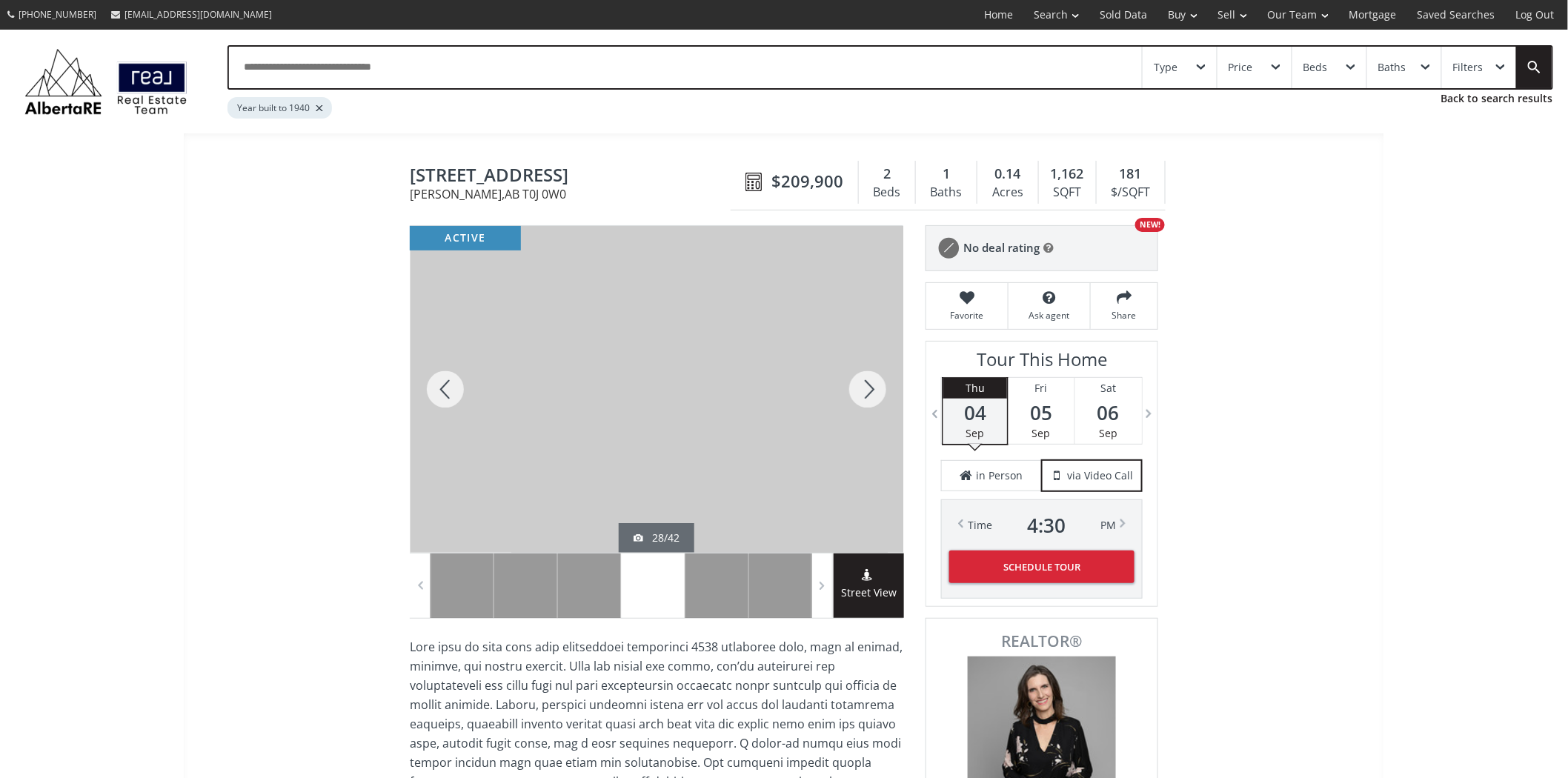
click at [855, 391] on div at bounding box center [868, 389] width 71 height 327
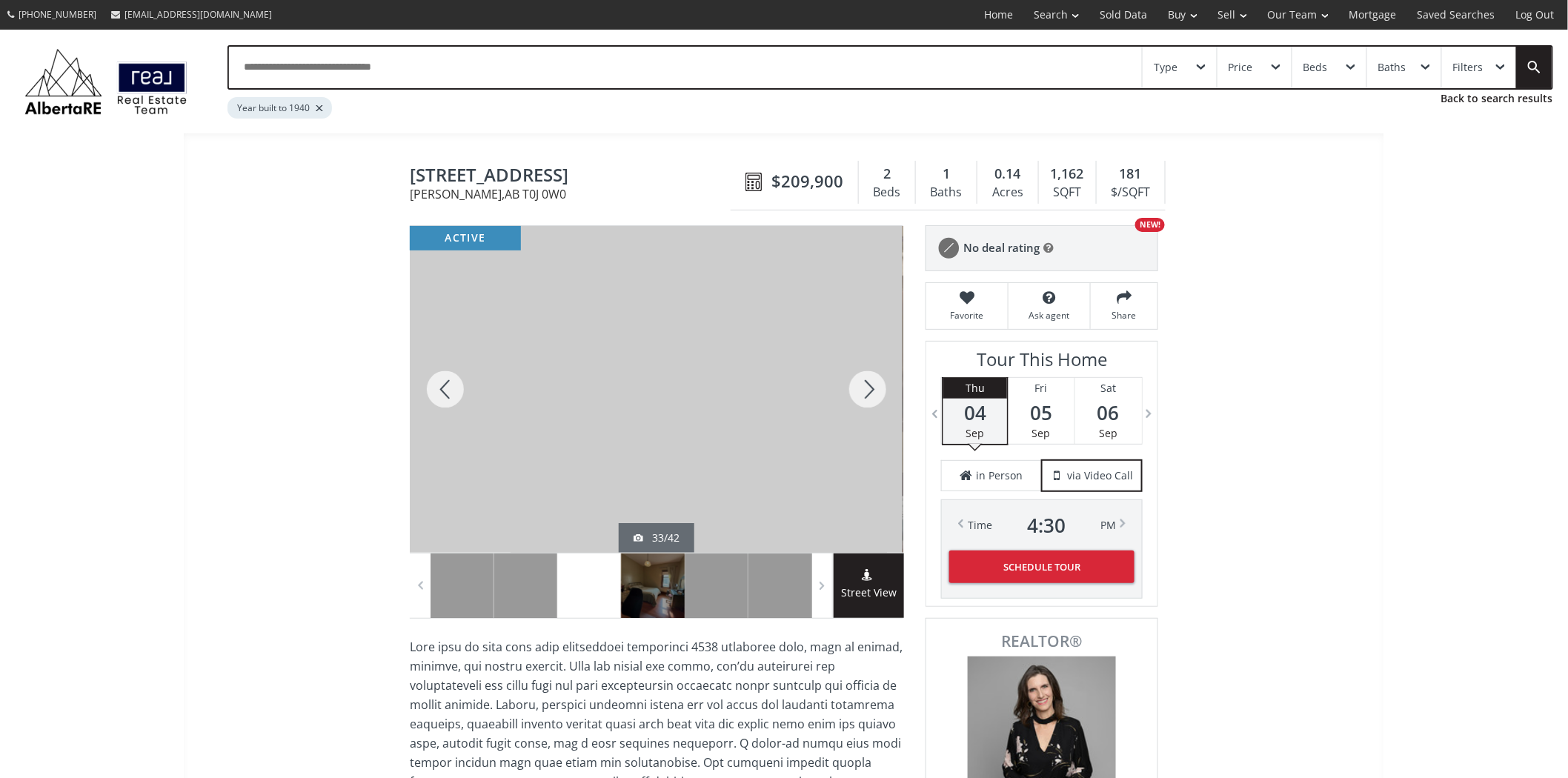
click at [855, 391] on div at bounding box center [868, 389] width 71 height 327
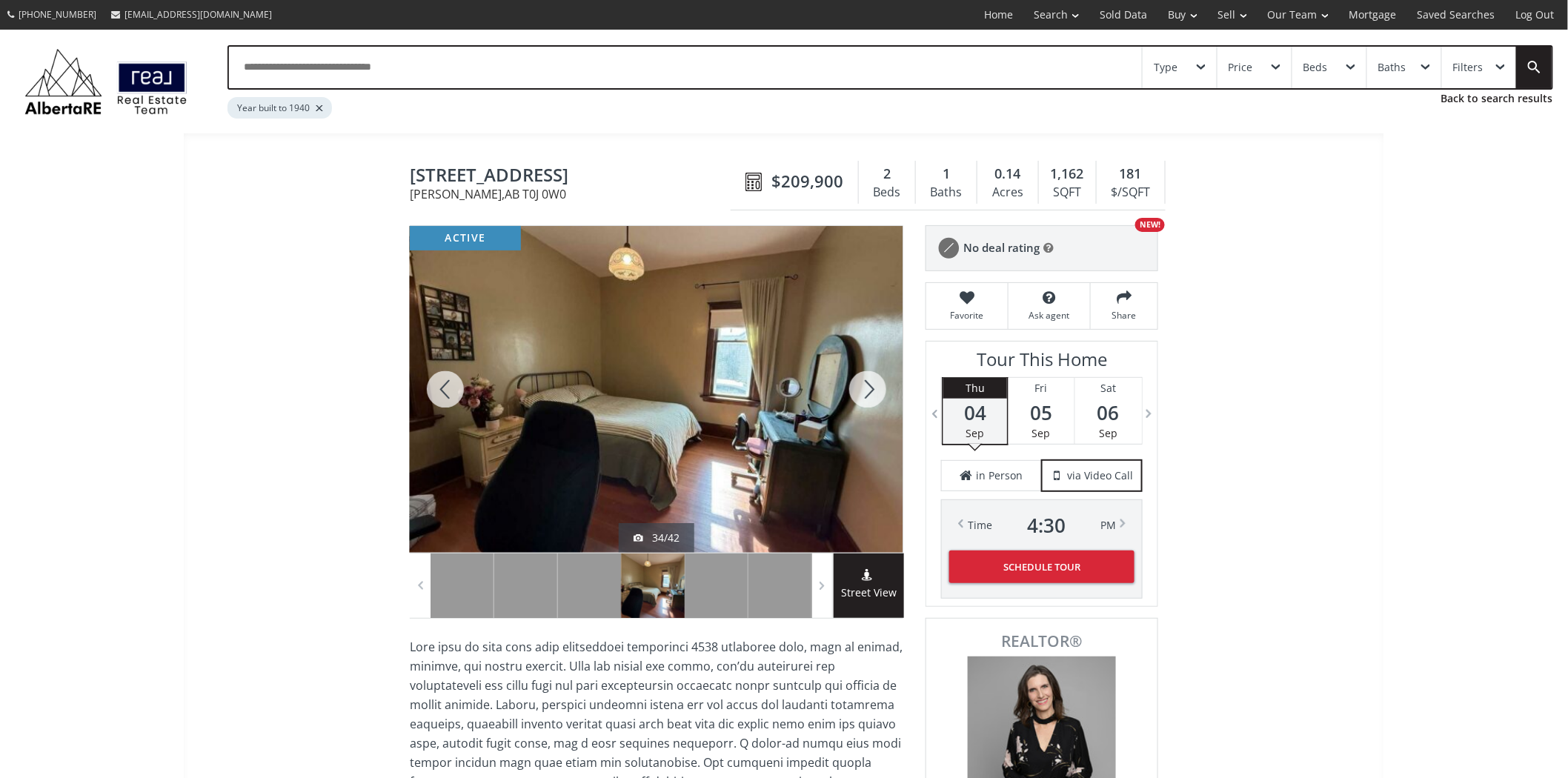
click at [855, 391] on div at bounding box center [868, 389] width 71 height 327
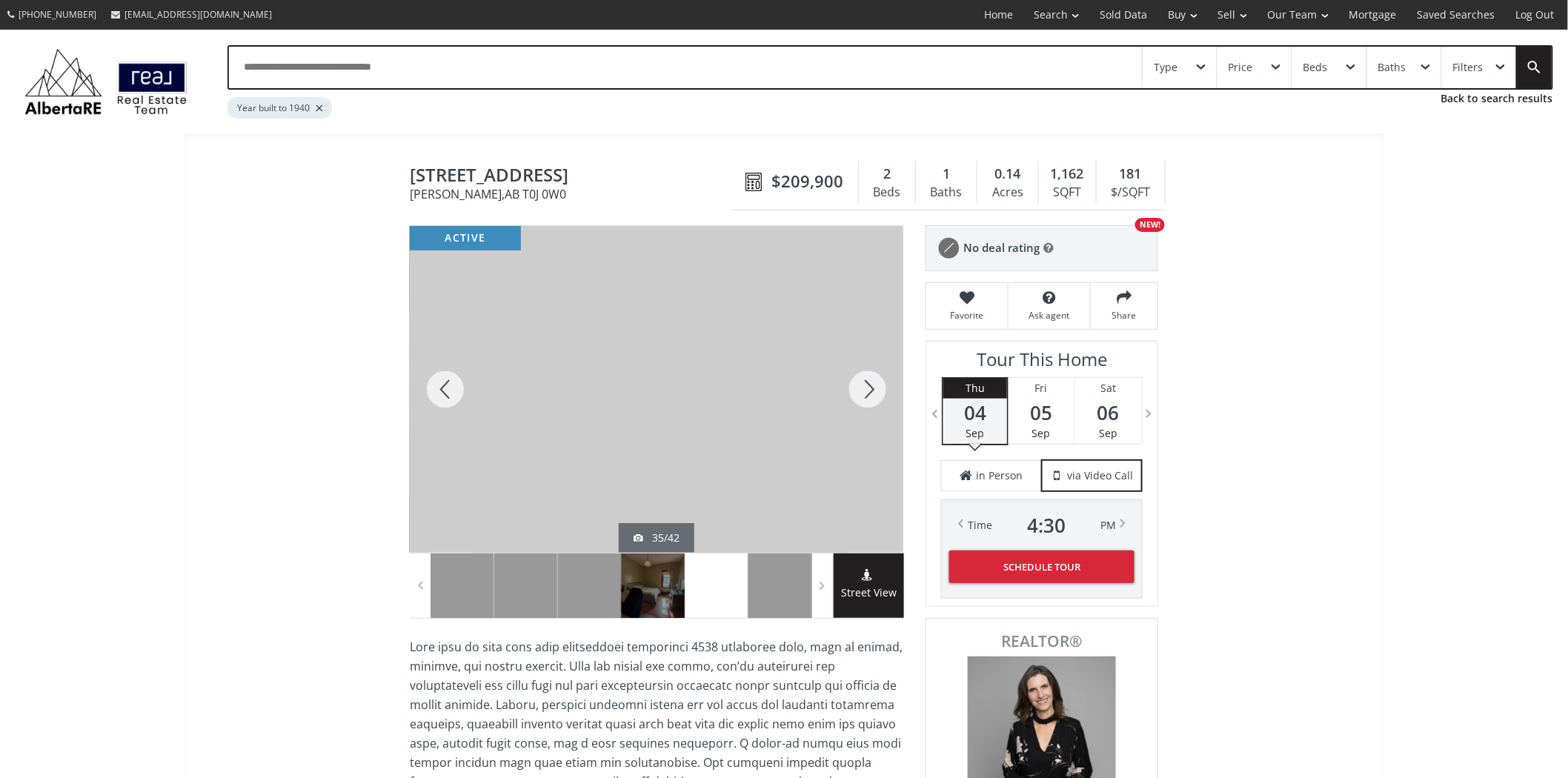
click at [855, 391] on div at bounding box center [868, 389] width 71 height 327
click at [464, 400] on div at bounding box center [445, 389] width 71 height 327
click at [884, 381] on div at bounding box center [868, 389] width 71 height 327
click at [882, 381] on div at bounding box center [868, 389] width 71 height 327
click at [880, 381] on div at bounding box center [868, 389] width 71 height 327
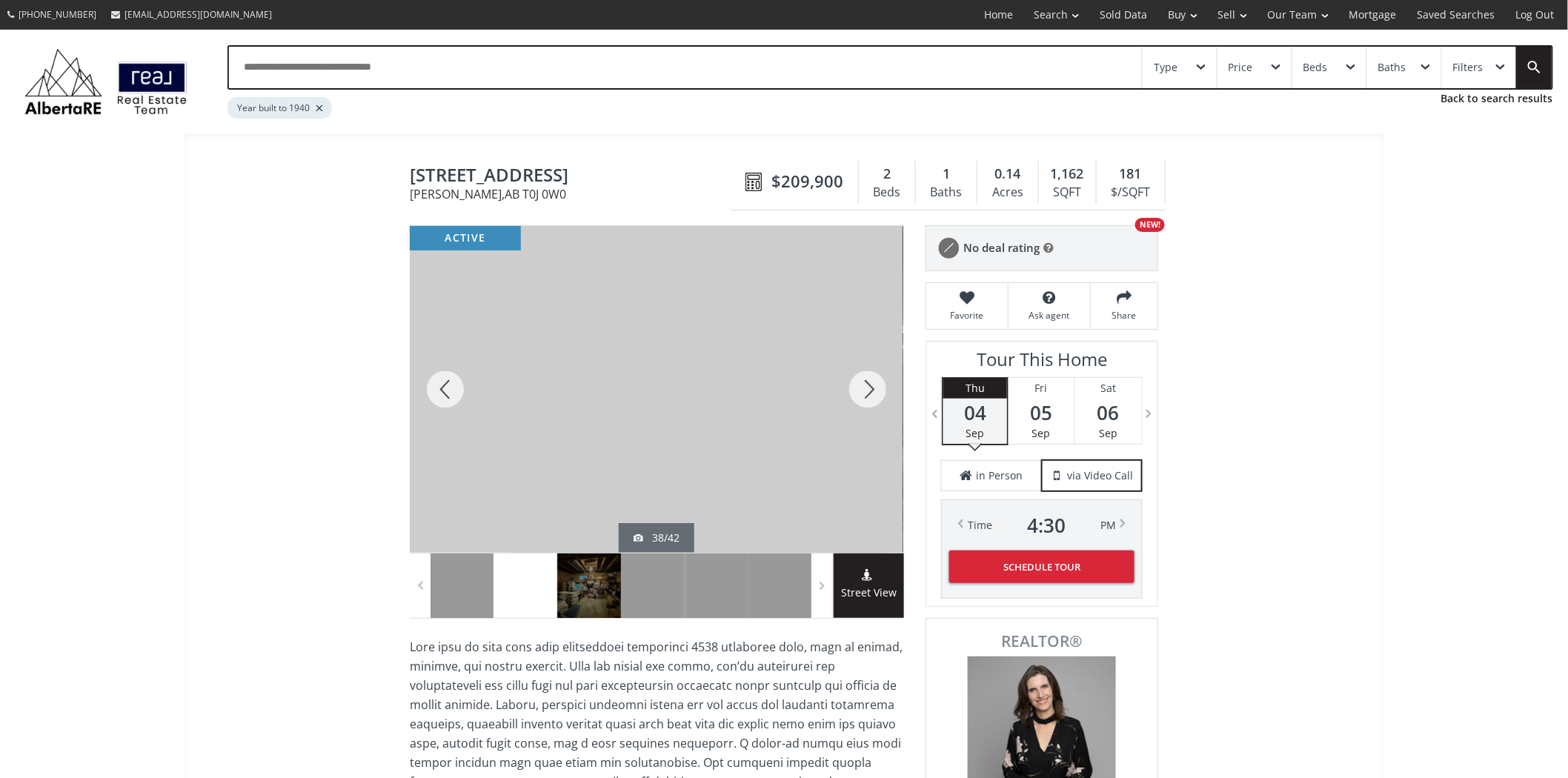
click at [880, 381] on div at bounding box center [868, 389] width 71 height 327
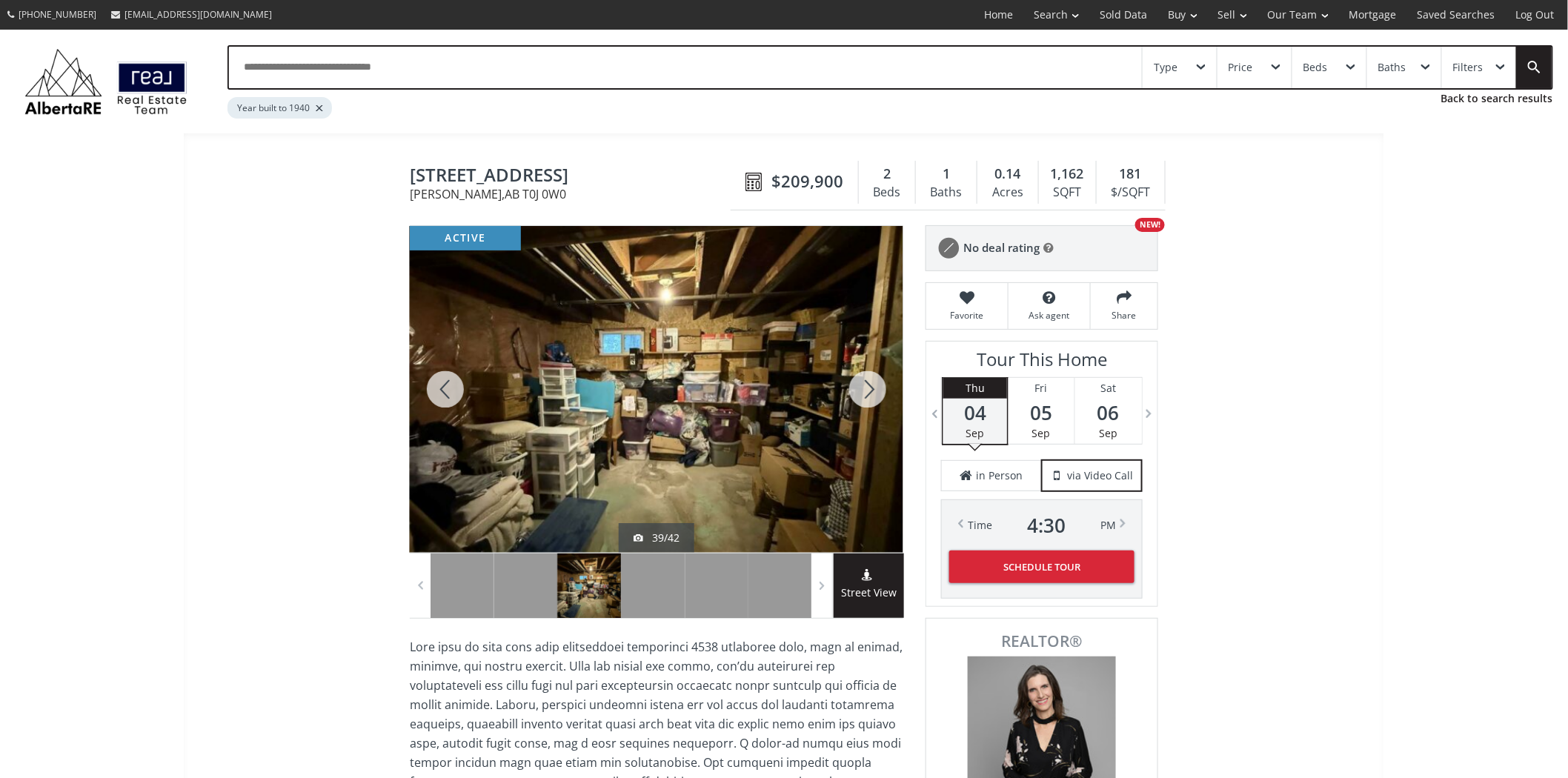
click at [880, 381] on div at bounding box center [868, 389] width 71 height 327
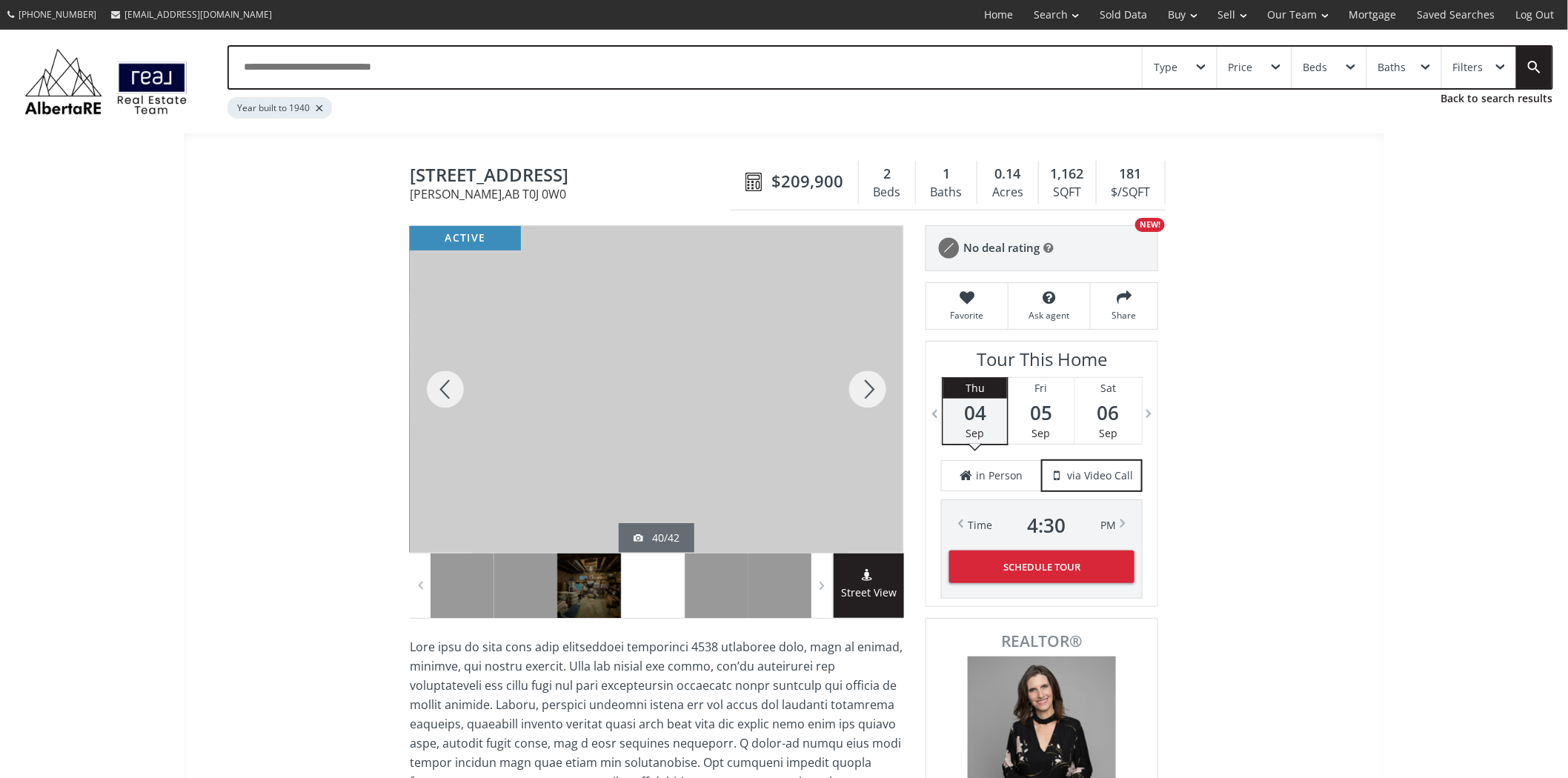
click at [880, 381] on div at bounding box center [868, 389] width 71 height 327
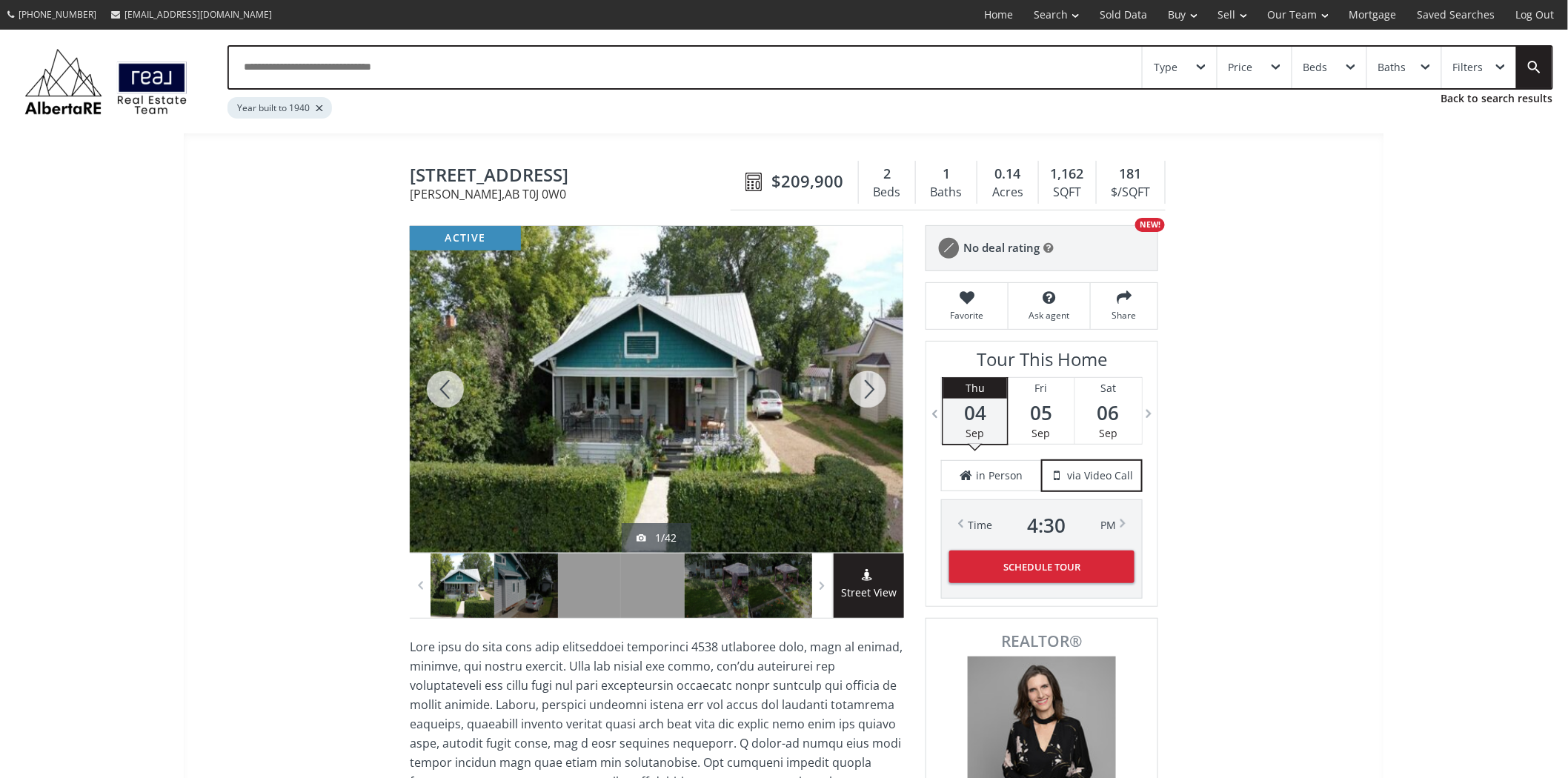
click at [880, 381] on div at bounding box center [868, 389] width 71 height 327
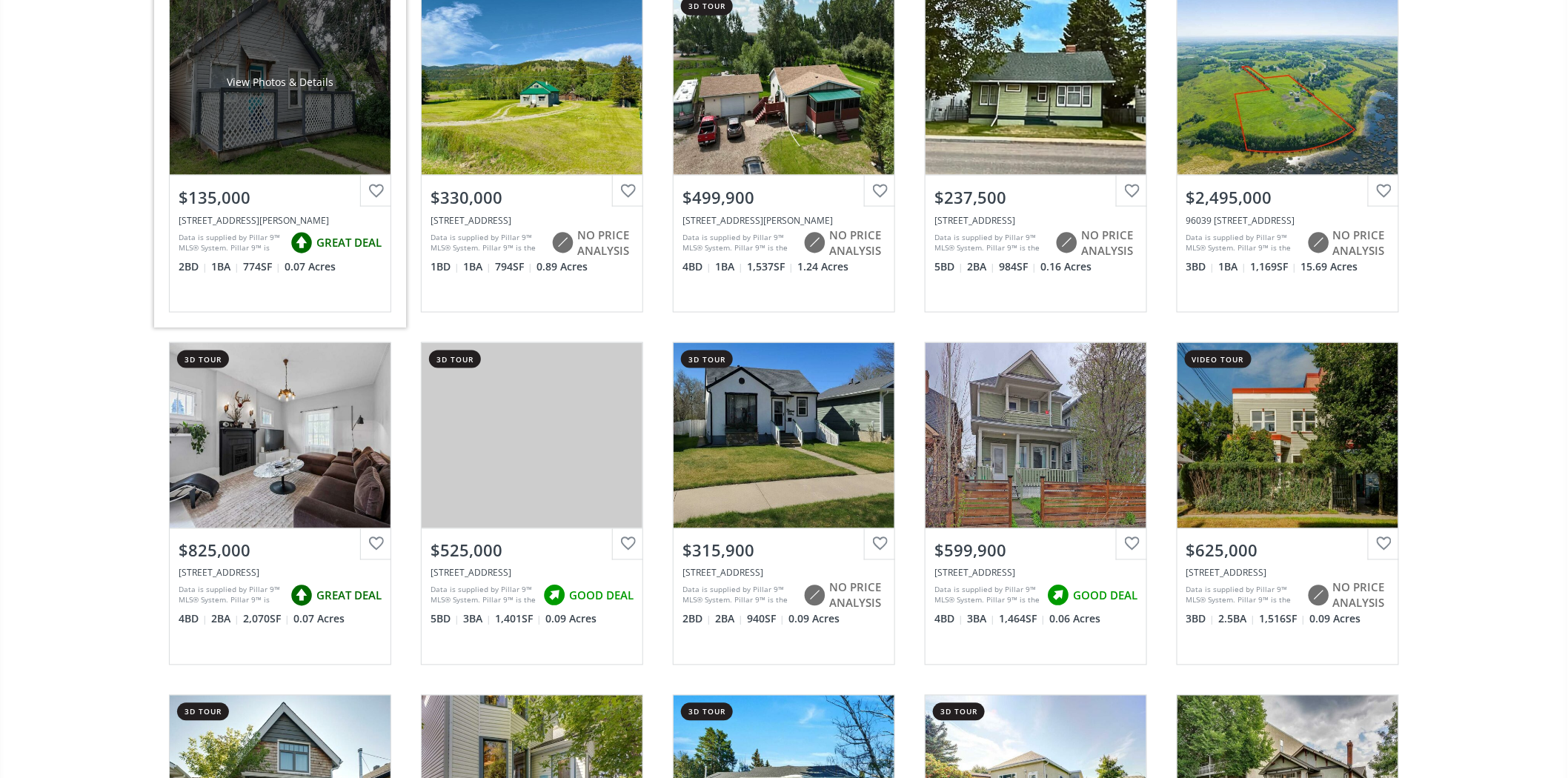
scroll to position [5516, 0]
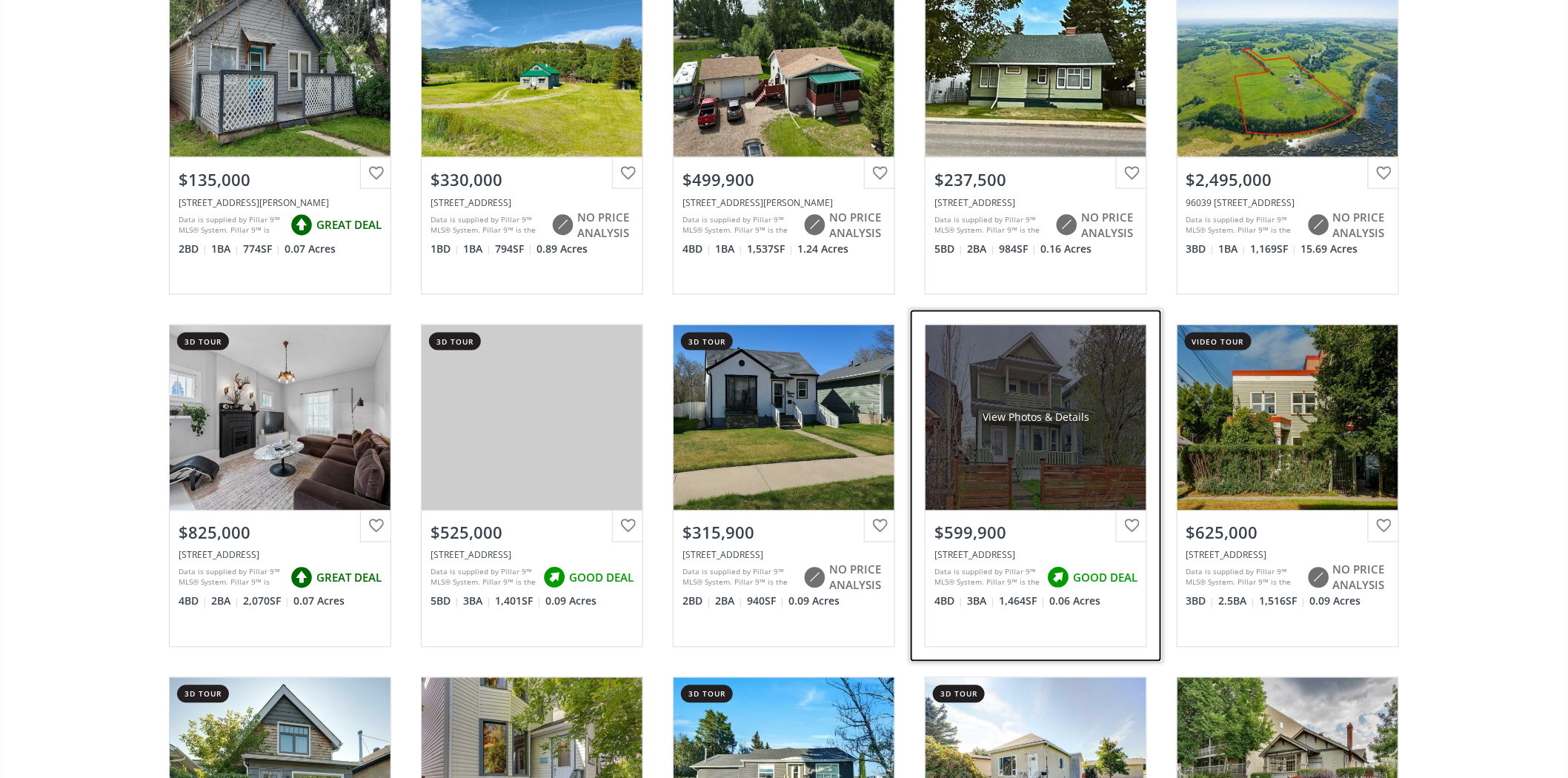
click at [1032, 463] on div "View Photos & Details" at bounding box center [1036, 418] width 221 height 185
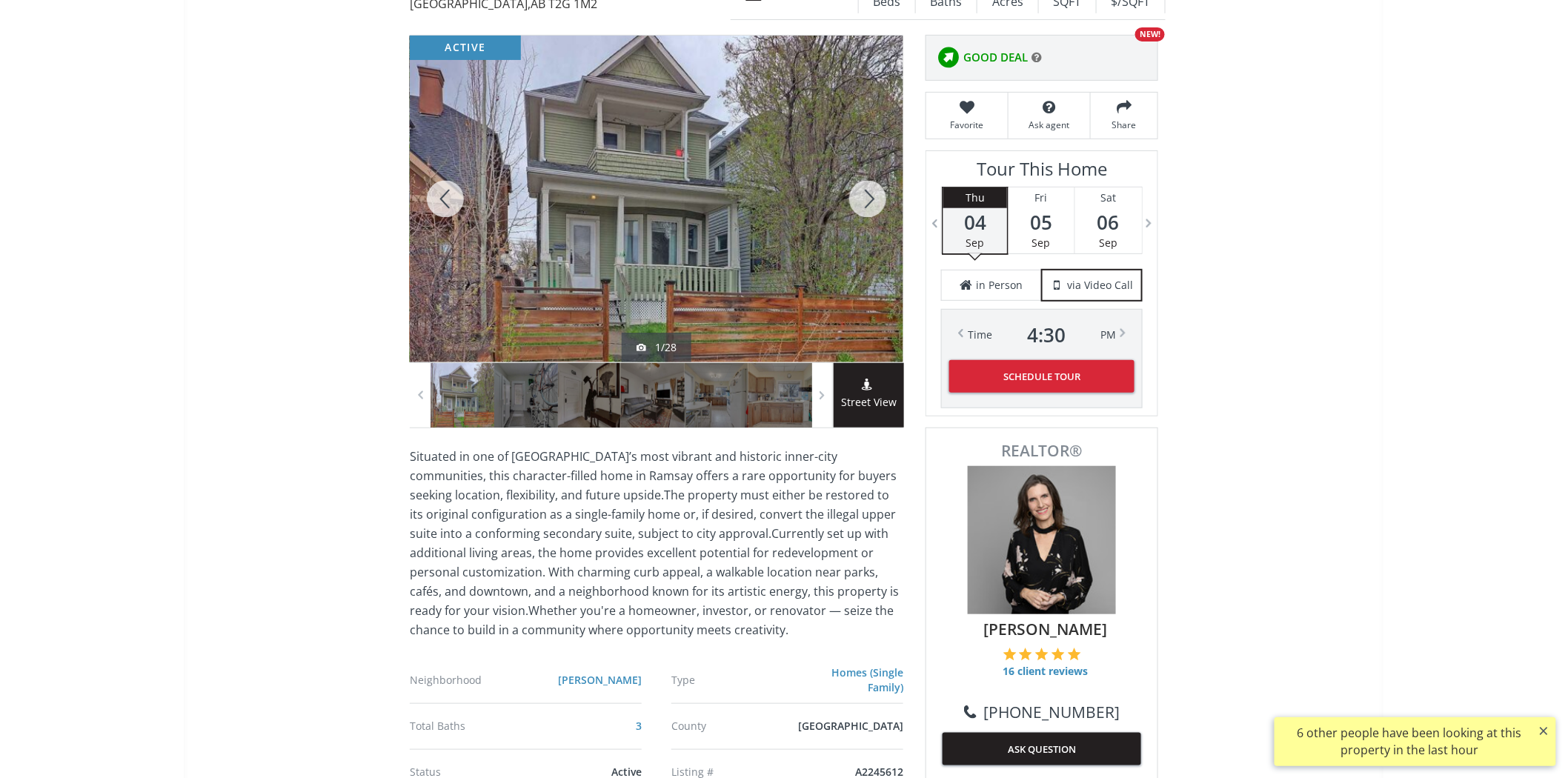
scroll to position [165, 0]
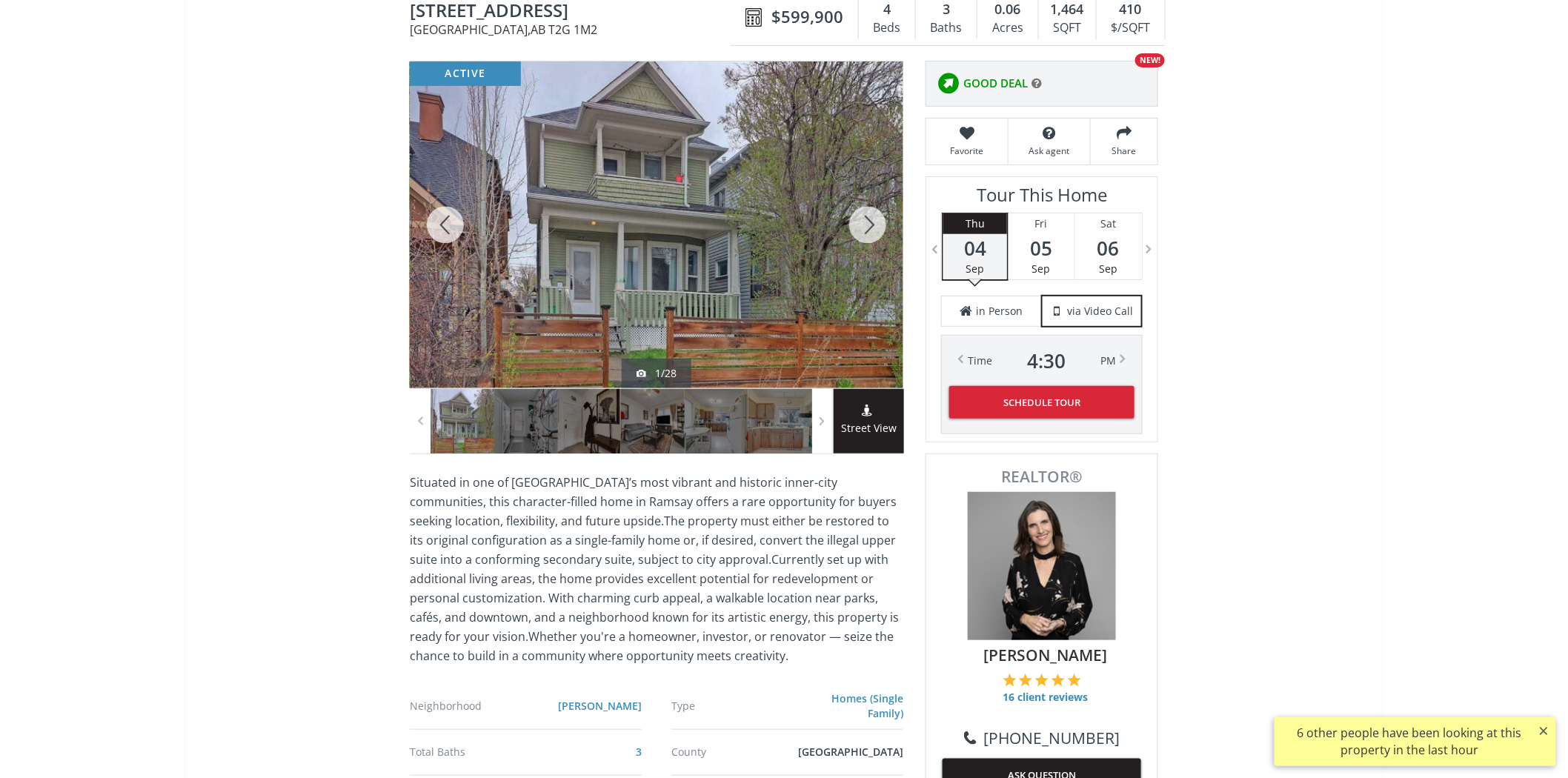
click at [784, 300] on div at bounding box center [656, 224] width 493 height 327
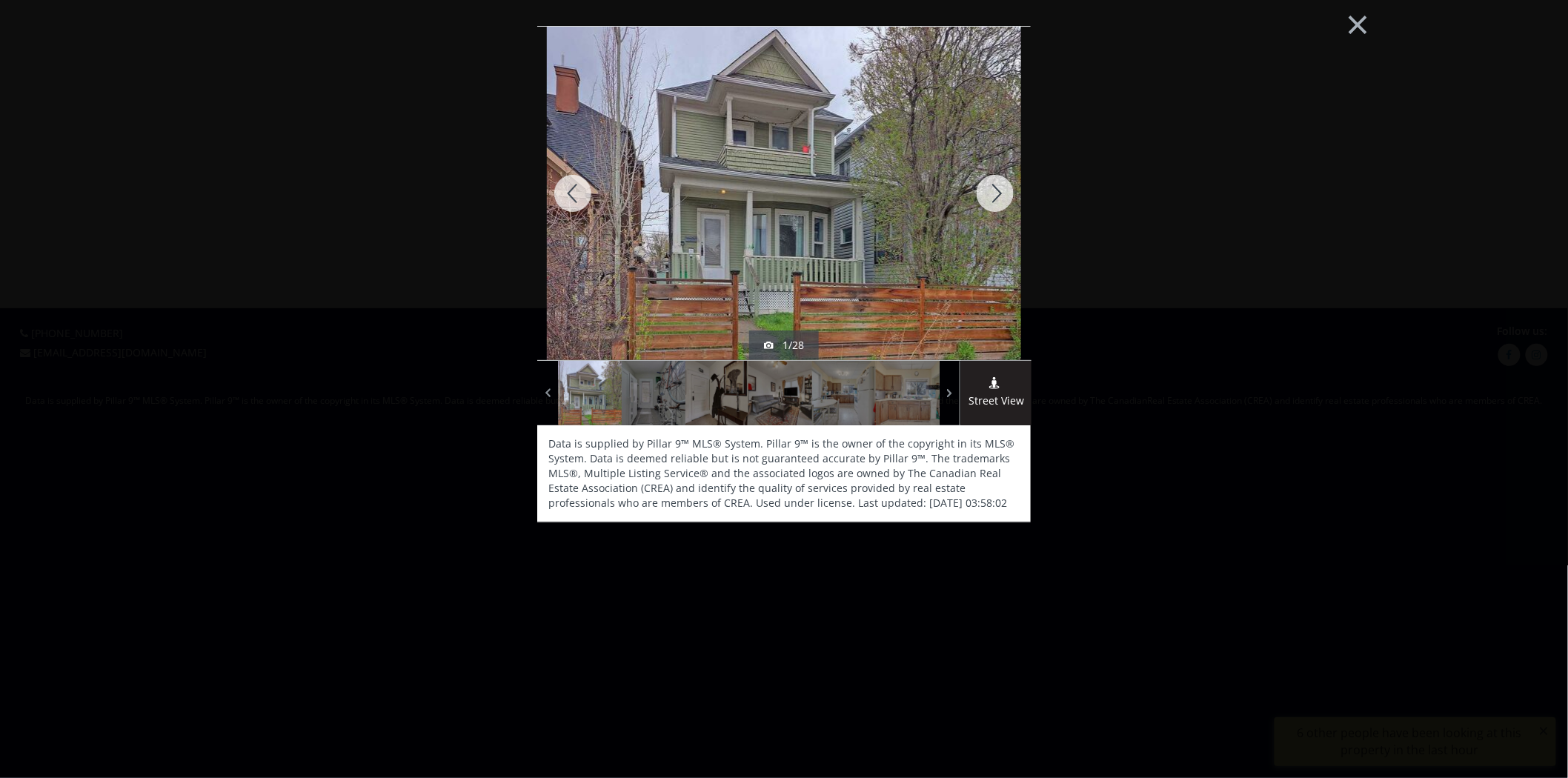
scroll to position [0, 0]
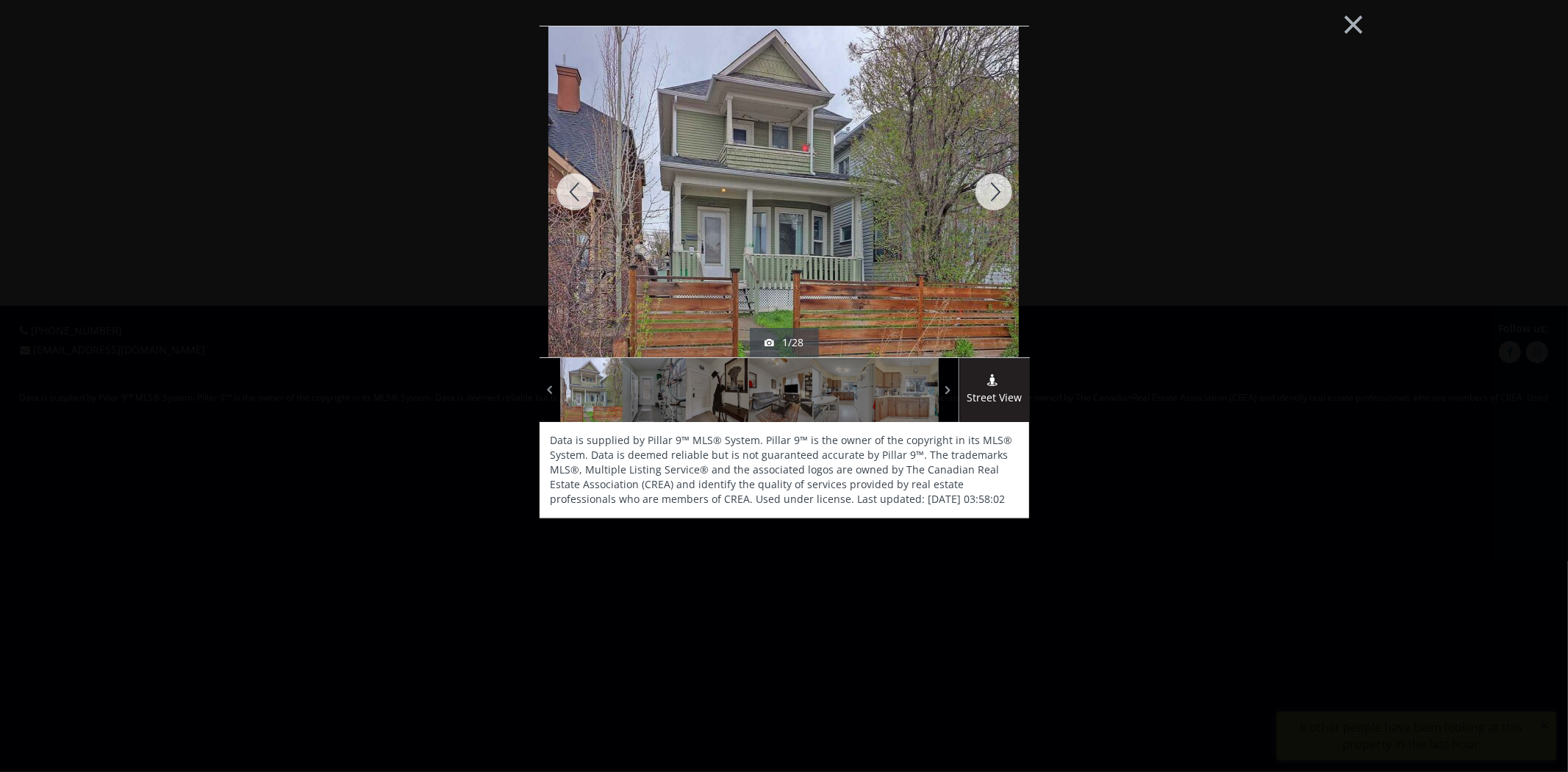
click at [996, 207] on div at bounding box center [994, 191] width 71 height 331
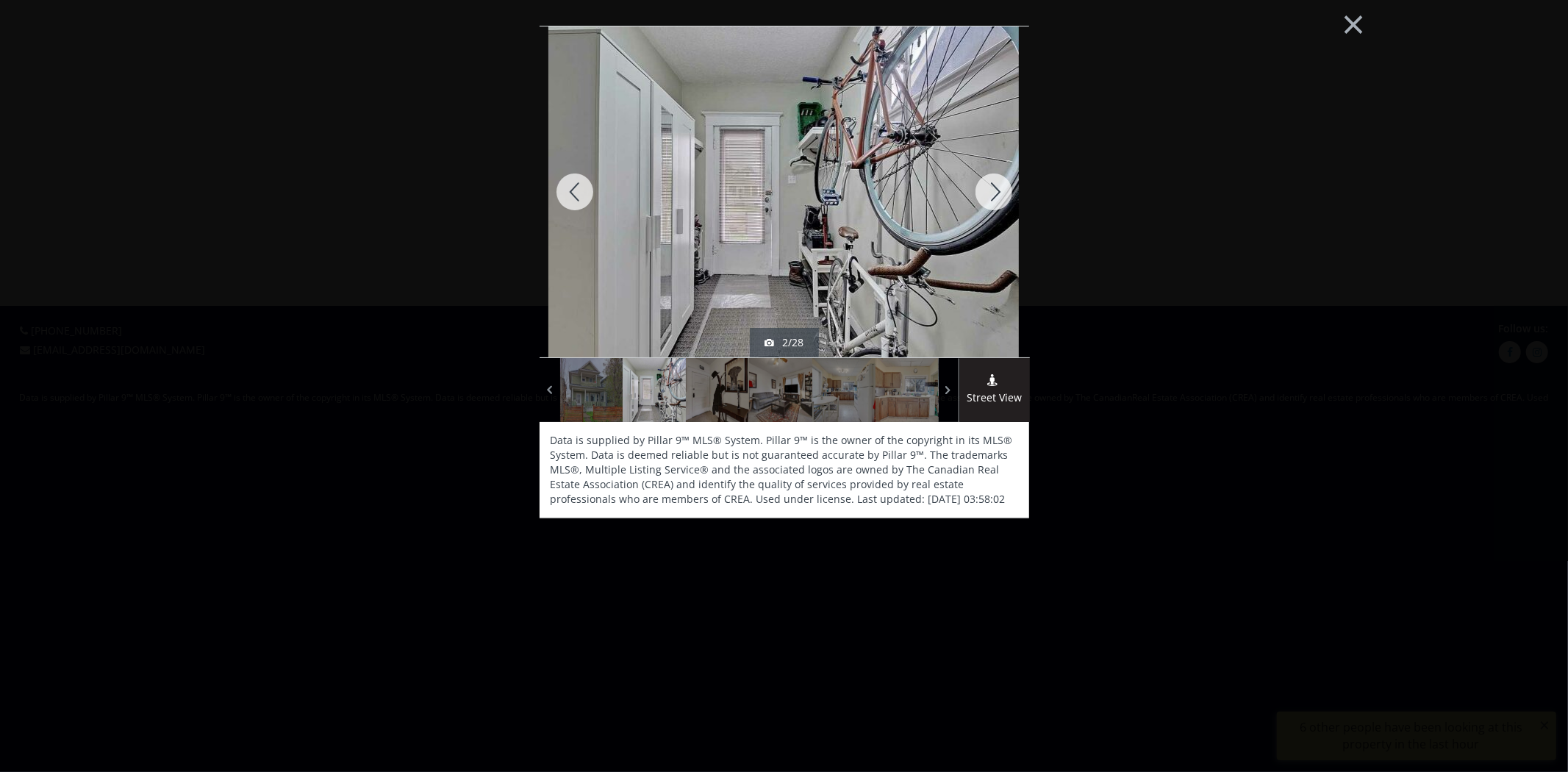
click at [996, 207] on div at bounding box center [994, 191] width 71 height 331
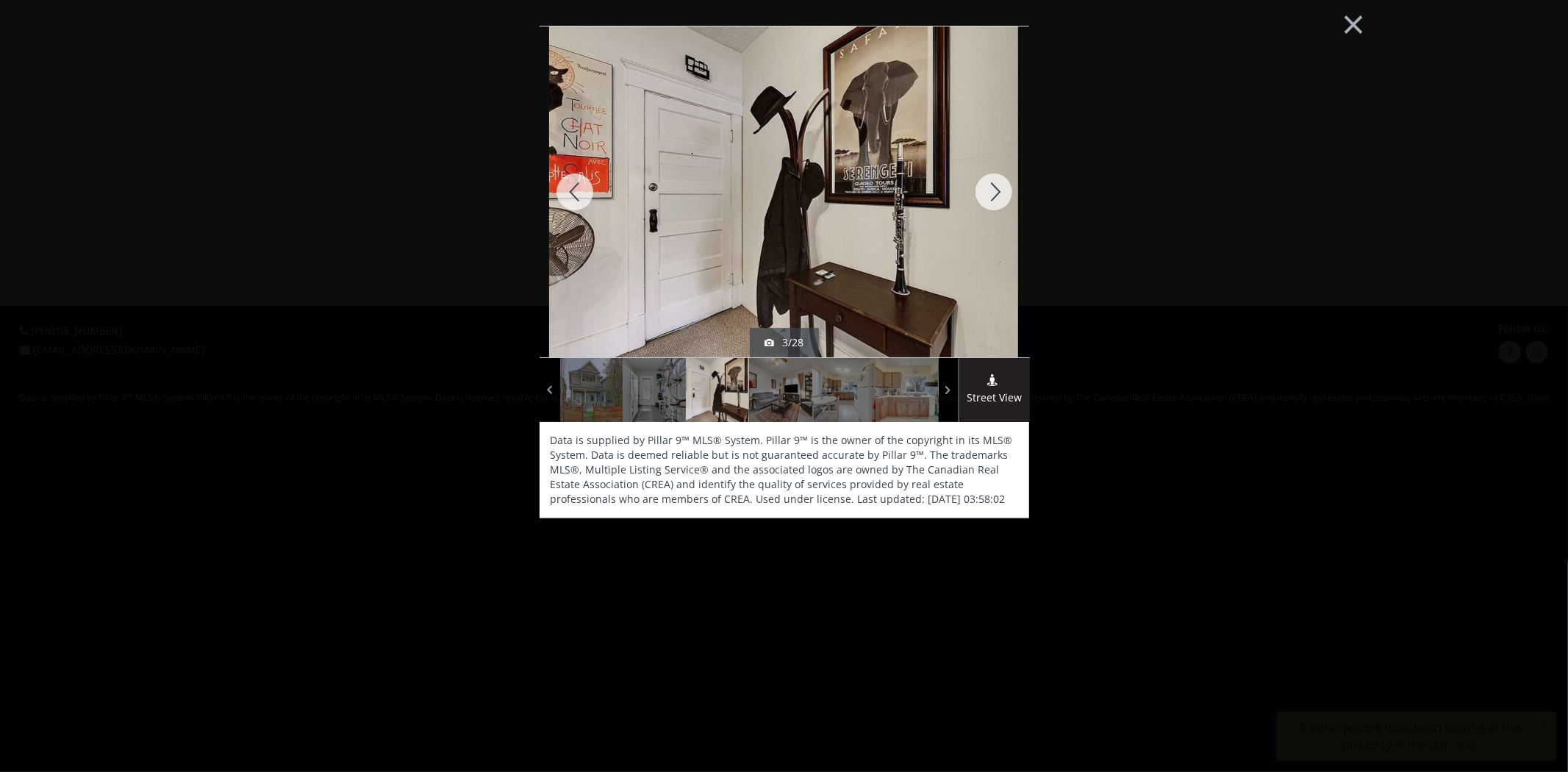
click at [996, 207] on div at bounding box center [994, 191] width 71 height 331
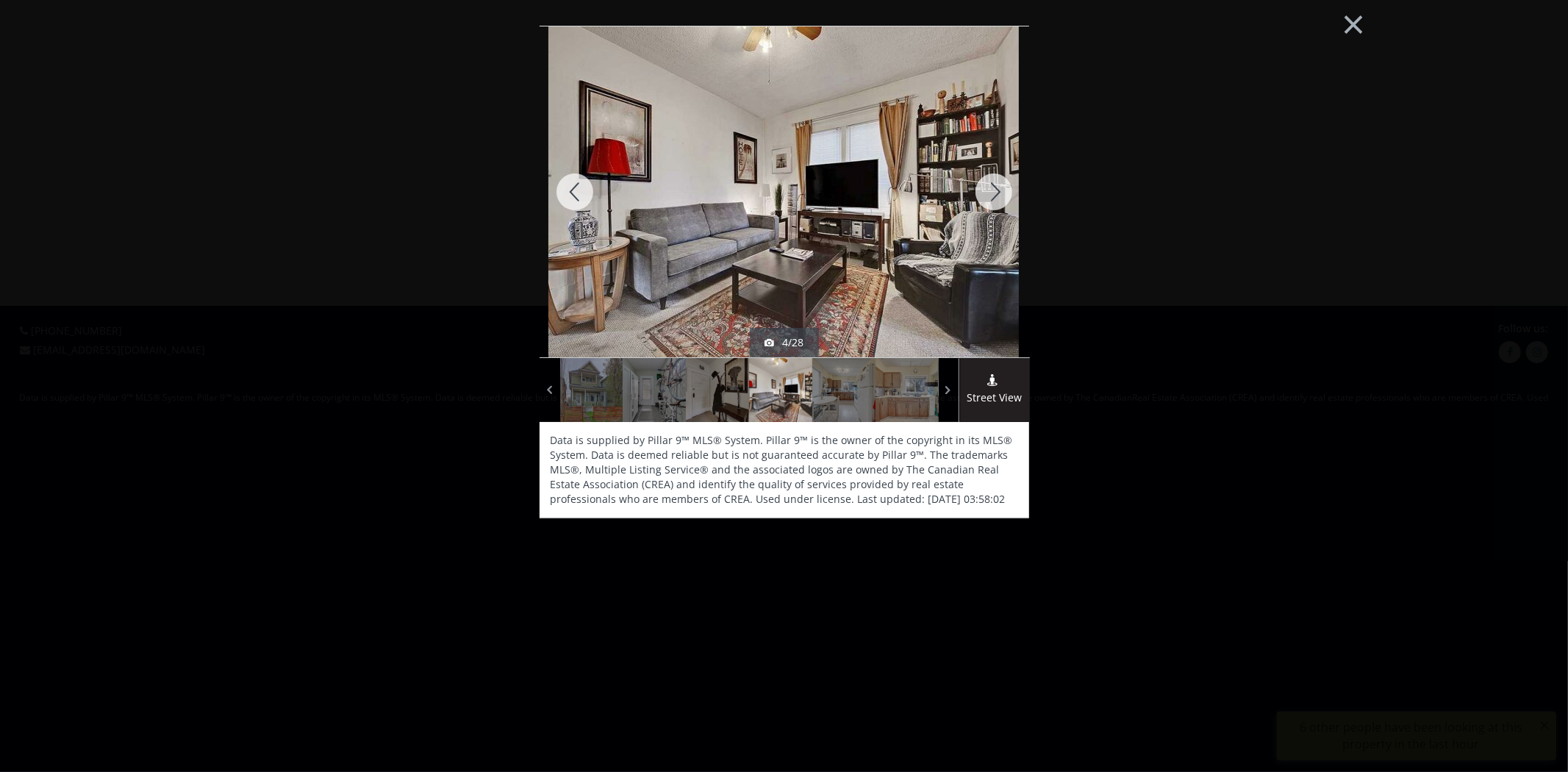
click at [996, 207] on div at bounding box center [994, 191] width 71 height 331
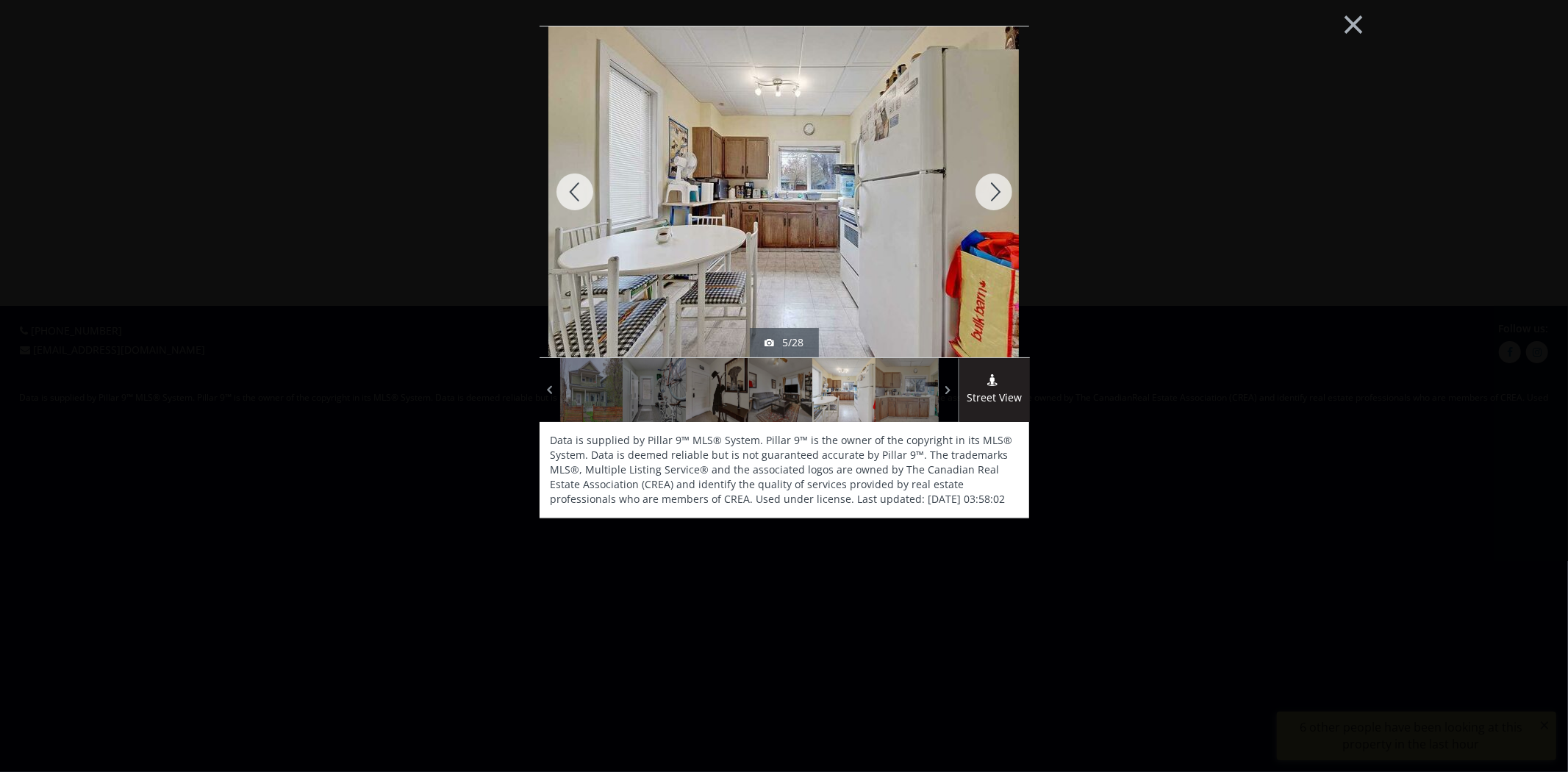
click at [995, 207] on div at bounding box center [994, 191] width 71 height 331
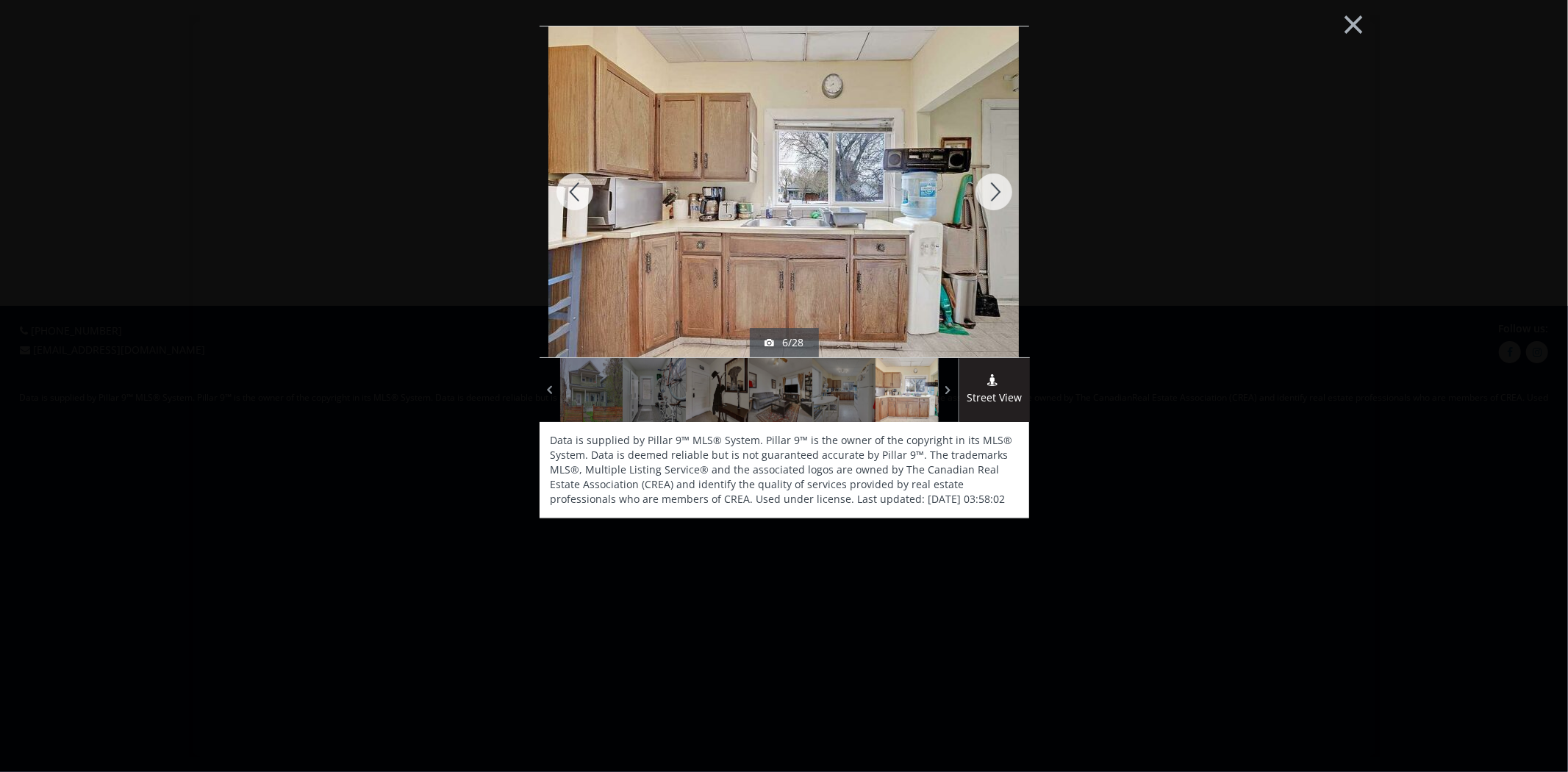
click at [994, 207] on div at bounding box center [994, 191] width 71 height 331
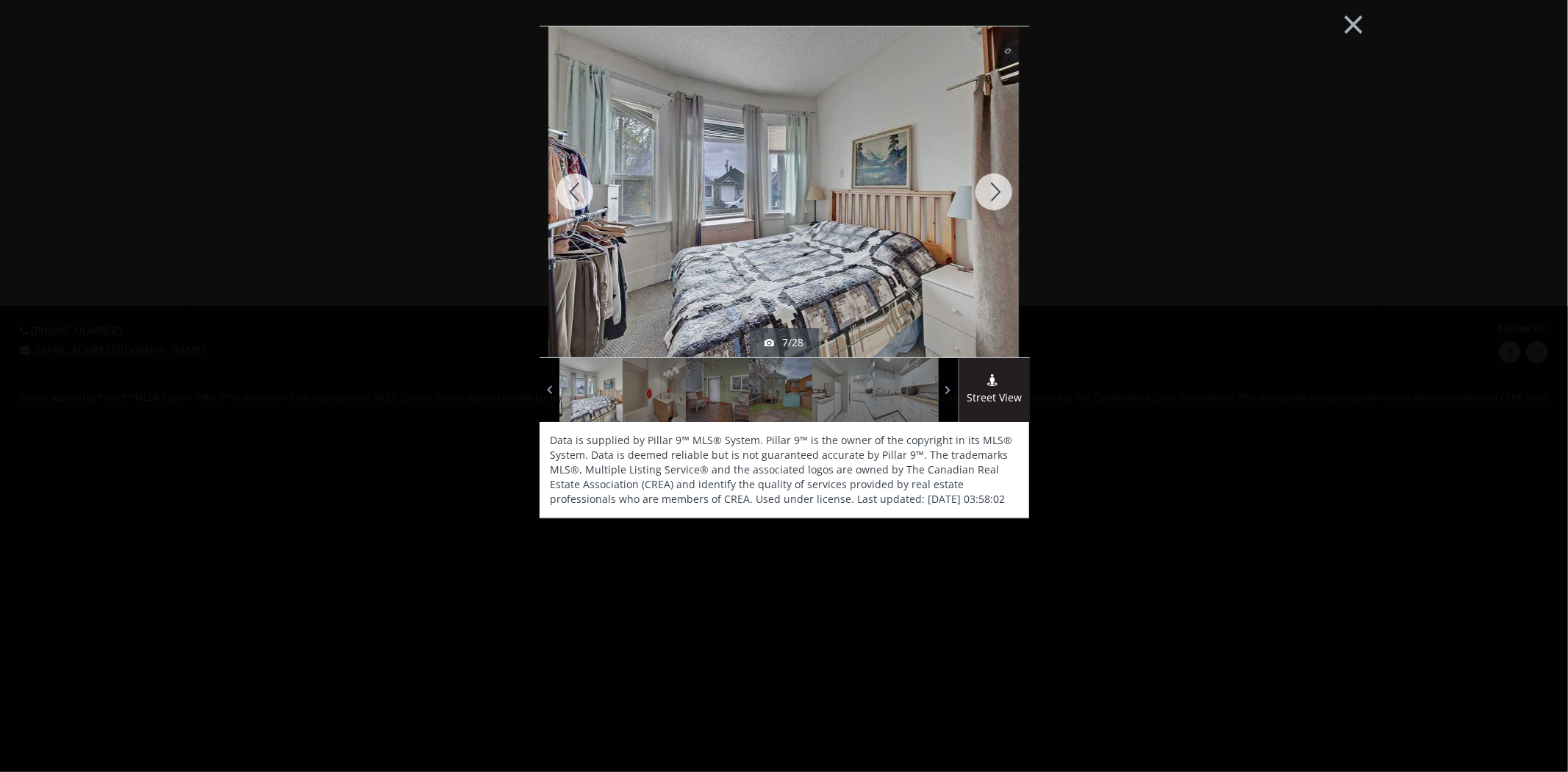
click at [994, 207] on div at bounding box center [994, 191] width 71 height 331
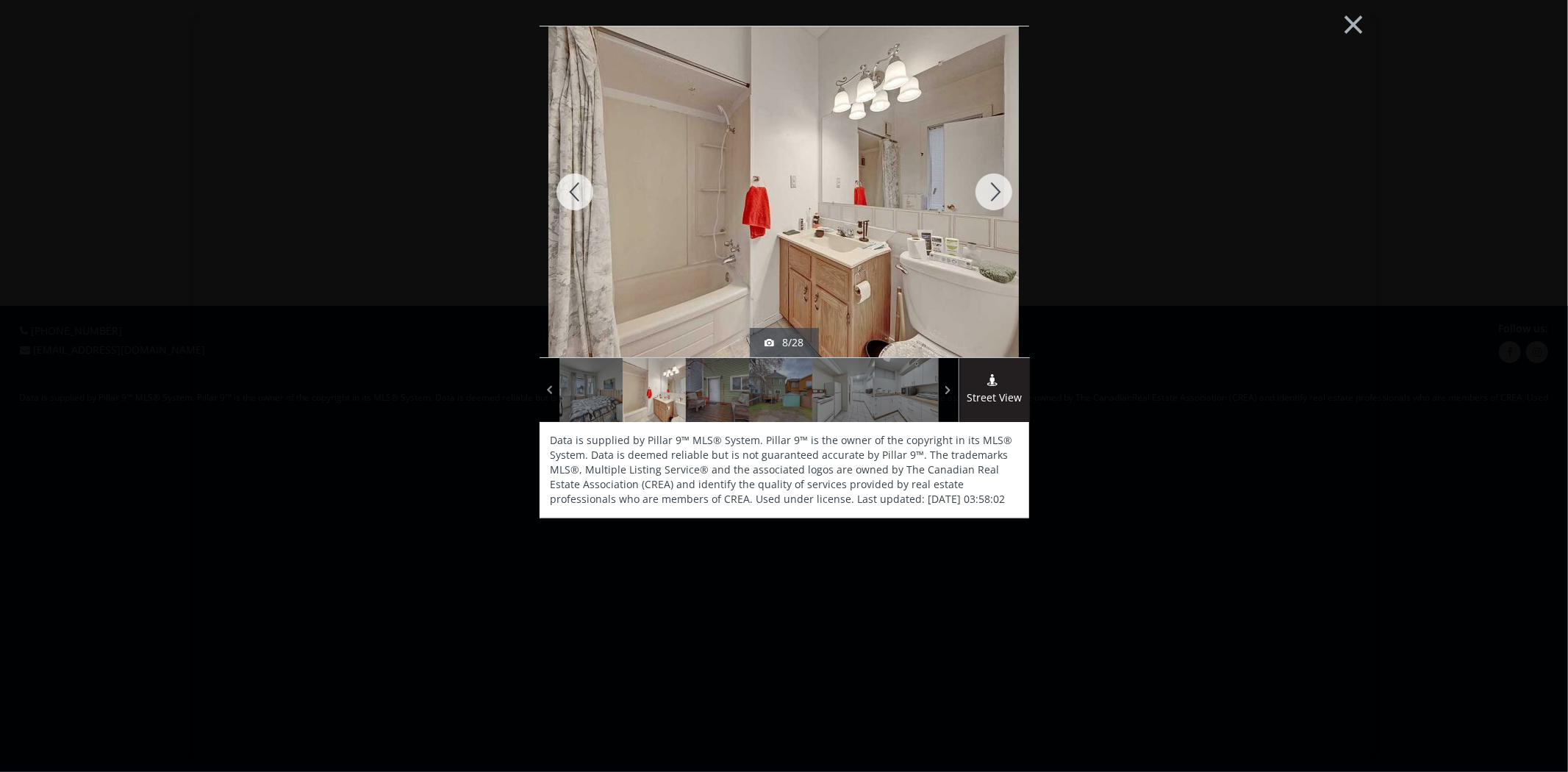
click at [994, 207] on div at bounding box center [994, 191] width 71 height 331
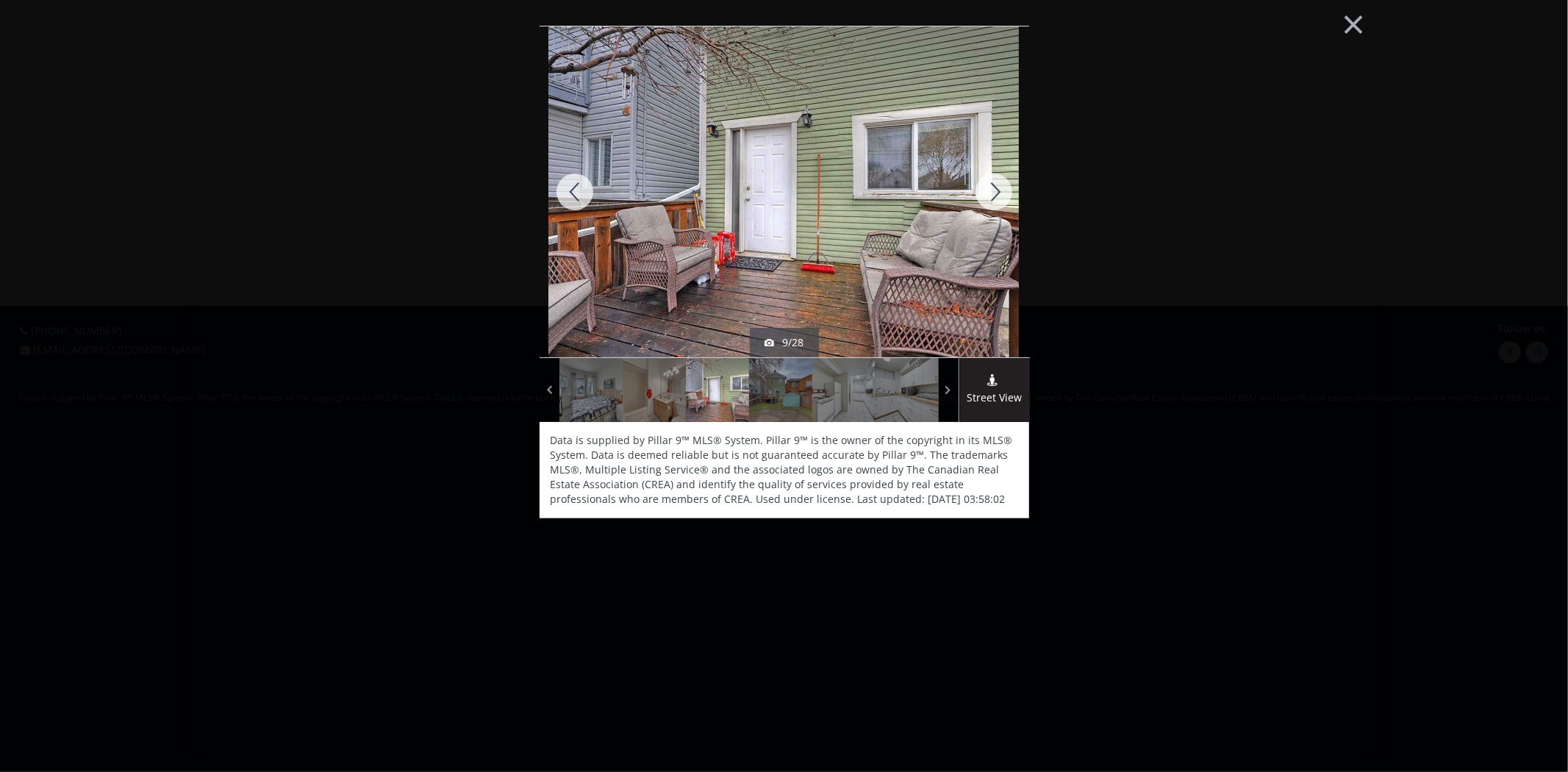
click at [994, 207] on div at bounding box center [994, 191] width 71 height 331
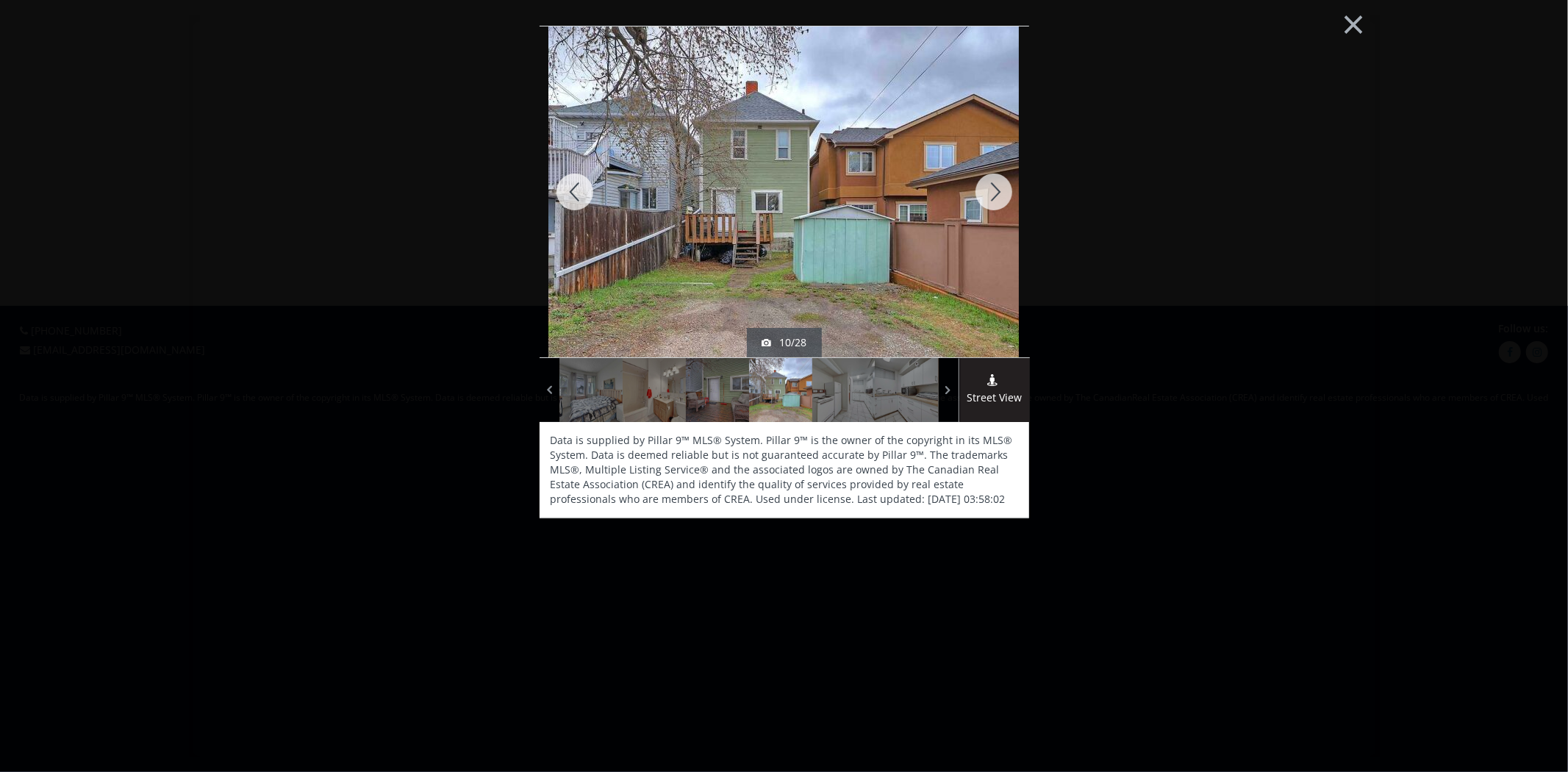
click at [994, 207] on div at bounding box center [994, 191] width 71 height 331
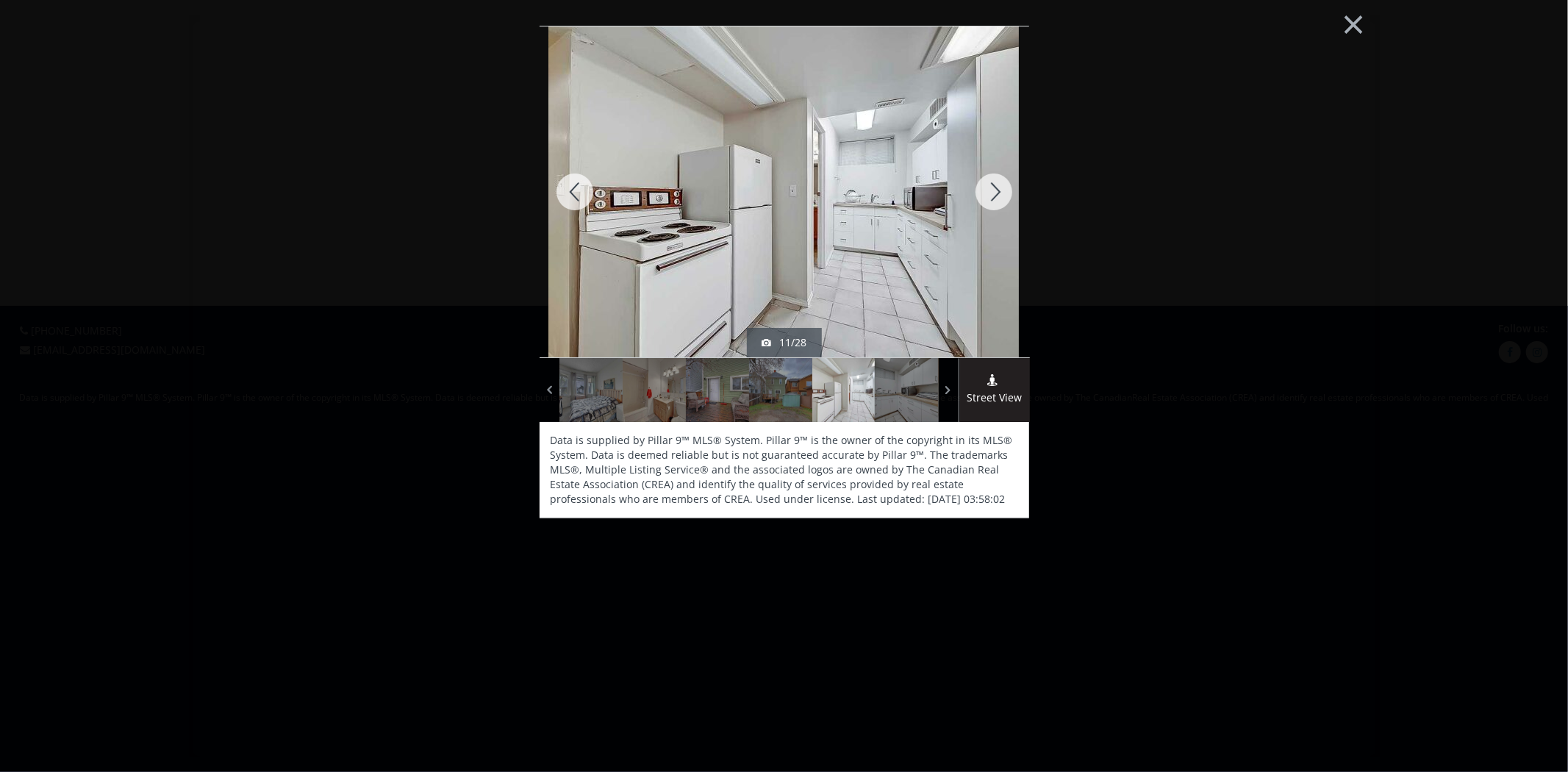
click at [994, 207] on div at bounding box center [994, 191] width 71 height 331
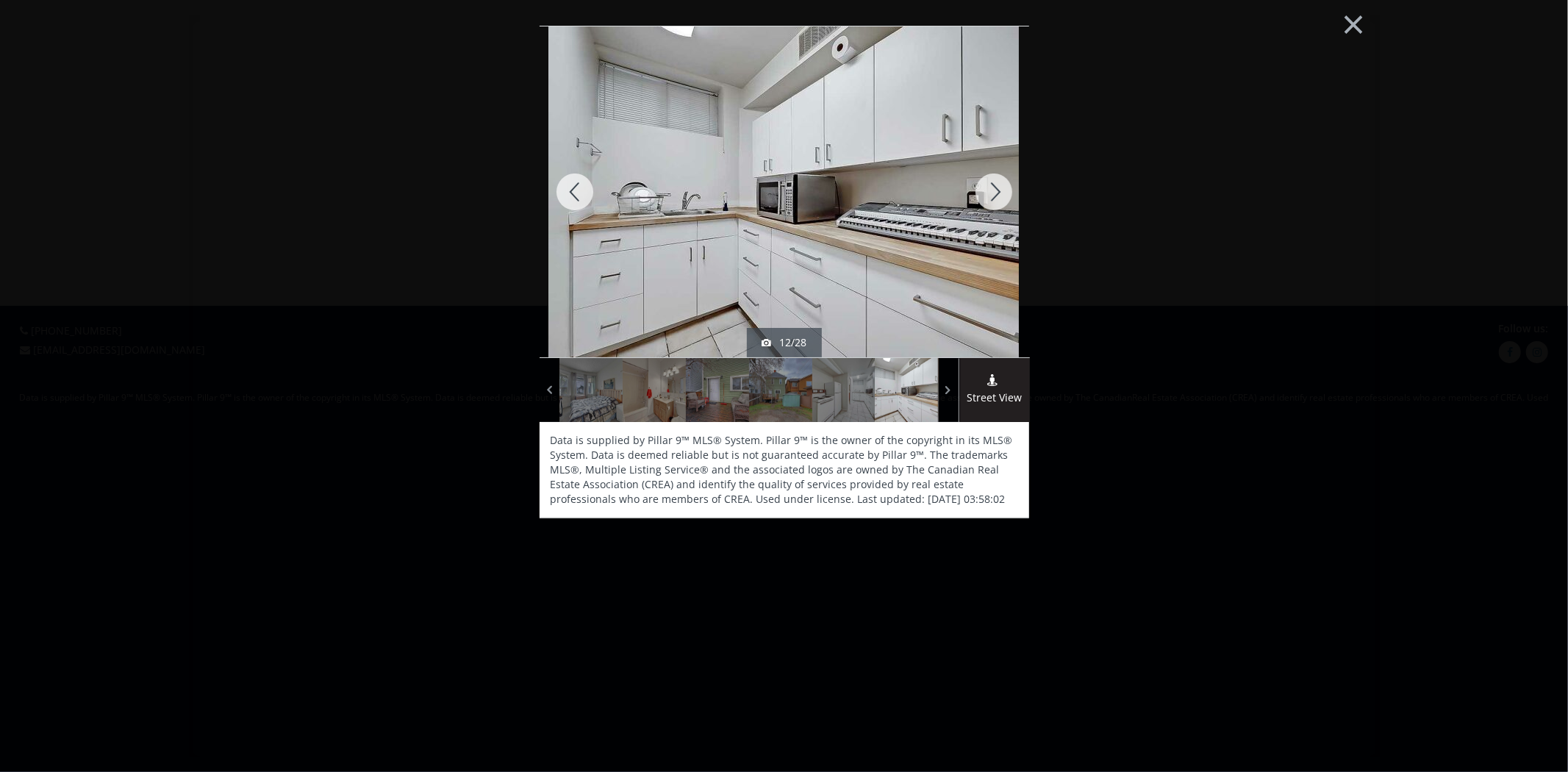
click at [994, 207] on div at bounding box center [994, 191] width 71 height 331
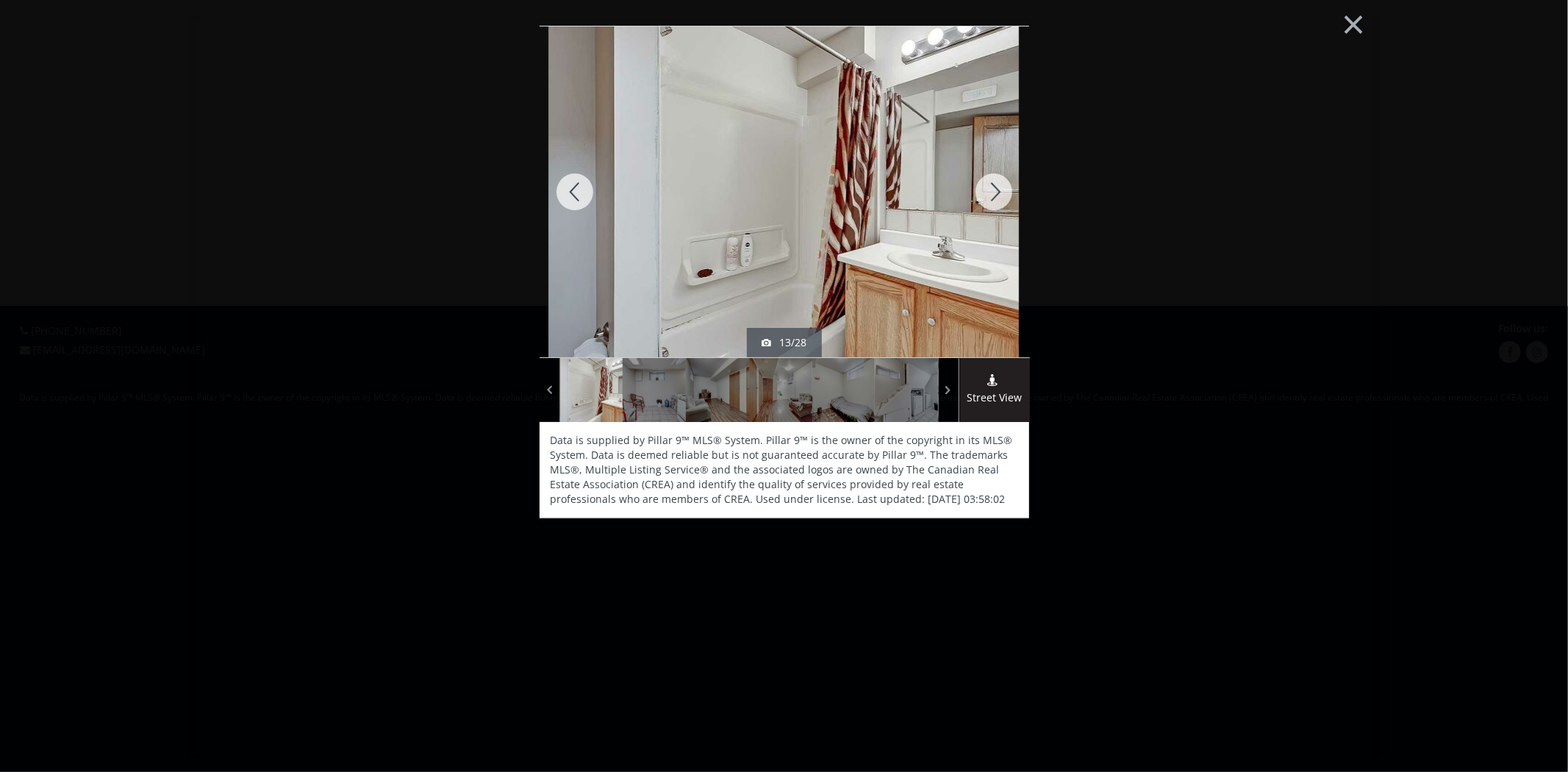
click at [994, 207] on div at bounding box center [994, 191] width 71 height 331
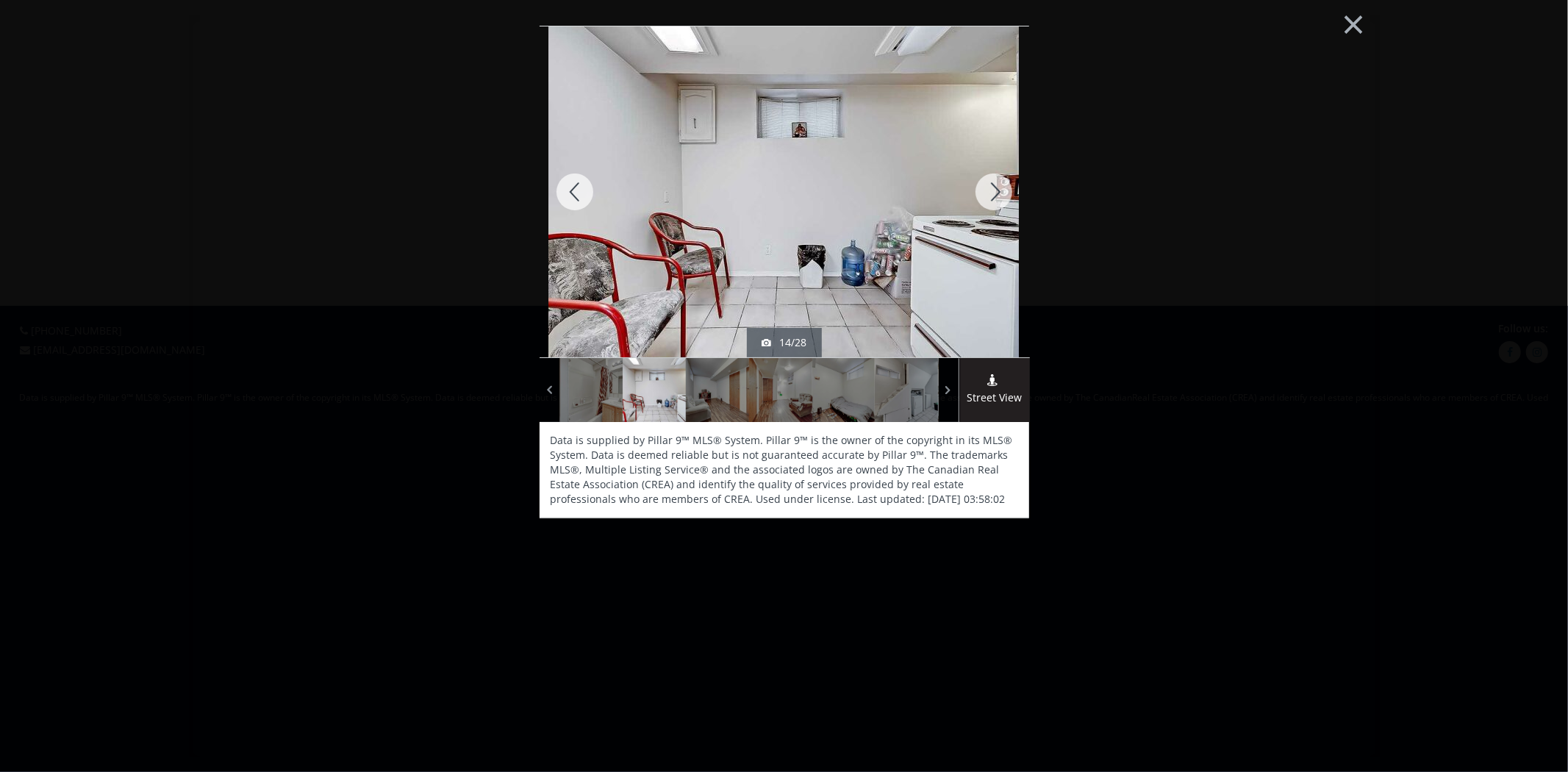
click at [994, 207] on div at bounding box center [994, 191] width 71 height 331
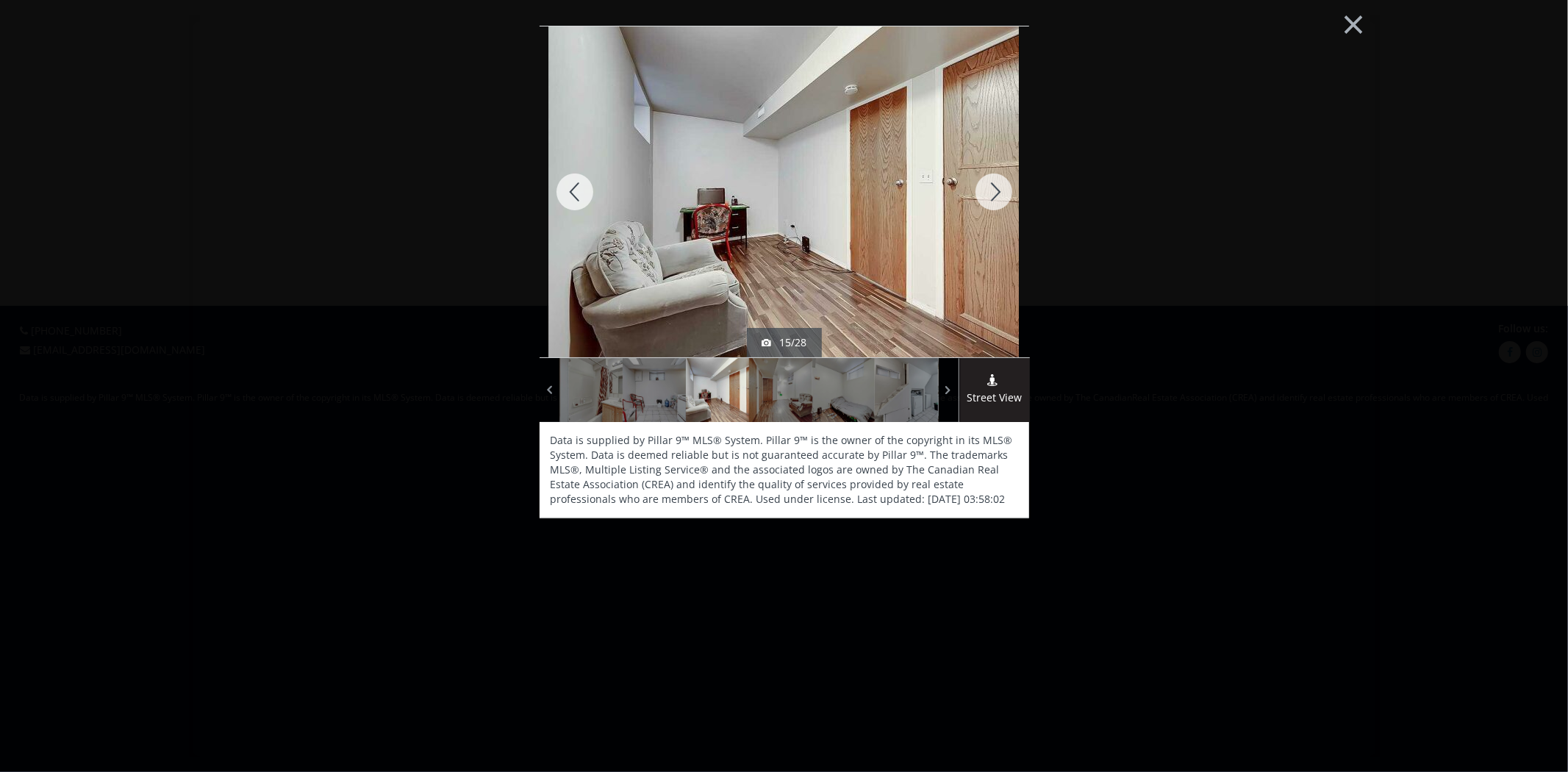
click at [994, 207] on div at bounding box center [994, 191] width 71 height 331
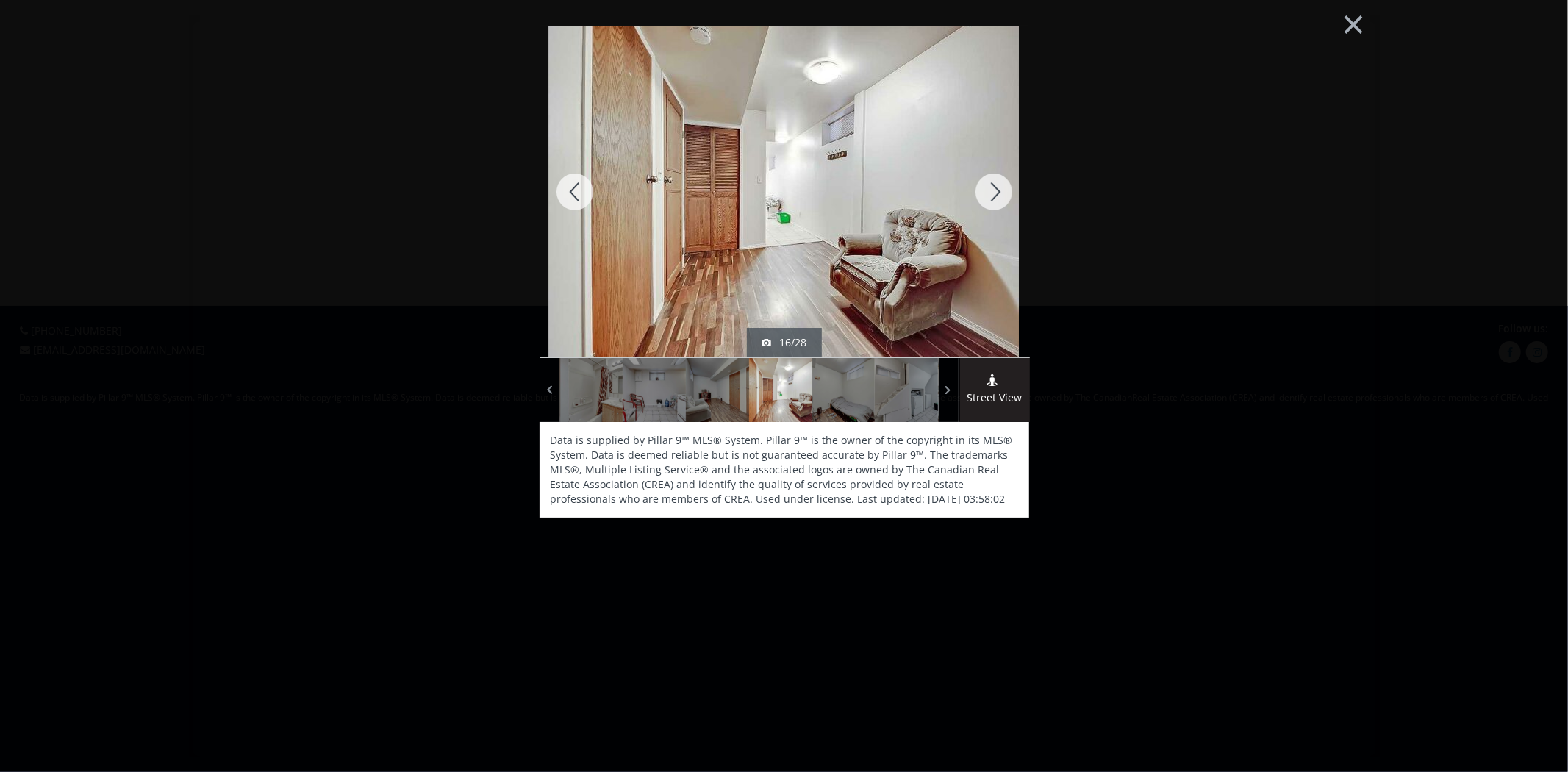
click at [994, 207] on div at bounding box center [994, 191] width 71 height 331
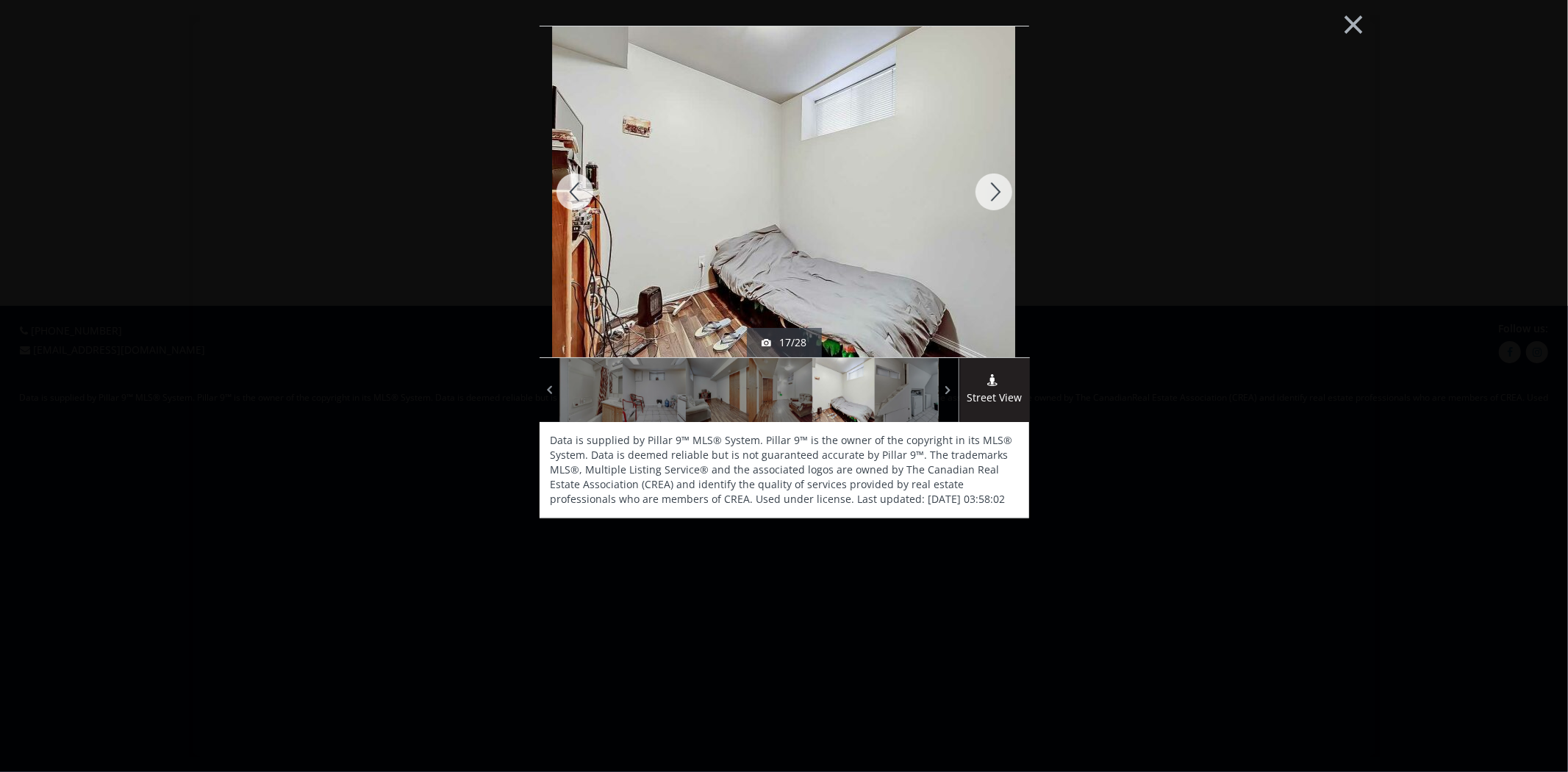
click at [994, 207] on div at bounding box center [994, 191] width 71 height 331
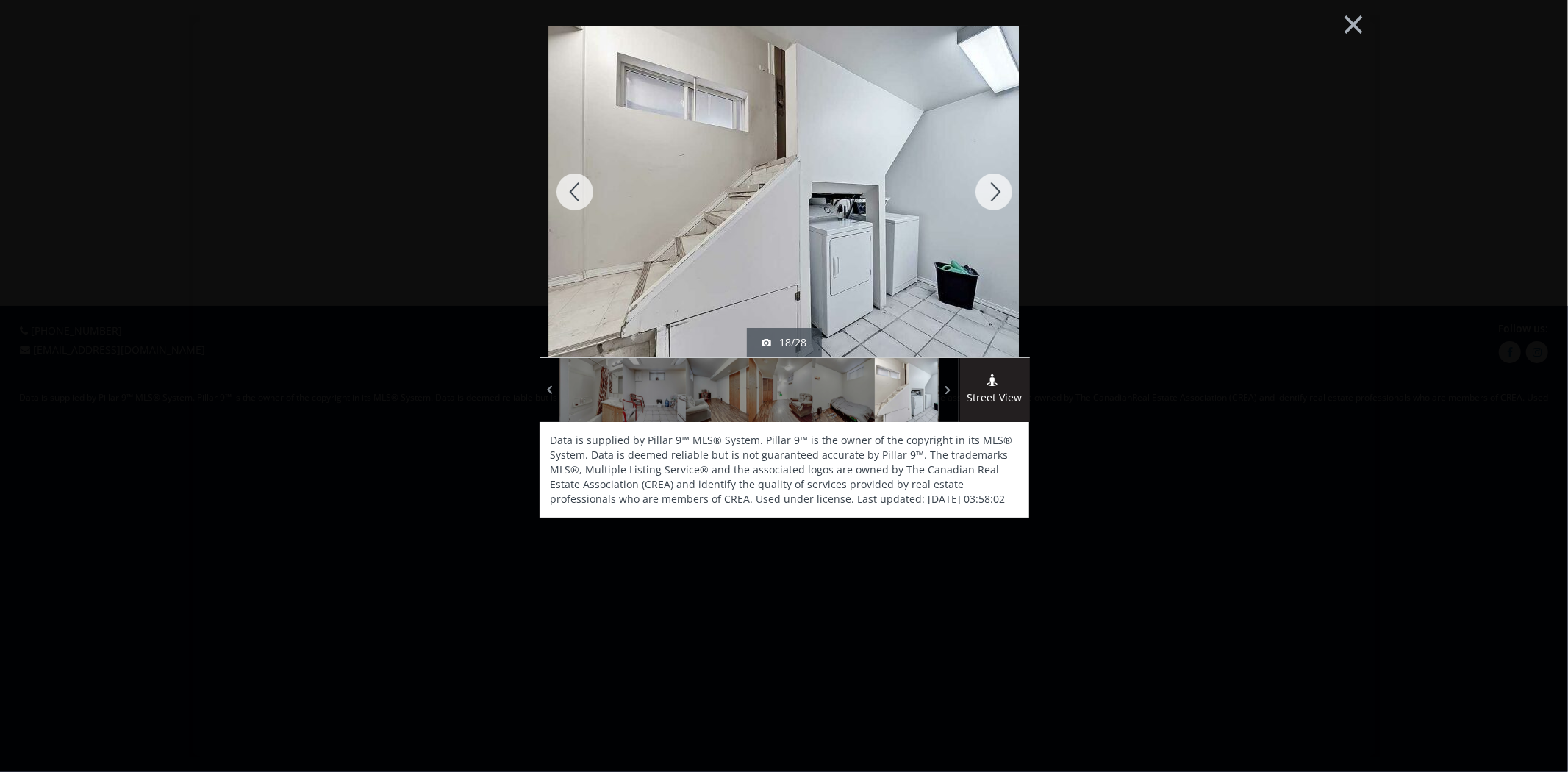
click at [994, 207] on div at bounding box center [994, 191] width 71 height 331
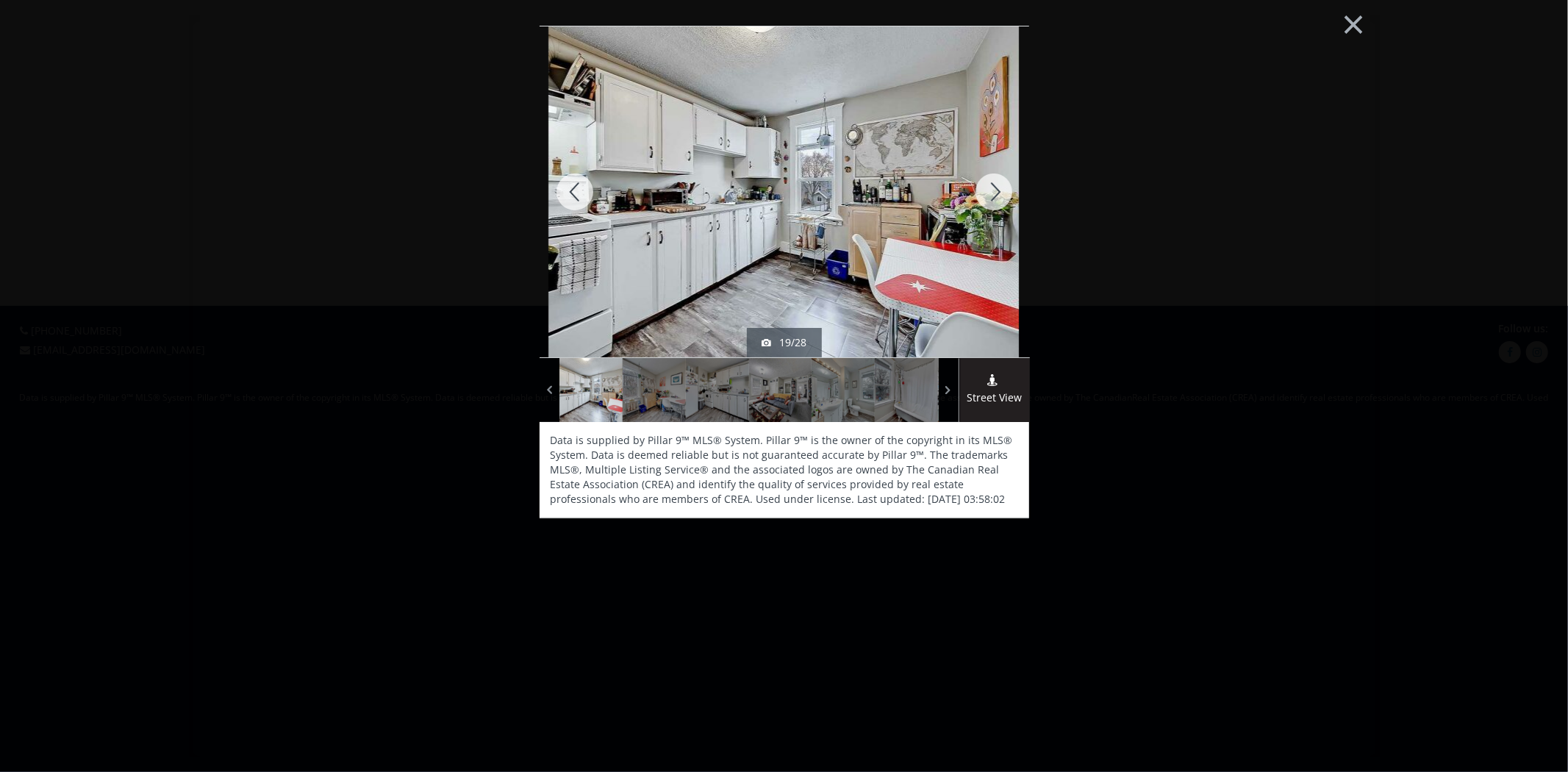
click at [994, 207] on div at bounding box center [994, 191] width 71 height 331
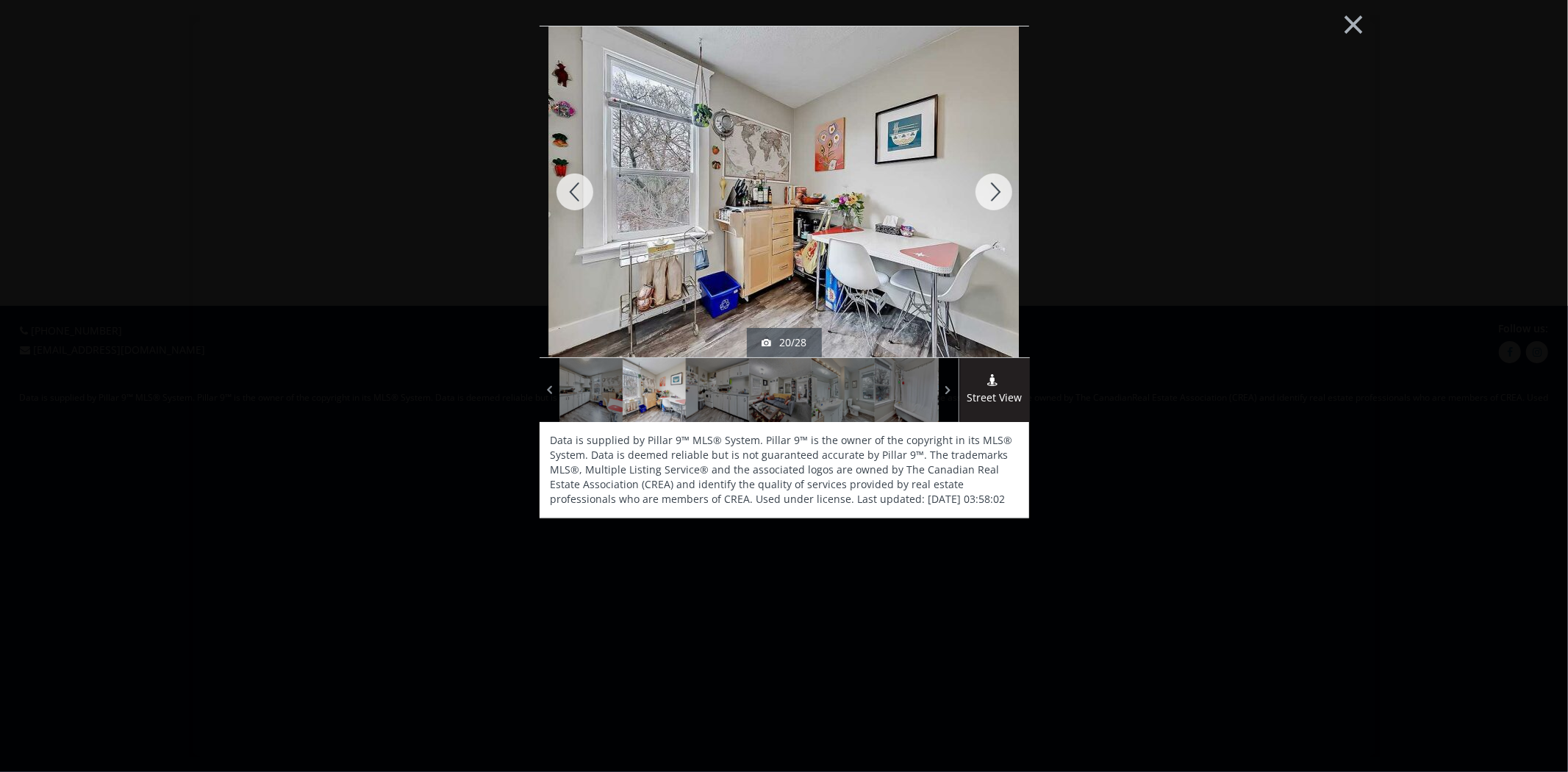
click at [994, 207] on div at bounding box center [994, 191] width 71 height 331
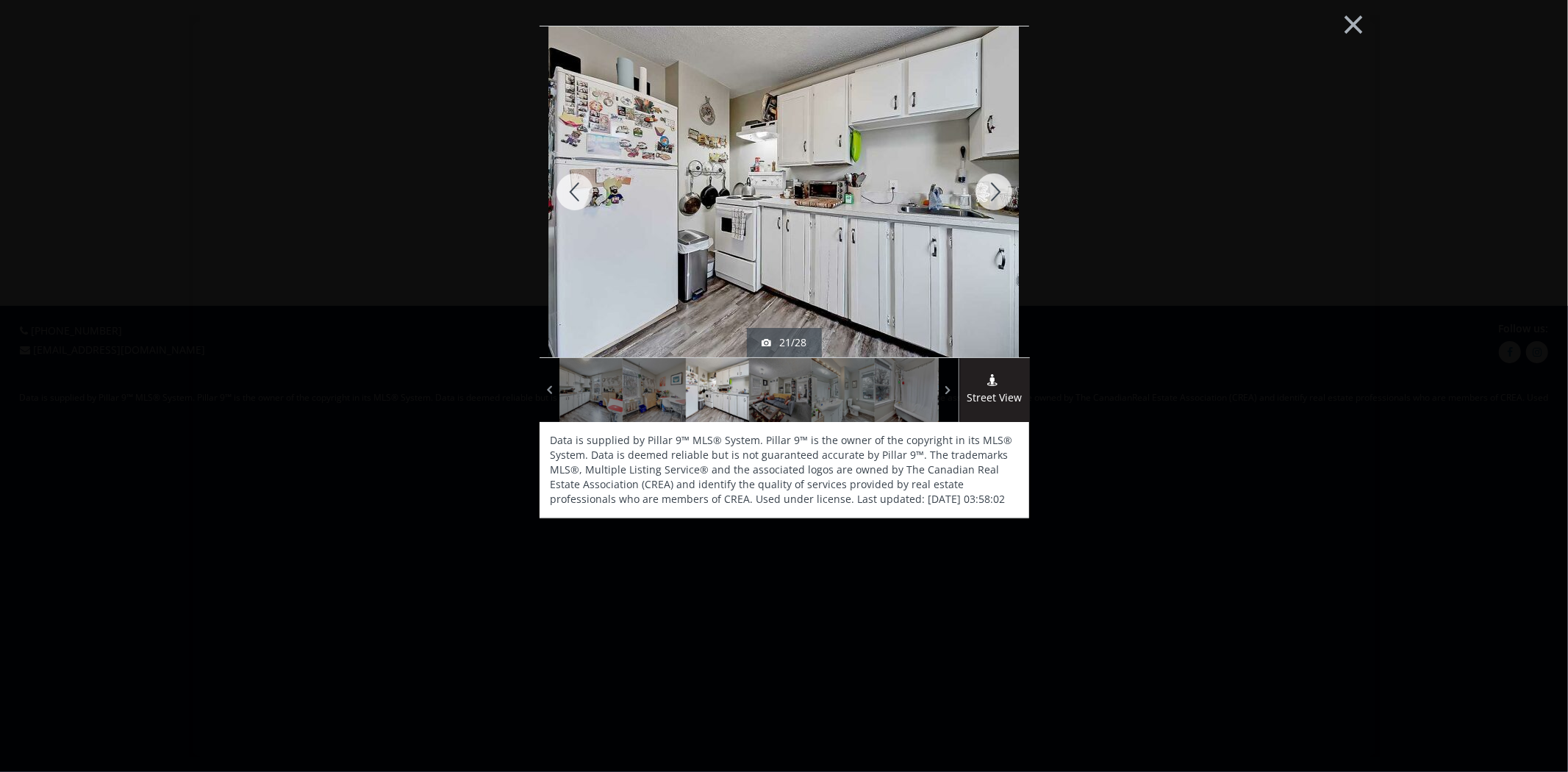
click at [994, 207] on div at bounding box center [994, 191] width 71 height 331
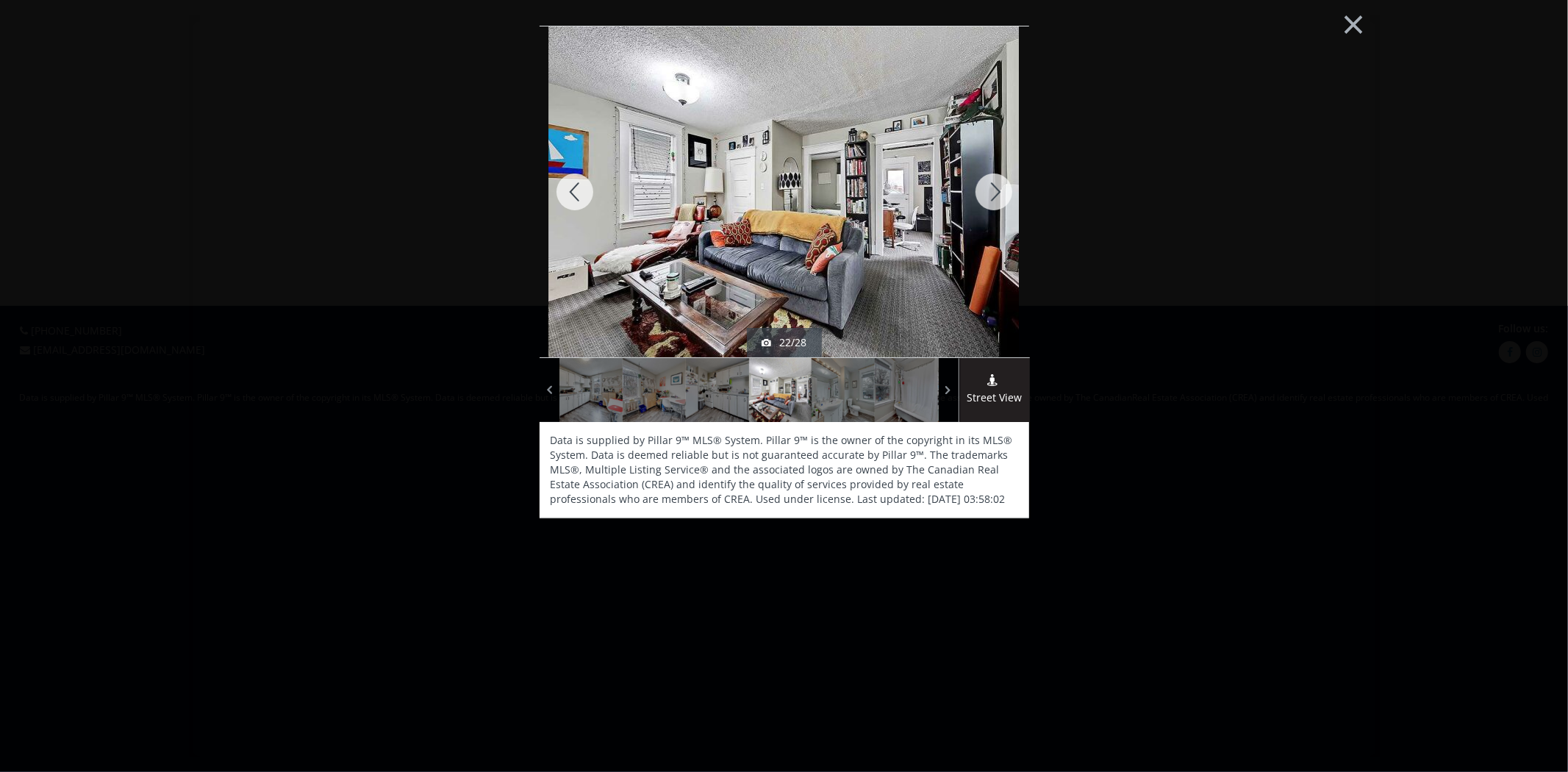
click at [994, 207] on div at bounding box center [994, 191] width 71 height 331
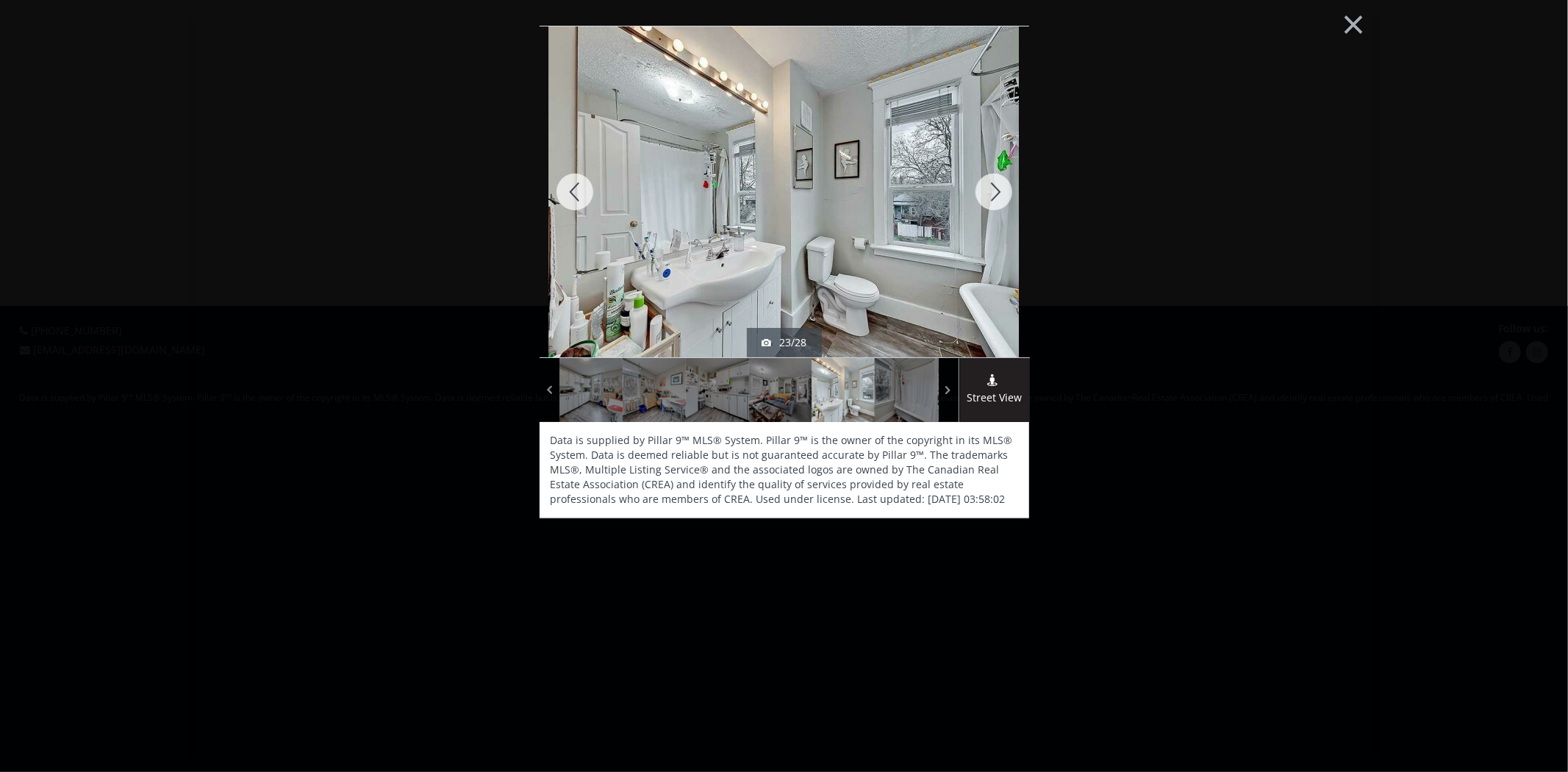
click at [994, 207] on div at bounding box center [994, 191] width 71 height 331
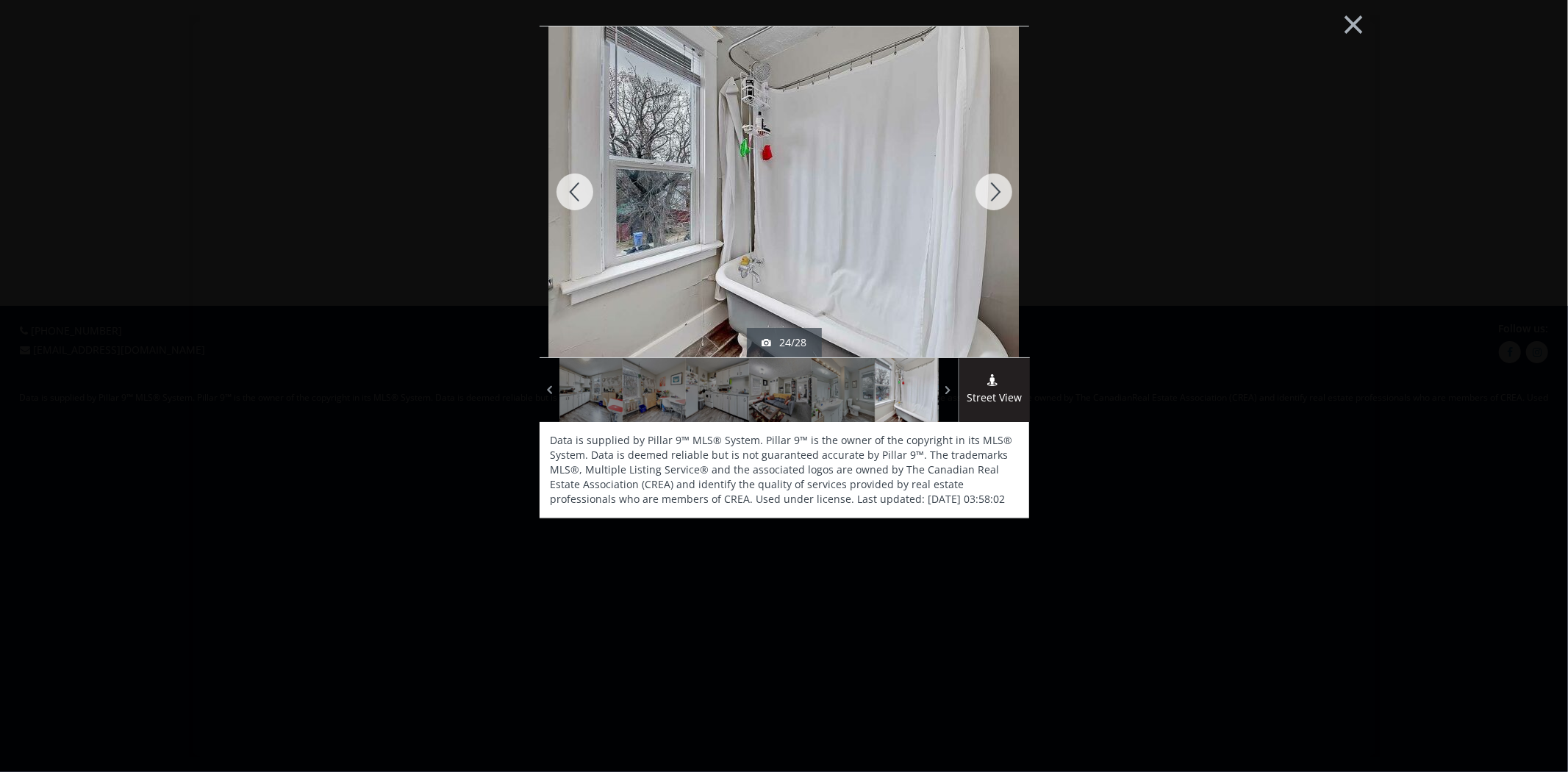
click at [994, 207] on div at bounding box center [994, 191] width 71 height 331
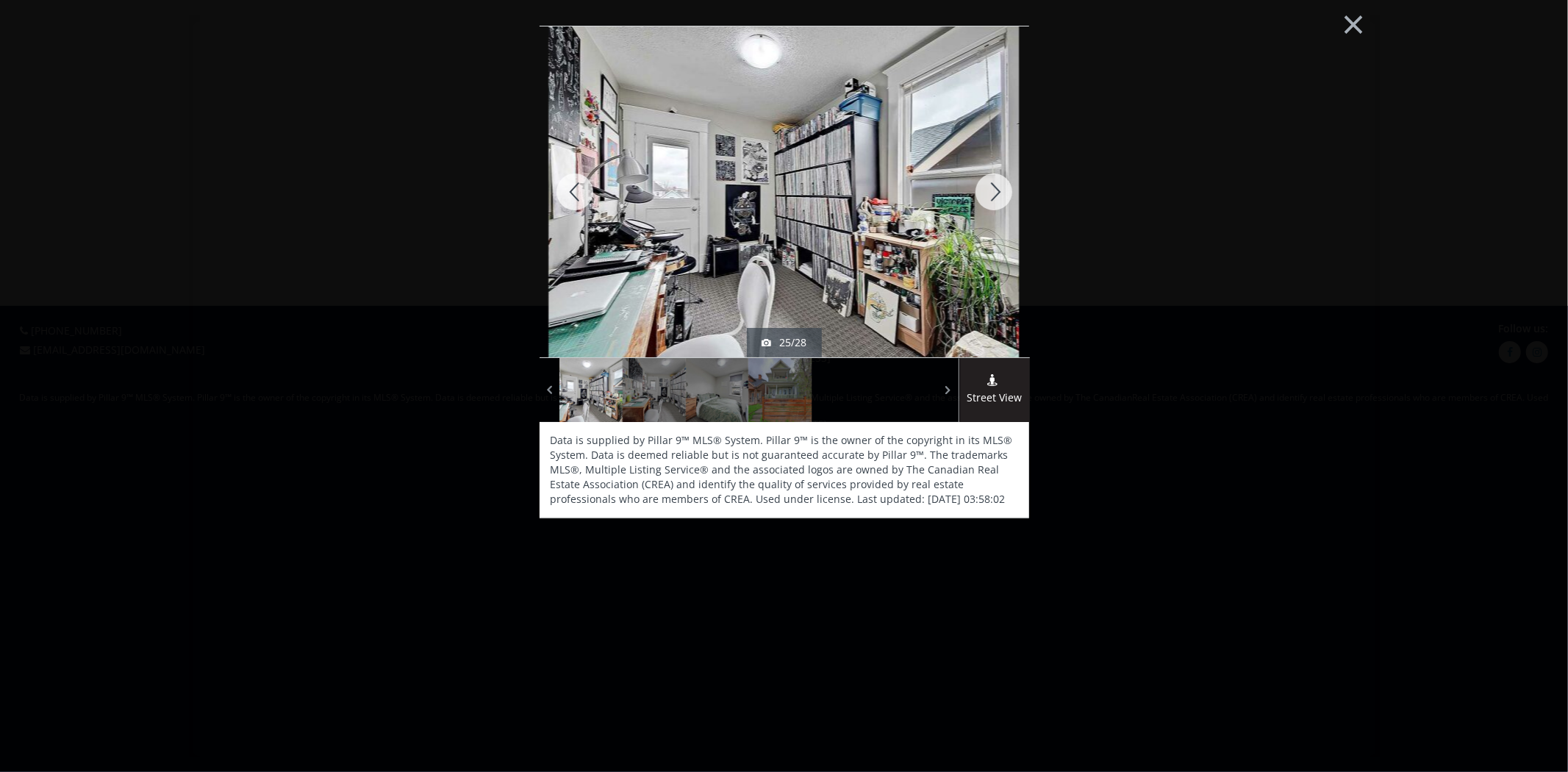
click at [994, 207] on div at bounding box center [994, 191] width 71 height 331
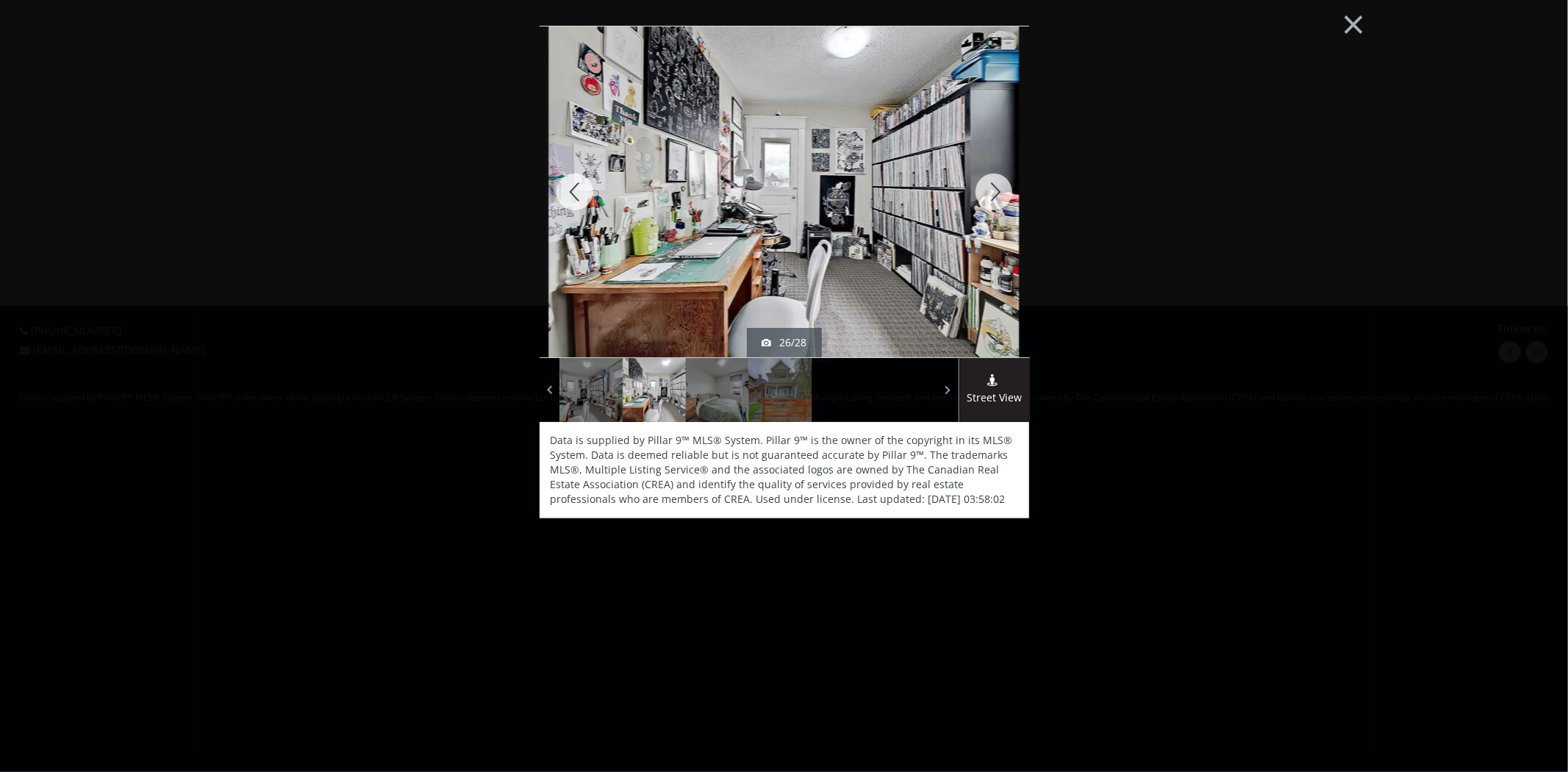
click at [994, 207] on div at bounding box center [994, 191] width 71 height 331
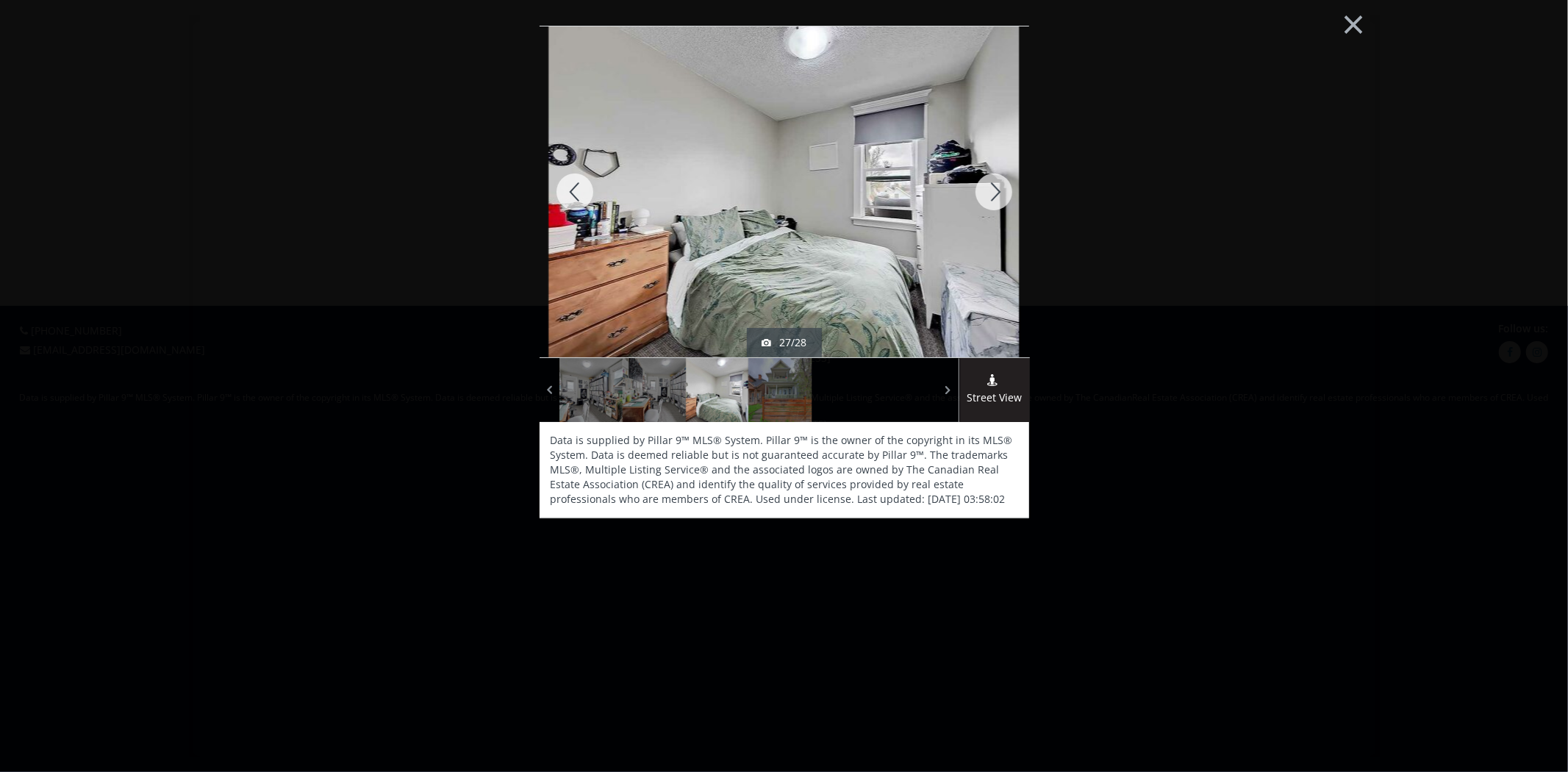
click at [994, 207] on div at bounding box center [994, 191] width 71 height 331
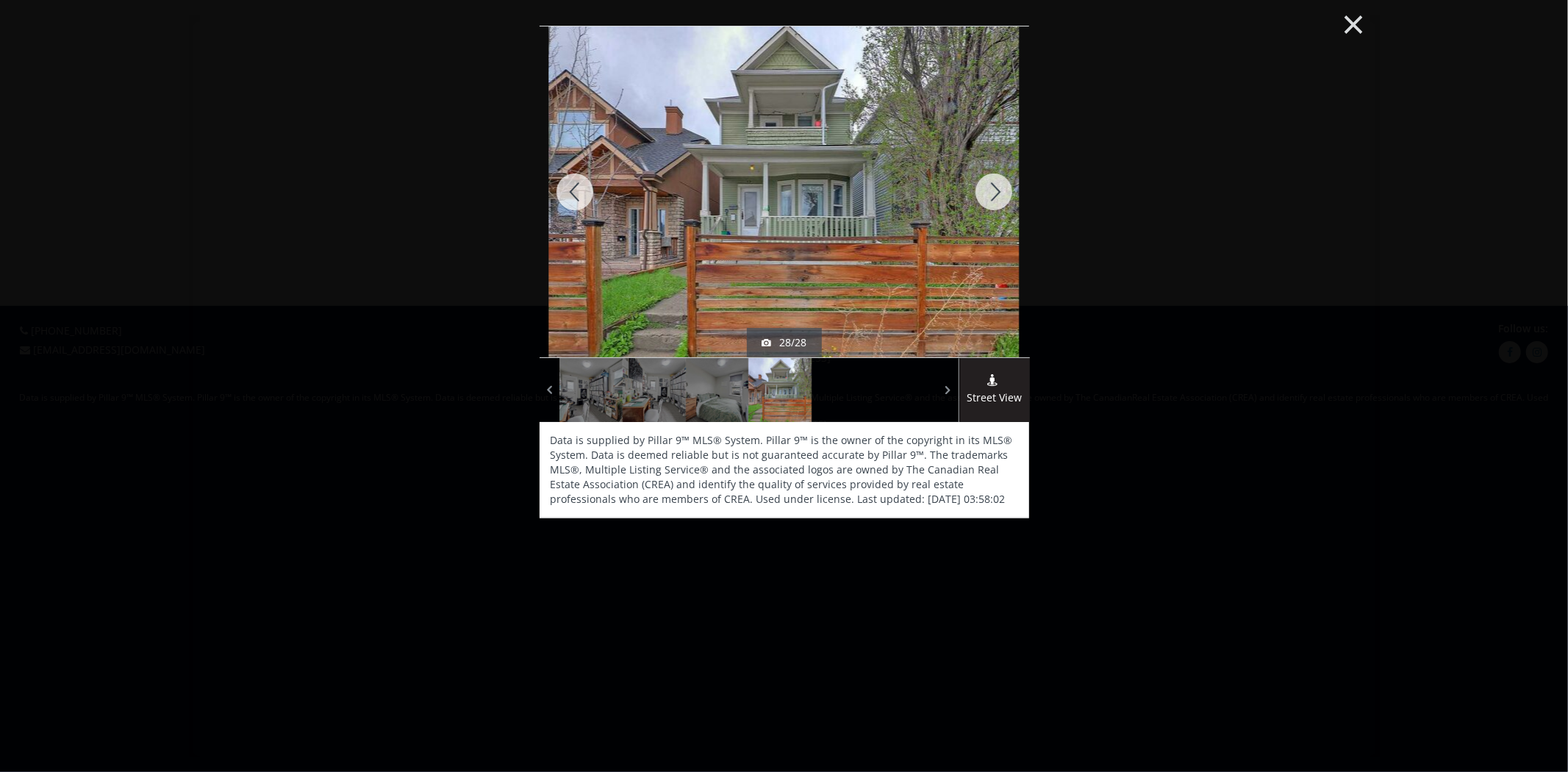
click at [1349, 30] on button "×" at bounding box center [1354, 22] width 81 height 60
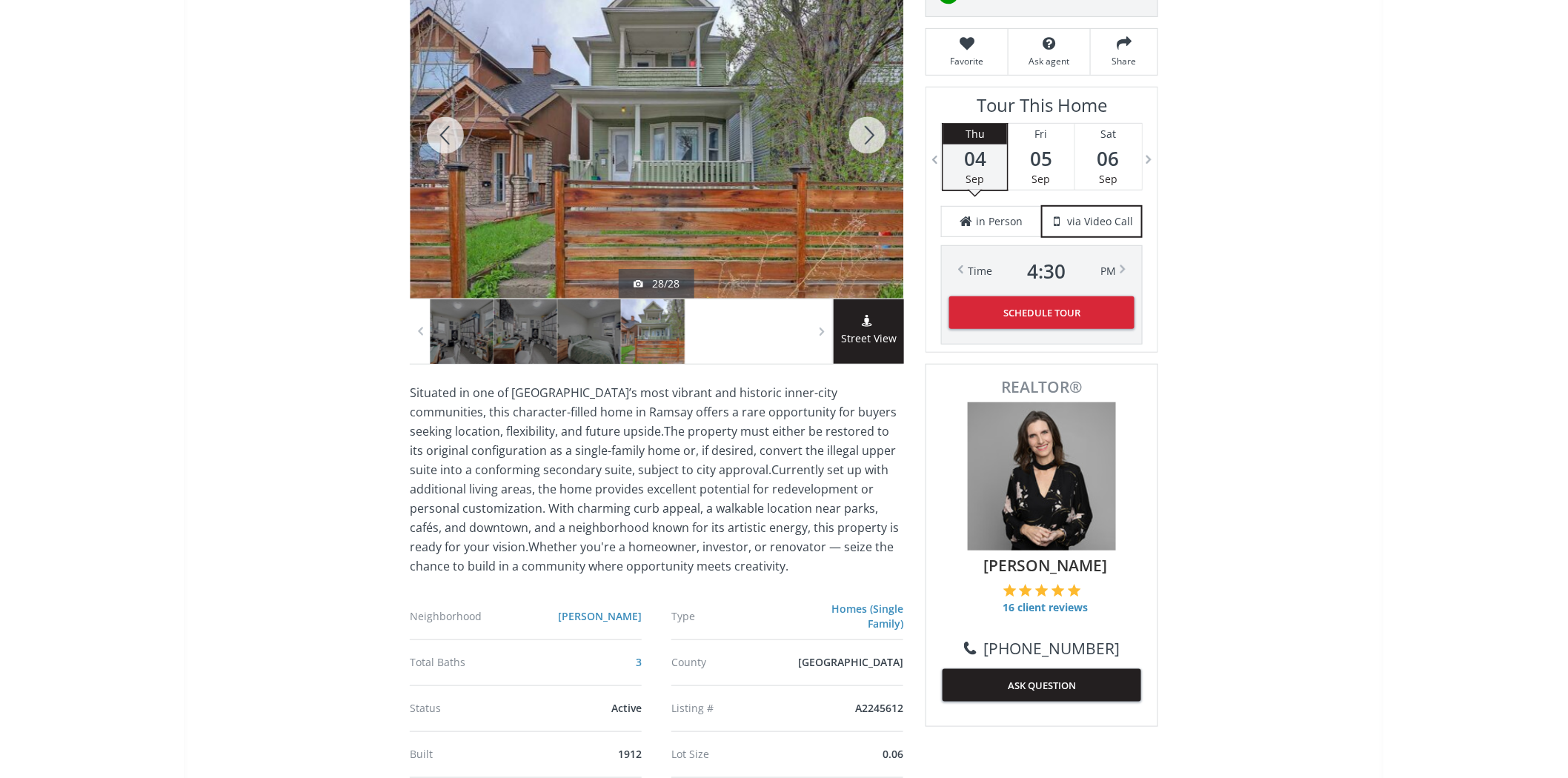
scroll to position [329, 0]
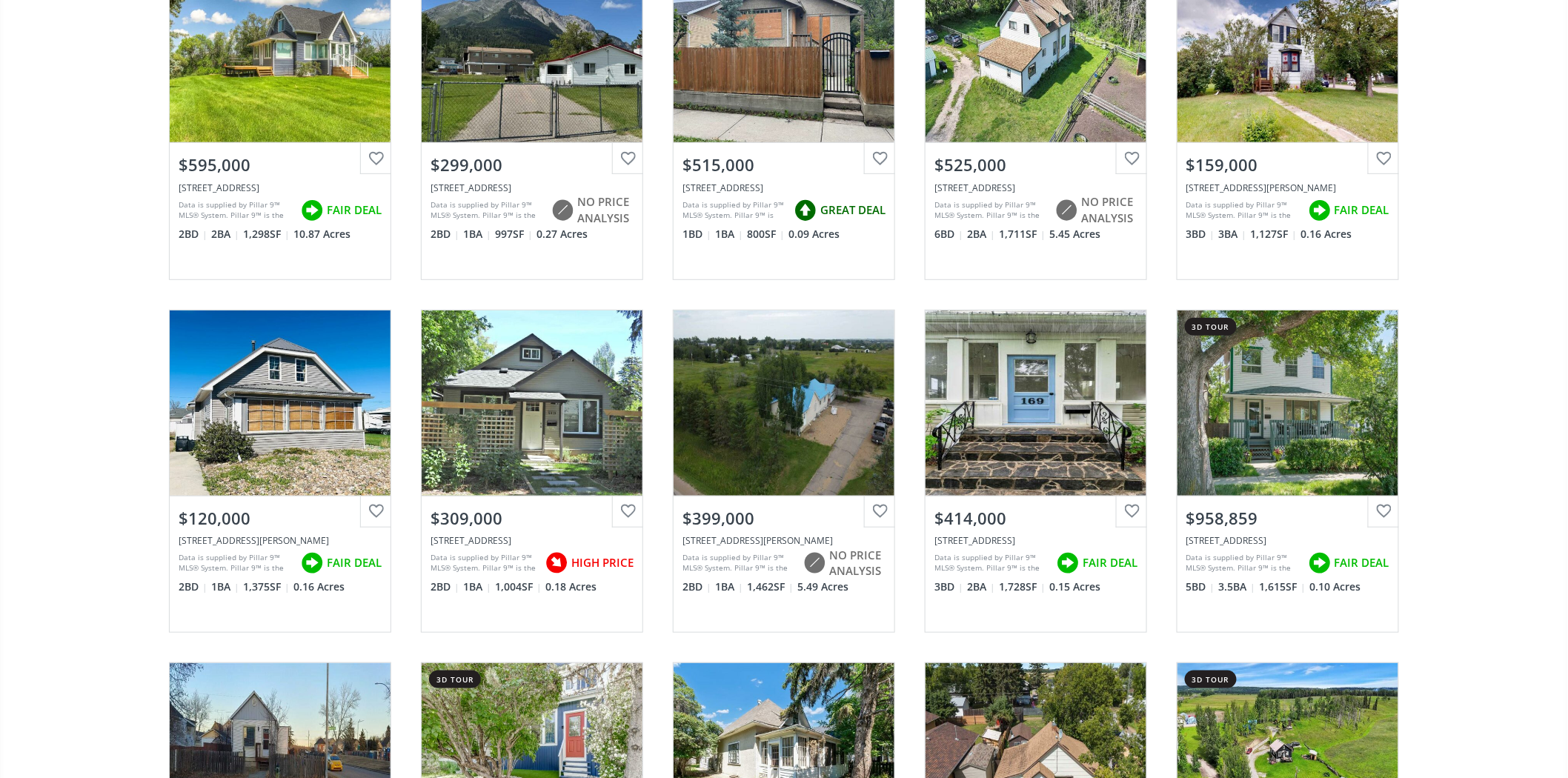
scroll to position [7326, 0]
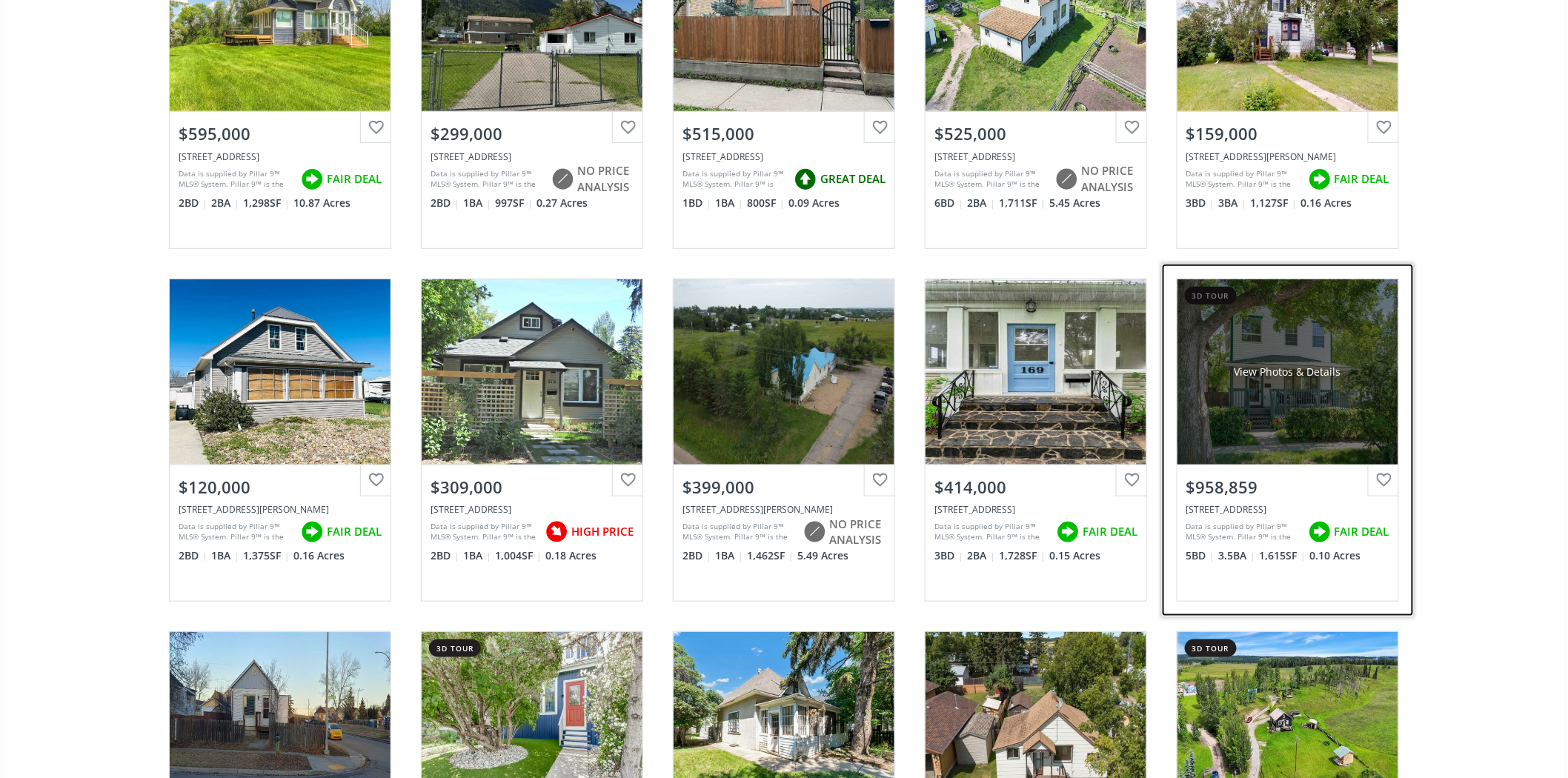
click at [1306, 365] on div "View Photos & Details" at bounding box center [1288, 372] width 221 height 185
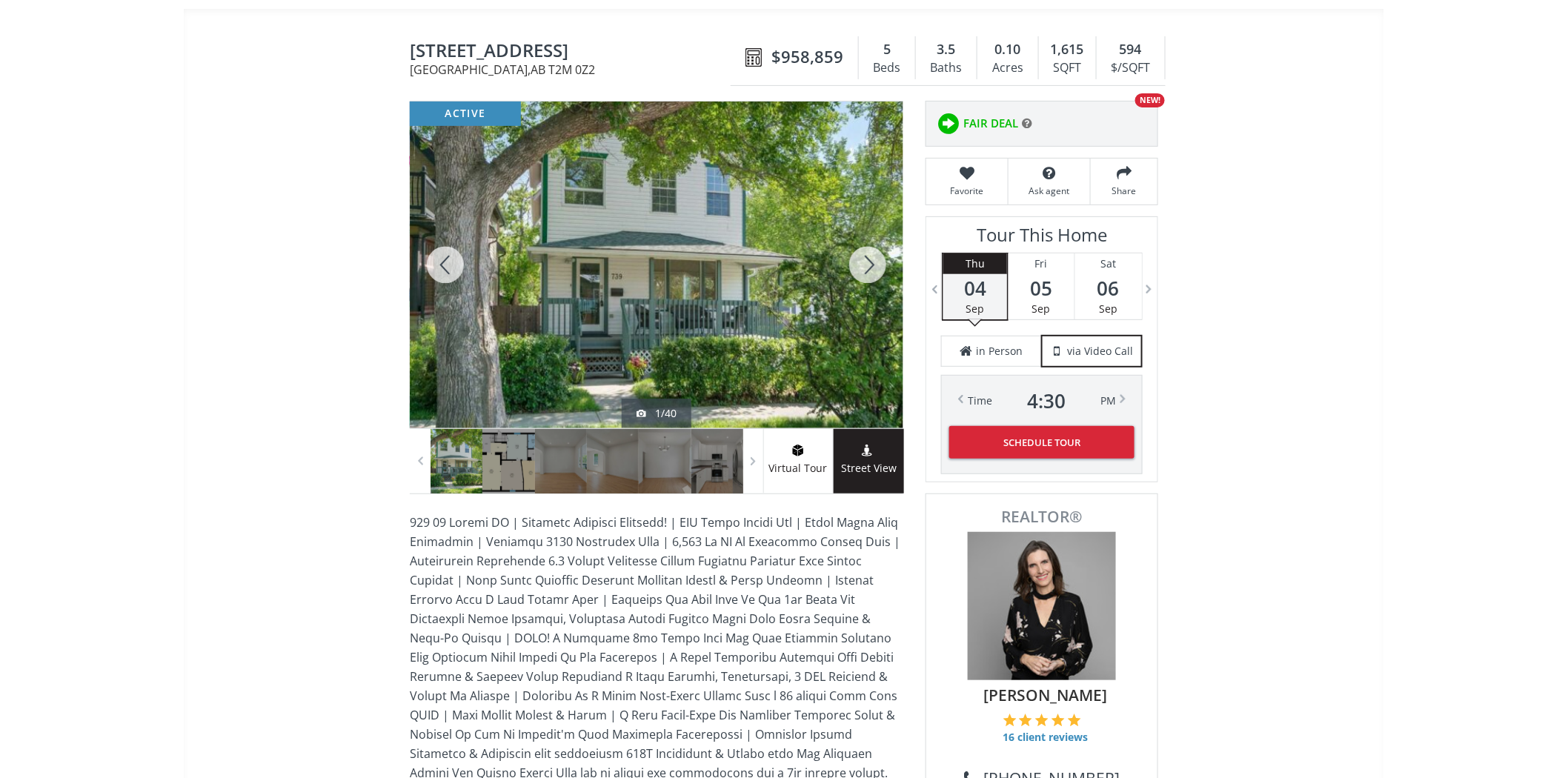
scroll to position [82, 0]
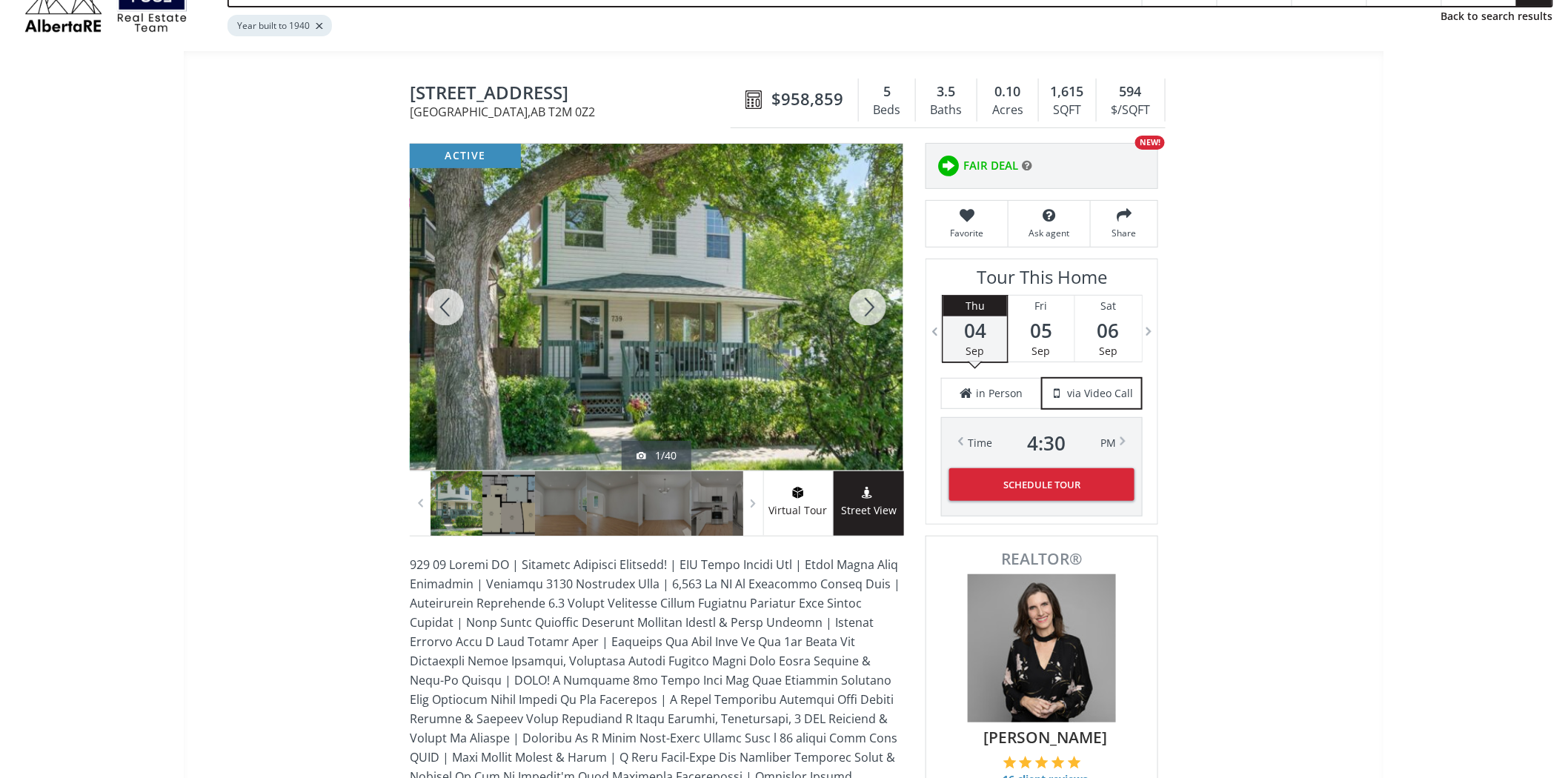
click at [876, 313] on div at bounding box center [868, 307] width 71 height 327
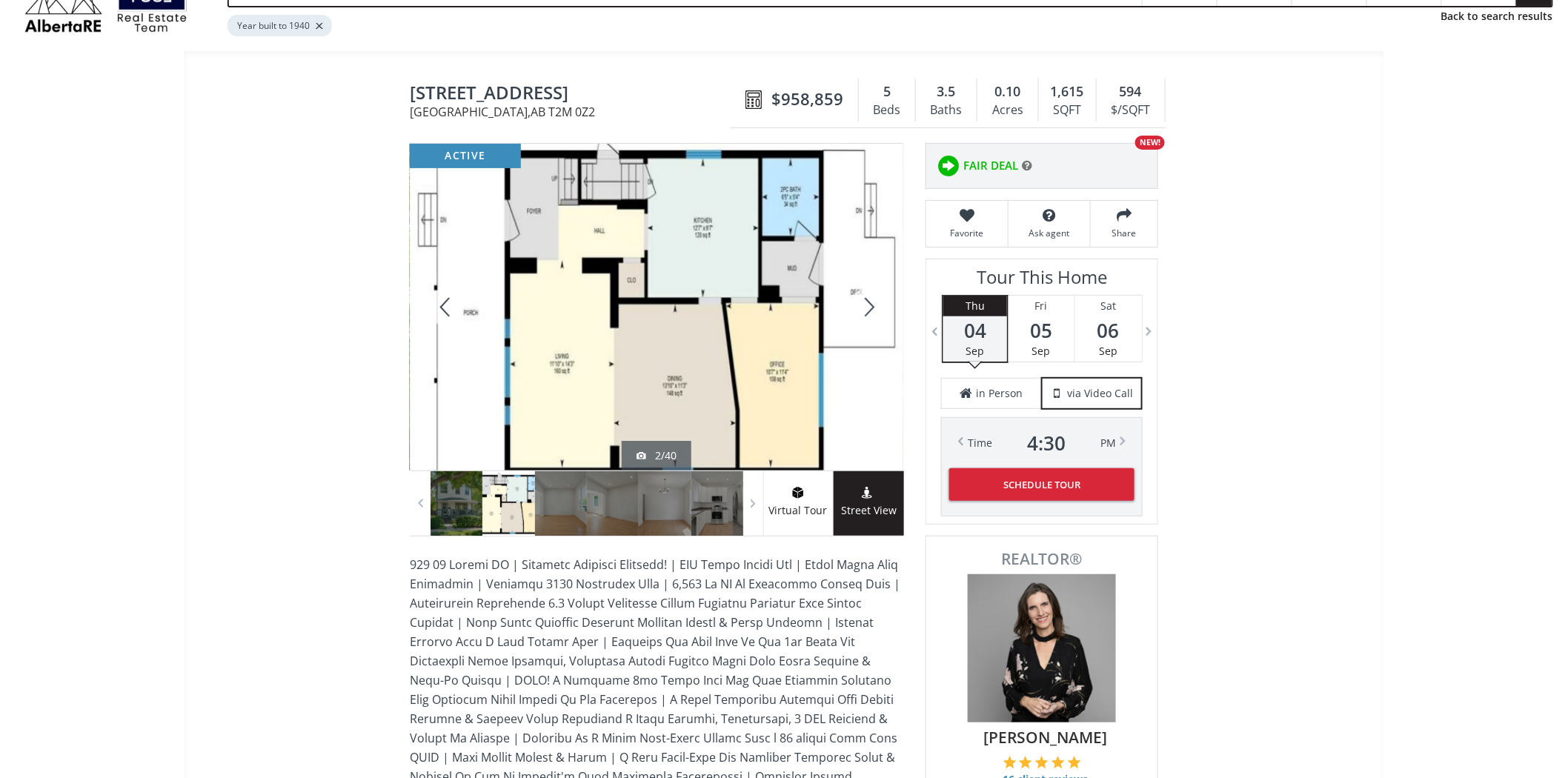
click at [876, 313] on div at bounding box center [868, 307] width 71 height 327
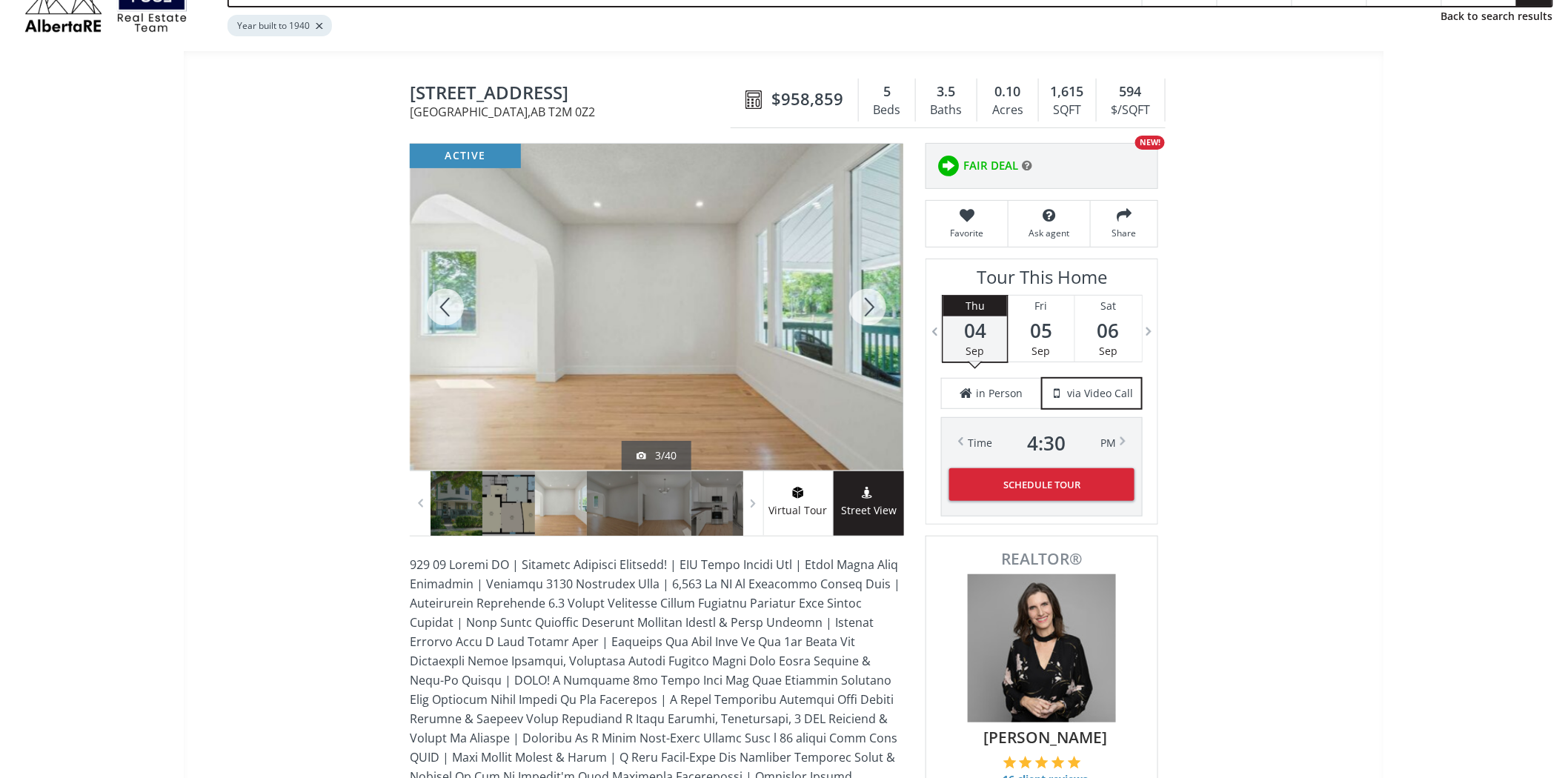
click at [876, 313] on div at bounding box center [868, 307] width 71 height 327
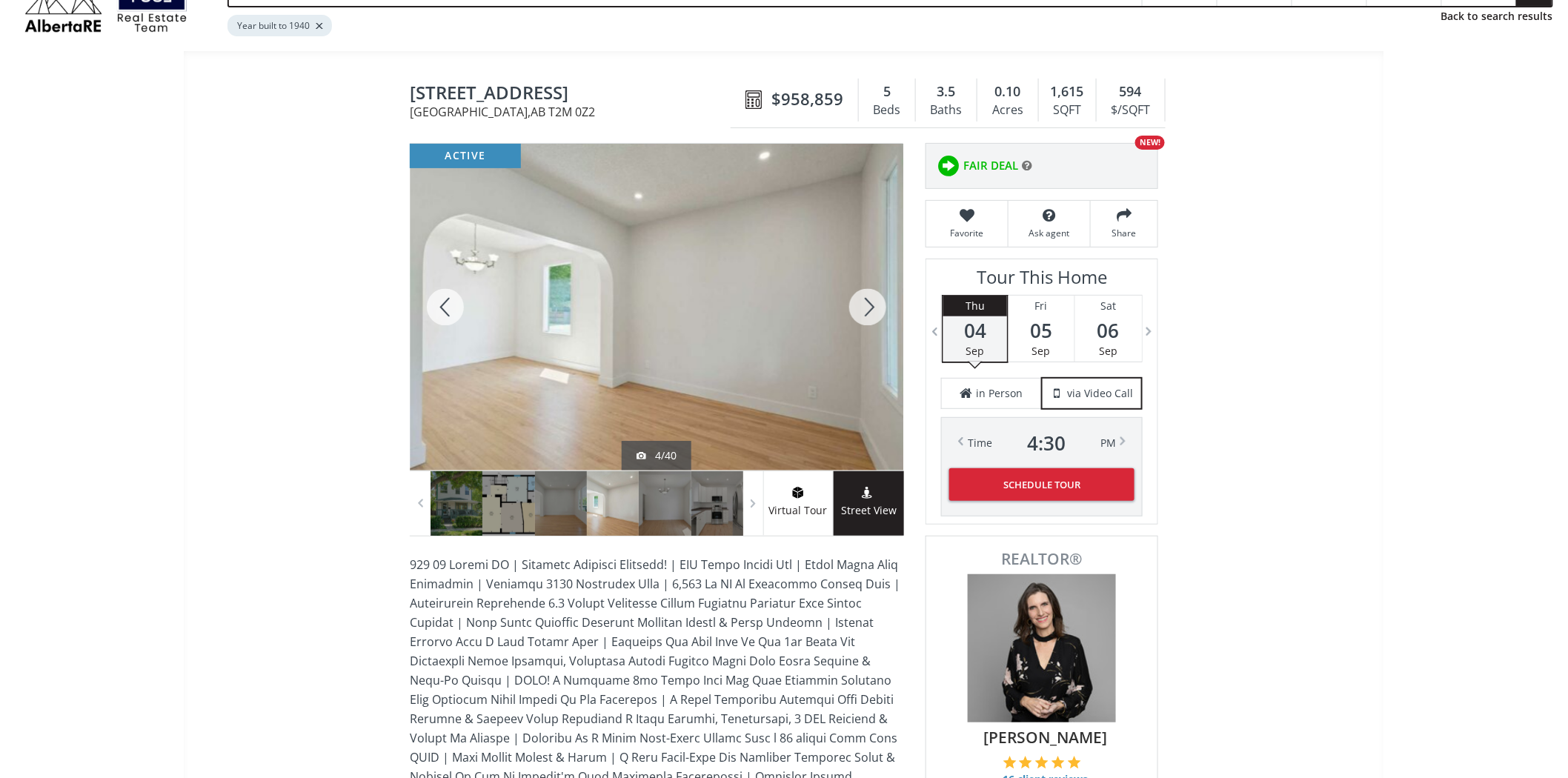
click at [876, 313] on div at bounding box center [868, 307] width 71 height 327
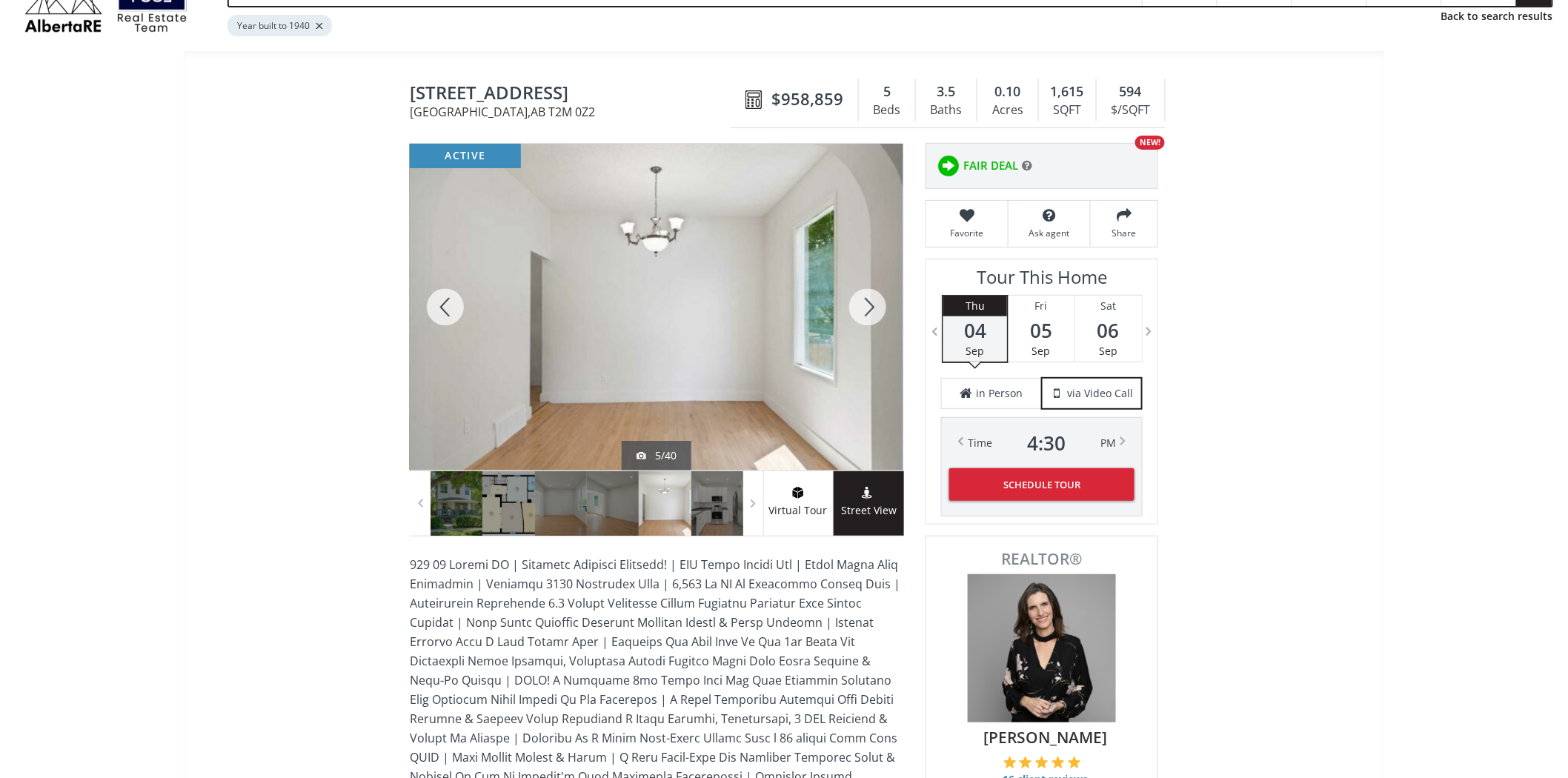
click at [876, 313] on div at bounding box center [868, 307] width 71 height 327
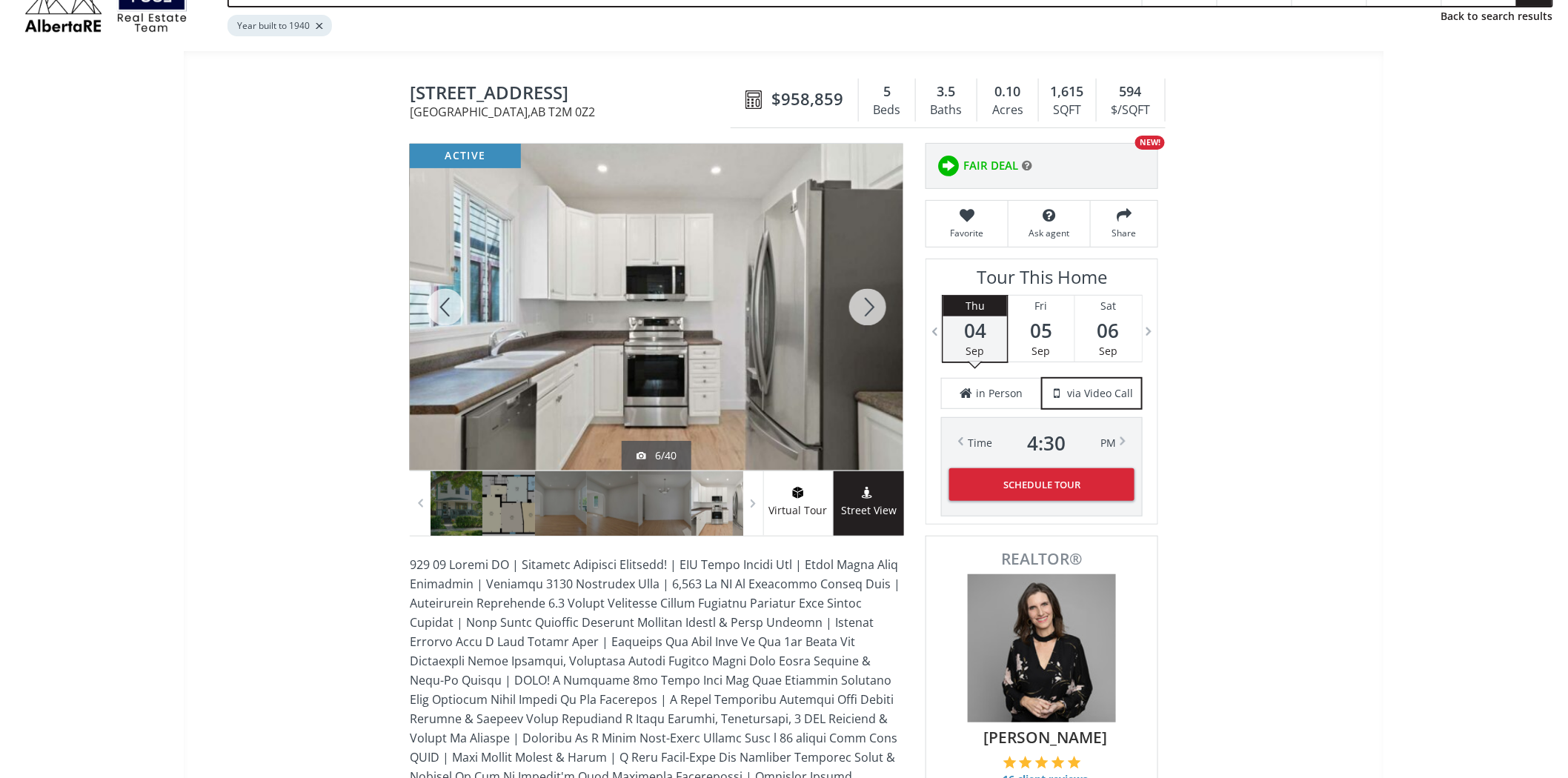
click at [876, 313] on div at bounding box center [868, 307] width 71 height 327
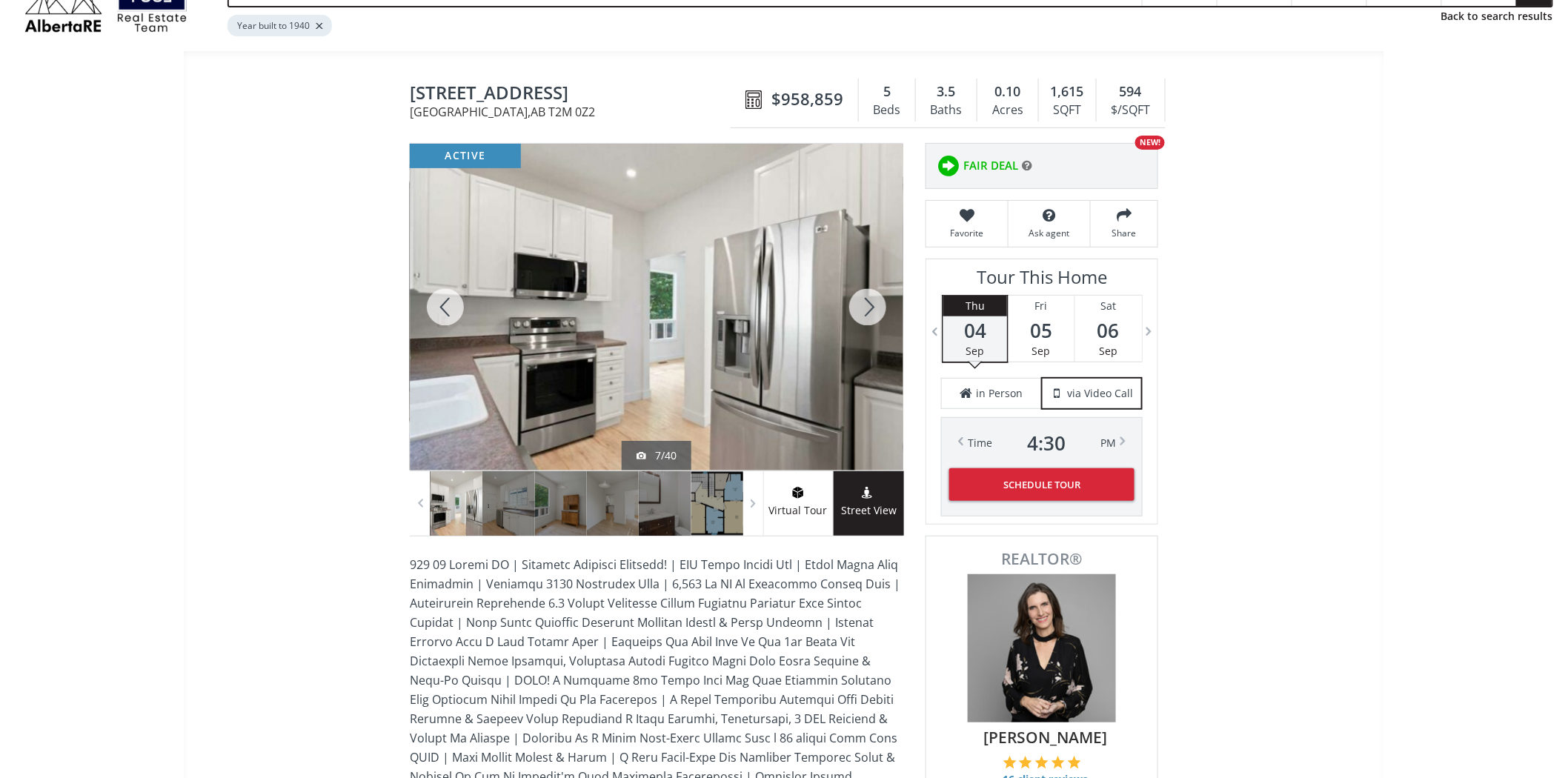
click at [876, 313] on div at bounding box center [868, 307] width 71 height 327
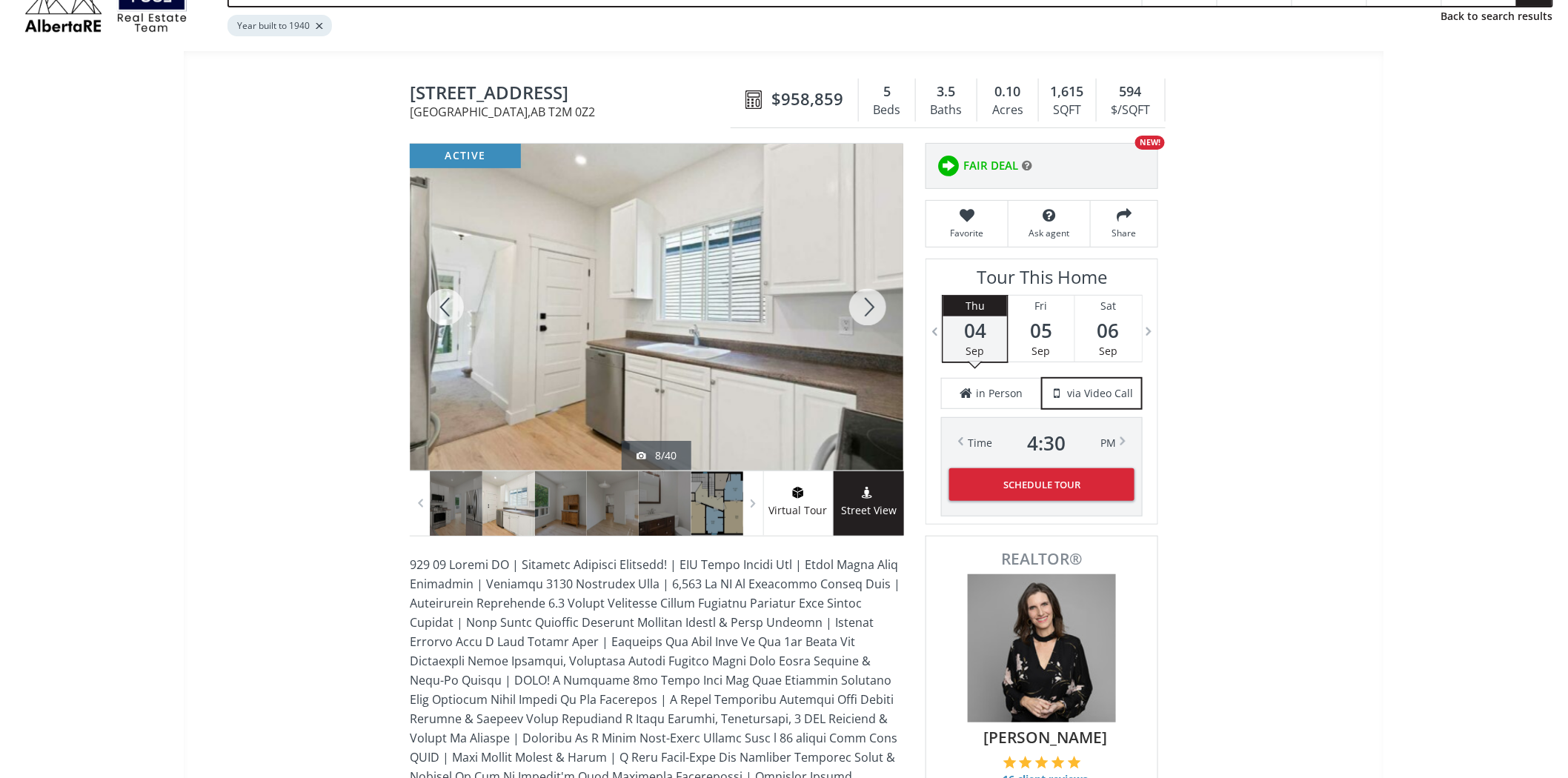
click at [876, 313] on div at bounding box center [868, 307] width 71 height 327
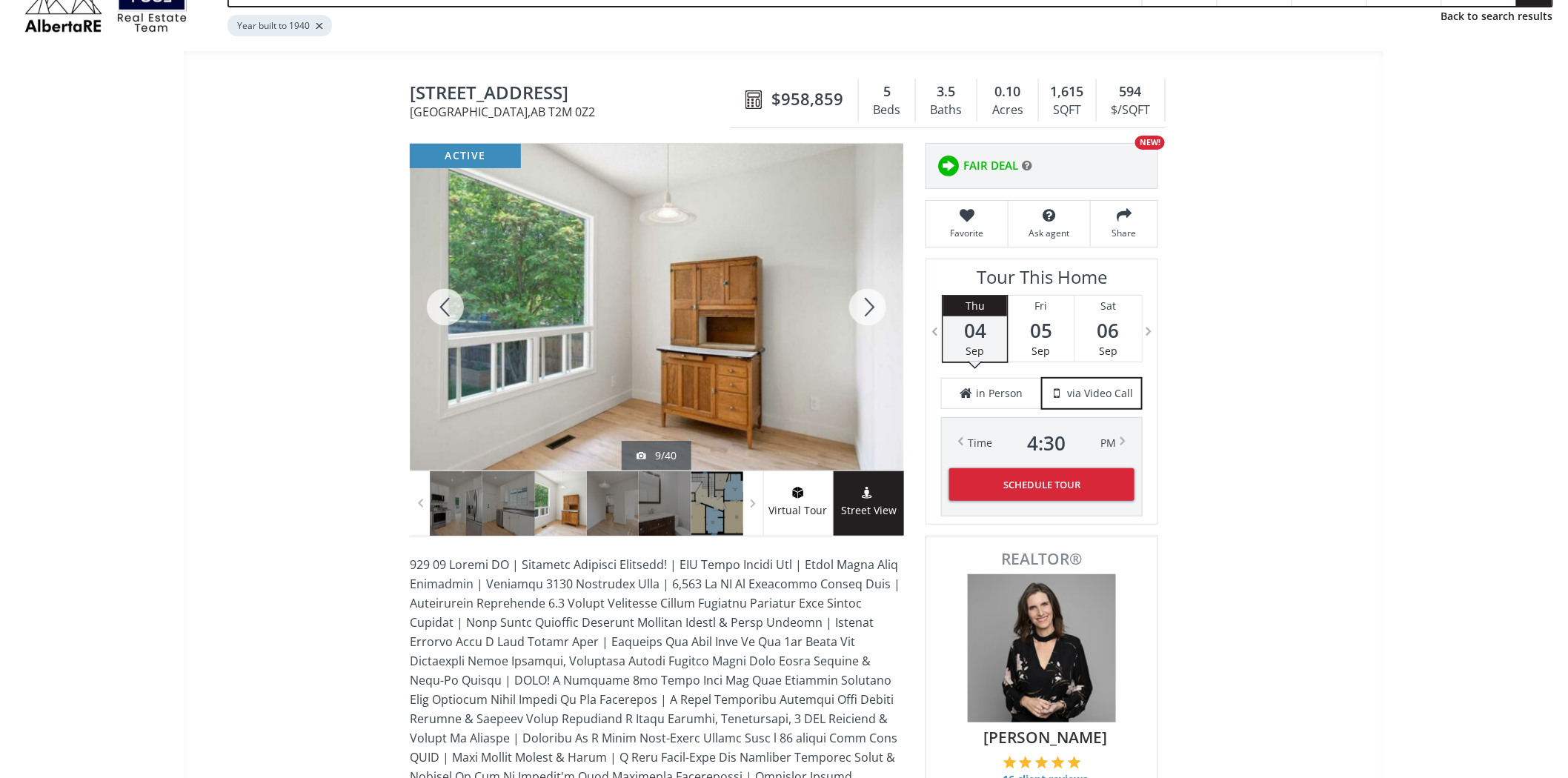
click at [876, 313] on div at bounding box center [868, 307] width 71 height 327
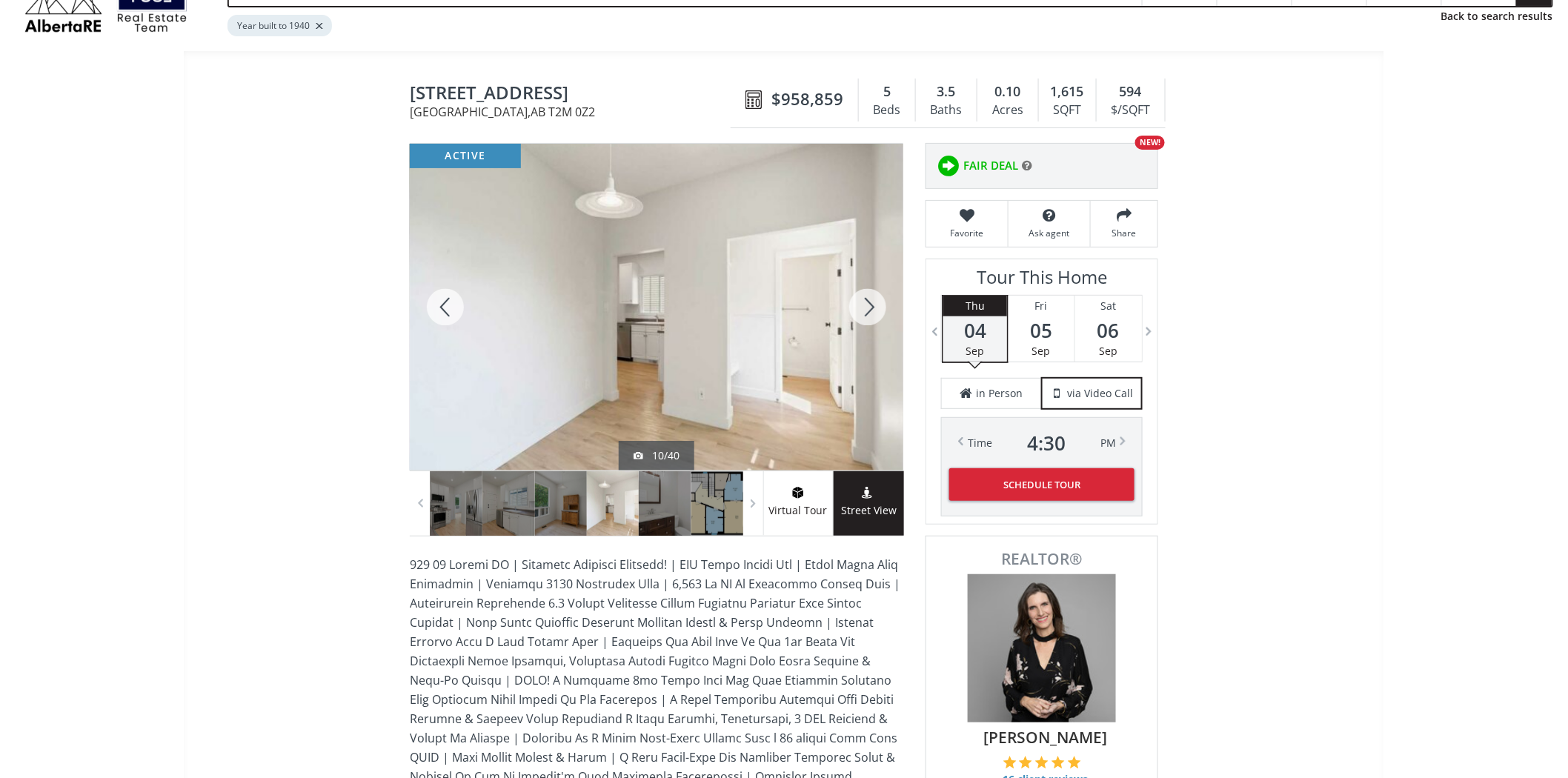
click at [876, 313] on div at bounding box center [868, 307] width 71 height 327
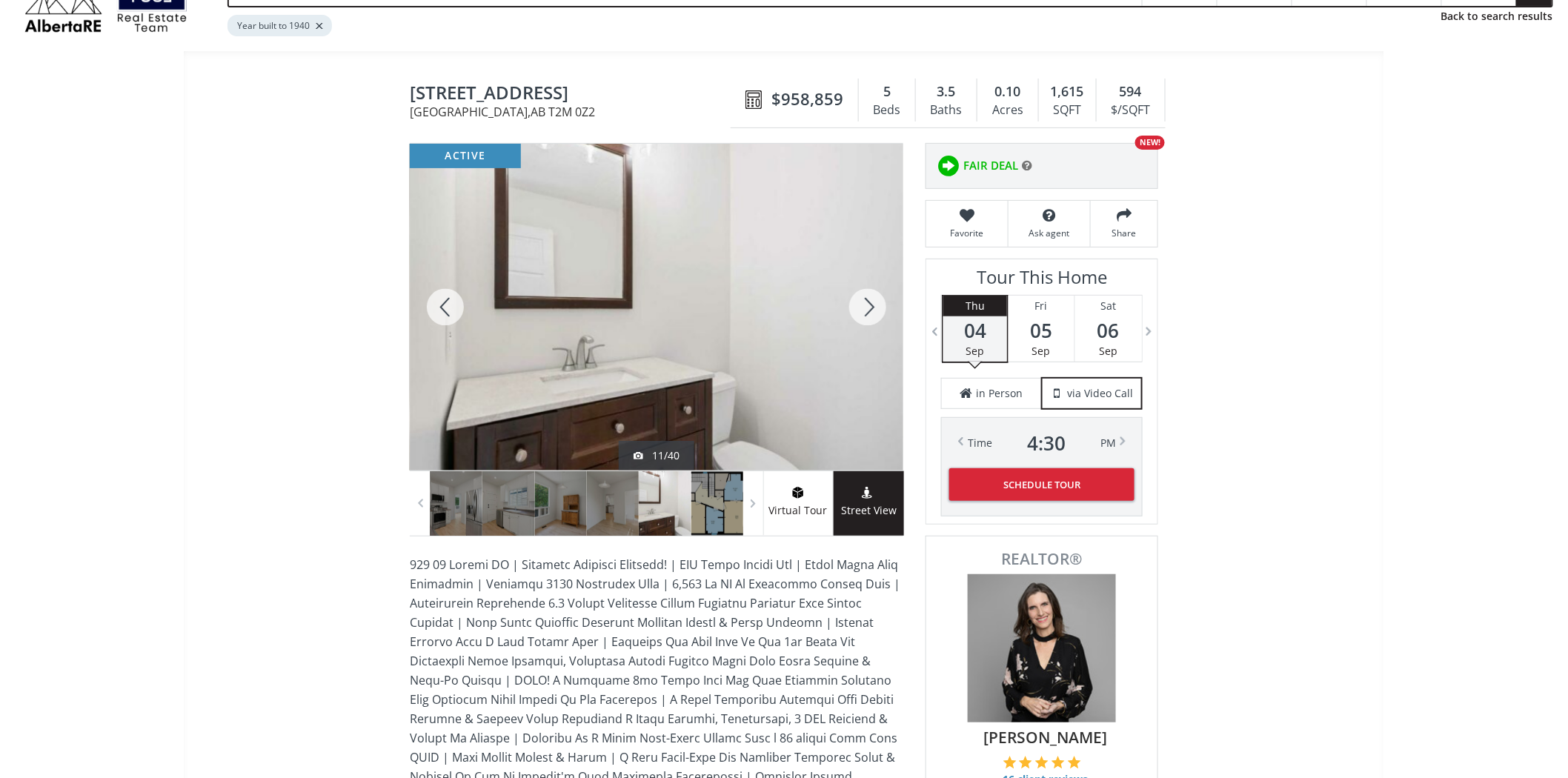
click at [876, 313] on div at bounding box center [868, 307] width 71 height 327
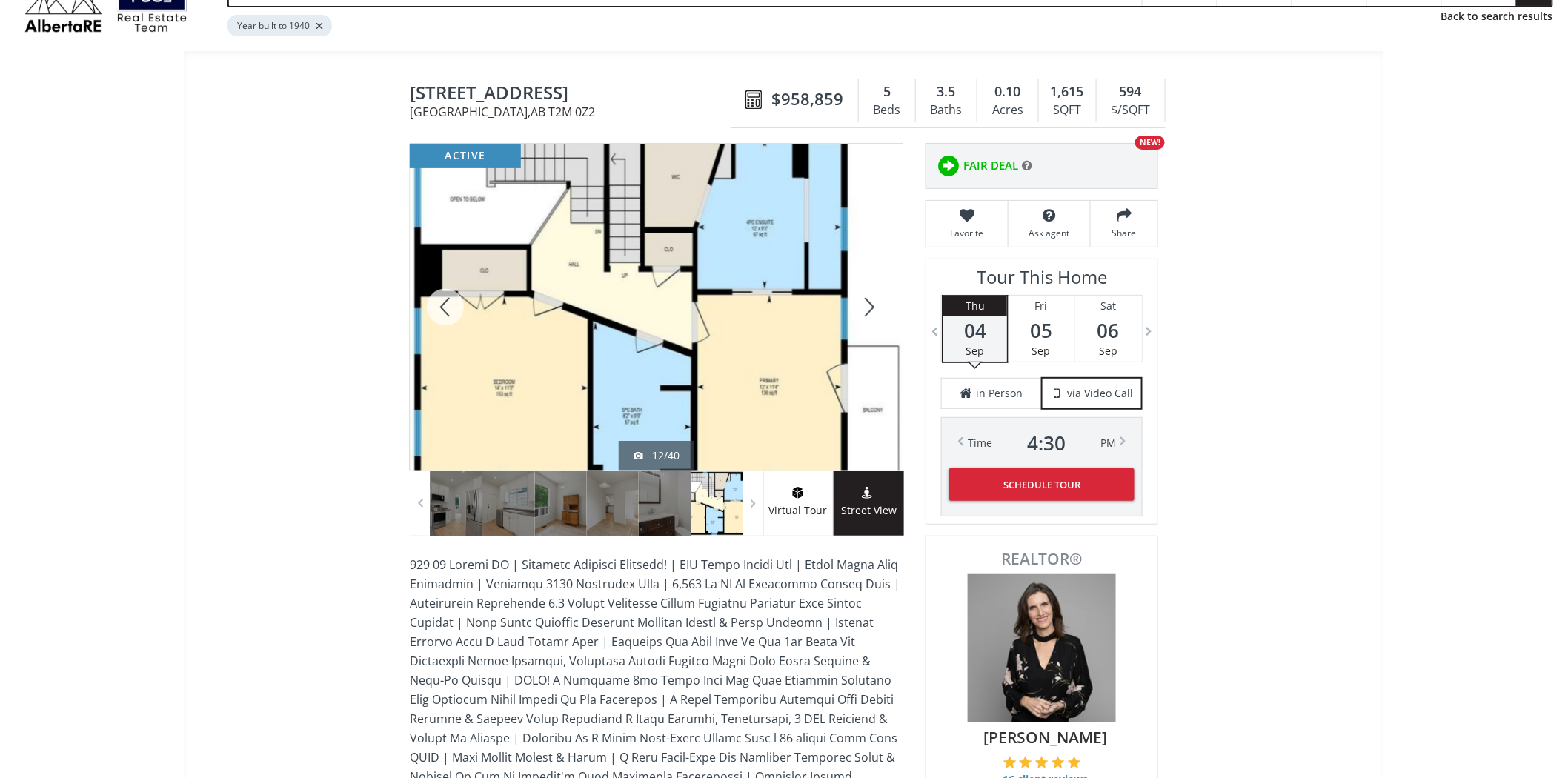
click at [876, 313] on div at bounding box center [868, 307] width 71 height 327
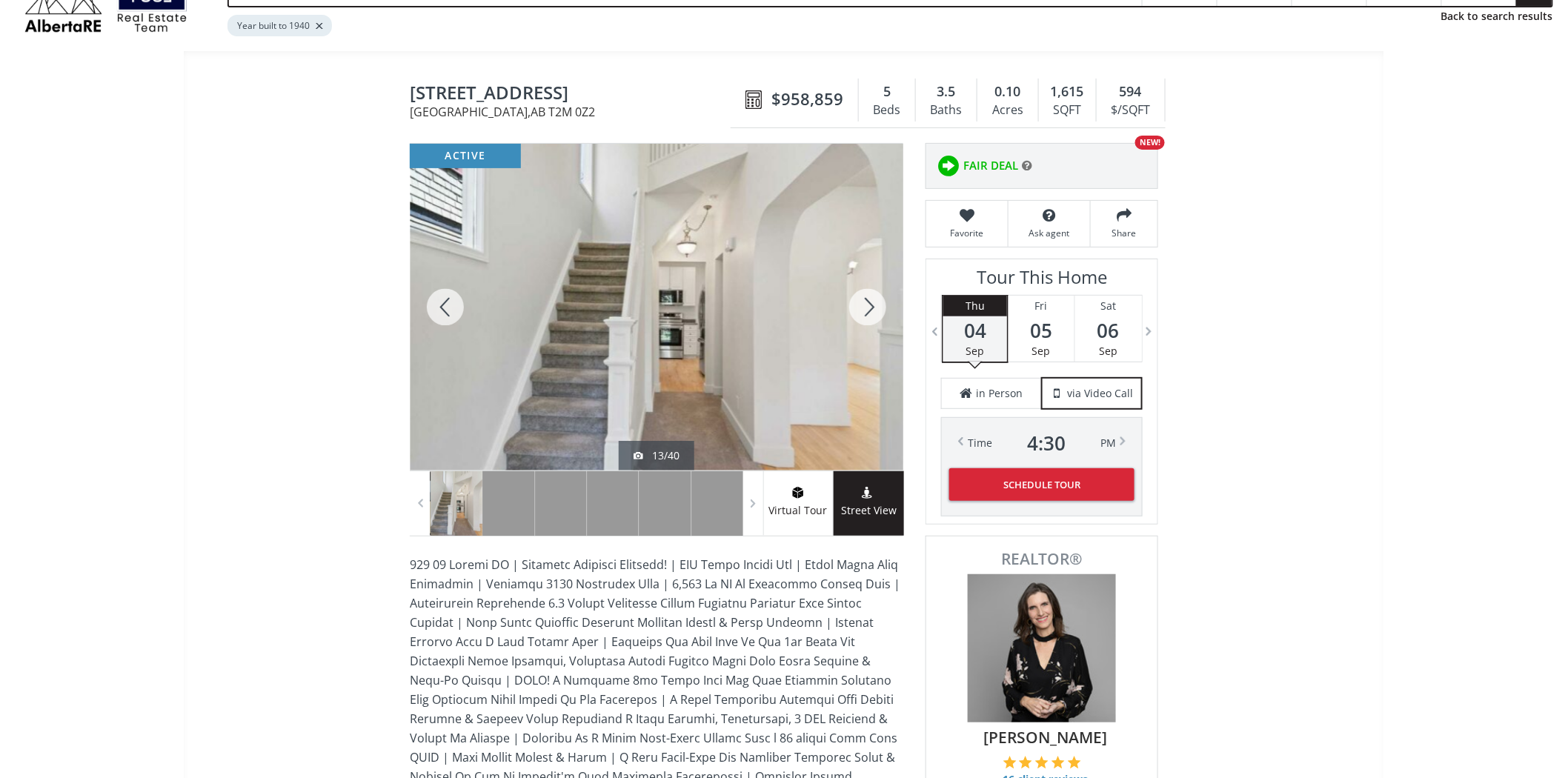
click at [876, 313] on div at bounding box center [868, 307] width 71 height 327
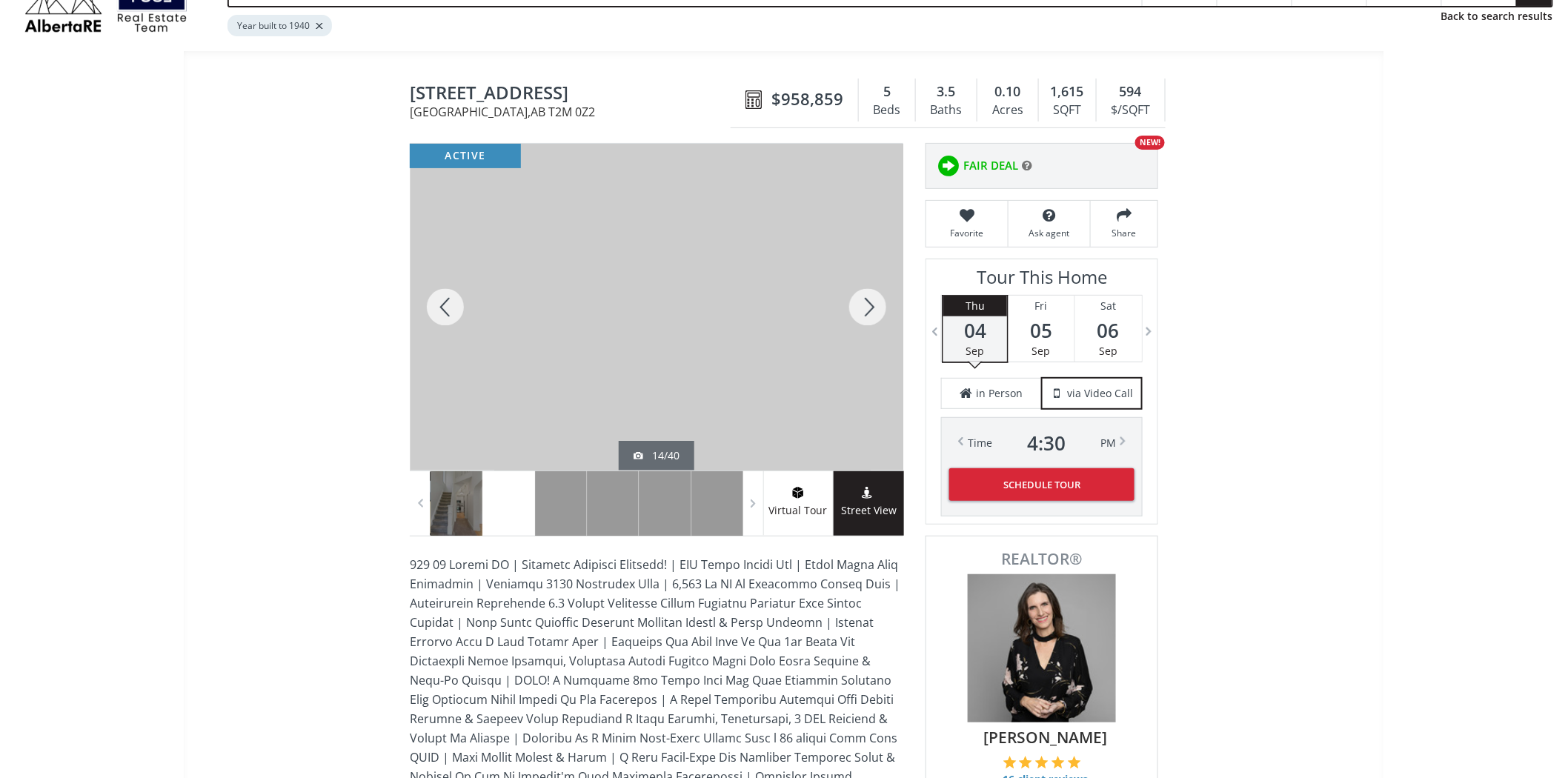
click at [876, 313] on div at bounding box center [868, 307] width 71 height 327
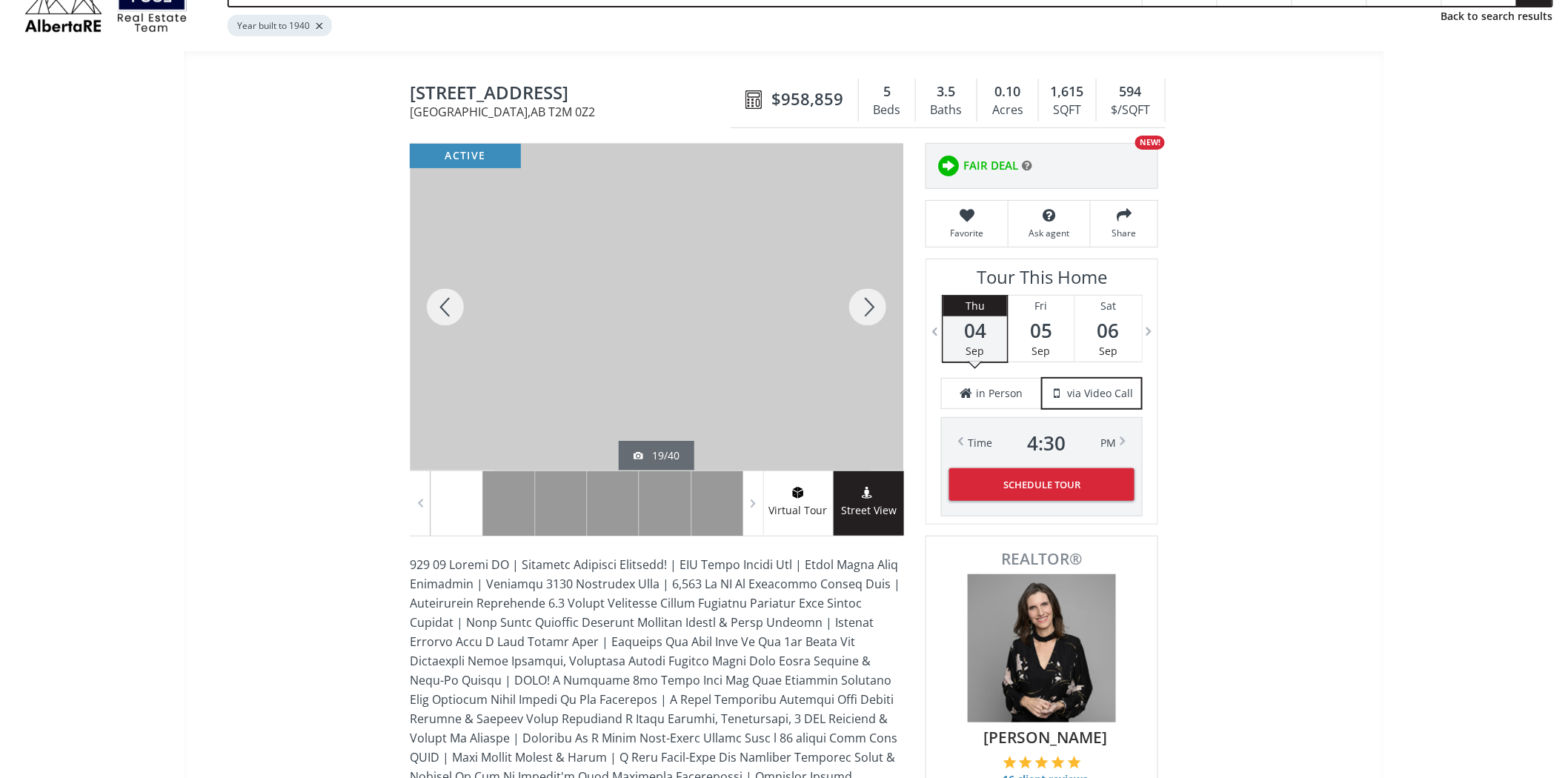
click at [876, 313] on div at bounding box center [868, 307] width 71 height 327
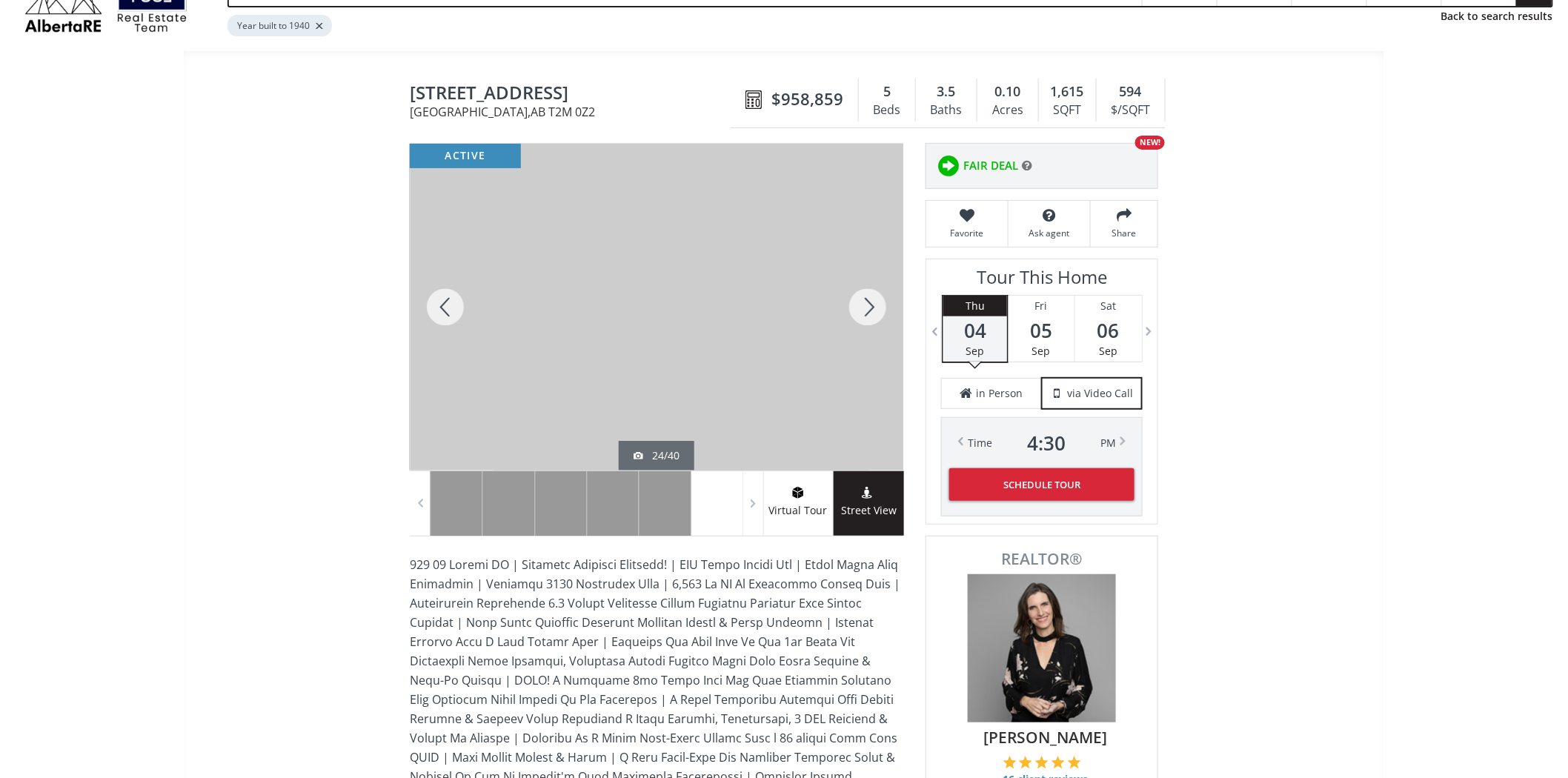
click at [876, 313] on div at bounding box center [868, 307] width 71 height 327
click at [876, 314] on div at bounding box center [868, 307] width 71 height 327
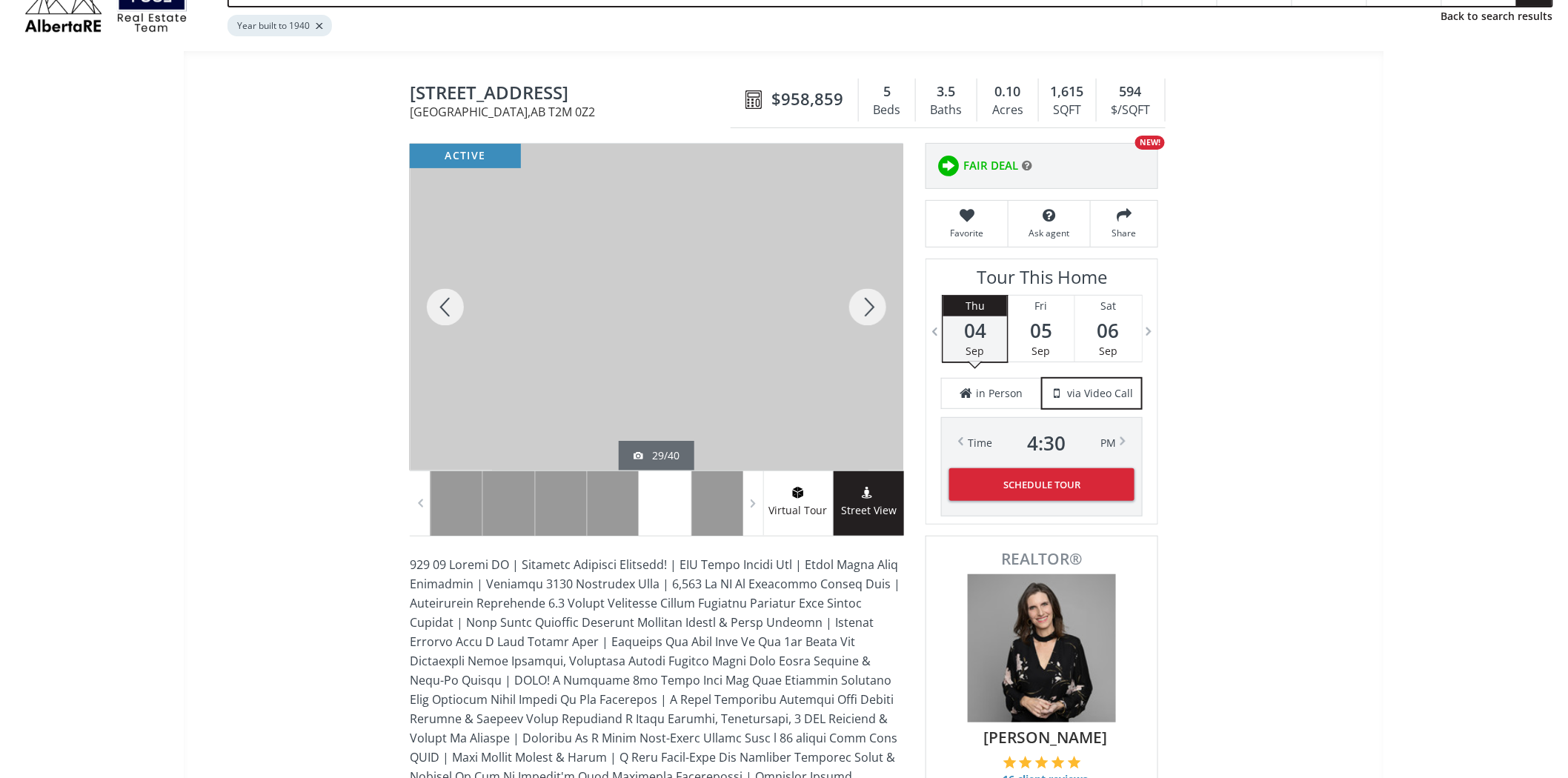
click at [876, 314] on div at bounding box center [868, 307] width 71 height 327
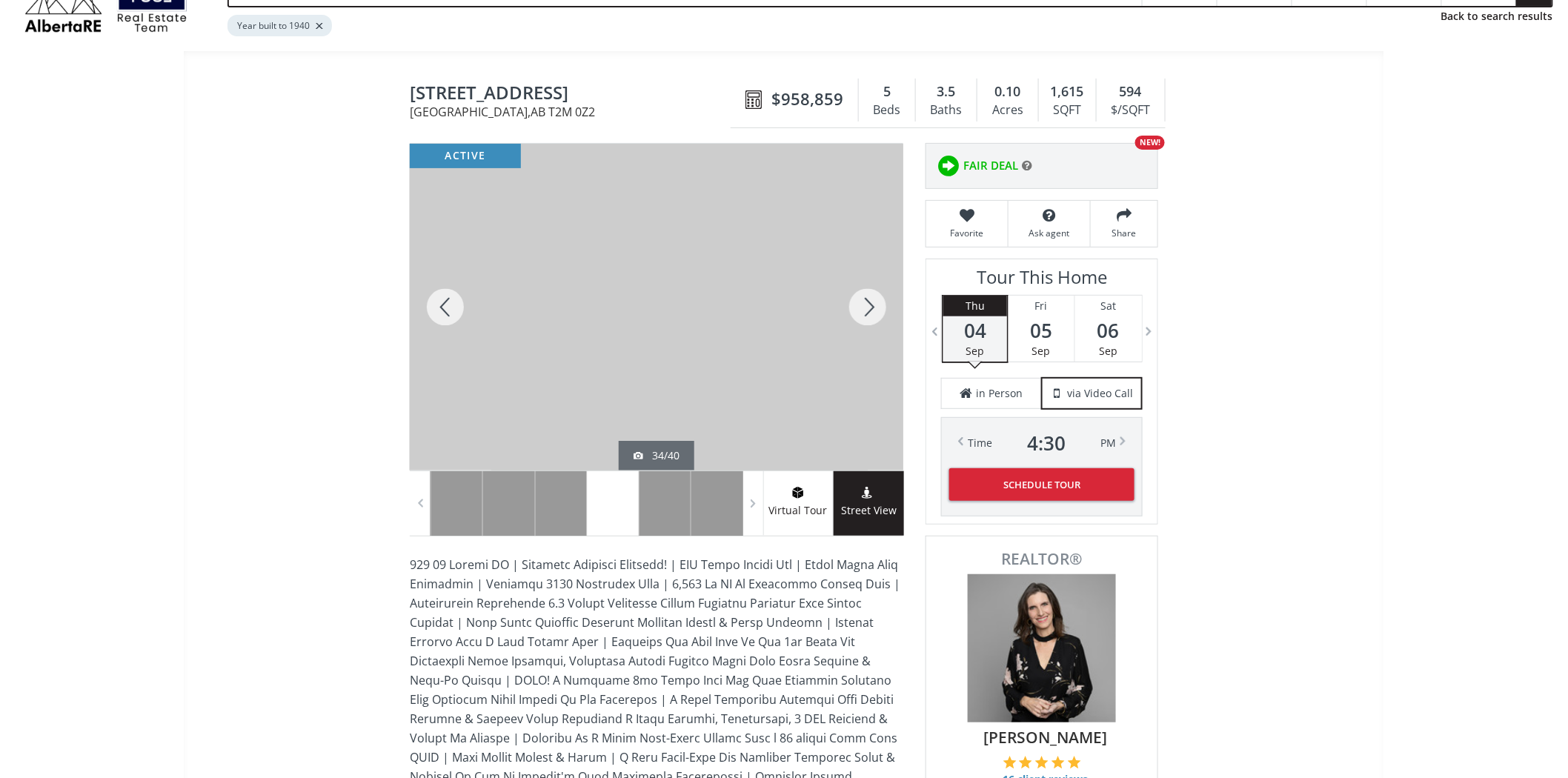
click at [876, 314] on div at bounding box center [868, 307] width 71 height 327
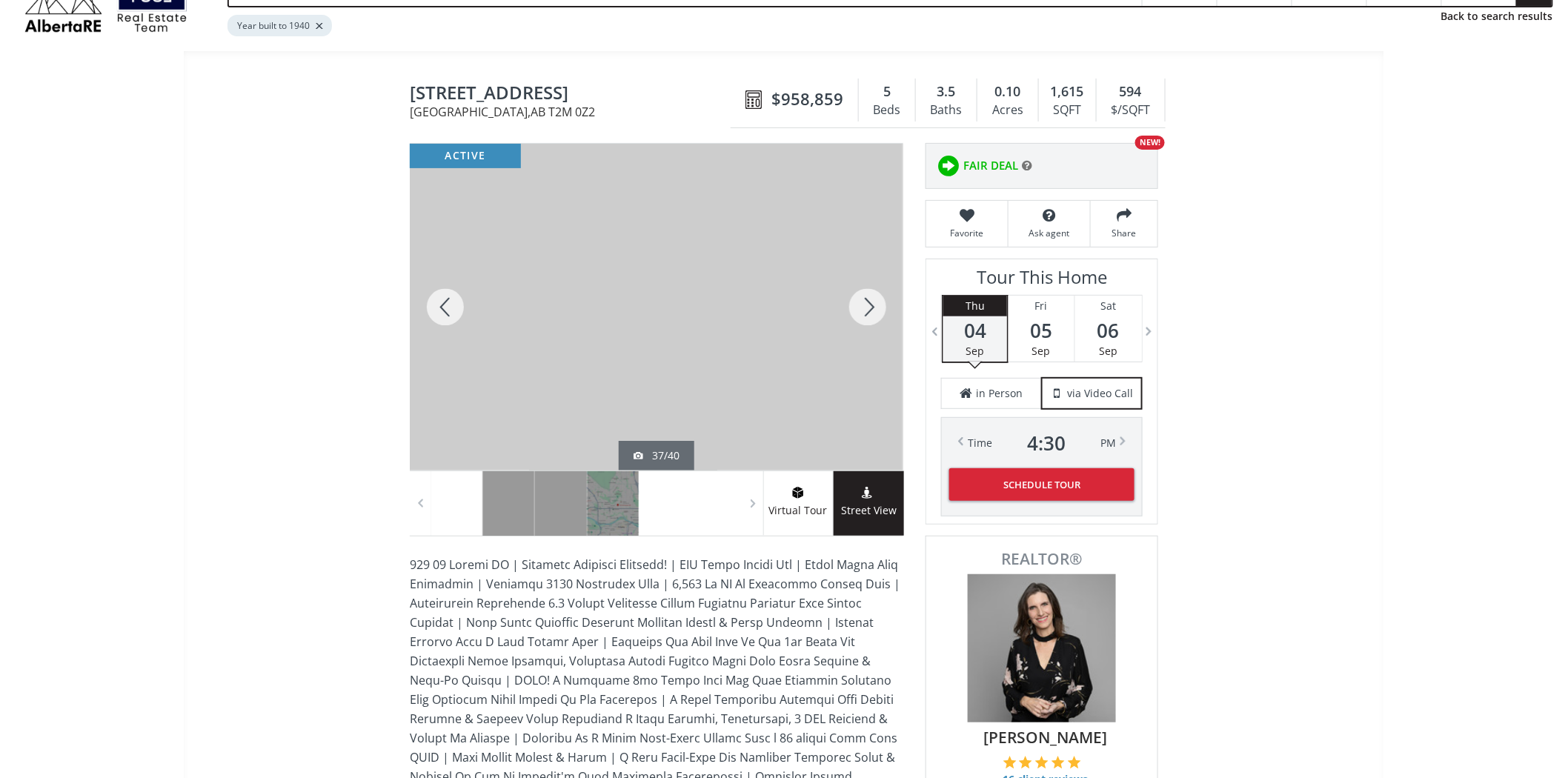
click at [876, 314] on div at bounding box center [868, 307] width 71 height 327
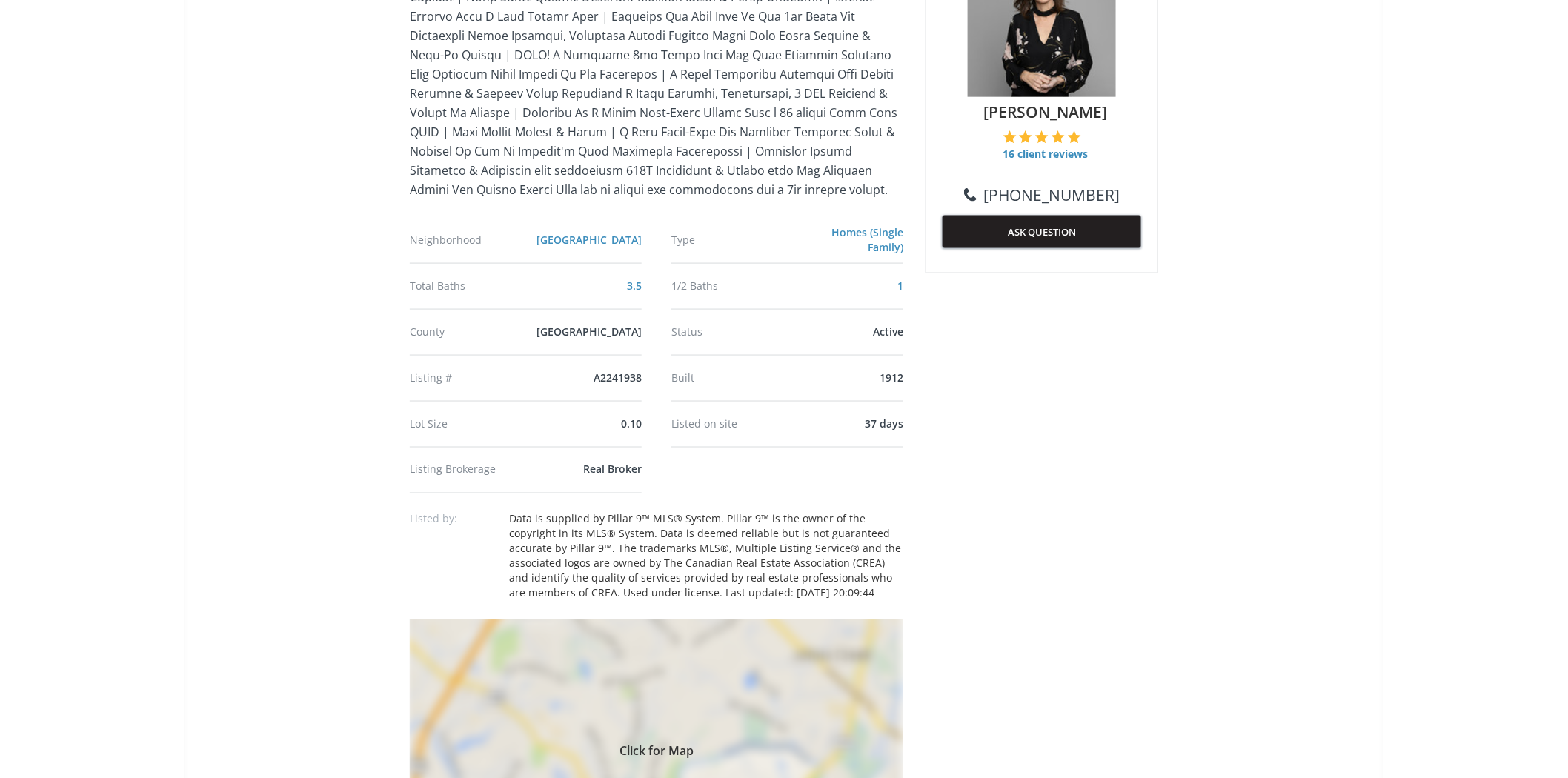
scroll to position [823, 0]
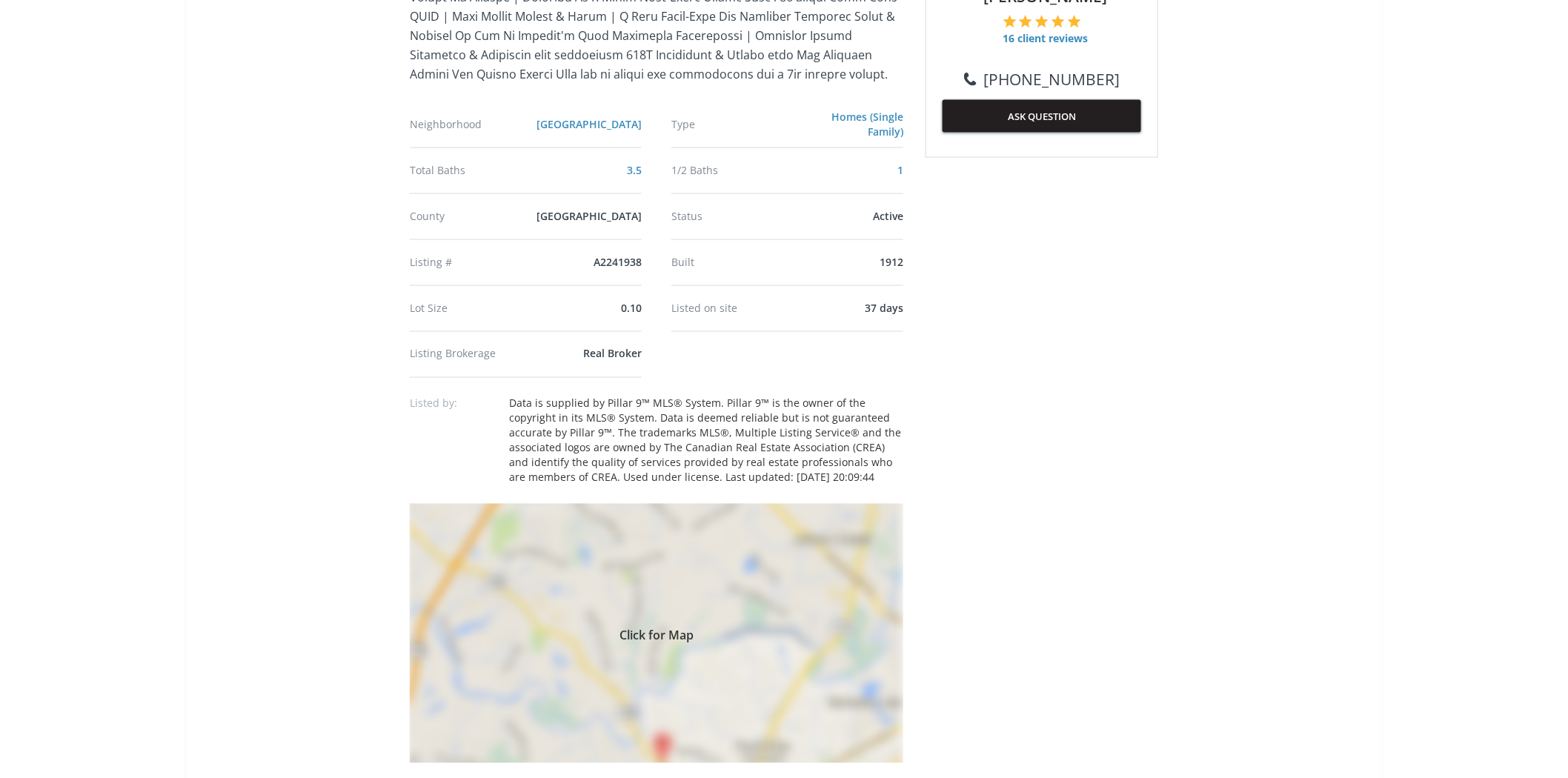
click at [764, 626] on div "Click for Map" at bounding box center [656, 633] width 493 height 260
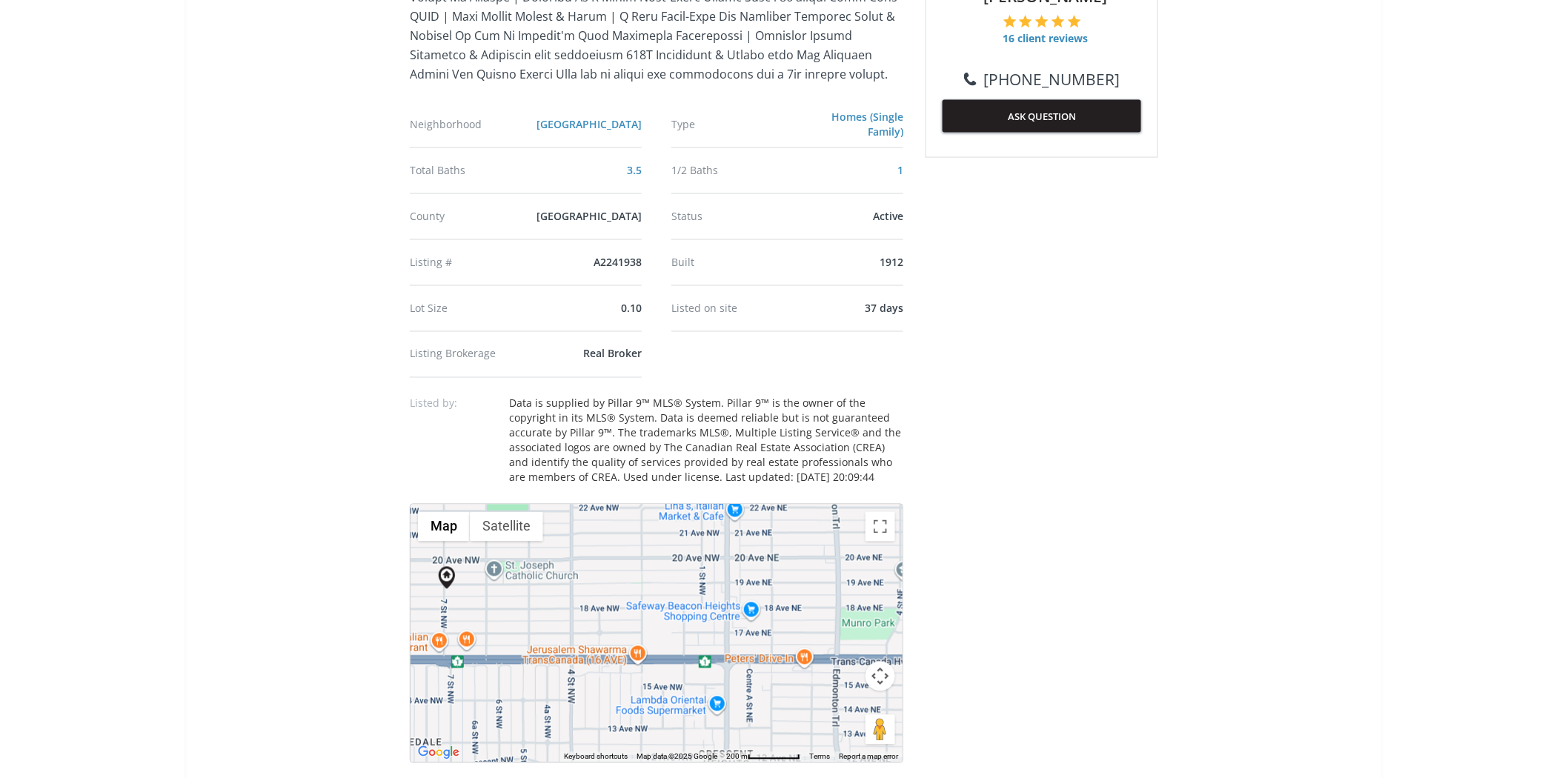
drag, startPoint x: 717, startPoint y: 659, endPoint x: 509, endPoint y: 616, distance: 212.4
click at [509, 616] on div at bounding box center [656, 633] width 492 height 258
drag, startPoint x: 676, startPoint y: 642, endPoint x: 729, endPoint y: 652, distance: 53.9
click at [729, 652] on div at bounding box center [656, 633] width 492 height 258
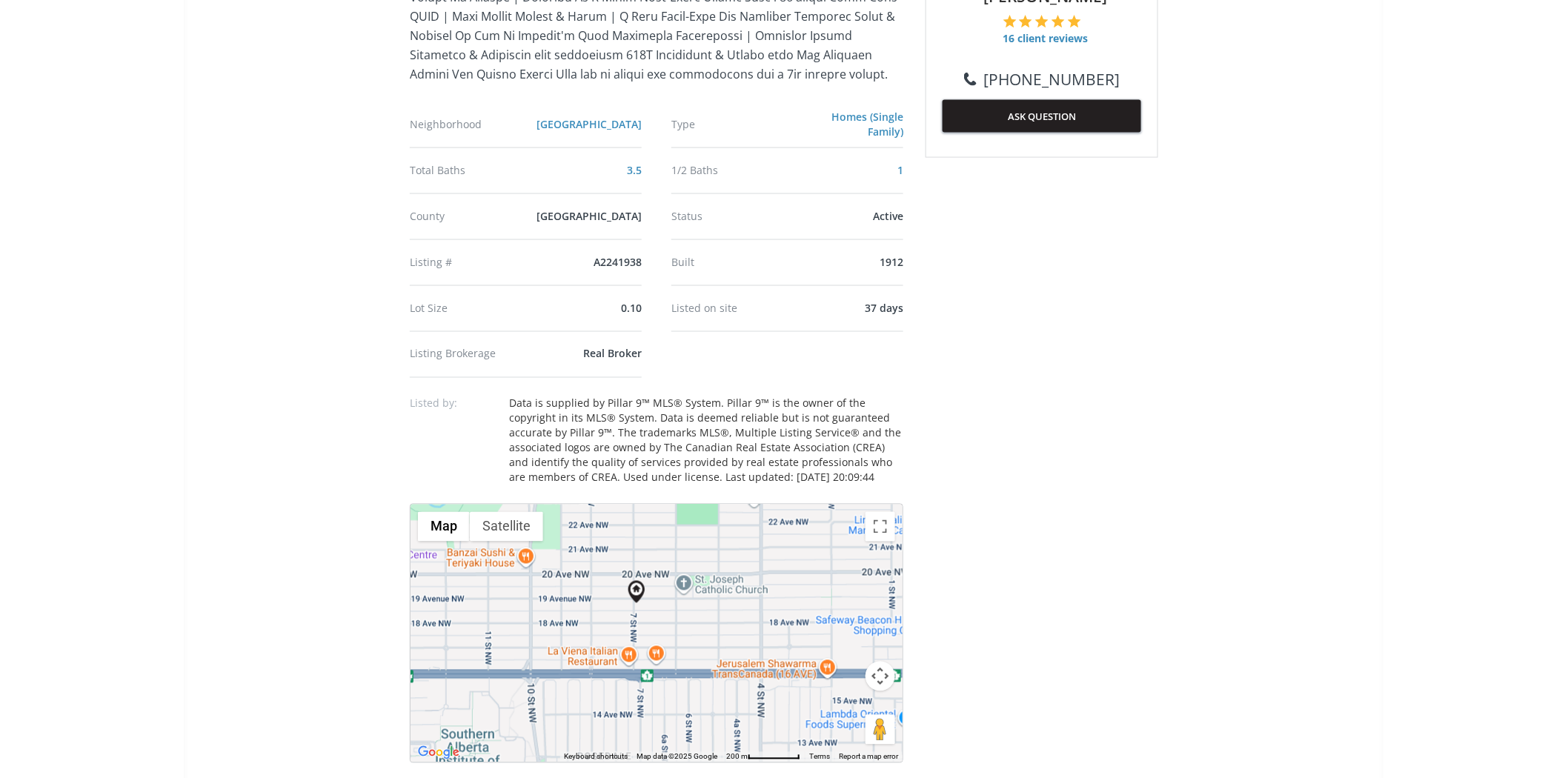
drag, startPoint x: 555, startPoint y: 623, endPoint x: 751, endPoint y: 638, distance: 196.6
click at [751, 638] on div at bounding box center [656, 633] width 492 height 258
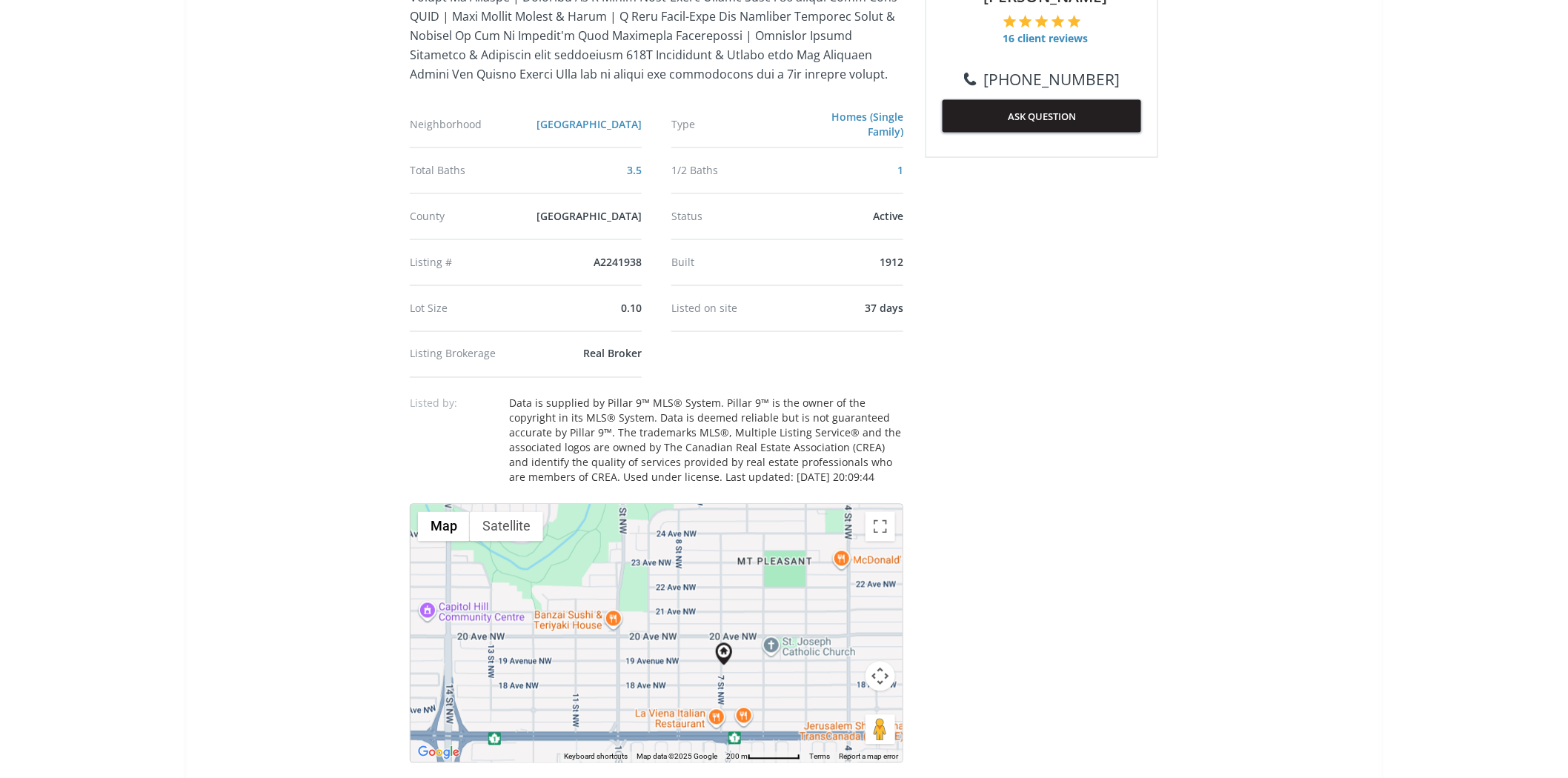
drag, startPoint x: 656, startPoint y: 648, endPoint x: 698, endPoint y: 685, distance: 56.0
click at [698, 685] on div at bounding box center [656, 633] width 492 height 258
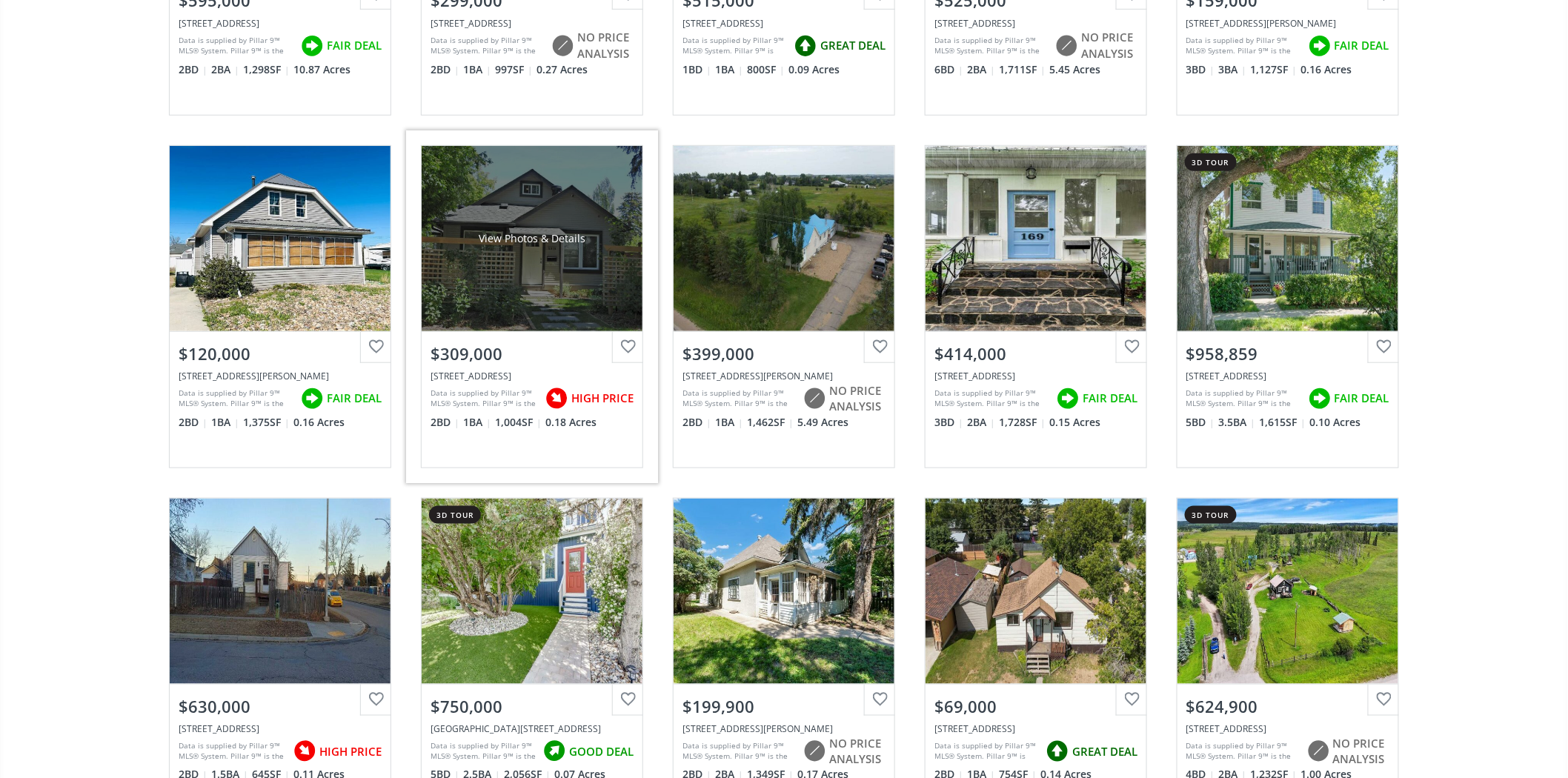
scroll to position [7491, 0]
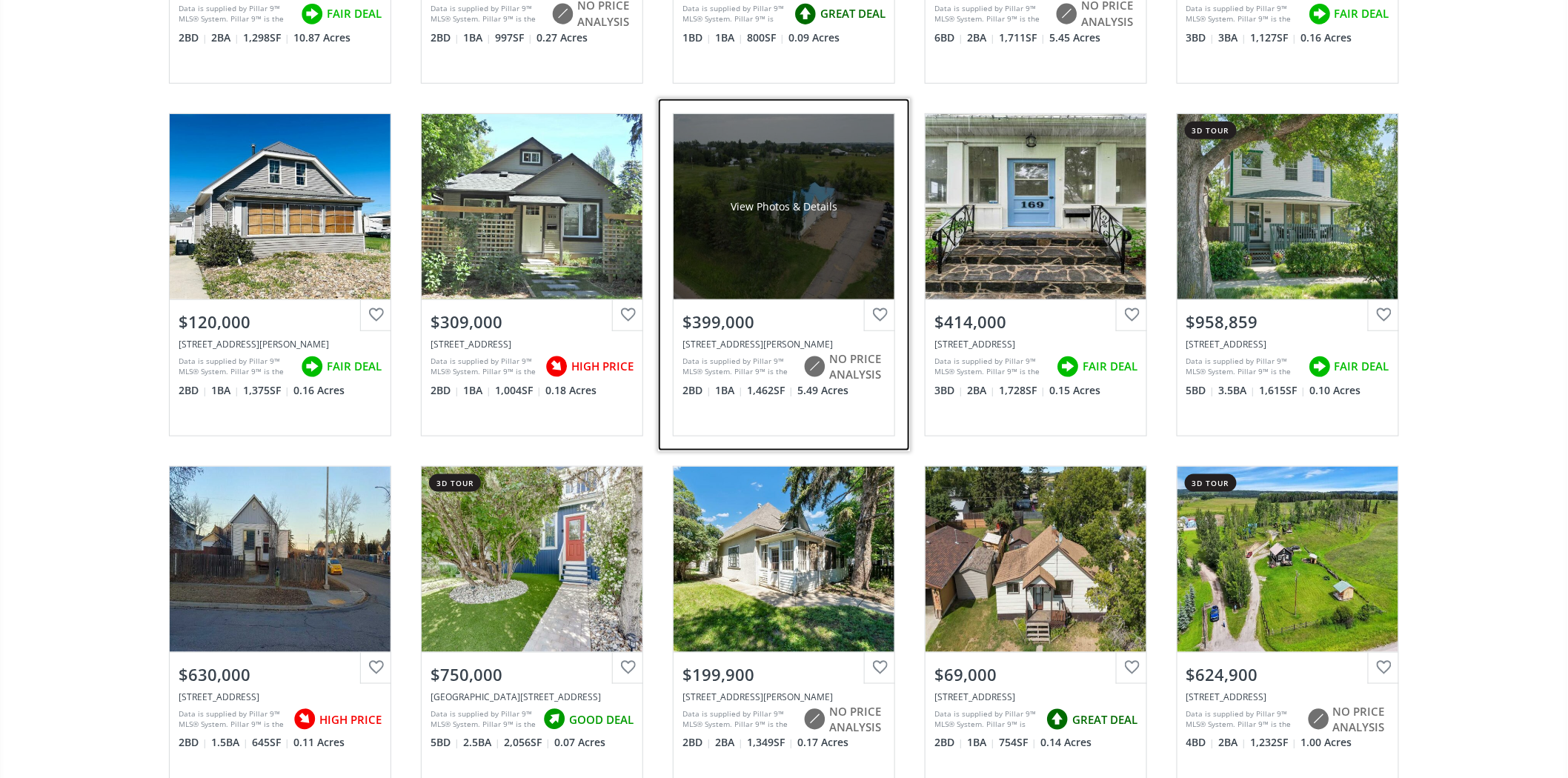
click at [765, 266] on div "View Photos & Details" at bounding box center [784, 207] width 221 height 185
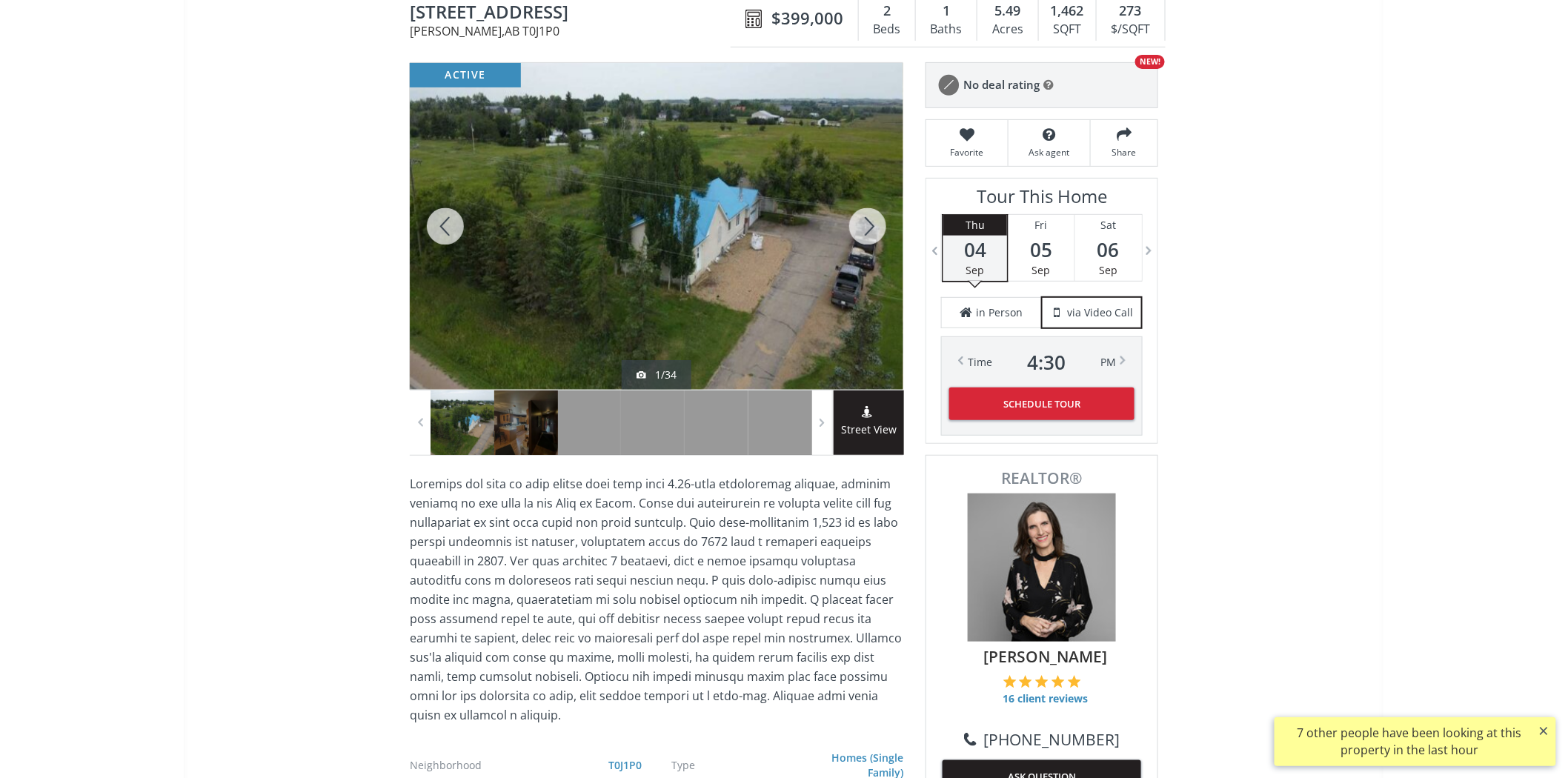
scroll to position [165, 0]
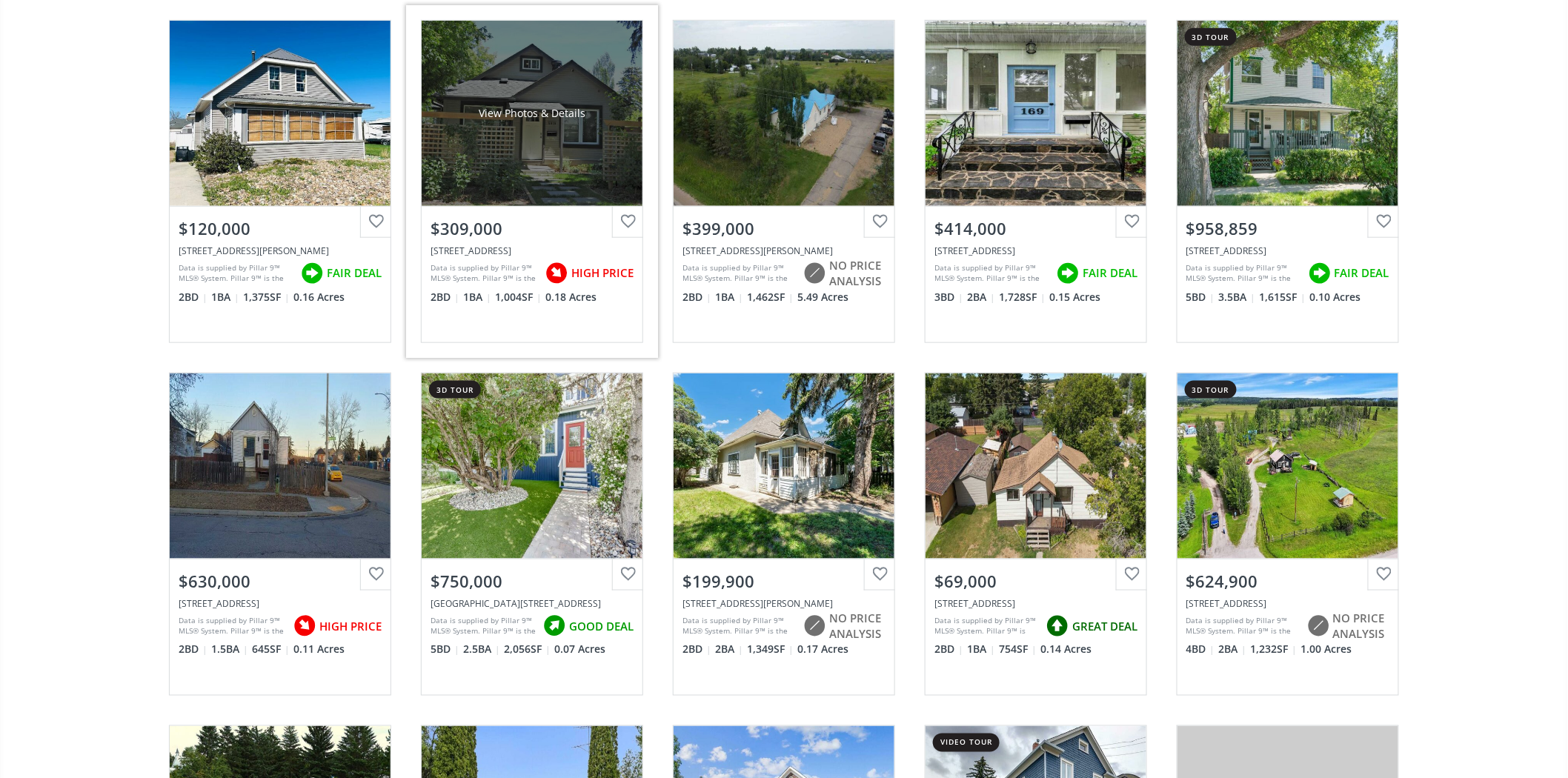
scroll to position [7821, 0]
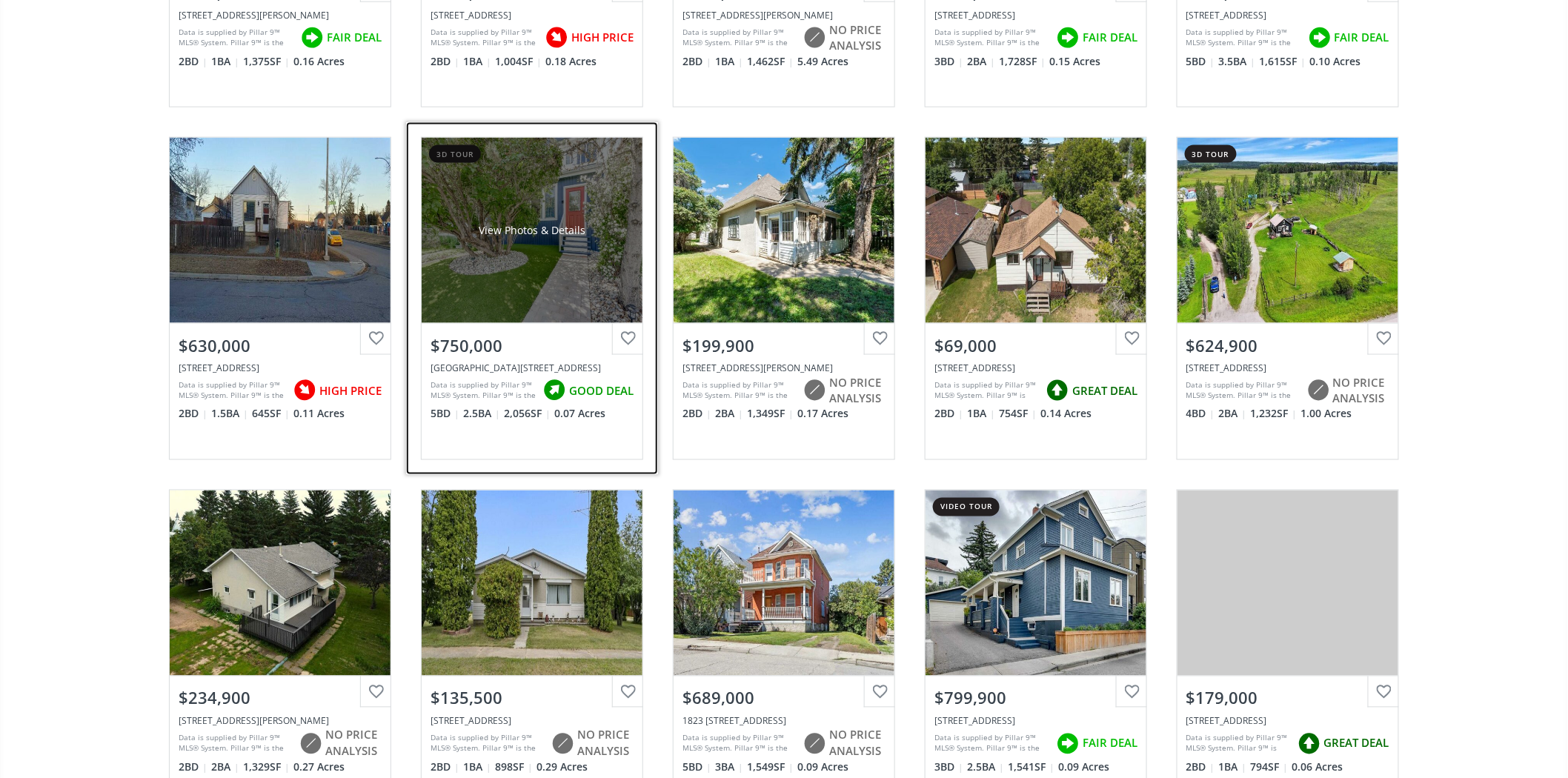
click at [517, 198] on div "View Photos & Details" at bounding box center [532, 230] width 221 height 185
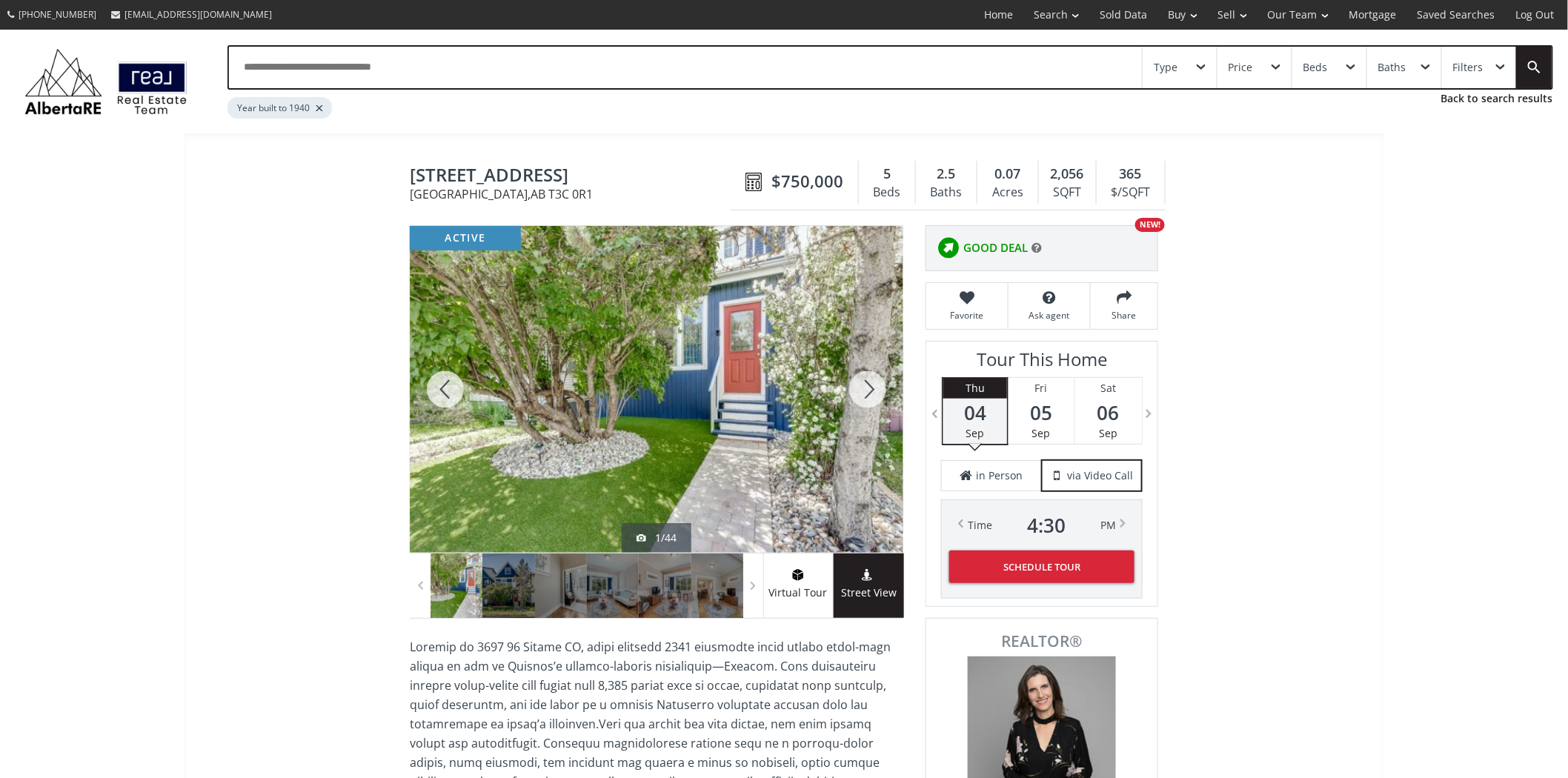
click at [873, 378] on div at bounding box center [868, 389] width 71 height 327
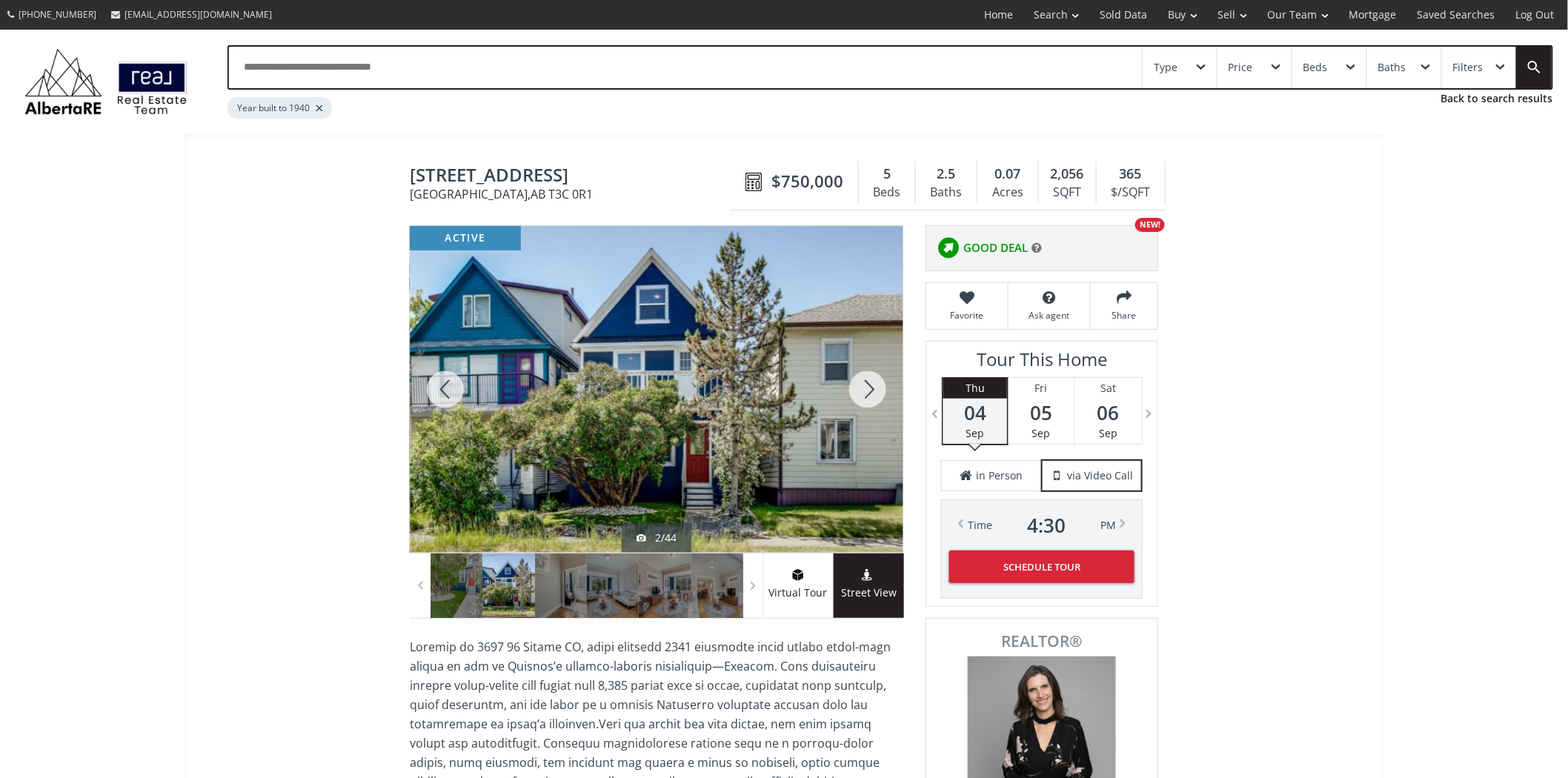
click at [873, 378] on div at bounding box center [868, 389] width 71 height 327
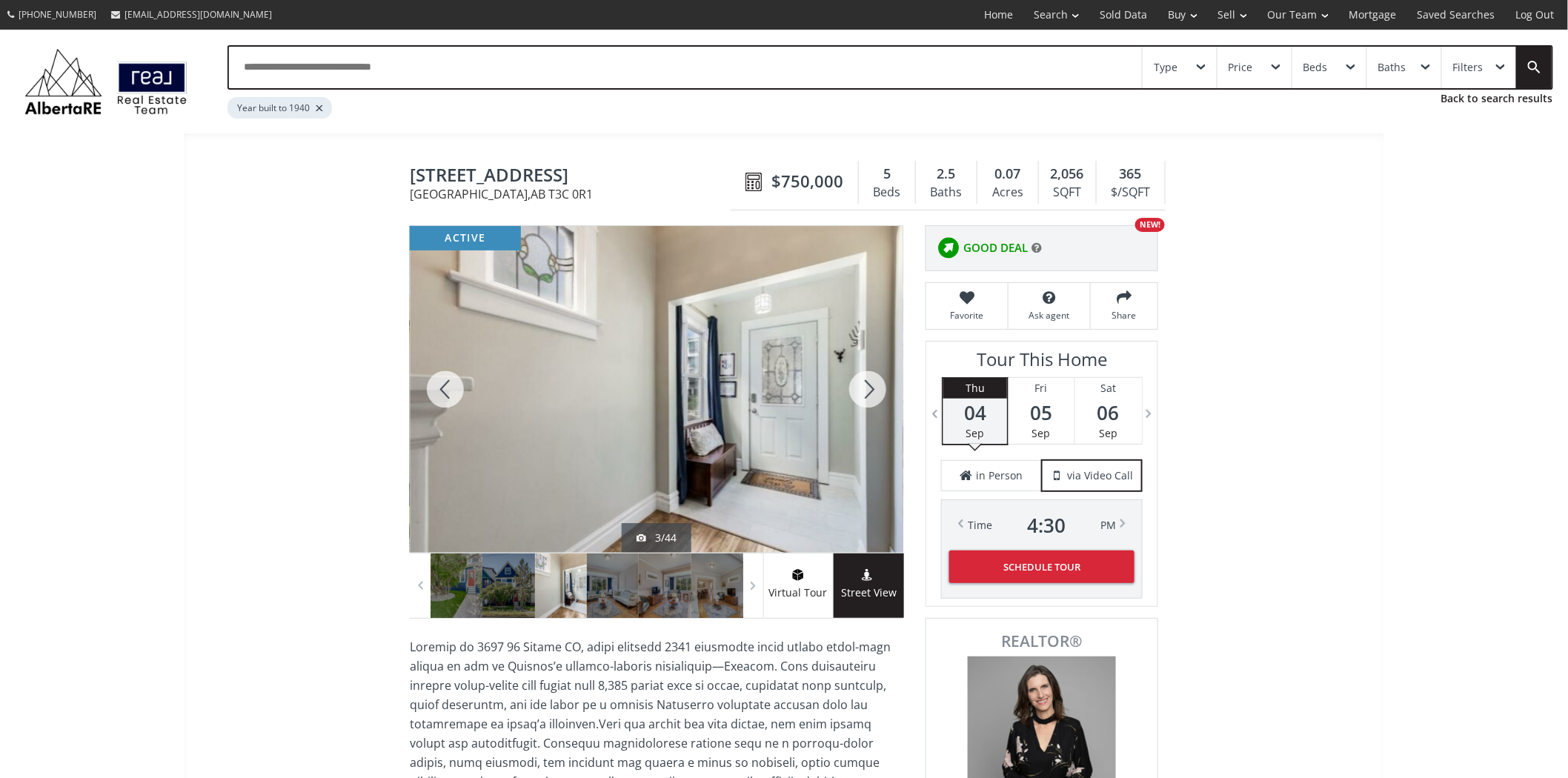
click at [873, 378] on div at bounding box center [868, 389] width 71 height 327
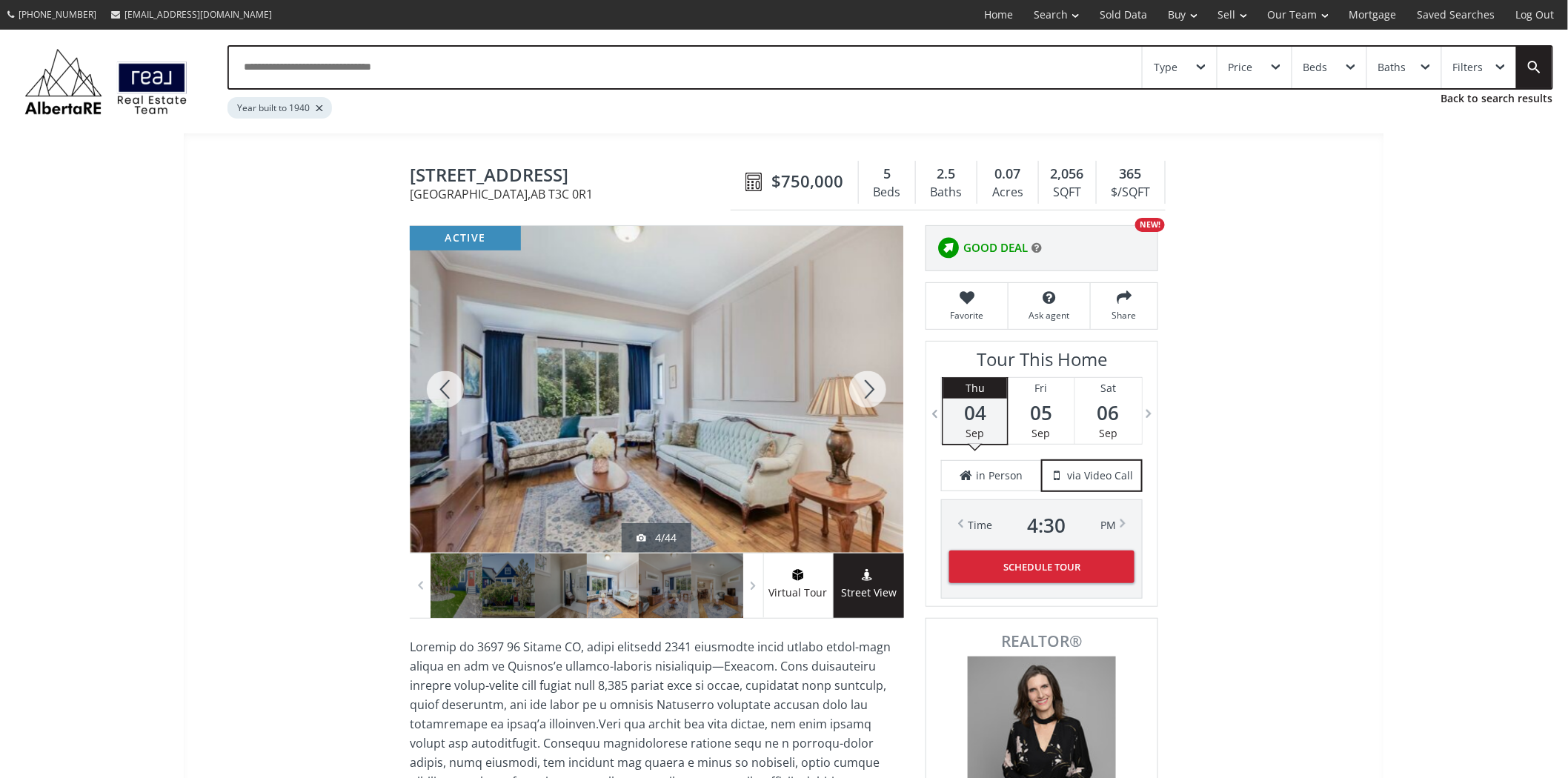
click at [873, 378] on div at bounding box center [868, 389] width 71 height 327
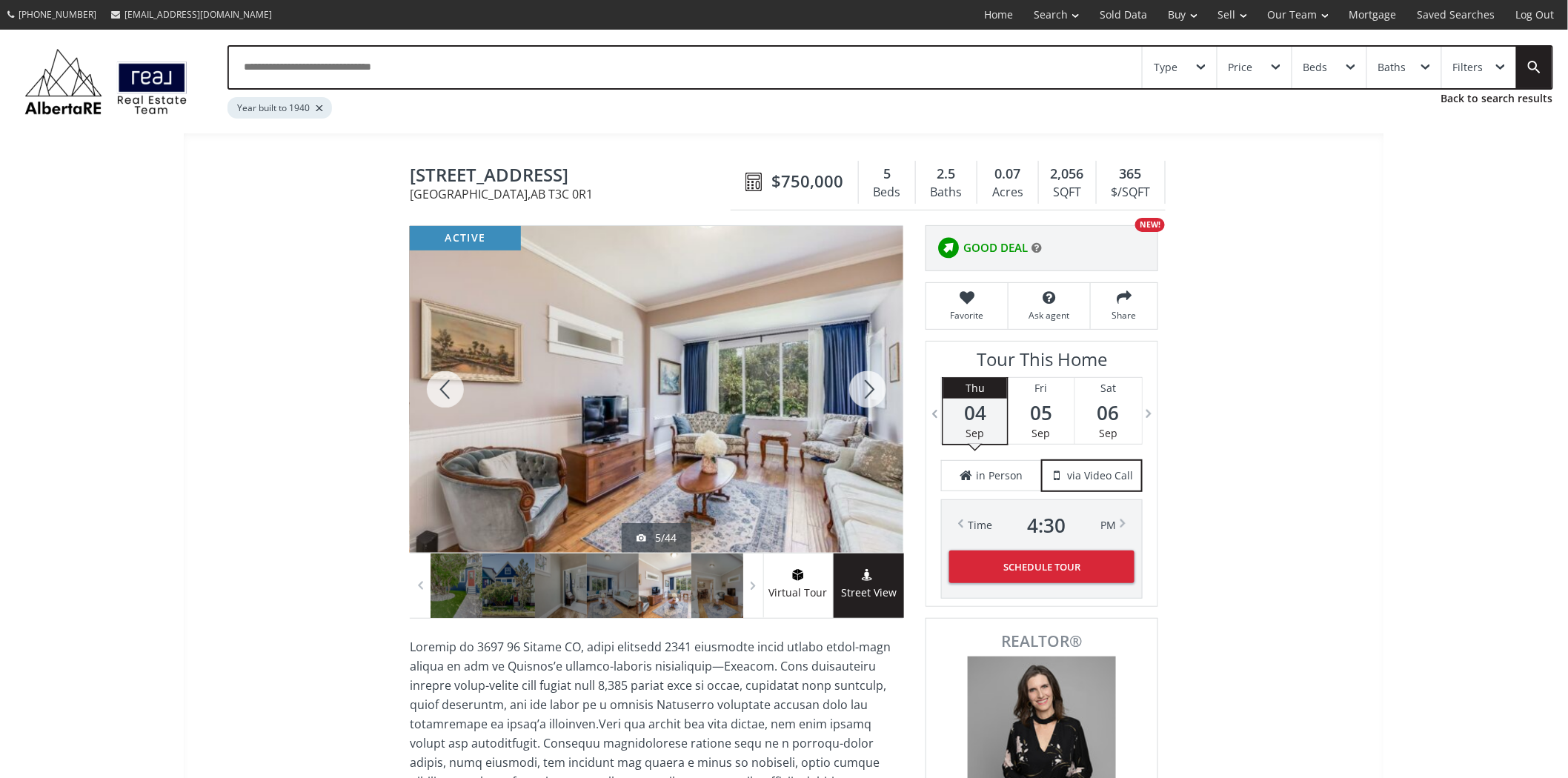
click at [873, 378] on div at bounding box center [868, 389] width 71 height 327
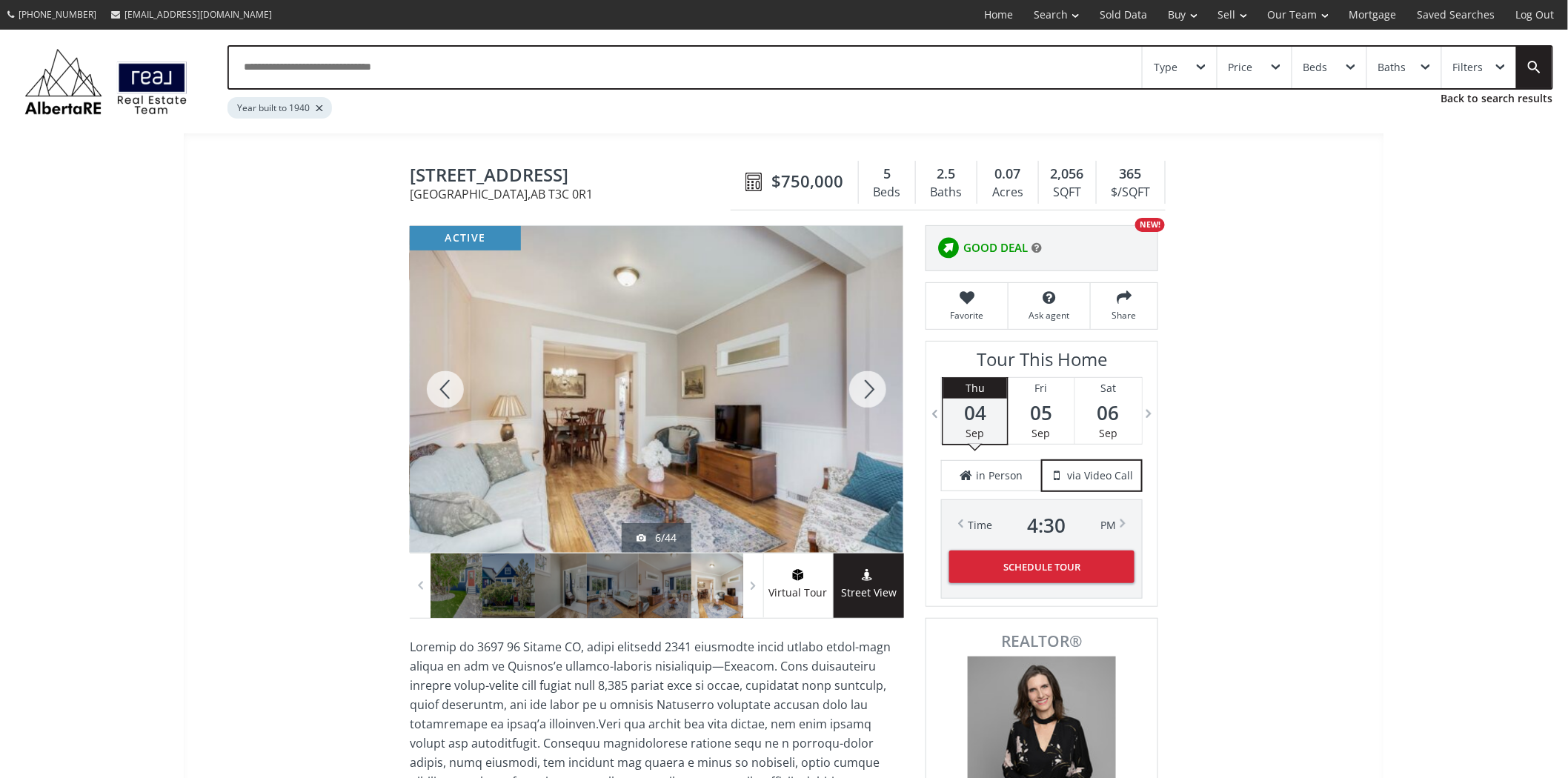
click at [873, 378] on div at bounding box center [868, 389] width 71 height 327
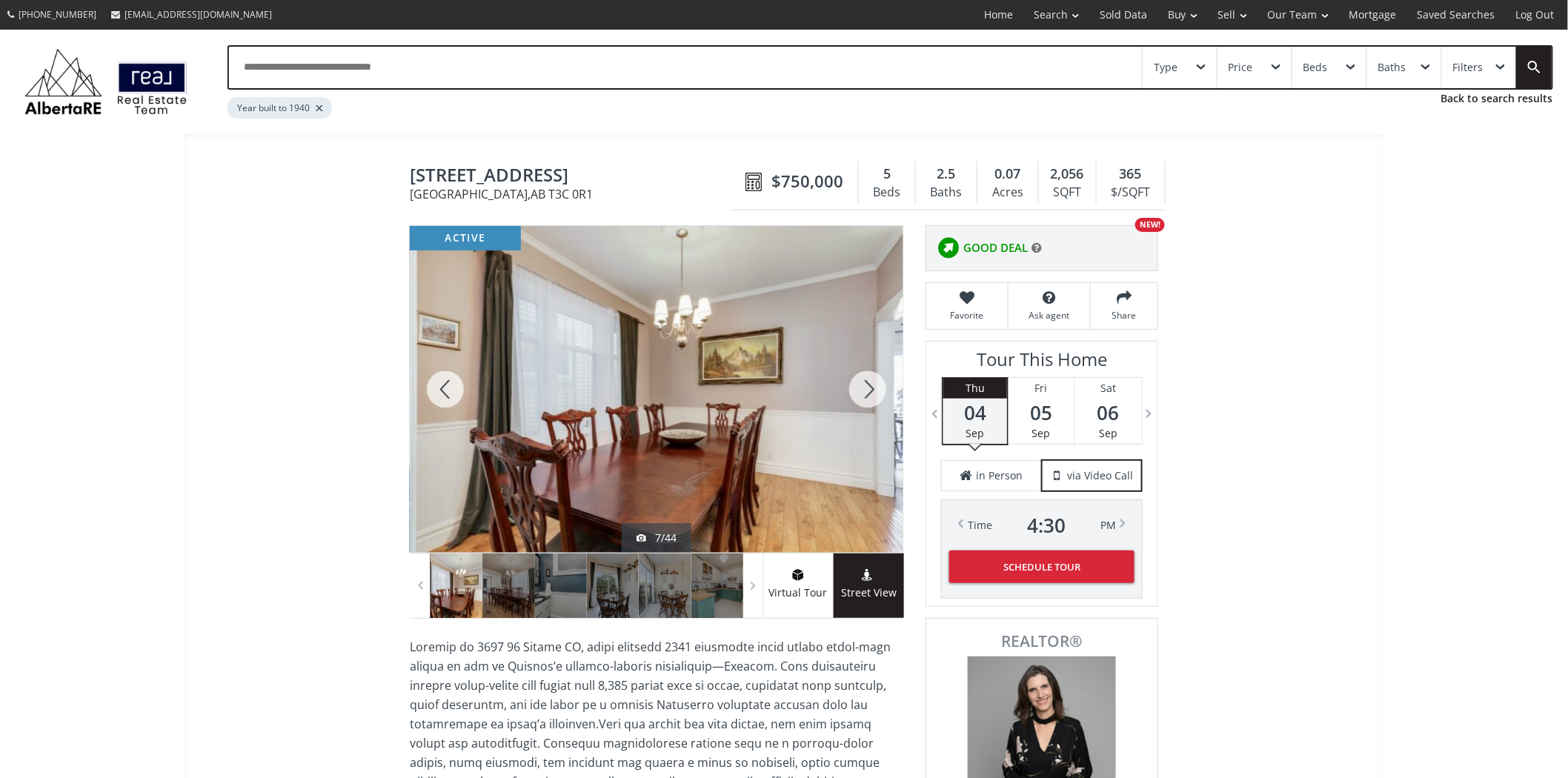
click at [873, 378] on div at bounding box center [868, 389] width 71 height 327
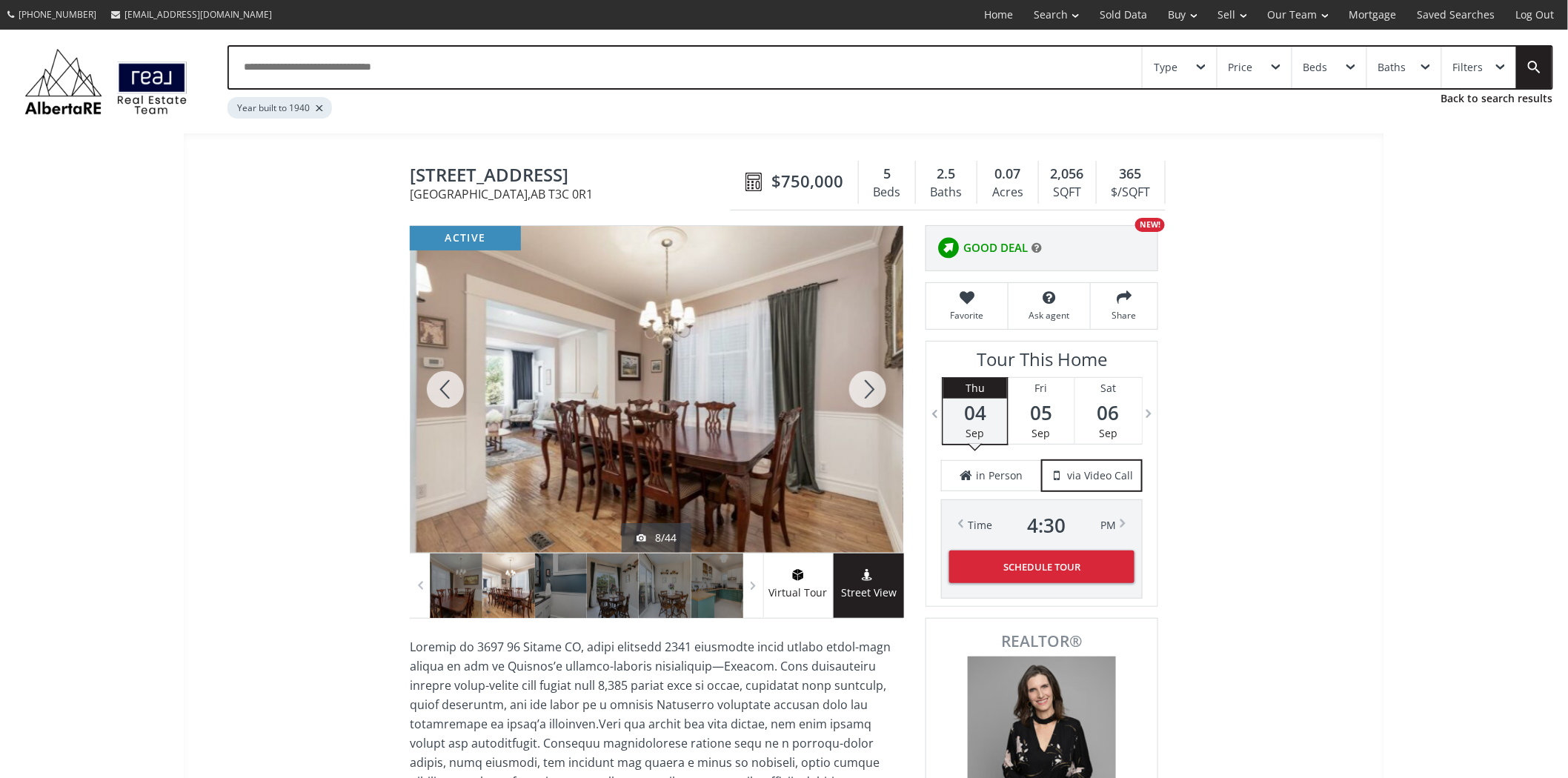
click at [873, 378] on div at bounding box center [868, 389] width 71 height 327
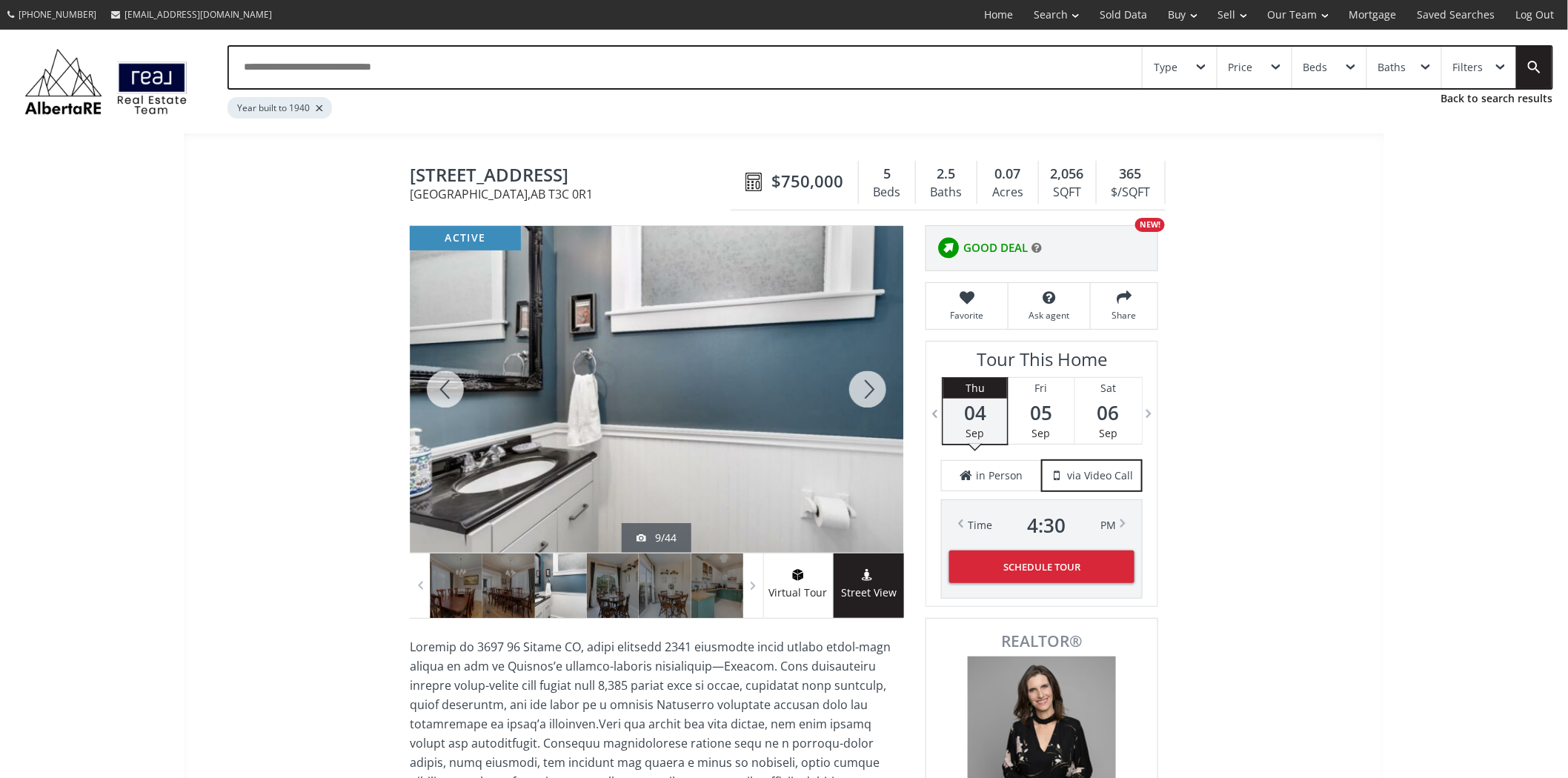
click at [873, 378] on div at bounding box center [868, 389] width 71 height 327
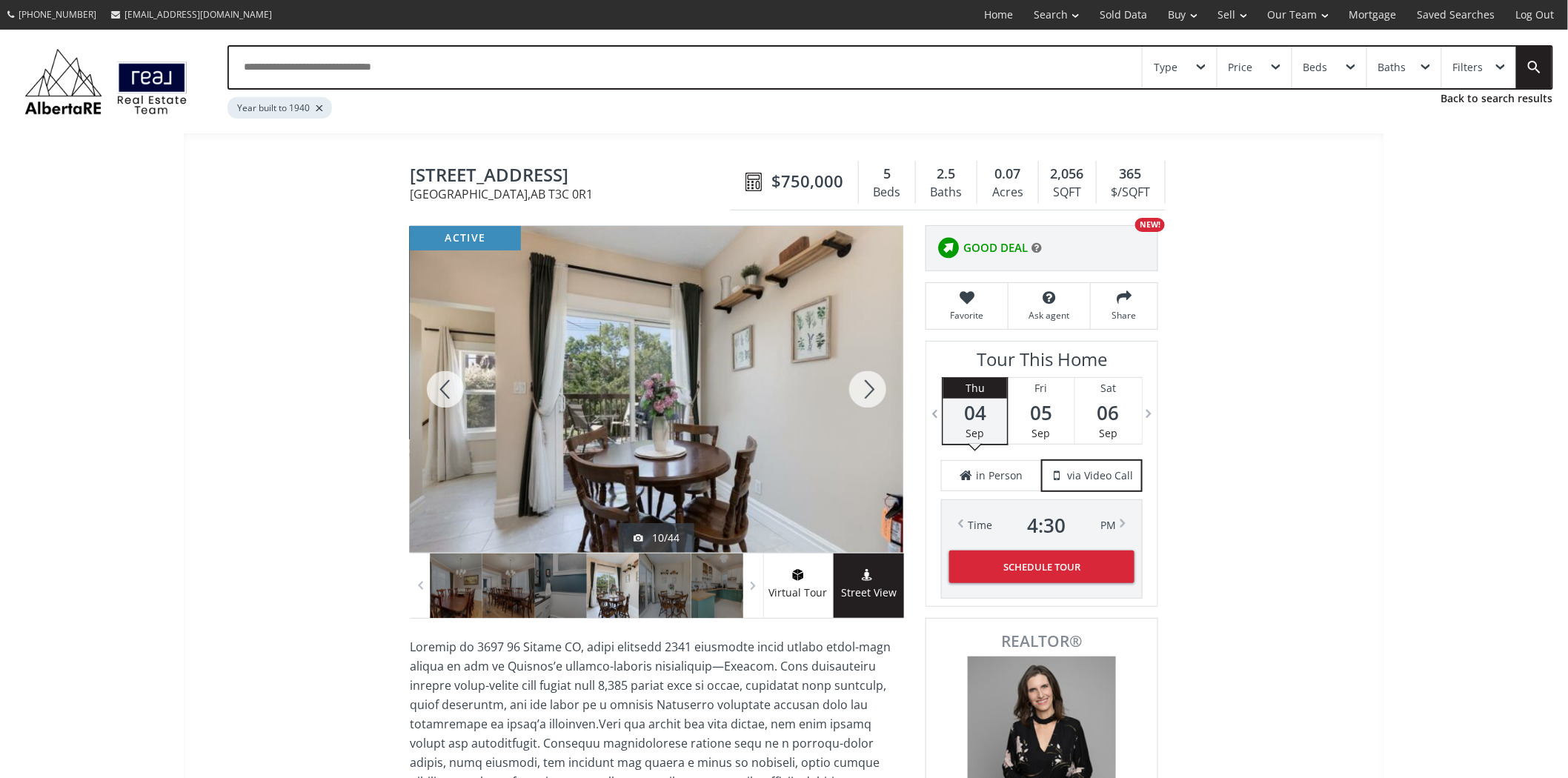
click at [873, 378] on div at bounding box center [868, 389] width 71 height 327
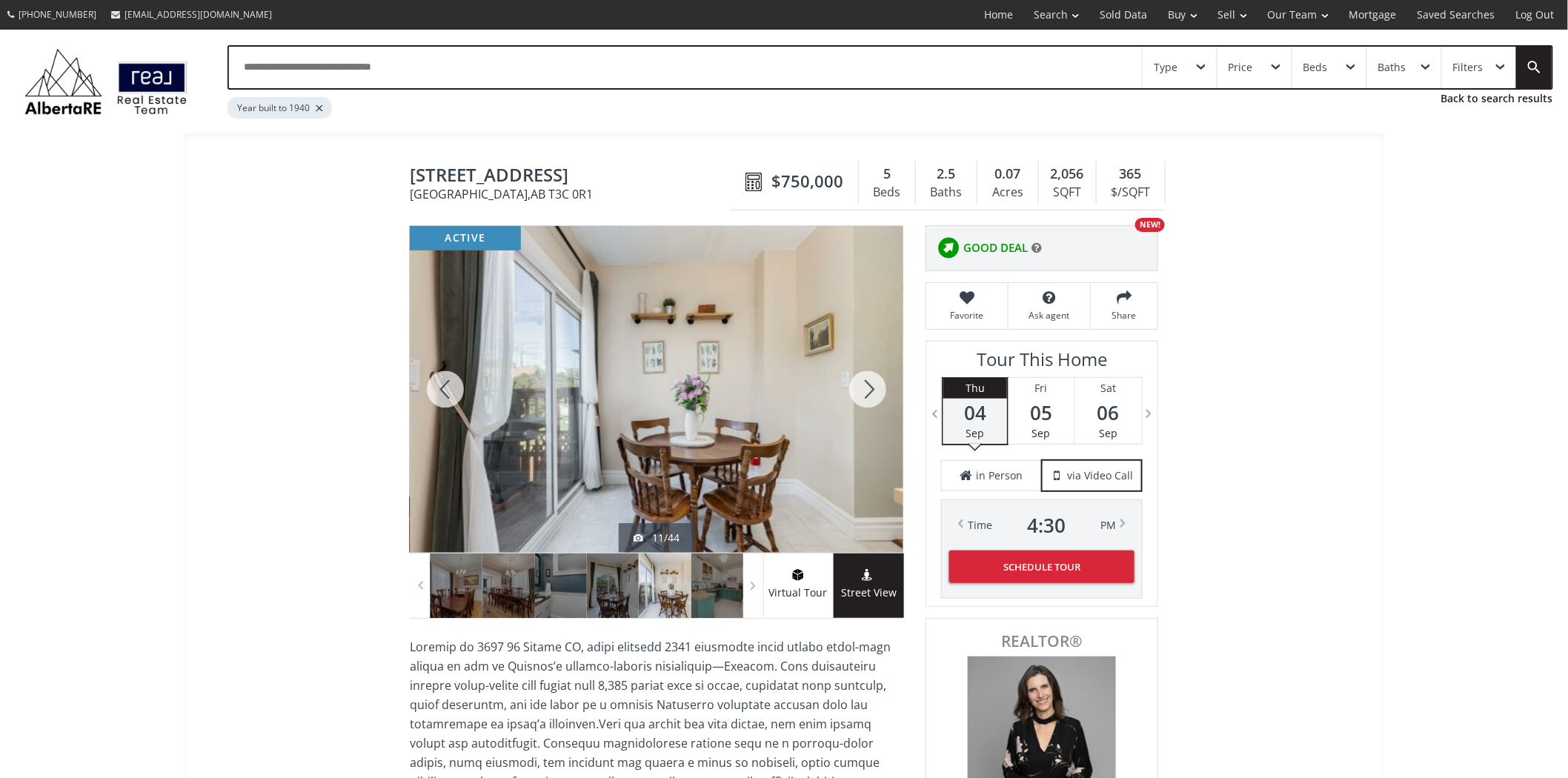
click at [873, 378] on div at bounding box center [868, 389] width 71 height 327
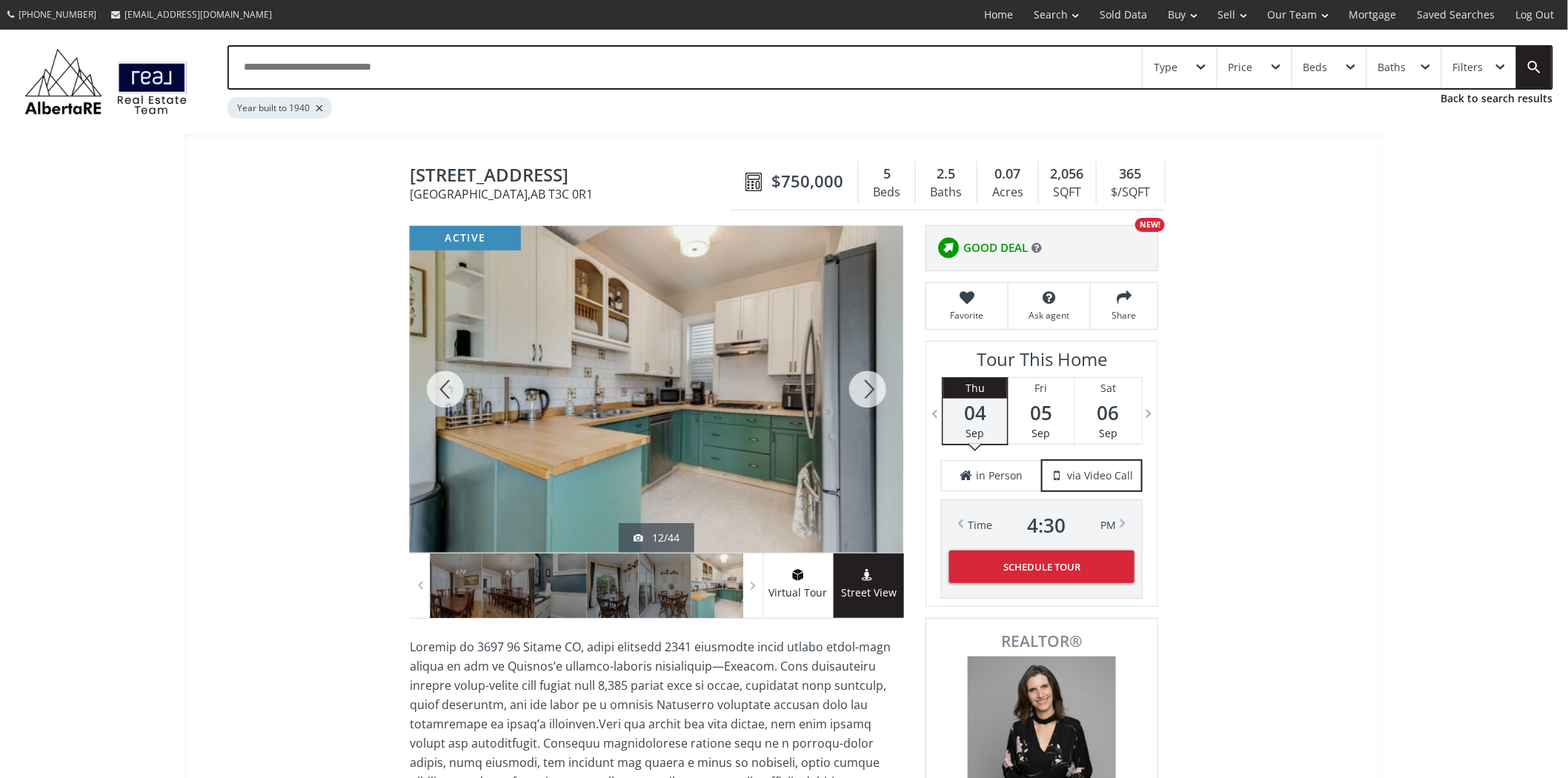
click at [873, 378] on div at bounding box center [868, 389] width 71 height 327
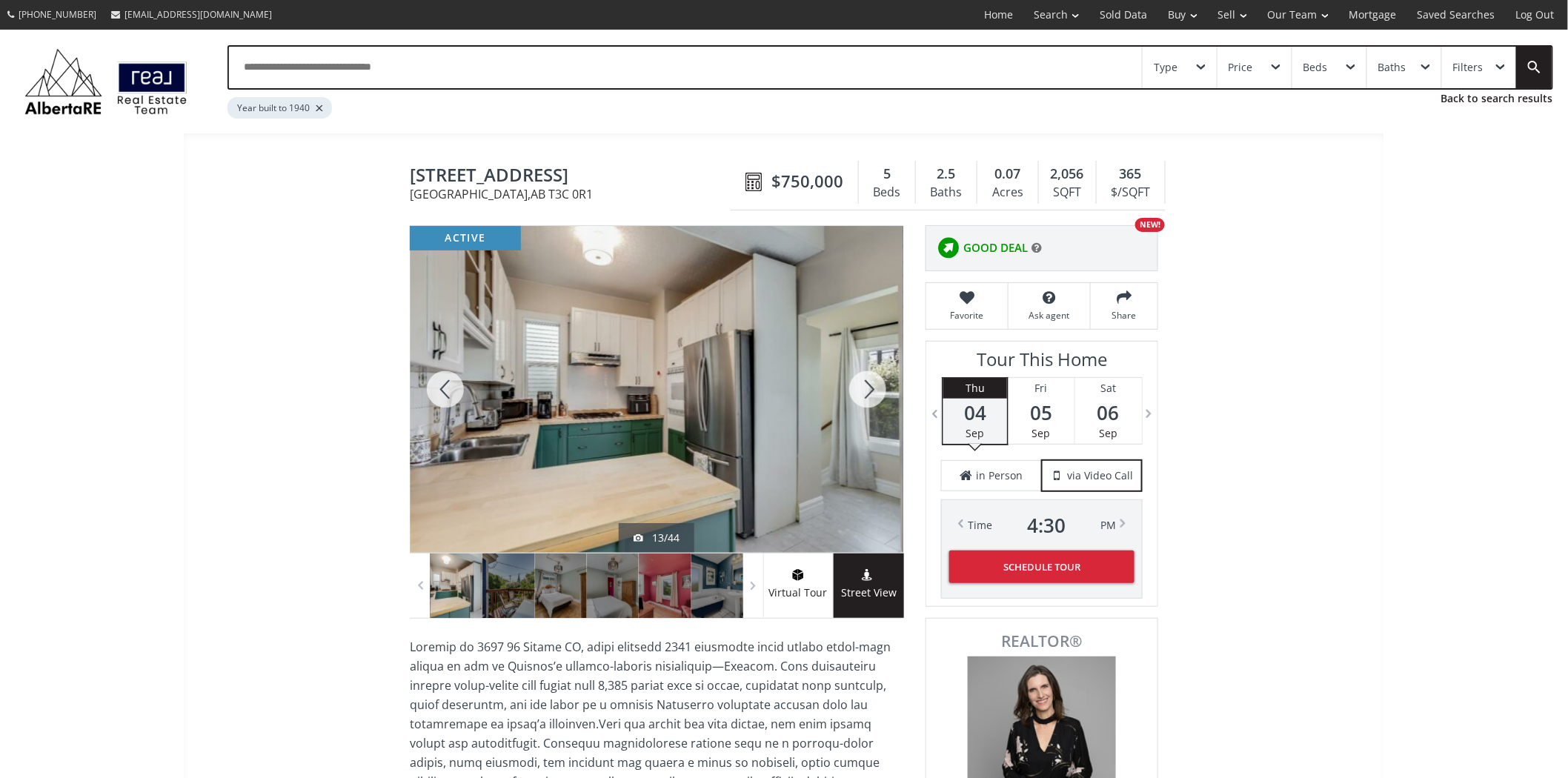
click at [873, 378] on div at bounding box center [868, 389] width 71 height 327
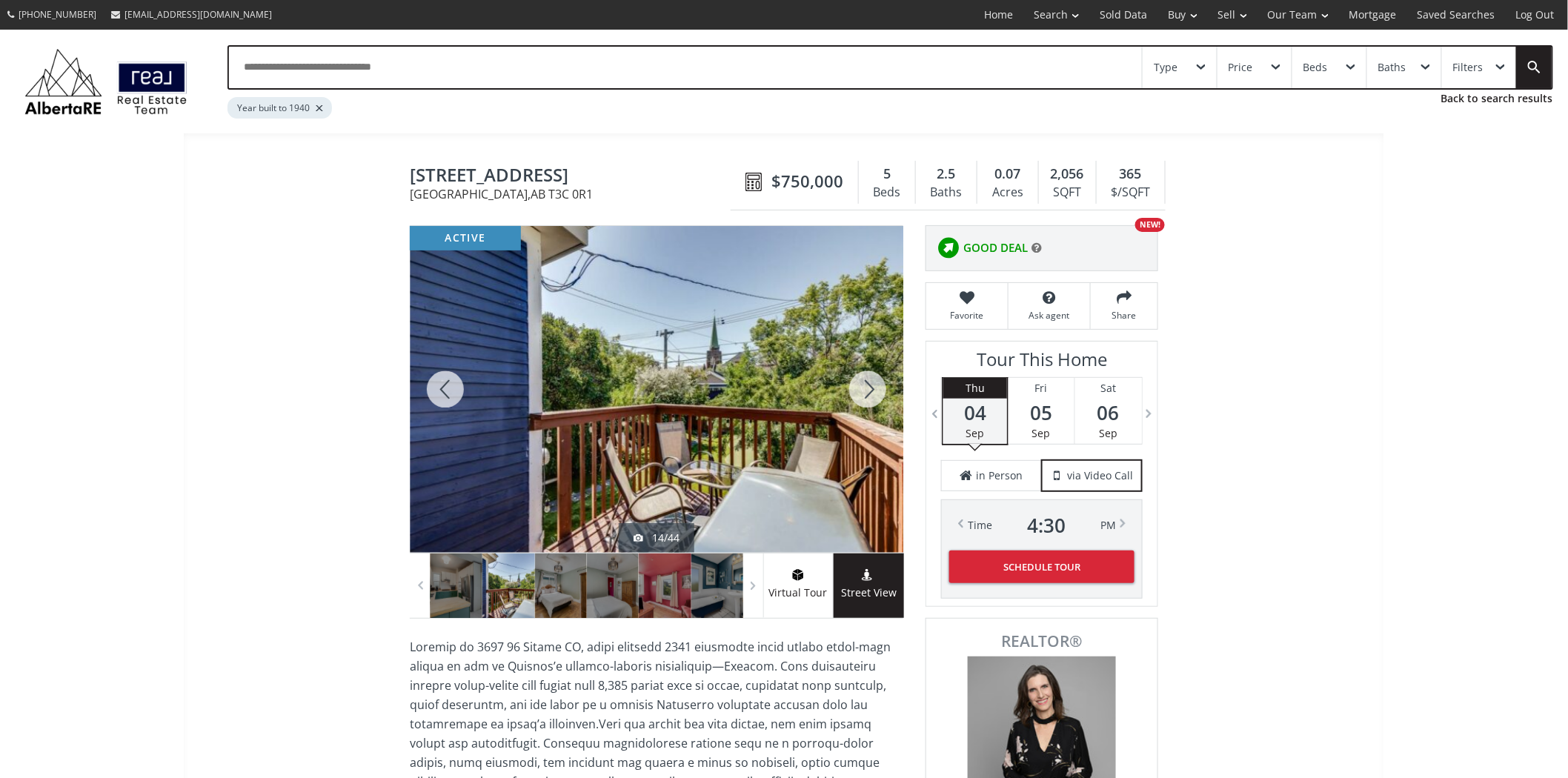
click at [873, 378] on div at bounding box center [868, 389] width 71 height 327
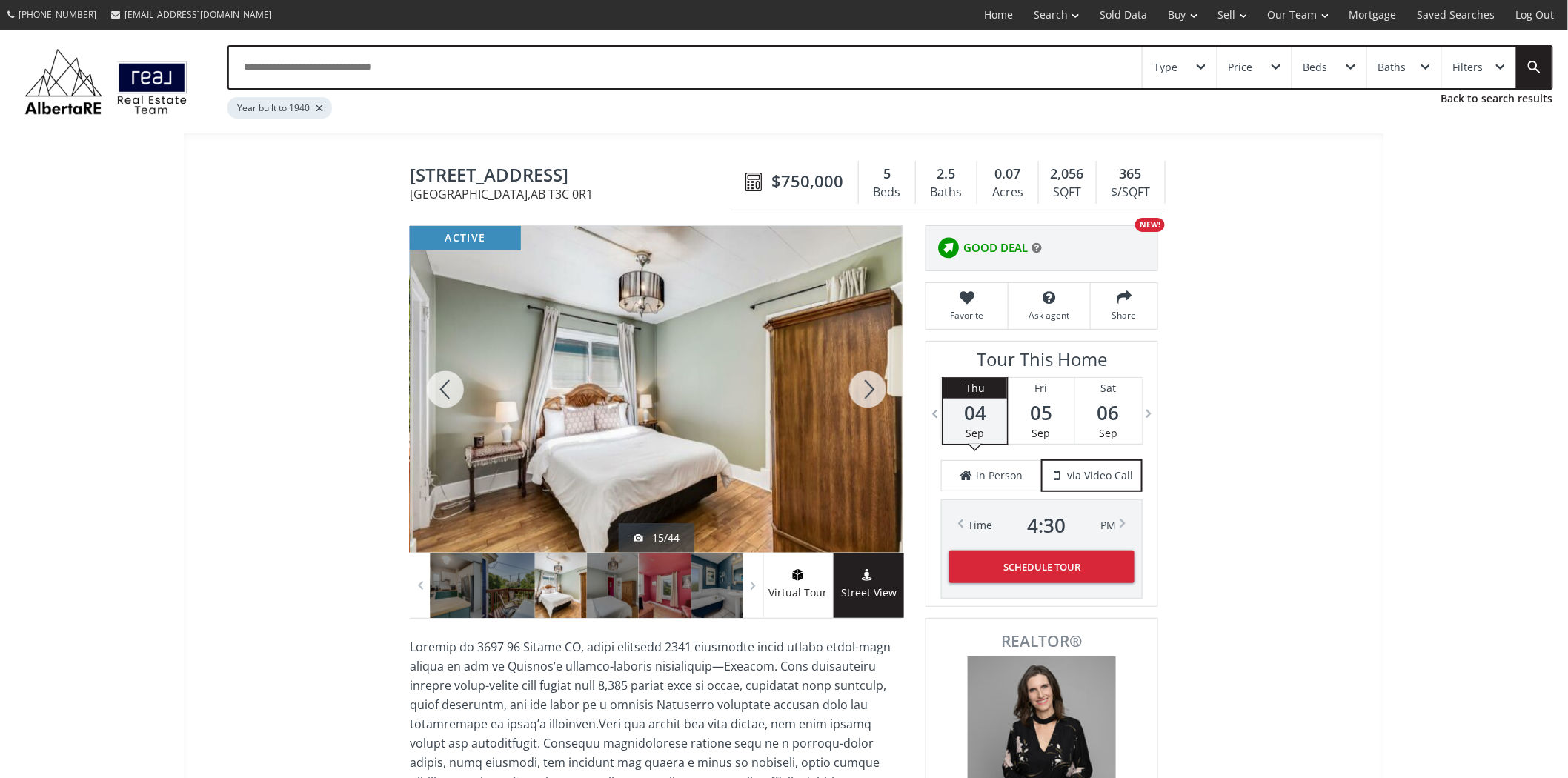
click at [873, 378] on div at bounding box center [868, 389] width 71 height 327
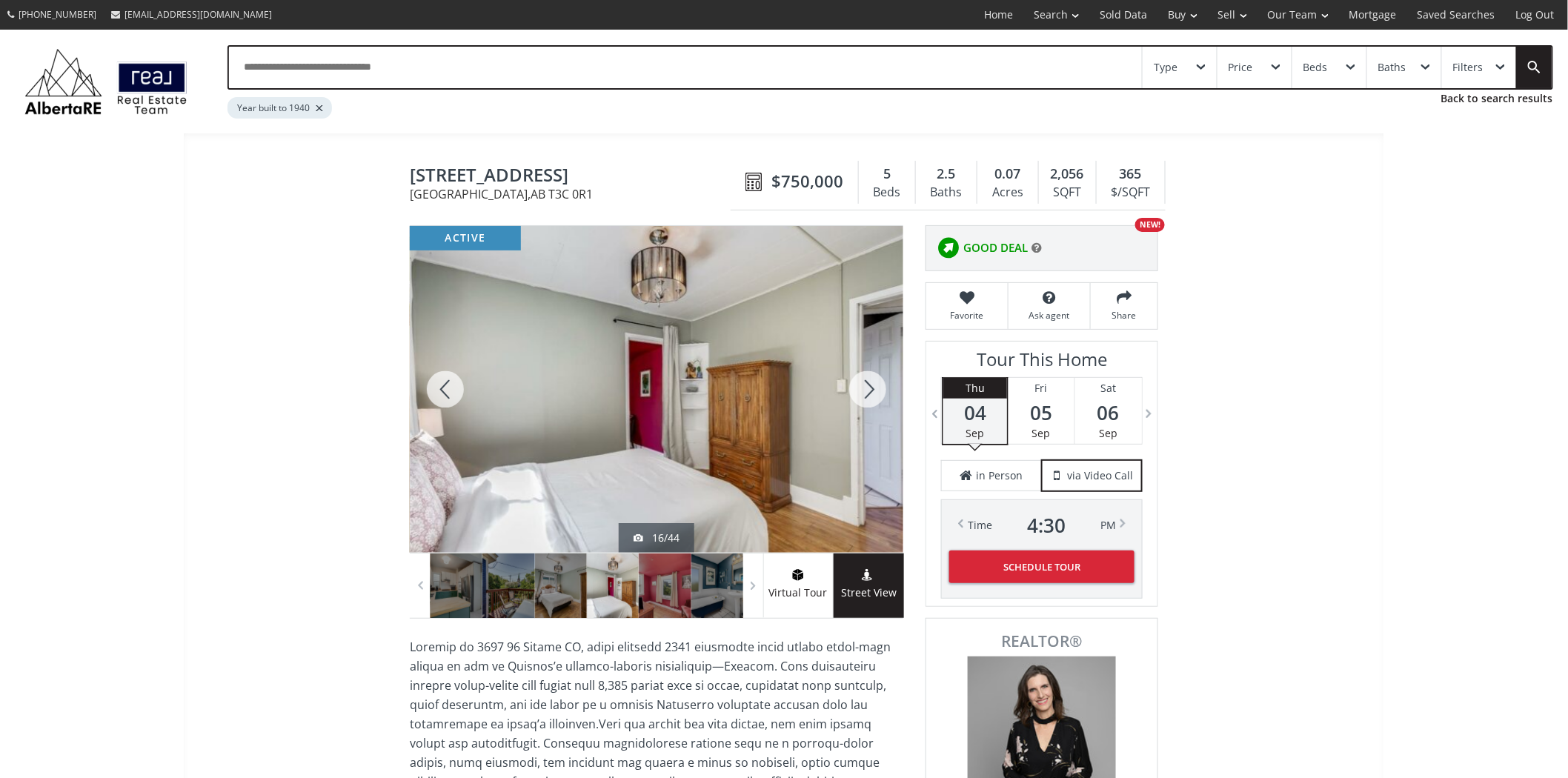
click at [873, 378] on div at bounding box center [868, 389] width 71 height 327
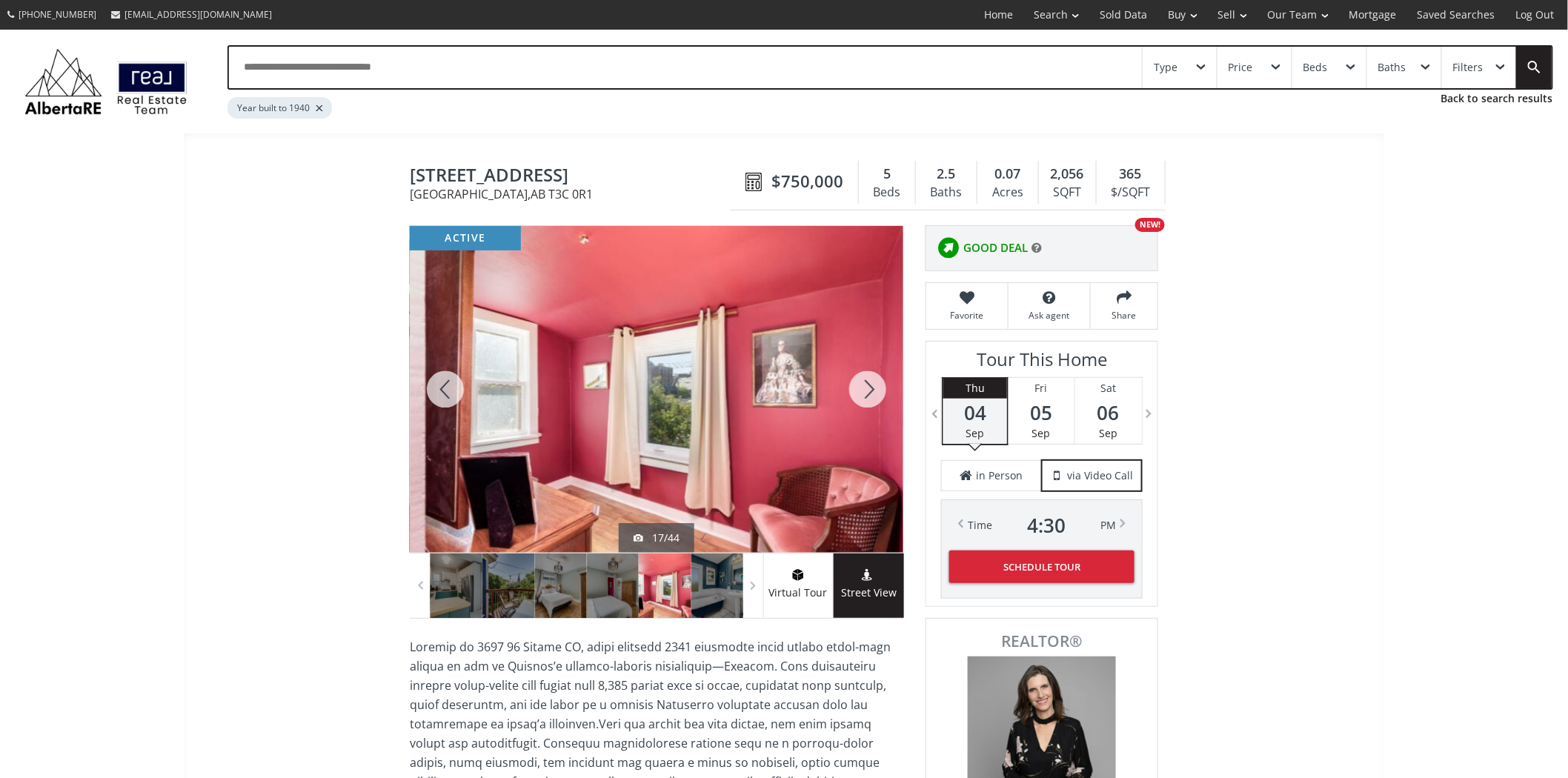
click at [873, 378] on div at bounding box center [868, 389] width 71 height 327
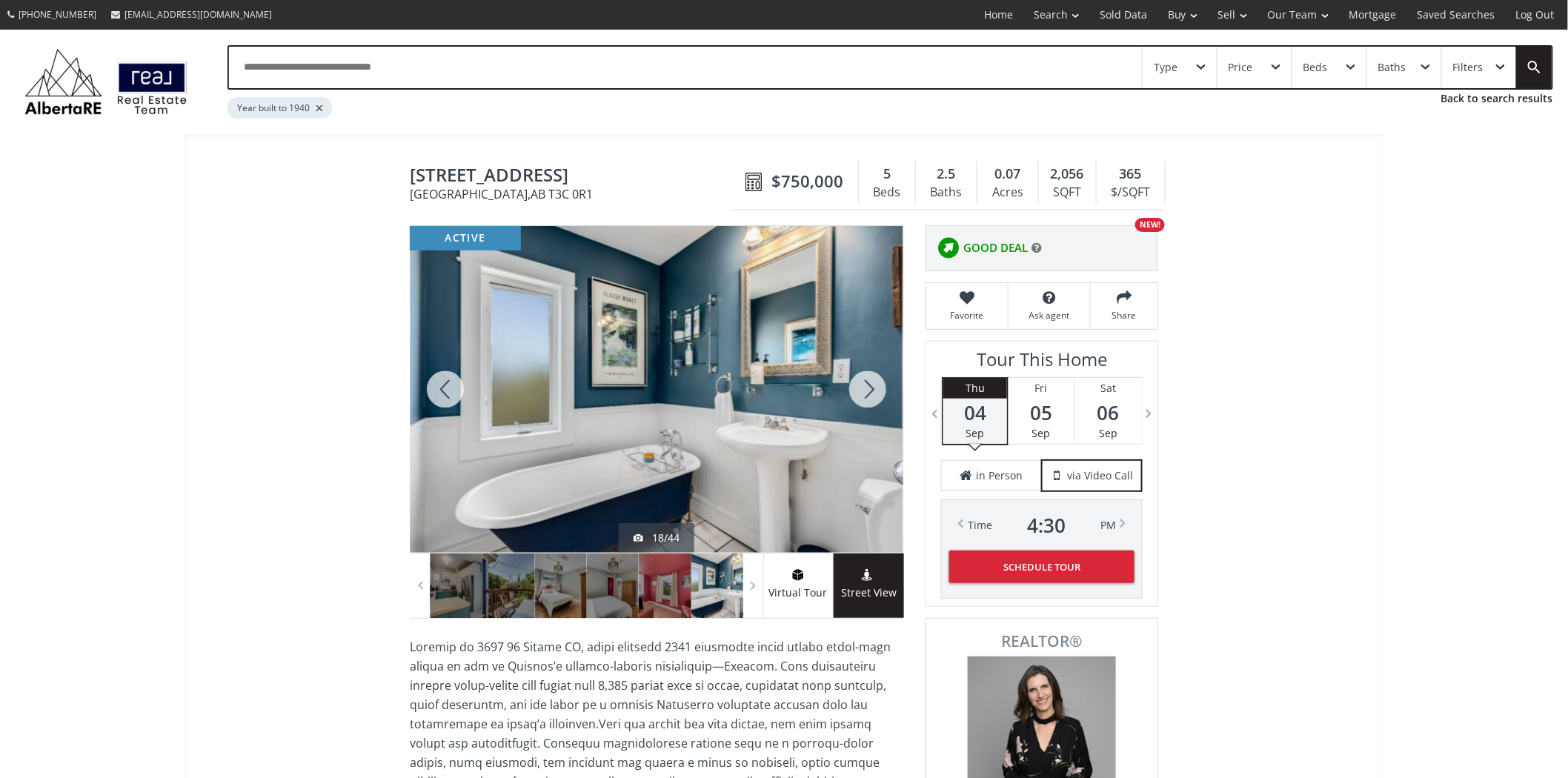
click at [873, 378] on div at bounding box center [868, 389] width 71 height 327
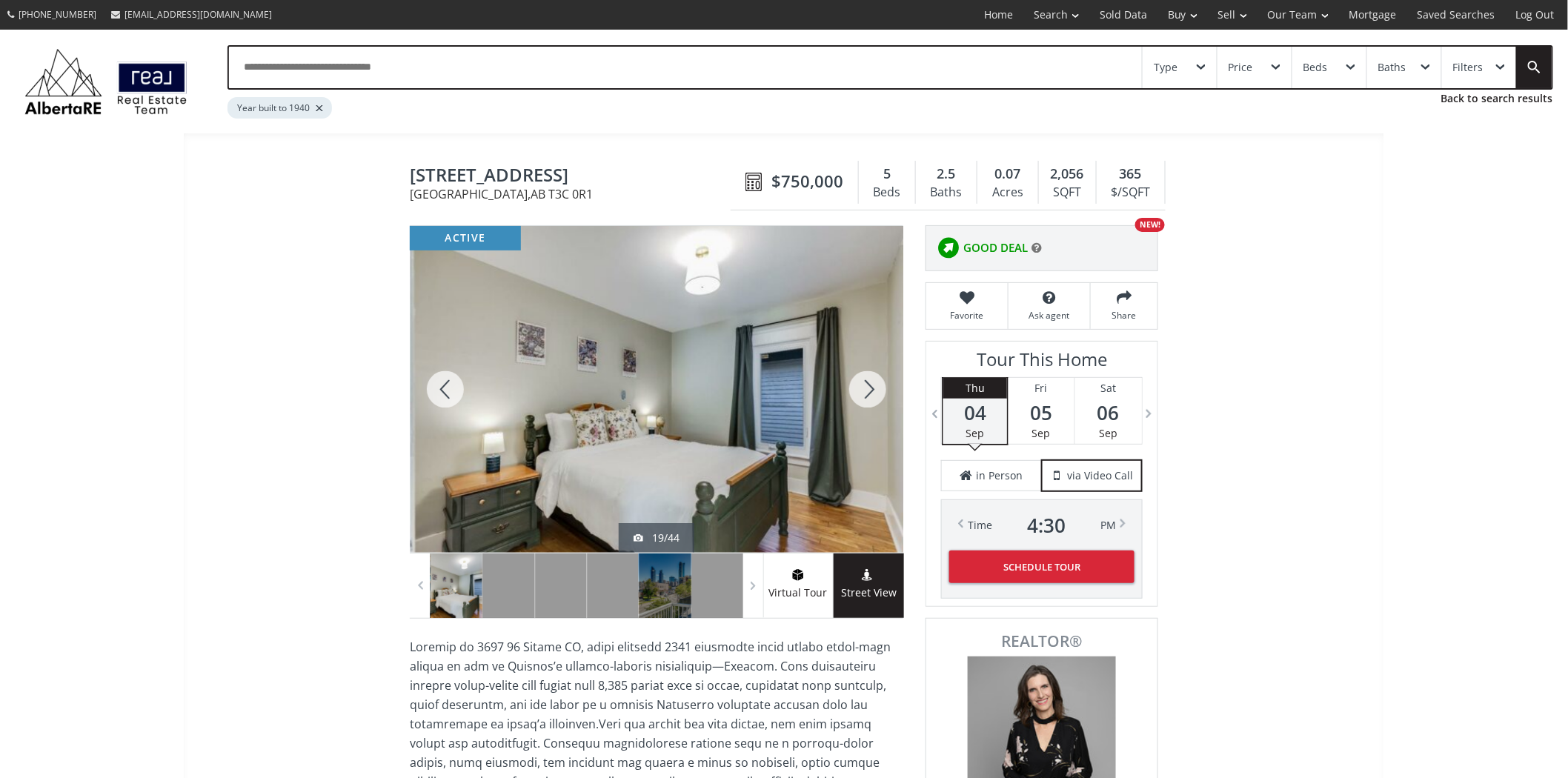
click at [873, 378] on div at bounding box center [868, 389] width 71 height 327
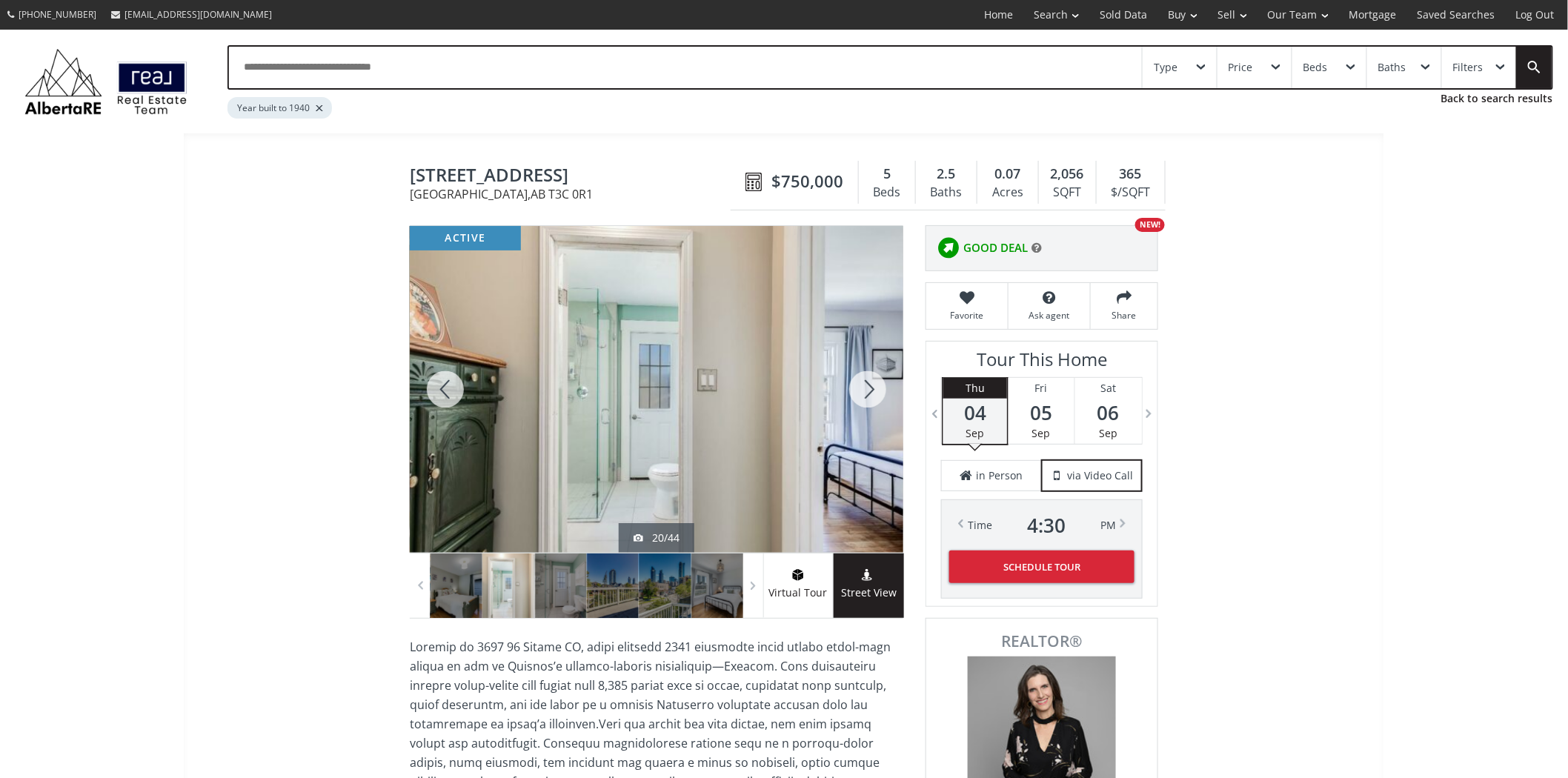
click at [873, 378] on div at bounding box center [868, 389] width 71 height 327
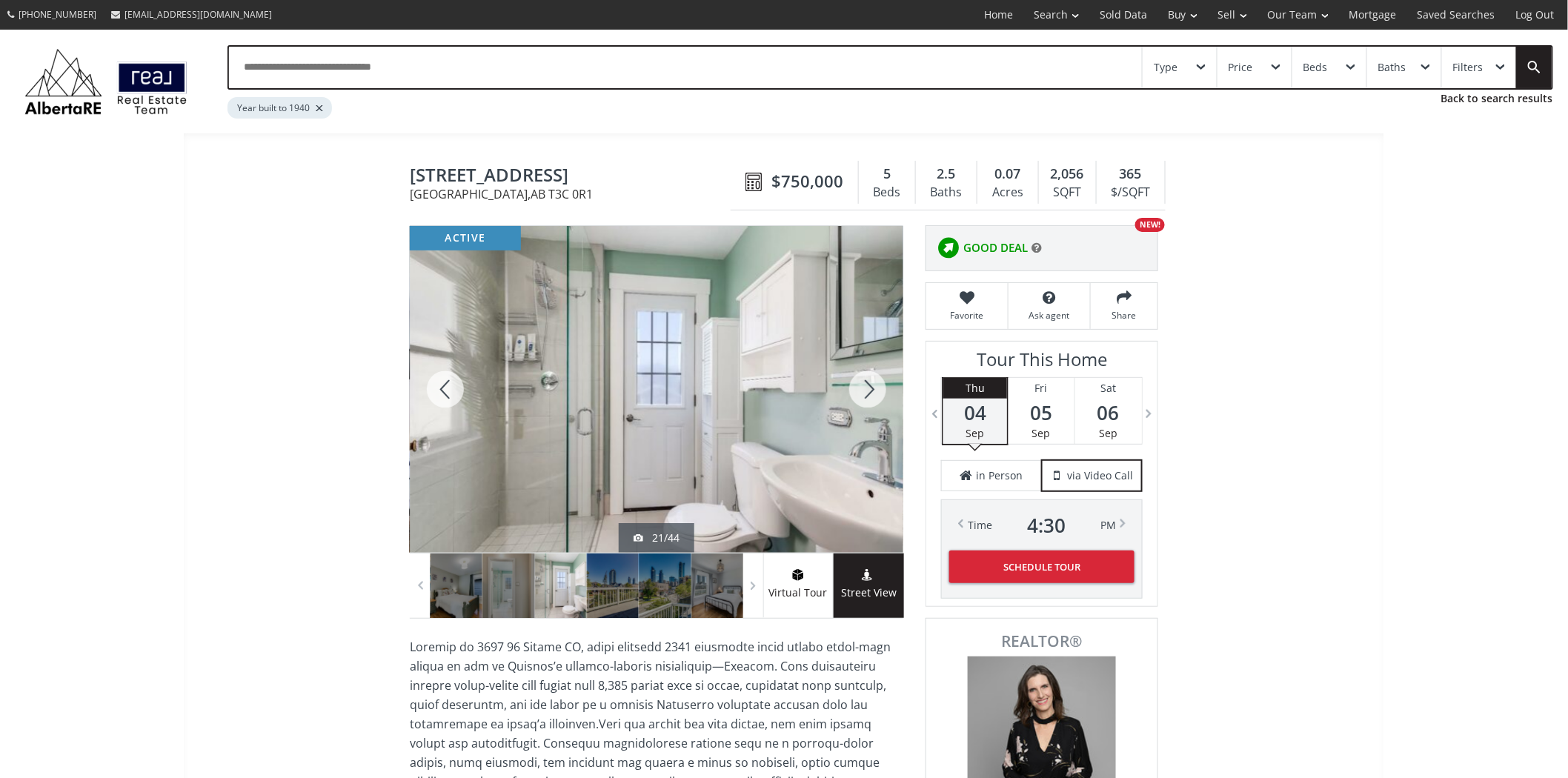
click at [873, 378] on div at bounding box center [868, 389] width 71 height 327
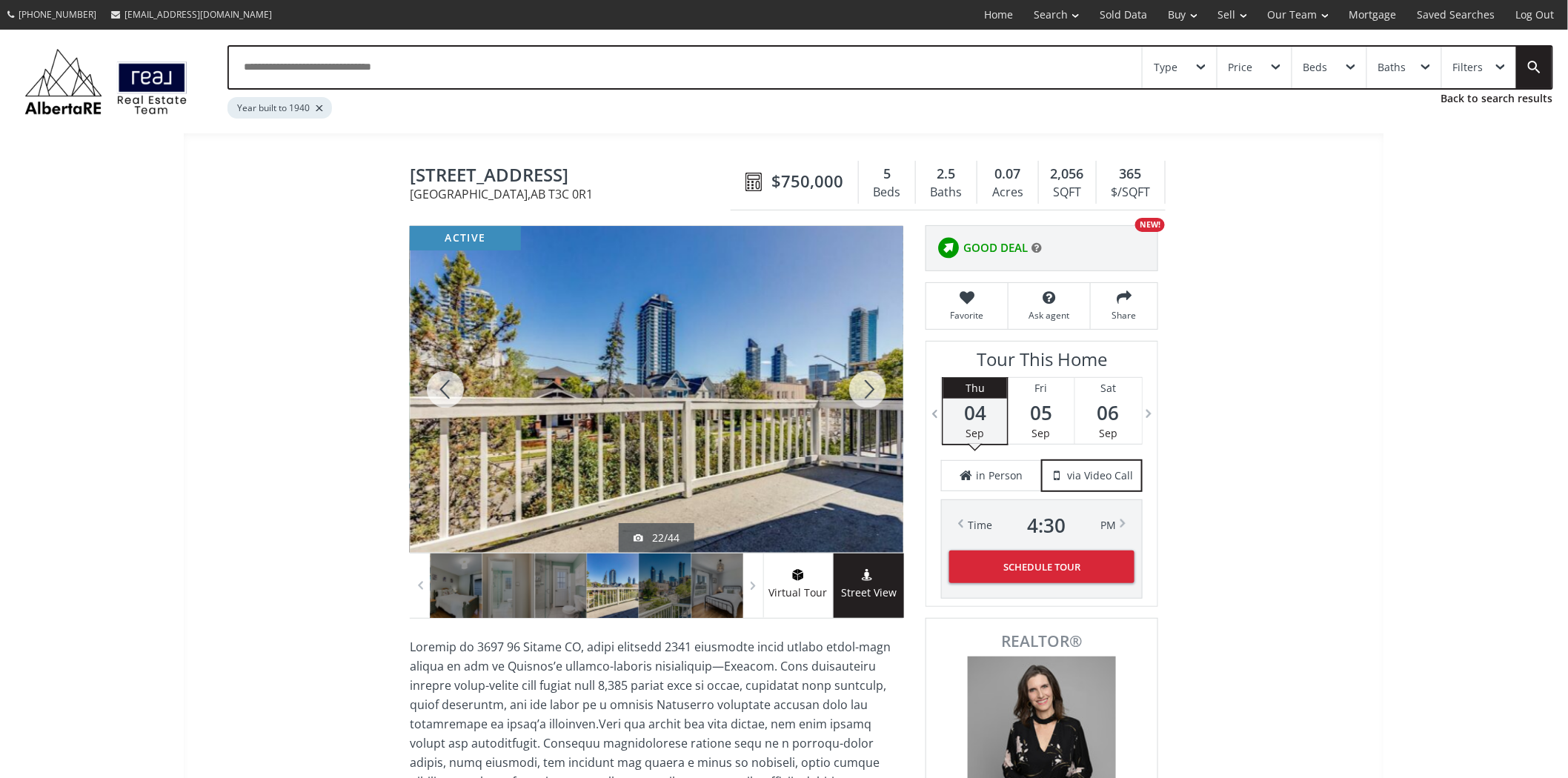
click at [873, 378] on div at bounding box center [868, 389] width 71 height 327
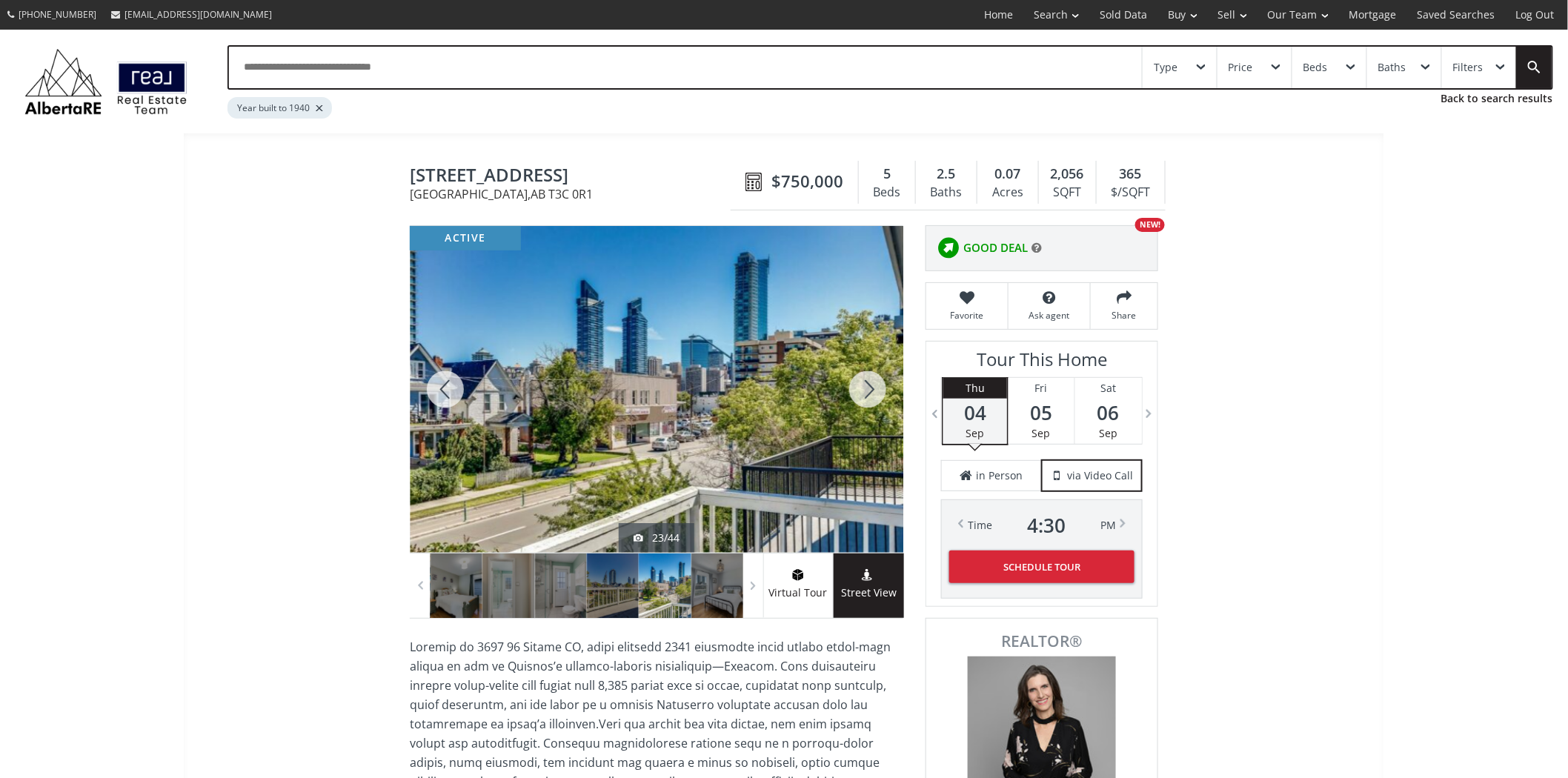
click at [873, 378] on div at bounding box center [868, 389] width 71 height 327
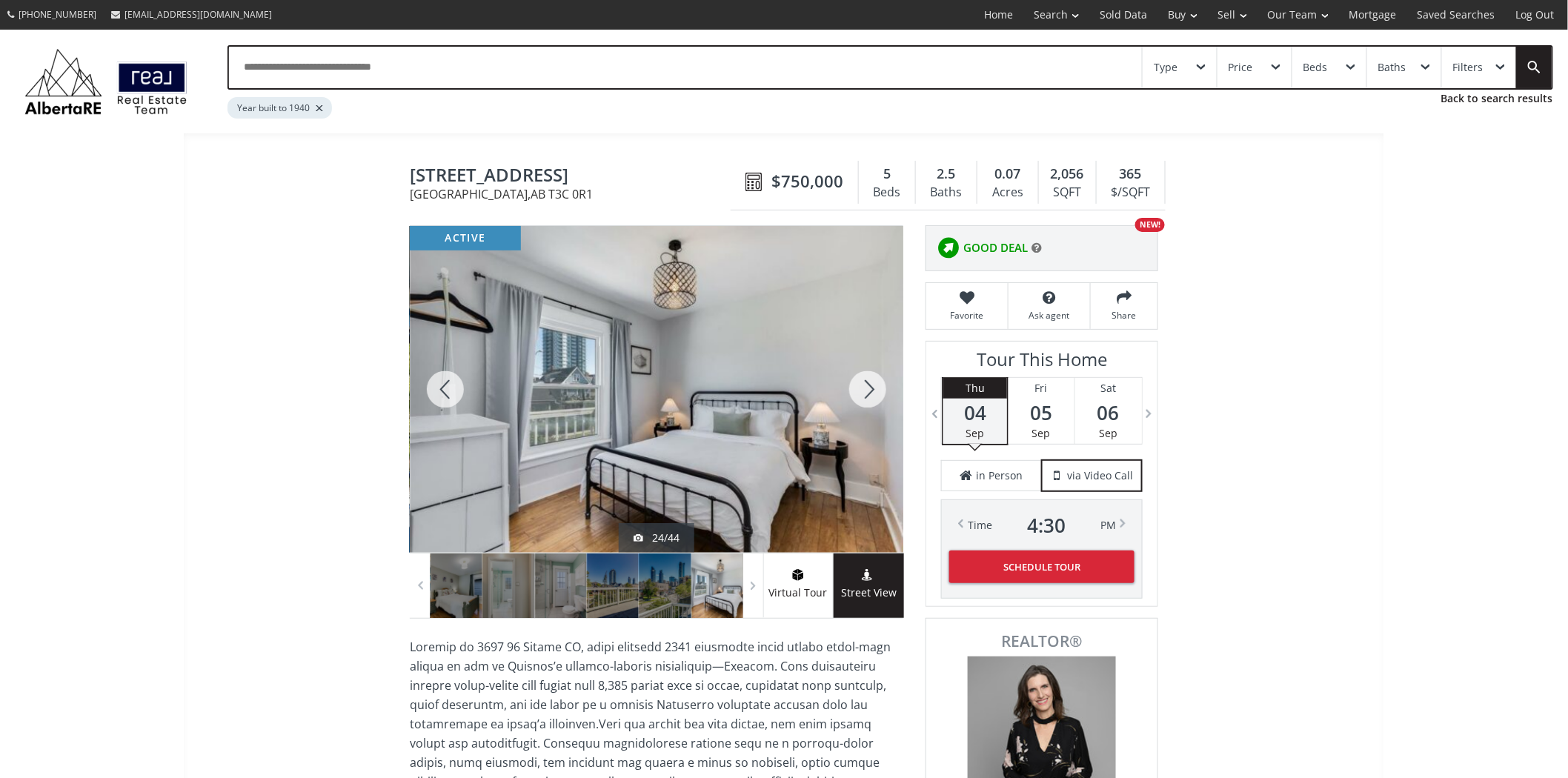
click at [873, 378] on div at bounding box center [868, 389] width 71 height 327
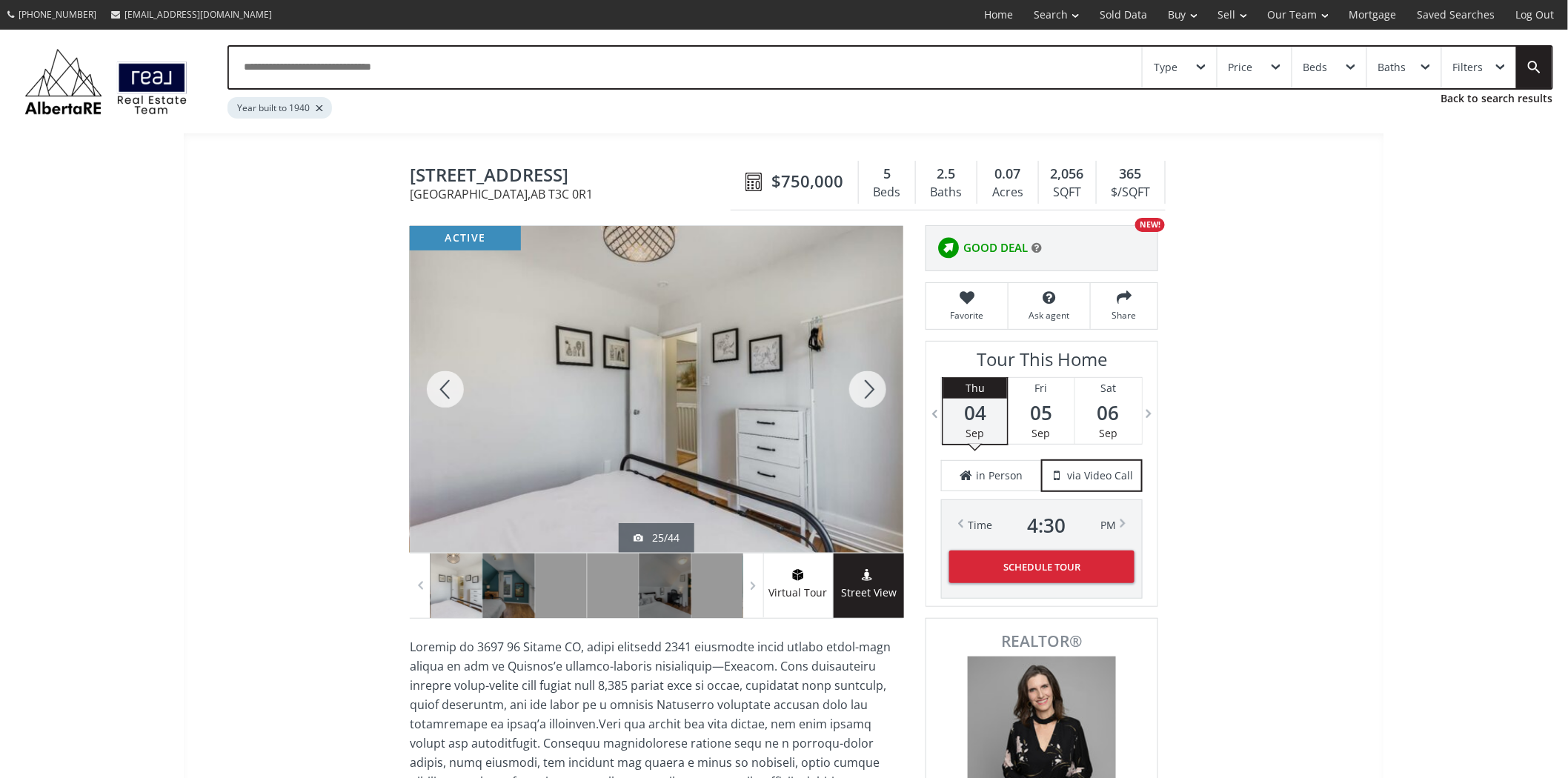
click at [873, 378] on div at bounding box center [868, 389] width 71 height 327
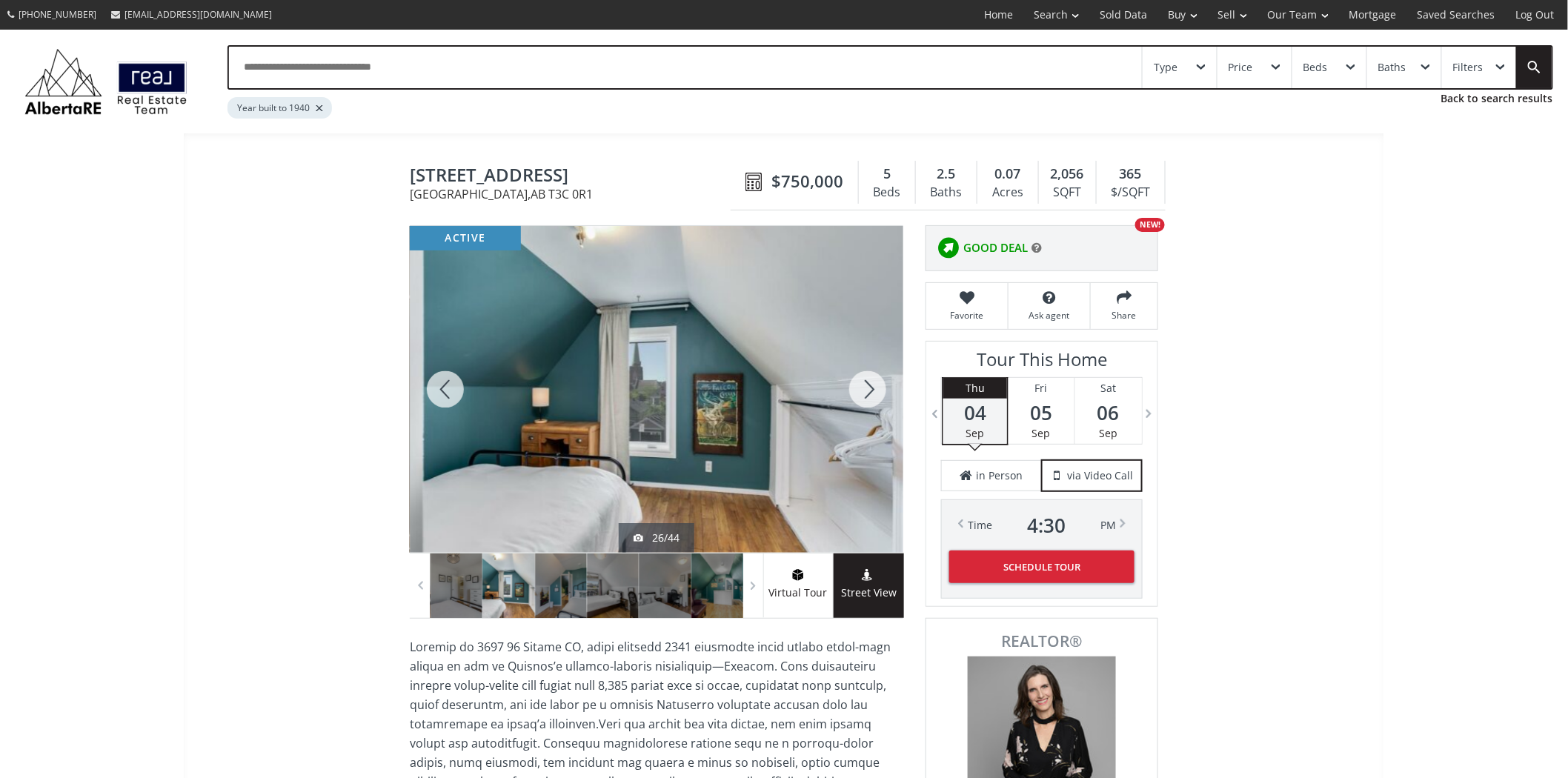
click at [873, 378] on div at bounding box center [868, 389] width 71 height 327
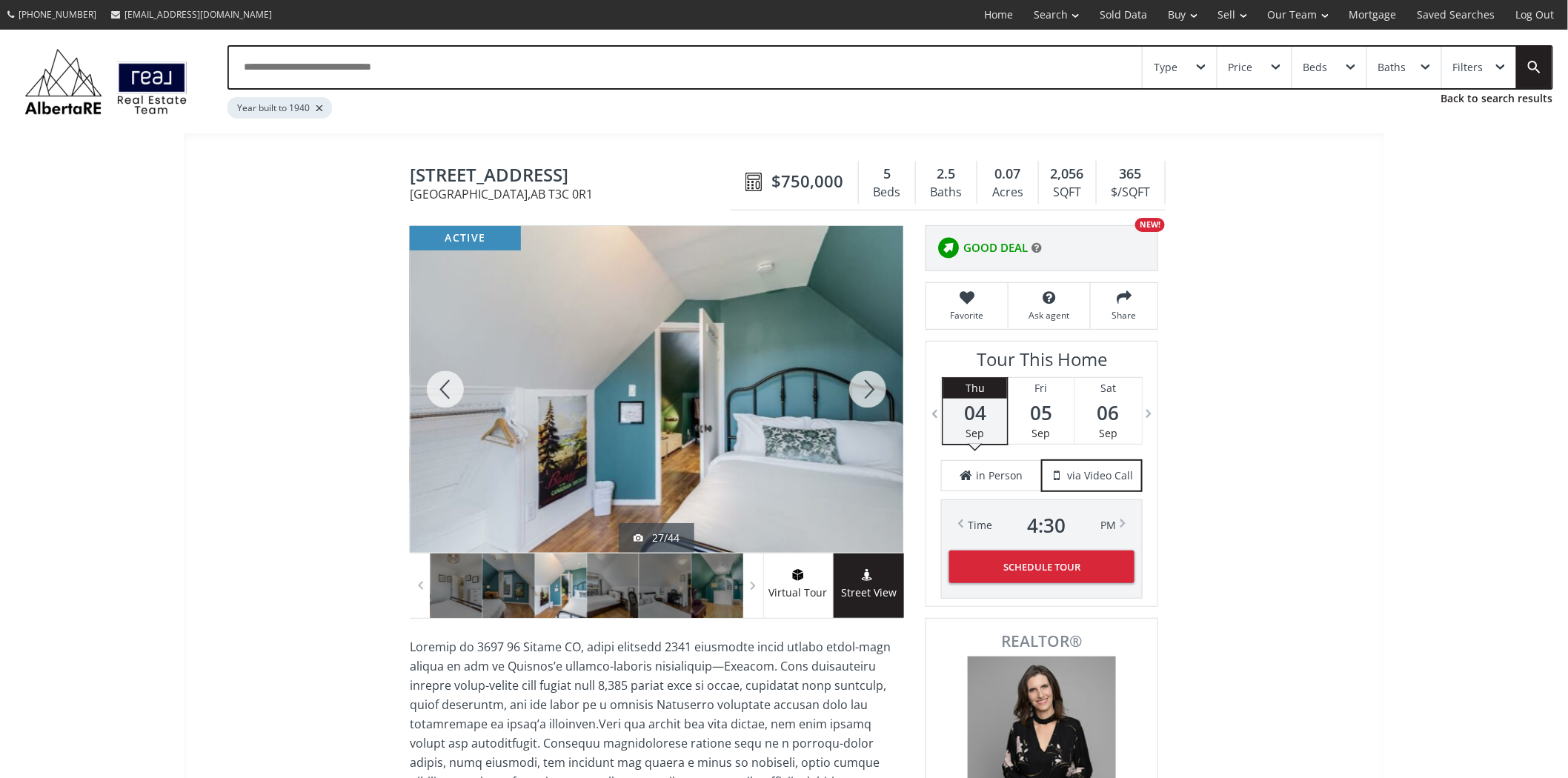
click at [873, 378] on div at bounding box center [868, 389] width 71 height 327
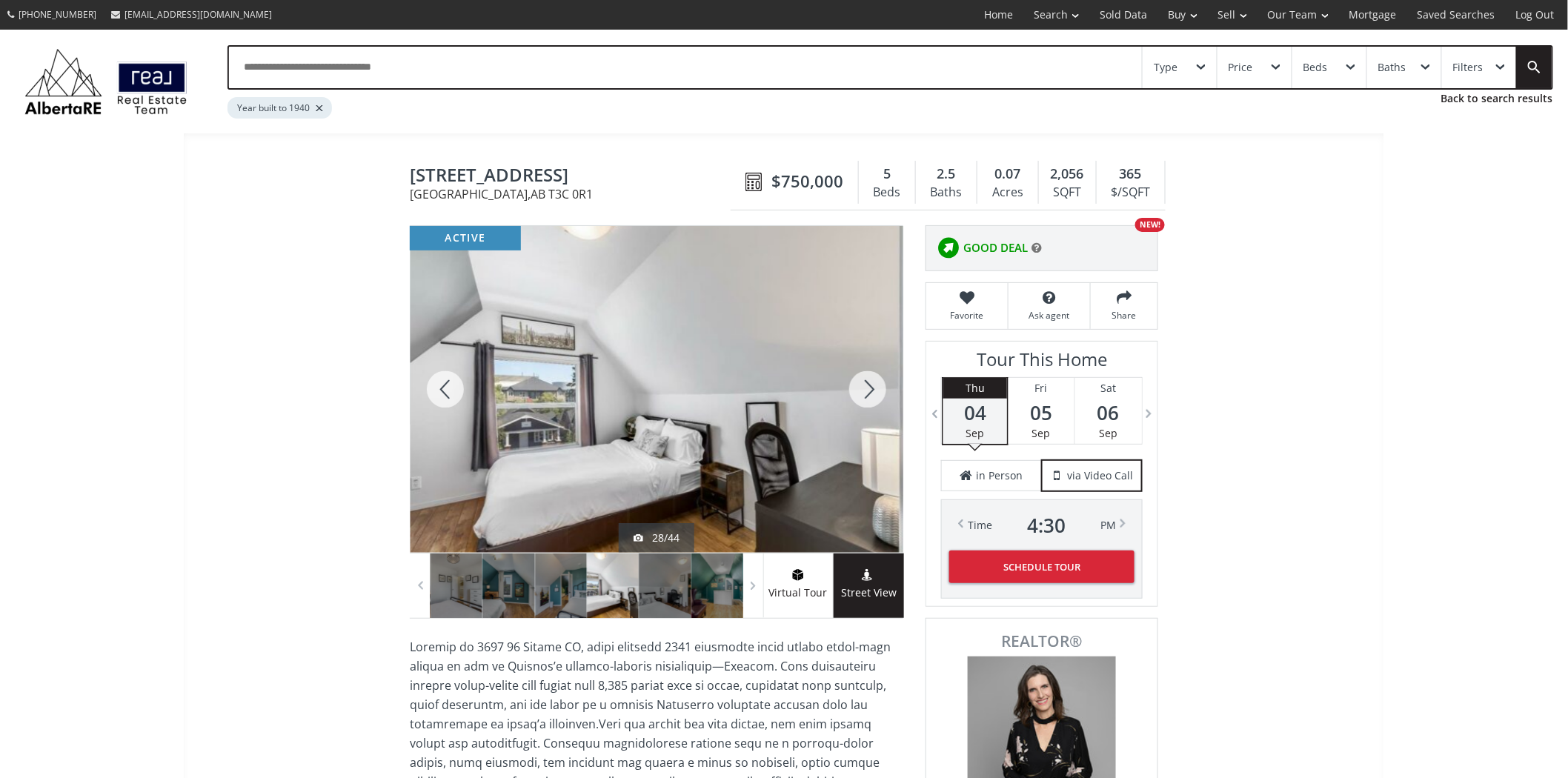
click at [873, 378] on div at bounding box center [868, 389] width 71 height 327
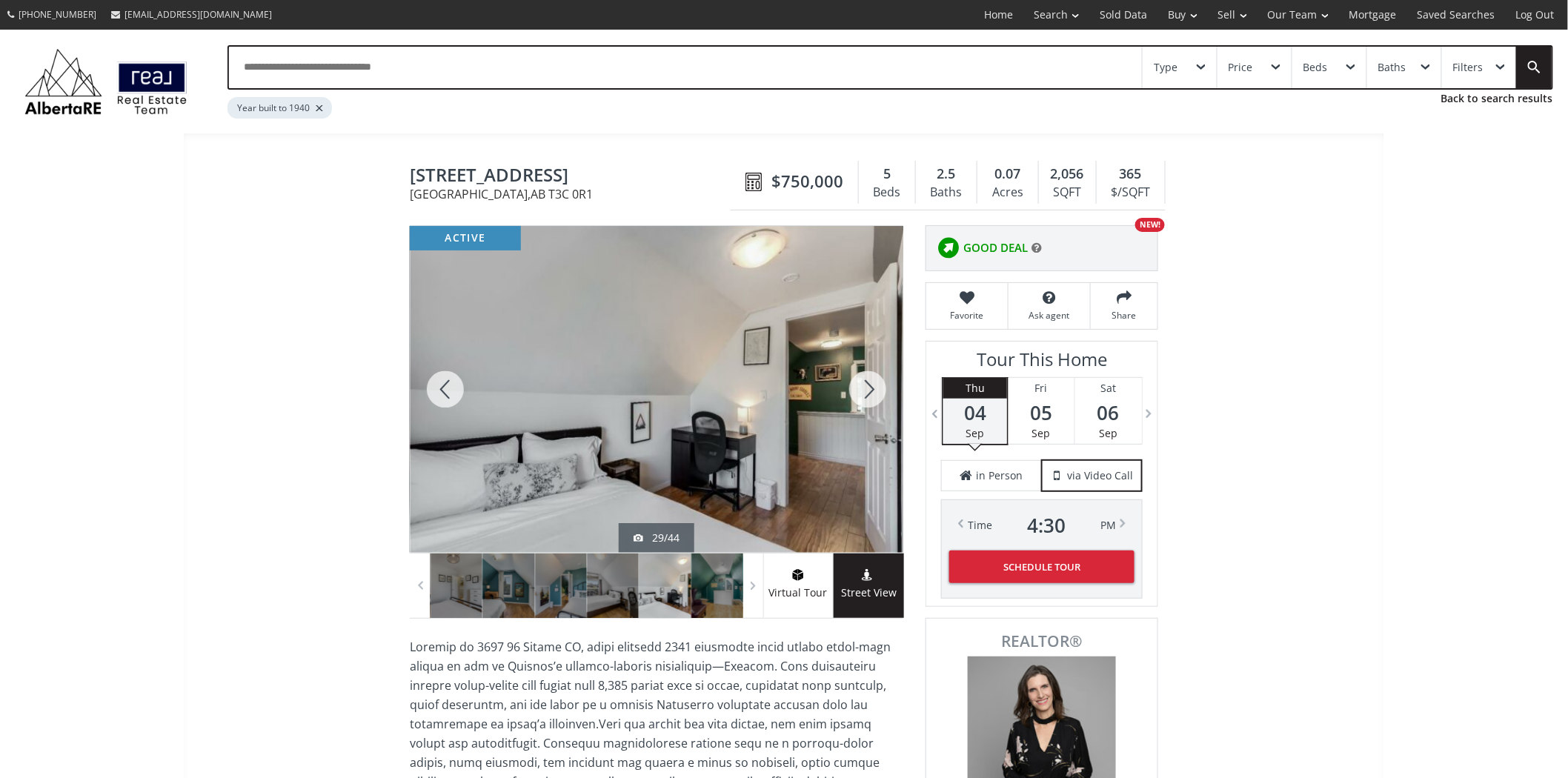
click at [873, 378] on div at bounding box center [868, 389] width 71 height 327
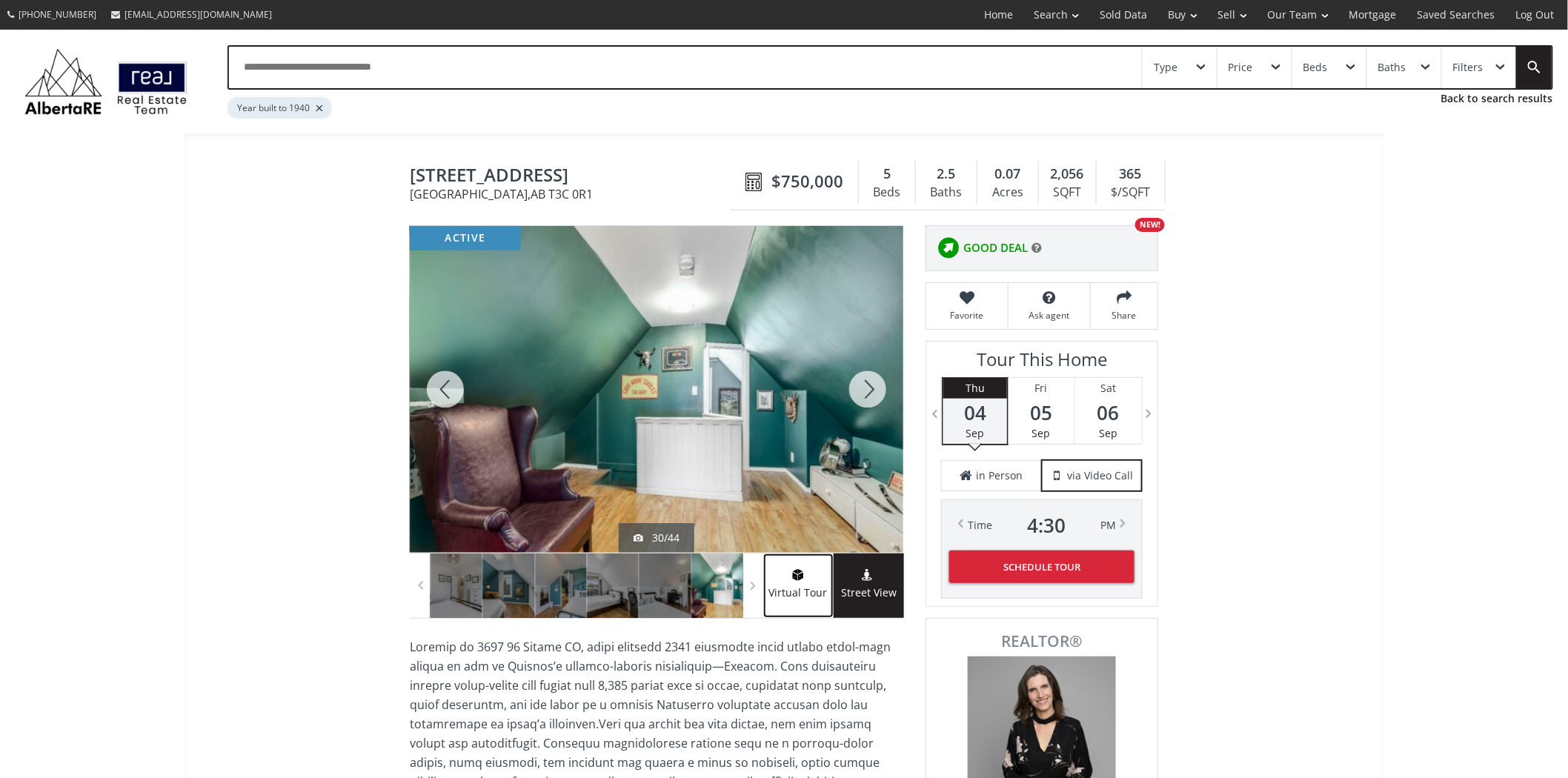
click at [804, 607] on link "Virtual Tour" at bounding box center [799, 586] width 70 height 64
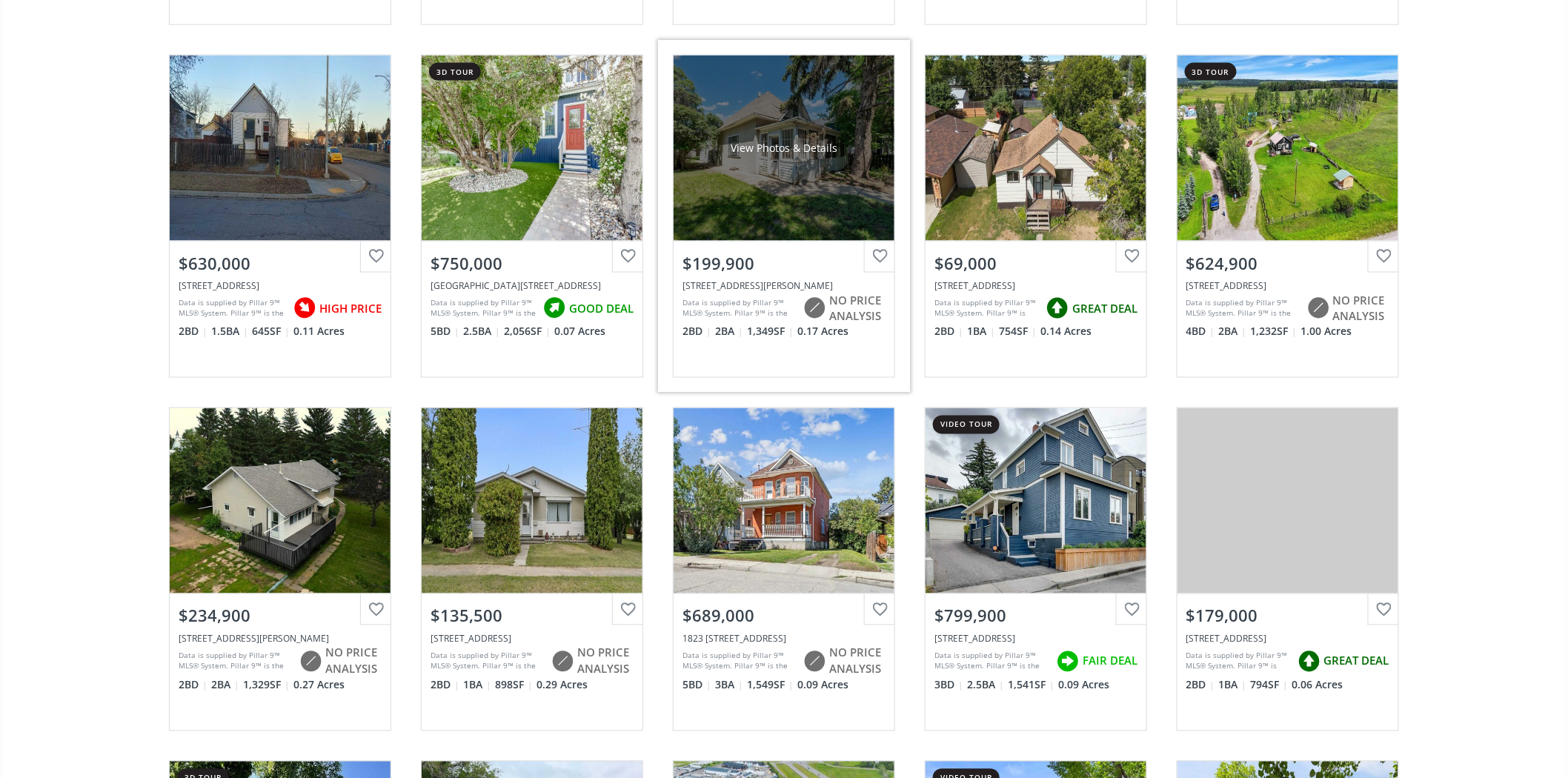
scroll to position [7985, 0]
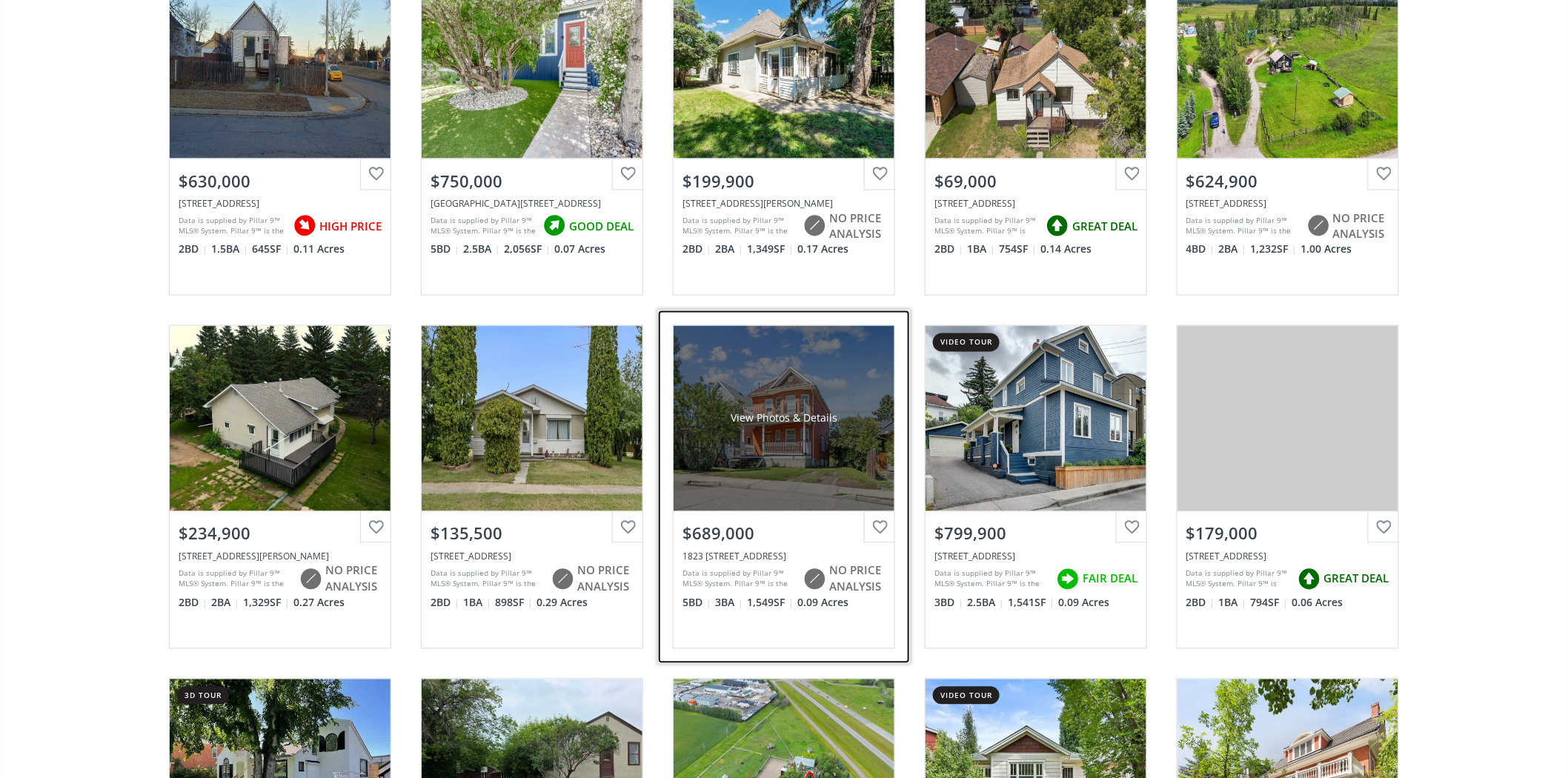
click at [837, 400] on div "View Photos & Details" at bounding box center [784, 419] width 221 height 185
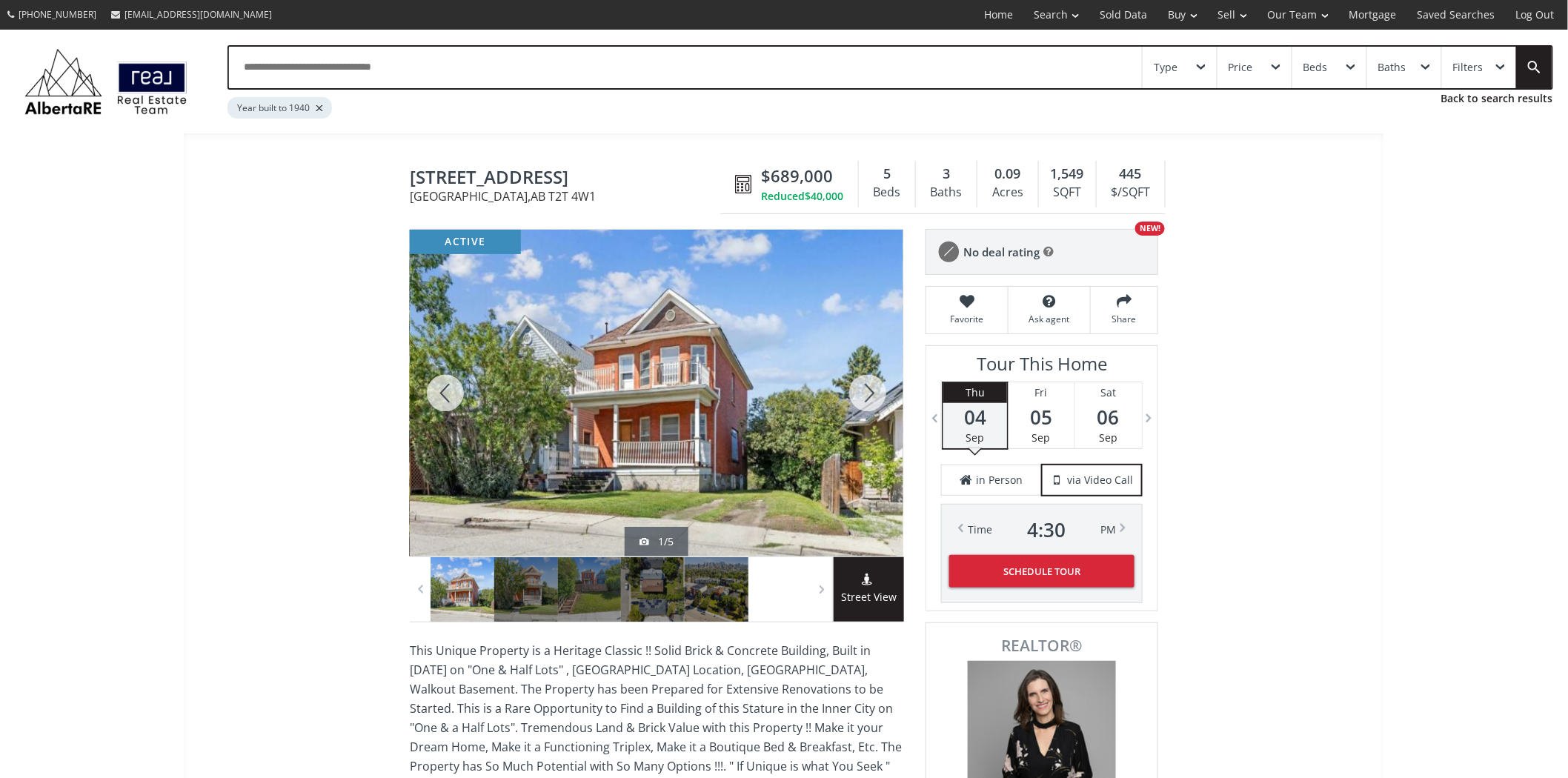
drag, startPoint x: 411, startPoint y: 168, endPoint x: 568, endPoint y: 172, distance: 157.1
click at [568, 172] on span "[STREET_ADDRESS]" at bounding box center [568, 179] width 318 height 23
copy span "[STREET_ADDRESS]"
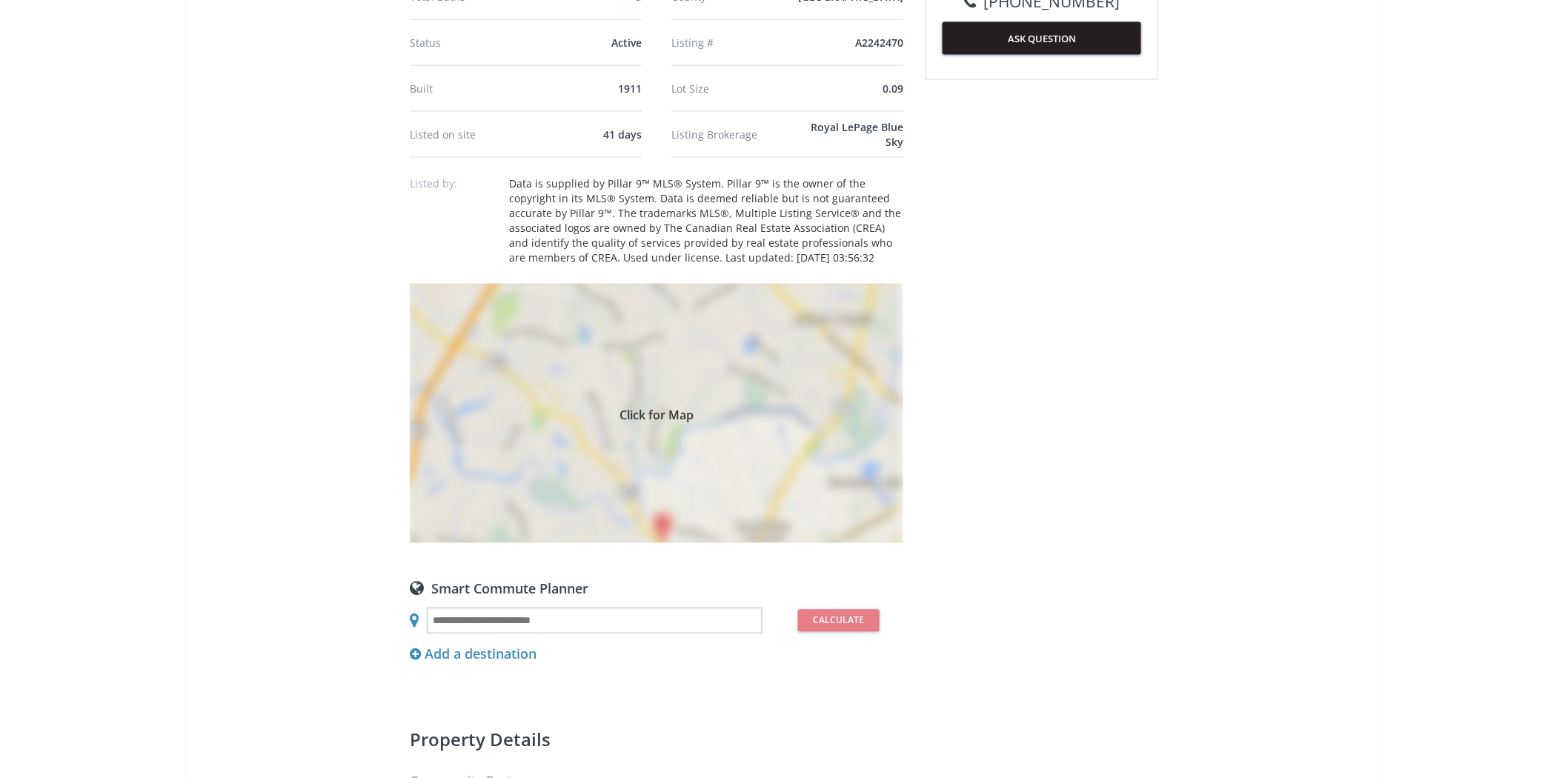
scroll to position [905, 0]
click at [705, 335] on div "Click for Map" at bounding box center [656, 413] width 493 height 260
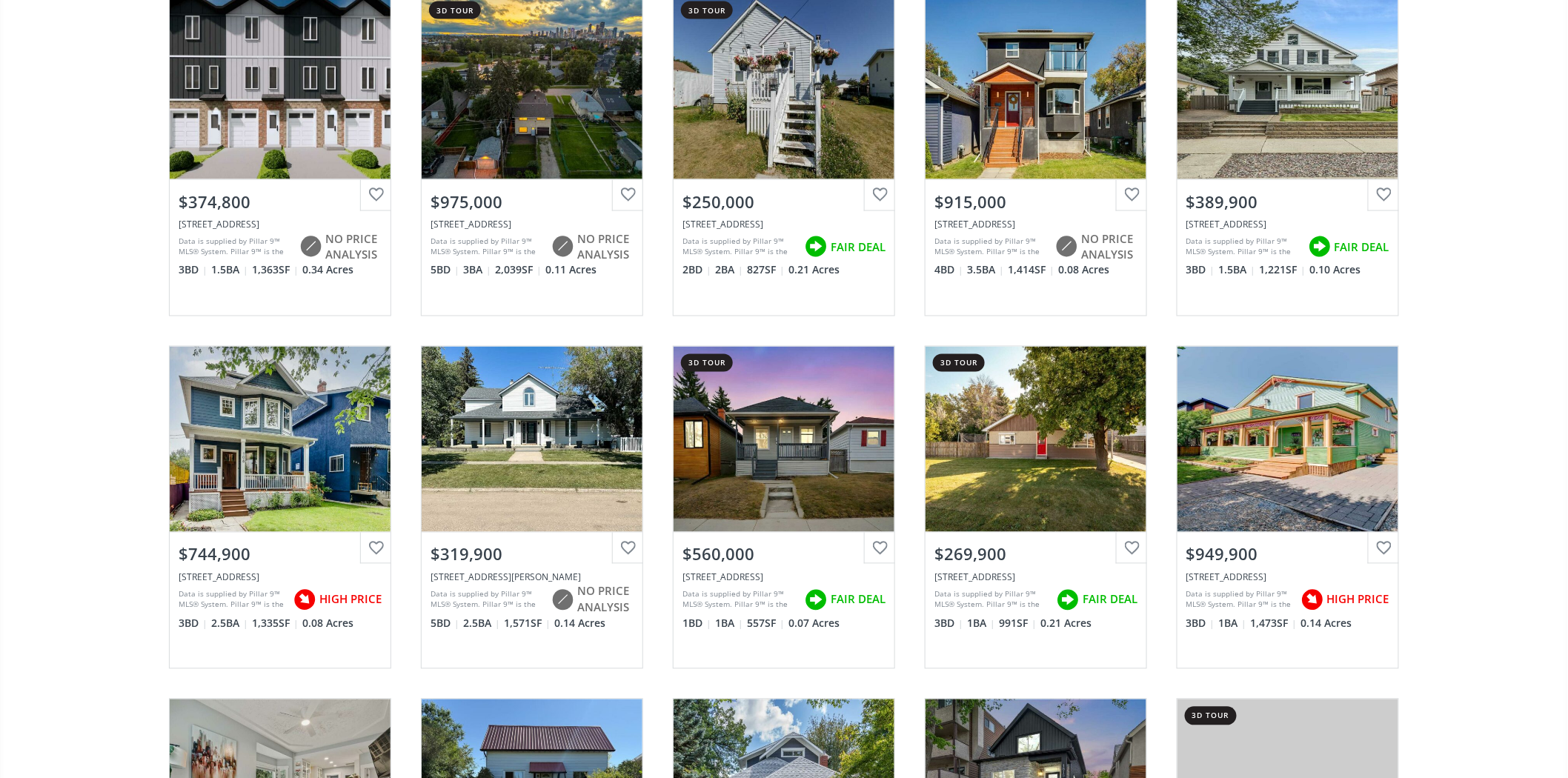
scroll to position [7985, 0]
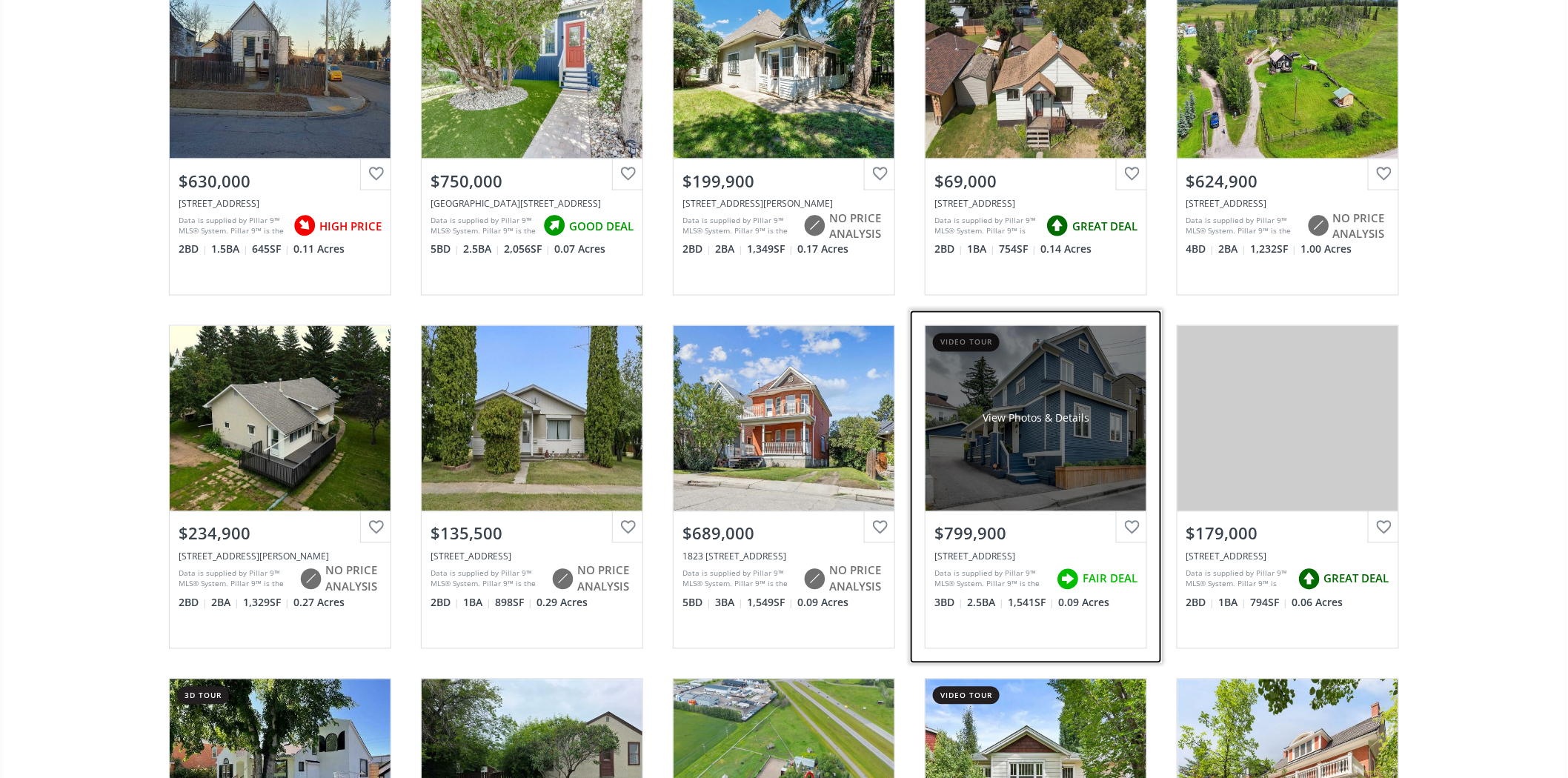
click at [1050, 376] on div "View Photos & Details" at bounding box center [1036, 419] width 221 height 185
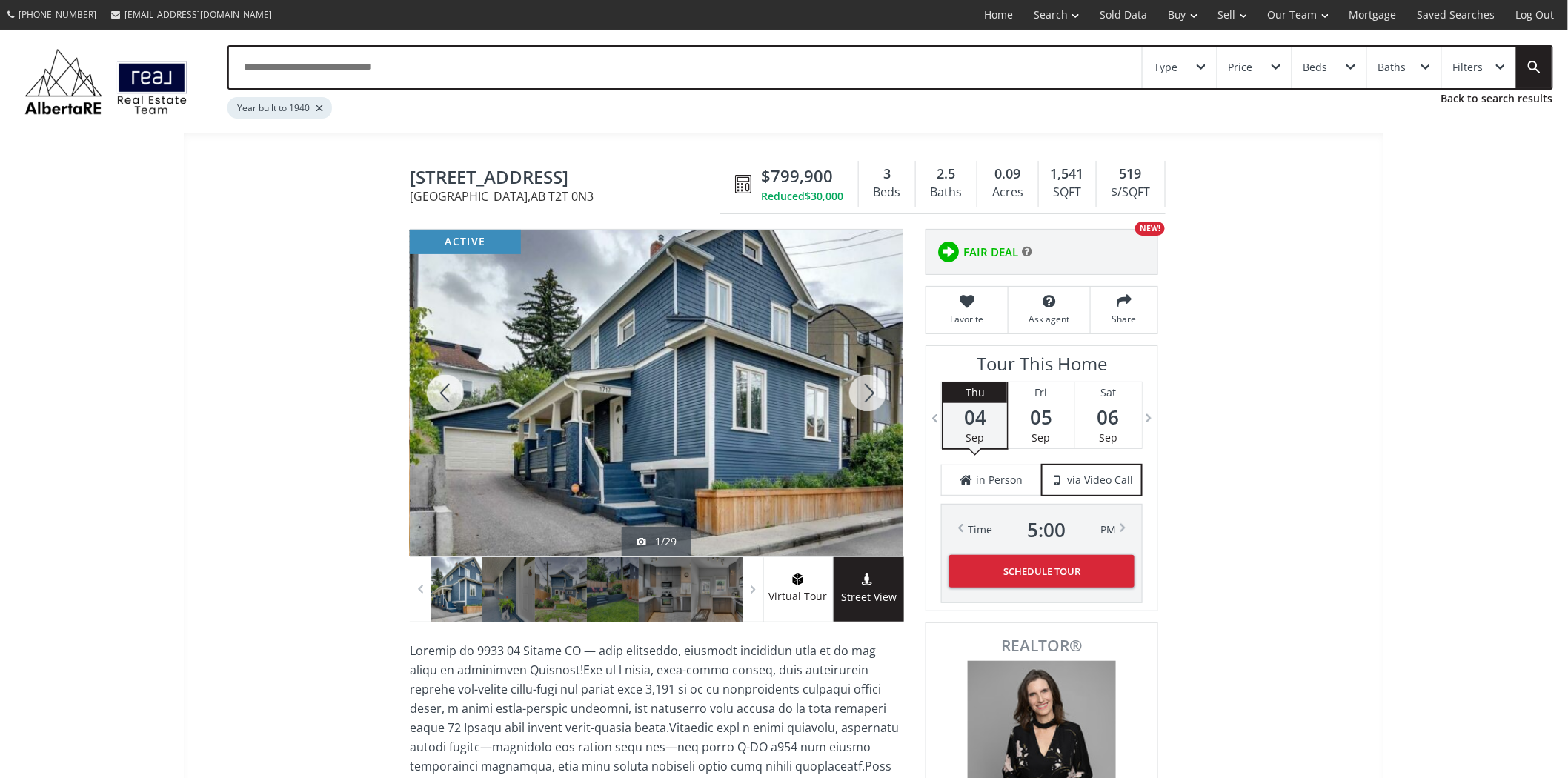
click at [876, 391] on div at bounding box center [868, 393] width 71 height 327
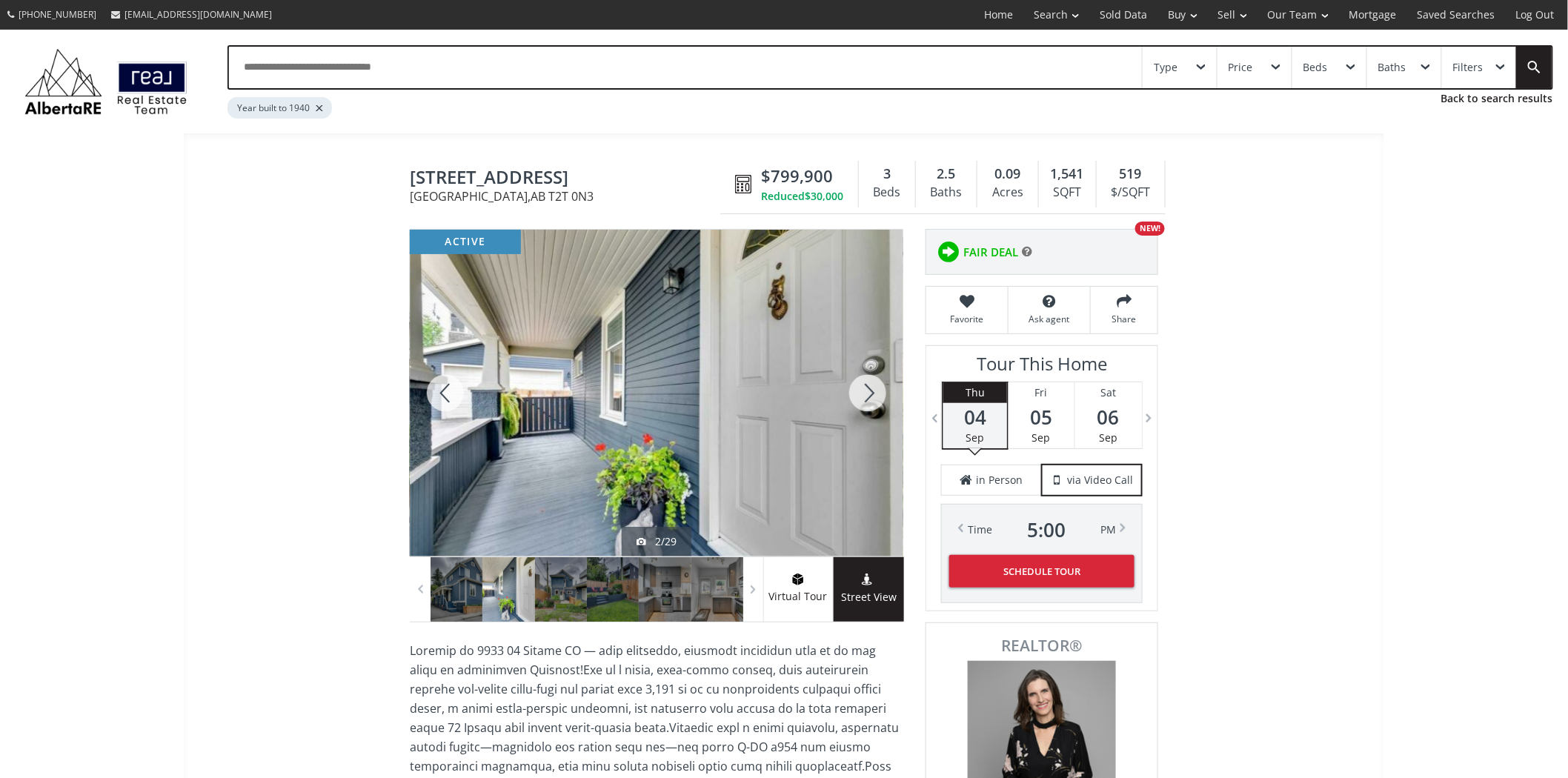
click at [875, 390] on div at bounding box center [868, 393] width 71 height 327
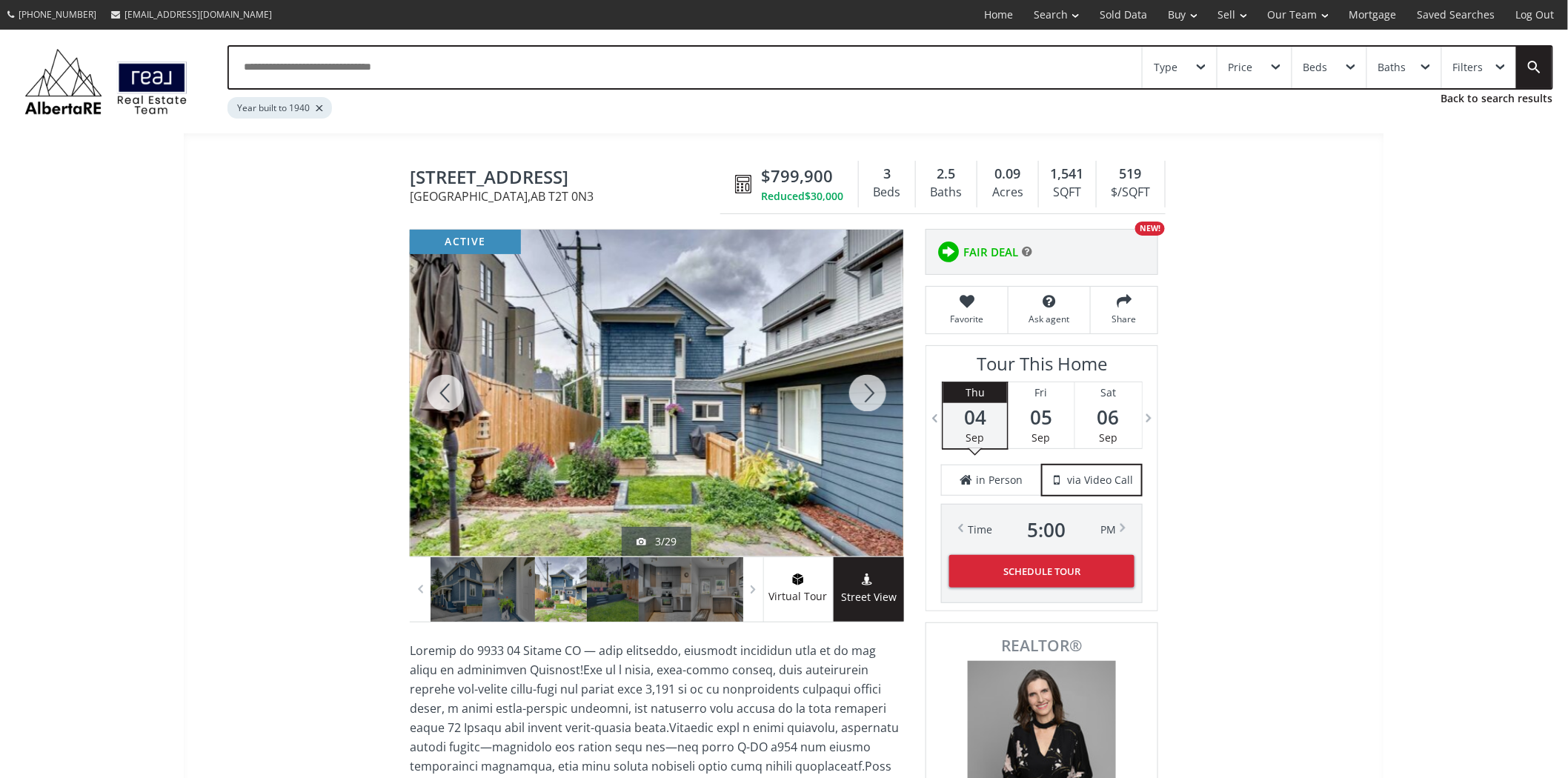
click at [875, 390] on div at bounding box center [868, 393] width 71 height 327
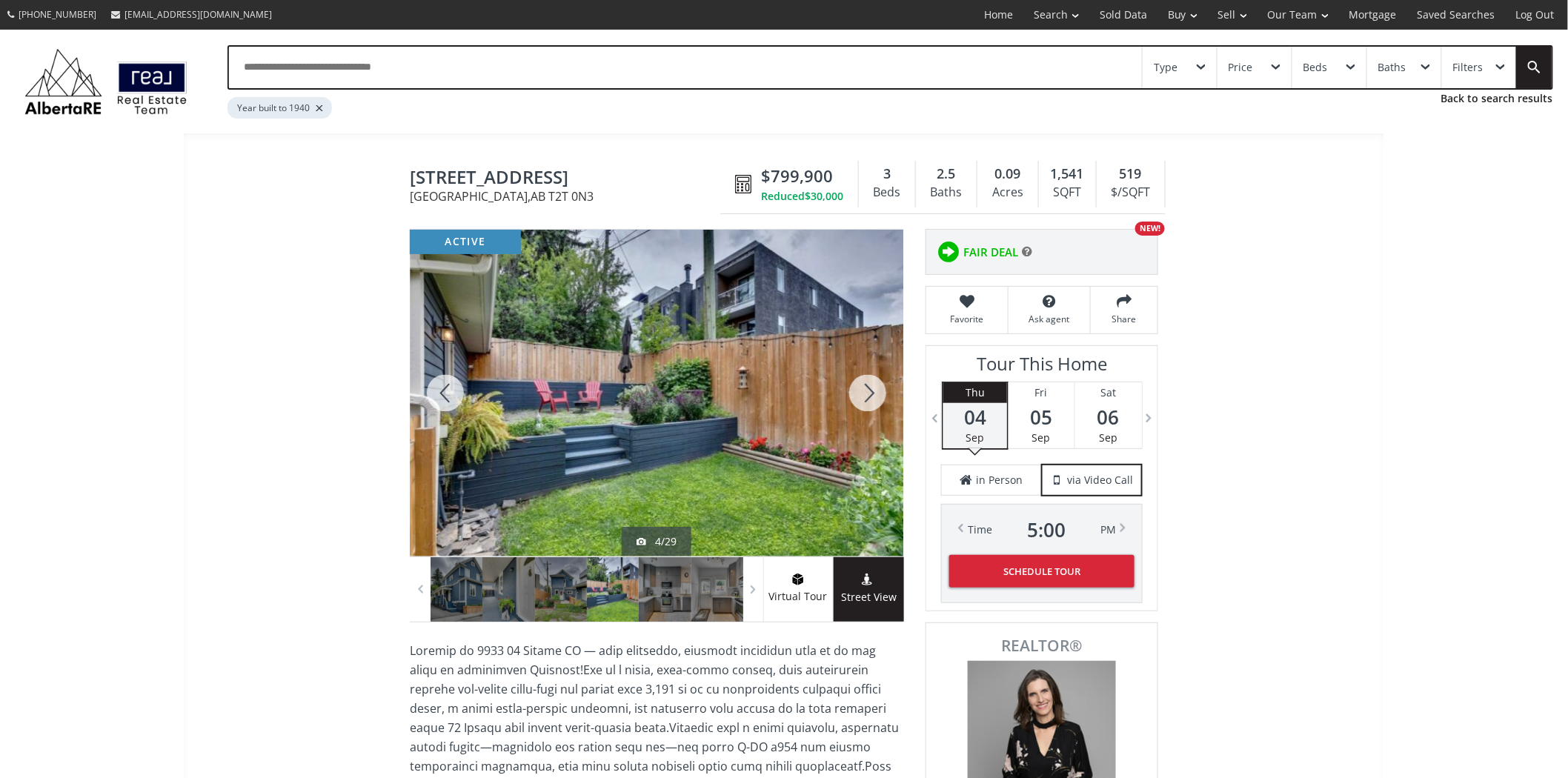
click at [875, 390] on div at bounding box center [868, 393] width 71 height 327
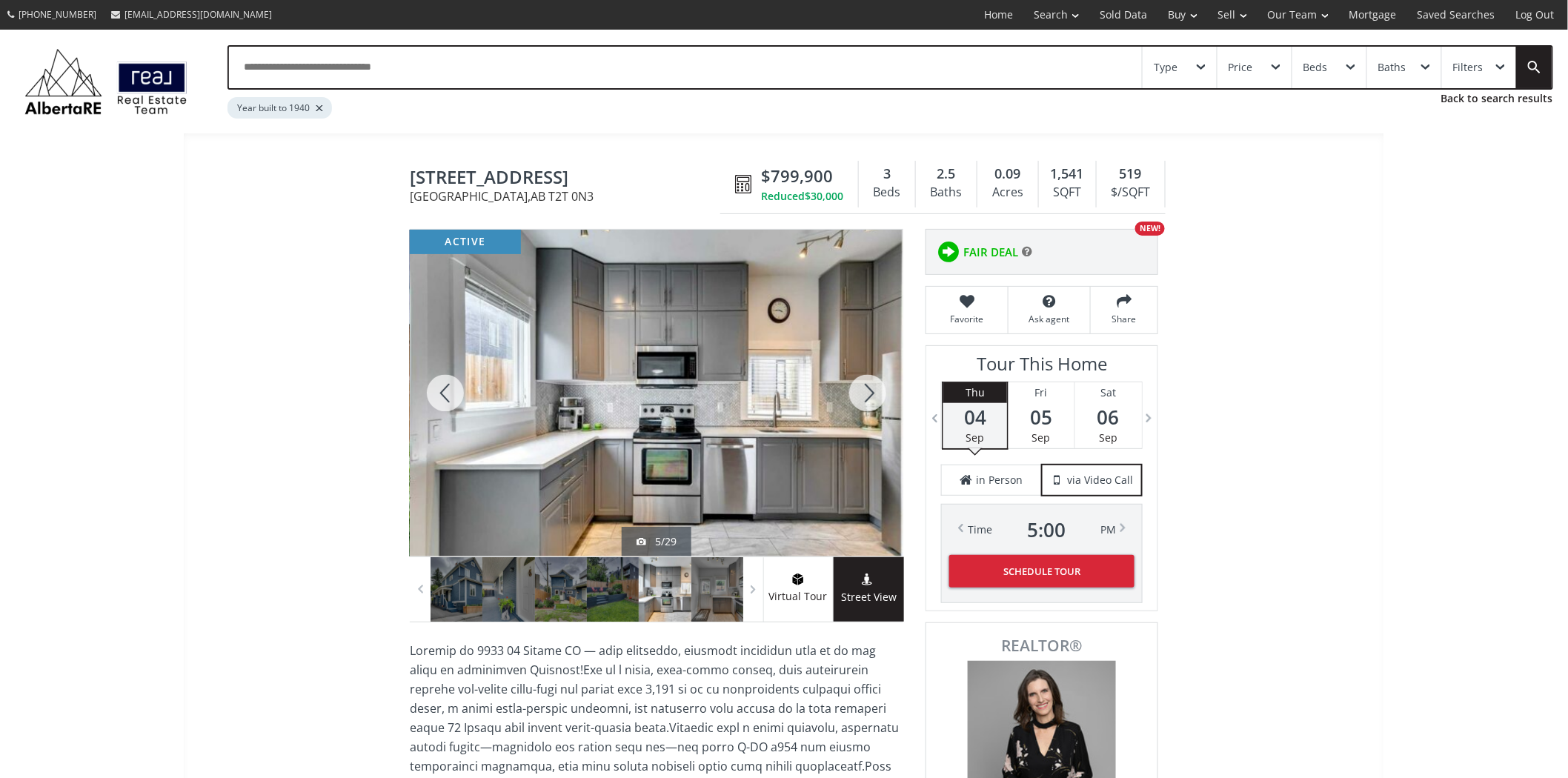
click at [875, 390] on div at bounding box center [868, 393] width 71 height 327
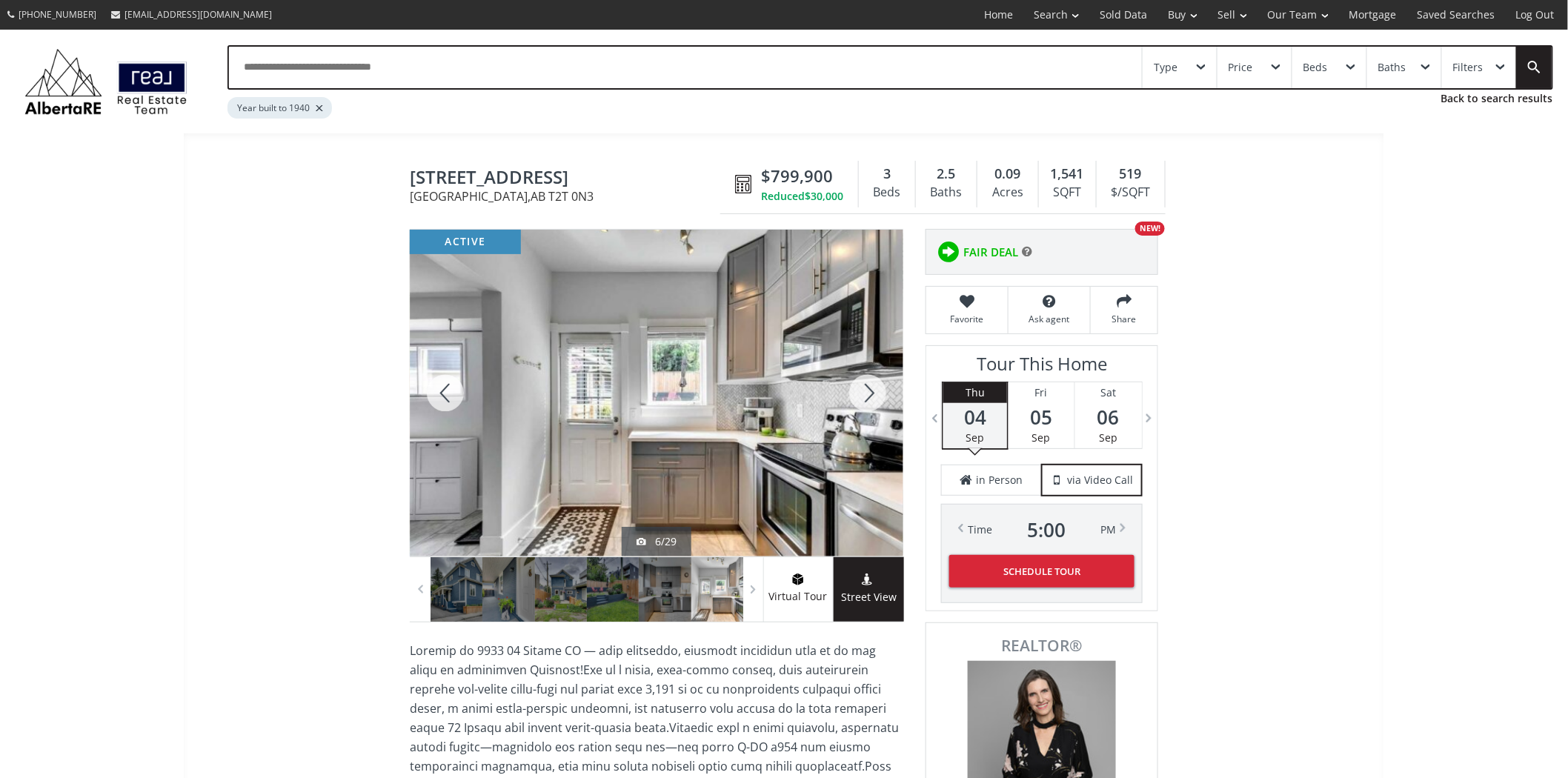
click at [875, 390] on div at bounding box center [868, 393] width 71 height 327
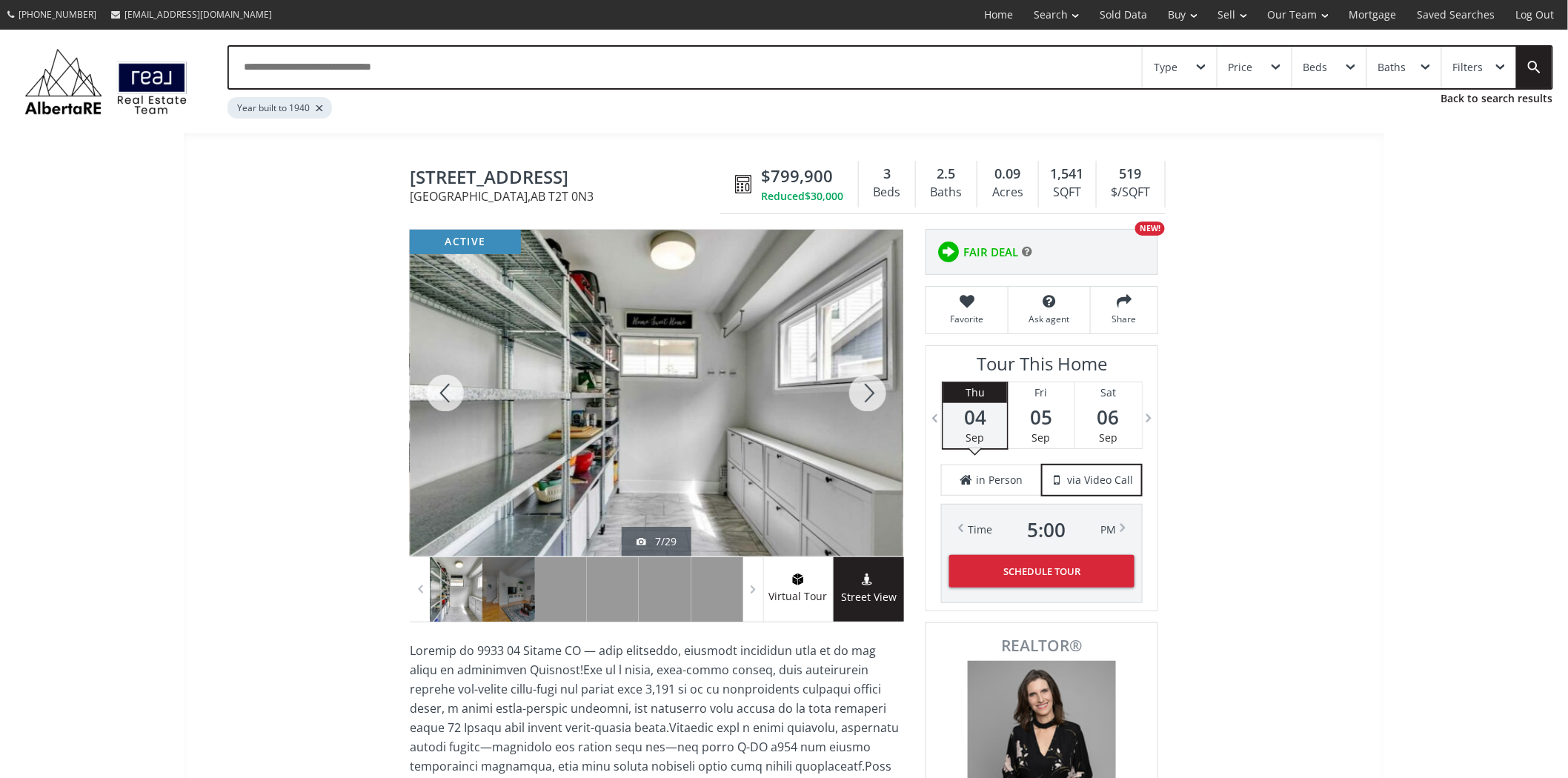
click at [875, 390] on div at bounding box center [868, 393] width 71 height 327
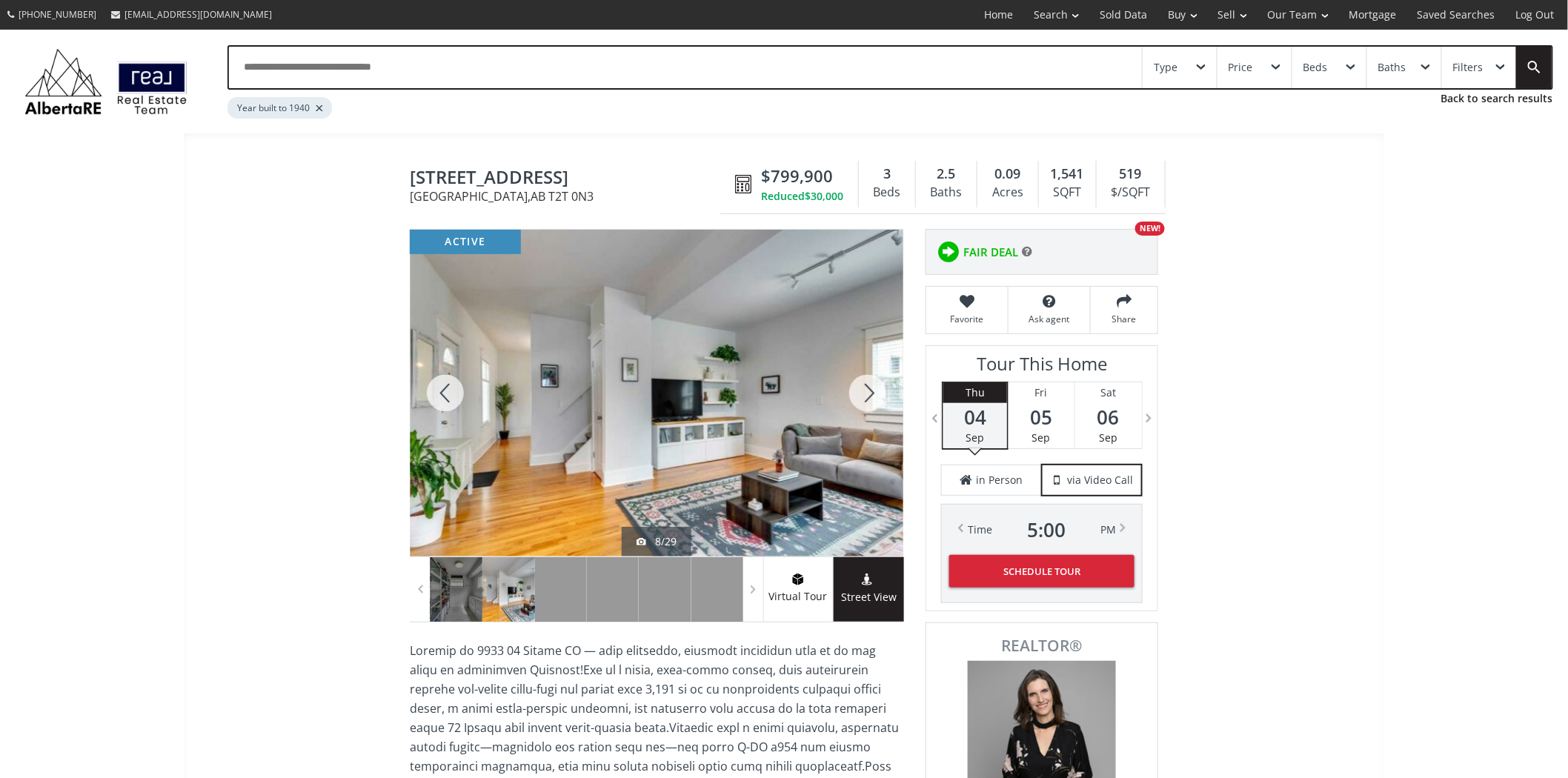
click at [875, 390] on div at bounding box center [868, 393] width 71 height 327
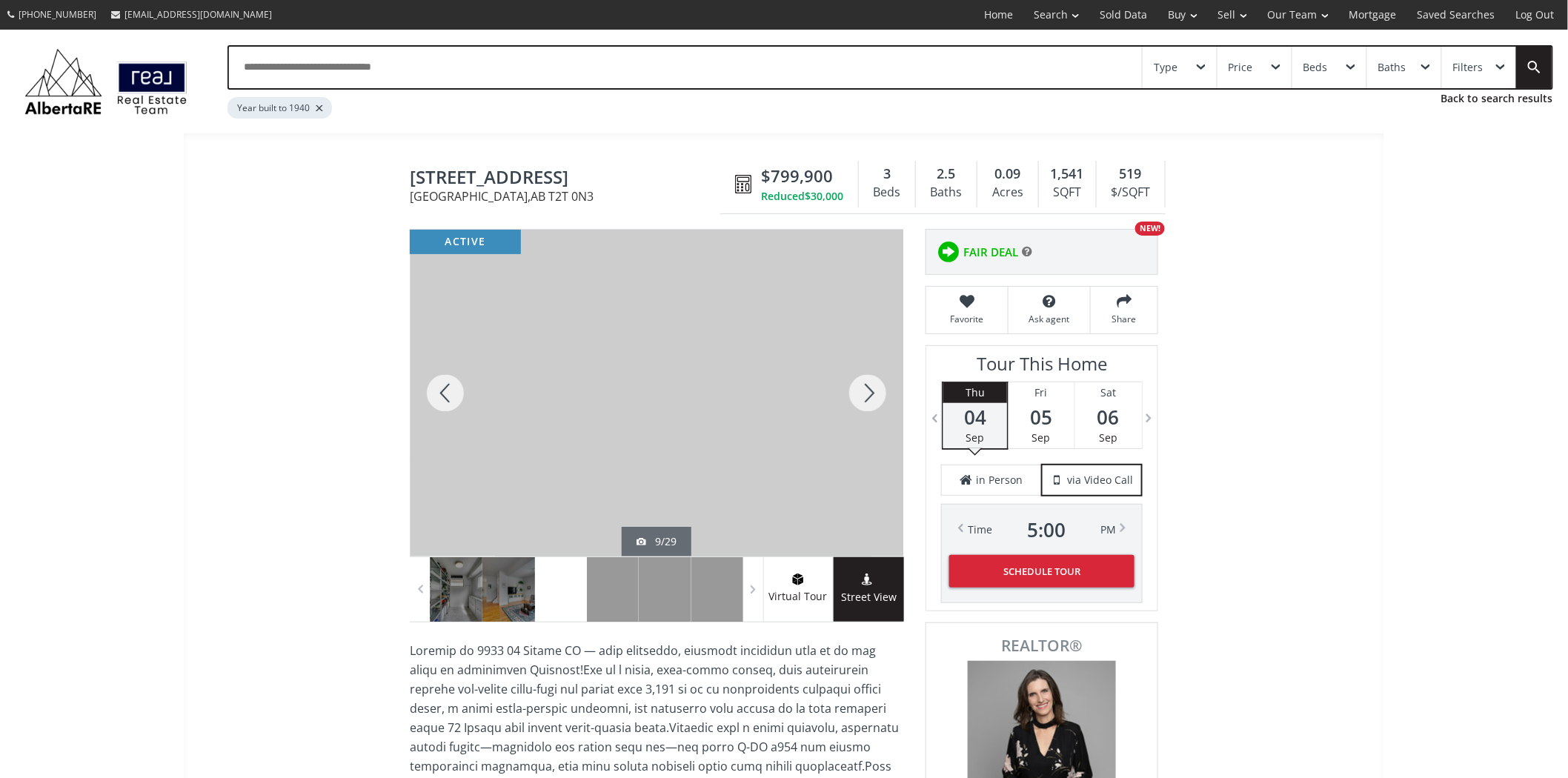
click at [875, 390] on div at bounding box center [868, 393] width 71 height 327
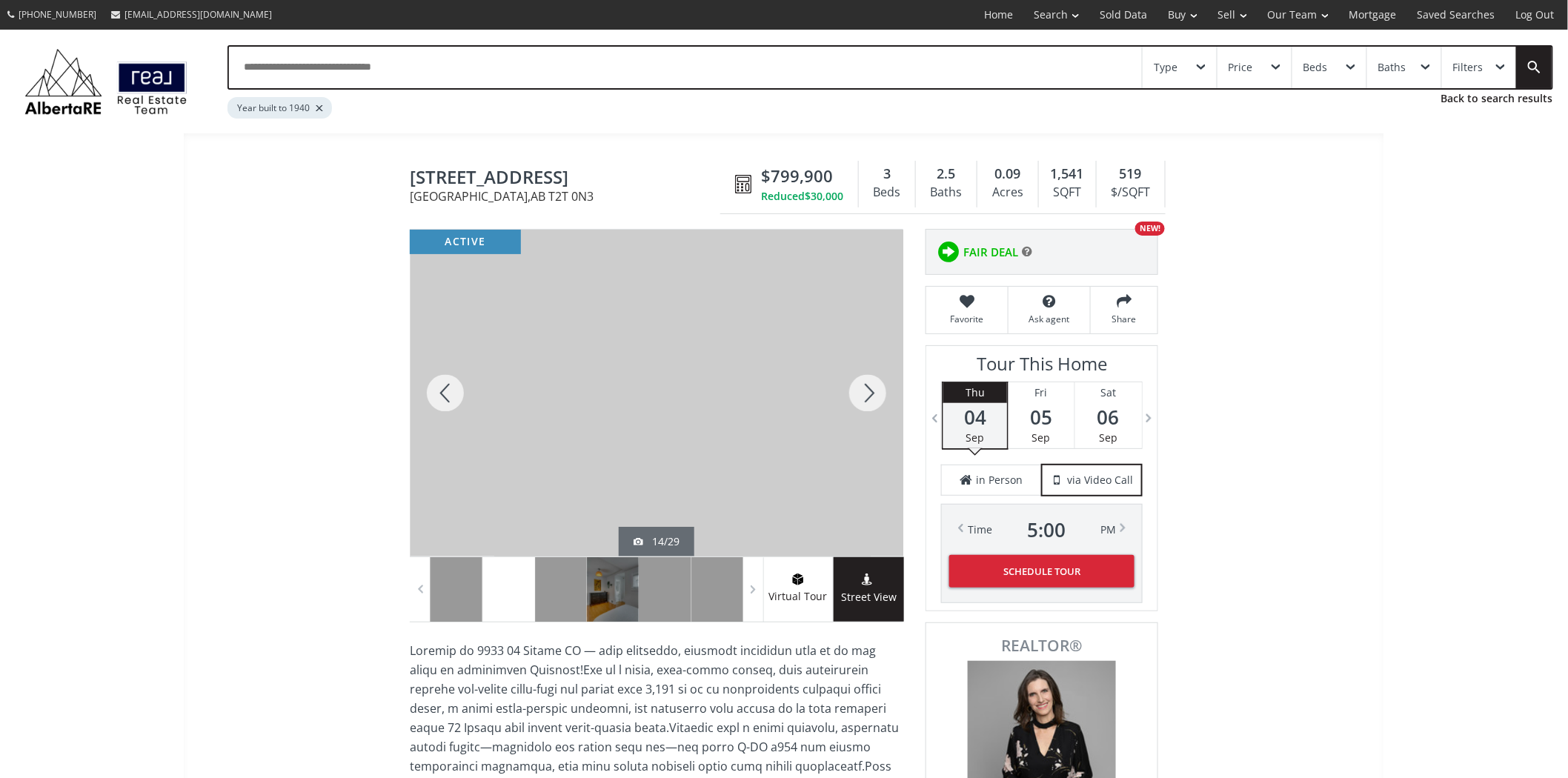
click at [875, 390] on div at bounding box center [868, 393] width 71 height 327
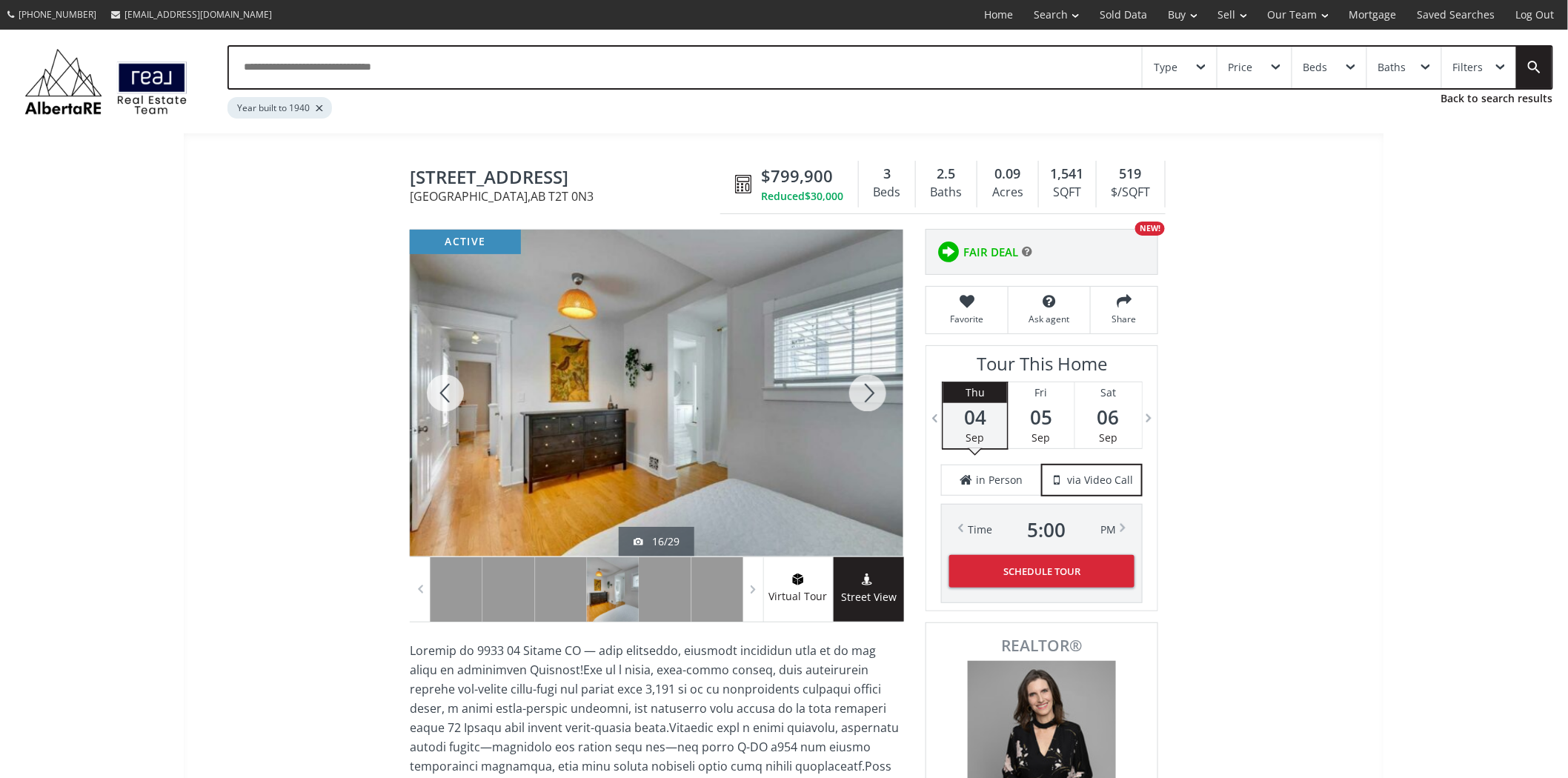
click at [875, 390] on div at bounding box center [868, 393] width 71 height 327
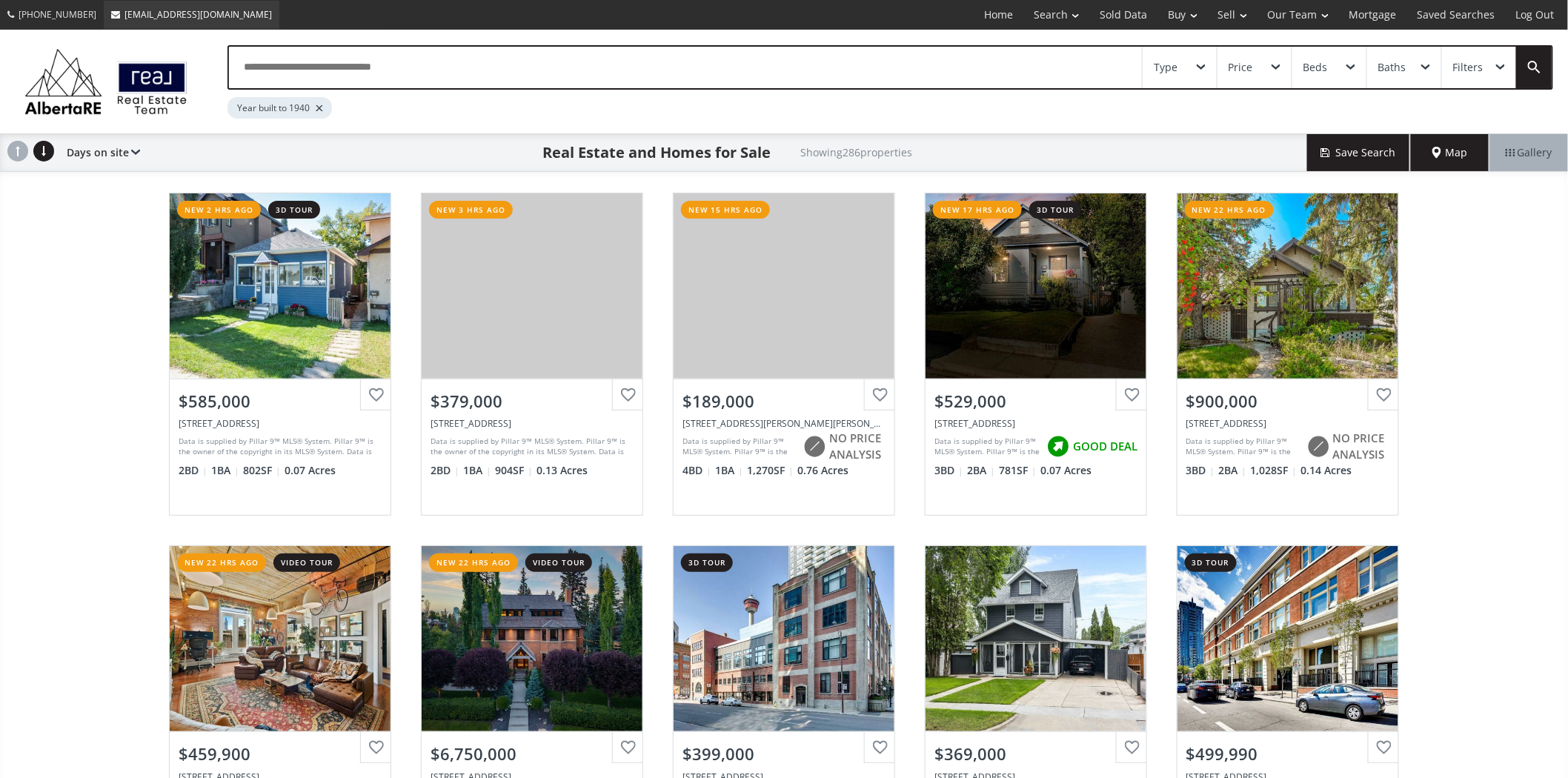
scroll to position [7985, 0]
